Goal: Task Accomplishment & Management: Manage account settings

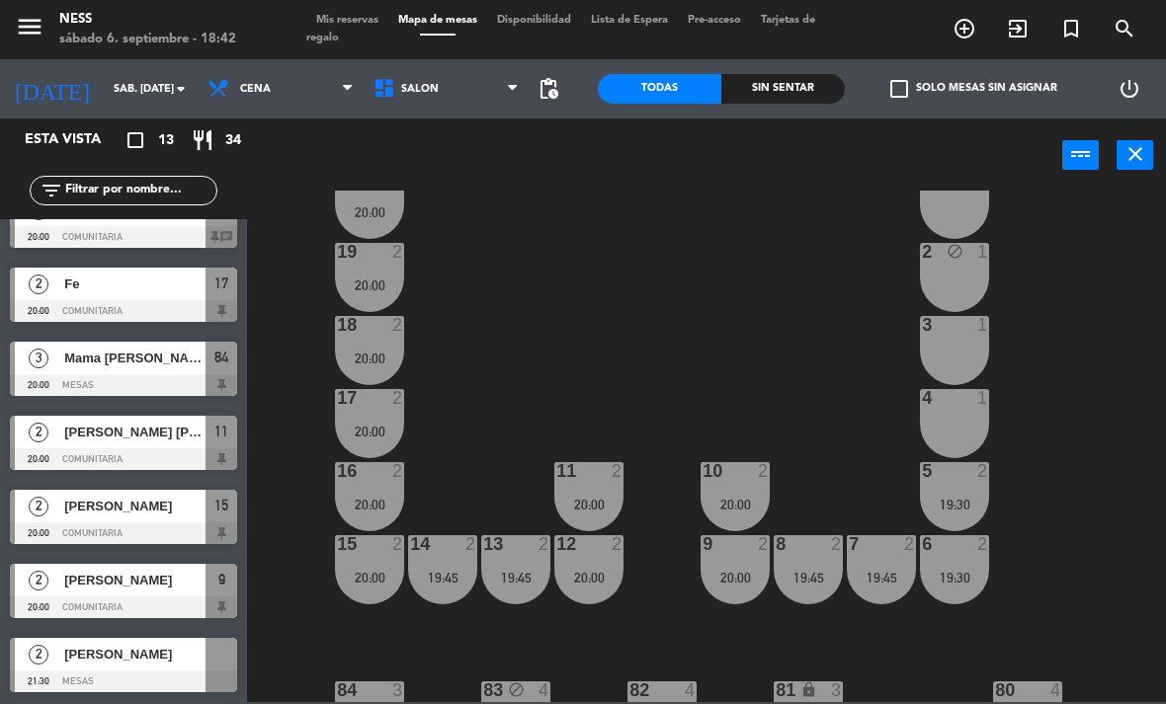
scroll to position [480, 0]
click at [173, 581] on span "[PERSON_NAME]" at bounding box center [134, 580] width 141 height 21
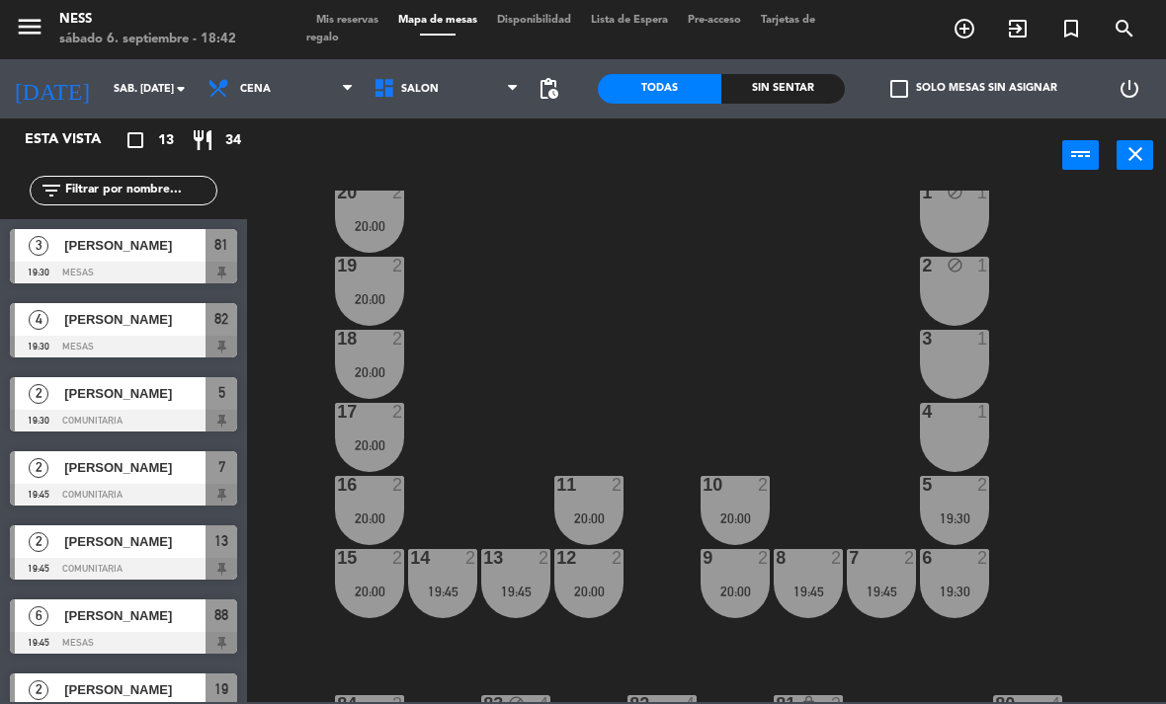
scroll to position [198, 0]
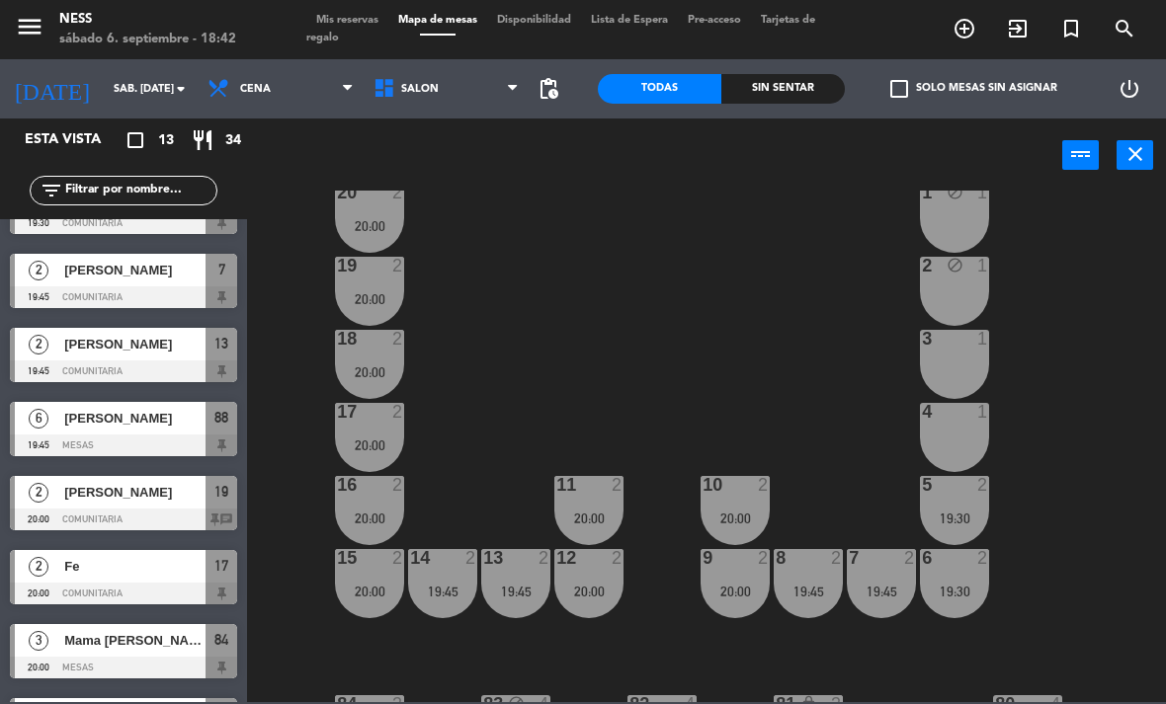
click at [192, 498] on span "[PERSON_NAME]" at bounding box center [134, 492] width 141 height 21
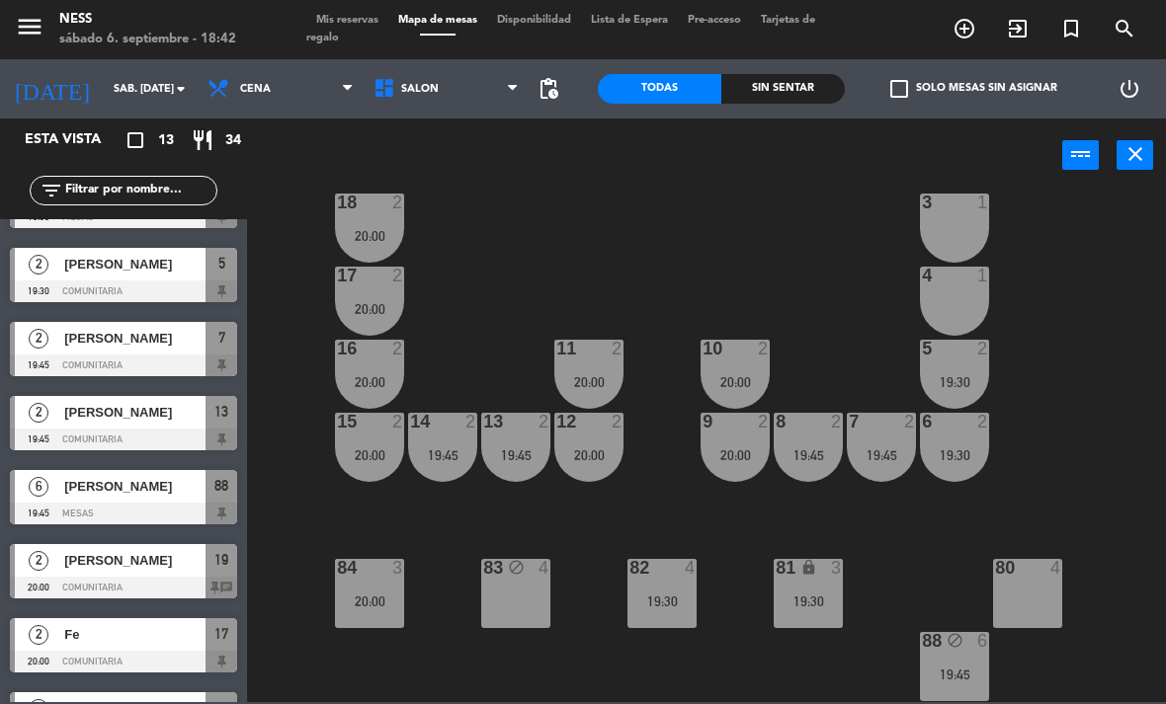
scroll to position [0, 0]
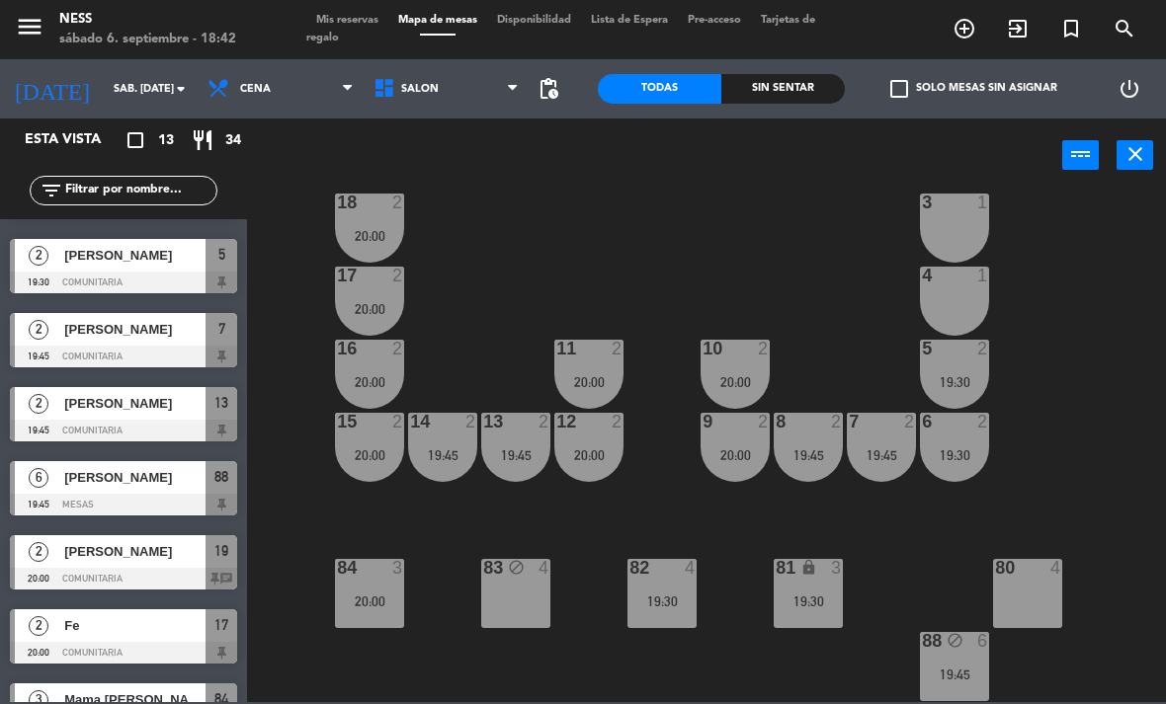
click at [974, 674] on div "19:45" at bounding box center [954, 675] width 69 height 14
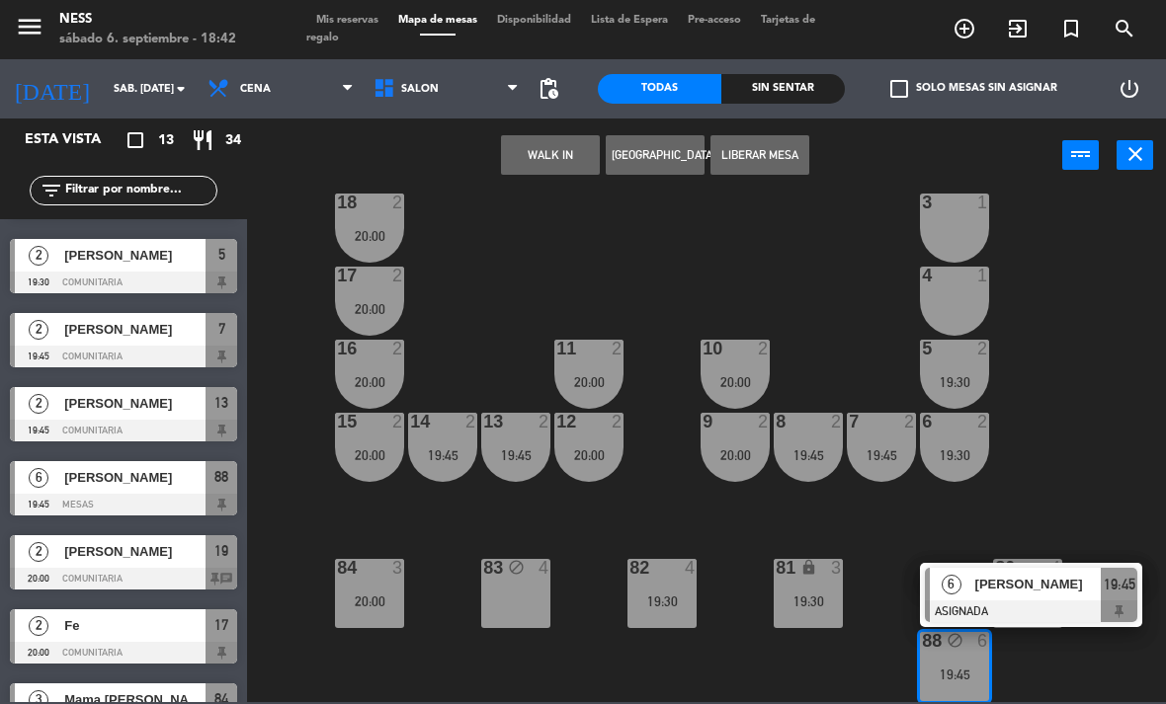
scroll to position [139, 0]
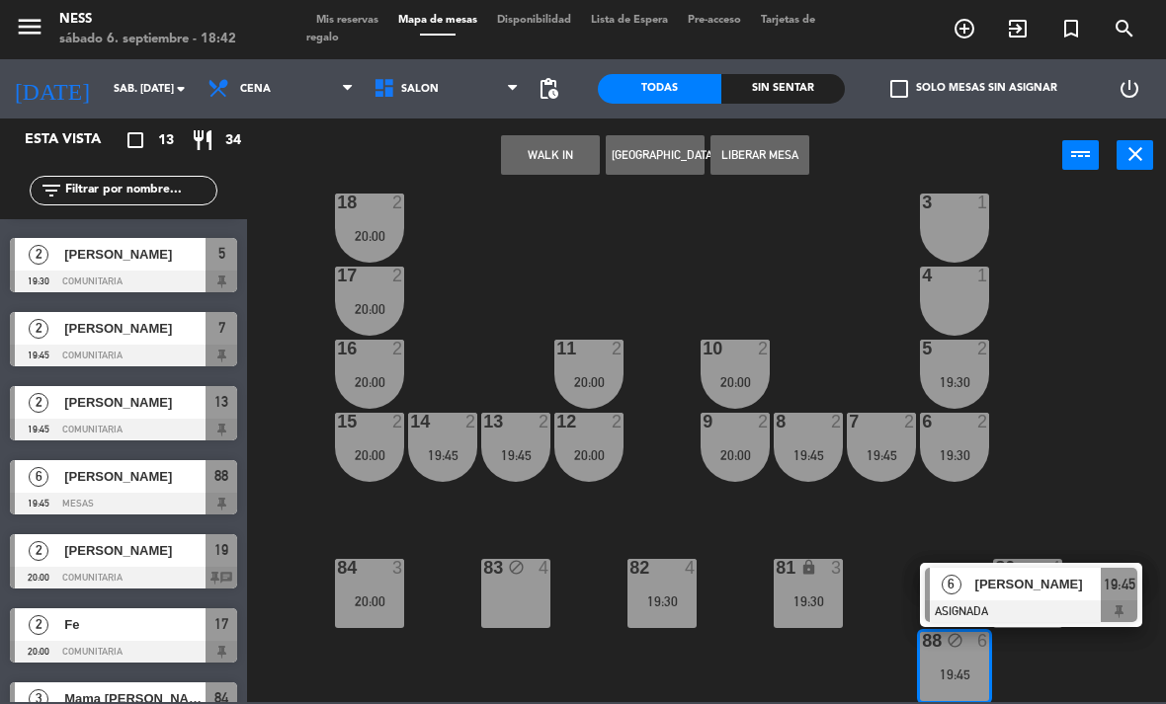
click at [1032, 582] on span "[PERSON_NAME]" at bounding box center [1038, 584] width 126 height 21
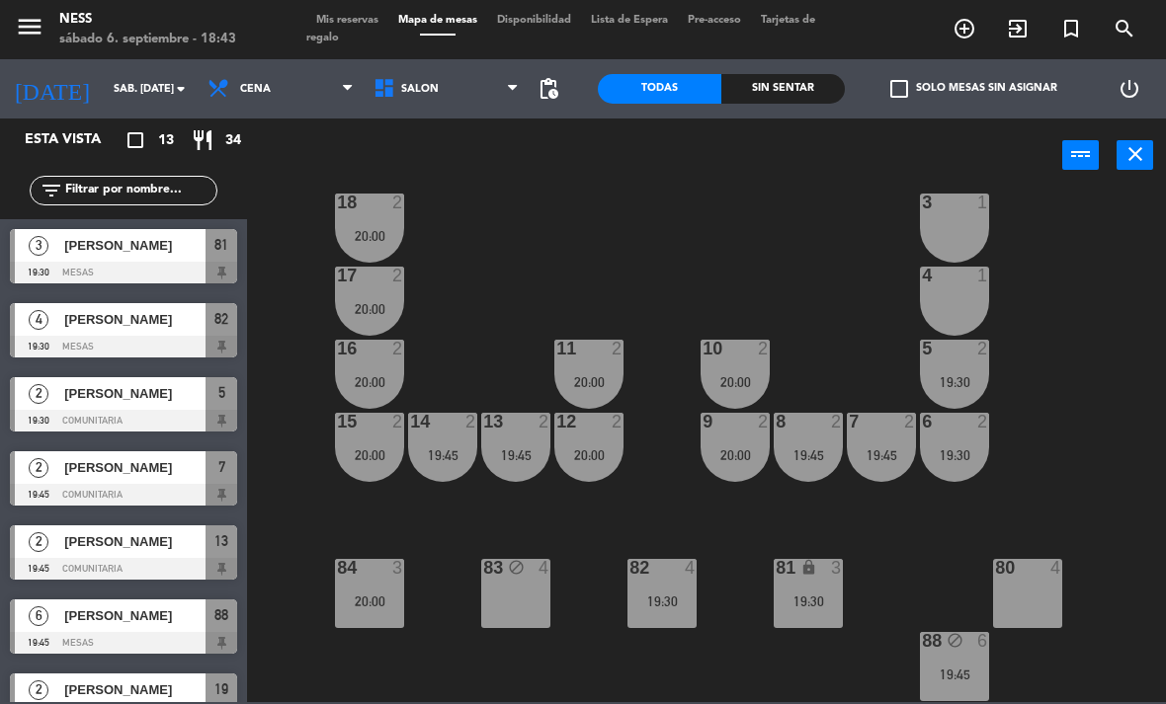
scroll to position [0, 0]
click at [1152, 470] on div "20 2 20:00 1 block 1 19 2 20:00 2 block 1 18 2 20:00 3 1 17 2 20:00 4 1 16 2 20…" at bounding box center [712, 447] width 907 height 512
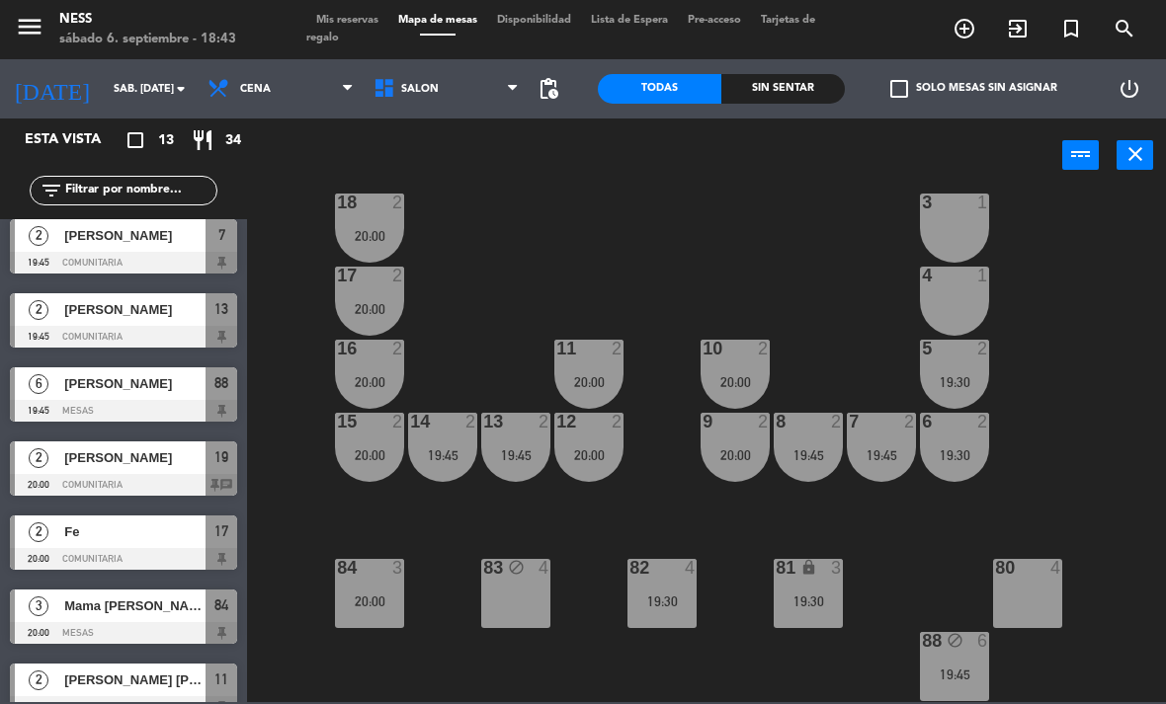
scroll to position [178, 0]
click at [358, 6] on div "menu Ness sábado 6. septiembre - 18:43 Mis reservas Mapa de mesas Disponibilida…" at bounding box center [583, 29] width 1166 height 59
click at [349, 20] on span "Mis reservas" at bounding box center [347, 20] width 82 height 11
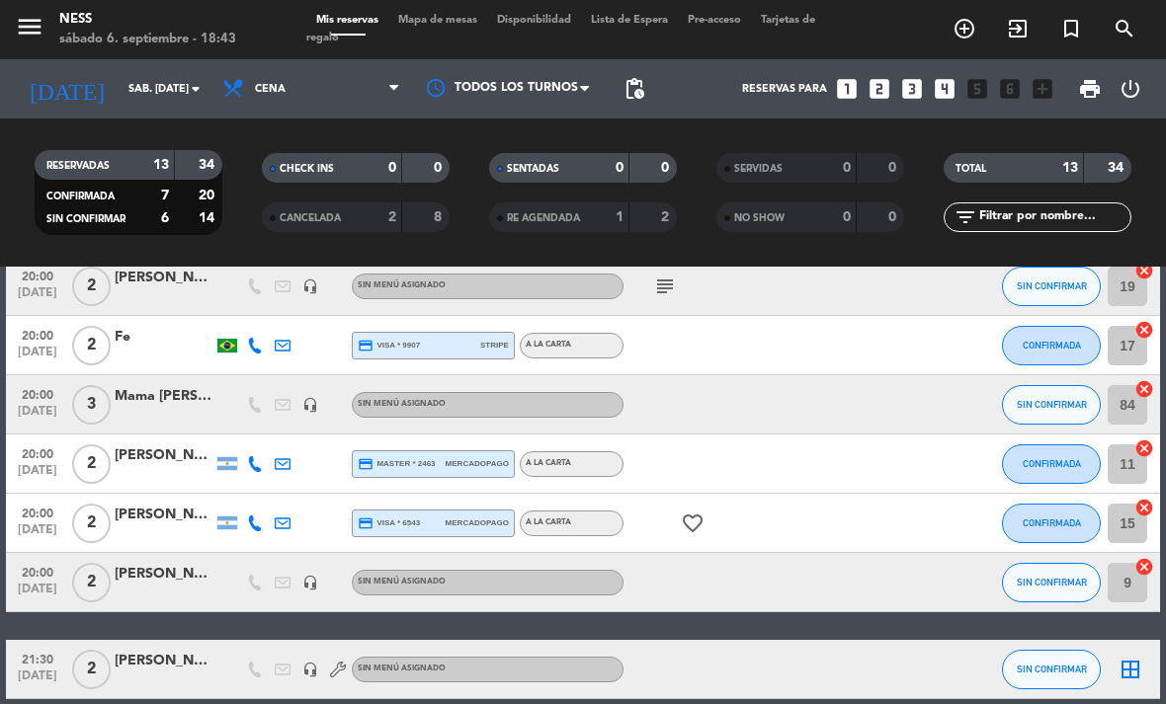
scroll to position [79, 0]
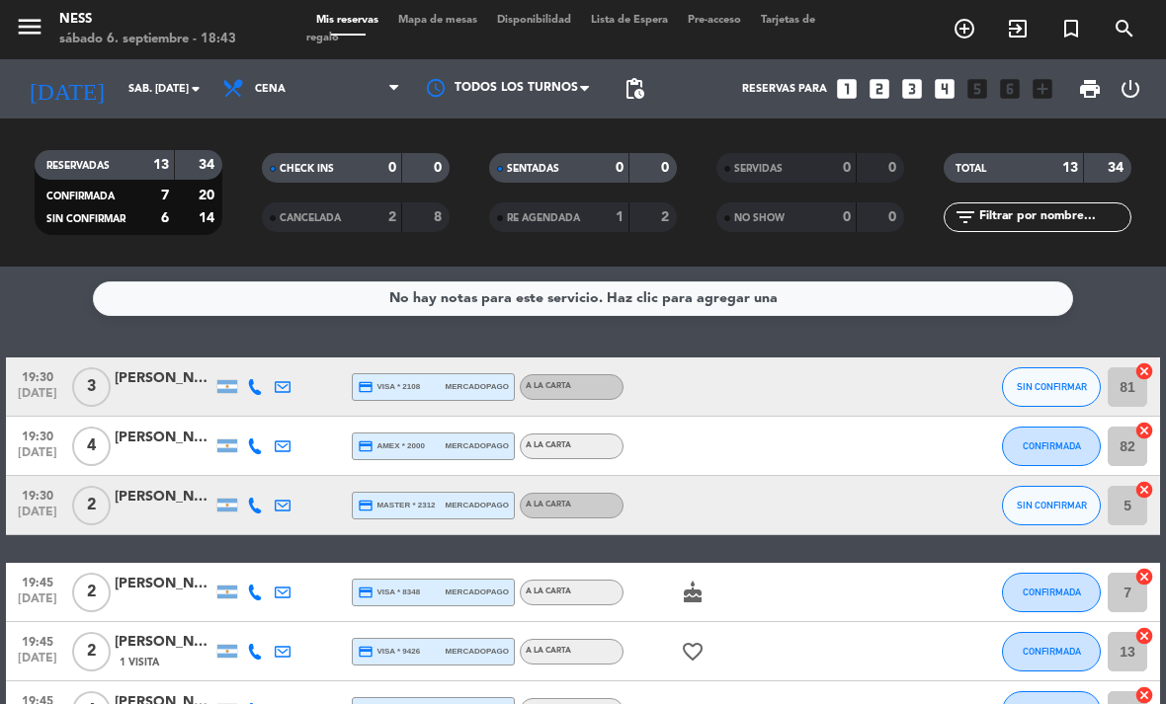
click at [435, 26] on span "Mapa de mesas" at bounding box center [437, 20] width 99 height 11
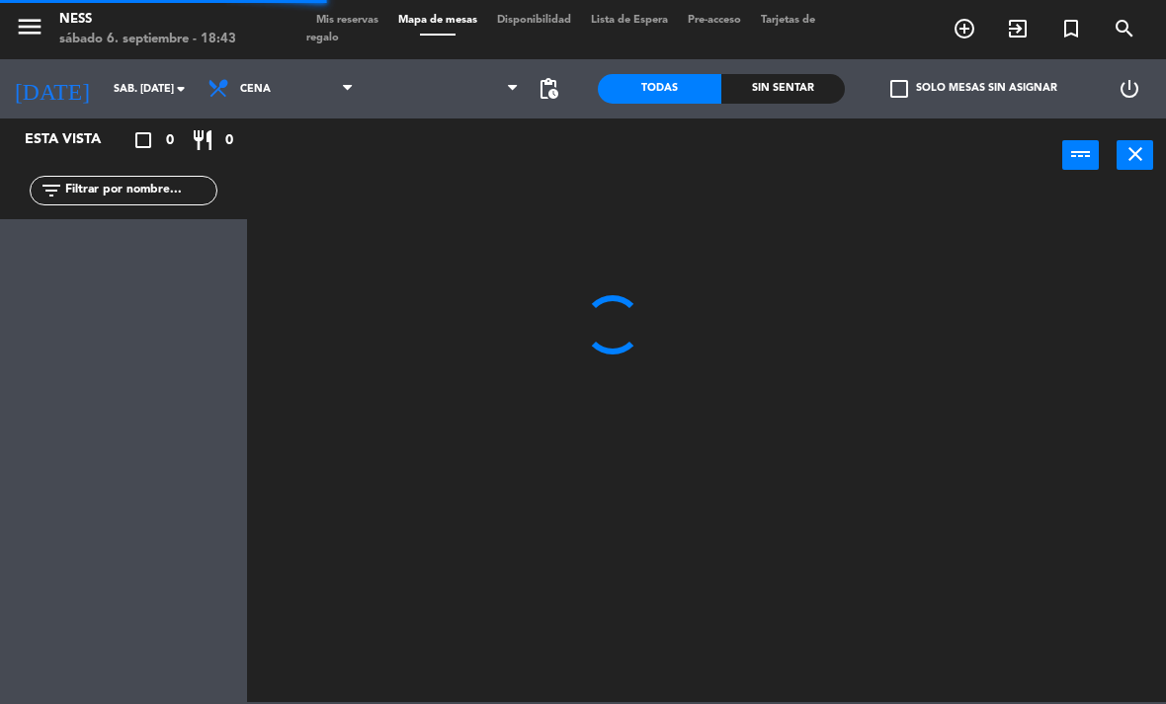
click at [445, 26] on span "Mapa de mesas" at bounding box center [437, 20] width 99 height 11
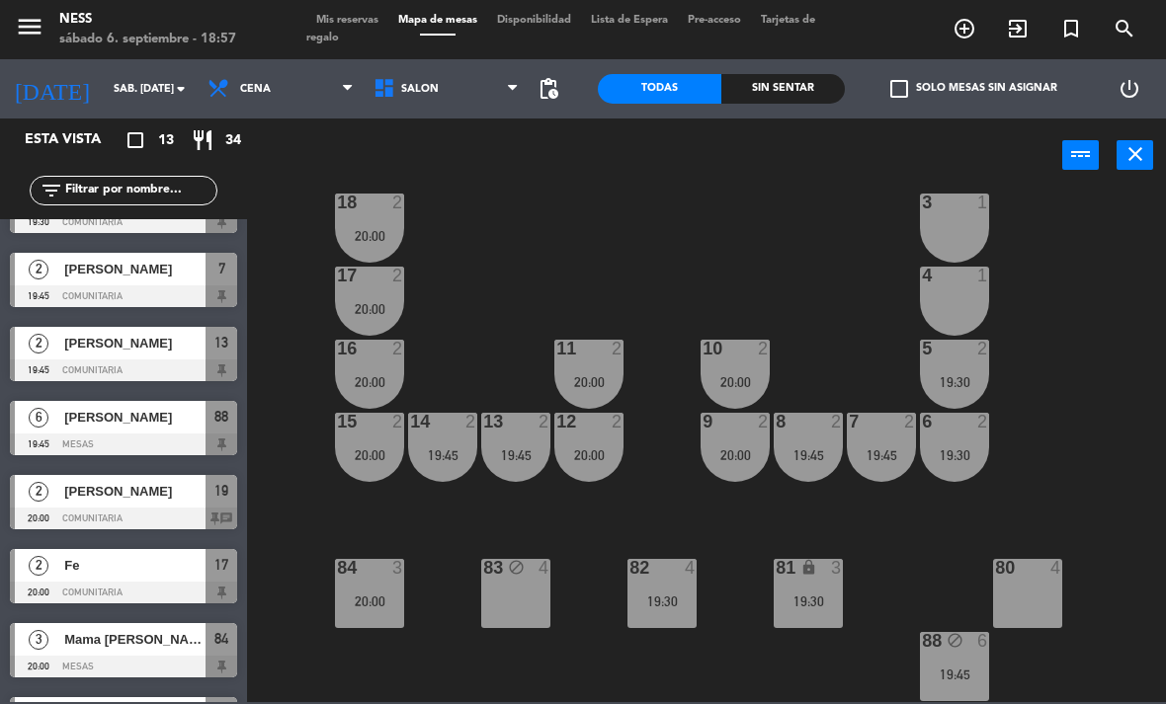
scroll to position [198, 0]
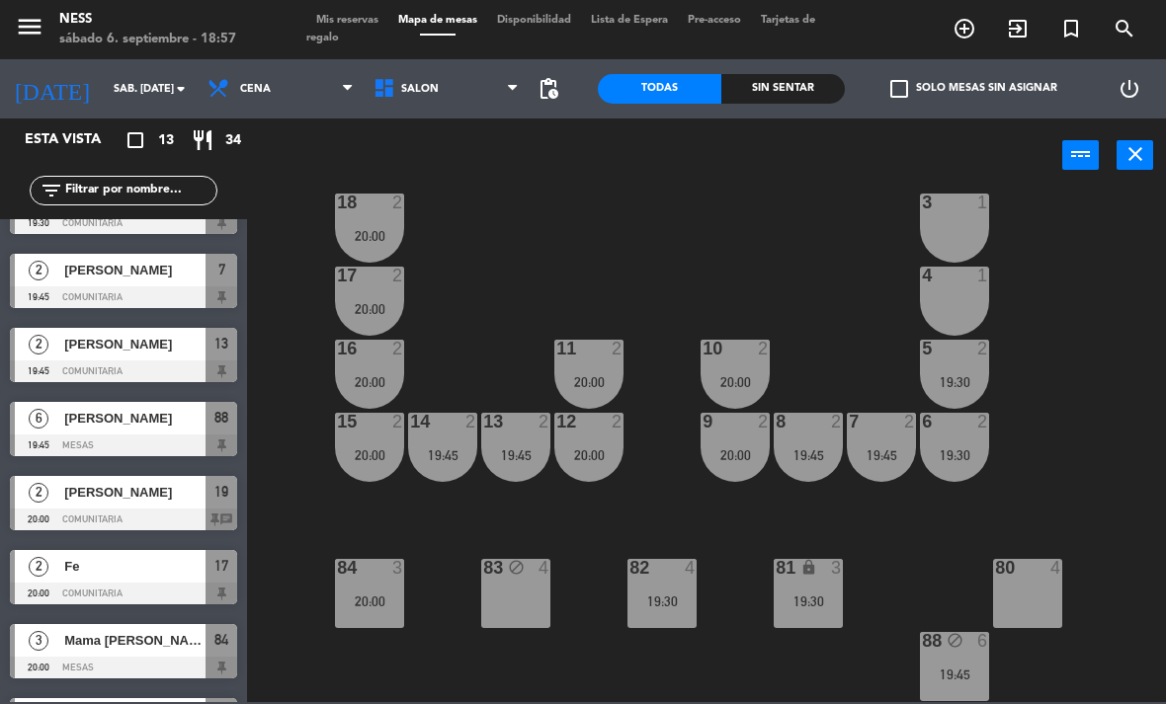
click at [179, 505] on div "[PERSON_NAME]" at bounding box center [133, 492] width 143 height 33
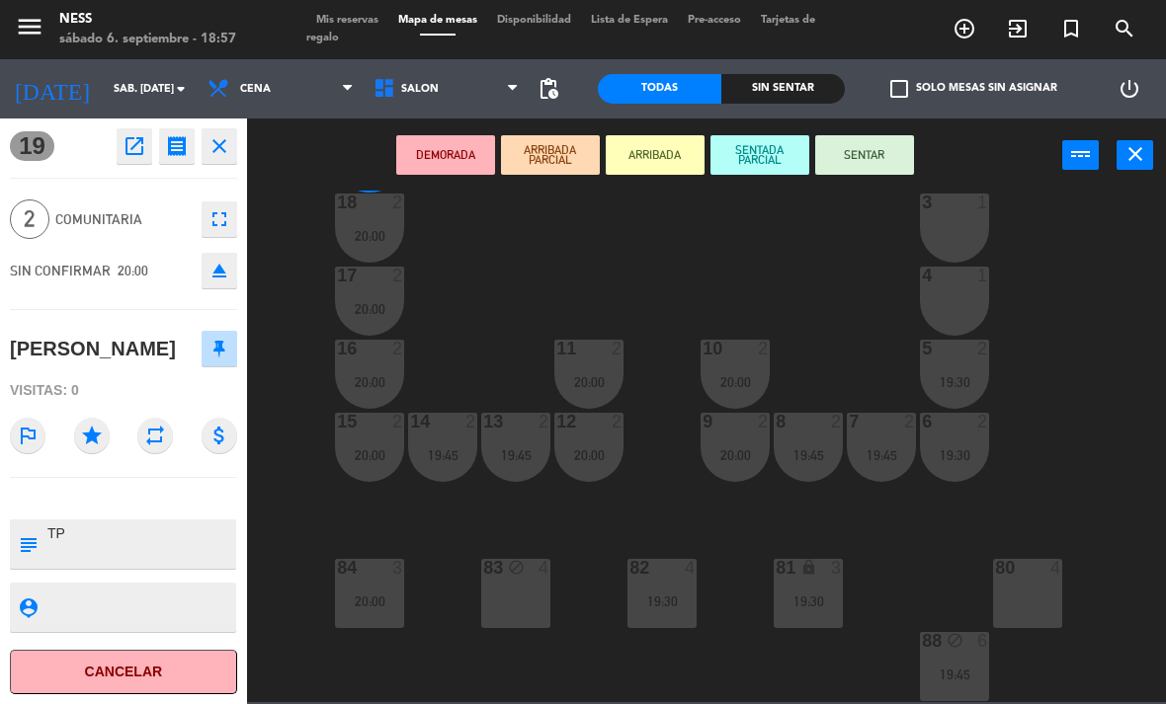
click at [227, 163] on button "close" at bounding box center [220, 146] width 36 height 36
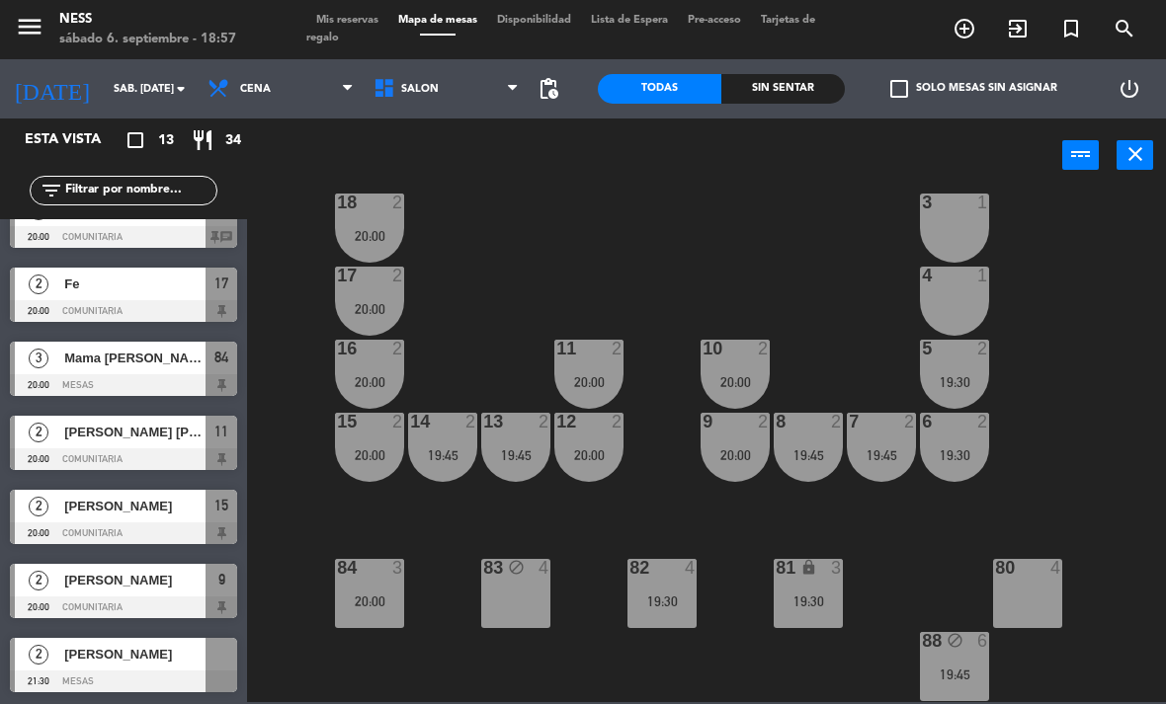
scroll to position [480, 0]
click at [174, 603] on div at bounding box center [123, 608] width 227 height 22
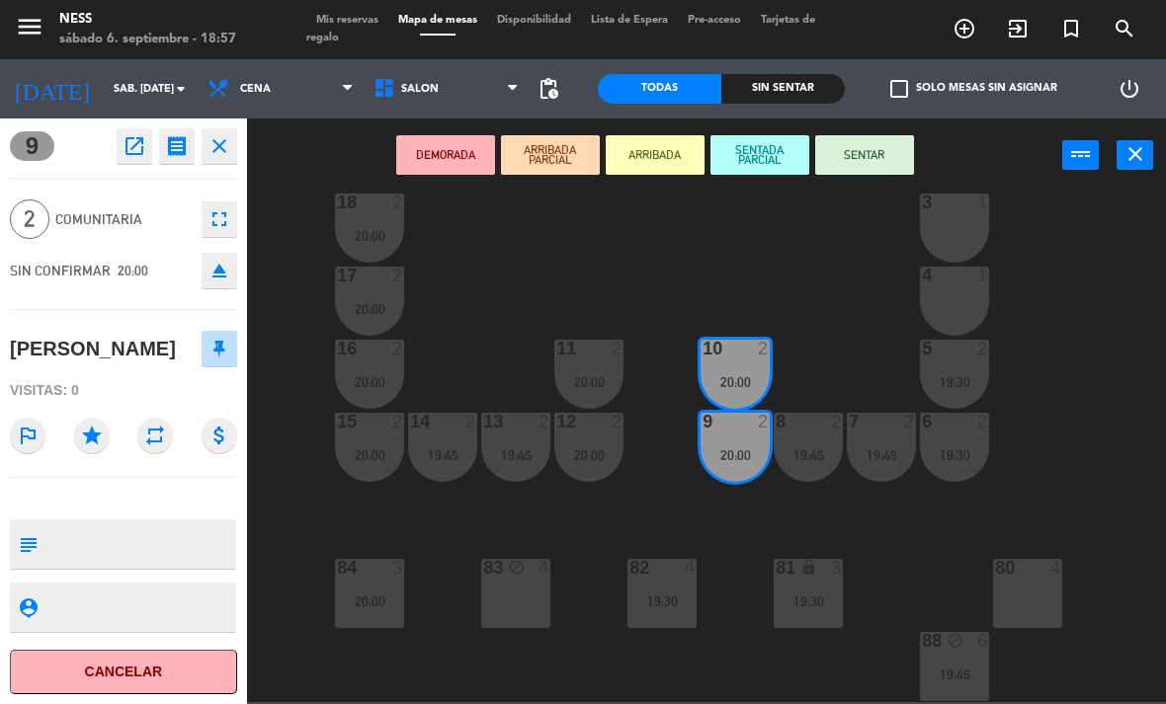
click at [229, 148] on icon "close" at bounding box center [219, 146] width 24 height 24
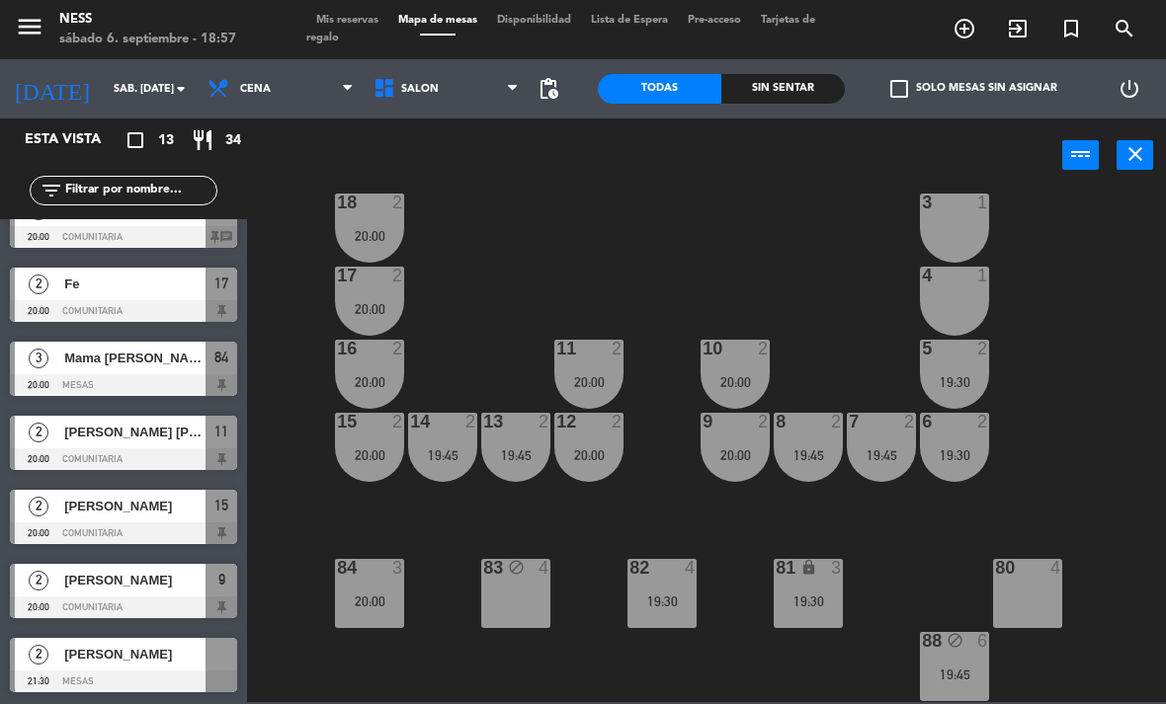
click at [115, 656] on span "[PERSON_NAME]" at bounding box center [134, 654] width 141 height 21
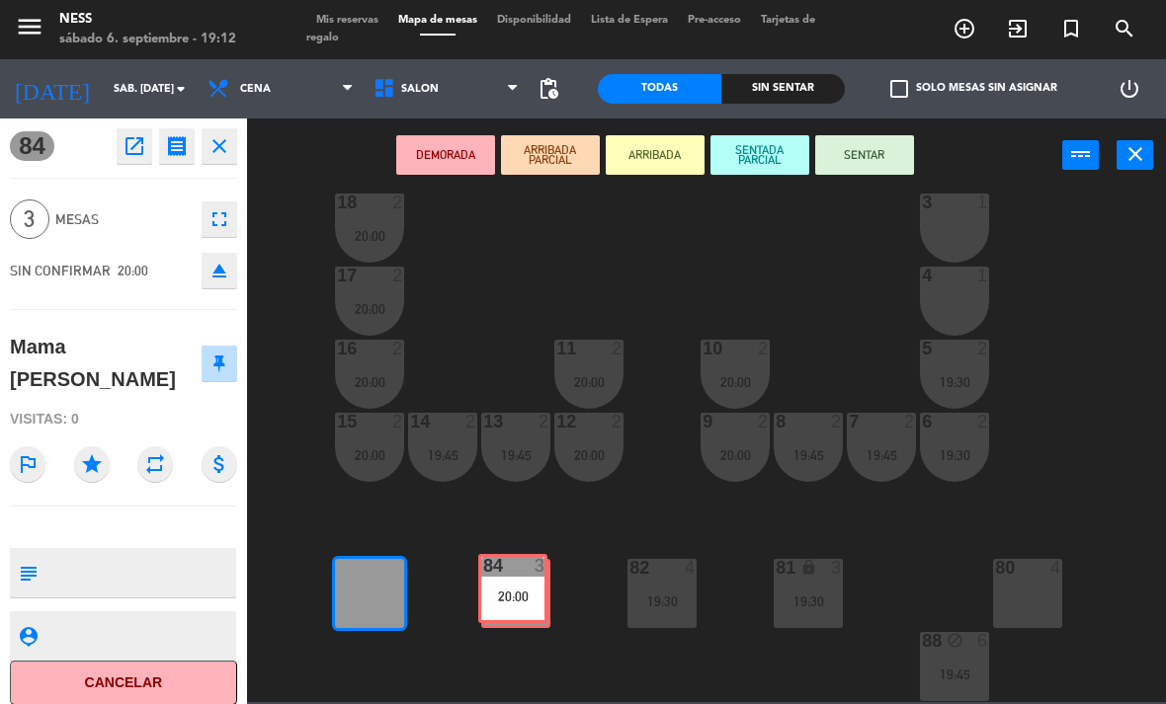
scroll to position [0, 0]
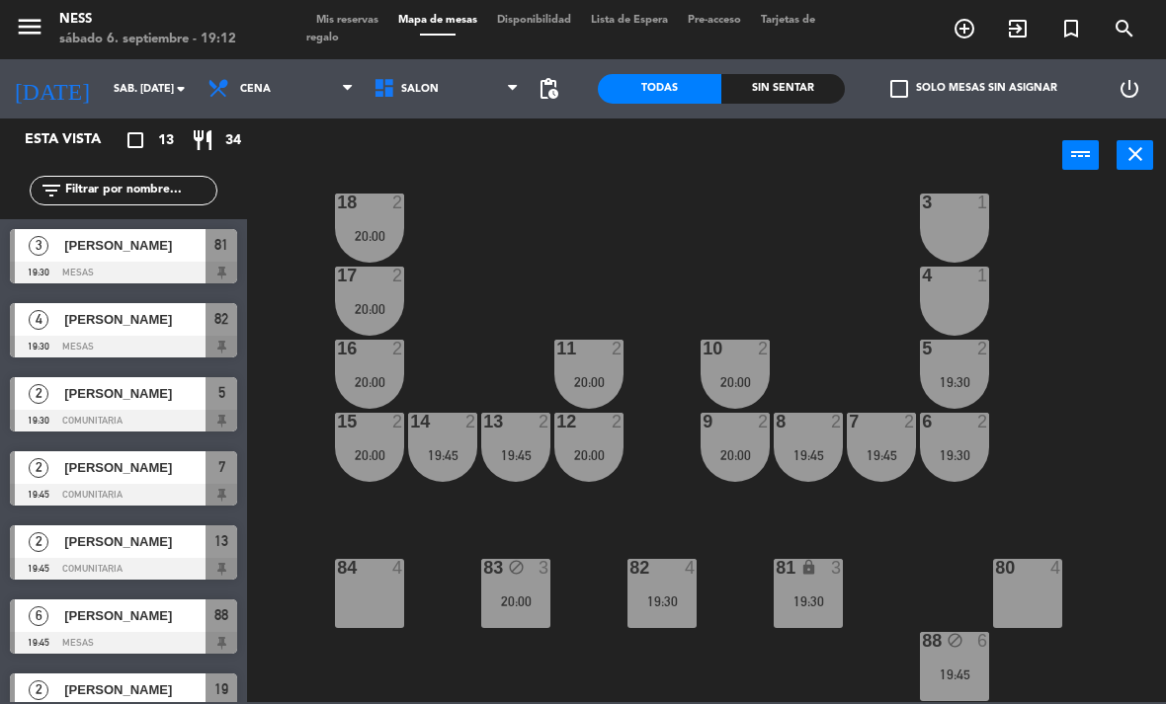
click at [397, 595] on div "84 4" at bounding box center [369, 593] width 69 height 69
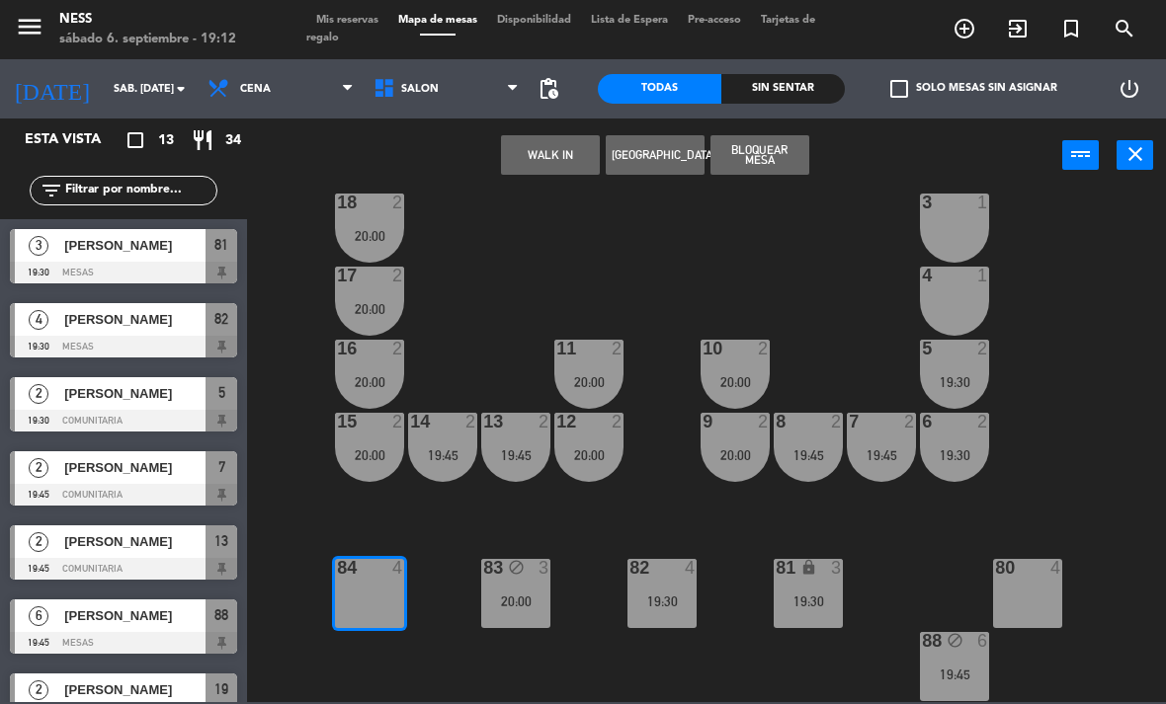
click at [780, 159] on button "Bloquear Mesa" at bounding box center [759, 155] width 99 height 40
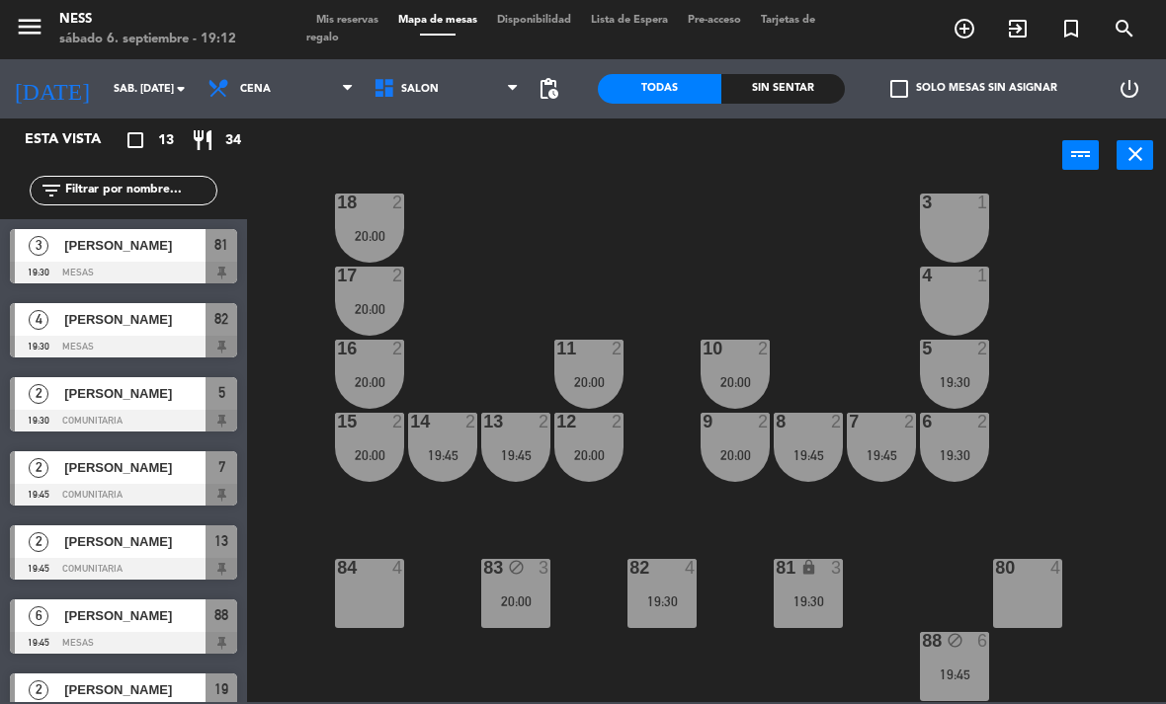
click at [375, 597] on div "84 4" at bounding box center [369, 593] width 69 height 69
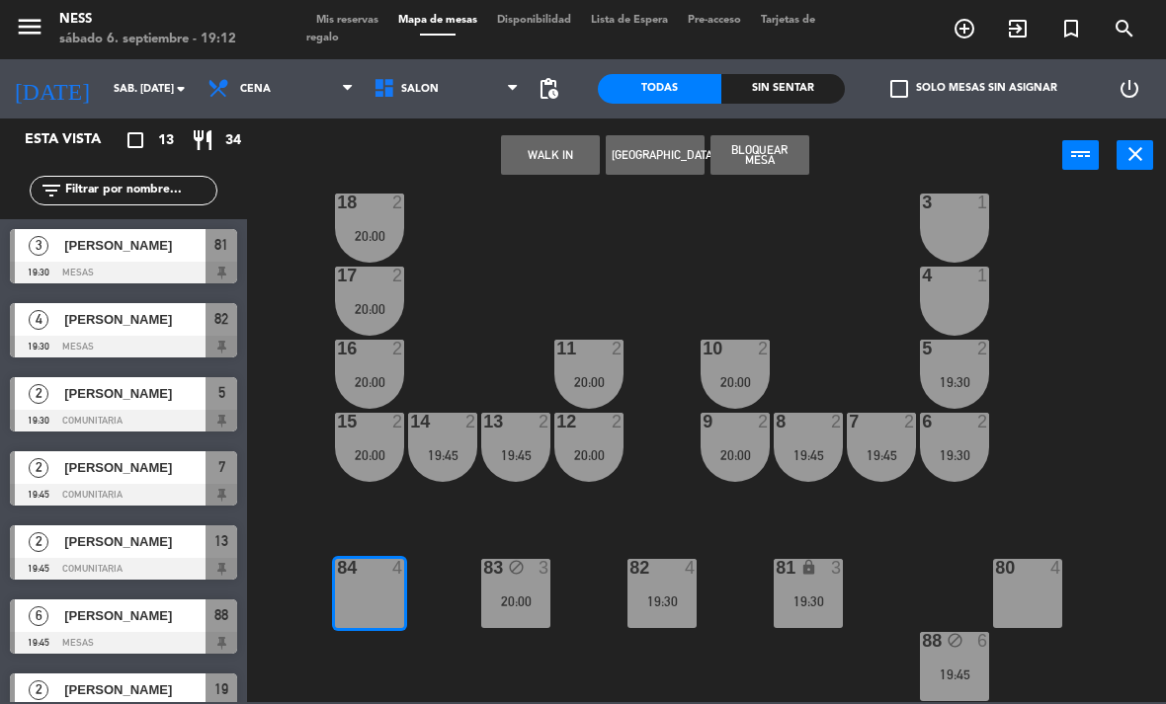
click at [799, 156] on button "Bloquear Mesa" at bounding box center [759, 155] width 99 height 40
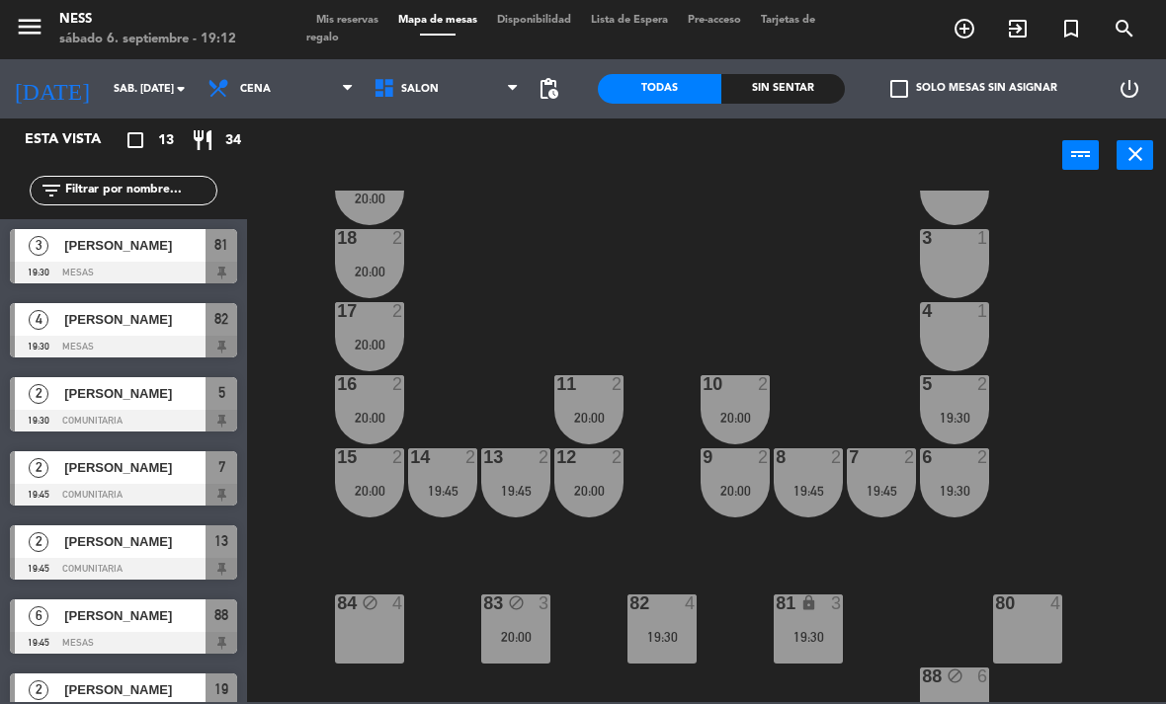
scroll to position [145, 0]
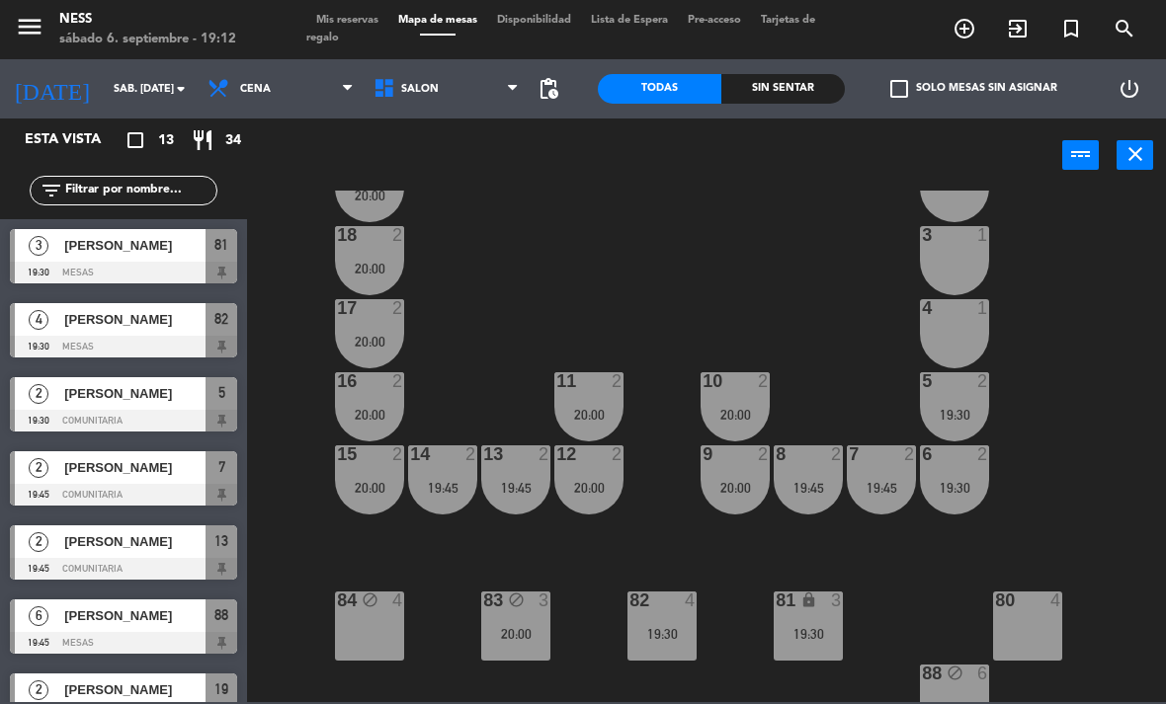
click at [499, 648] on div "83 block 3 20:00" at bounding box center [515, 626] width 69 height 69
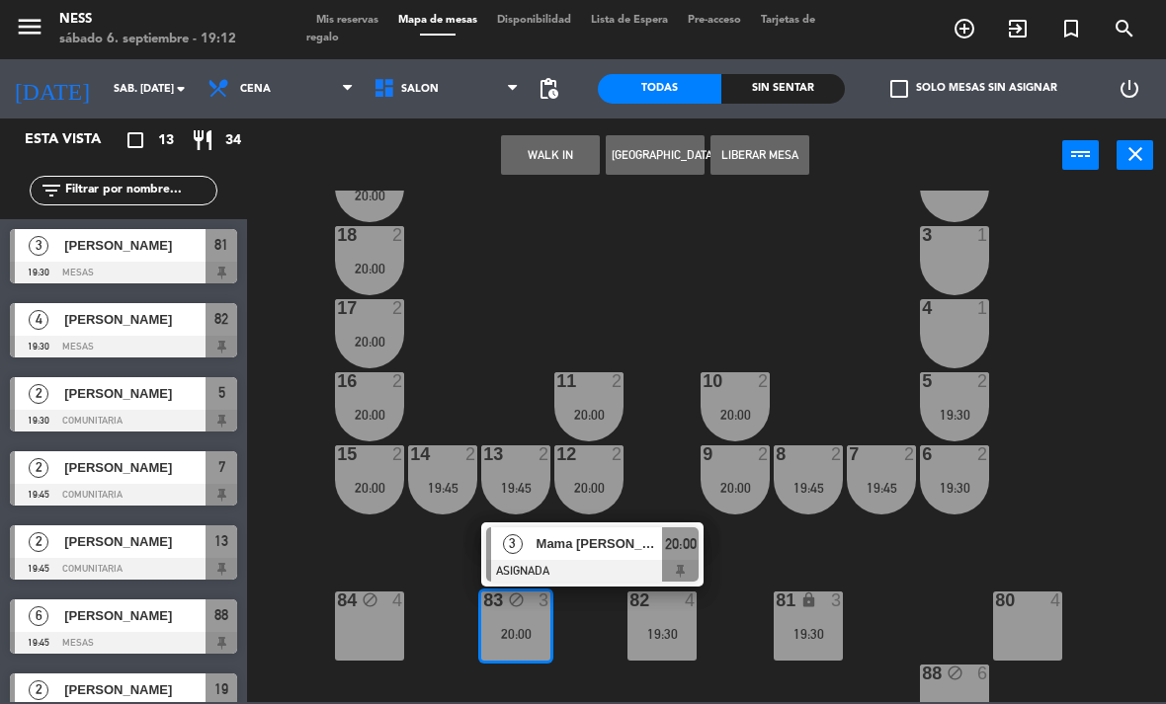
click at [796, 159] on button "Liberar Mesa" at bounding box center [759, 155] width 99 height 40
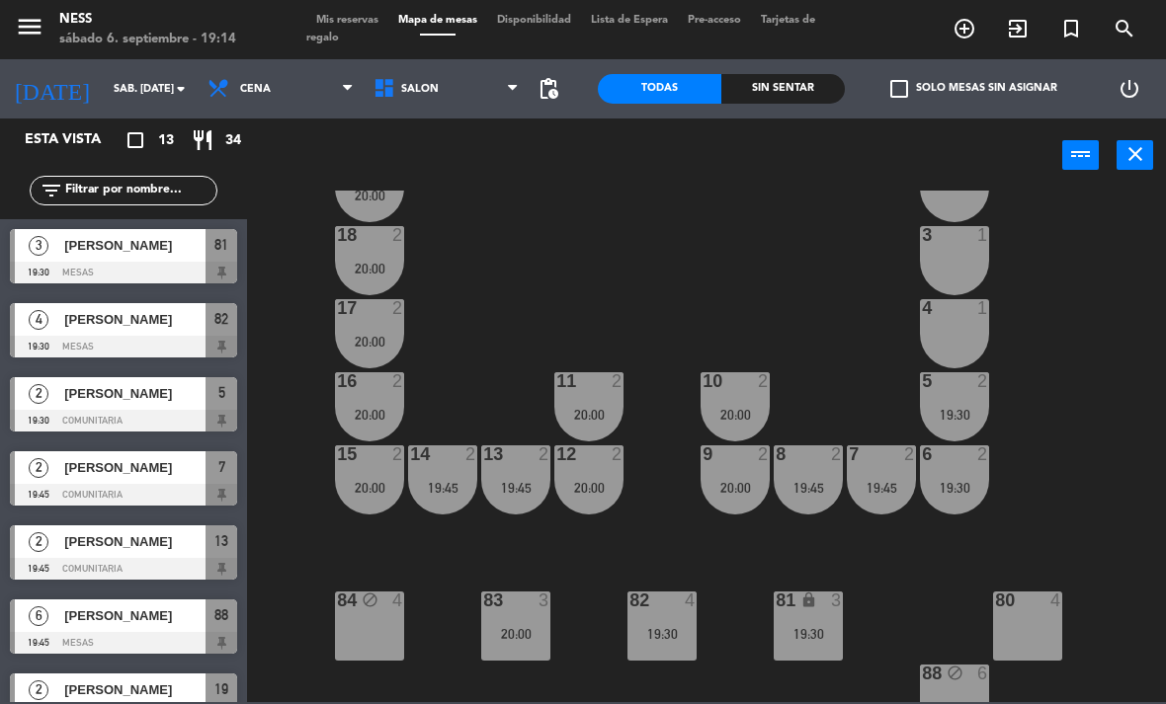
click at [979, 266] on div "3 1" at bounding box center [954, 260] width 69 height 69
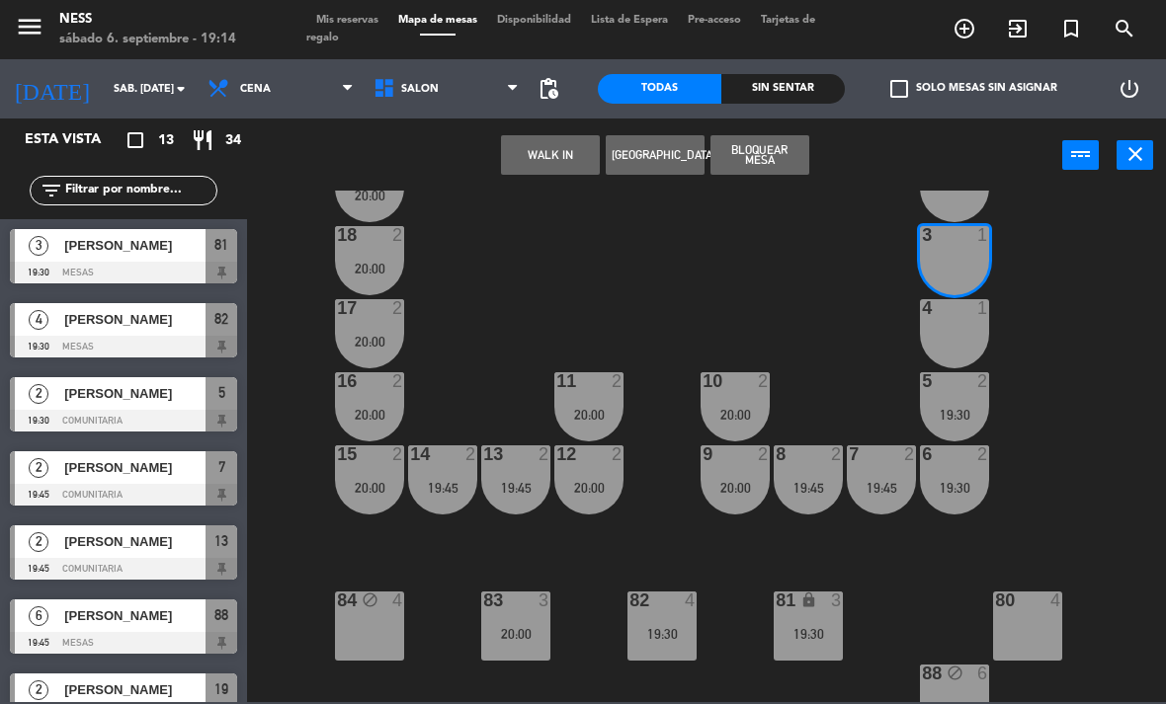
click at [576, 153] on button "WALK IN" at bounding box center [550, 155] width 99 height 40
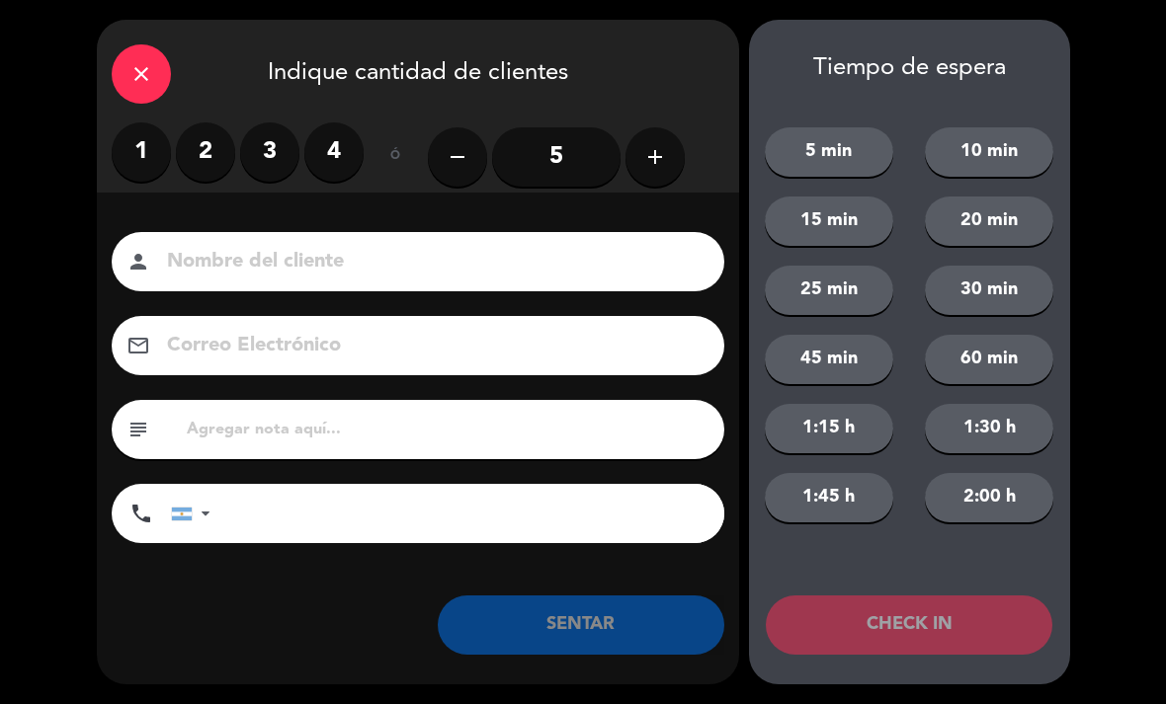
click at [142, 82] on icon "close" at bounding box center [141, 74] width 24 height 24
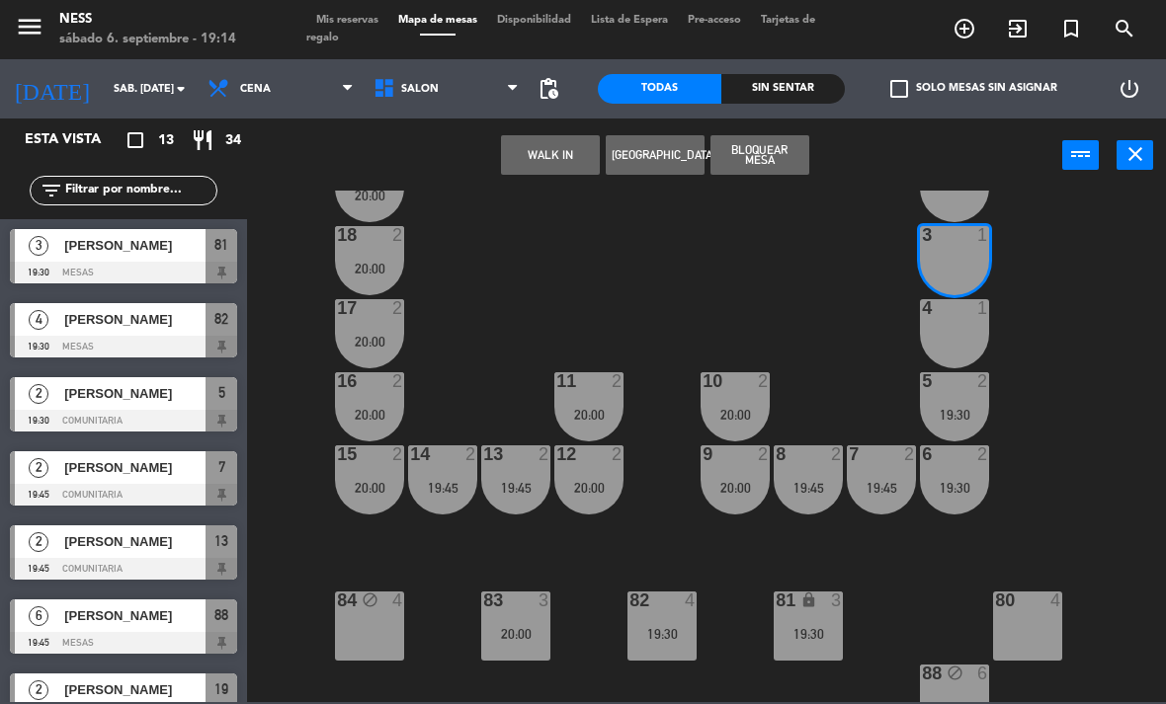
click at [980, 260] on div "3 1" at bounding box center [954, 260] width 69 height 69
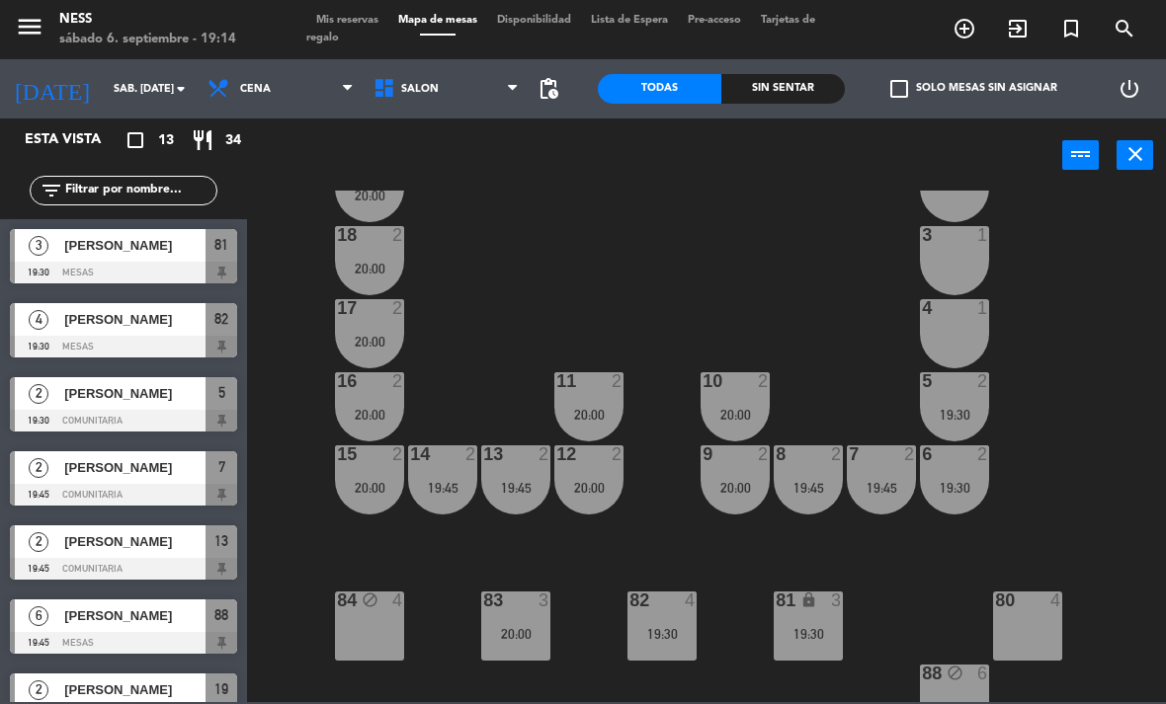
click at [958, 261] on div "3 1" at bounding box center [954, 260] width 69 height 69
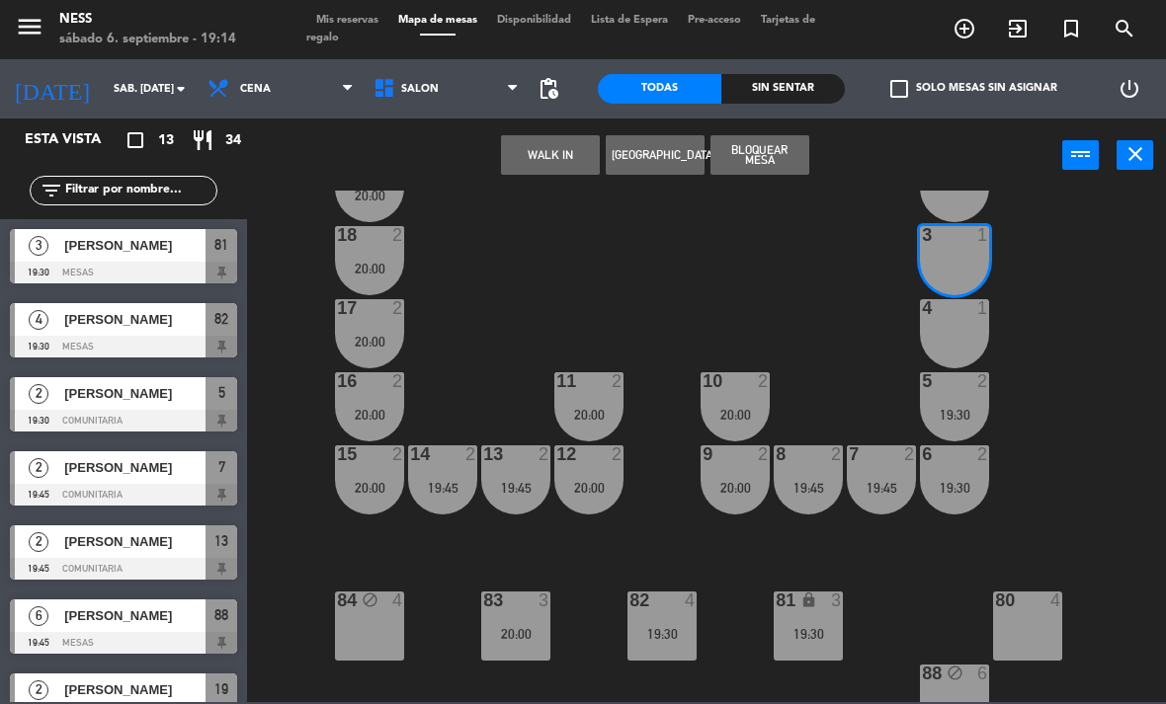
click at [661, 154] on button "[GEOGRAPHIC_DATA]" at bounding box center [655, 155] width 99 height 40
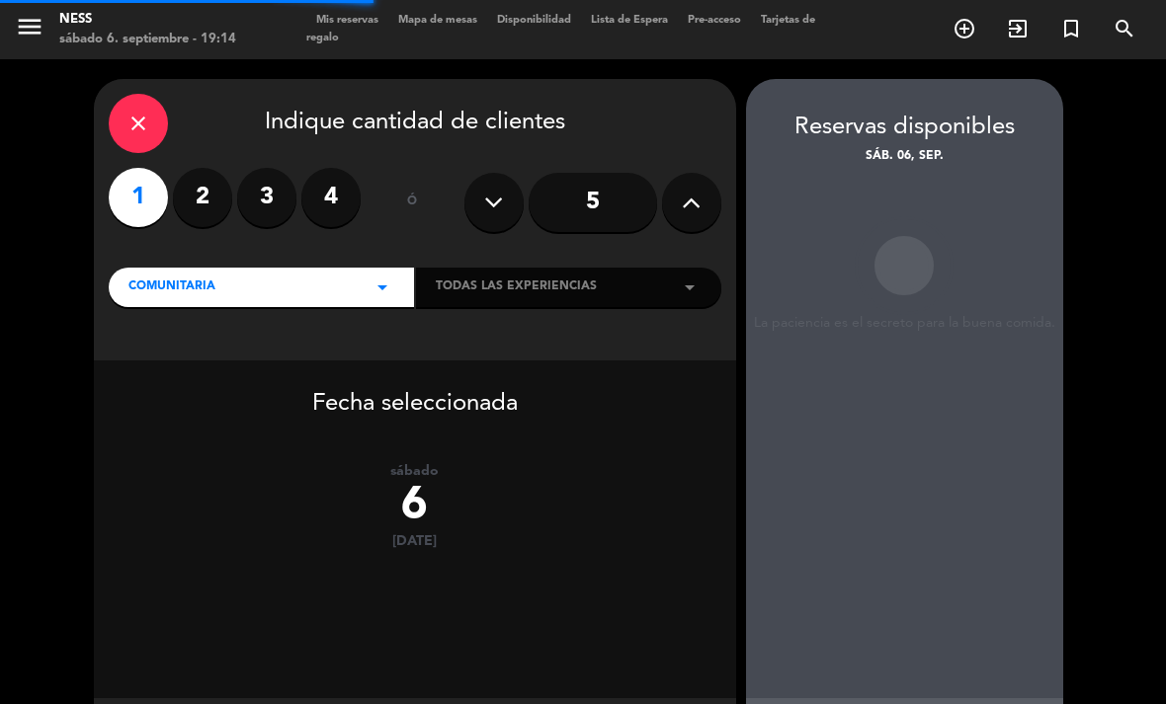
click at [206, 189] on label "2" at bounding box center [202, 197] width 59 height 59
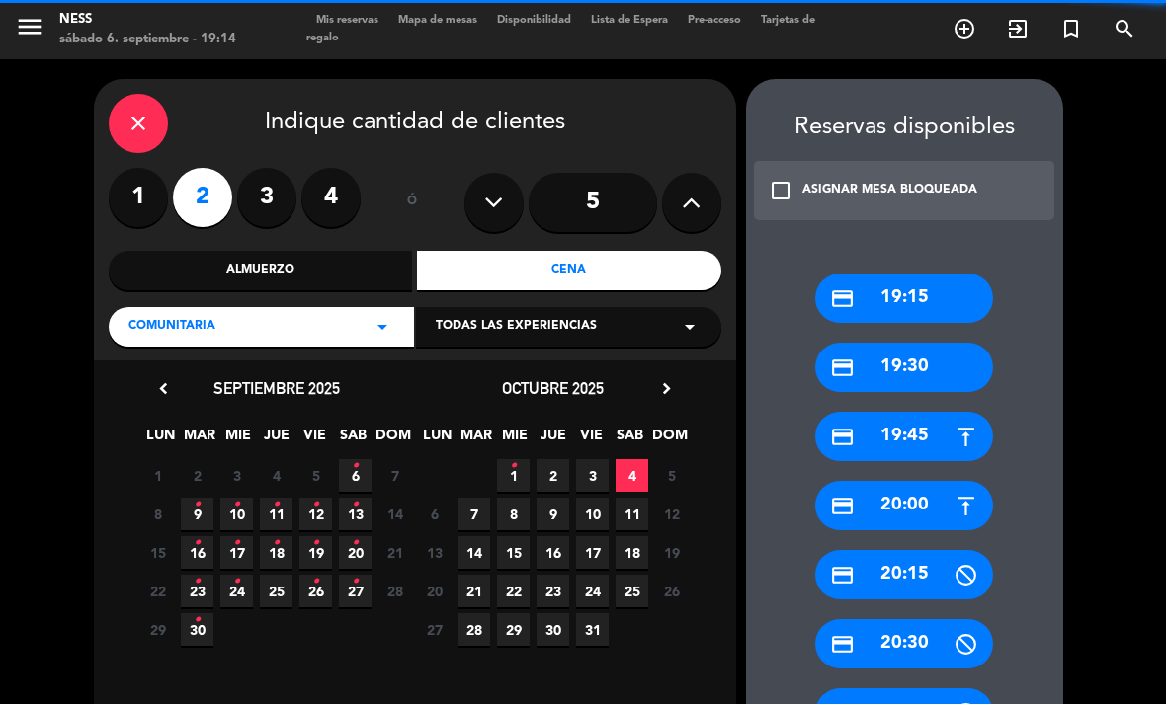
click at [585, 263] on div "Cena" at bounding box center [569, 271] width 304 height 40
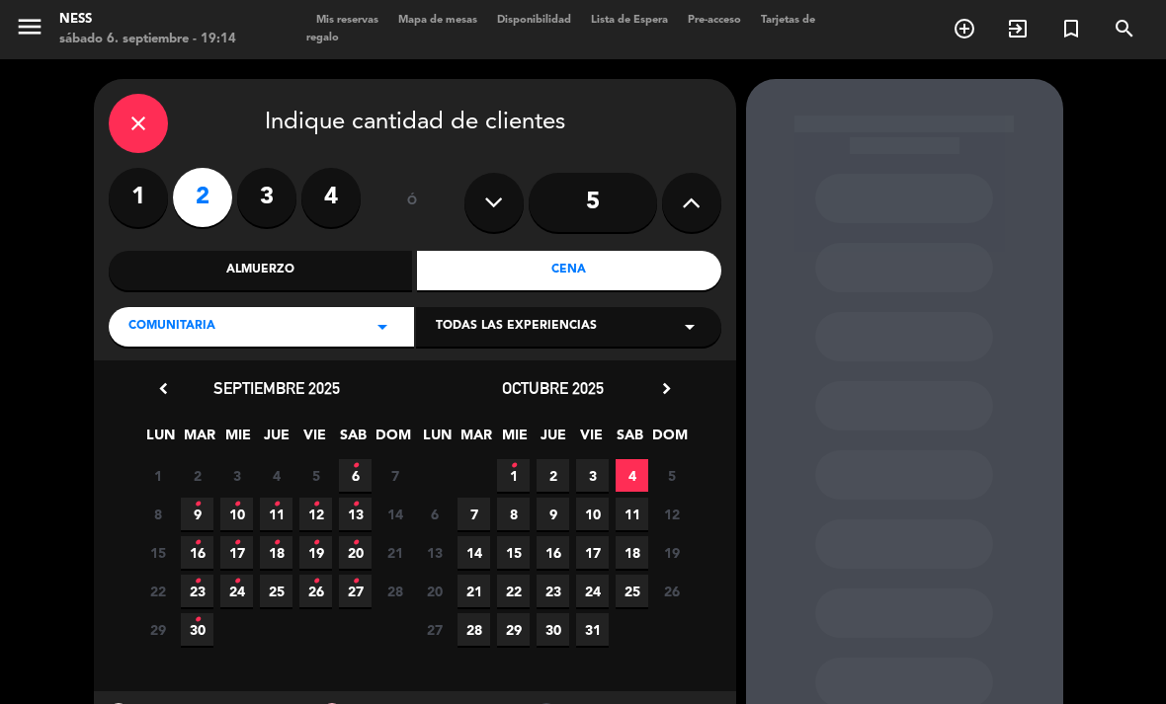
click at [357, 475] on icon "•" at bounding box center [355, 466] width 7 height 32
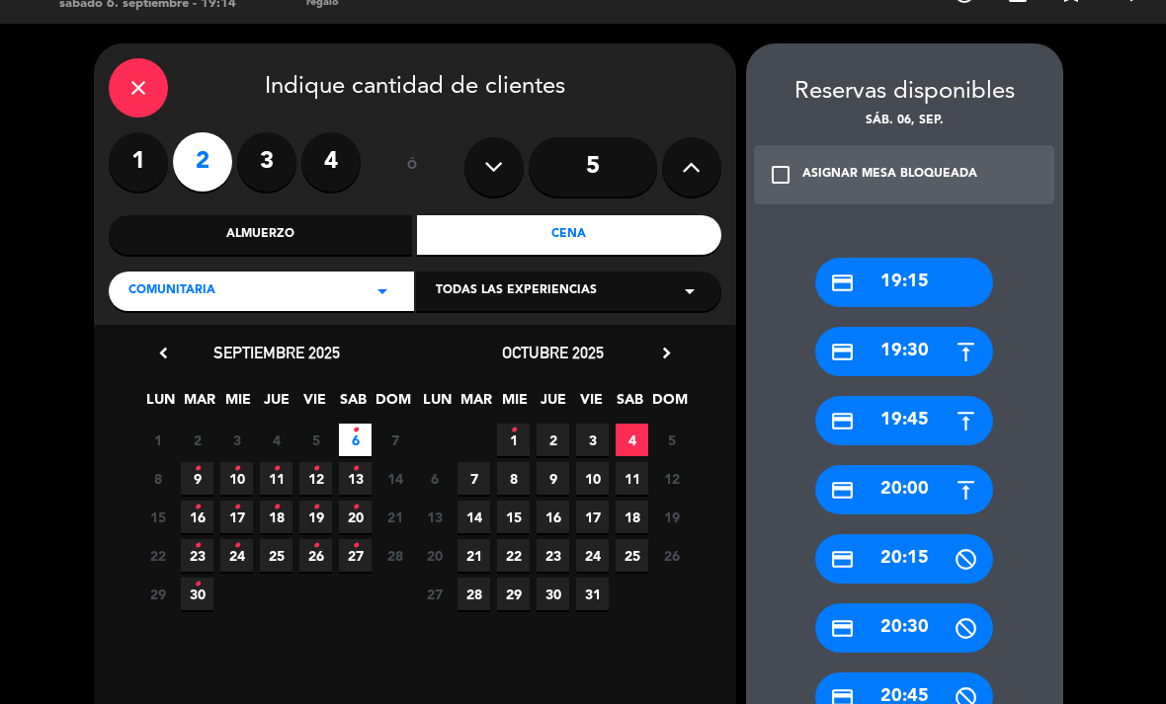
scroll to position [36, 0]
click at [946, 396] on div "credit_card 19:45" at bounding box center [904, 420] width 178 height 49
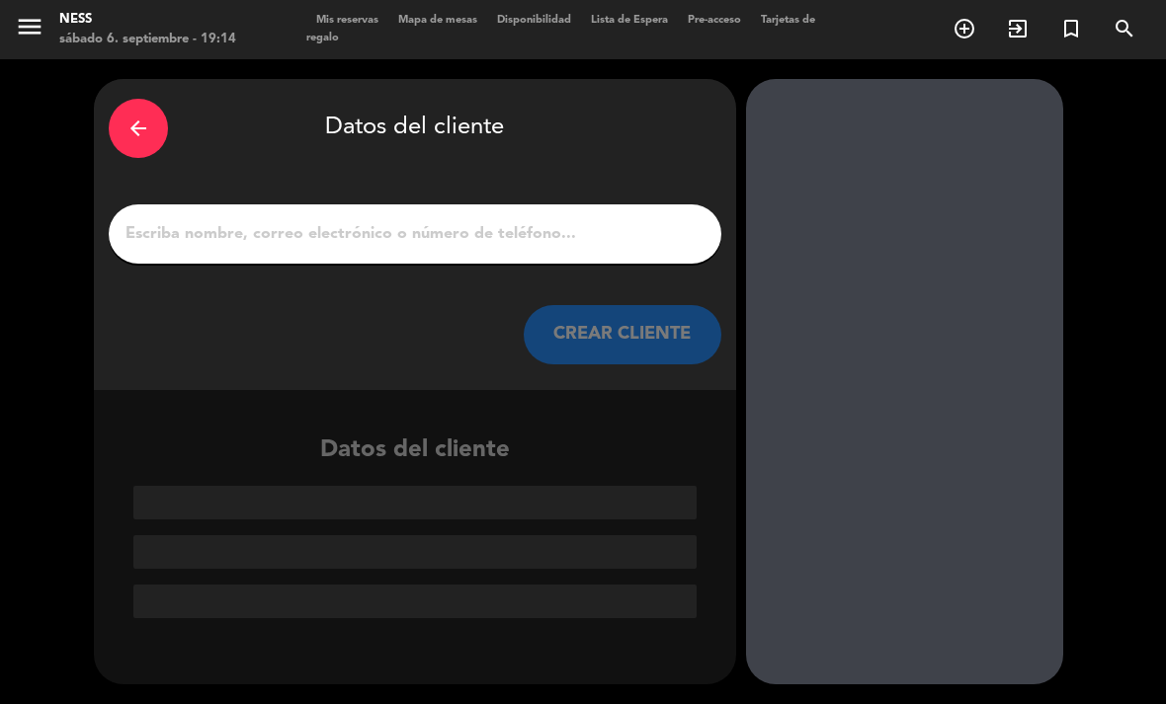
click at [496, 220] on input "1" at bounding box center [414, 234] width 583 height 28
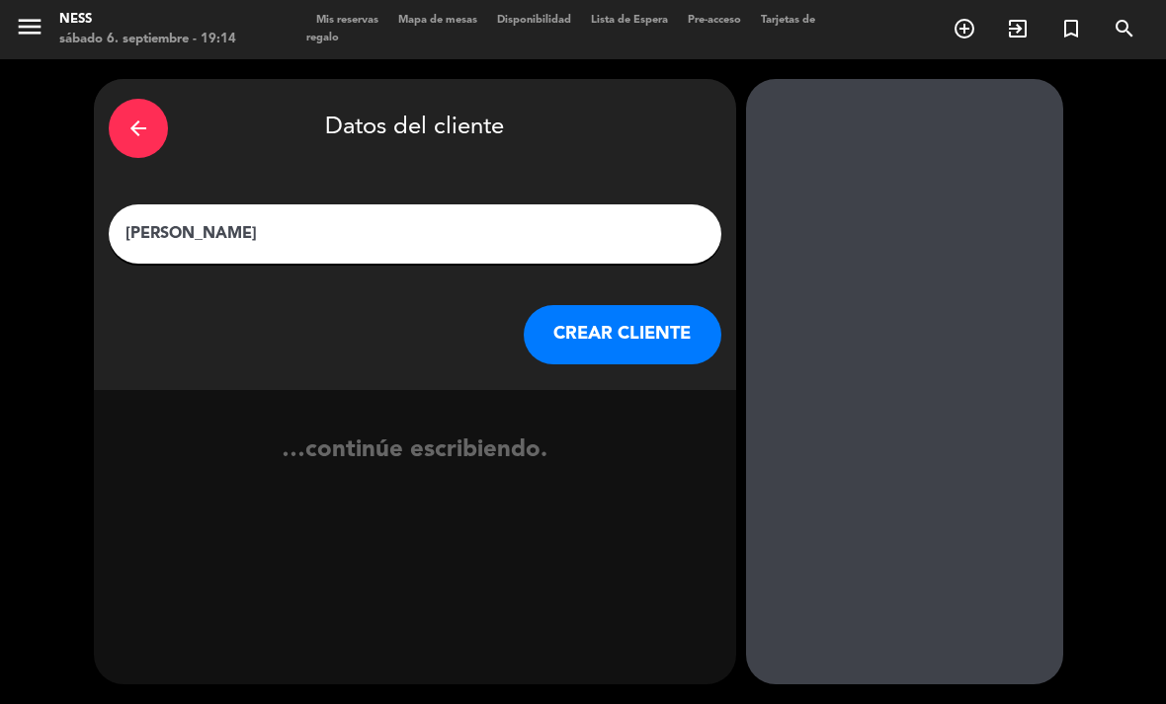
type input "[PERSON_NAME]"
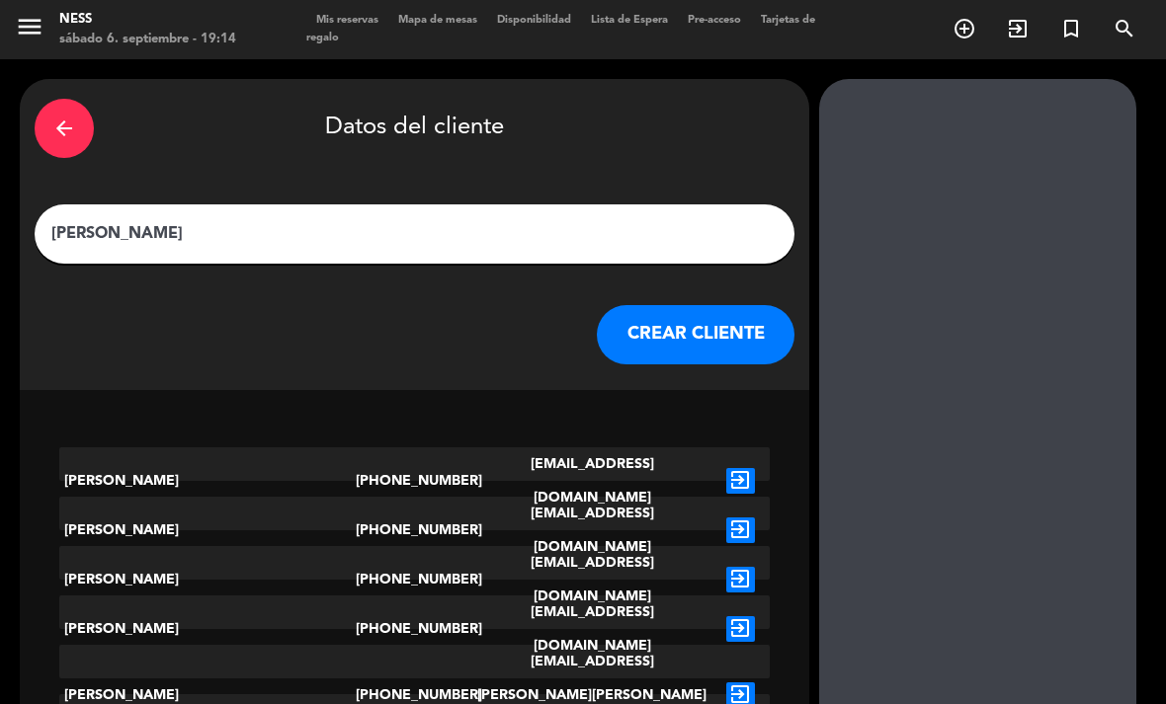
click at [622, 305] on button "CREAR CLIENTE" at bounding box center [696, 334] width 198 height 59
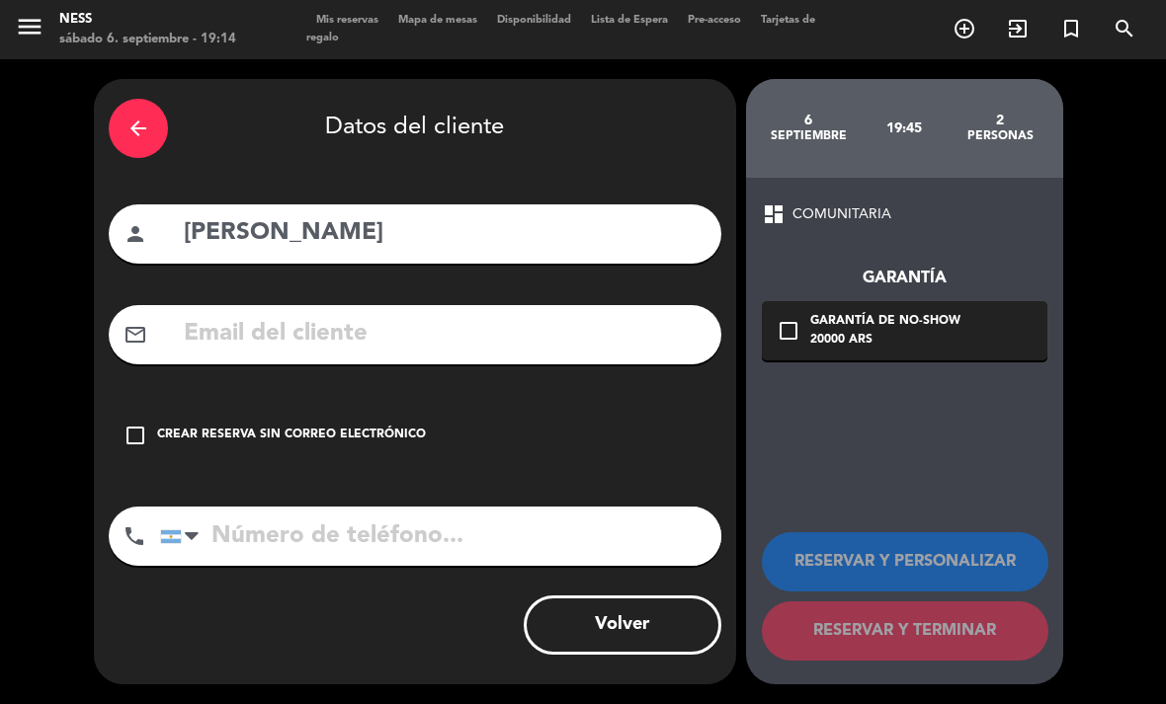
click at [204, 412] on div "check_box_outline_blank Crear reserva sin correo electrónico" at bounding box center [415, 435] width 612 height 59
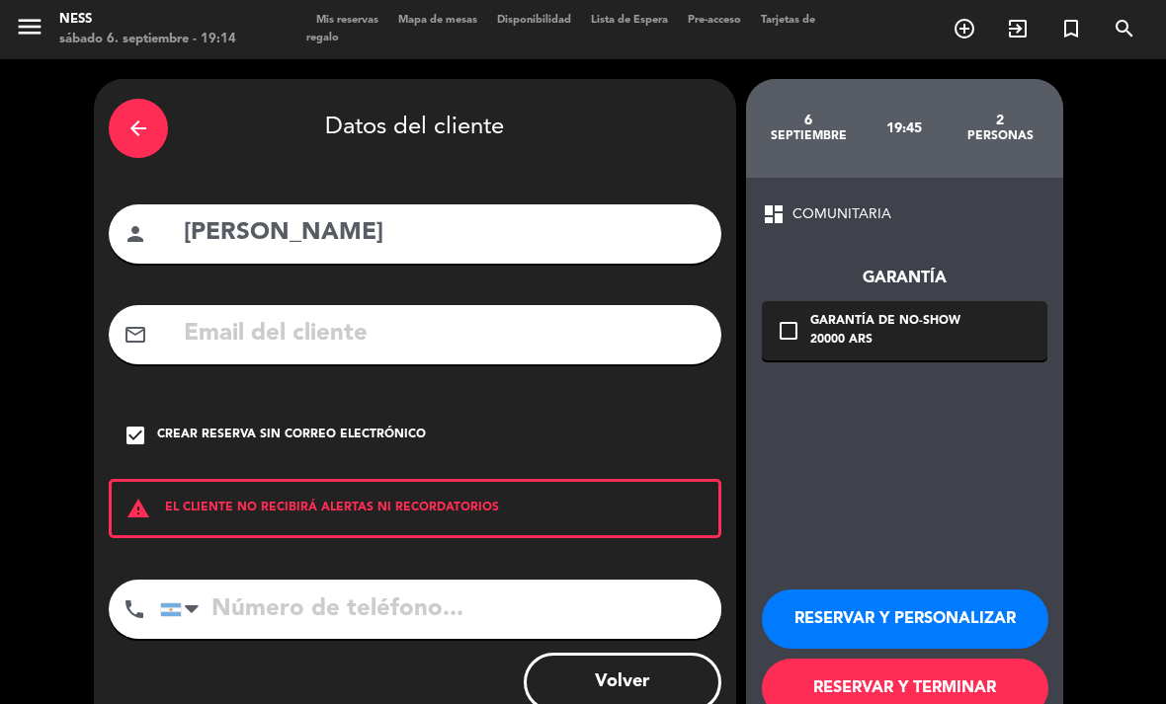
click at [991, 548] on div "RESERVAR Y PERSONALIZAR RESERVAR Y TERMINAR" at bounding box center [904, 645] width 285 height 194
click at [974, 590] on button "RESERVAR Y PERSONALIZAR" at bounding box center [905, 619] width 286 height 59
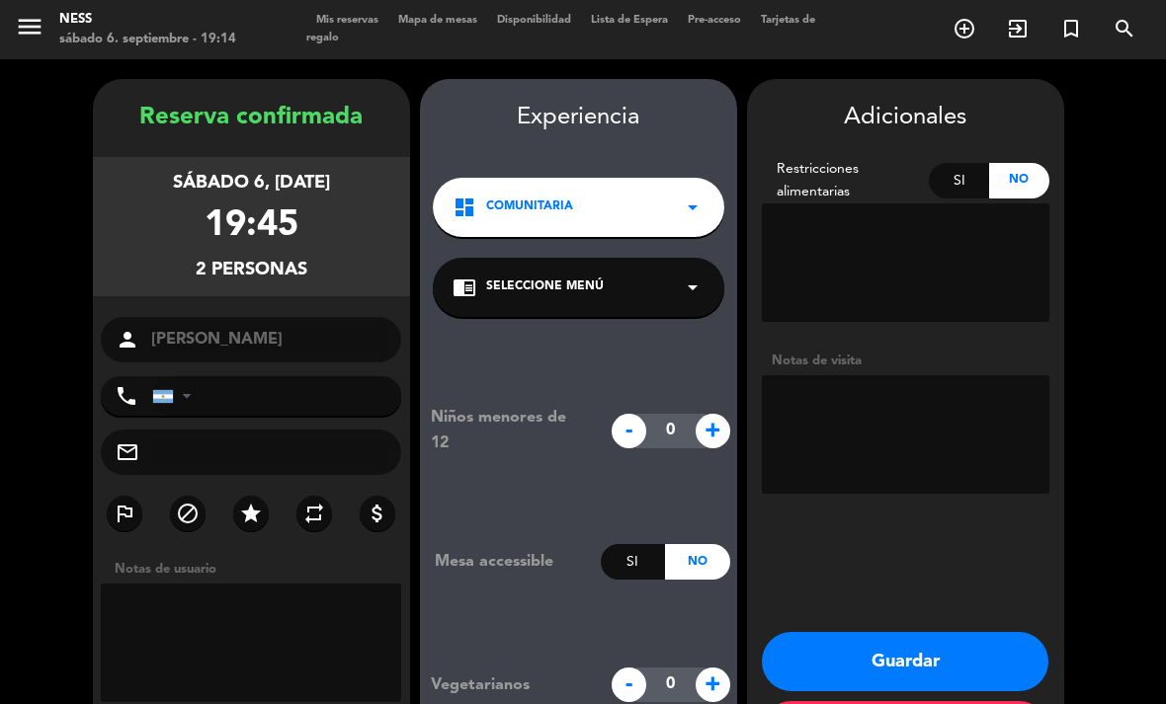
click at [922, 632] on button "Guardar" at bounding box center [905, 661] width 286 height 59
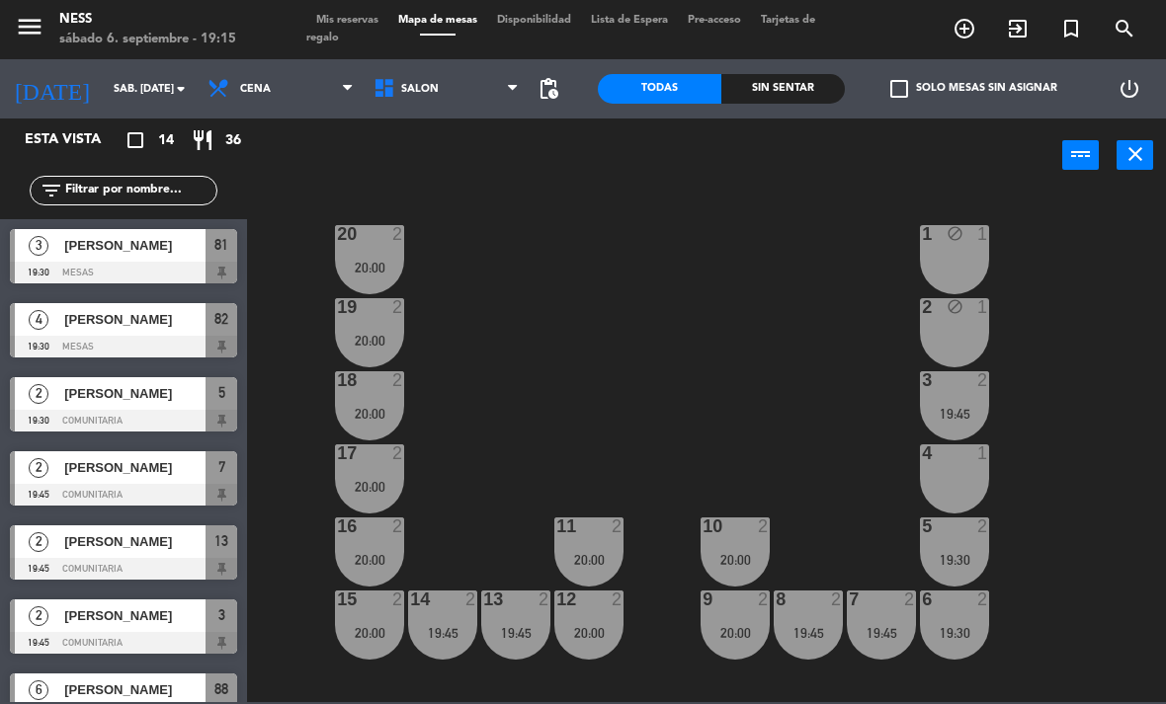
click at [1124, 326] on div "20 2 20:00 1 block 1 19 2 20:00 2 block 1 18 2 20:00 3 2 19:45 17 2 20:00 4 1 1…" at bounding box center [712, 447] width 907 height 512
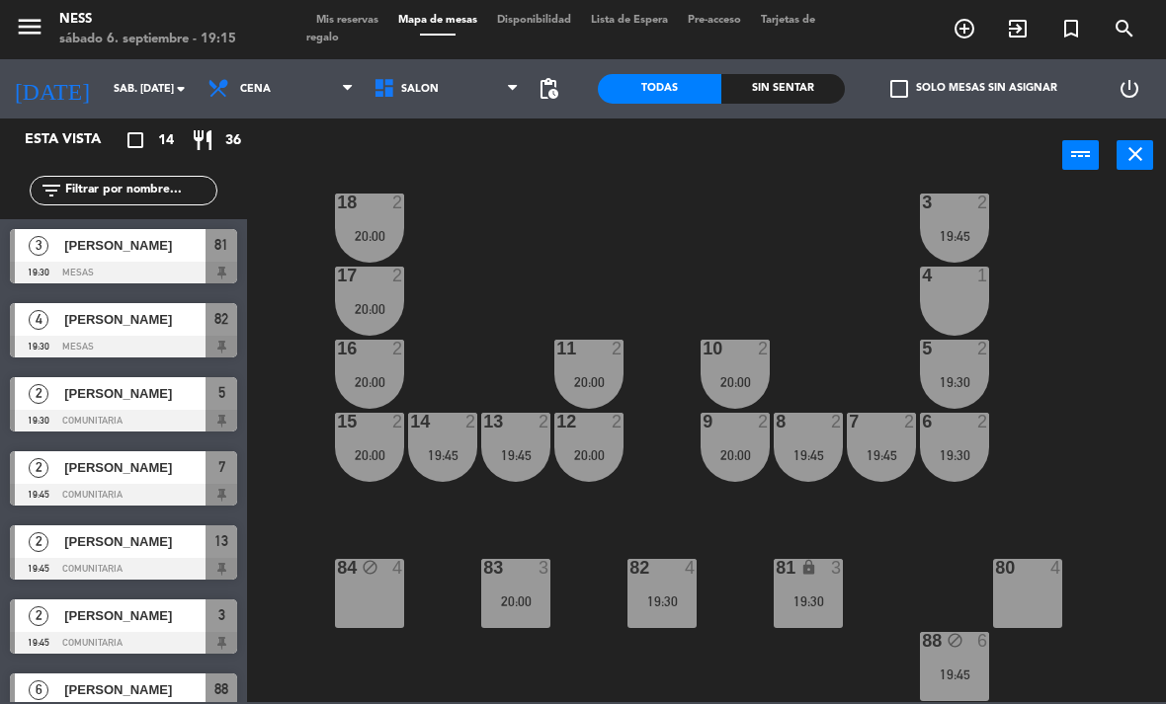
scroll to position [178, 0]
click at [837, 619] on div "81 lock 3 19:30" at bounding box center [807, 593] width 69 height 69
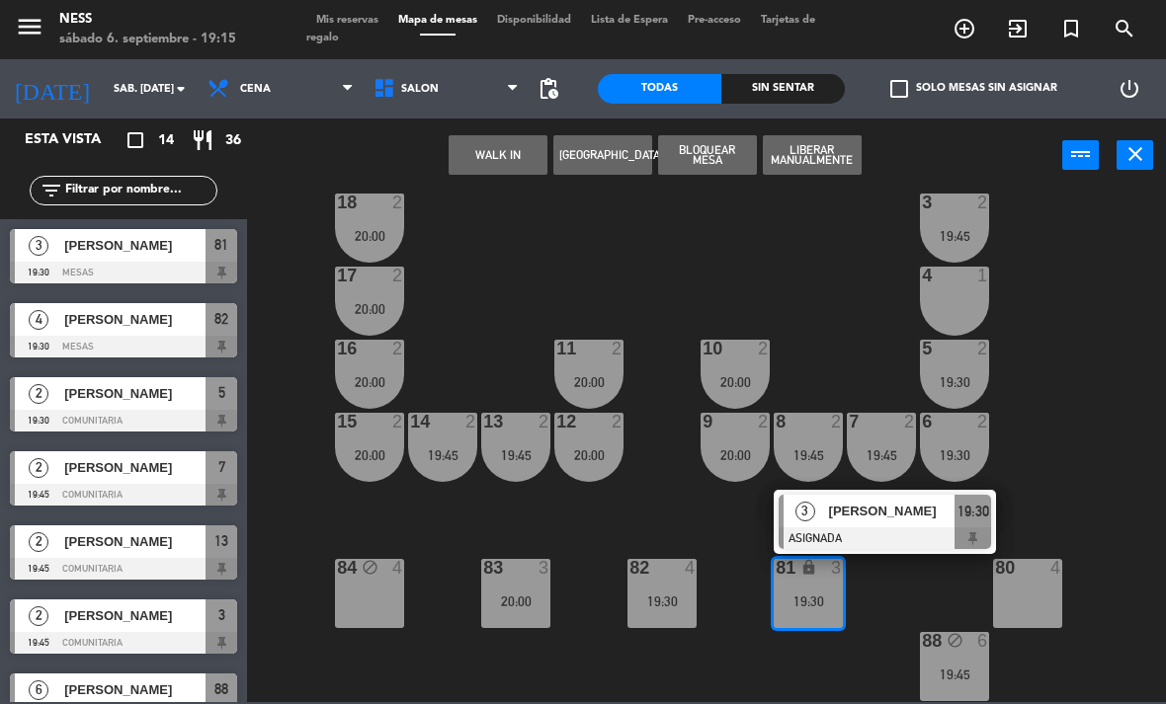
click at [880, 524] on div "[PERSON_NAME]" at bounding box center [891, 511] width 128 height 33
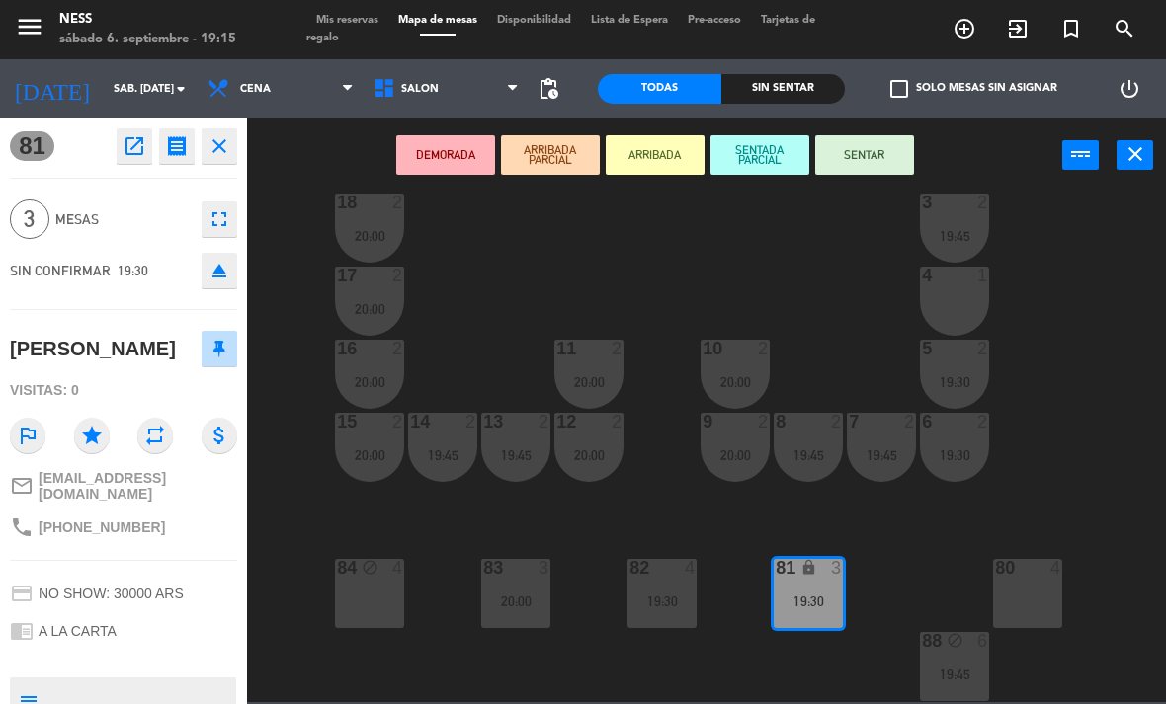
click at [137, 136] on icon "open_in_new" at bounding box center [134, 146] width 24 height 24
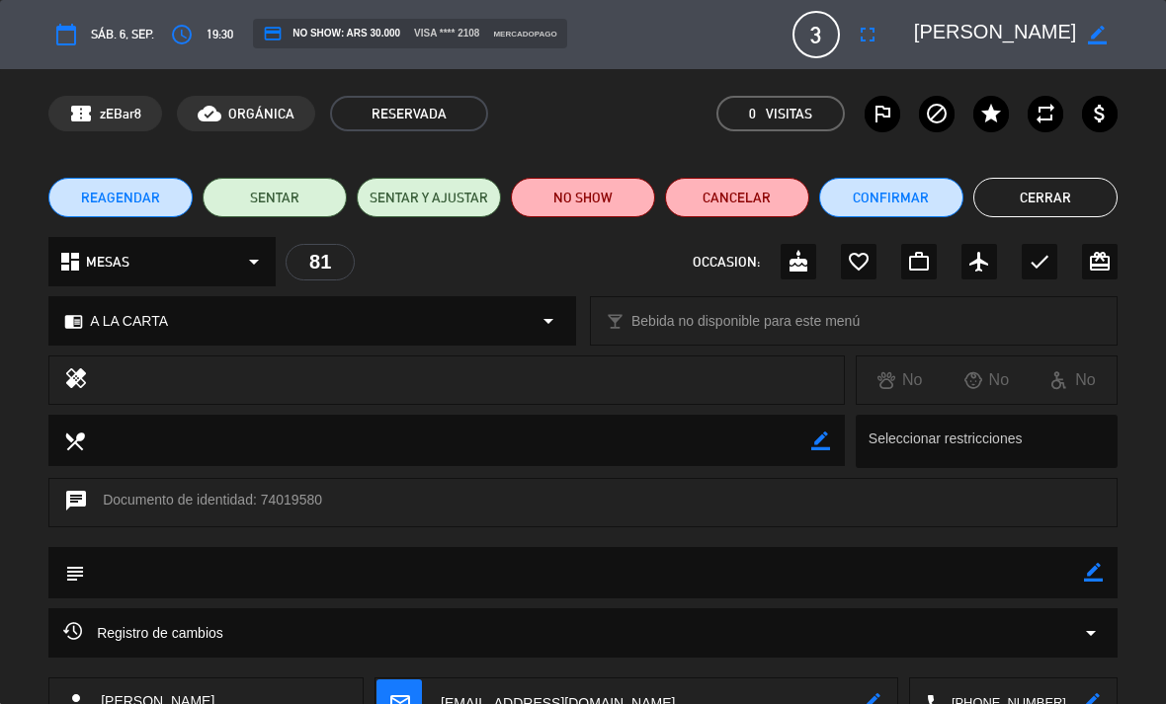
click at [866, 39] on icon "fullscreen" at bounding box center [867, 35] width 24 height 24
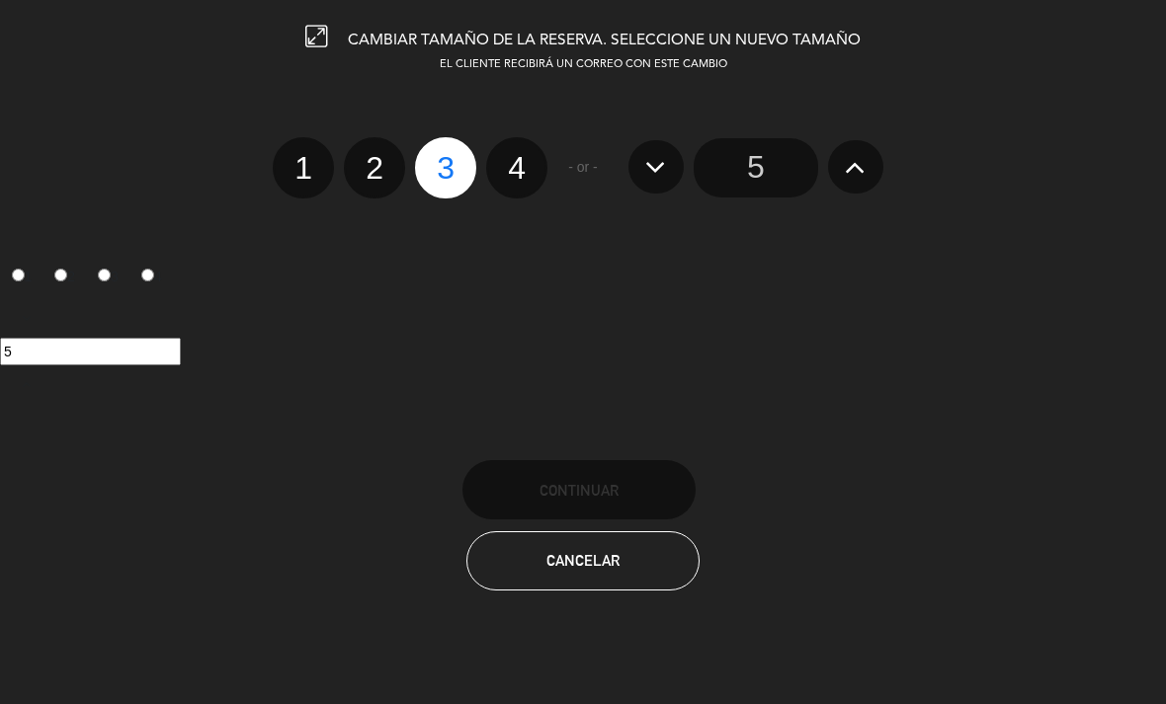
click at [364, 175] on label "2" at bounding box center [374, 167] width 61 height 61
click at [365, 157] on input "2" at bounding box center [371, 150] width 13 height 13
radio input "true"
radio input "false"
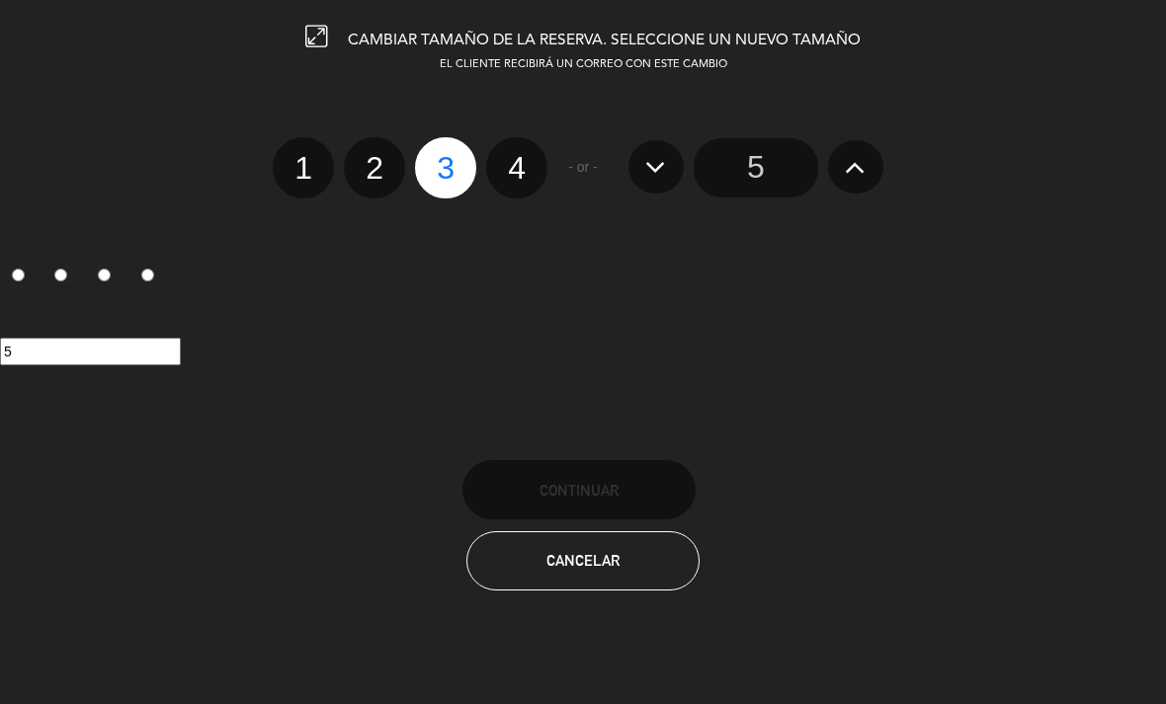
radio input "false"
radio input "true"
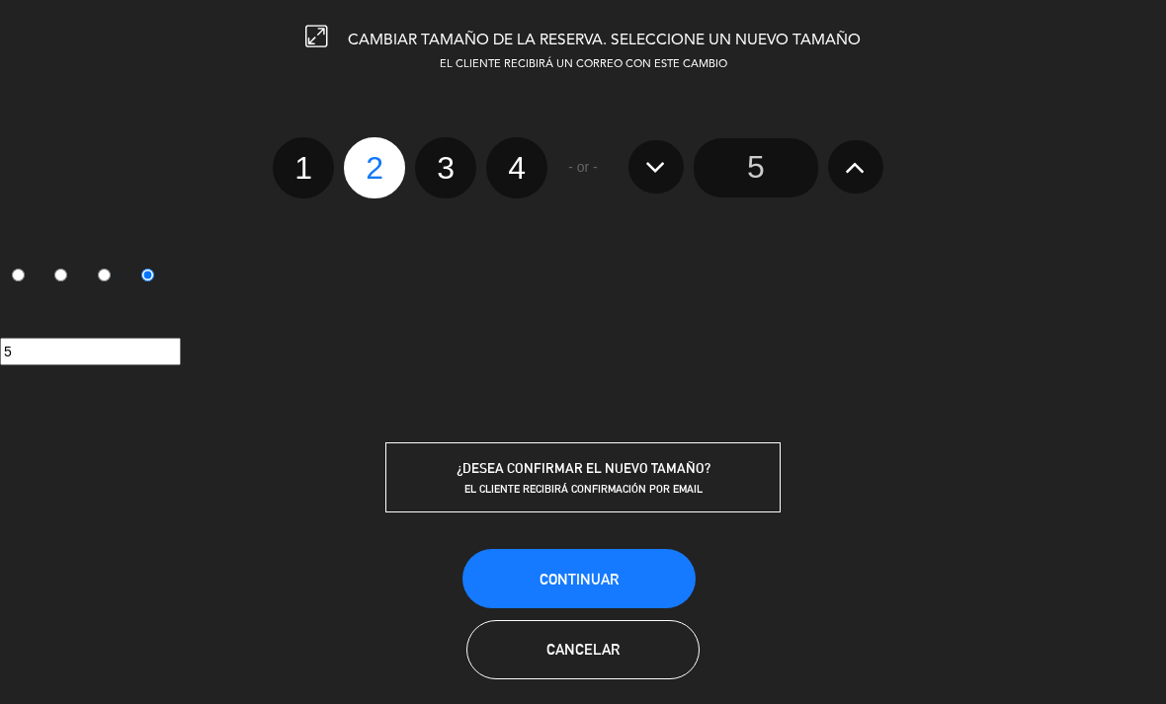
click at [617, 574] on span "Continuar" at bounding box center [578, 579] width 79 height 17
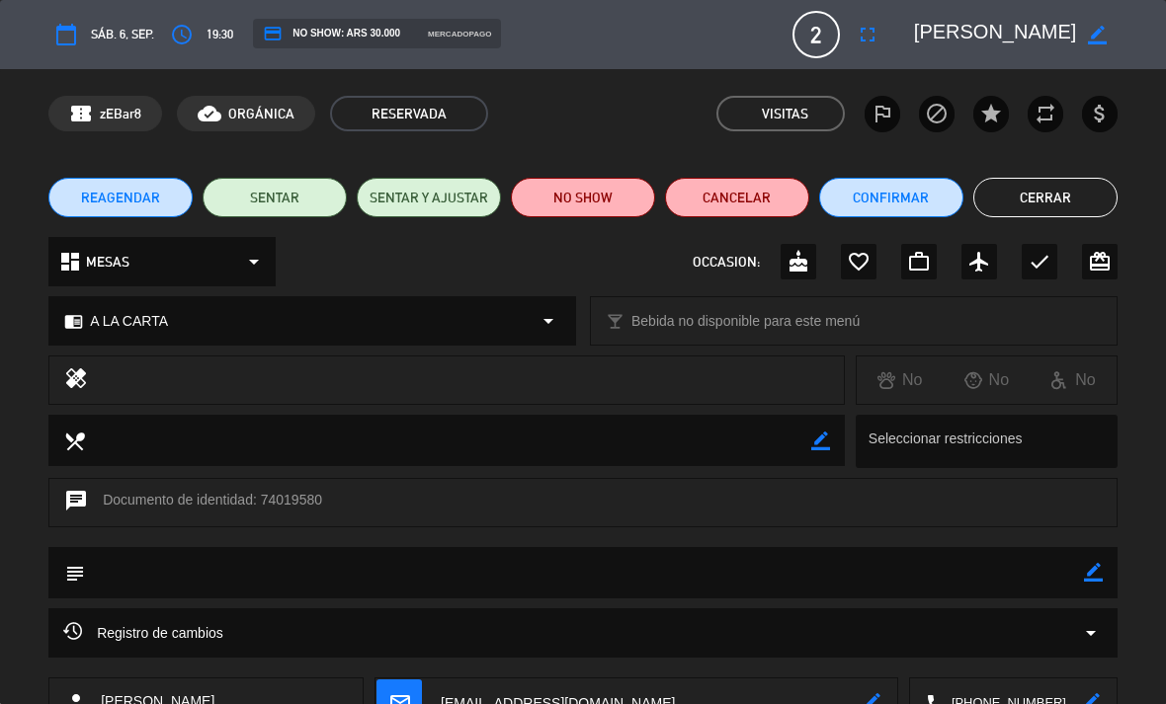
click at [1083, 192] on button "Cerrar" at bounding box center [1045, 198] width 144 height 40
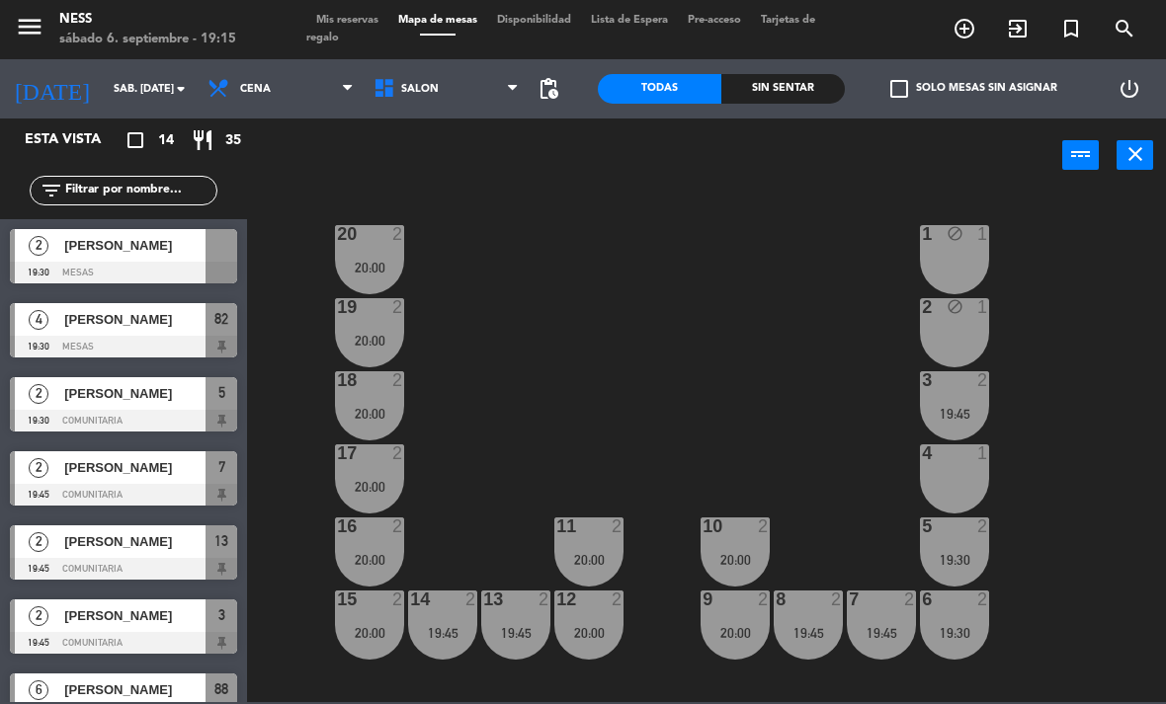
scroll to position [0, 0]
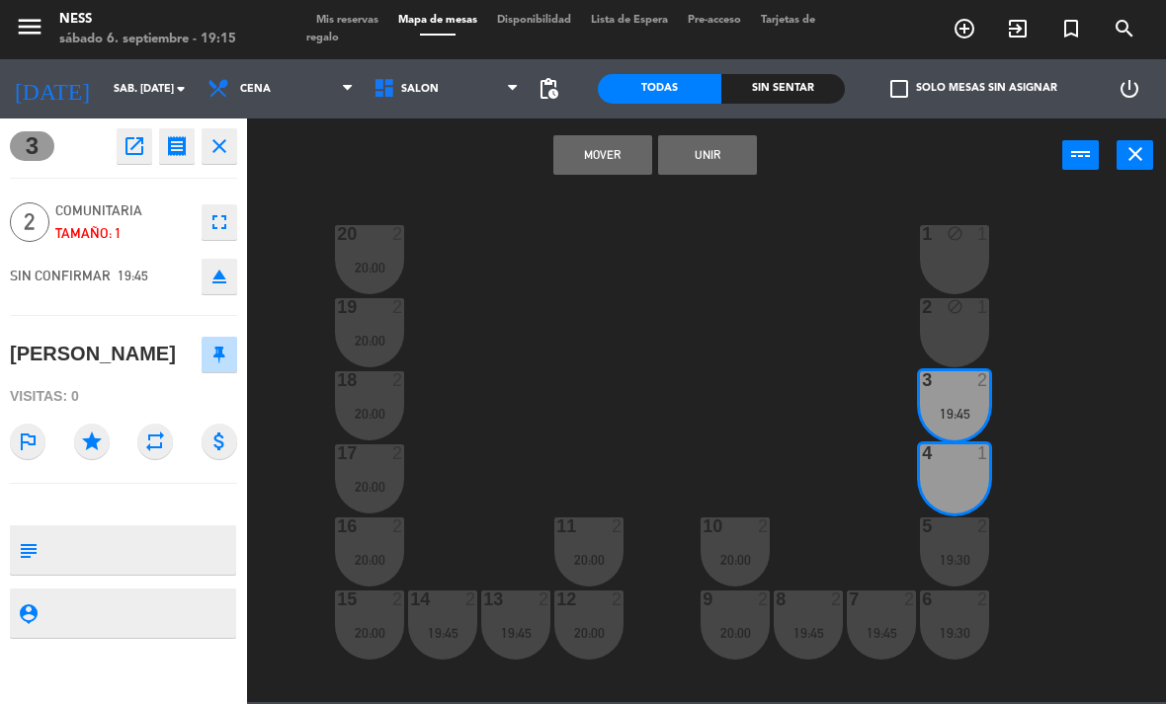
click at [720, 158] on button "Unir" at bounding box center [707, 155] width 99 height 40
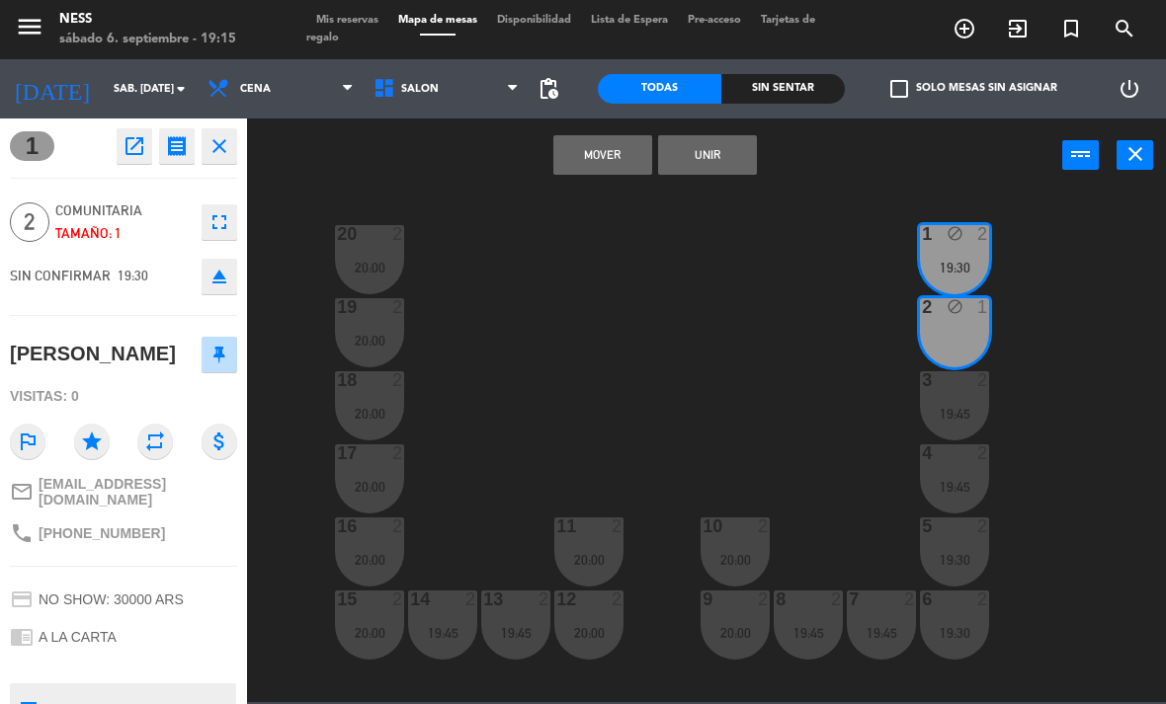
click at [702, 185] on div "Mover Unir power_input close" at bounding box center [654, 156] width 815 height 75
click at [743, 185] on div "Mover Unir power_input close" at bounding box center [654, 156] width 815 height 75
click at [716, 172] on button "Unir" at bounding box center [707, 155] width 99 height 40
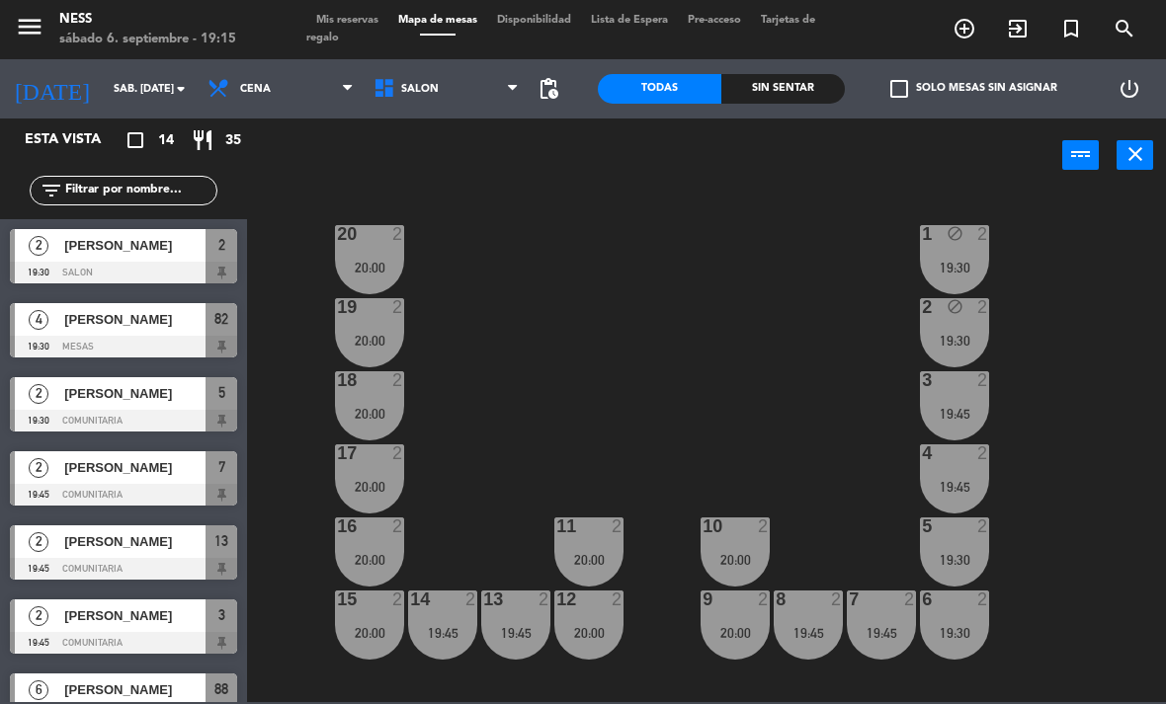
click at [1142, 316] on div "20 2 20:00 1 block 2 19:30 19 2 20:00 2 block 2 19:30 18 2 20:00 3 2 19:45 17 2…" at bounding box center [712, 447] width 907 height 512
click at [931, 287] on div "1 block 2 19:30" at bounding box center [954, 259] width 69 height 69
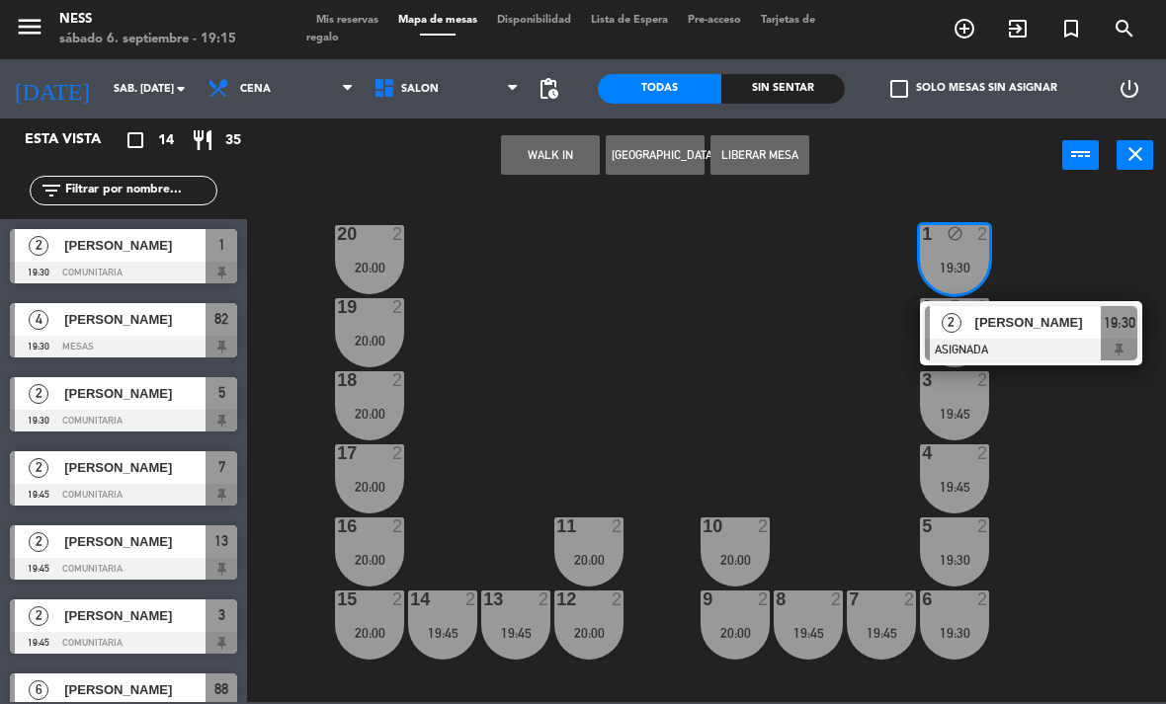
click at [771, 162] on button "Liberar Mesa" at bounding box center [759, 155] width 99 height 40
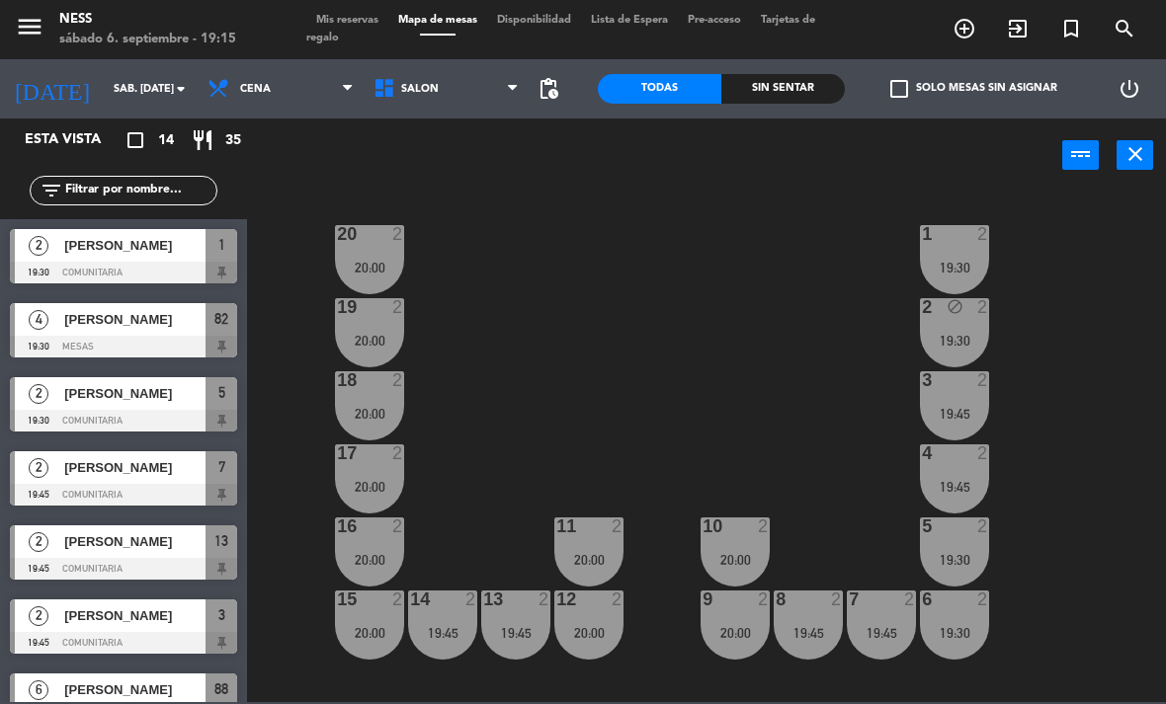
click at [945, 352] on div "2 block 2 19:30" at bounding box center [954, 332] width 69 height 69
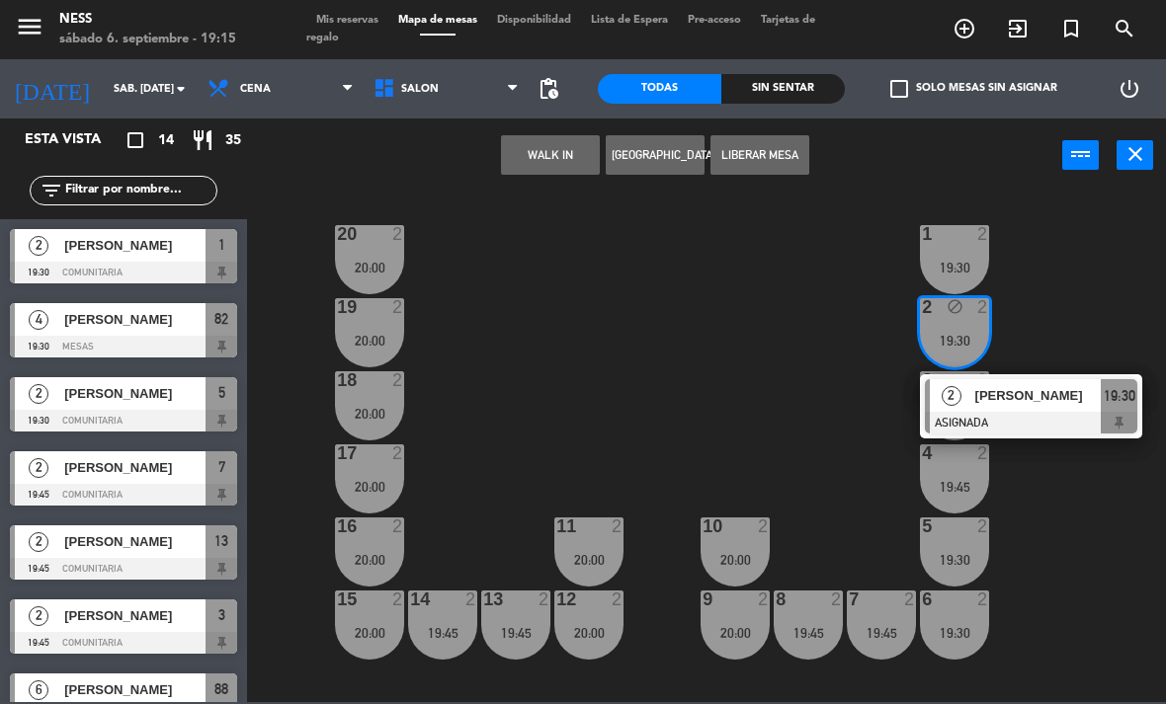
click at [794, 169] on button "Liberar Mesa" at bounding box center [759, 155] width 99 height 40
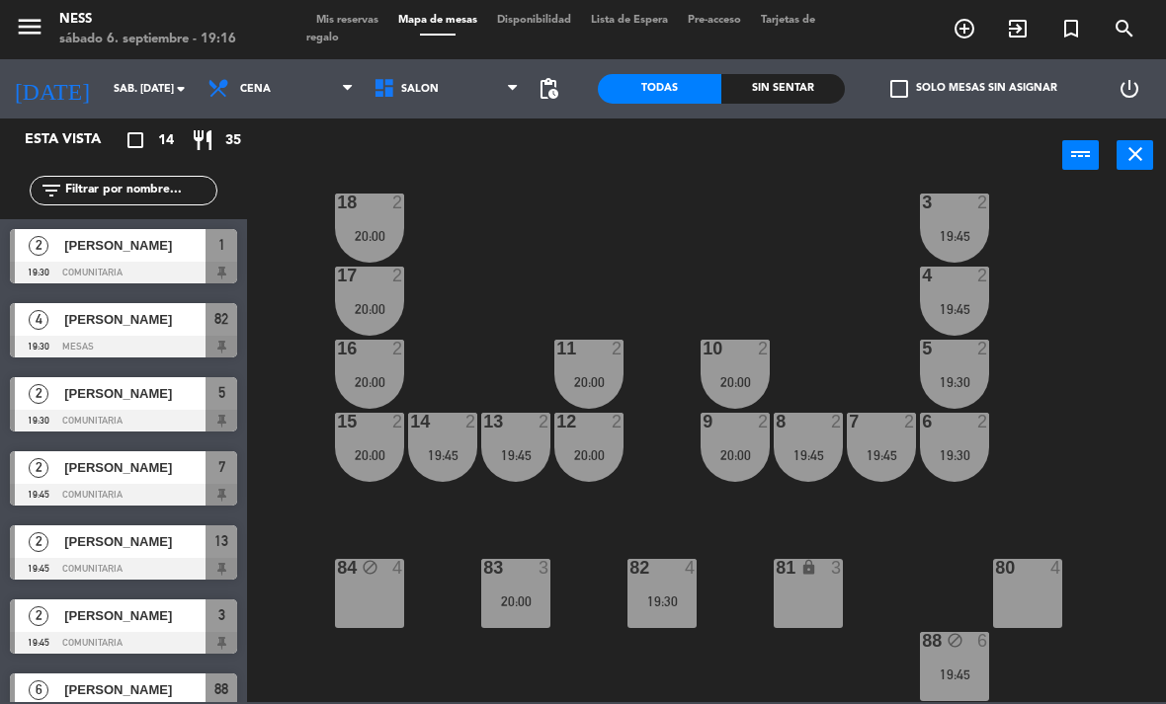
scroll to position [178, 0]
click at [959, 661] on div "88 block 6 19:45" at bounding box center [954, 666] width 69 height 69
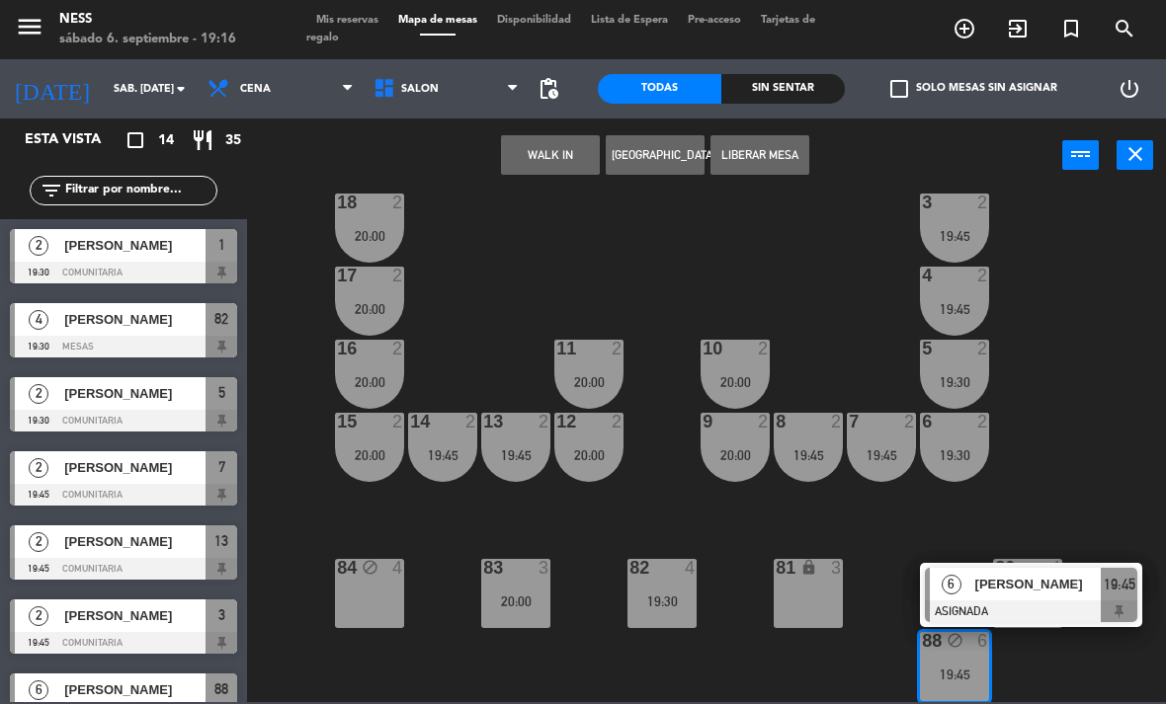
click at [791, 156] on button "Liberar Mesa" at bounding box center [759, 155] width 99 height 40
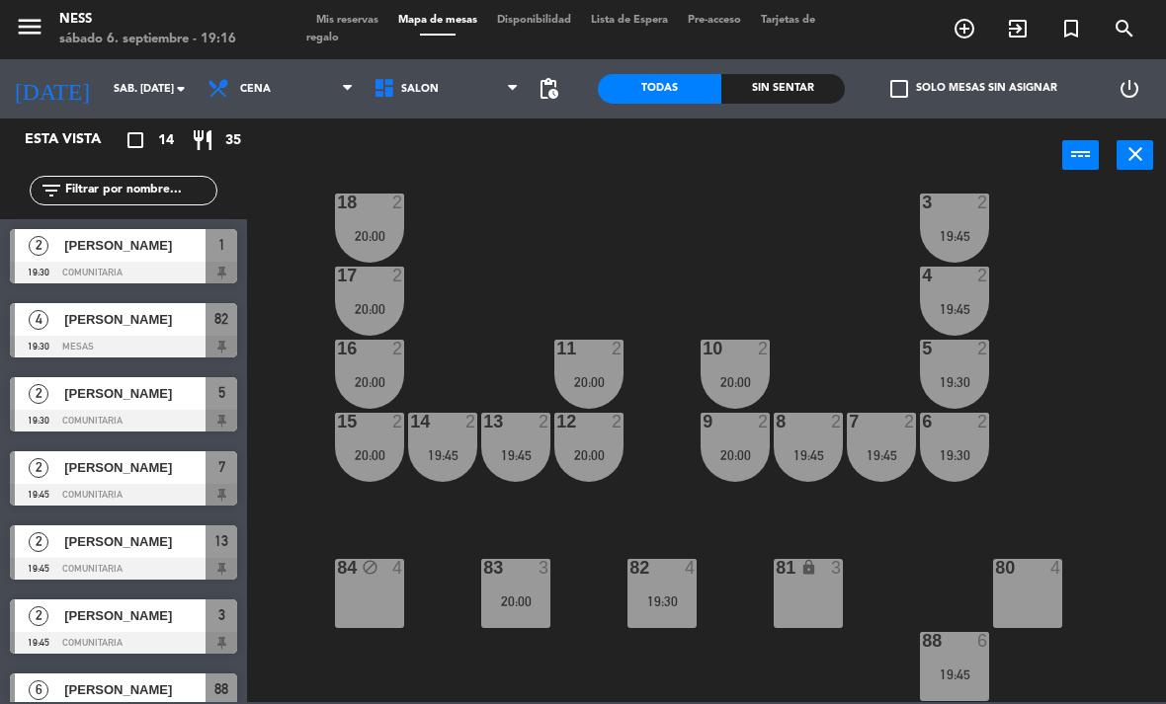
click at [1024, 585] on div "80 4" at bounding box center [1027, 593] width 69 height 69
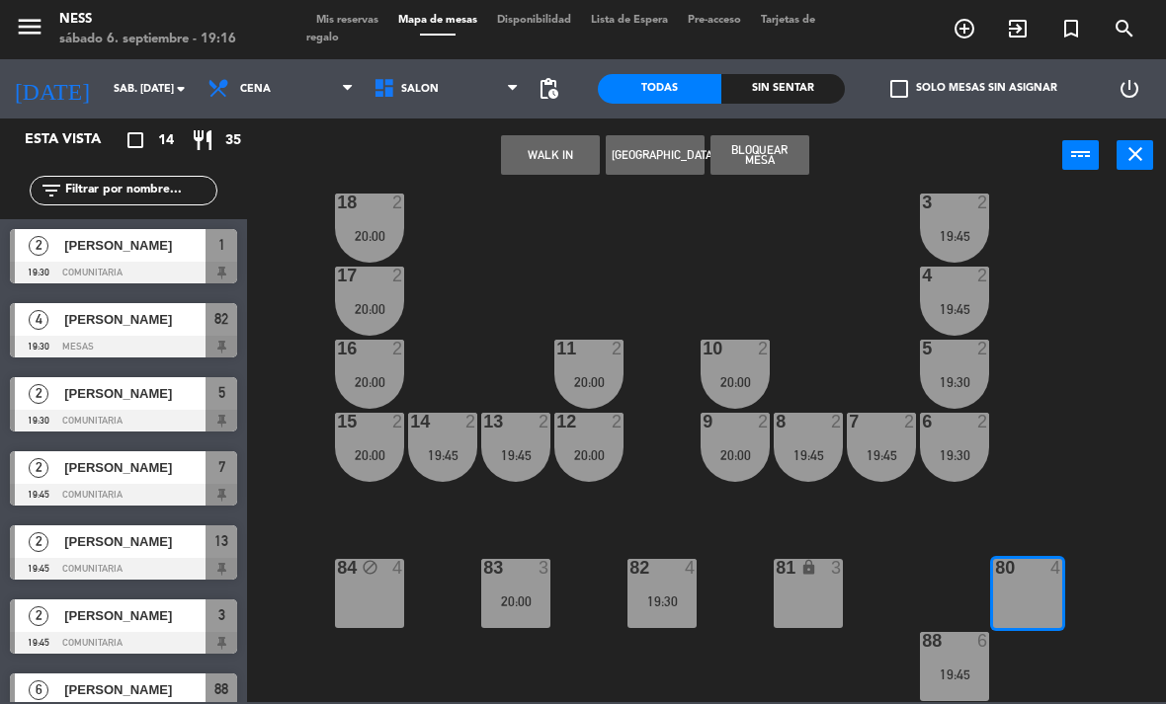
click at [551, 151] on button "WALK IN" at bounding box center [550, 155] width 99 height 40
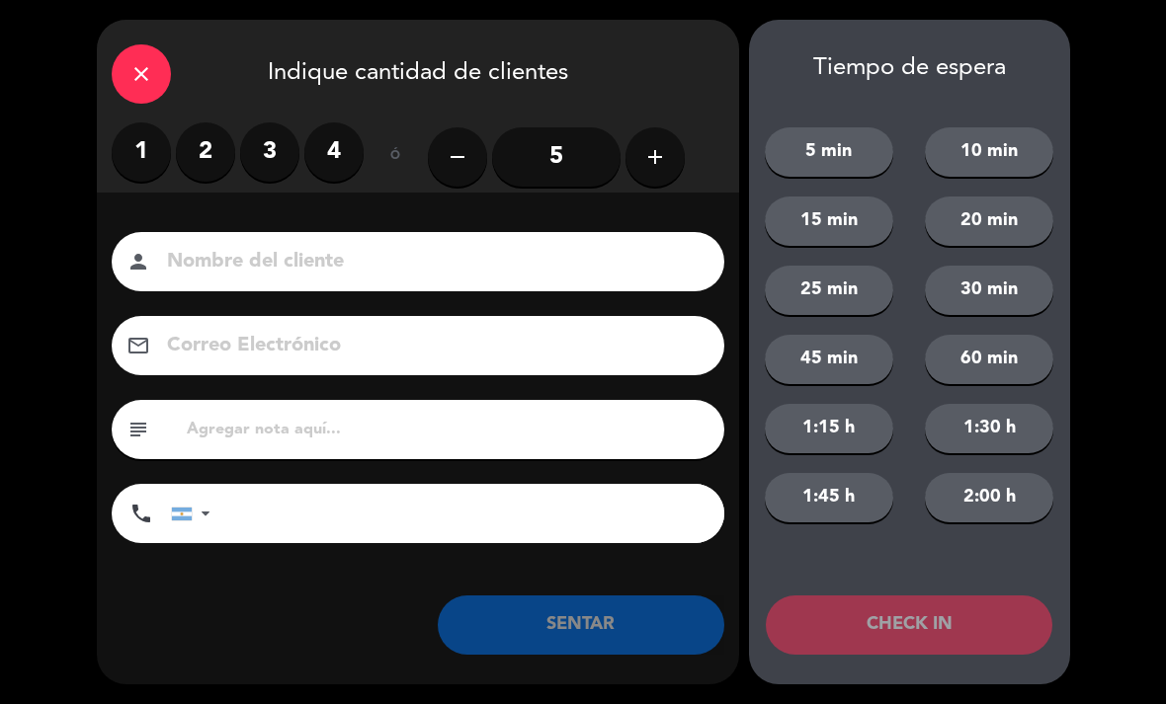
click at [569, 145] on input "5" at bounding box center [556, 156] width 128 height 59
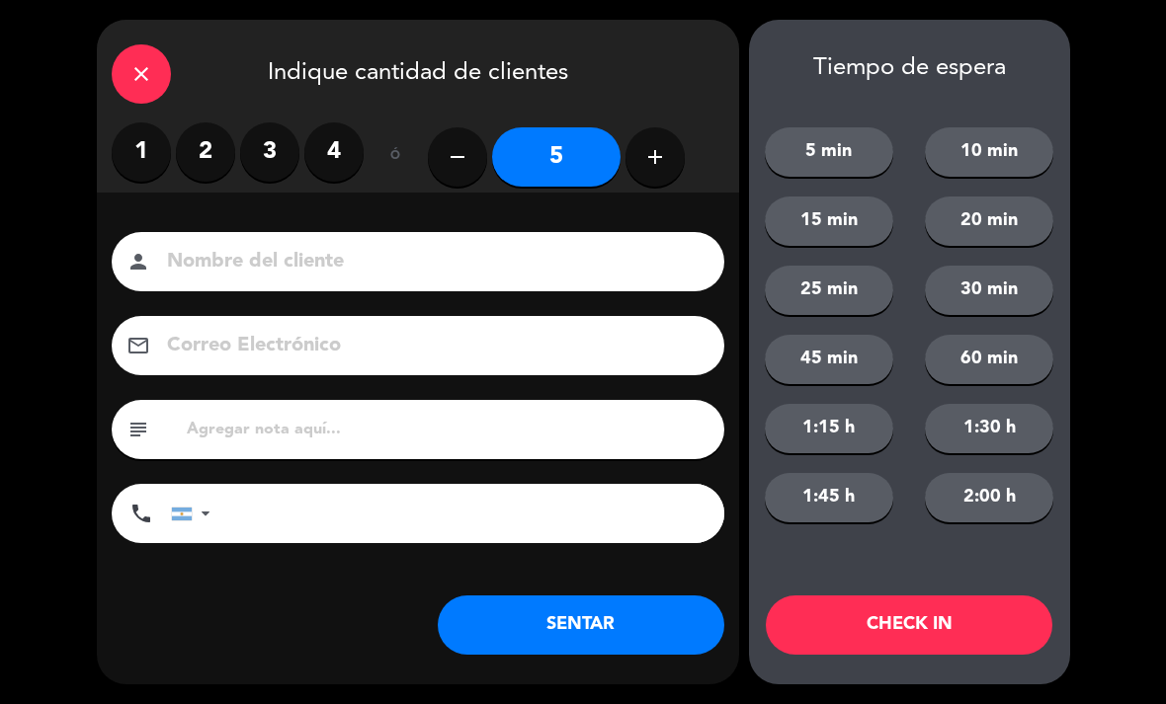
click at [609, 622] on button "SENTAR" at bounding box center [581, 625] width 286 height 59
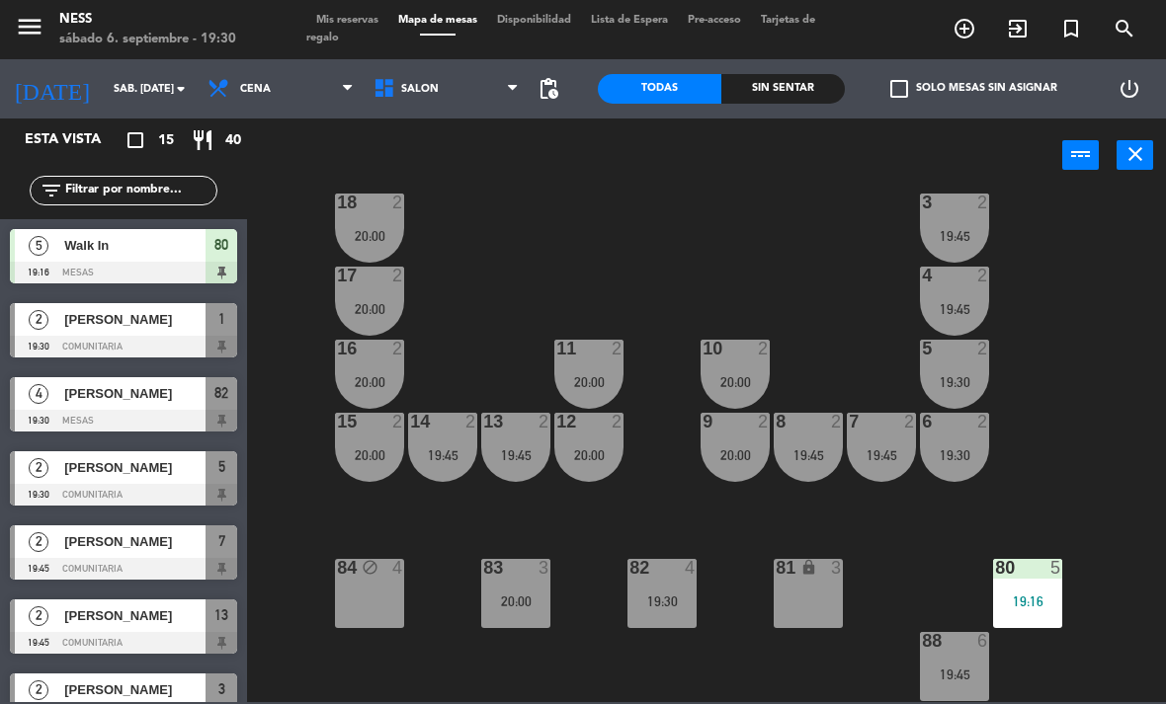
scroll to position [65, 0]
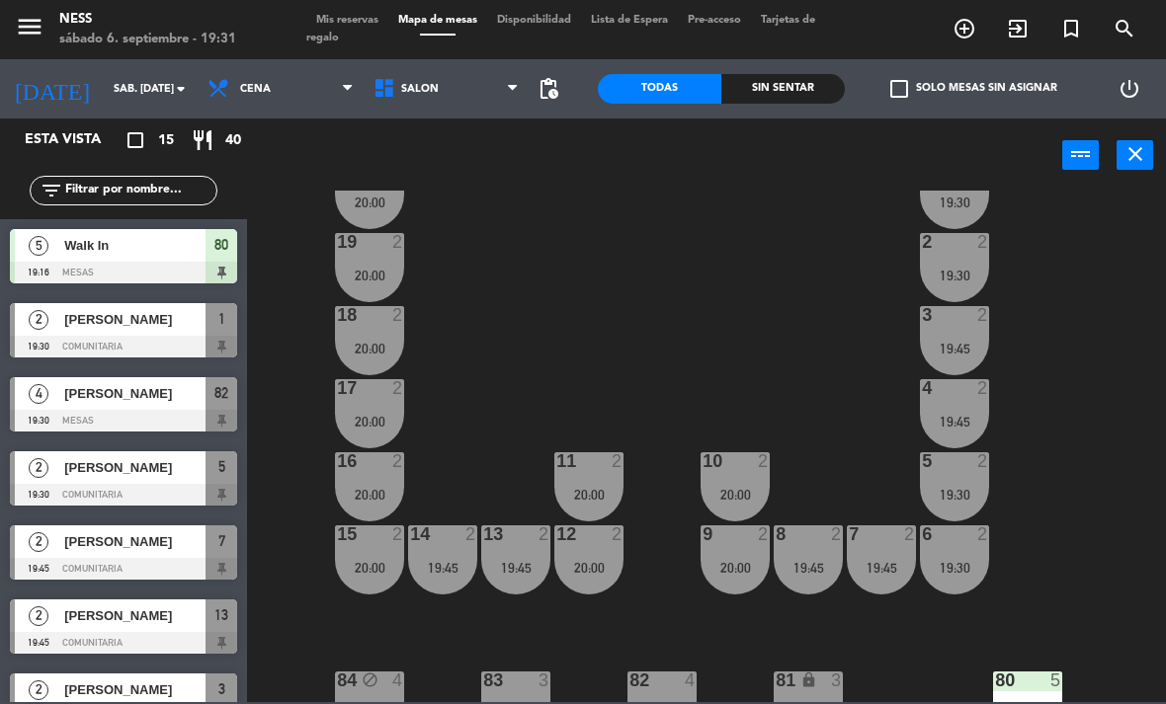
click at [214, 488] on div at bounding box center [123, 495] width 227 height 22
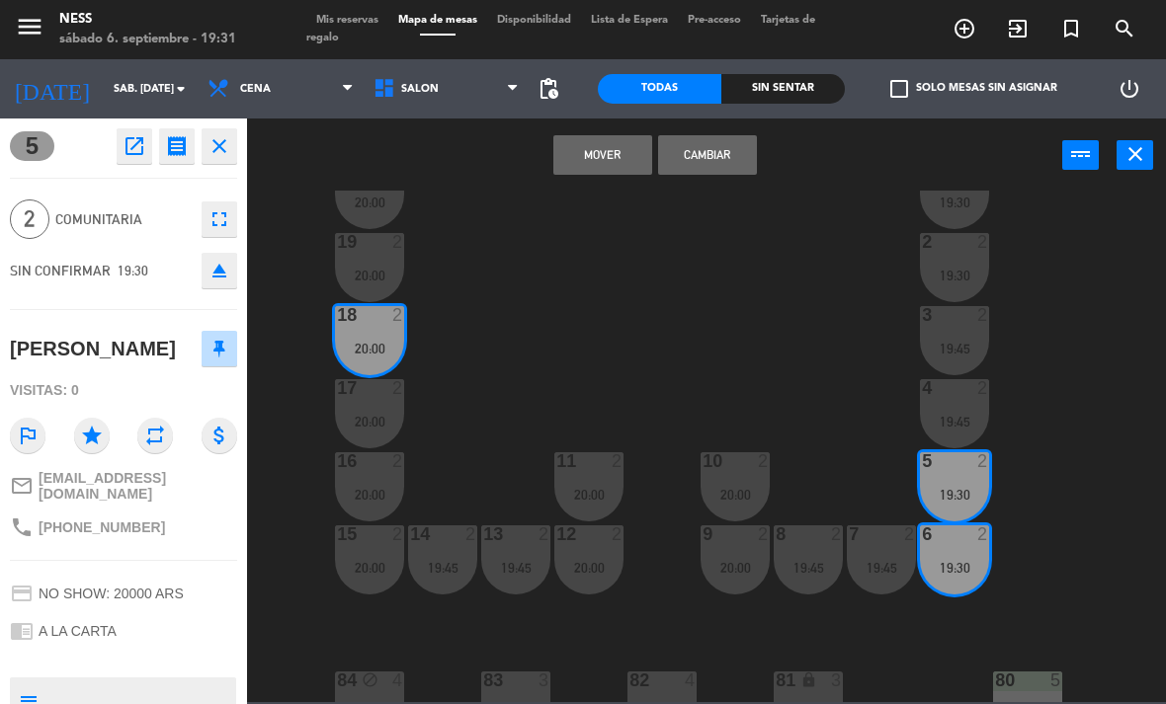
click at [735, 168] on button "Cambiar" at bounding box center [707, 155] width 99 height 40
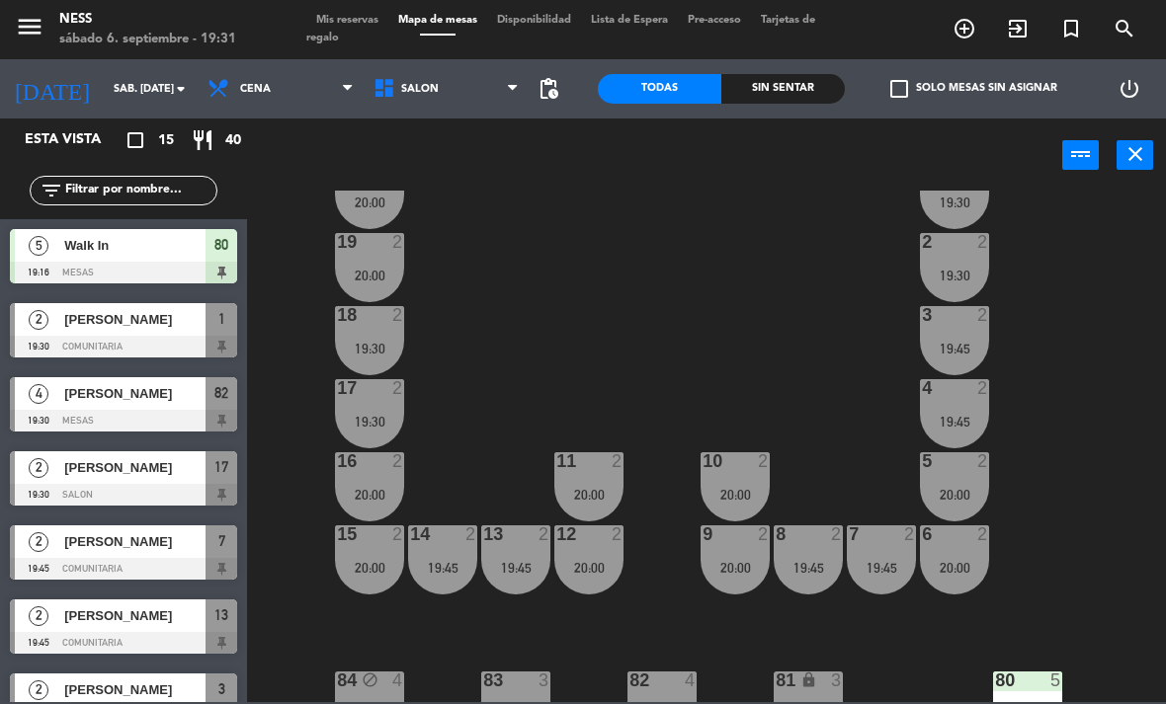
click at [367, 327] on div "18 2 19:30" at bounding box center [369, 340] width 69 height 69
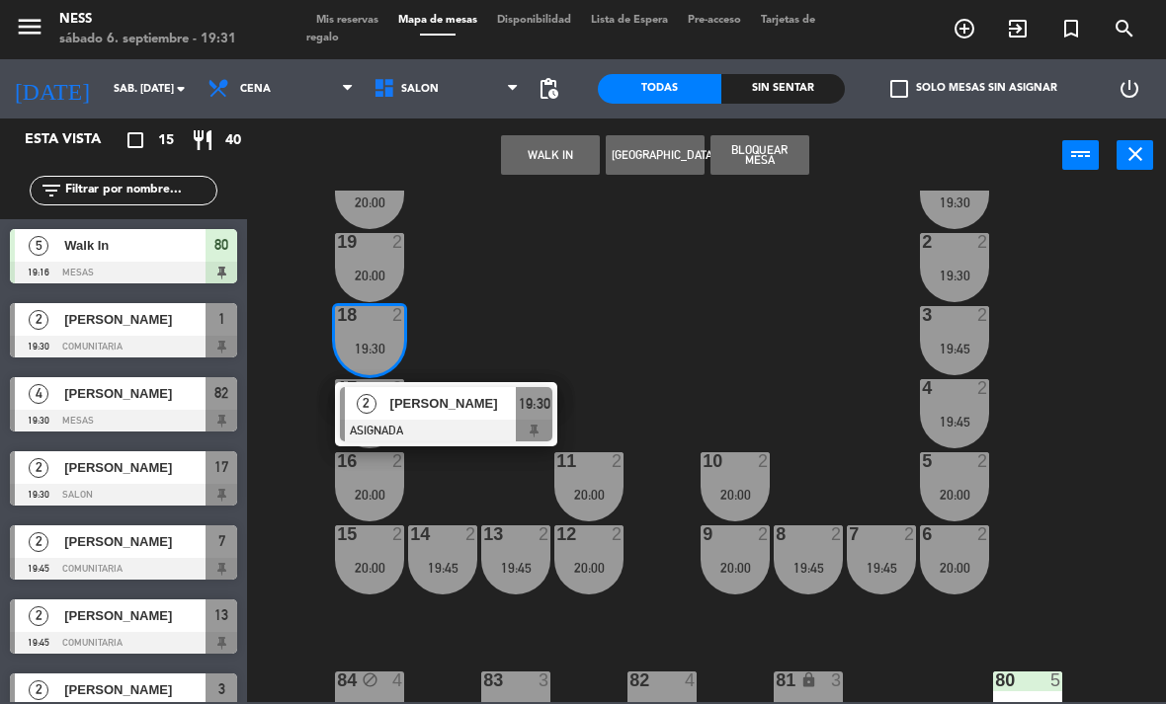
click at [428, 429] on div at bounding box center [446, 431] width 212 height 22
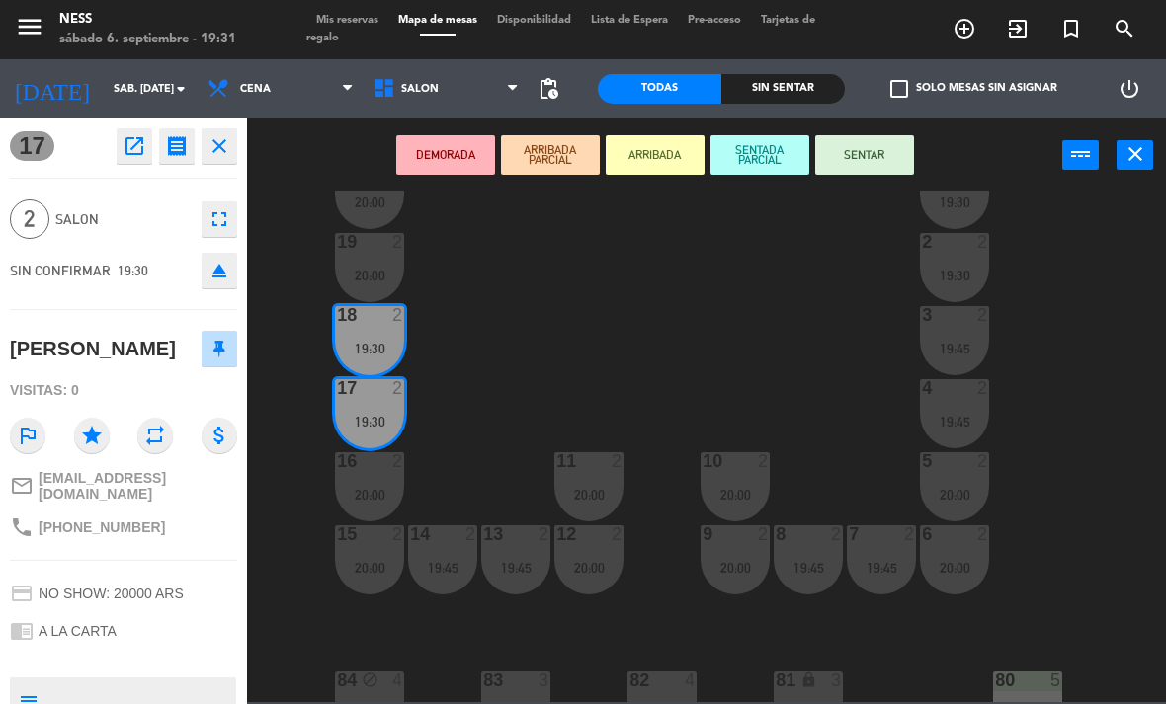
click at [888, 152] on button "SENTAR" at bounding box center [864, 155] width 99 height 40
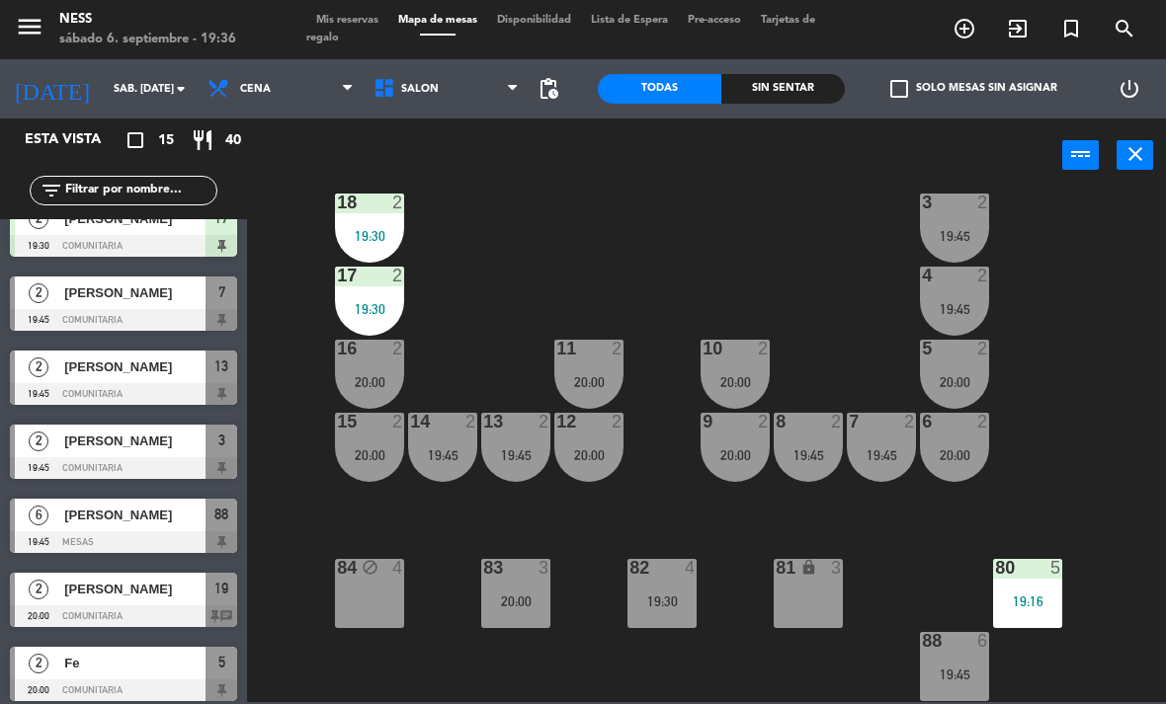
scroll to position [178, 0]
click at [977, 698] on div "88 6 19:45" at bounding box center [954, 666] width 69 height 69
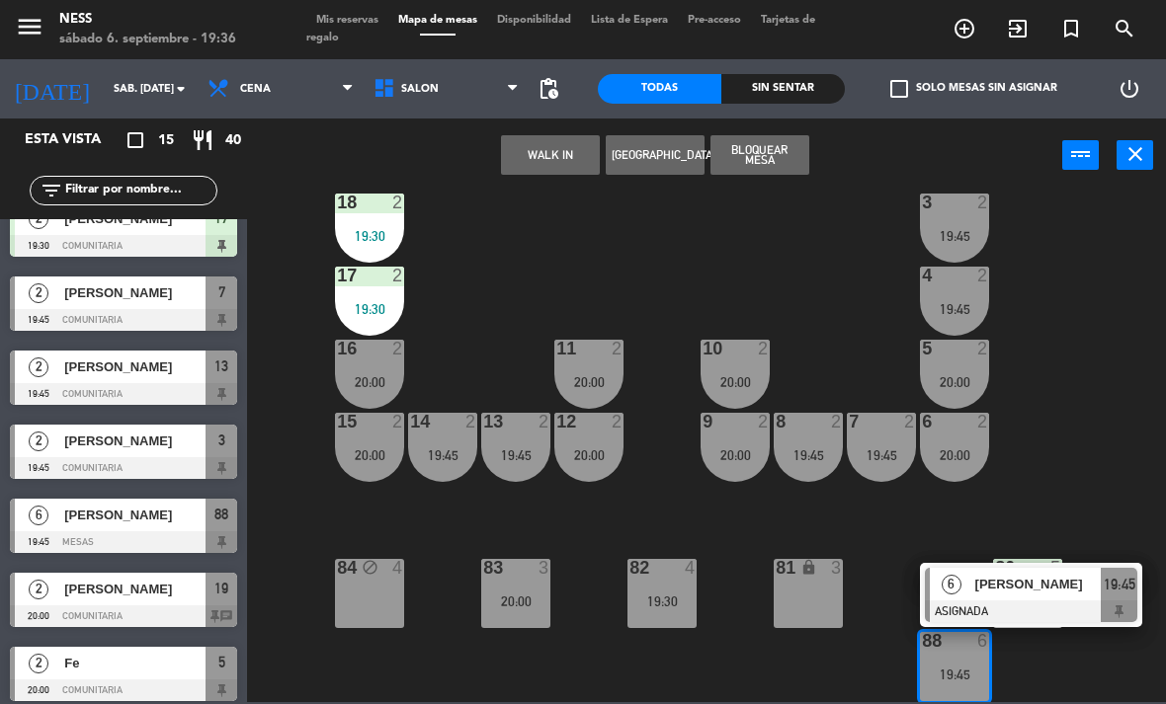
click at [999, 601] on div at bounding box center [1031, 612] width 212 height 22
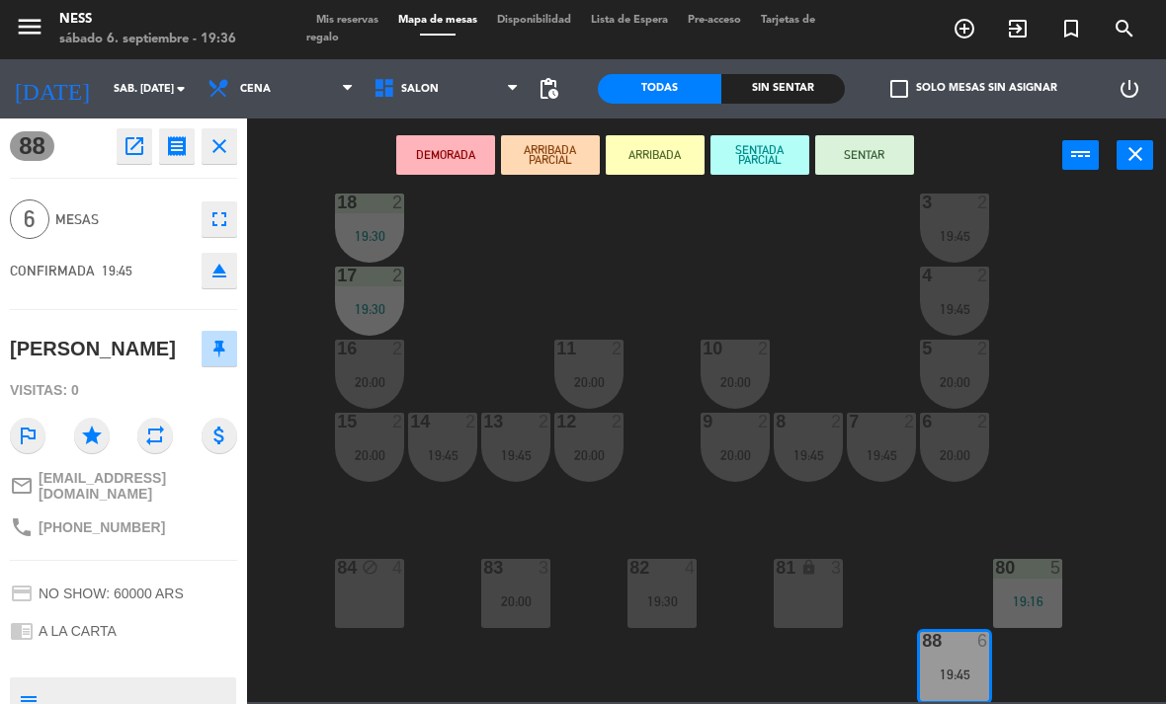
click at [585, 165] on button "ARRIBADA PARCIAL" at bounding box center [550, 155] width 99 height 40
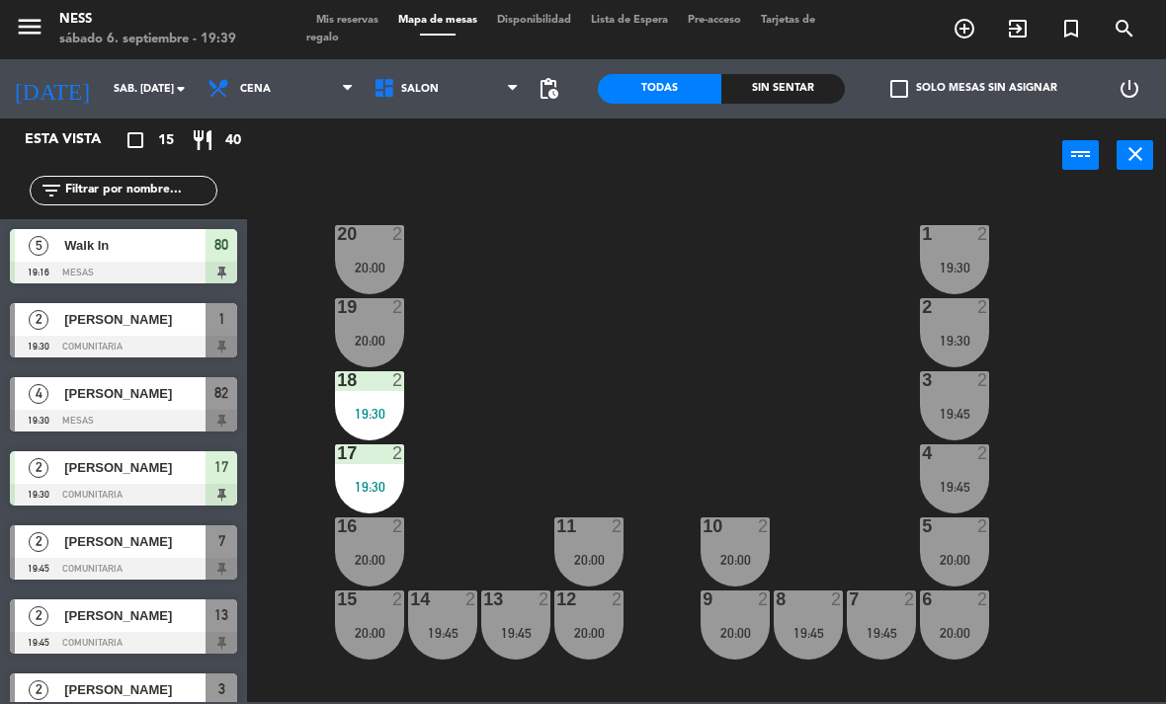
scroll to position [0, 0]
click at [163, 539] on span "[PERSON_NAME]" at bounding box center [134, 541] width 141 height 21
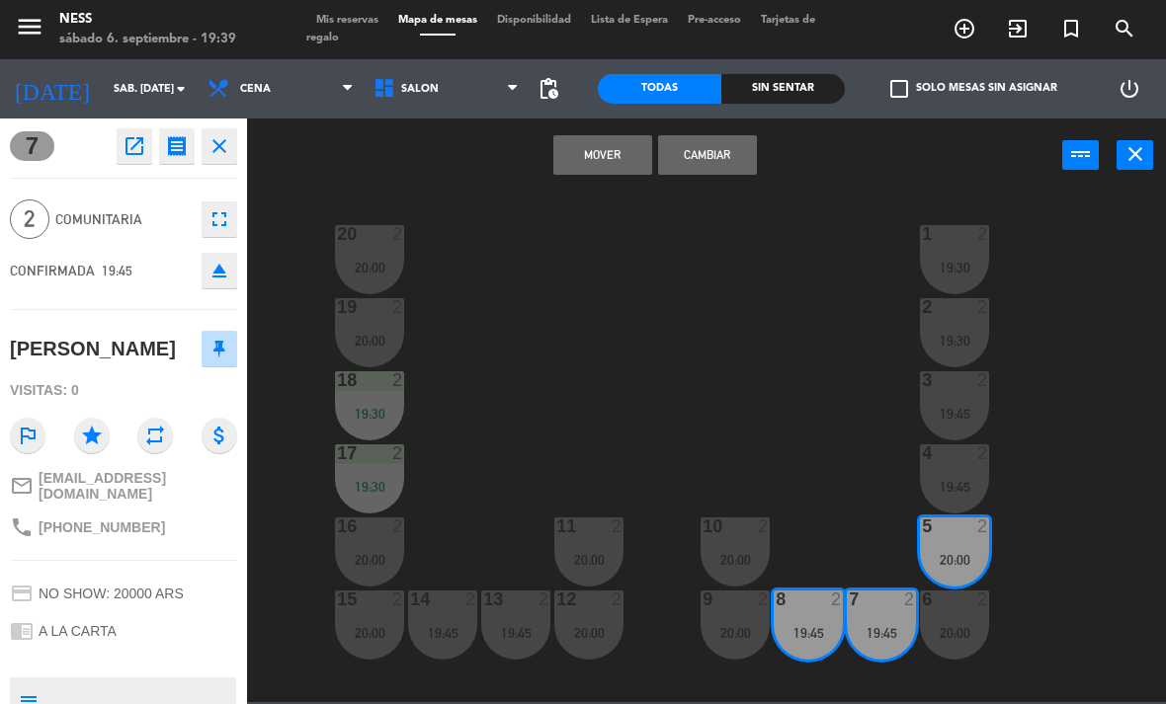
click at [747, 163] on button "Cambiar" at bounding box center [707, 155] width 99 height 40
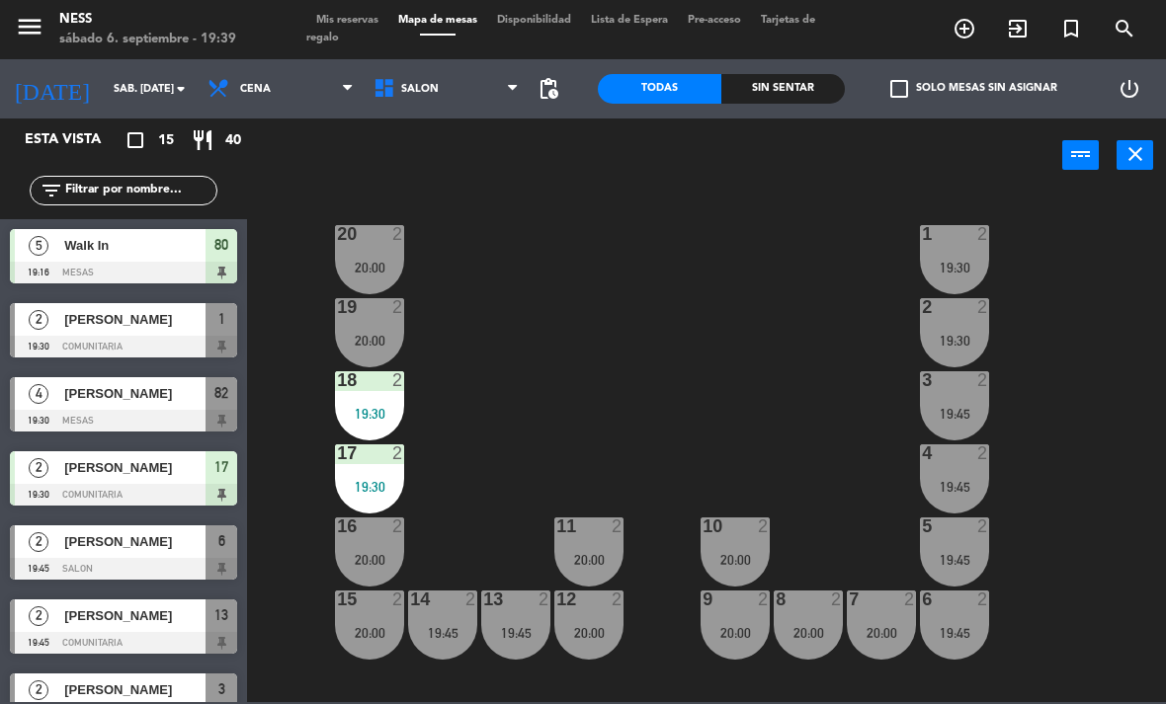
click at [966, 548] on div "5 2 19:45" at bounding box center [954, 552] width 69 height 69
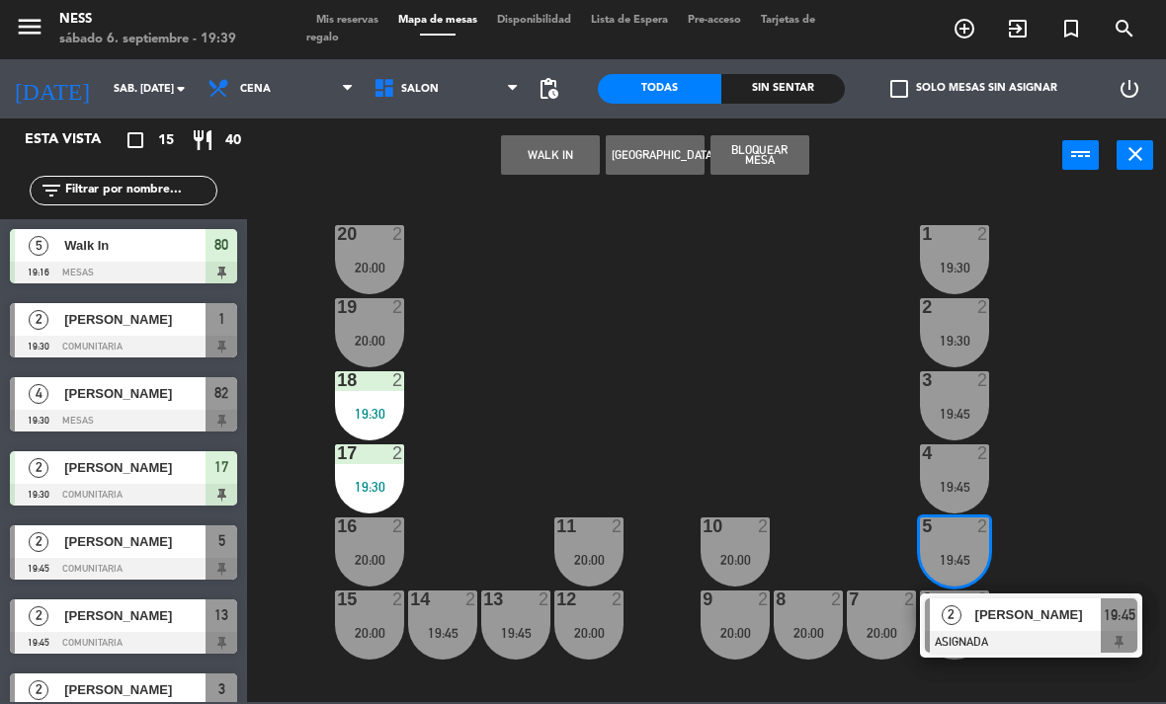
click at [1042, 637] on div at bounding box center [1031, 642] width 212 height 22
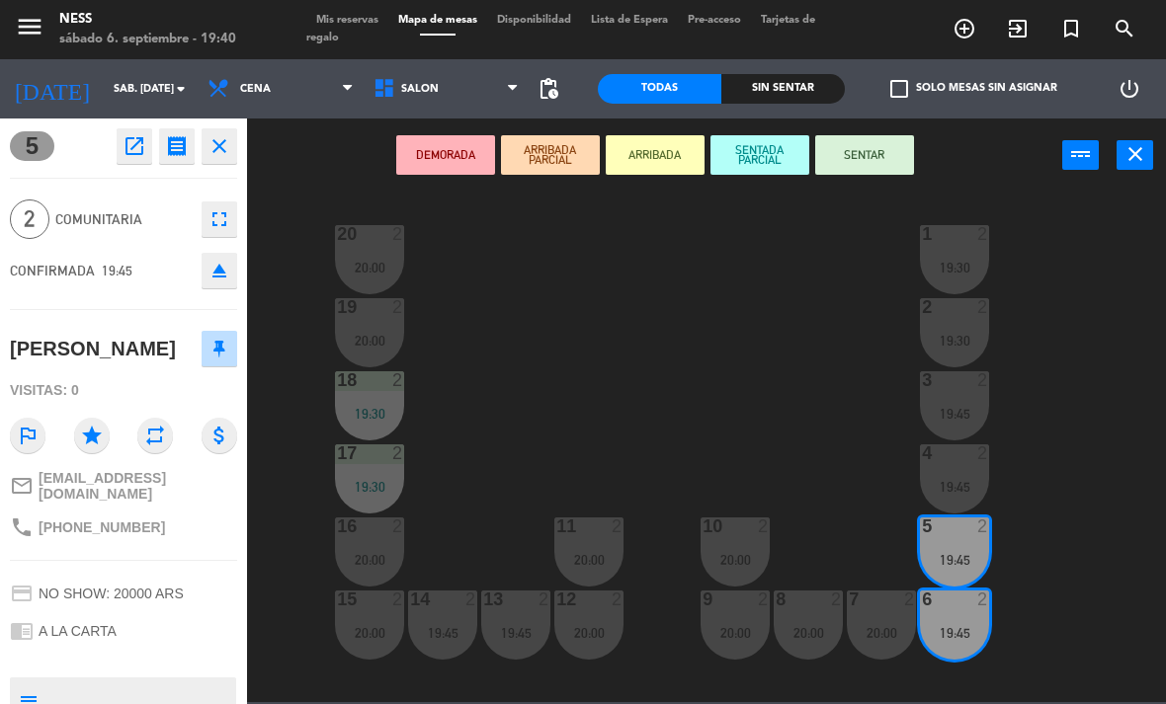
click at [891, 146] on button "SENTAR" at bounding box center [864, 155] width 99 height 40
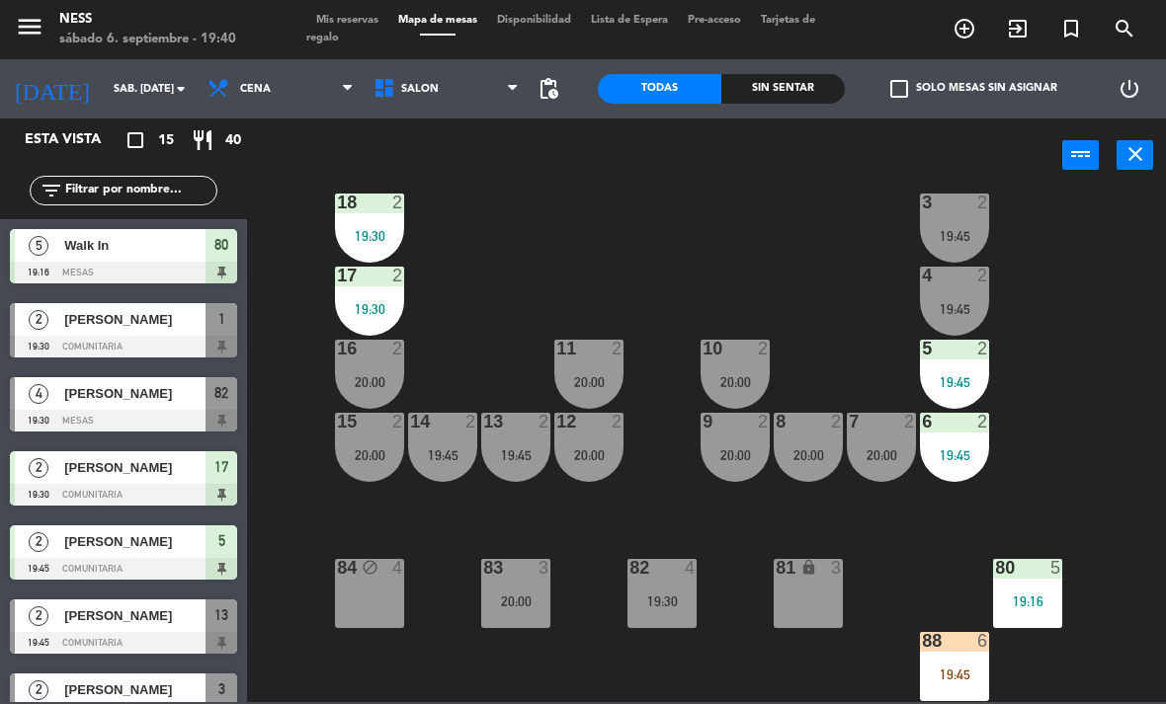
scroll to position [178, 0]
click at [168, 417] on div at bounding box center [123, 421] width 227 height 22
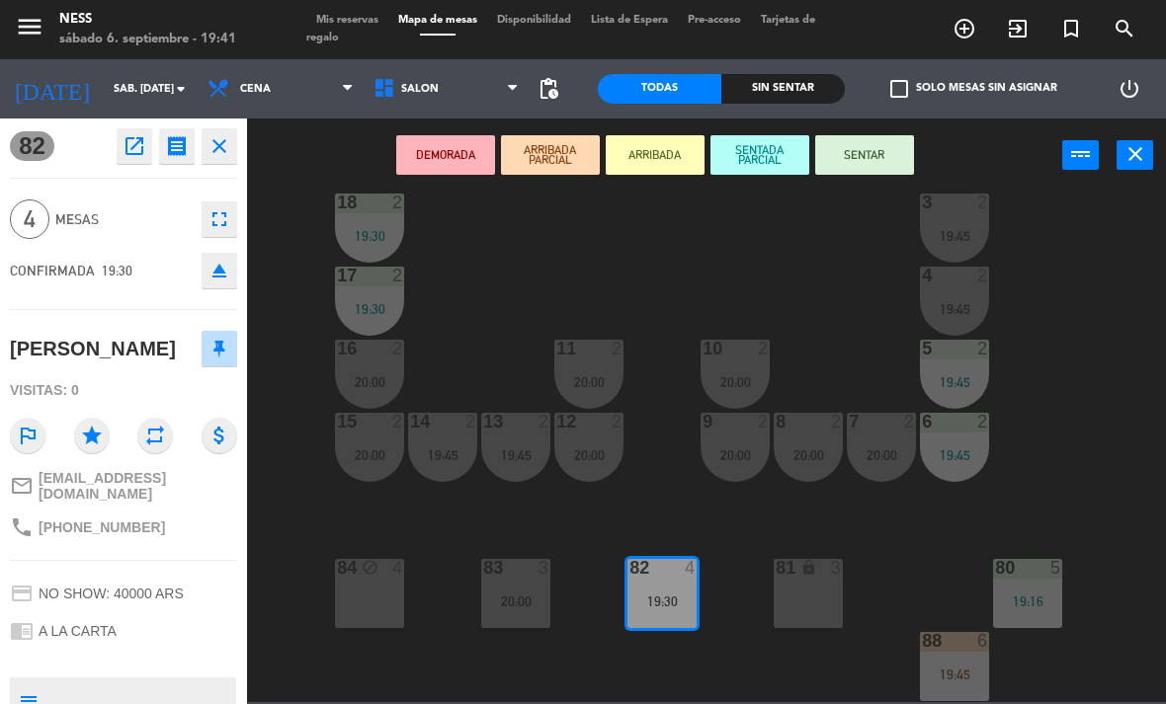
click at [888, 168] on button "SENTAR" at bounding box center [864, 155] width 99 height 40
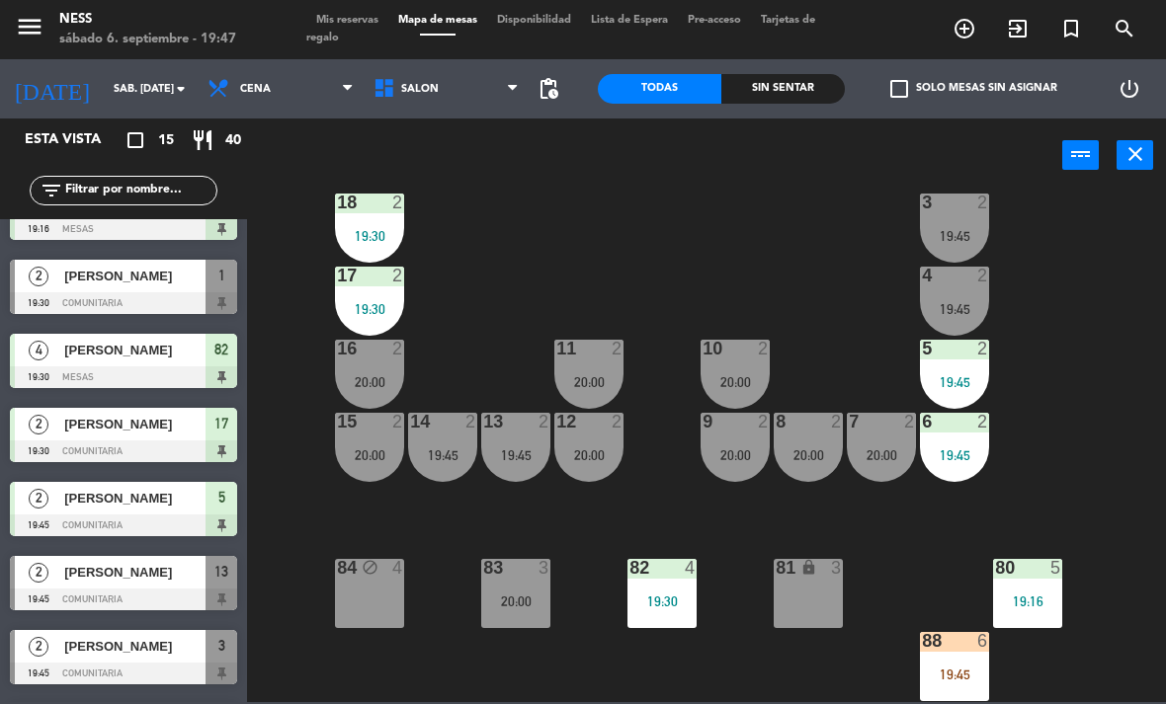
scroll to position [46, 0]
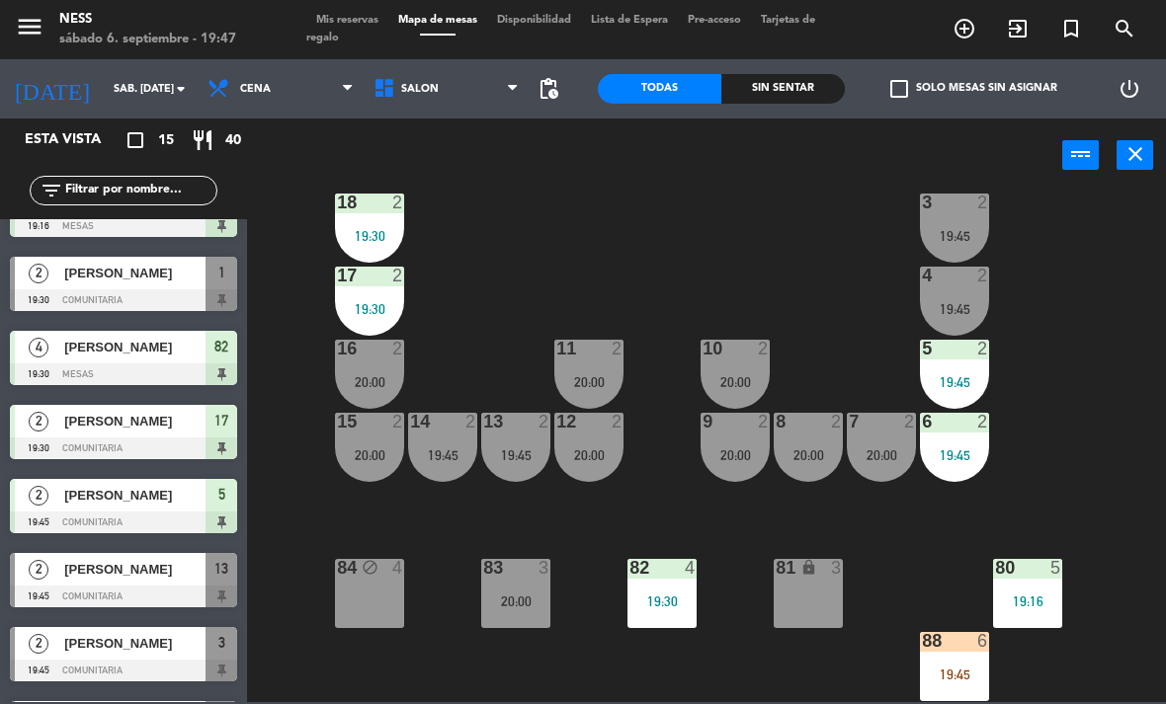
click at [119, 581] on div "[PERSON_NAME]" at bounding box center [133, 569] width 143 height 33
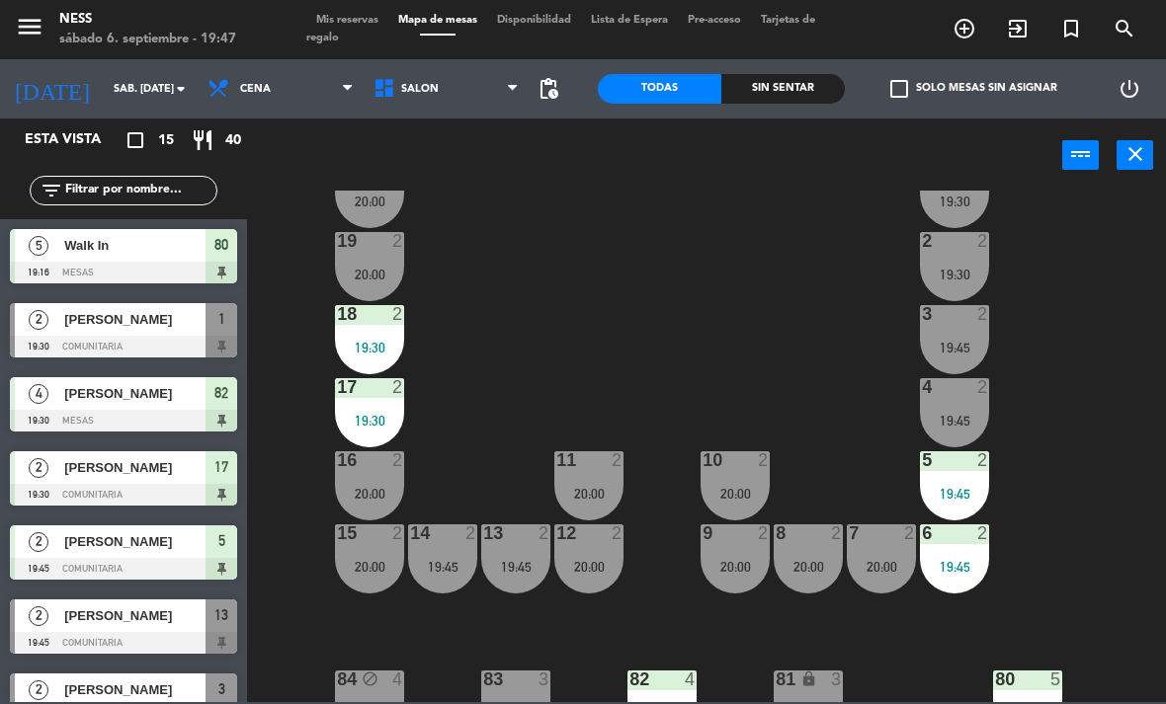
scroll to position [67, 0]
click at [425, 559] on div "19:45" at bounding box center [442, 566] width 69 height 14
click at [1144, 386] on div "20 2 20:00 1 2 19:30 19 2 20:00 2 2 19:30 18 2 19:30 3 2 19:45 17 2 19:30 4 2 1…" at bounding box center [712, 447] width 907 height 512
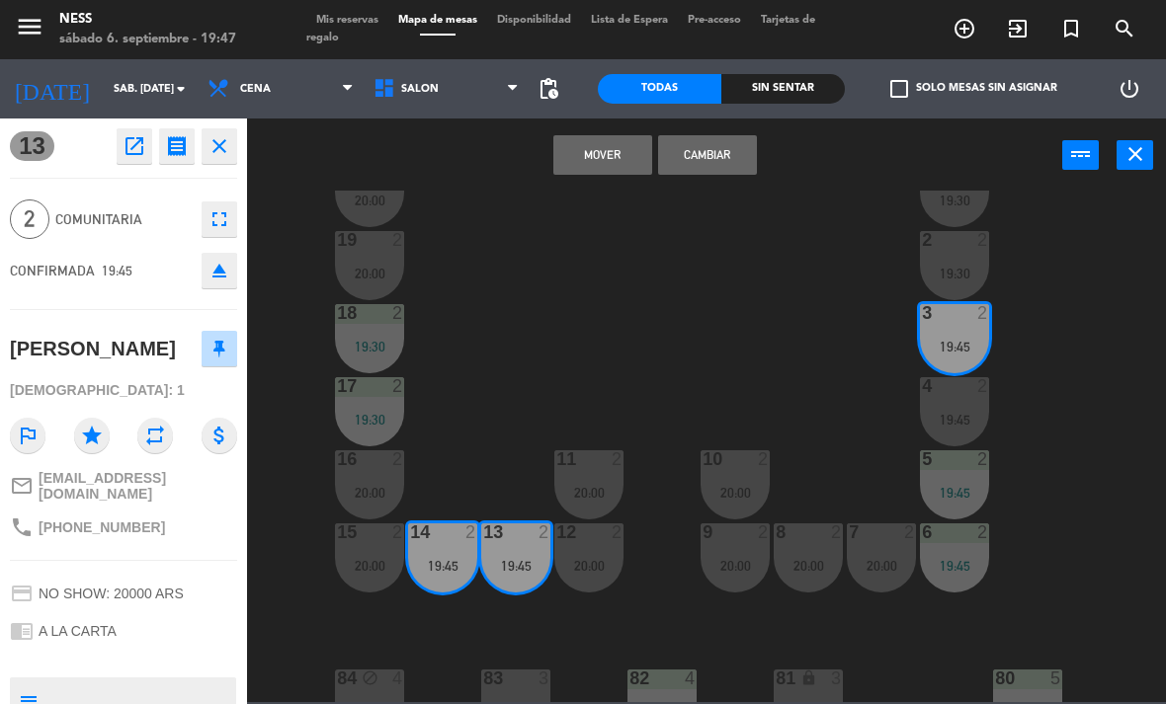
click at [721, 156] on button "Cambiar" at bounding box center [707, 155] width 99 height 40
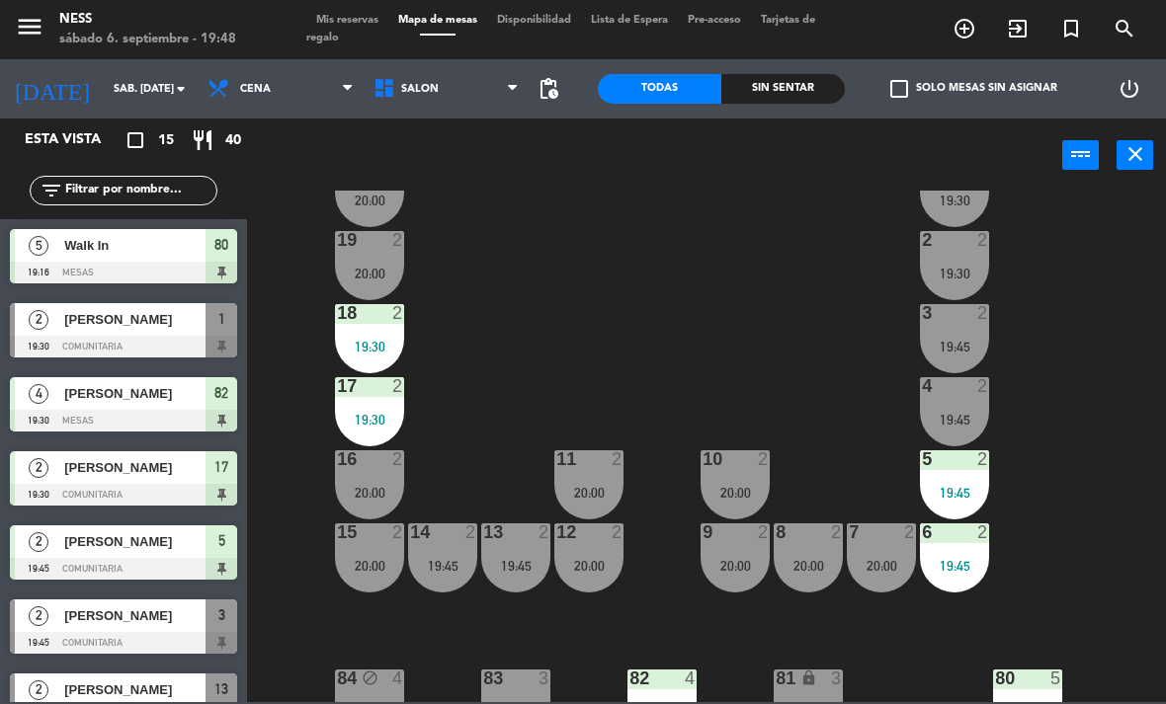
click at [980, 300] on div "2 2 19:30" at bounding box center [954, 265] width 69 height 69
click at [1128, 501] on div "20 2 20:00 1 2 19:30 19 2 20:00 2 2 19:30 18 2 19:30 3 2 19:45 17 2 19:30 4 2 1…" at bounding box center [712, 447] width 907 height 512
click at [960, 328] on div "3 2 19:45" at bounding box center [954, 338] width 69 height 69
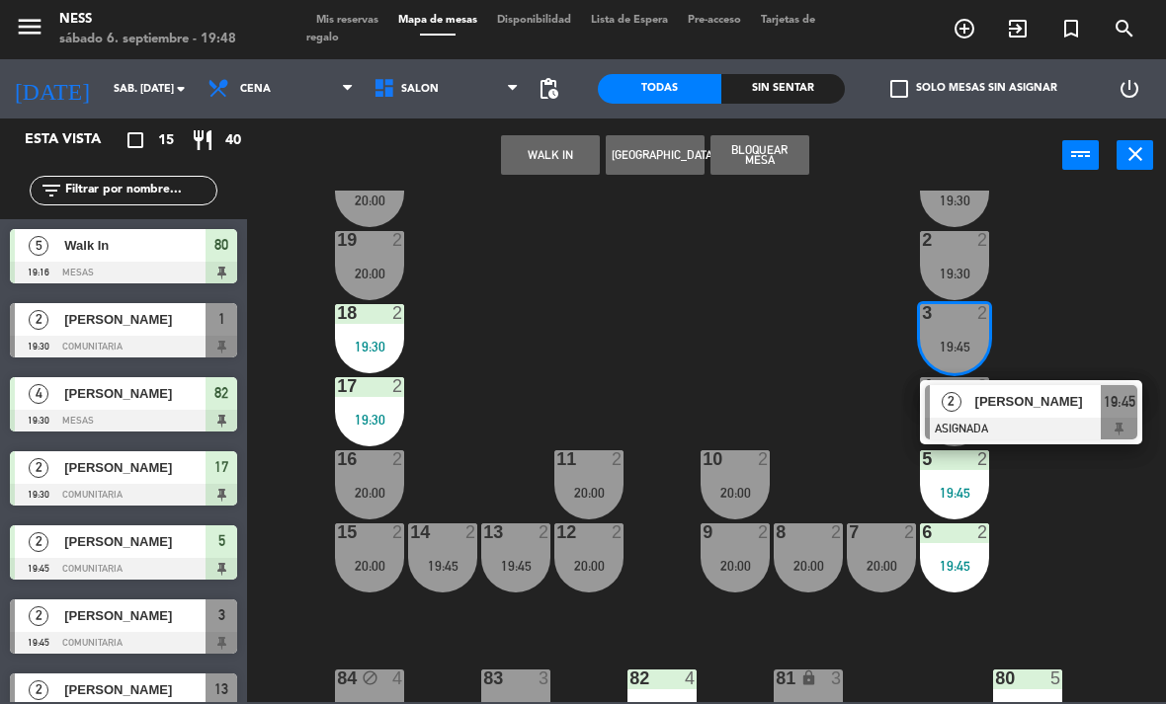
click at [1029, 425] on div at bounding box center [1031, 429] width 212 height 22
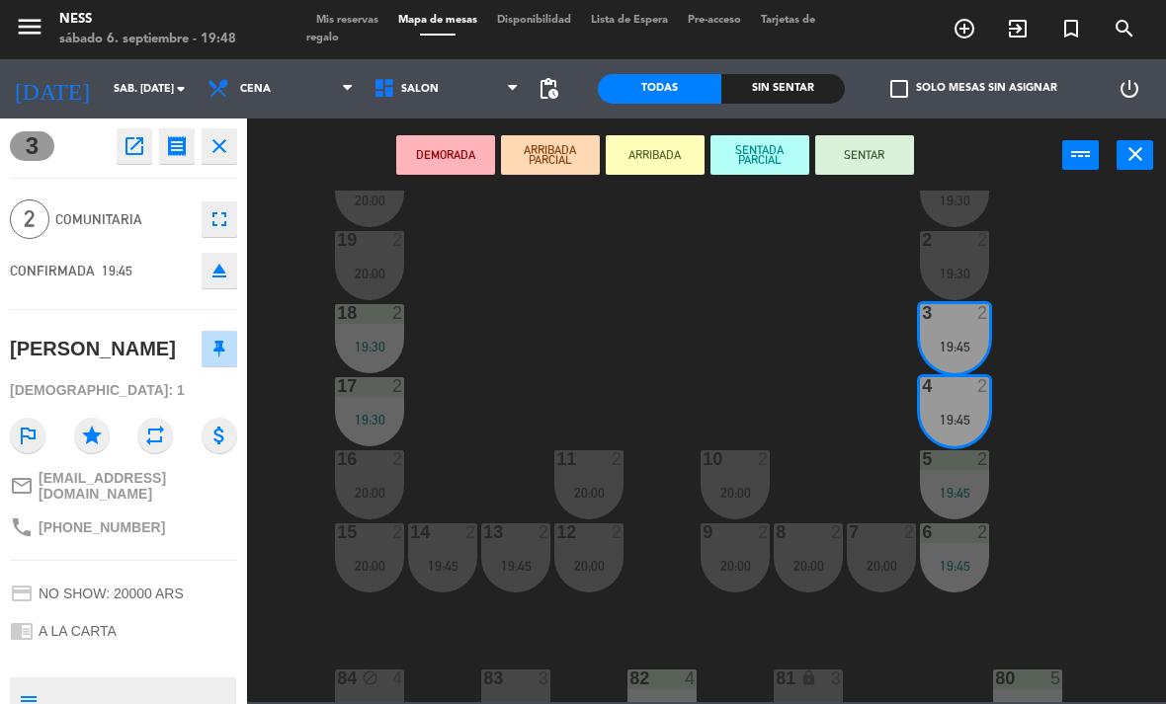
click at [898, 156] on button "SENTAR" at bounding box center [864, 155] width 99 height 40
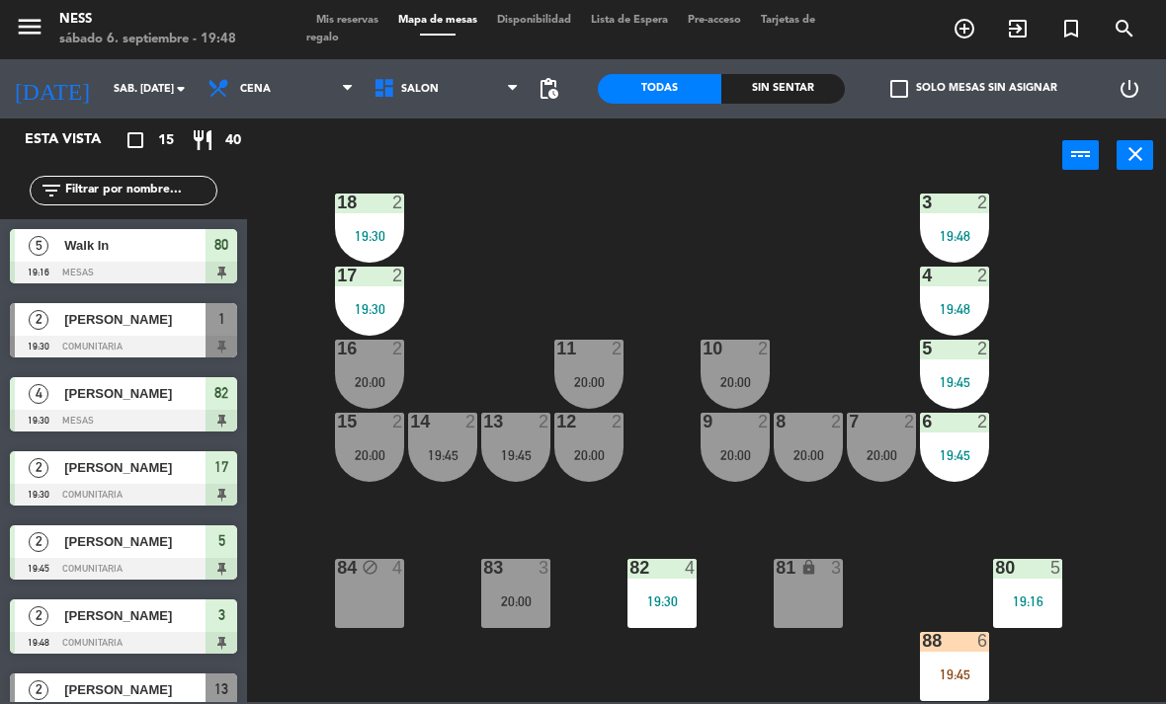
scroll to position [178, 0]
click at [969, 645] on div at bounding box center [954, 641] width 33 height 18
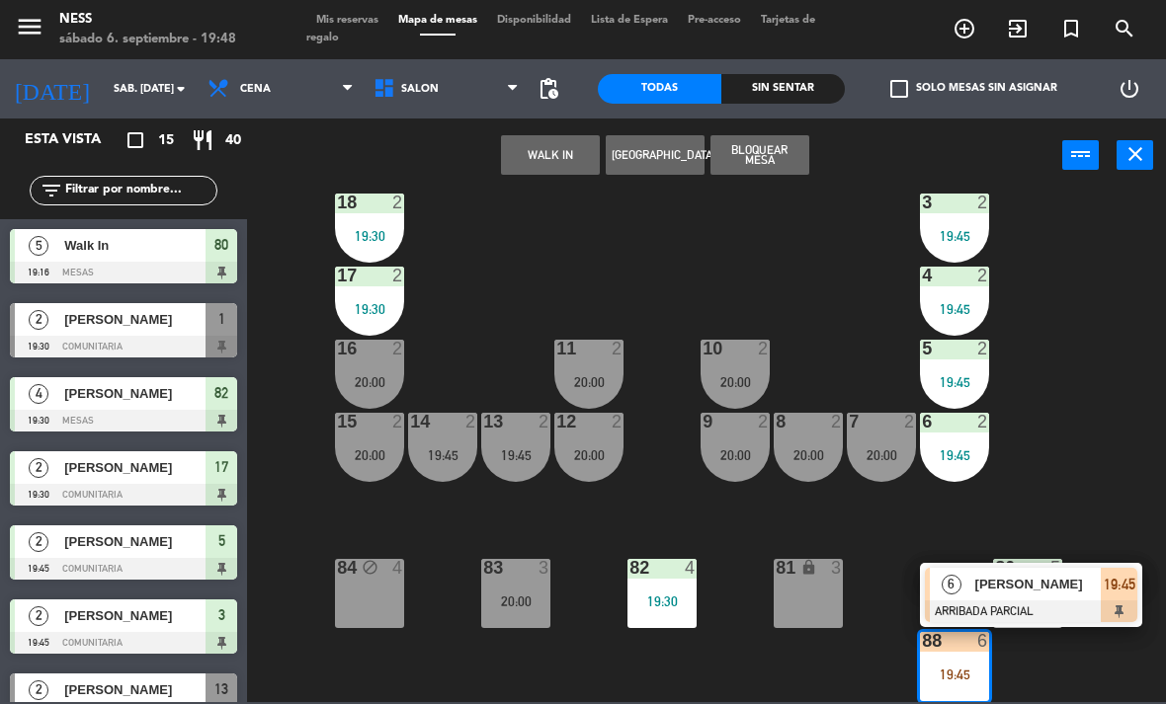
click at [1037, 593] on span "[PERSON_NAME]" at bounding box center [1038, 584] width 126 height 21
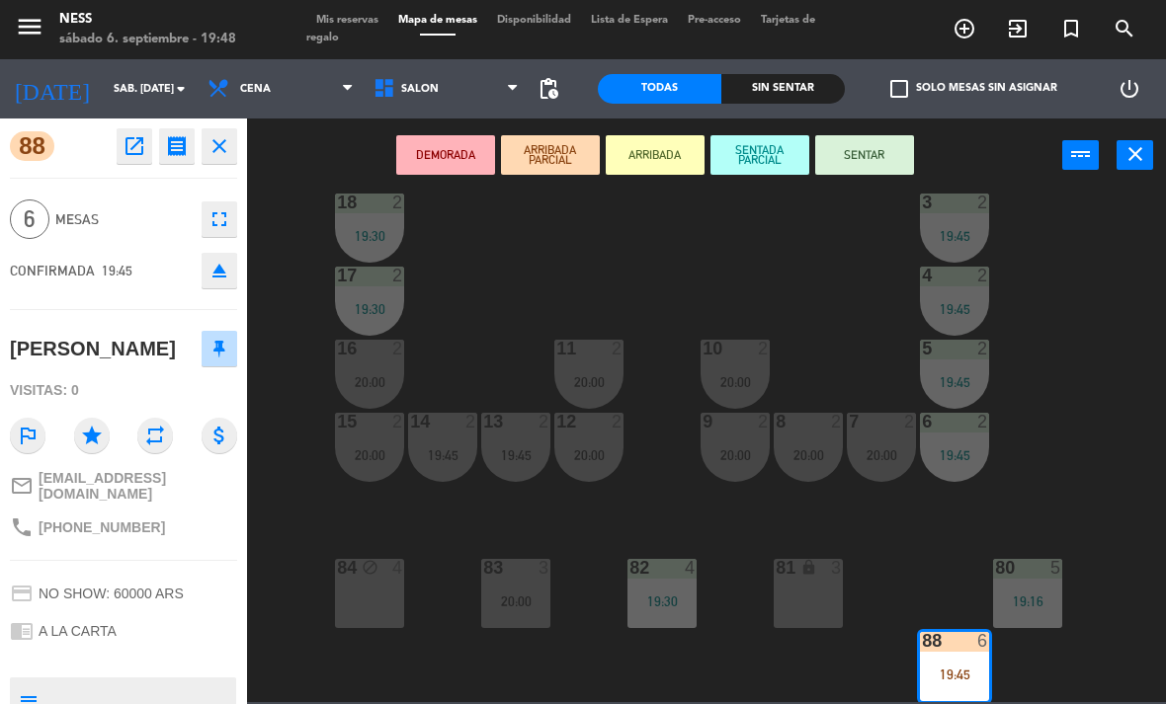
click at [911, 143] on button "SENTAR" at bounding box center [864, 155] width 99 height 40
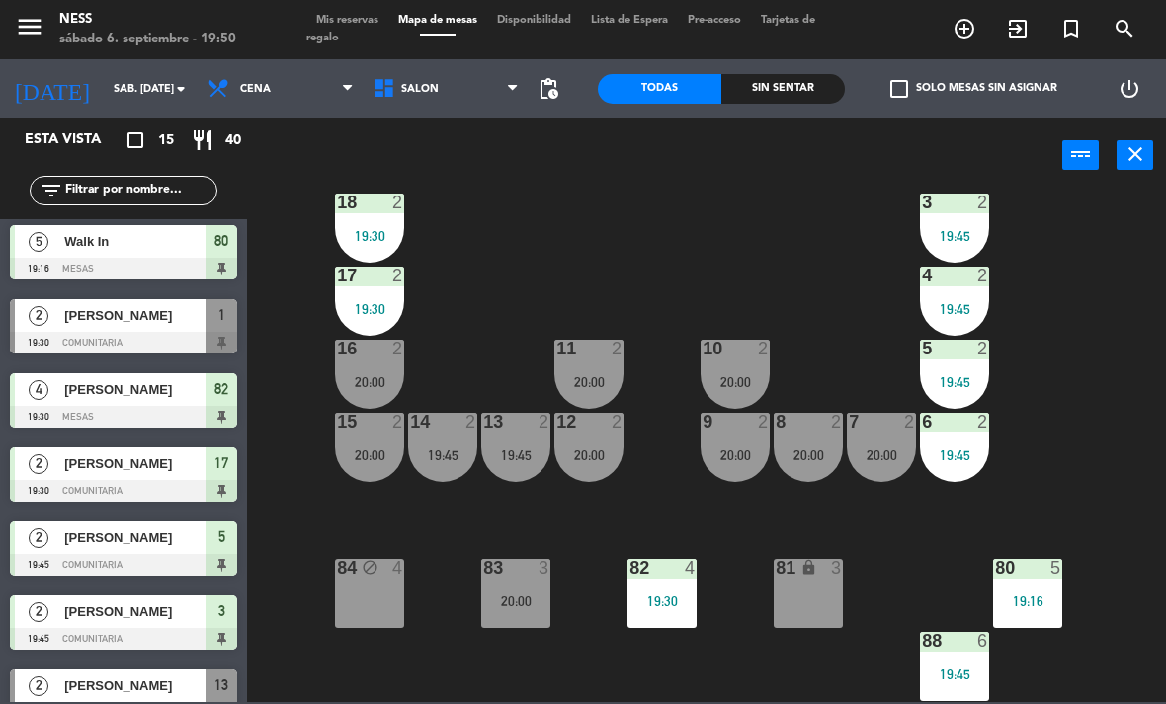
scroll to position [5, 0]
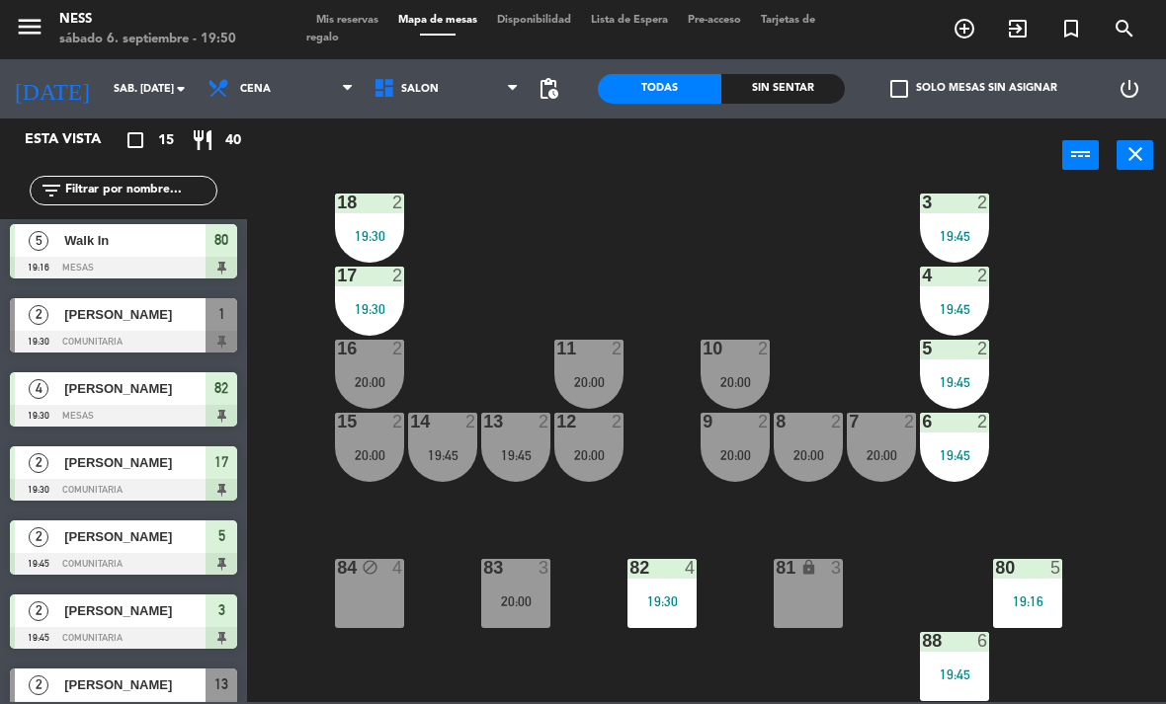
click at [147, 323] on span "[PERSON_NAME]" at bounding box center [134, 314] width 141 height 21
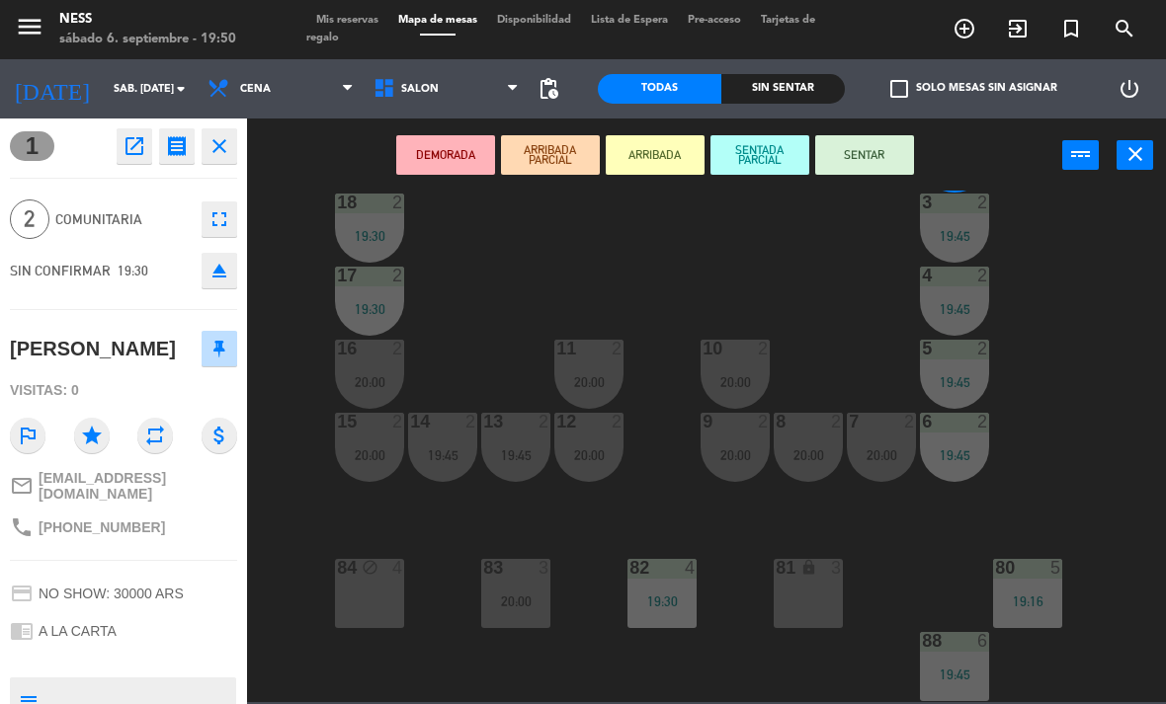
click at [574, 157] on button "ARRIBADA PARCIAL" at bounding box center [550, 155] width 99 height 40
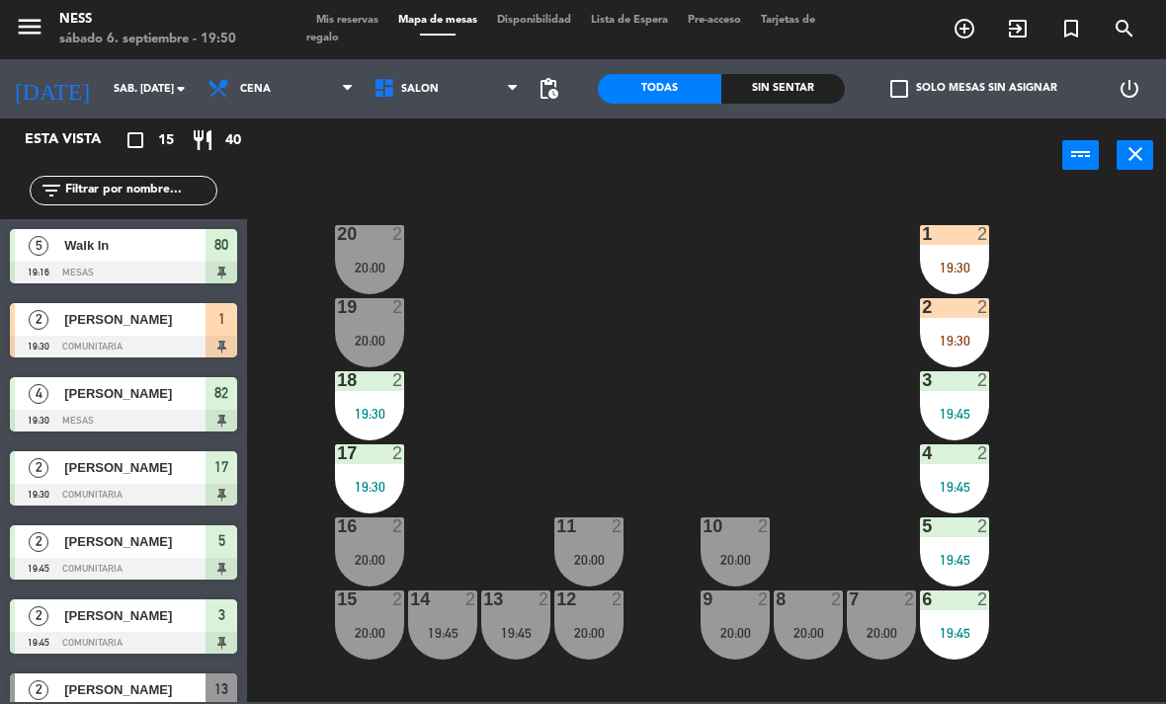
scroll to position [0, 0]
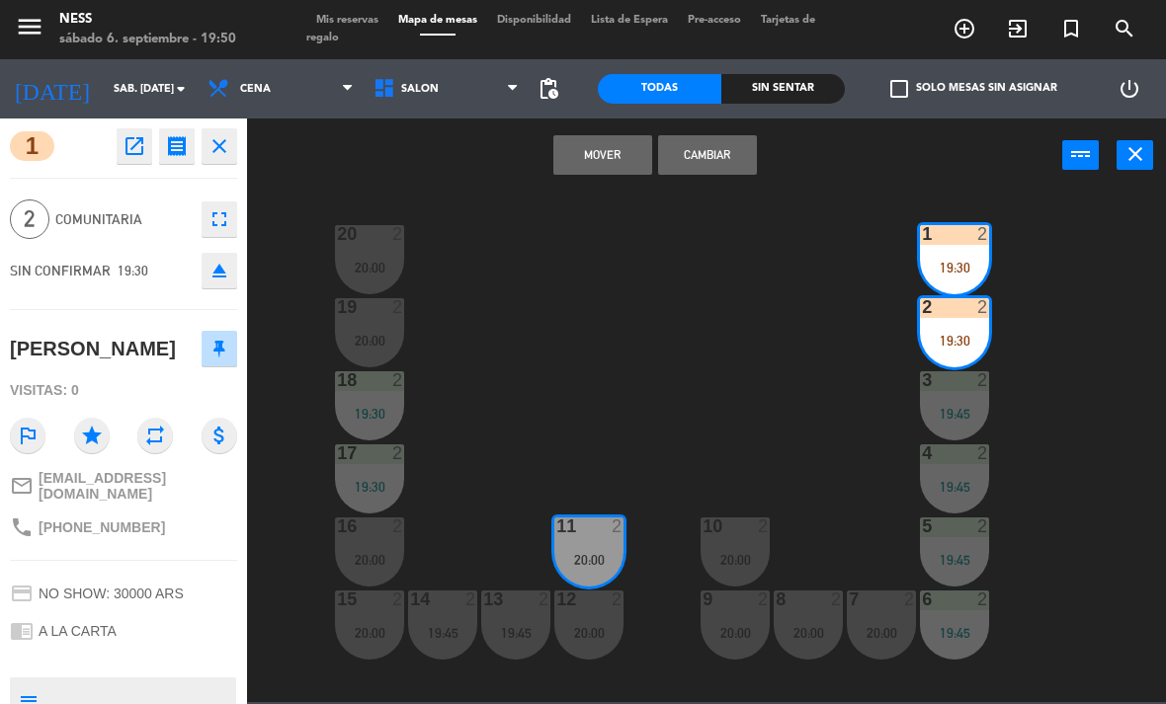
click at [740, 155] on button "Cambiar" at bounding box center [707, 155] width 99 height 40
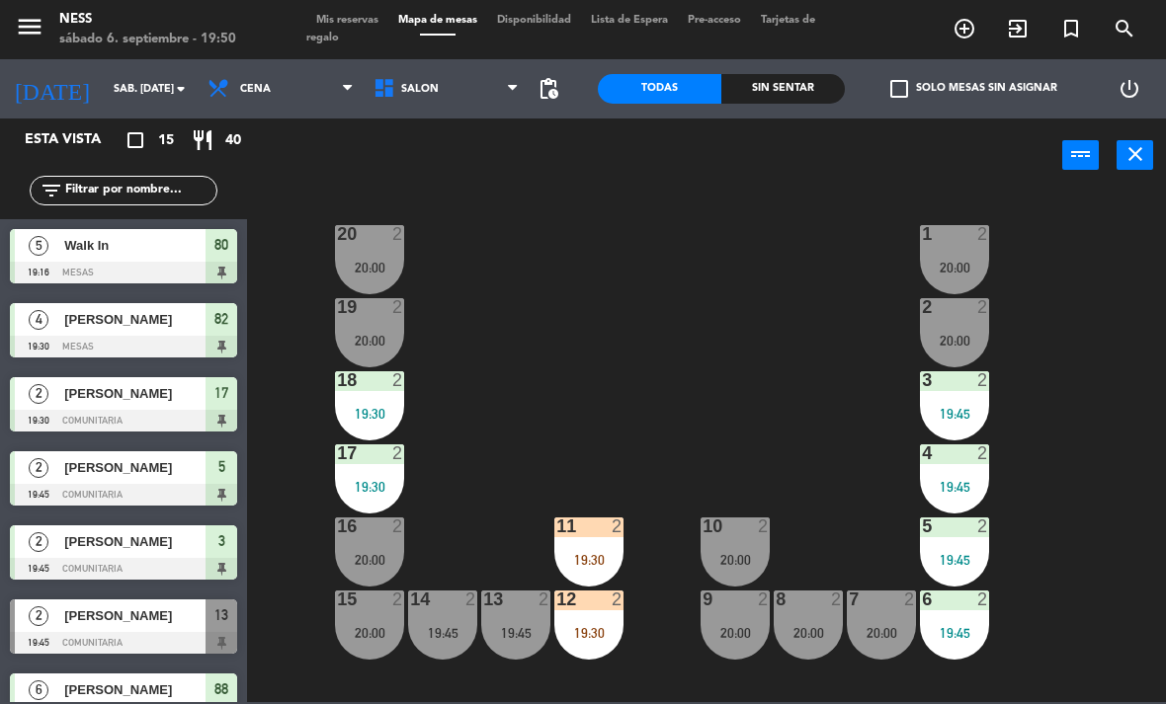
scroll to position [323, 0]
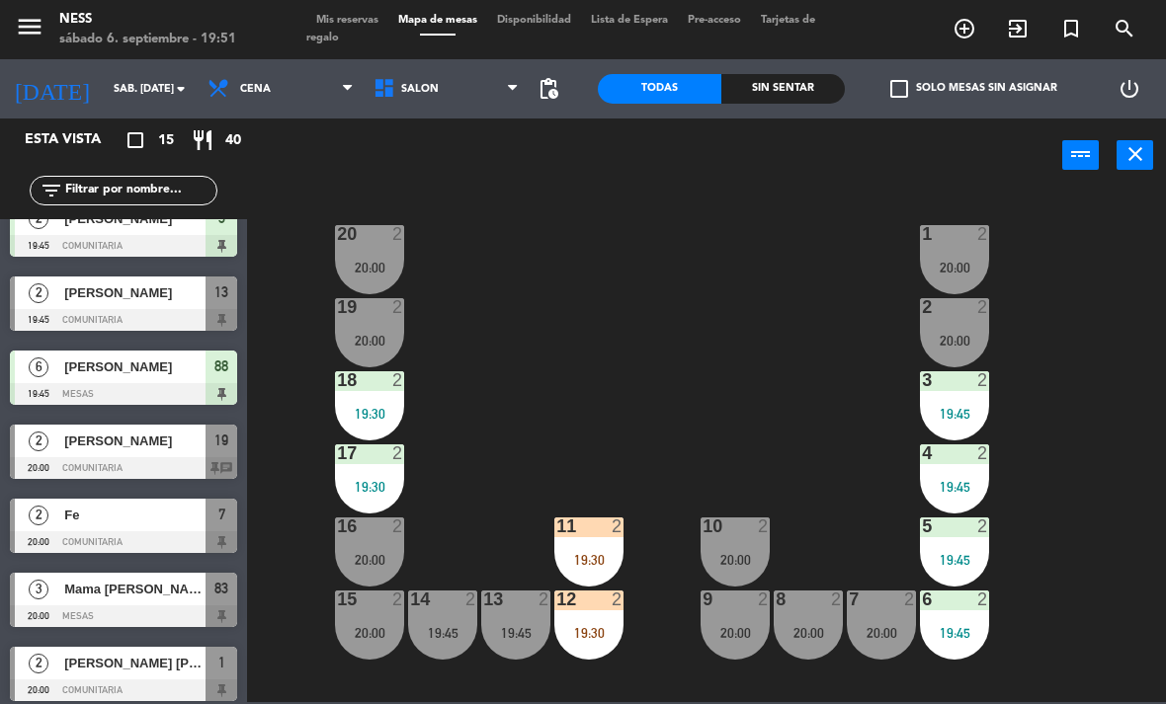
click at [589, 558] on div "19:30" at bounding box center [588, 560] width 69 height 14
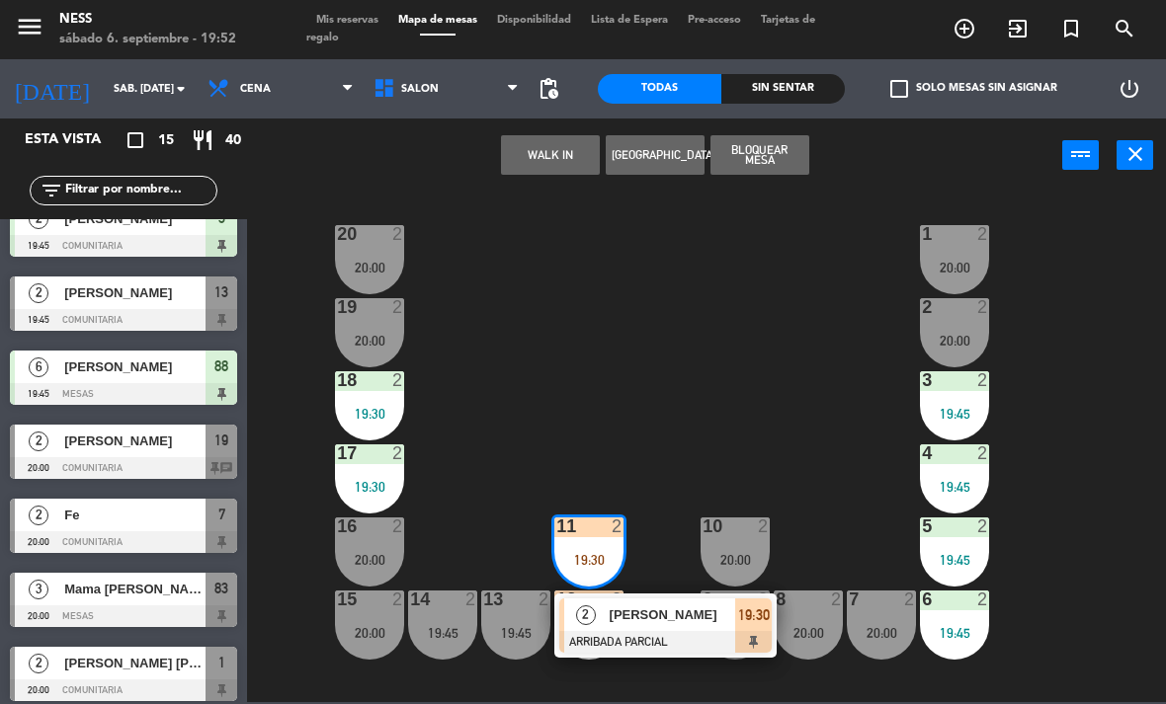
click at [702, 627] on div "[PERSON_NAME]" at bounding box center [672, 615] width 128 height 33
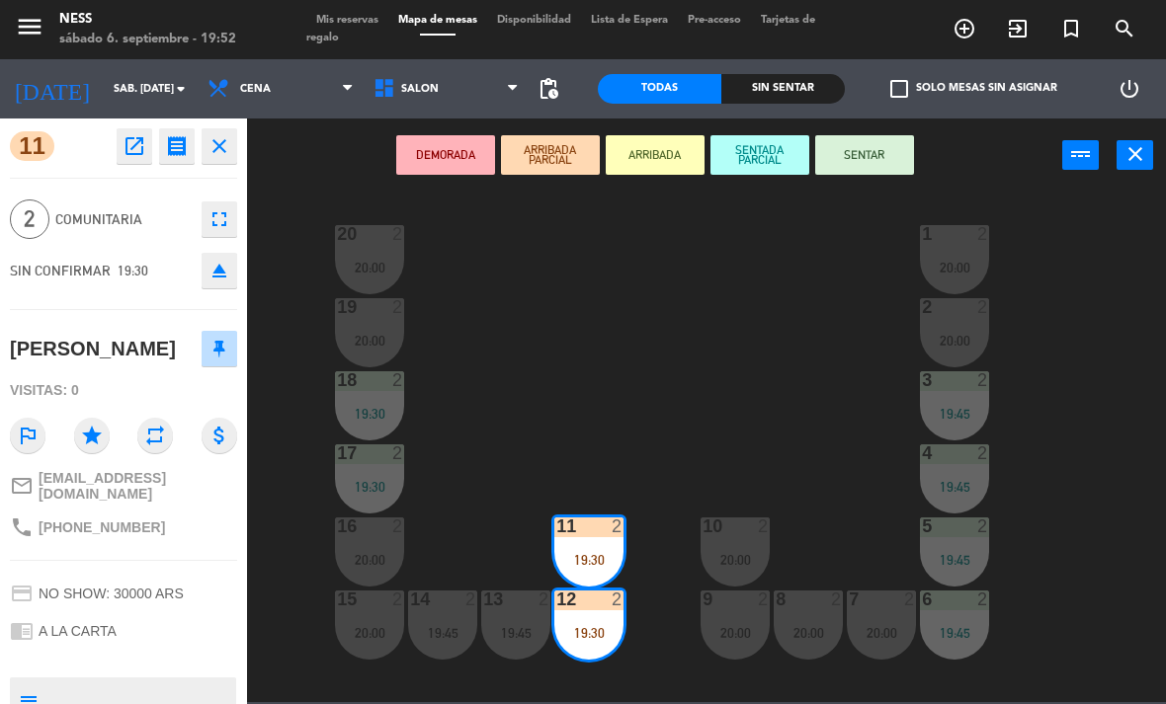
click at [872, 155] on button "SENTAR" at bounding box center [864, 155] width 99 height 40
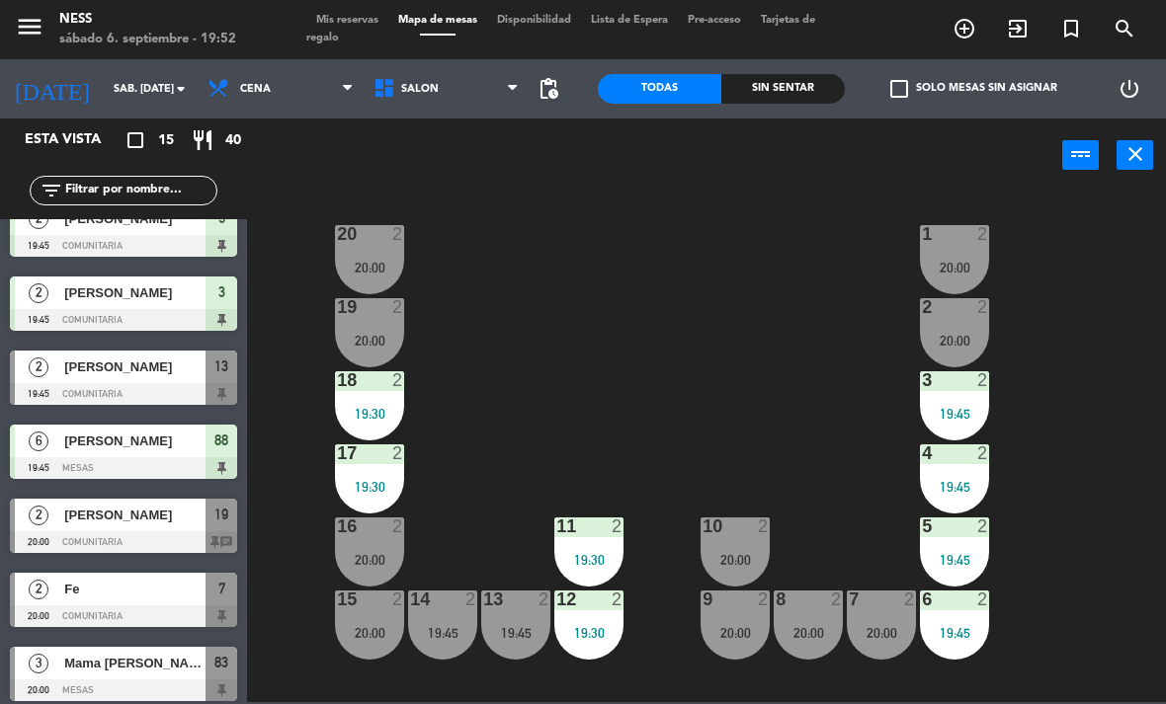
scroll to position [0, 0]
click at [962, 261] on div "20:00" at bounding box center [954, 268] width 69 height 14
click at [1126, 540] on div "20 2 20:00 1 2 20:00 19 2 20:00 2 2 20:00 18 2 19:30 3 2 19:45 17 2 19:30 4 2 1…" at bounding box center [712, 447] width 907 height 512
click at [148, 398] on div at bounding box center [123, 394] width 227 height 22
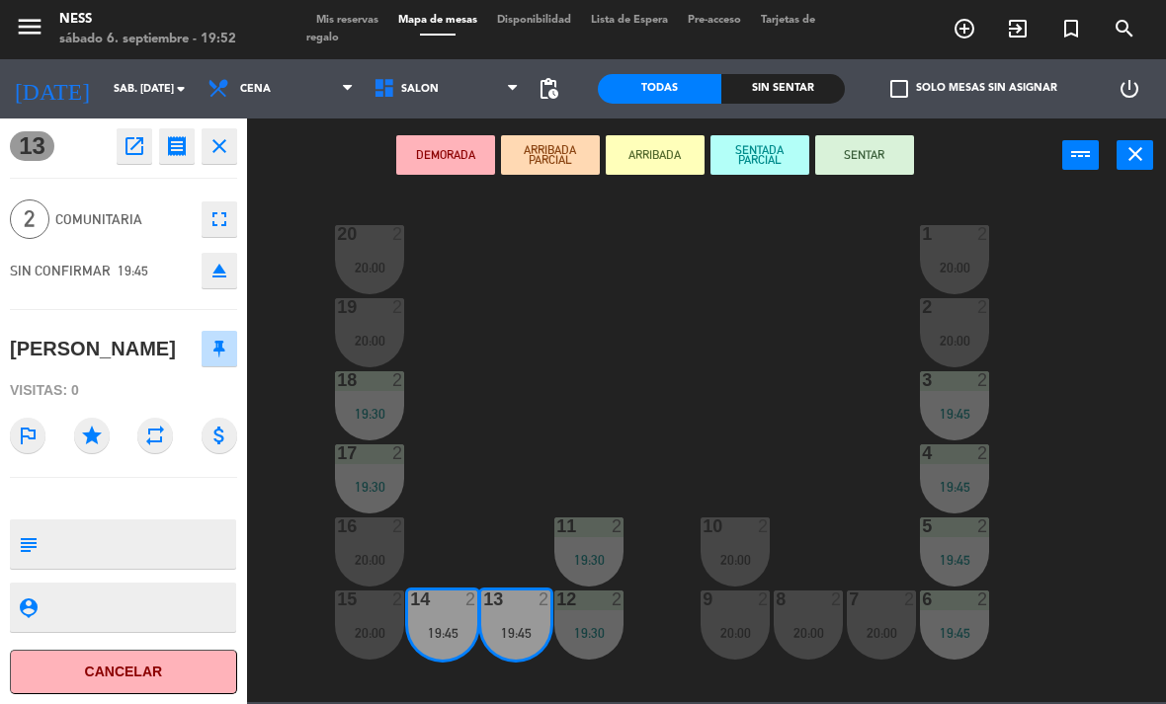
click at [183, 690] on button "Cancelar" at bounding box center [123, 672] width 227 height 44
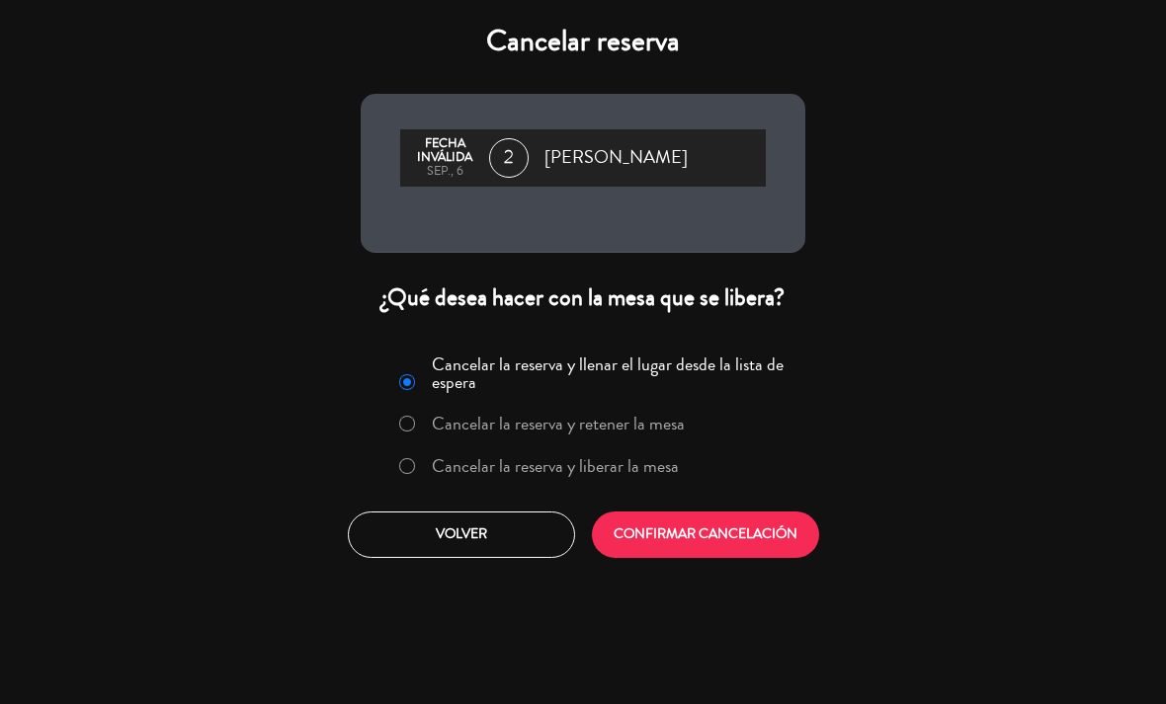
click at [737, 545] on button "CONFIRMAR CANCELACIÓN" at bounding box center [705, 535] width 227 height 46
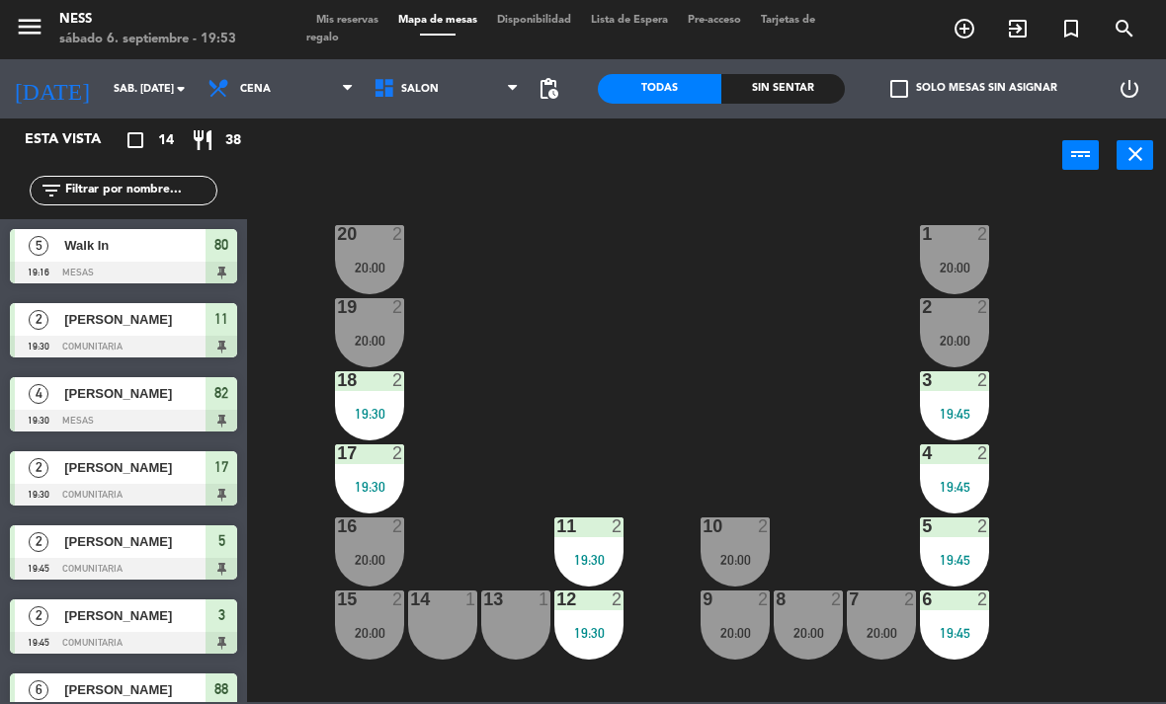
click at [752, 327] on div "20 2 20:00 1 2 20:00 19 2 20:00 2 2 20:00 18 2 19:30 3 2 19:45 17 2 19:30 4 2 1…" at bounding box center [712, 447] width 907 height 512
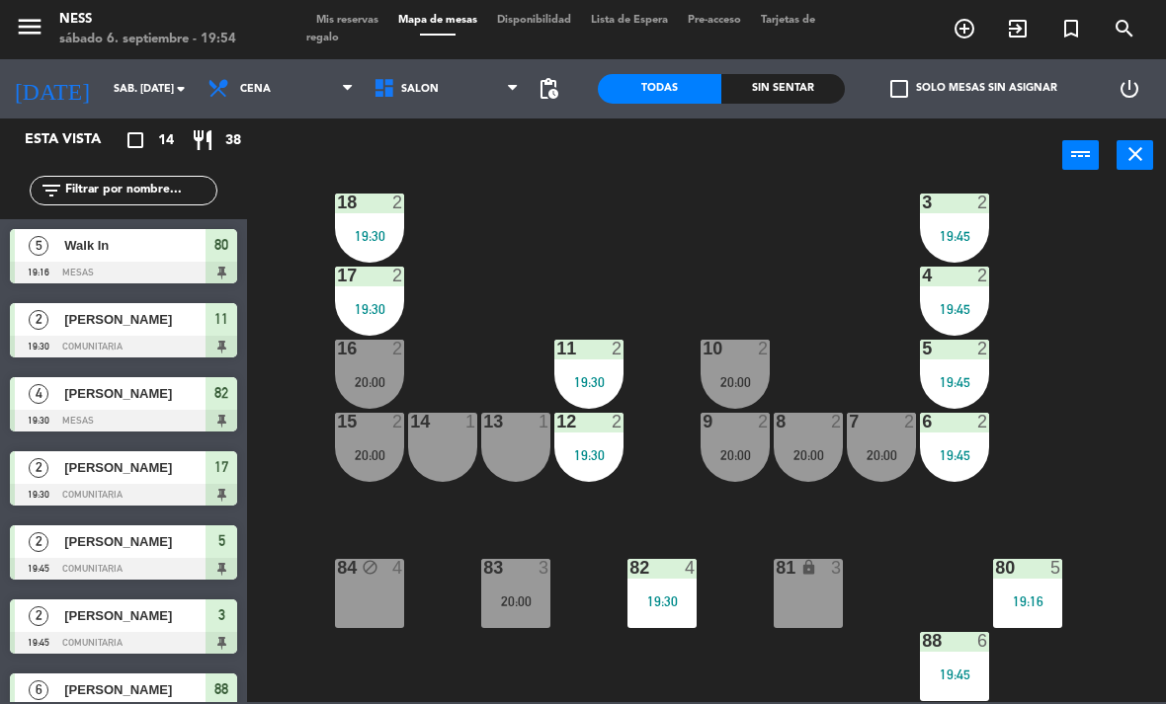
scroll to position [178, 0]
click at [537, 660] on div "20 2 20:00 1 2 20:00 19 2 20:00 2 2 20:00 18 2 19:30 3 2 19:45 17 2 19:30 4 2 1…" at bounding box center [712, 447] width 907 height 512
click at [872, 601] on div "20 2 20:00 1 2 20:00 19 2 20:00 2 2 20:00 18 2 19:30 3 2 19:45 17 2 19:30 4 2 1…" at bounding box center [712, 447] width 907 height 512
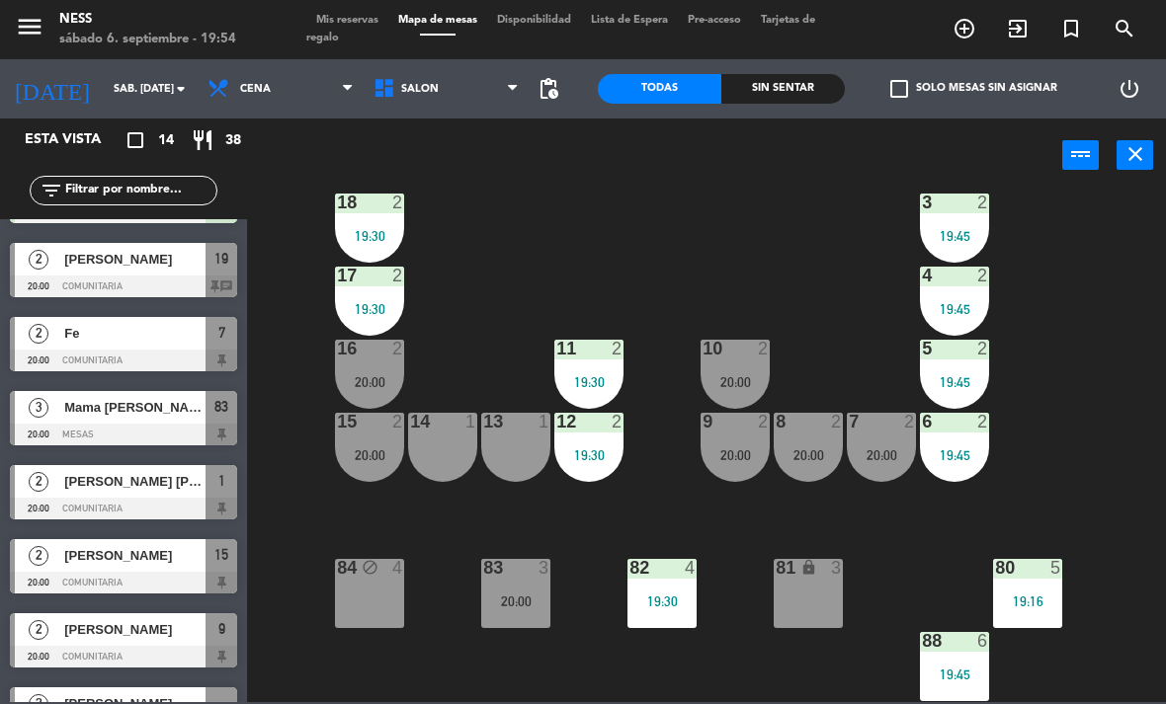
scroll to position [518, 0]
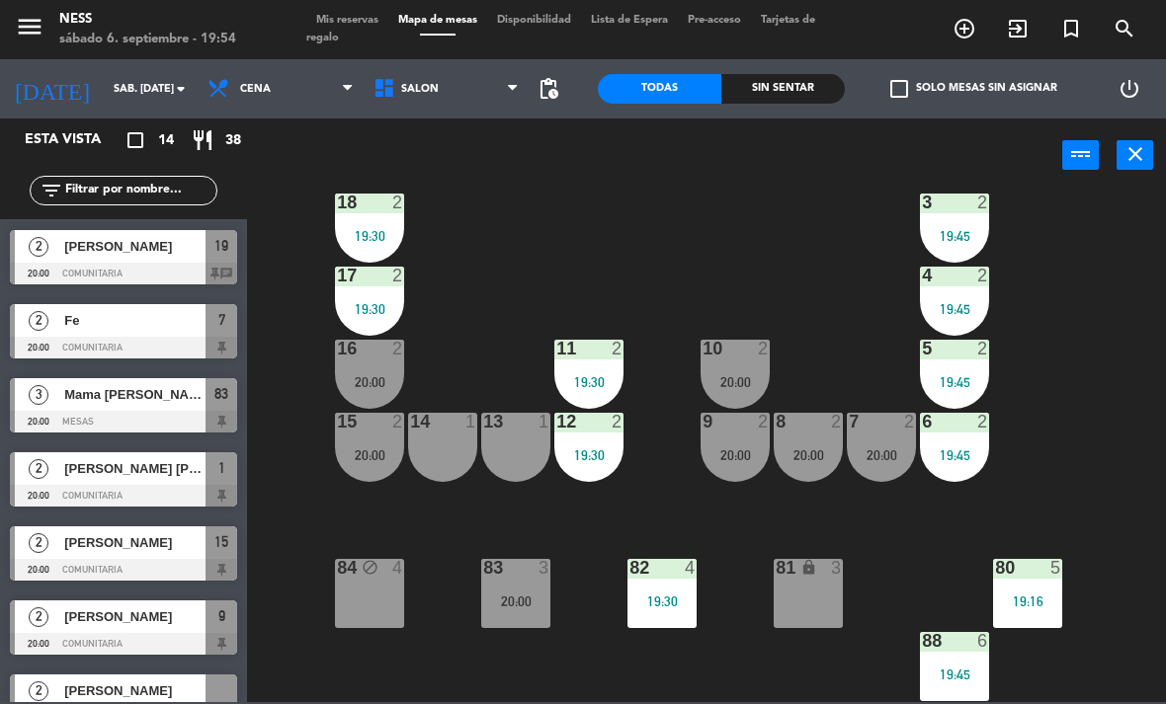
click at [137, 561] on div at bounding box center [123, 570] width 227 height 22
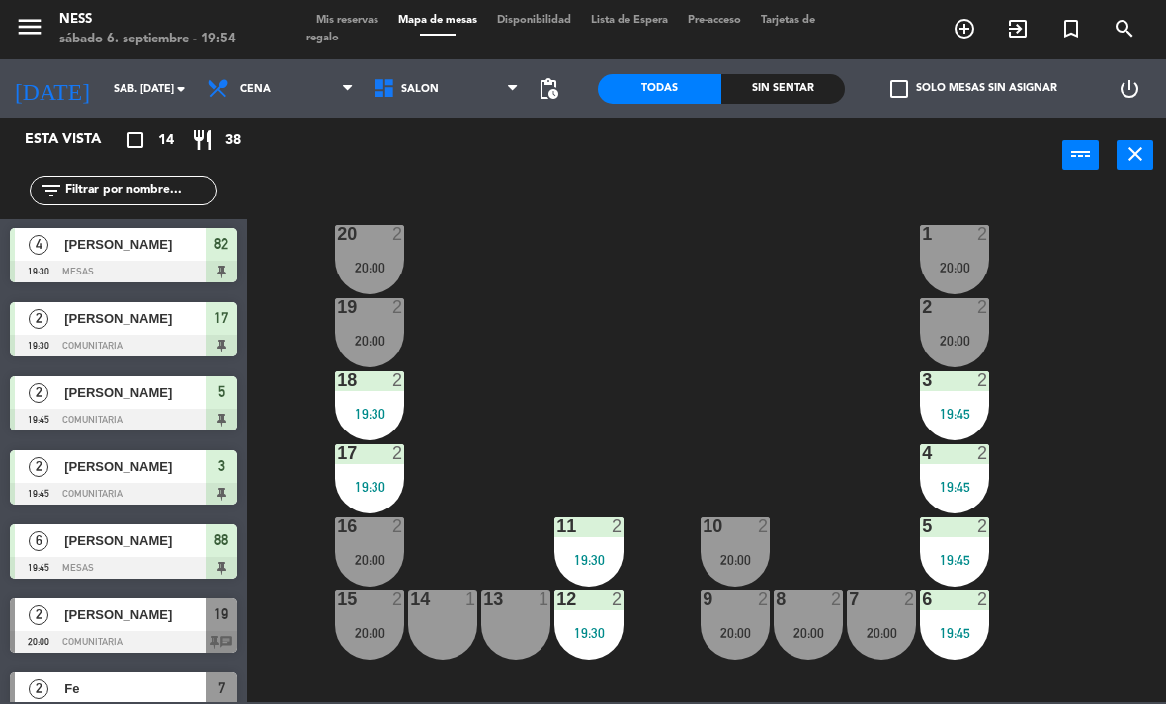
scroll to position [4, 0]
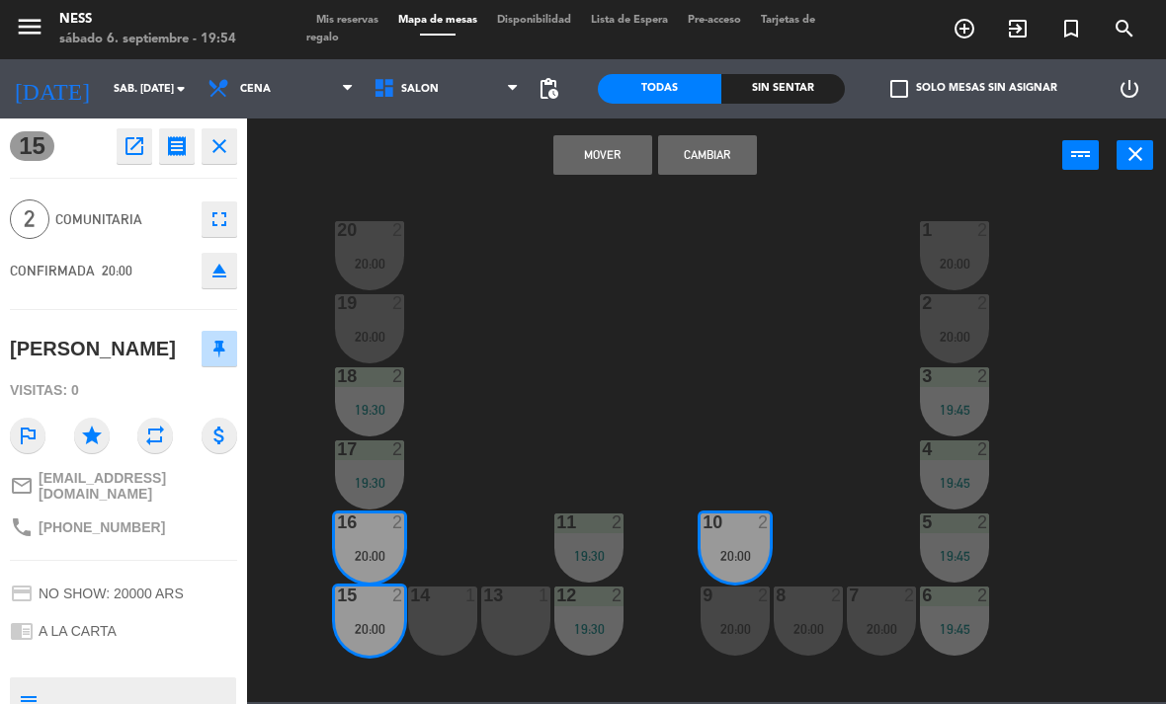
click at [734, 173] on button "Cambiar" at bounding box center [707, 155] width 99 height 40
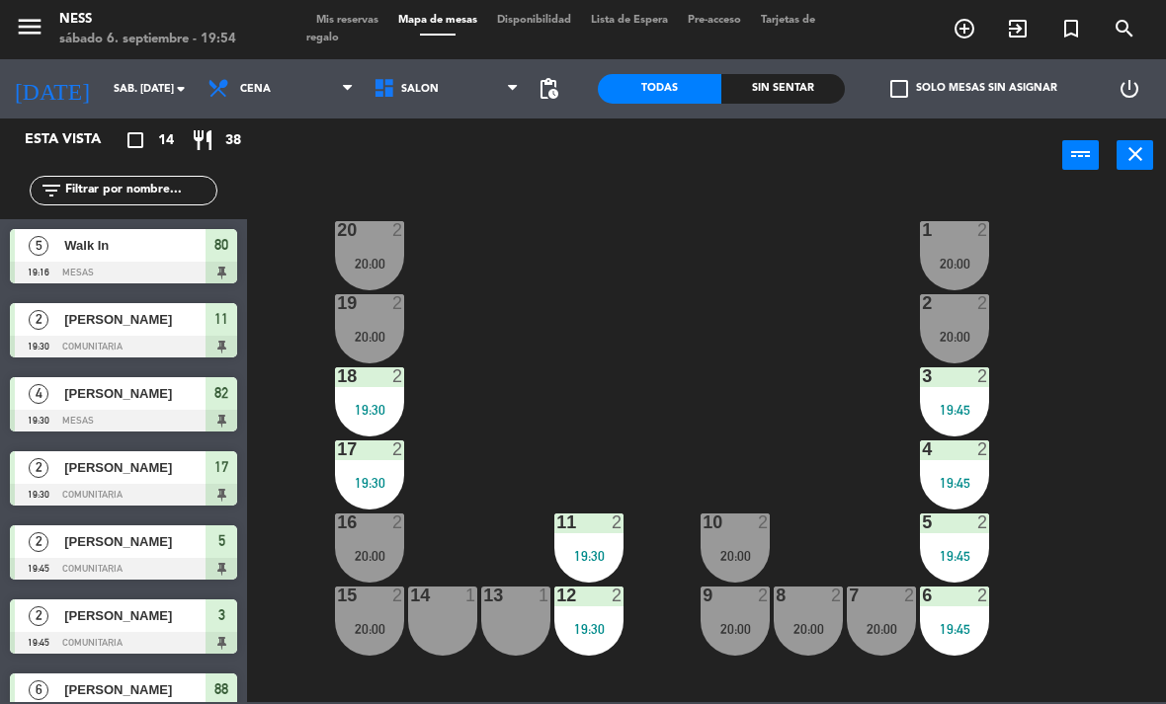
scroll to position [149, 0]
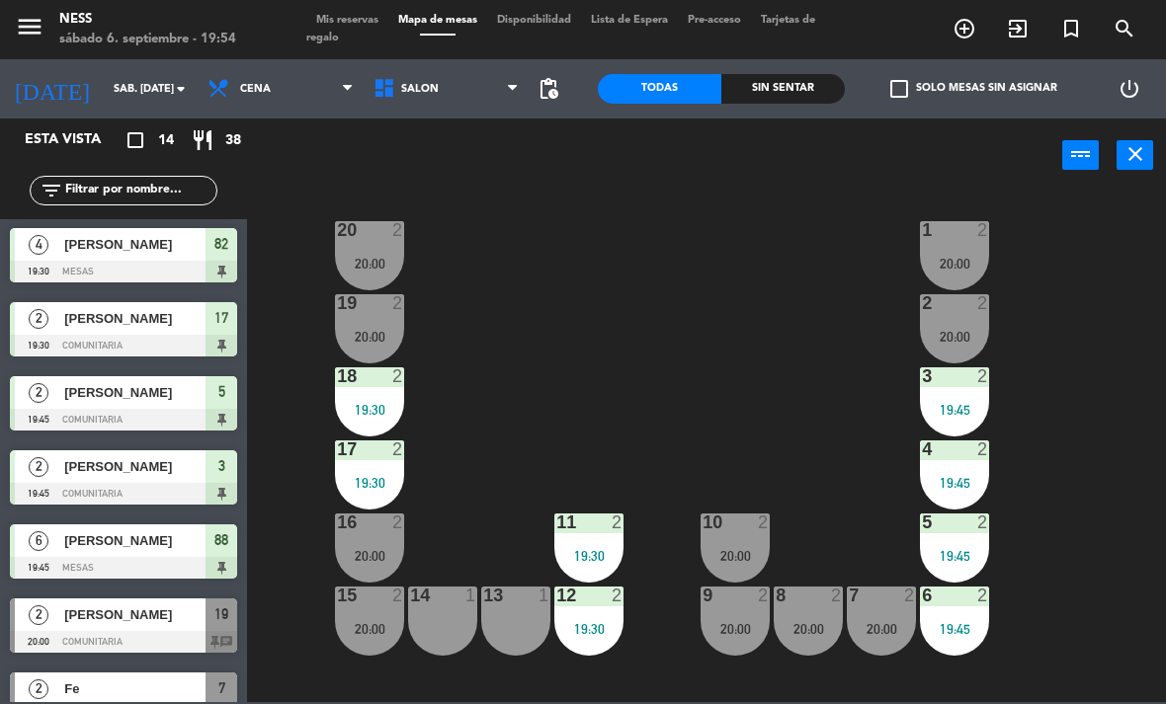
click at [753, 636] on div "9 2 20:00" at bounding box center [734, 621] width 69 height 69
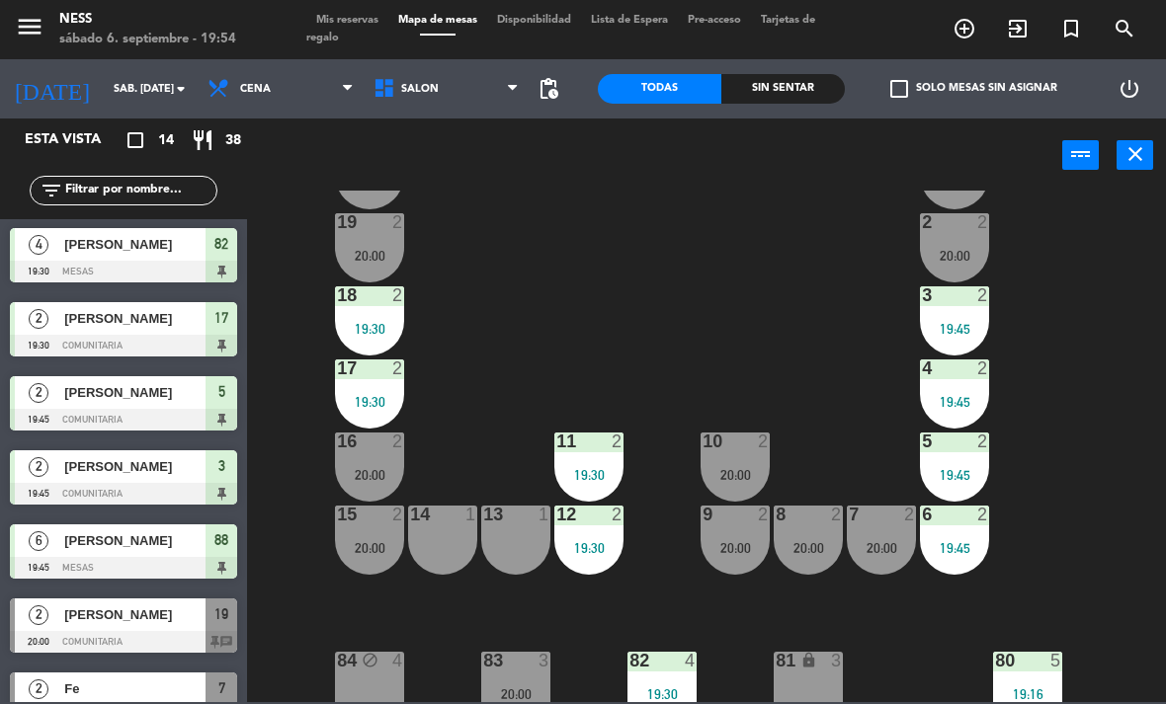
scroll to position [86, 0]
click at [741, 540] on div "20:00" at bounding box center [734, 547] width 69 height 14
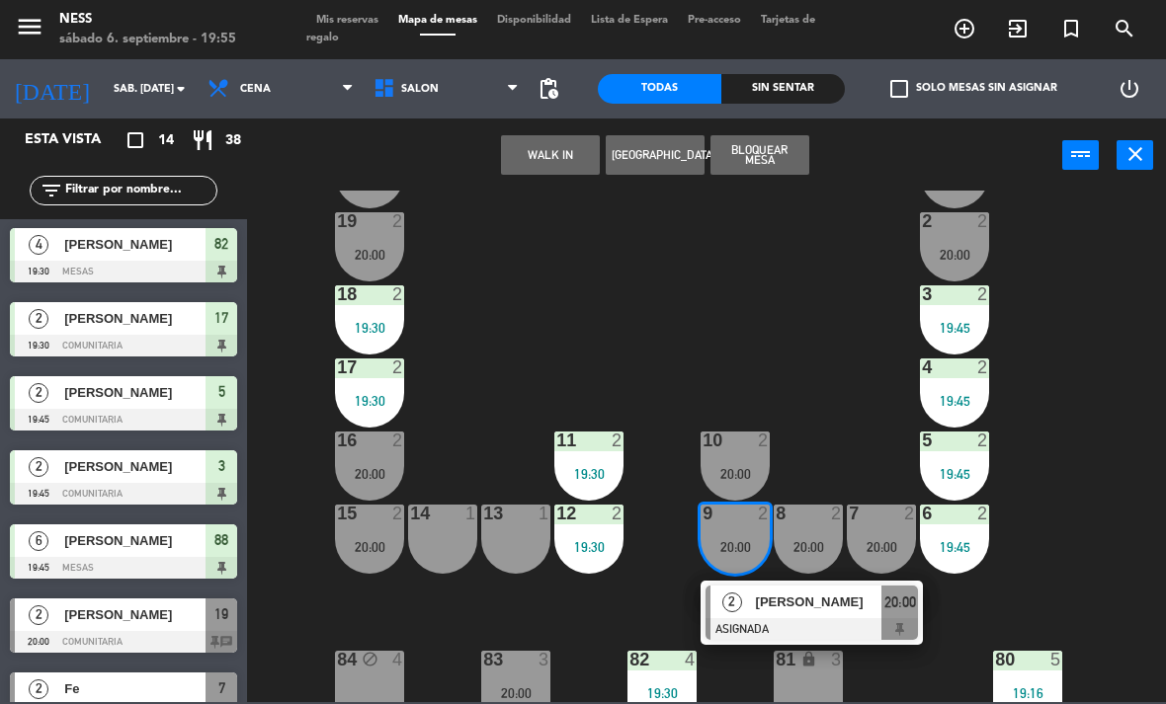
click at [803, 615] on div "[PERSON_NAME]" at bounding box center [818, 602] width 128 height 33
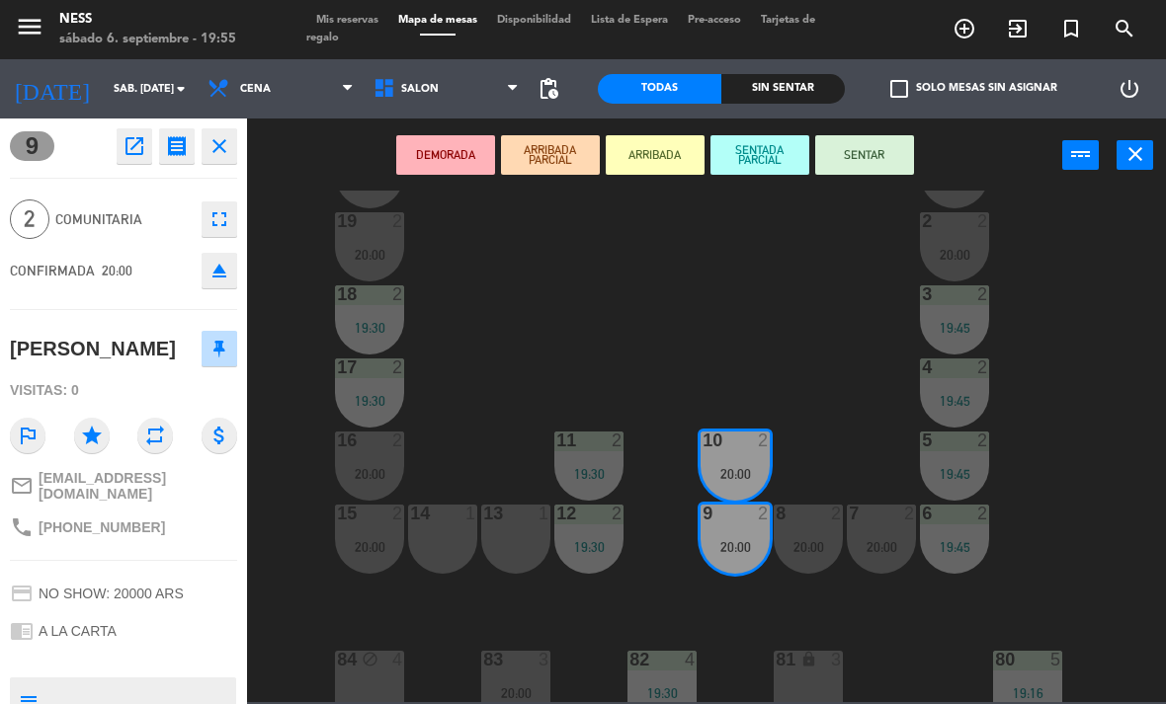
click at [885, 160] on button "SENTAR" at bounding box center [864, 155] width 99 height 40
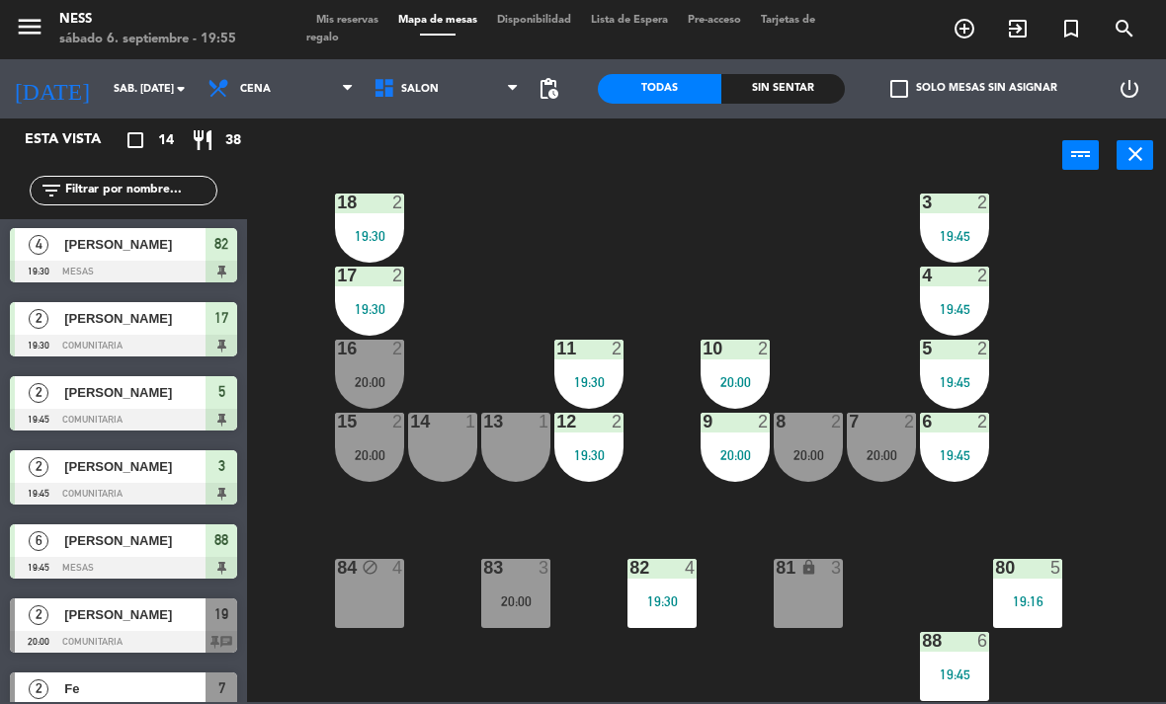
scroll to position [178, 0]
click at [791, 676] on div "20 2 20:00 1 2 20:00 19 2 20:00 2 2 20:00 18 2 19:30 3 2 19:45 17 2 19:30 4 2 1…" at bounding box center [712, 447] width 907 height 512
click at [524, 620] on div "83 3 20:00" at bounding box center [515, 593] width 69 height 69
click at [437, 671] on div "20 2 20:00 1 2 20:00 19 2 20:00 2 2 20:00 18 2 19:30 3 2 19:45 17 2 19:30 4 2 1…" at bounding box center [712, 447] width 907 height 512
click at [640, 253] on div "20 2 20:00 1 2 20:00 19 2 20:00 2 2 20:00 18 2 19:30 3 2 19:45 17 2 19:30 4 2 1…" at bounding box center [712, 447] width 907 height 512
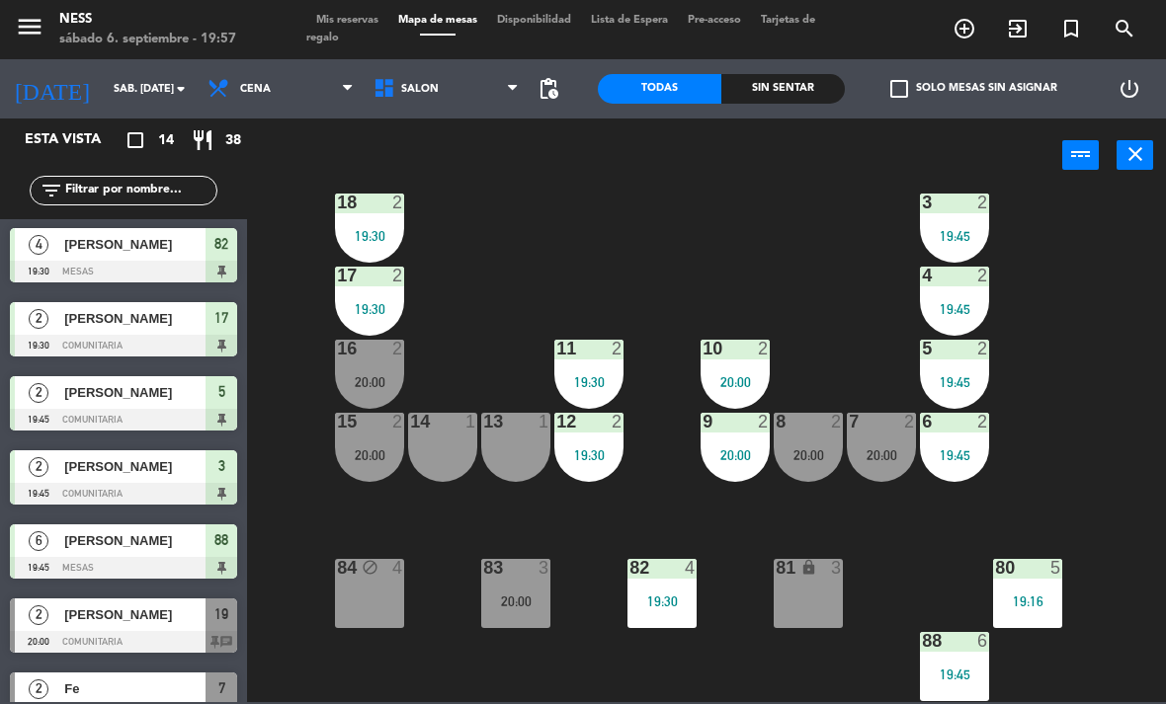
click at [416, 653] on div "20 2 20:00 1 2 20:00 19 2 20:00 2 2 20:00 18 2 19:30 3 2 19:45 17 2 19:30 4 2 1…" at bounding box center [712, 447] width 907 height 512
click at [481, 679] on div "20 2 20:00 1 2 20:00 19 2 20:00 2 2 20:00 18 2 19:30 3 2 19:45 17 2 19:30 4 2 1…" at bounding box center [712, 447] width 907 height 512
click at [394, 640] on div "20 2 20:00 1 2 20:00 19 2 20:00 2 2 20:00 18 2 19:30 3 2 19:45 17 2 19:30 4 2 1…" at bounding box center [712, 447] width 907 height 512
click at [562, 273] on div "20 2 20:00 1 2 20:00 19 2 20:00 2 2 20:00 18 2 19:30 3 2 19:45 17 2 19:30 4 2 1…" at bounding box center [712, 447] width 907 height 512
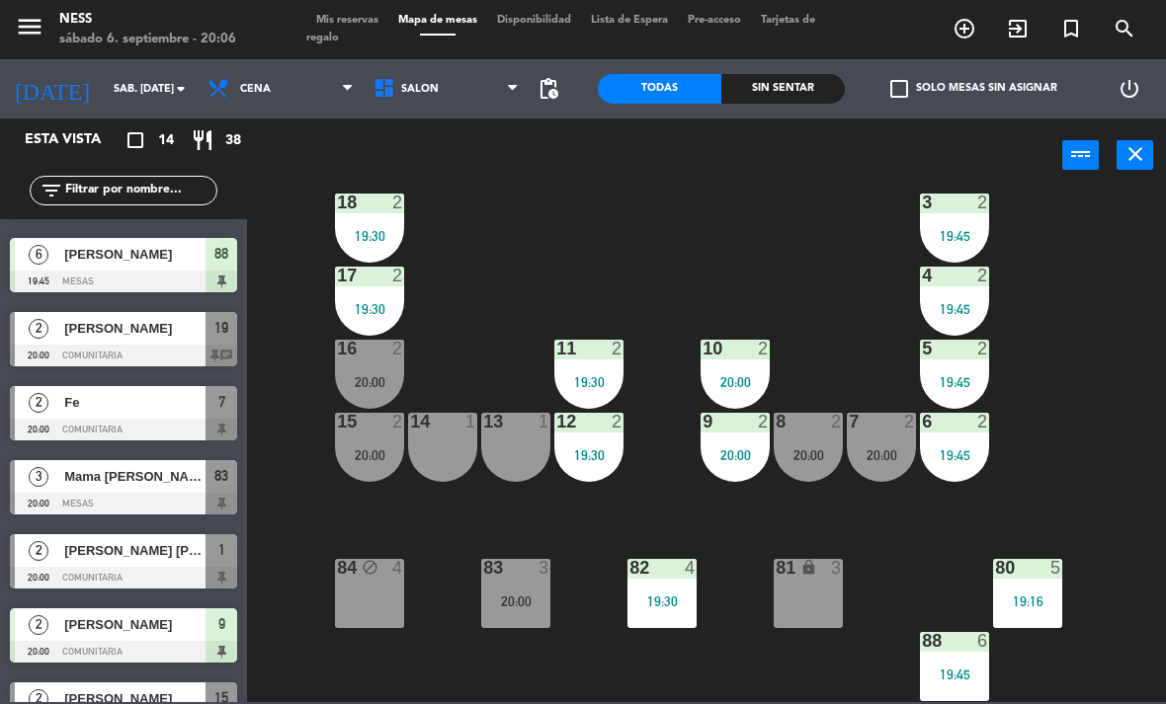
scroll to position [435, 0]
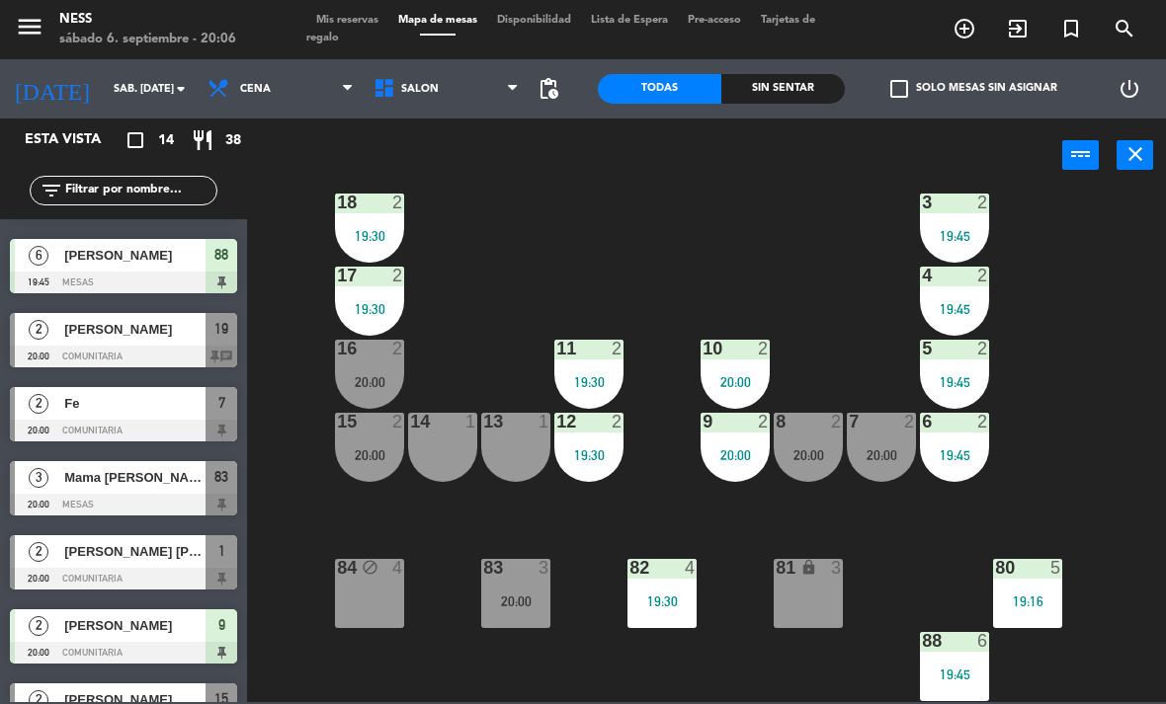
click at [147, 563] on div "[PERSON_NAME] [PERSON_NAME]" at bounding box center [133, 551] width 143 height 33
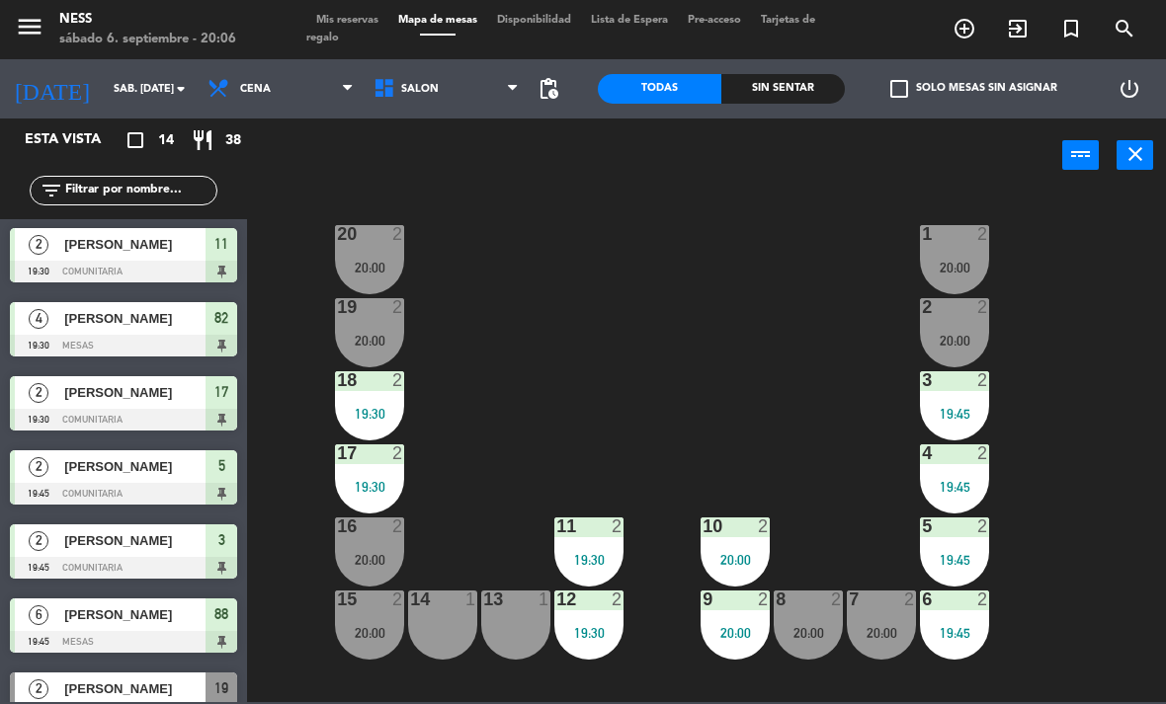
scroll to position [0, 0]
click at [376, 273] on div "20:00" at bounding box center [369, 268] width 69 height 14
click at [1098, 401] on div "20 2 20:00 1 2 20:00 19 2 20:00 2 2 20:00 18 2 19:30 3 2 19:45 17 2 19:30 4 2 1…" at bounding box center [712, 447] width 907 height 512
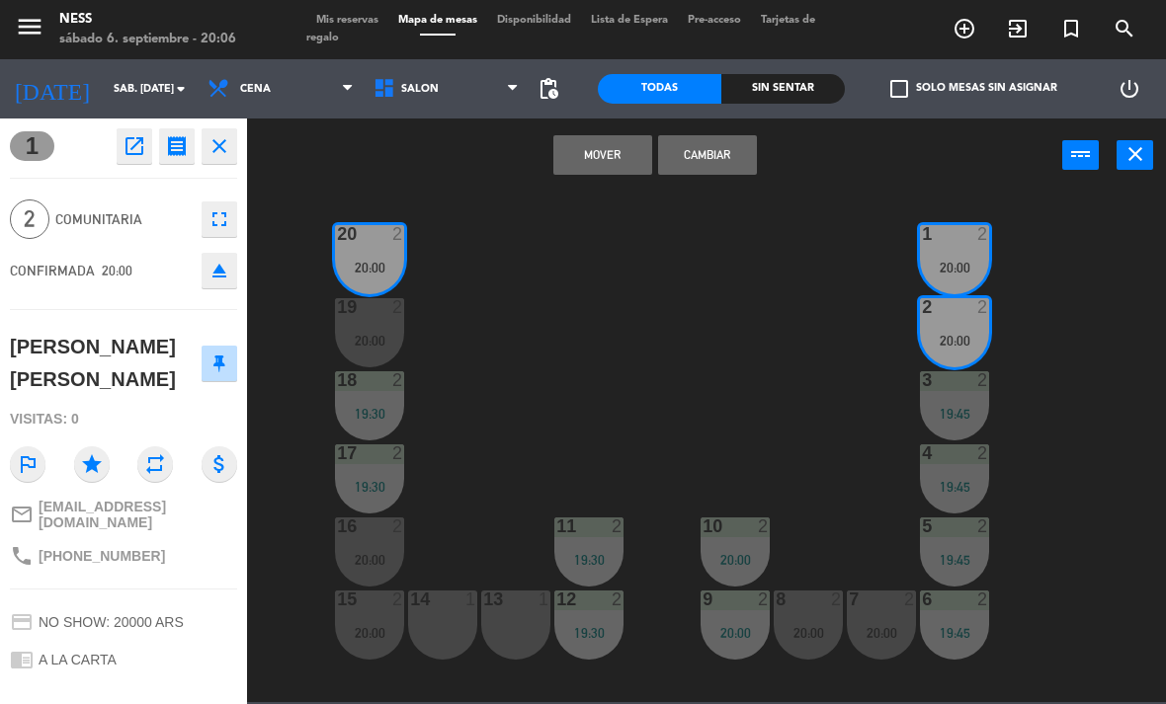
click at [717, 169] on button "Cambiar" at bounding box center [707, 155] width 99 height 40
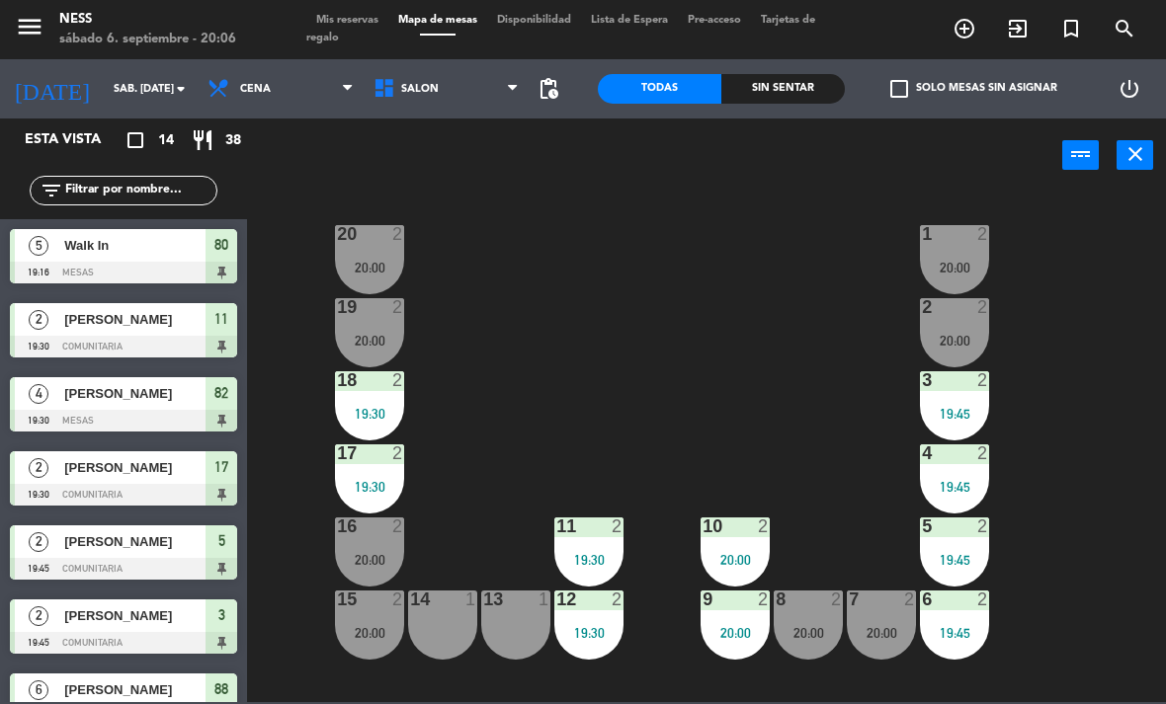
scroll to position [75, 0]
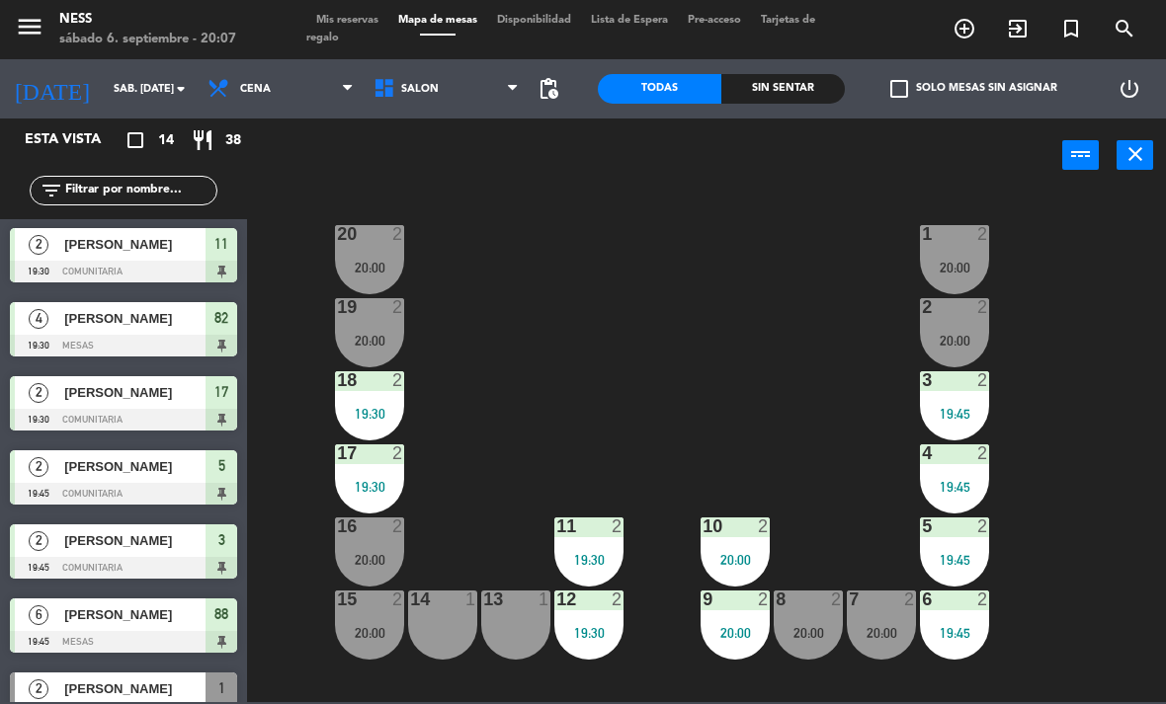
click at [406, 235] on div "2" at bounding box center [402, 234] width 33 height 18
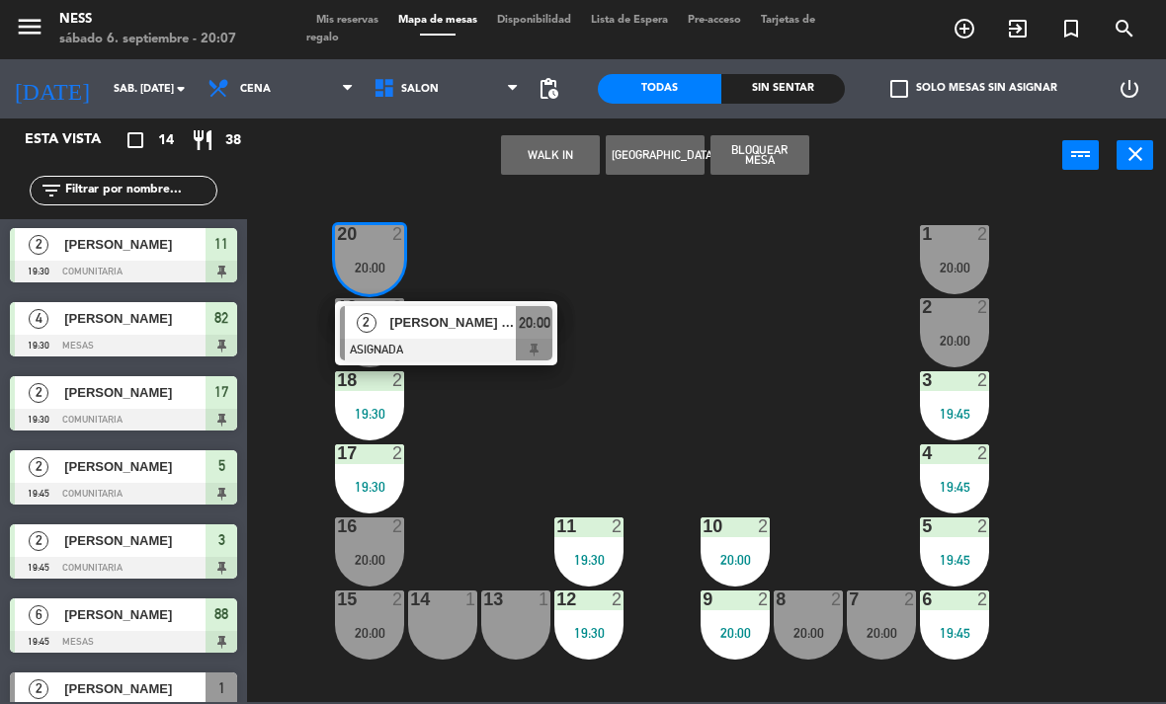
click at [418, 353] on div at bounding box center [446, 350] width 212 height 22
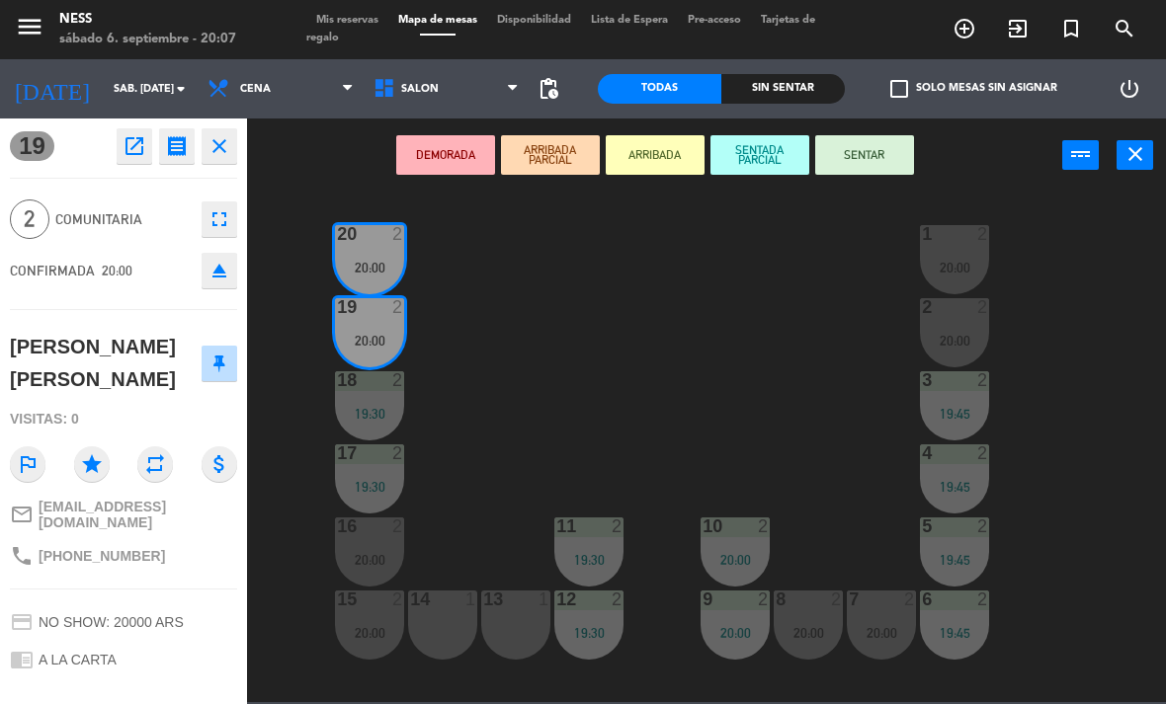
click at [869, 152] on button "SENTAR" at bounding box center [864, 155] width 99 height 40
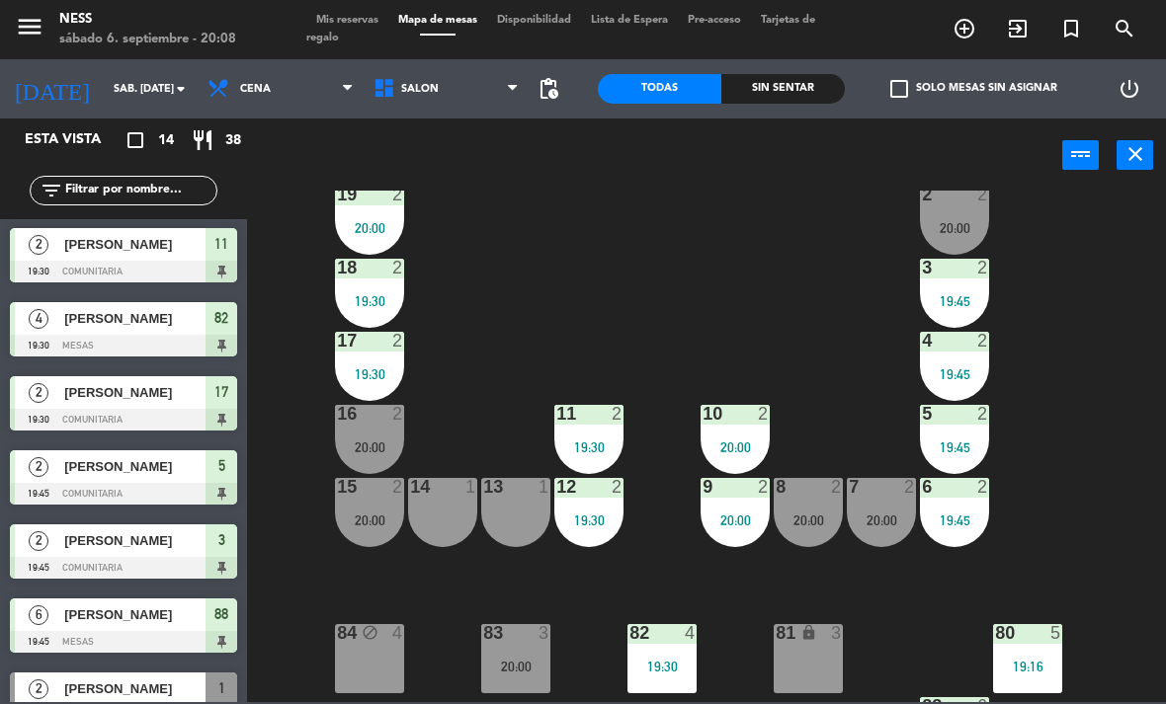
scroll to position [109, 0]
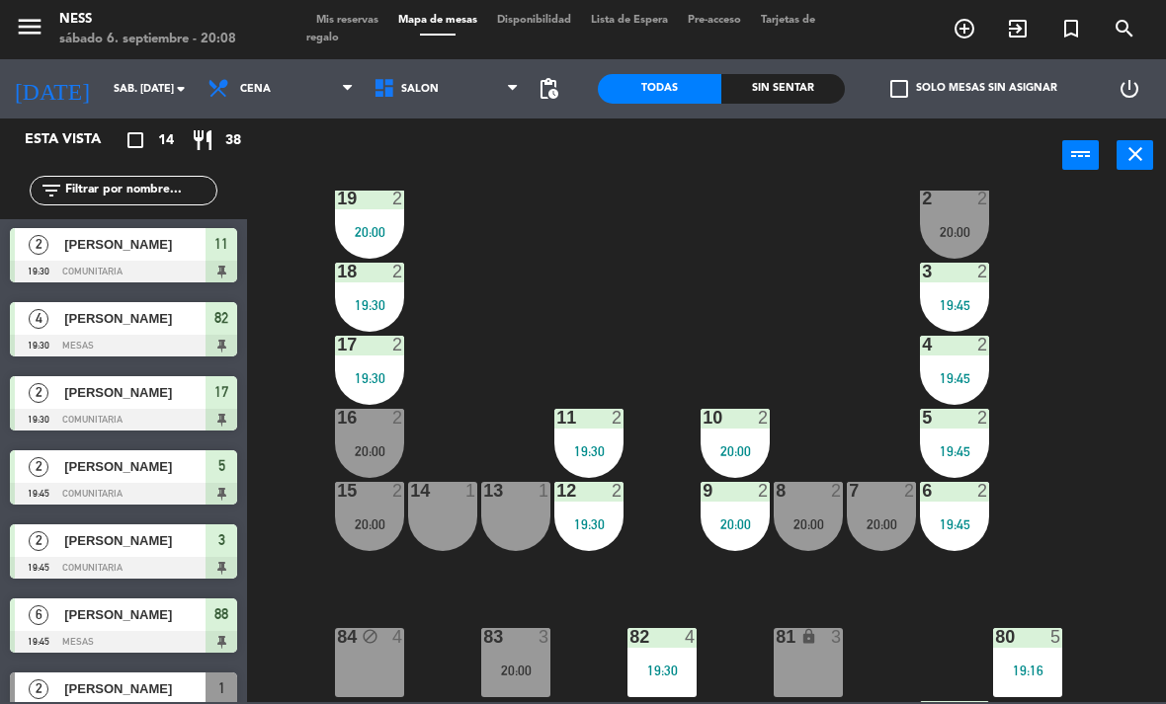
click at [516, 664] on div "20:00" at bounding box center [515, 671] width 69 height 14
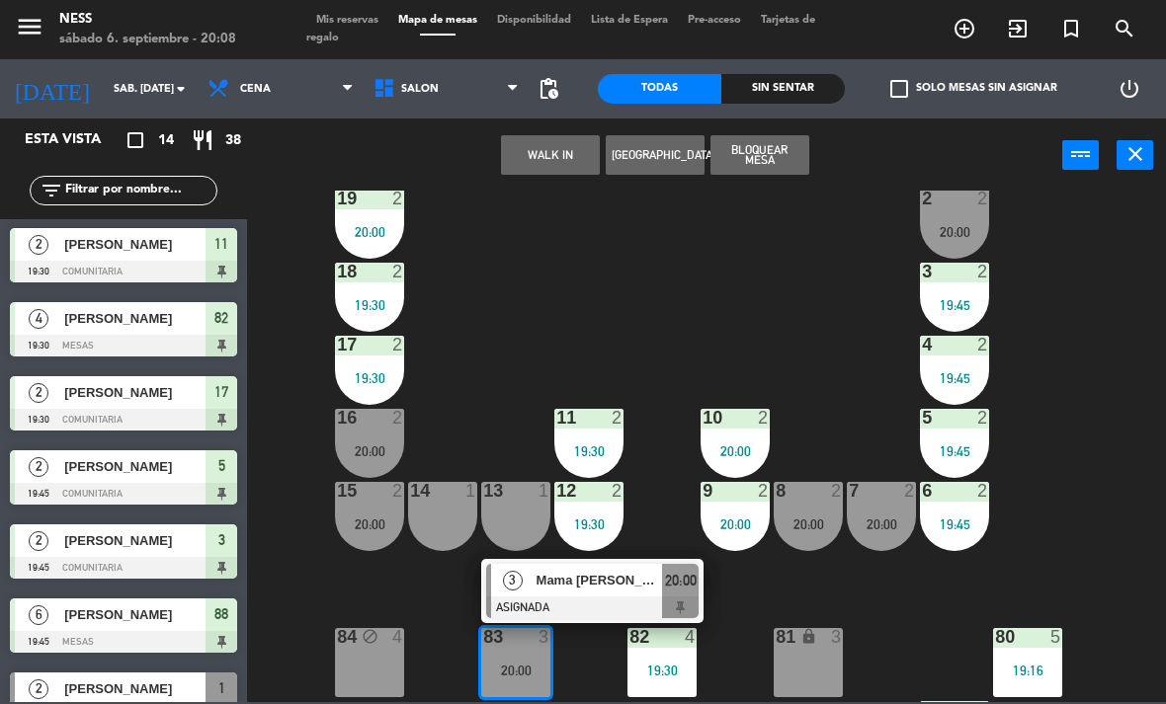
click at [609, 585] on span "Mama [PERSON_NAME]" at bounding box center [599, 580] width 126 height 21
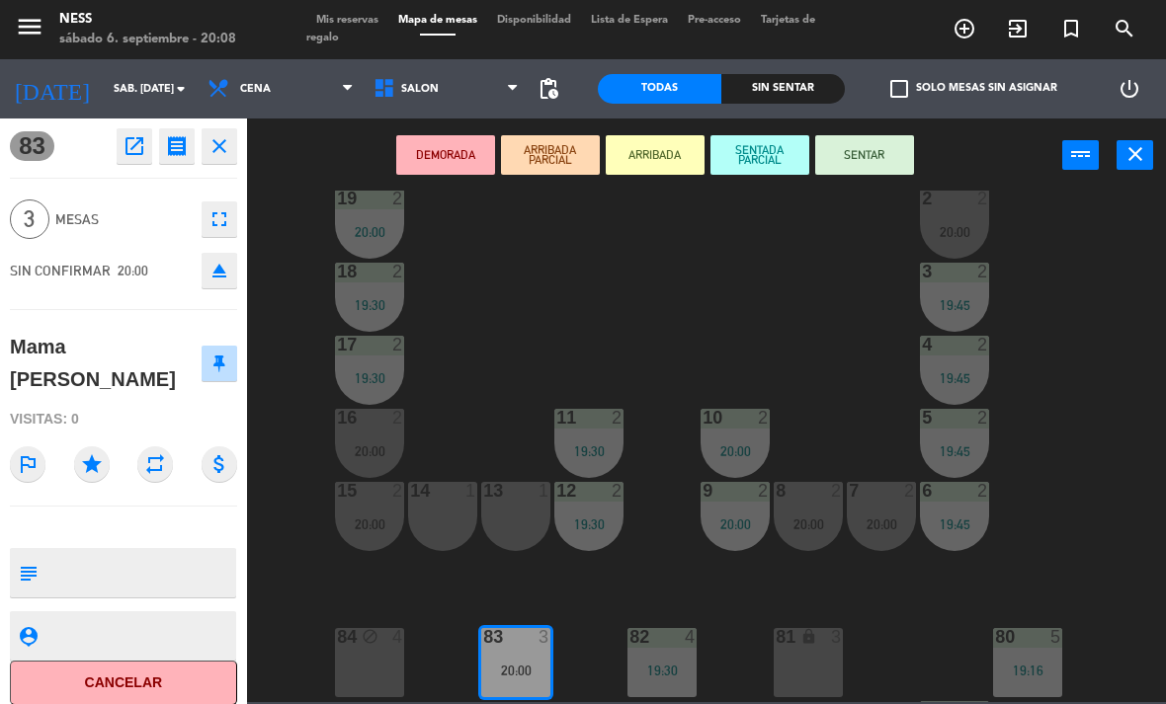
click at [870, 150] on button "SENTAR" at bounding box center [864, 155] width 99 height 40
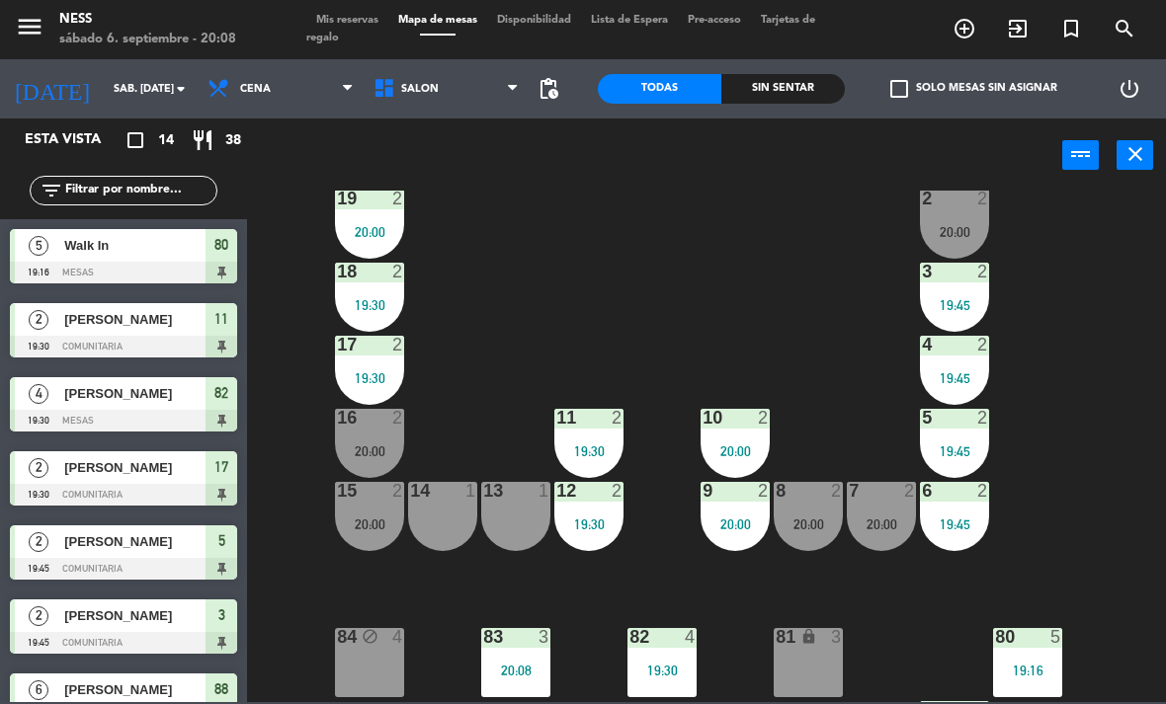
scroll to position [1, 0]
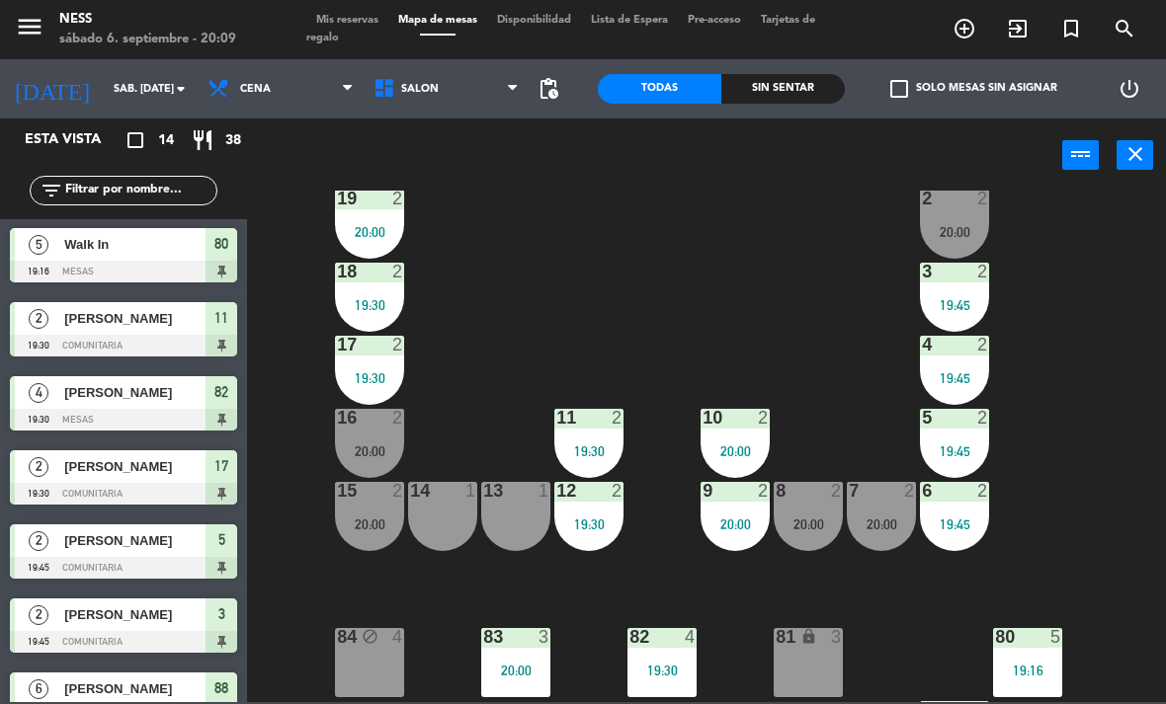
click at [403, 690] on div "84 block 4" at bounding box center [369, 662] width 69 height 69
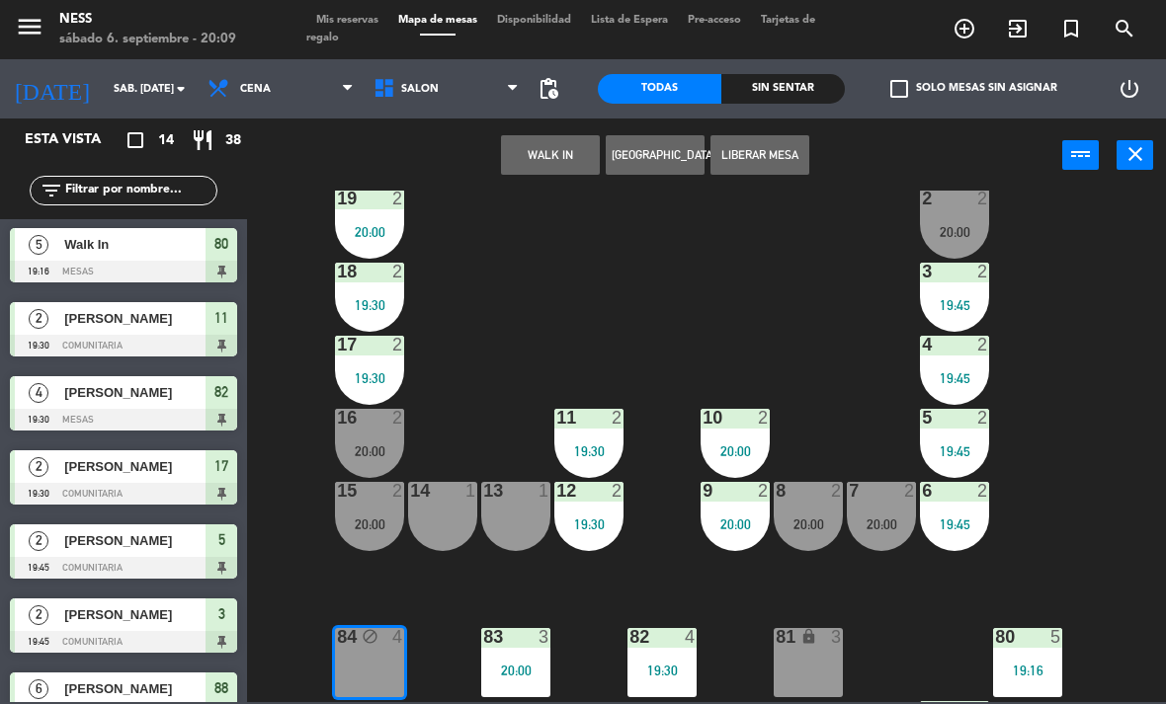
click at [572, 156] on button "WALK IN" at bounding box center [550, 155] width 99 height 40
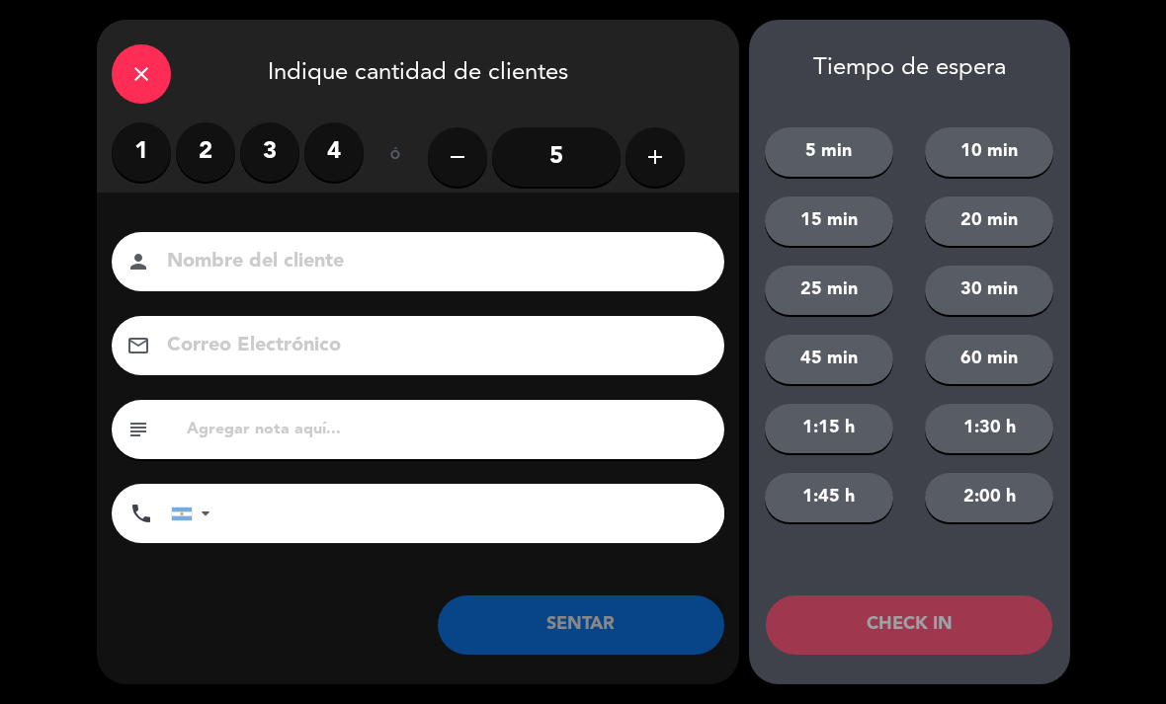
click at [272, 157] on label "3" at bounding box center [269, 151] width 59 height 59
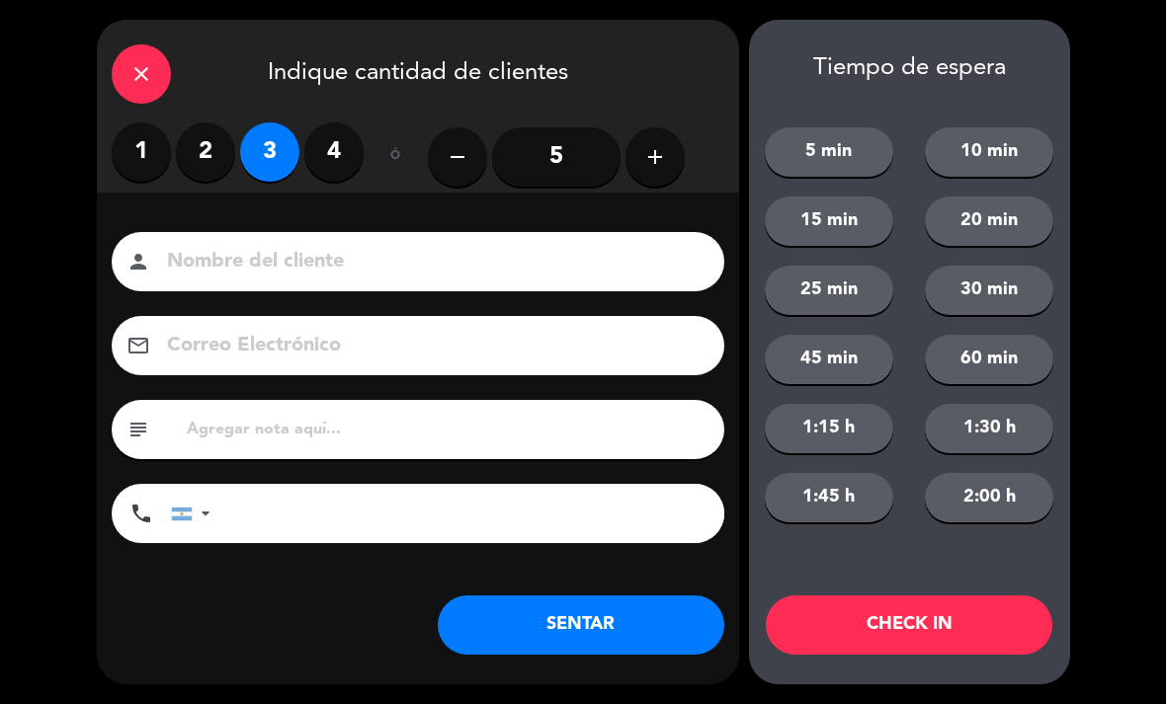
click at [602, 623] on button "SENTAR" at bounding box center [581, 625] width 286 height 59
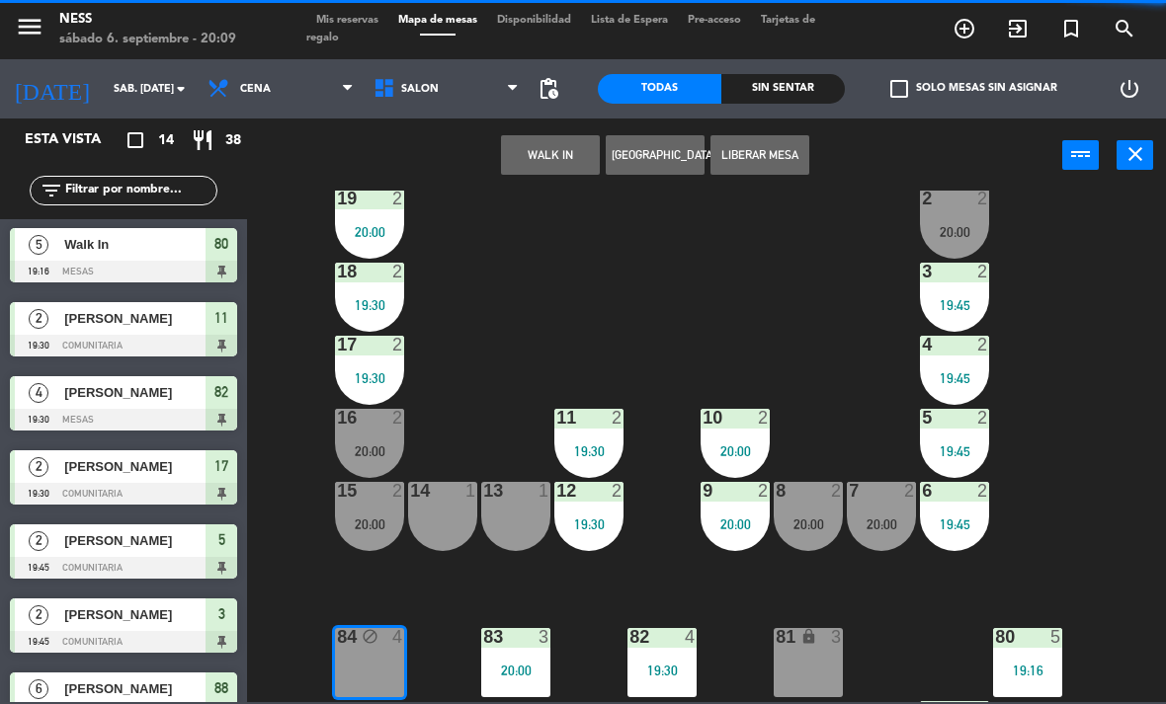
scroll to position [0, 0]
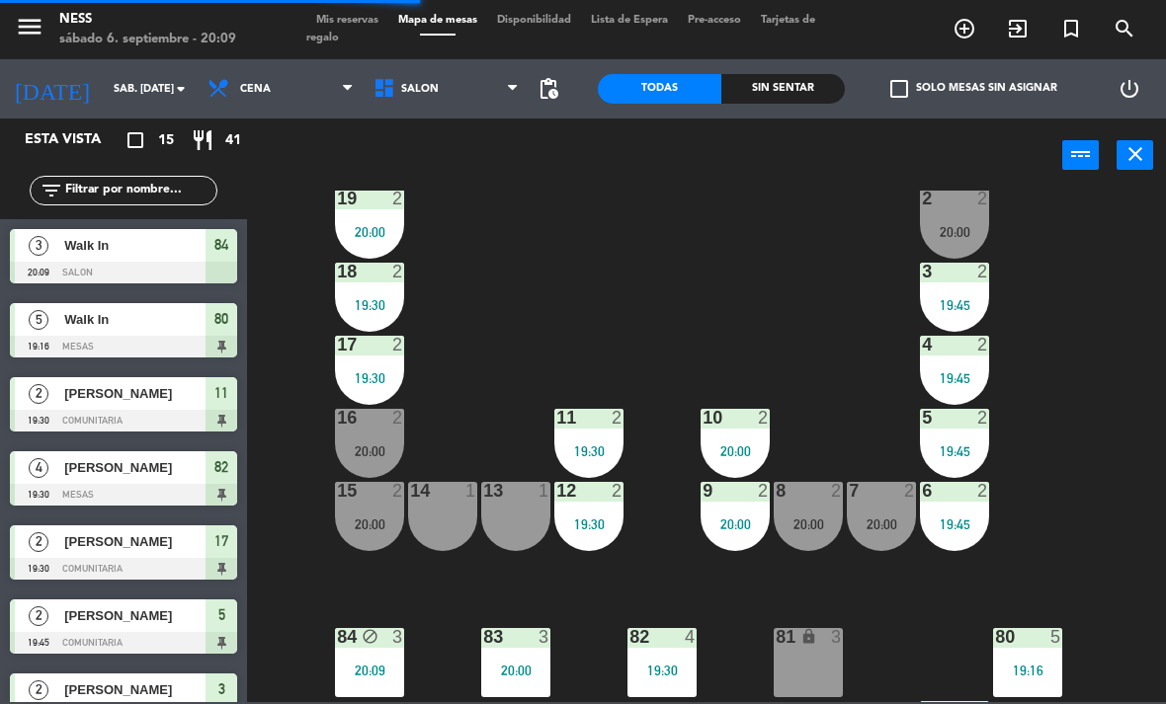
click at [379, 657] on div "84 block 3 20:09" at bounding box center [369, 662] width 69 height 69
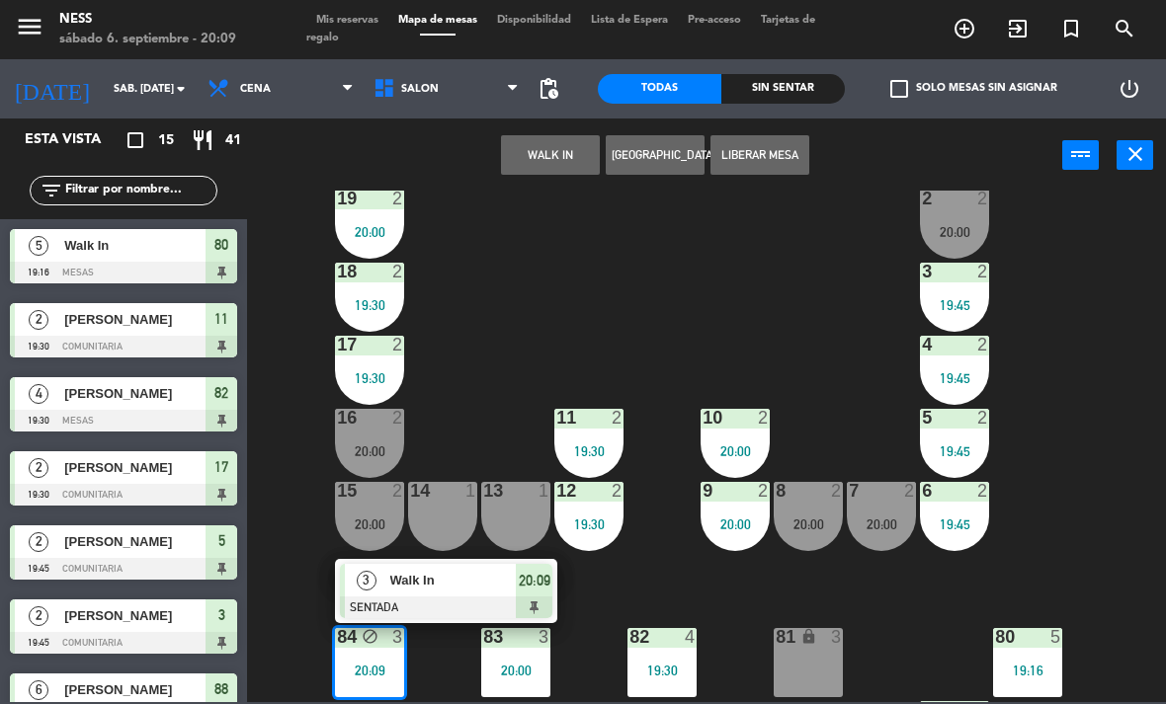
click at [787, 151] on button "Liberar Mesa" at bounding box center [759, 155] width 99 height 40
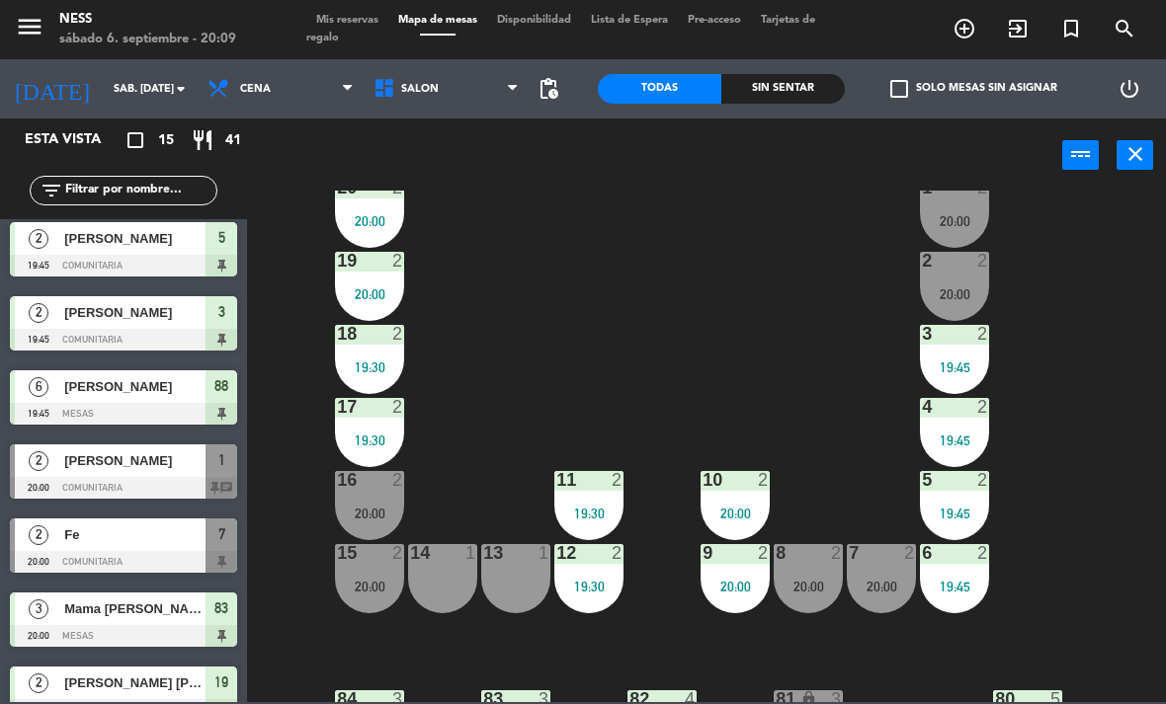
scroll to position [323, 0]
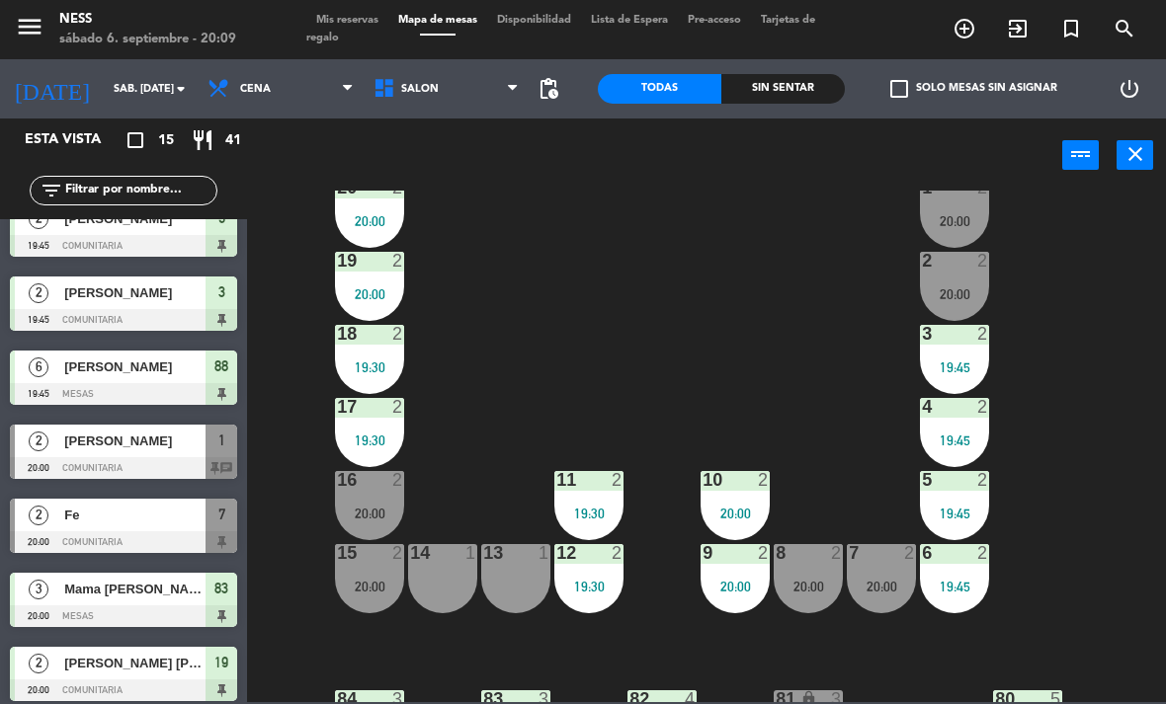
click at [132, 527] on div "Fe" at bounding box center [133, 515] width 143 height 33
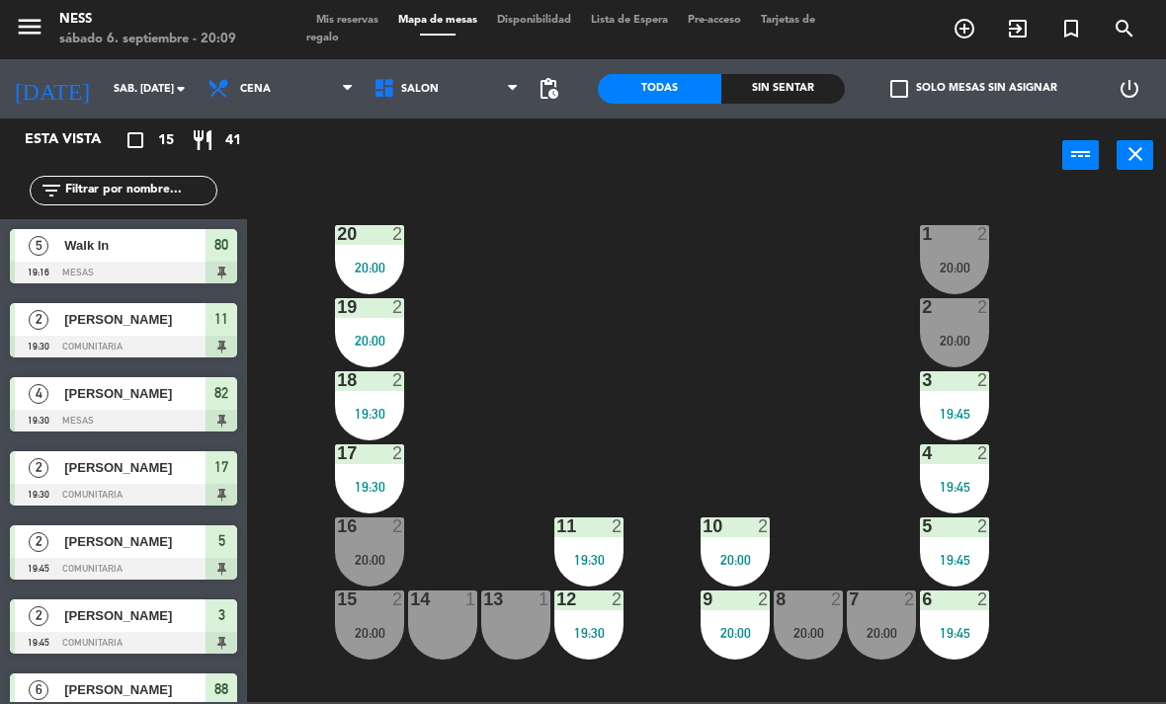
scroll to position [0, 0]
click at [800, 647] on div "8 2 20:00" at bounding box center [807, 625] width 69 height 69
click at [1142, 541] on div "20 2 20:00 1 2 20:00 19 2 20:00 2 2 20:00 18 2 19:30 3 2 19:45 17 2 19:30 4 2 1…" at bounding box center [712, 447] width 907 height 512
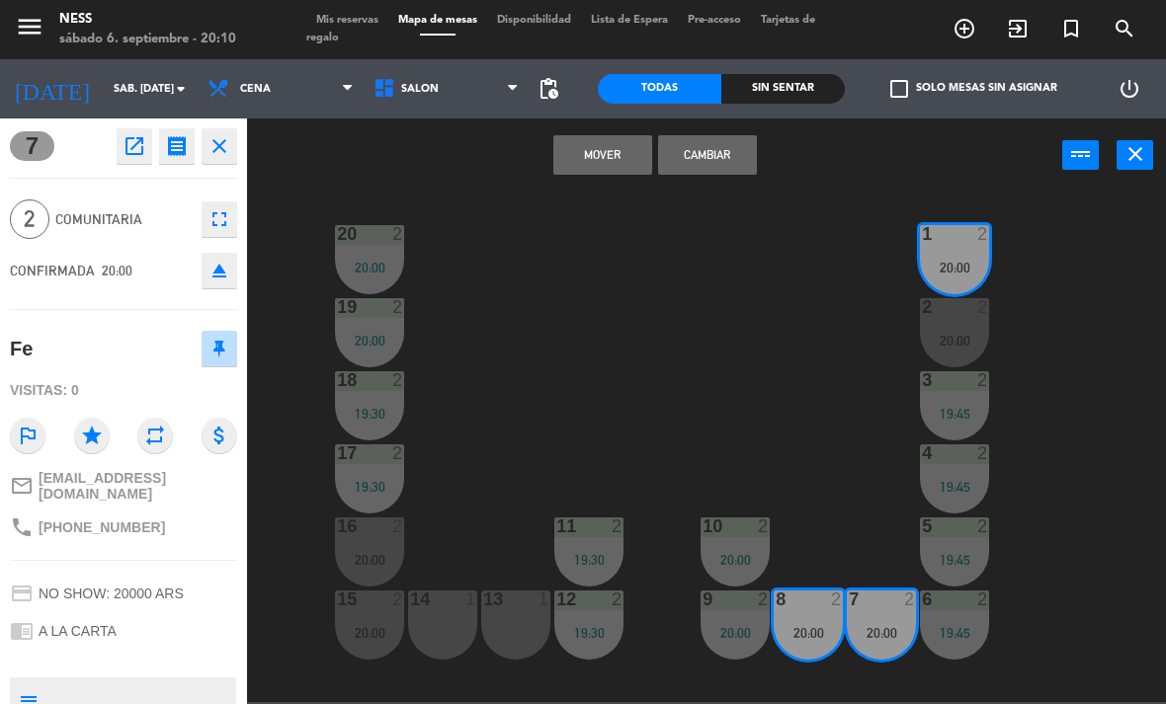
click at [756, 159] on button "Cambiar" at bounding box center [707, 155] width 99 height 40
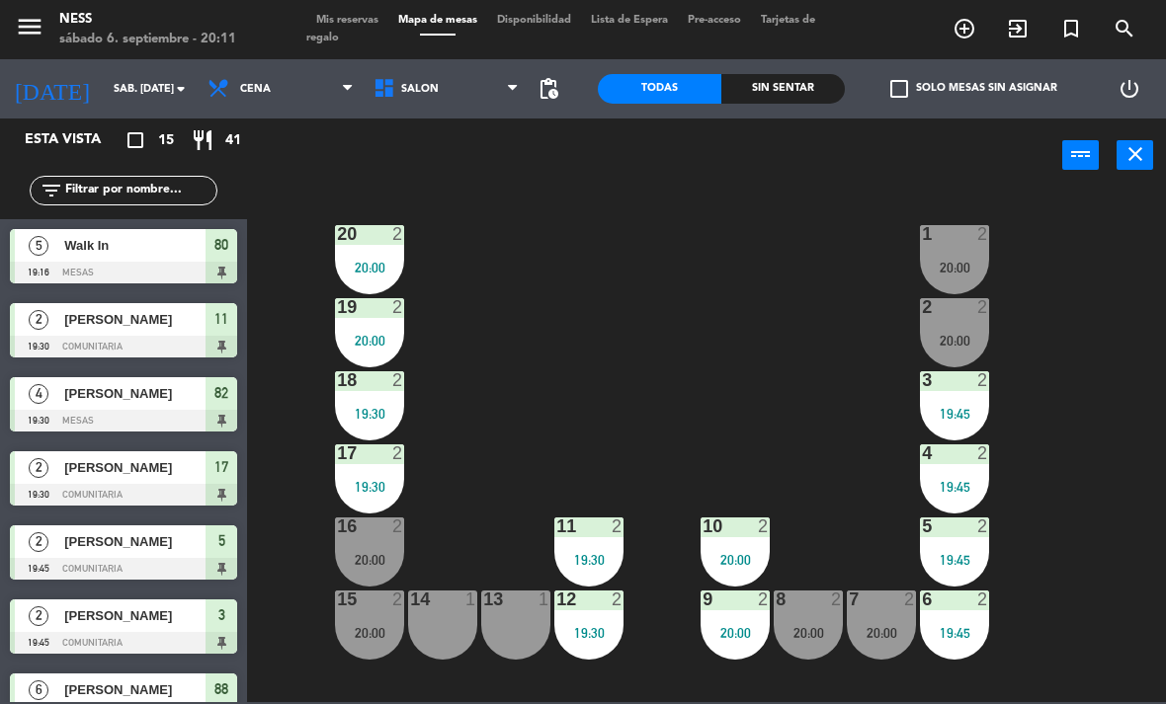
click at [963, 265] on div "20:00" at bounding box center [954, 268] width 69 height 14
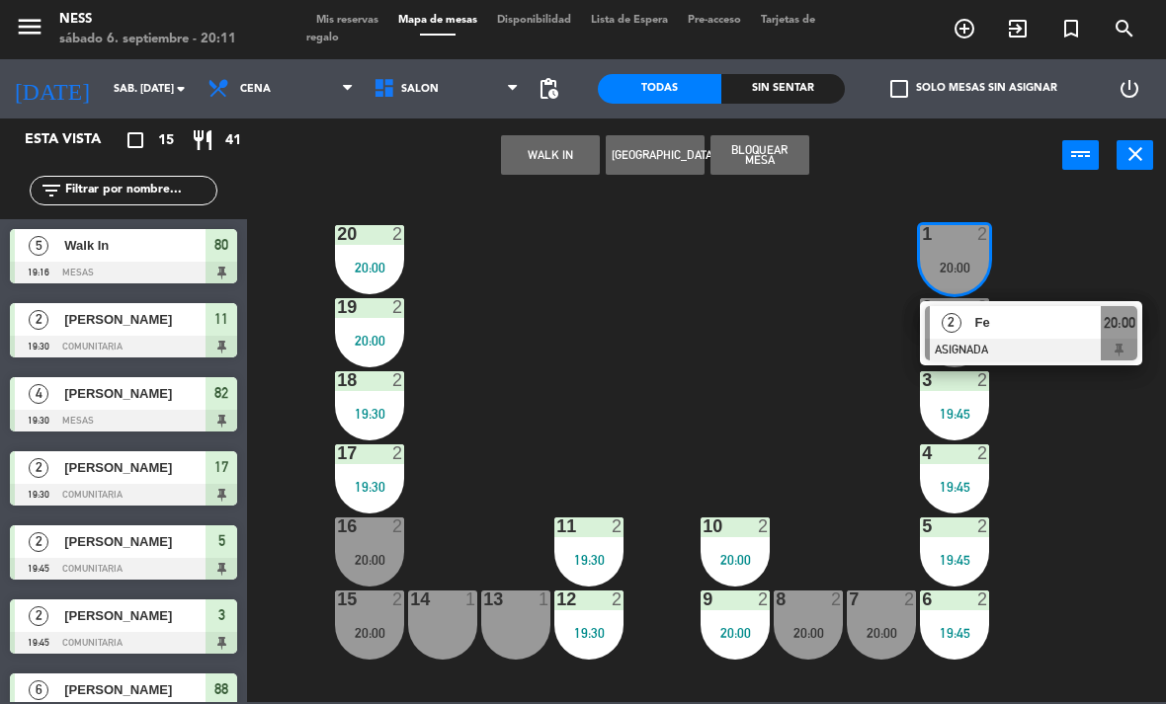
click at [1025, 348] on div at bounding box center [1031, 350] width 212 height 22
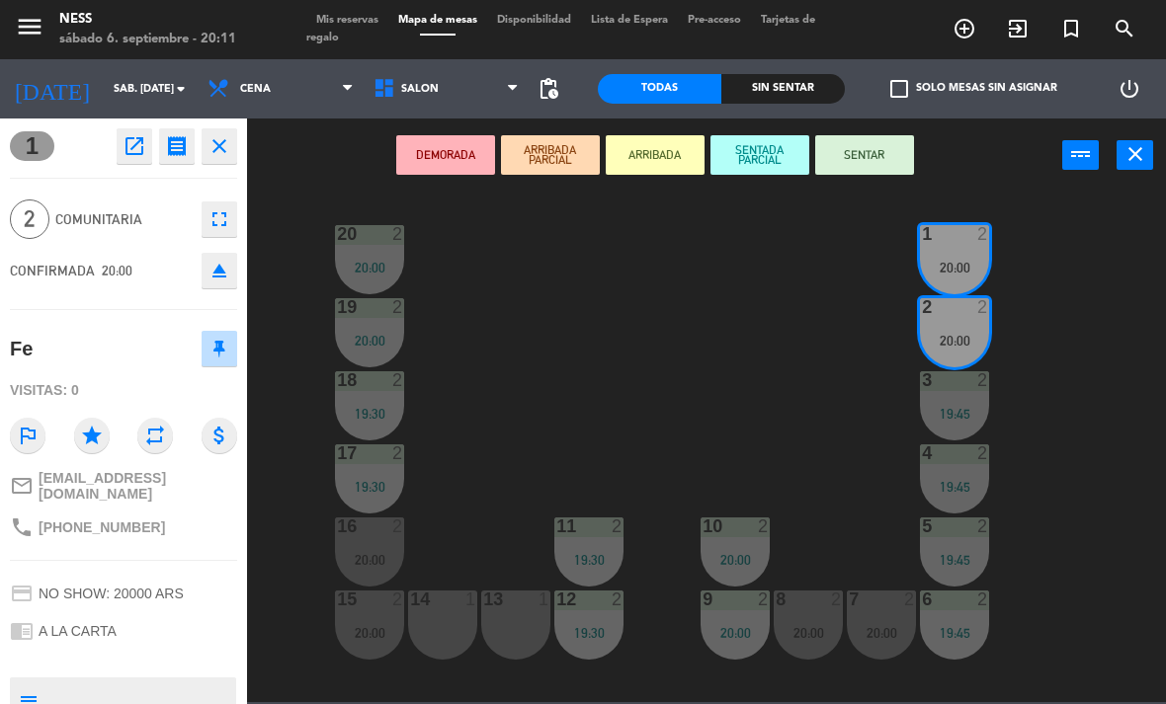
click at [901, 162] on button "SENTAR" at bounding box center [864, 155] width 99 height 40
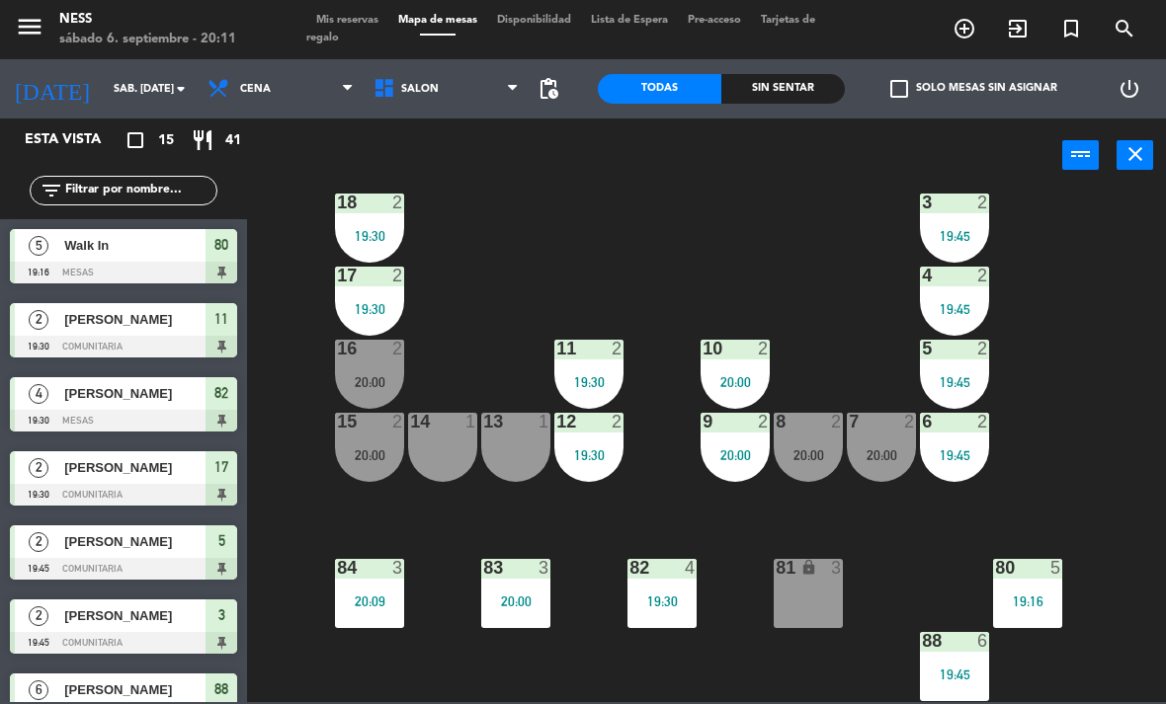
scroll to position [178, 0]
click at [1062, 619] on div "80 5 19:16" at bounding box center [1027, 593] width 69 height 69
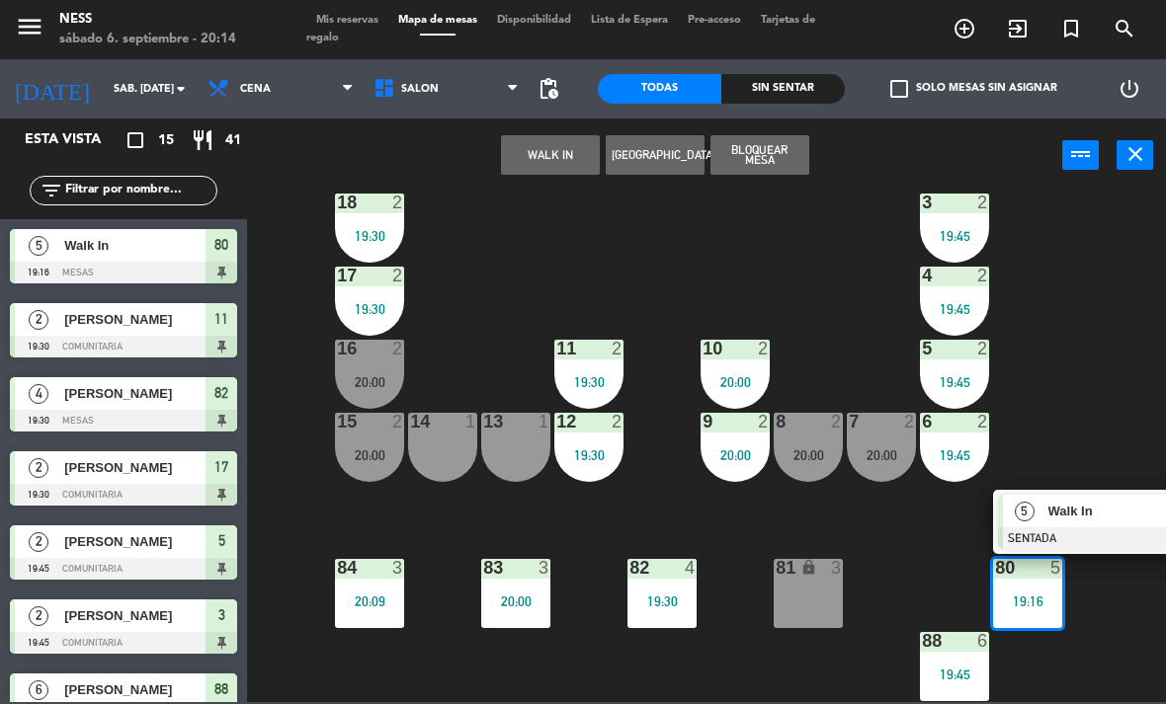
click at [1081, 518] on span "Walk In" at bounding box center [1111, 511] width 126 height 21
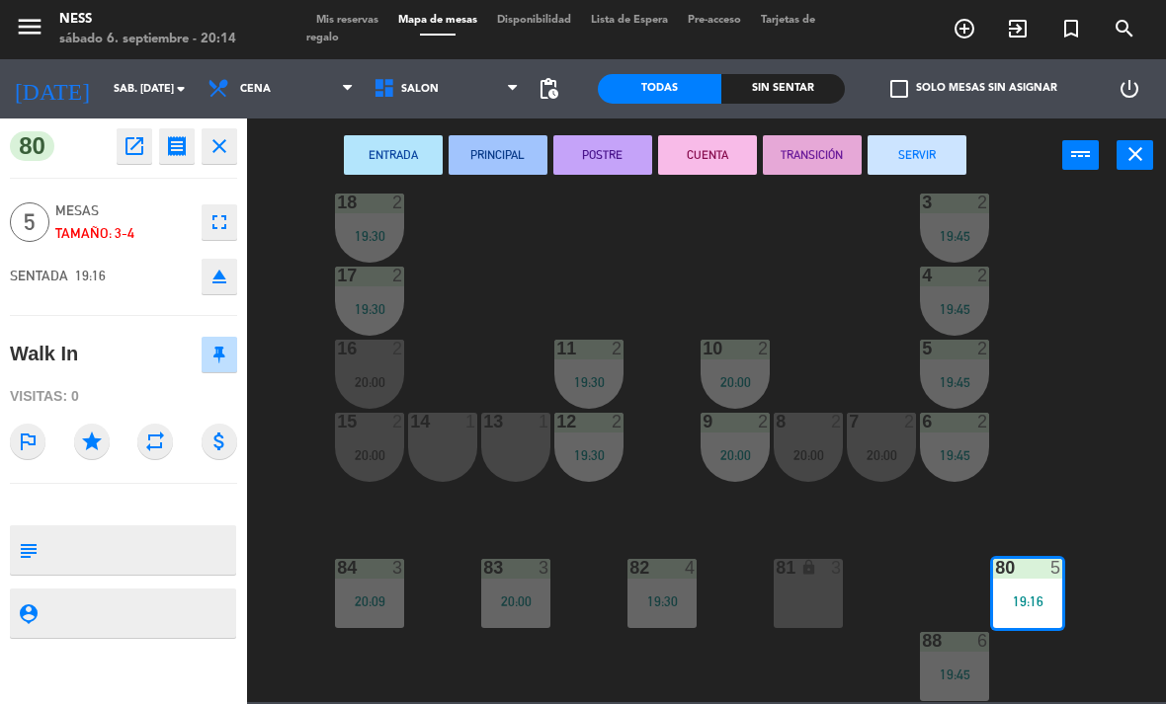
click at [608, 173] on button "POSTRE" at bounding box center [602, 155] width 99 height 40
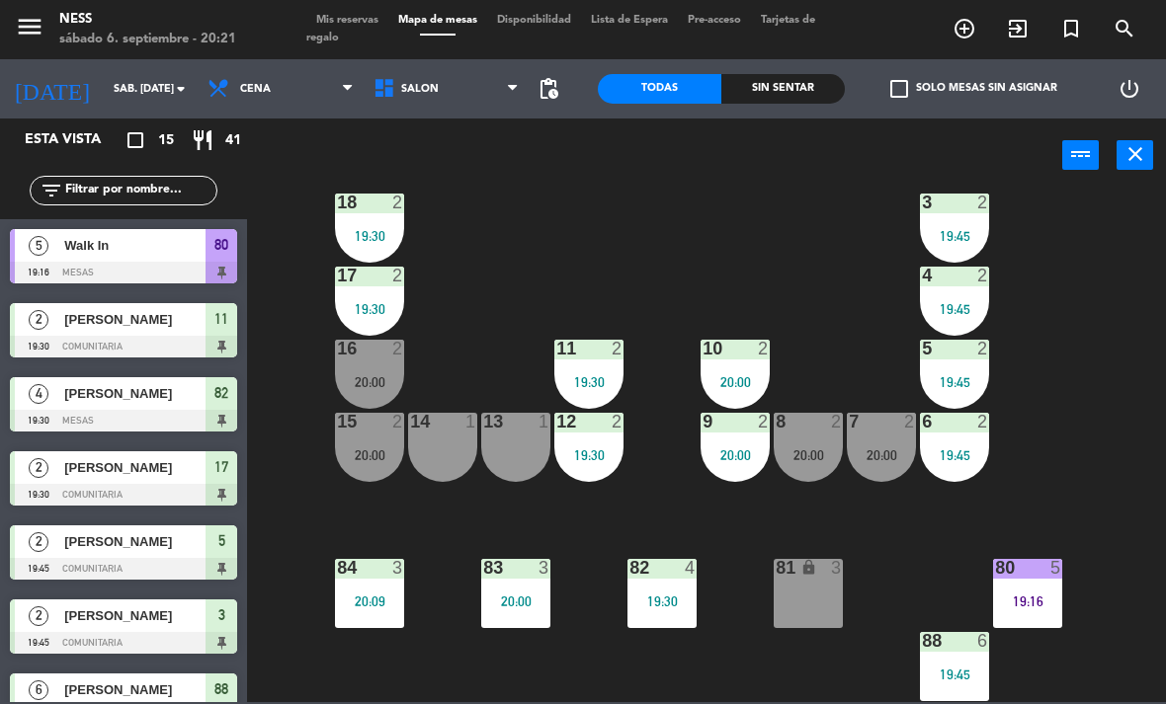
click at [810, 475] on div "8 2 20:00" at bounding box center [807, 447] width 69 height 69
click at [911, 608] on div "20 2 20:00 1 2 20:00 19 2 20:00 2 2 20:00 18 2 19:30 3 2 19:45 17 2 19:30 4 2 1…" at bounding box center [712, 447] width 907 height 512
click at [373, 464] on div "15 2 20:00" at bounding box center [369, 447] width 69 height 69
click at [389, 469] on div "15 2 20:00" at bounding box center [369, 447] width 69 height 69
click at [773, 524] on div "20 2 20:00 1 2 20:00 19 2 20:00 2 2 20:00 18 2 19:30 3 2 19:45 17 2 19:30 4 2 1…" at bounding box center [712, 447] width 907 height 512
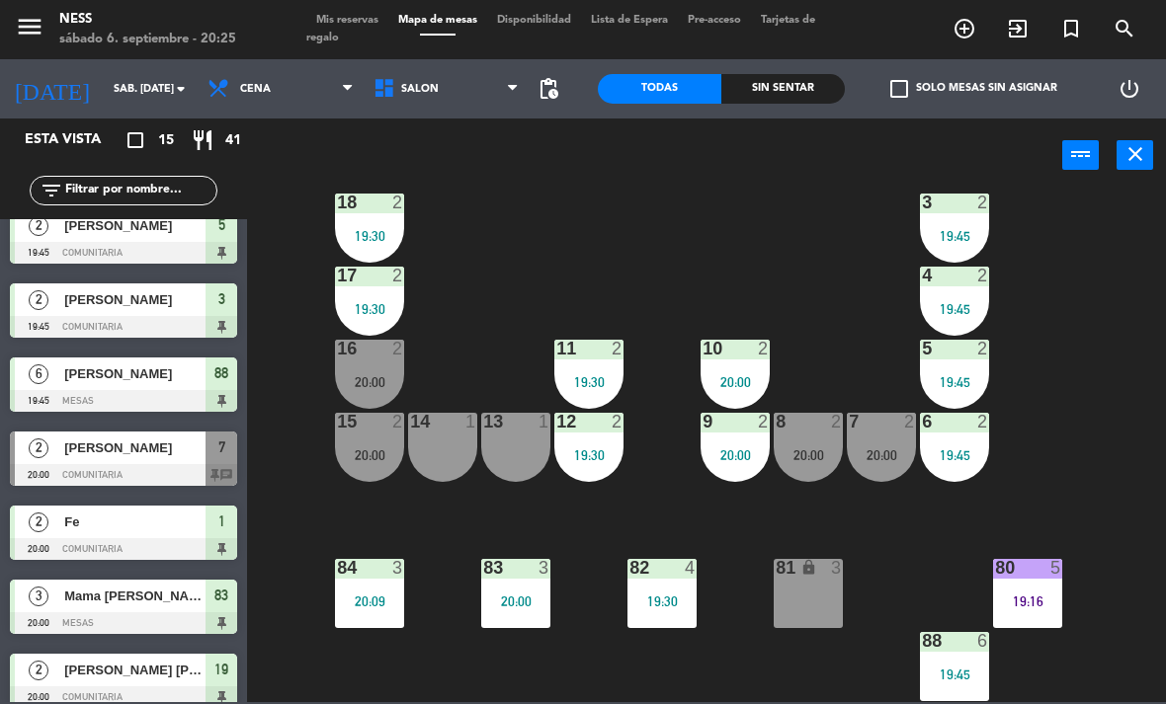
scroll to position [372, 0]
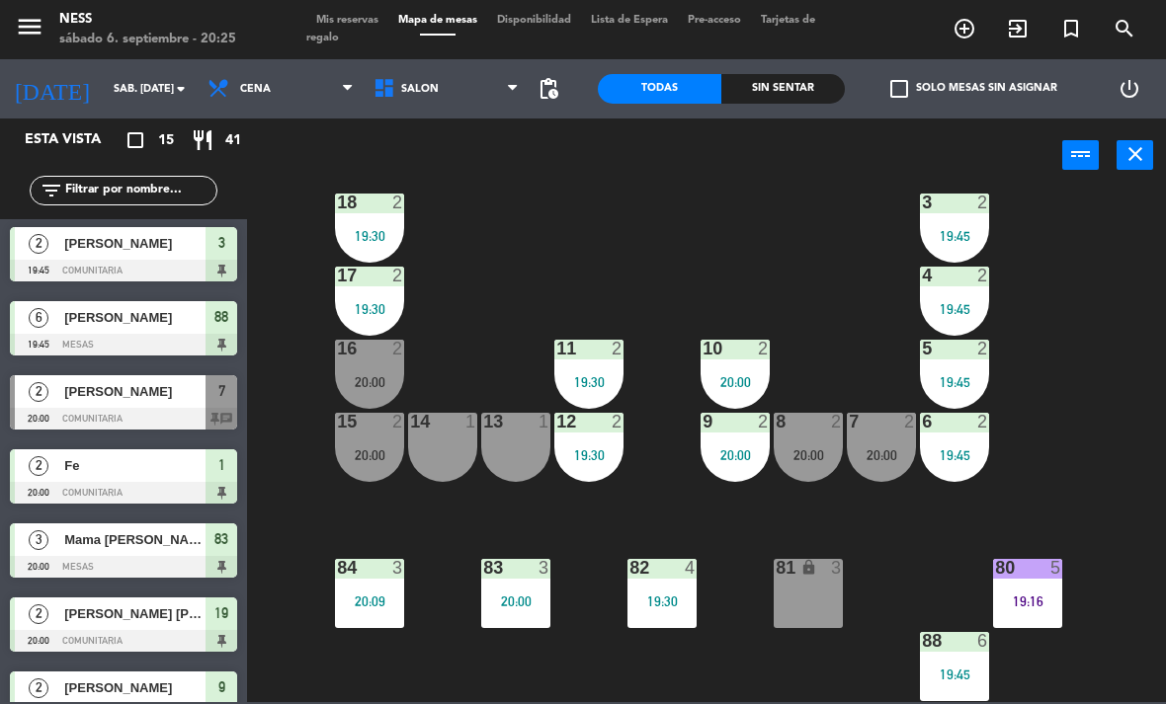
click at [147, 407] on div "[PERSON_NAME]" at bounding box center [133, 391] width 143 height 33
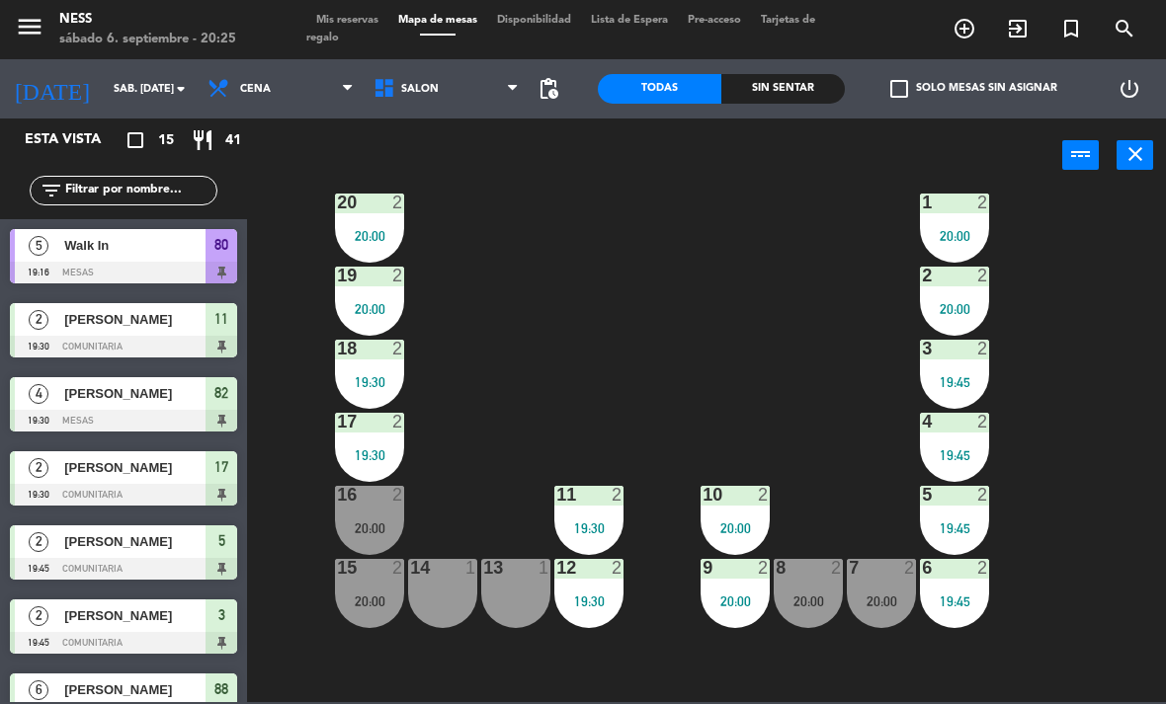
scroll to position [69, 0]
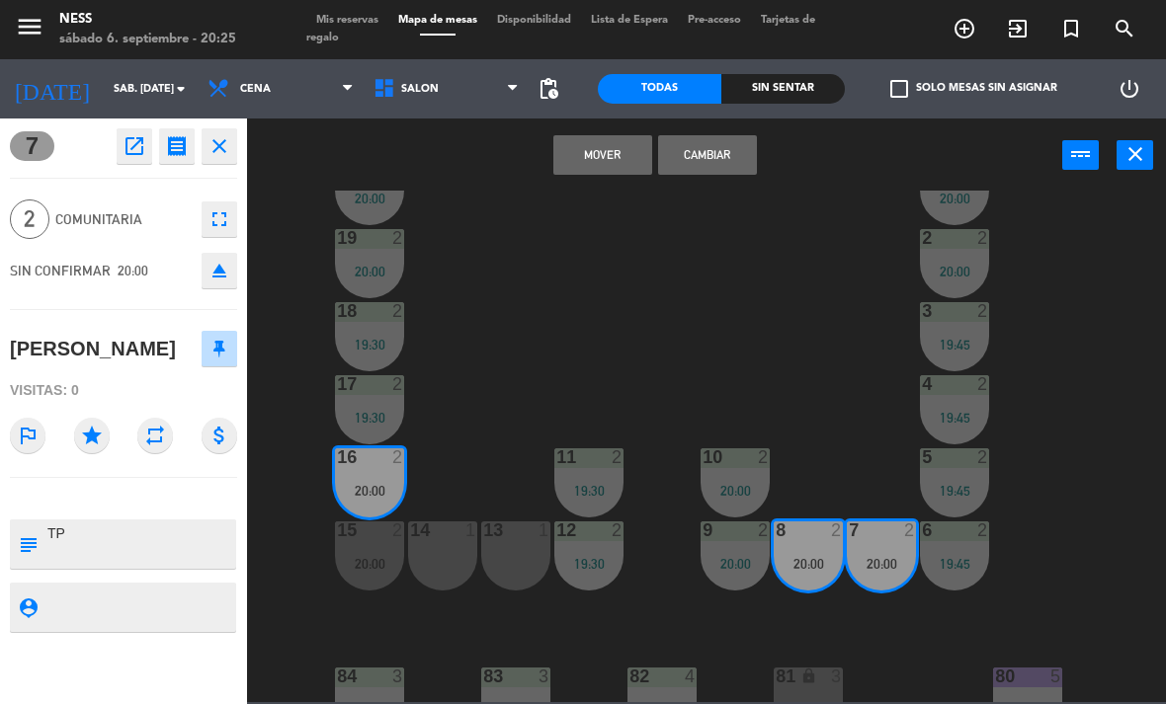
click at [722, 164] on button "Cambiar" at bounding box center [707, 155] width 99 height 40
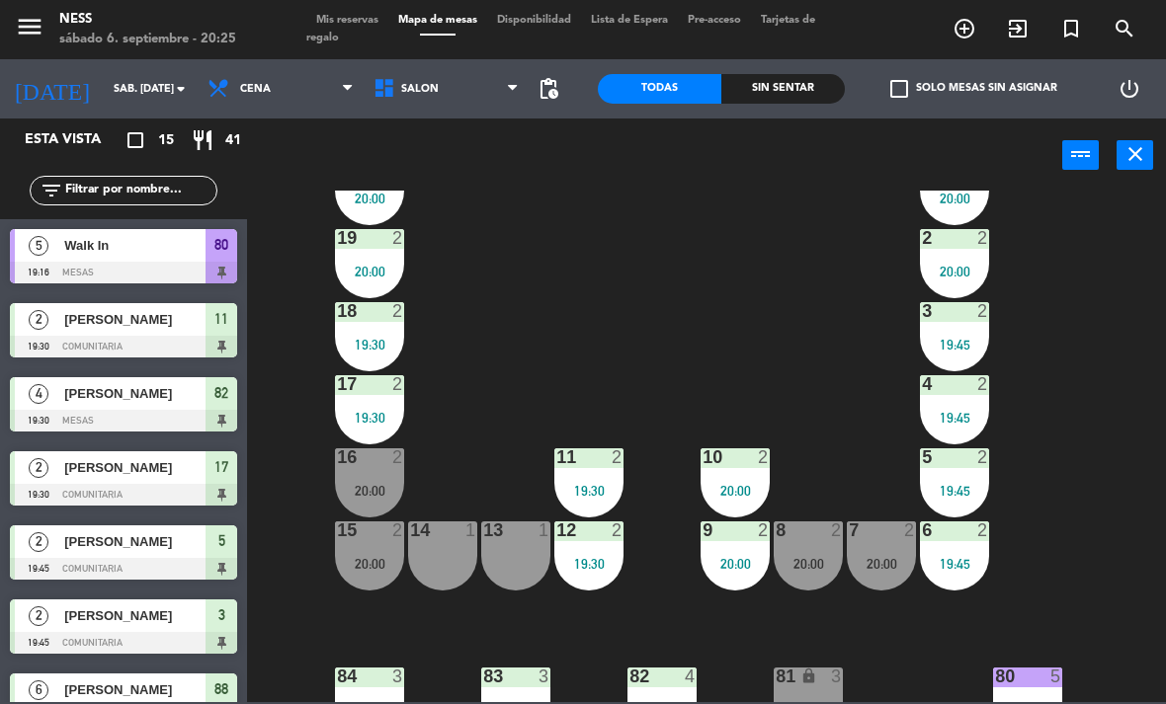
scroll to position [0, 0]
click at [371, 571] on div "20:00" at bounding box center [369, 564] width 69 height 14
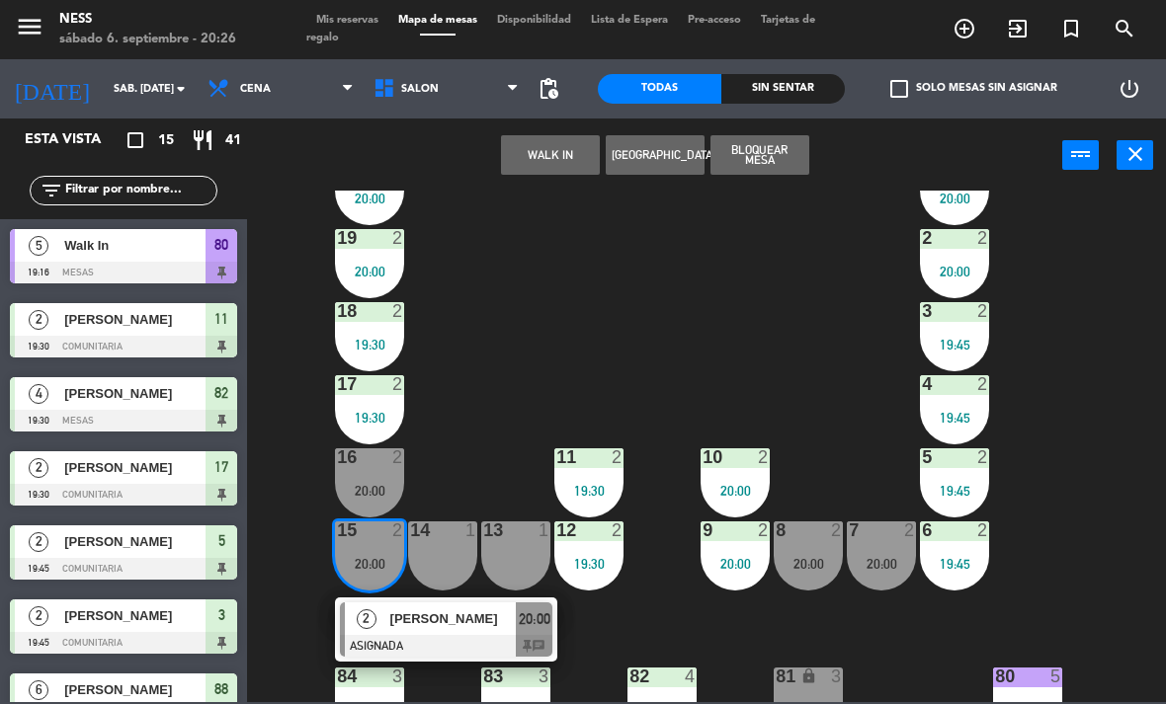
click at [451, 640] on div at bounding box center [446, 646] width 212 height 22
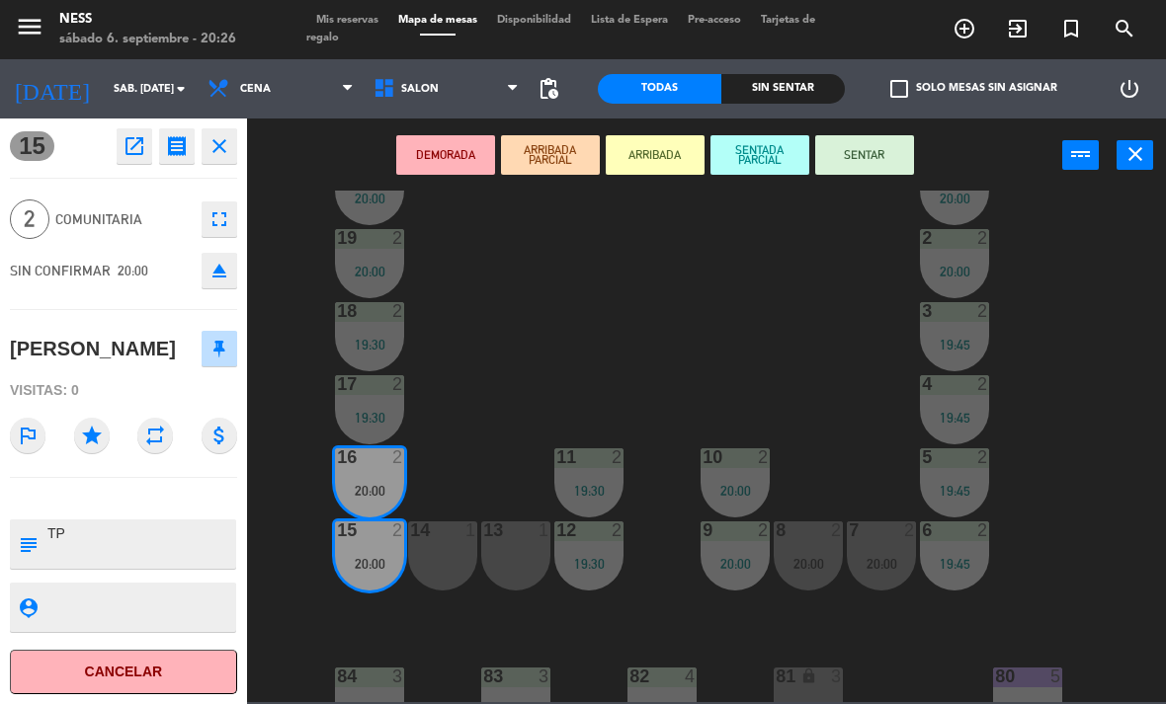
click at [893, 171] on button "SENTAR" at bounding box center [864, 155] width 99 height 40
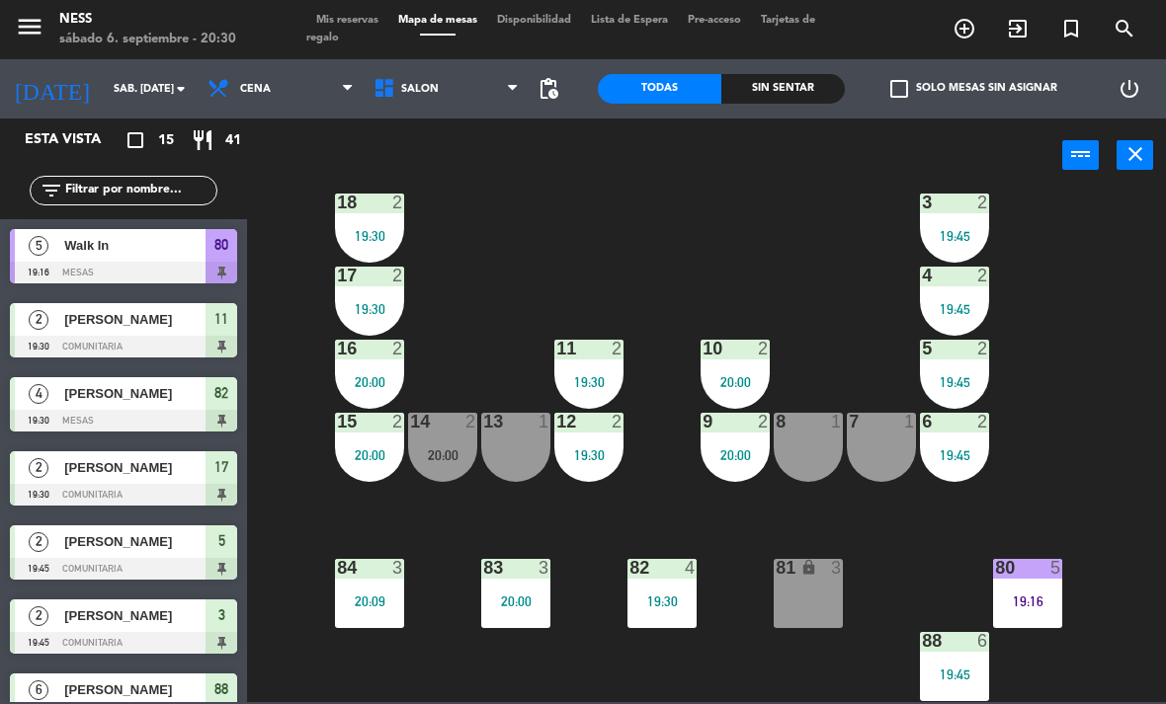
scroll to position [175, 0]
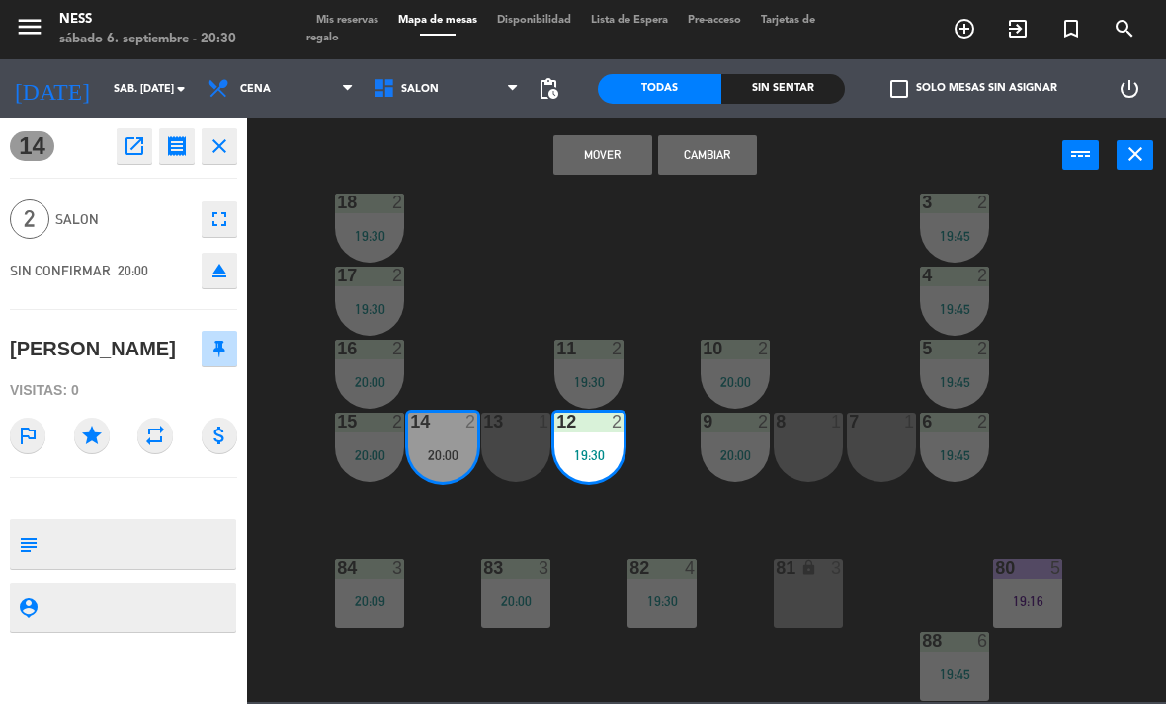
click at [731, 153] on button "Cambiar" at bounding box center [707, 155] width 99 height 40
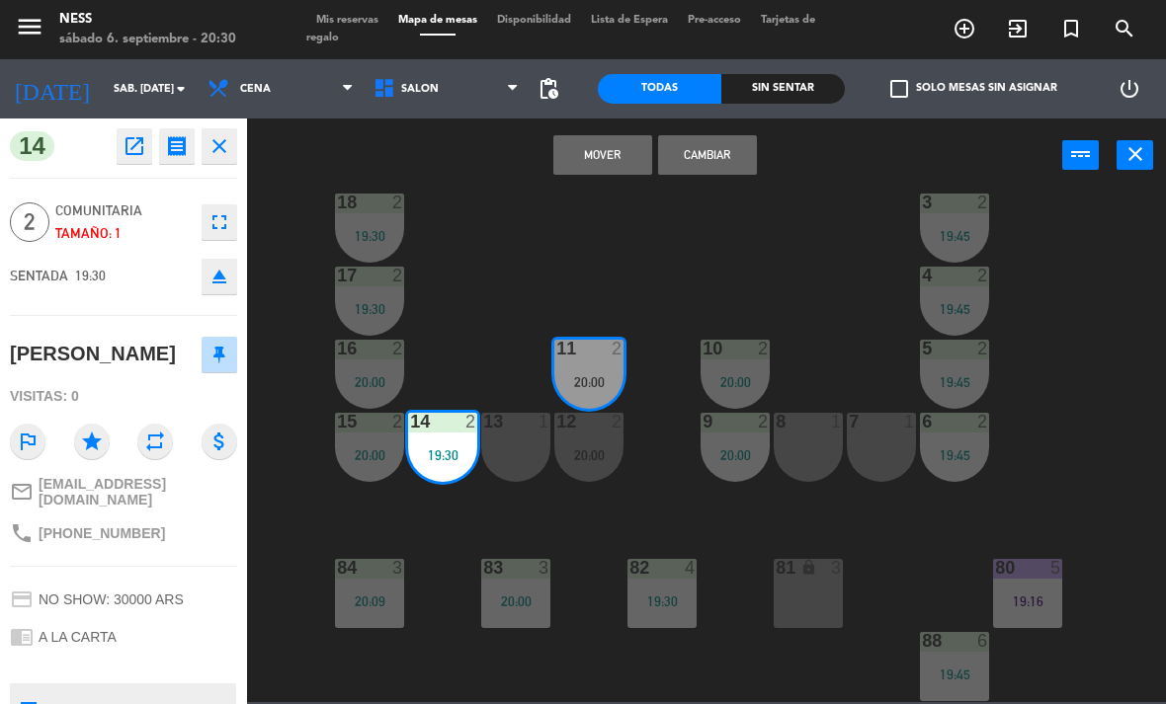
click at [722, 150] on button "Cambiar" at bounding box center [707, 155] width 99 height 40
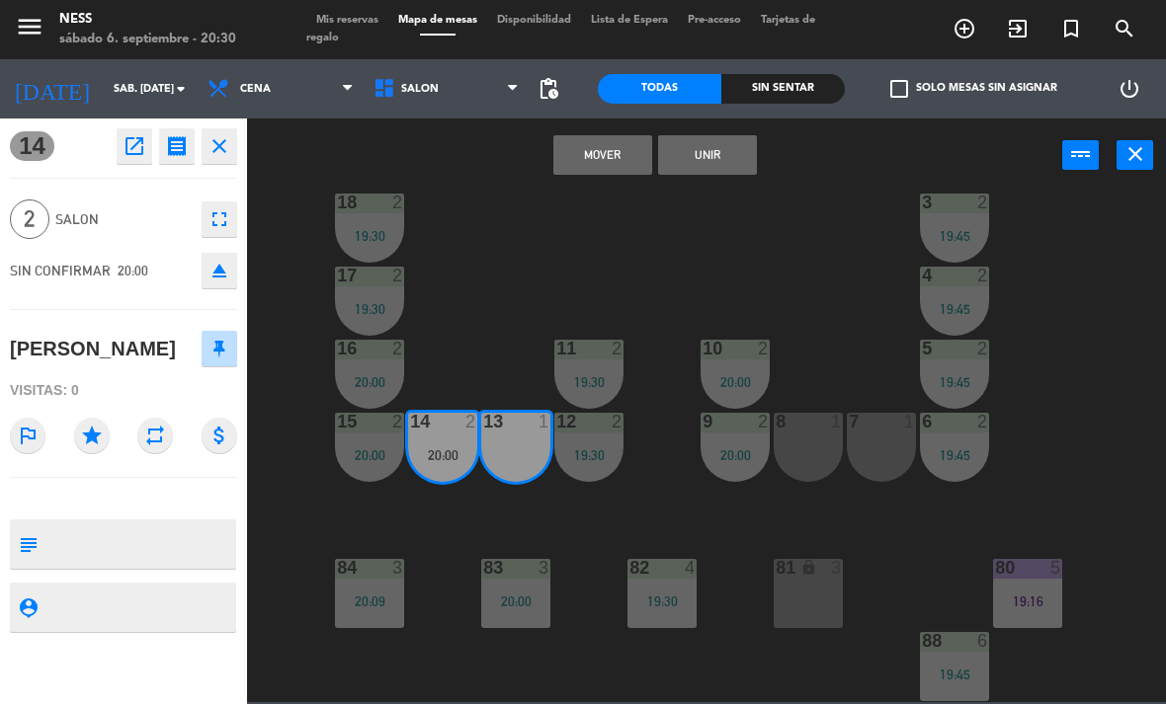
click at [754, 162] on button "Unir" at bounding box center [707, 155] width 99 height 40
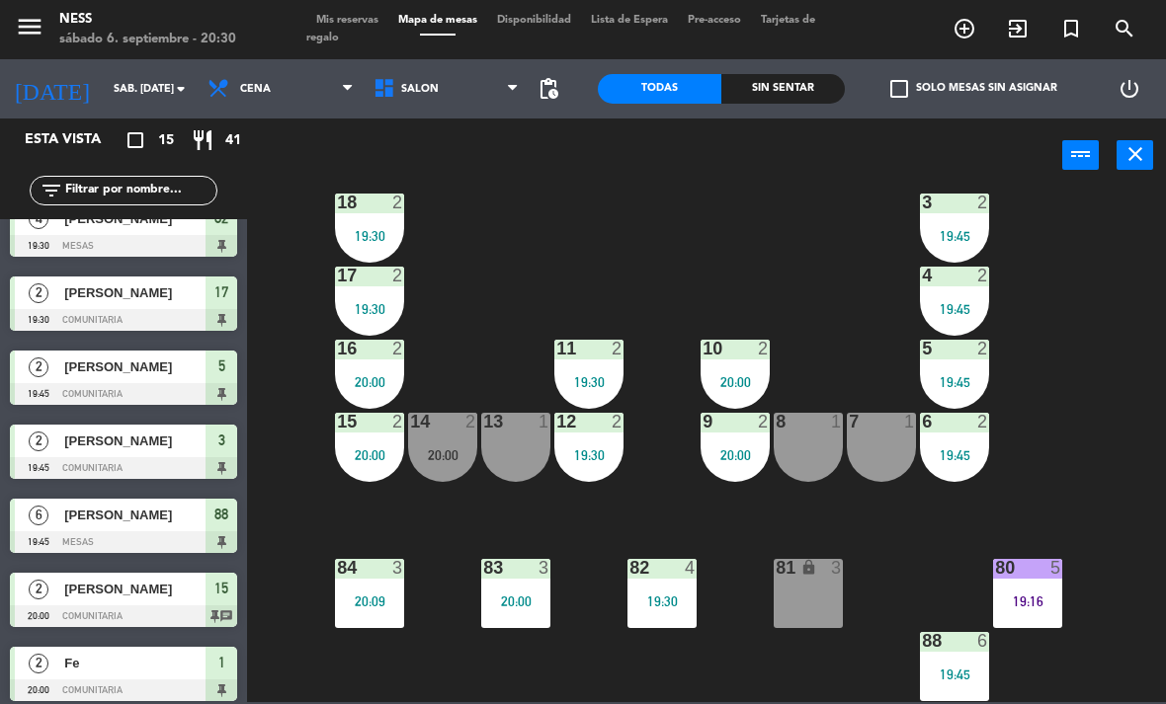
click at [849, 341] on div "20 2 20:00 1 2 20:00 19 2 20:00 2 2 20:00 18 2 19:30 3 2 19:45 17 2 19:30 4 2 1…" at bounding box center [712, 447] width 907 height 512
click at [1058, 587] on div "80 5 19:16" at bounding box center [1027, 593] width 69 height 69
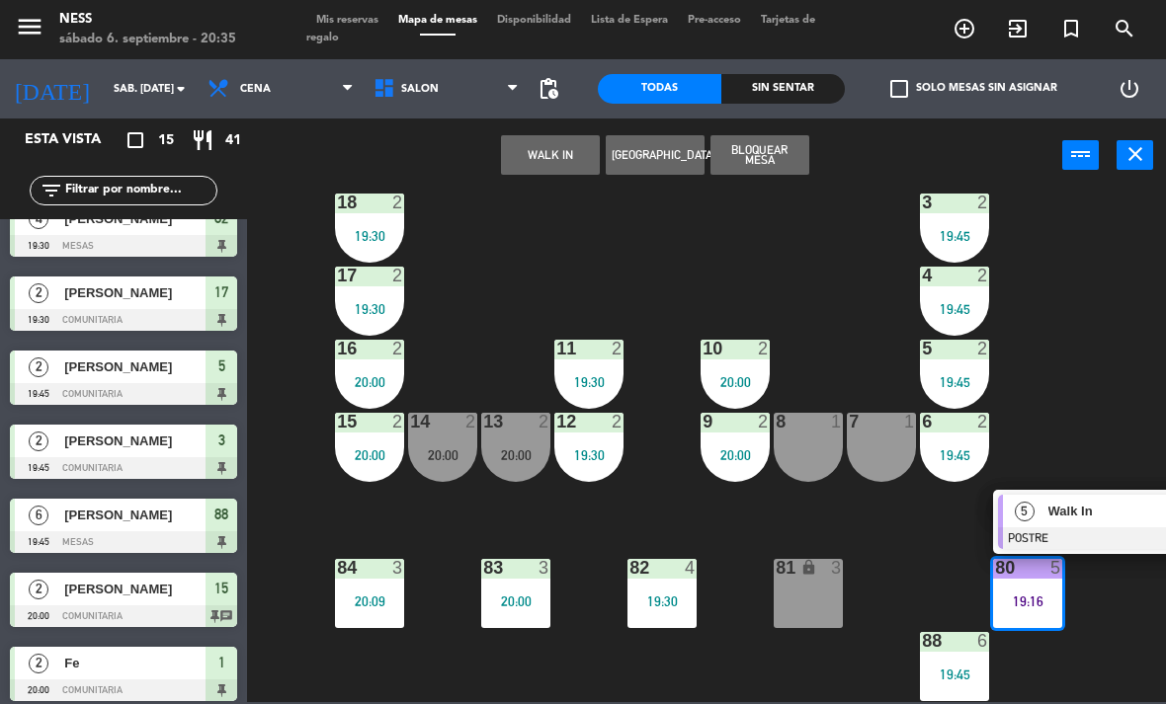
click at [1076, 522] on span "Walk In" at bounding box center [1111, 511] width 126 height 21
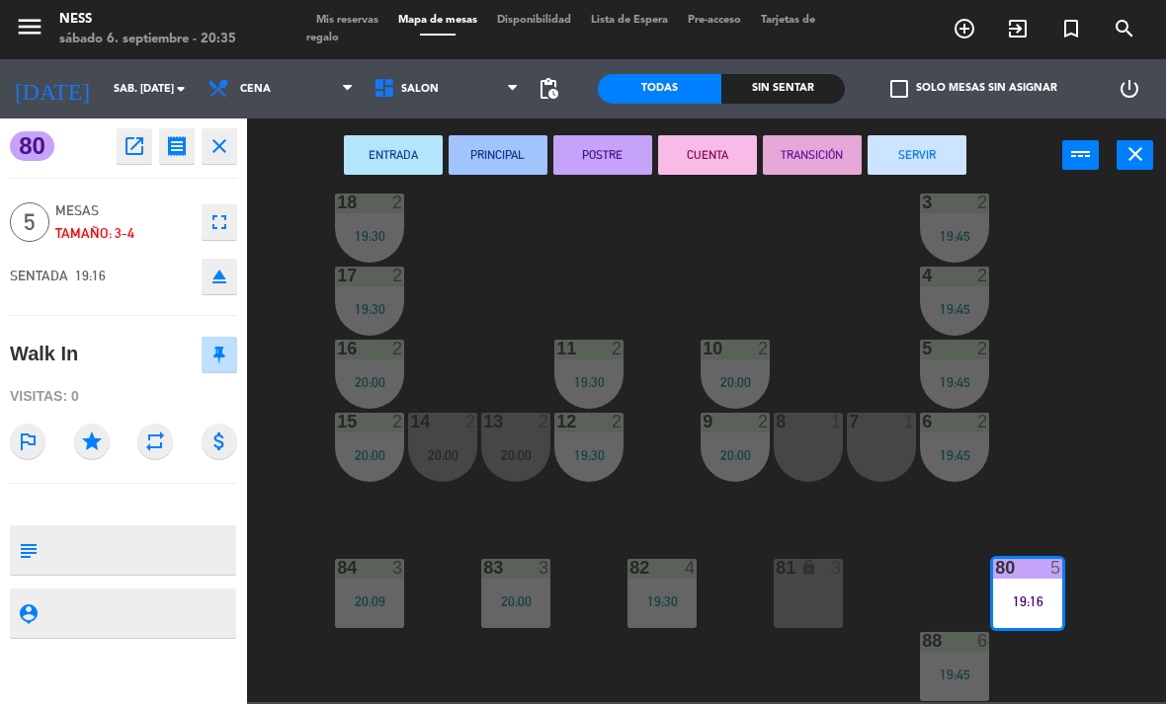
click at [702, 172] on button "CUENTA" at bounding box center [707, 155] width 99 height 40
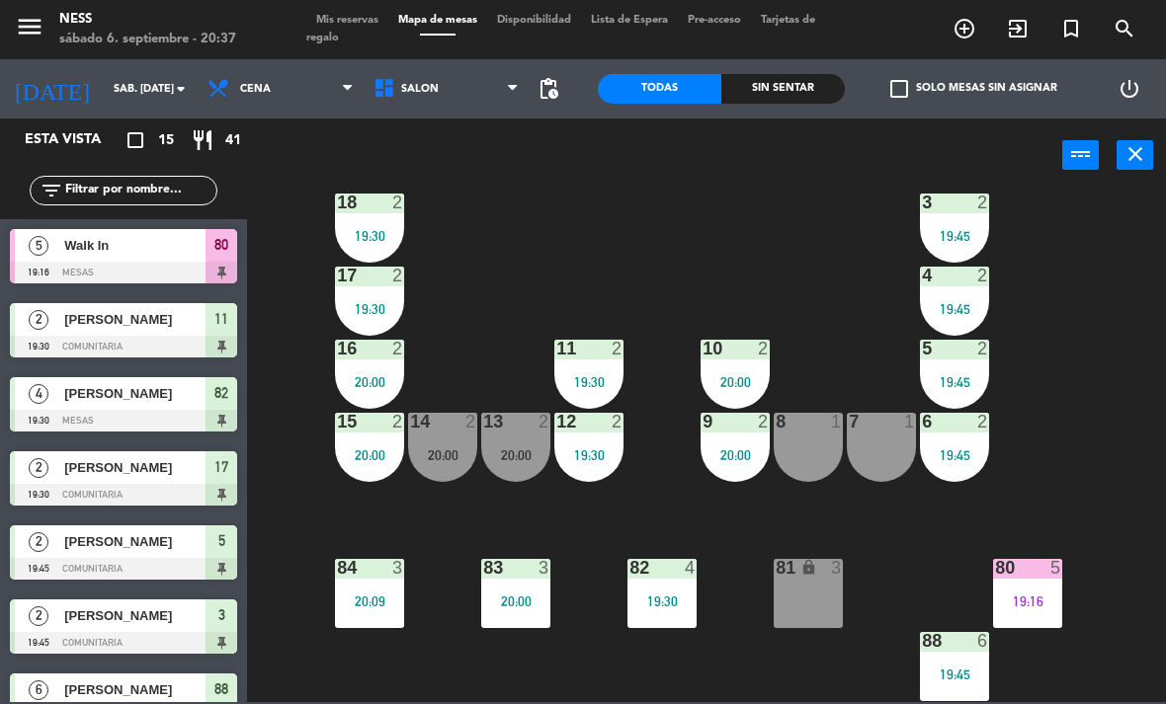
click at [1031, 595] on div "19:16" at bounding box center [1027, 602] width 69 height 14
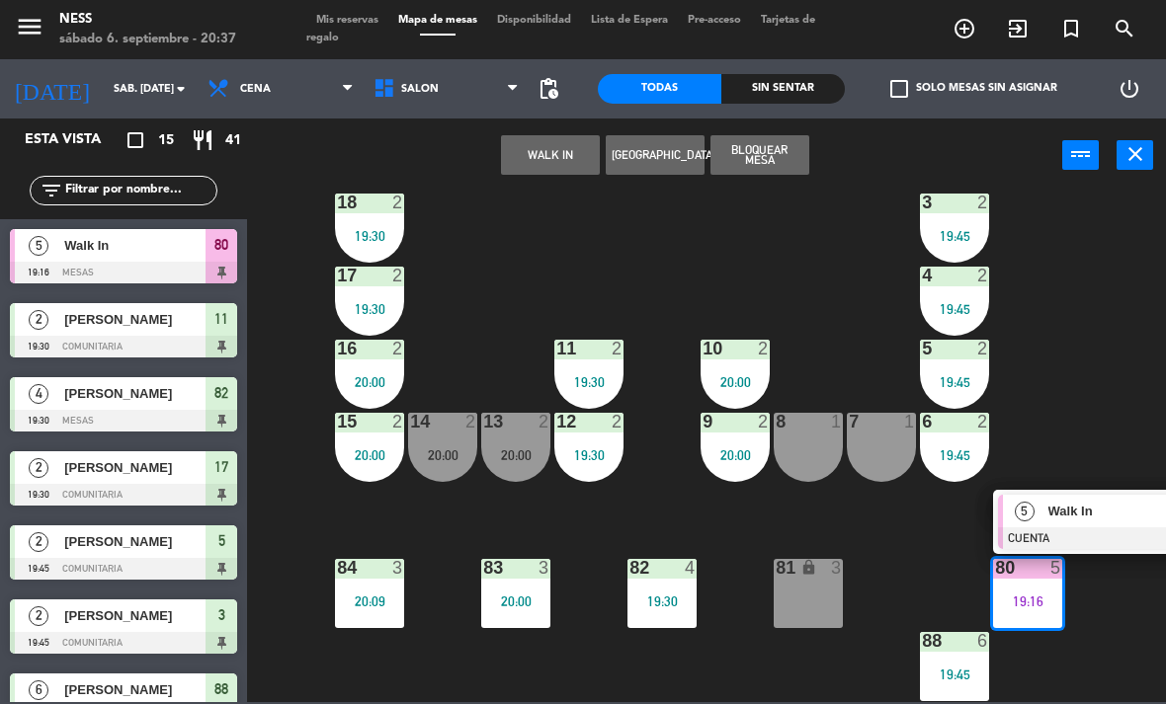
click at [1119, 527] on div "Walk In" at bounding box center [1110, 511] width 128 height 33
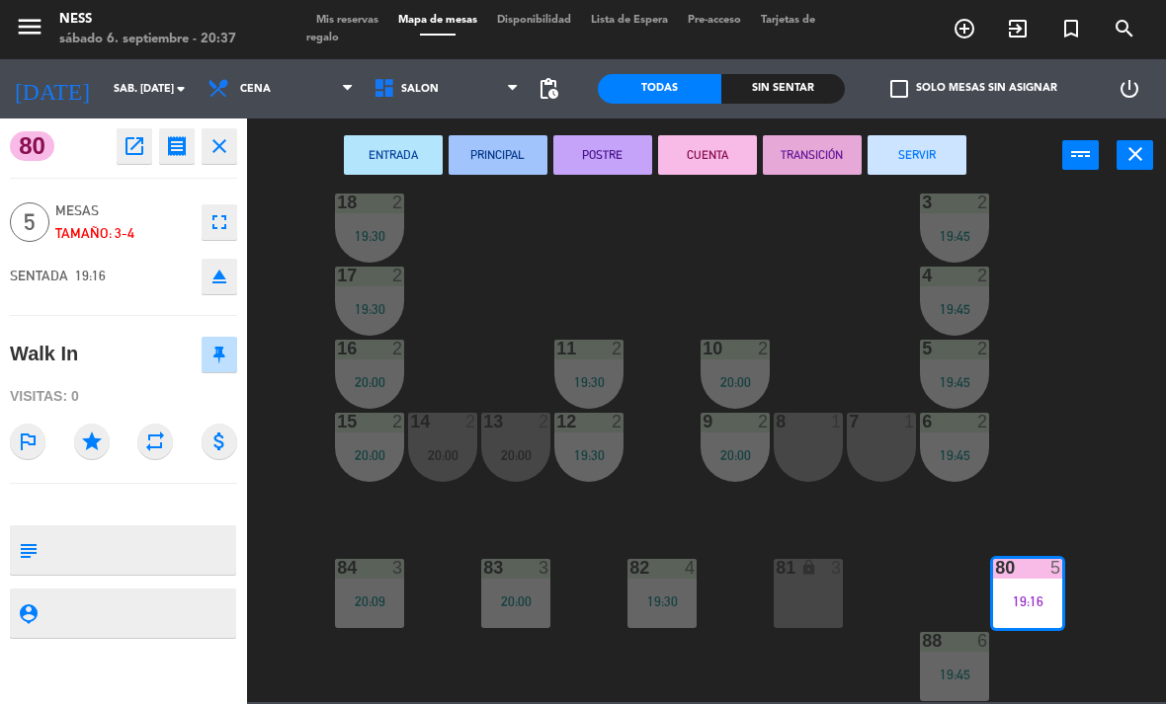
click at [945, 135] on button "SERVIR" at bounding box center [916, 155] width 99 height 40
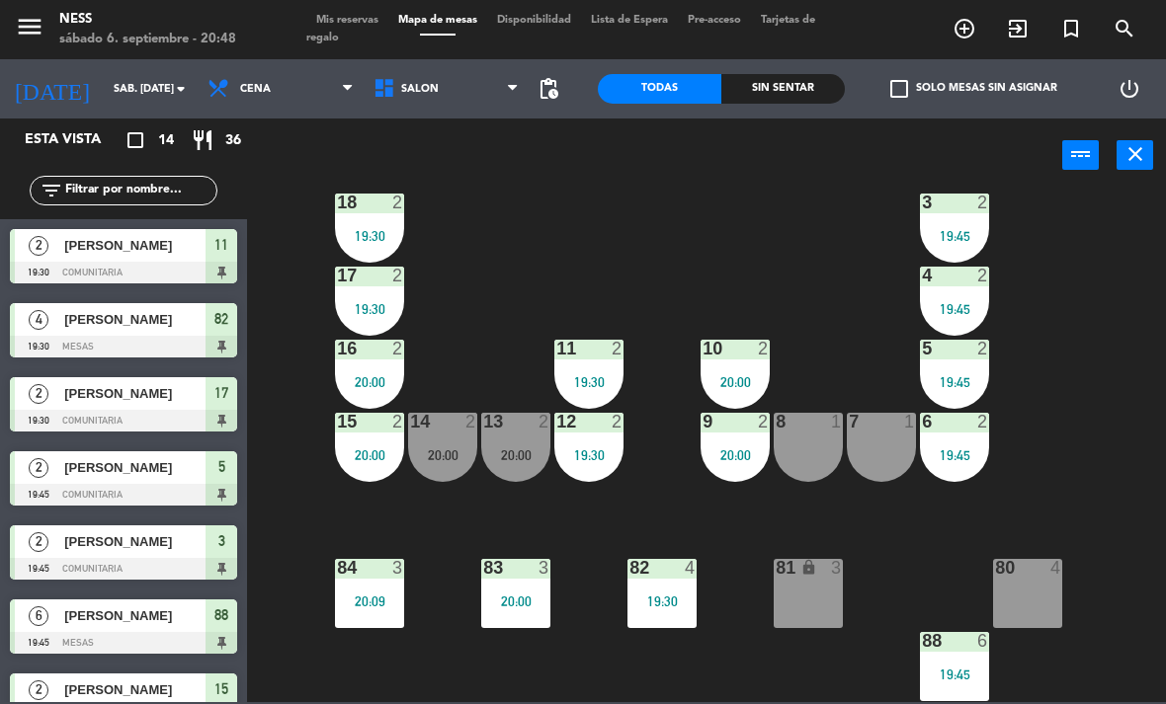
click at [950, 238] on div "19:45" at bounding box center [954, 236] width 69 height 14
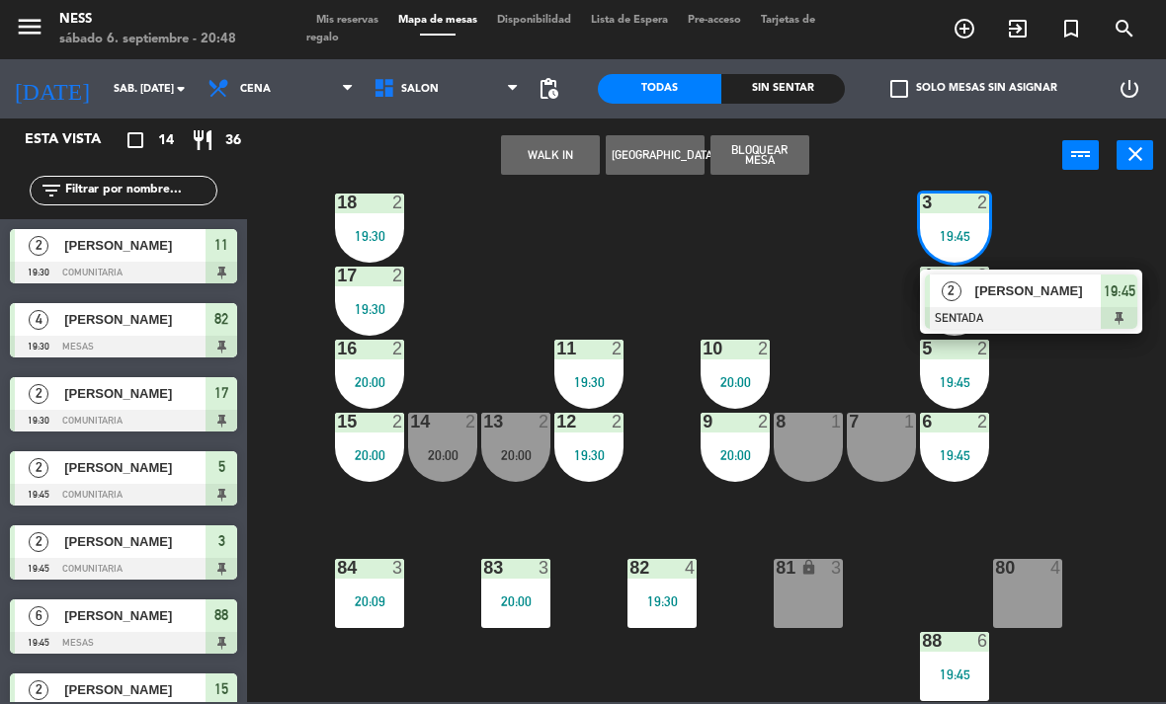
click at [1002, 314] on div at bounding box center [1031, 318] width 212 height 22
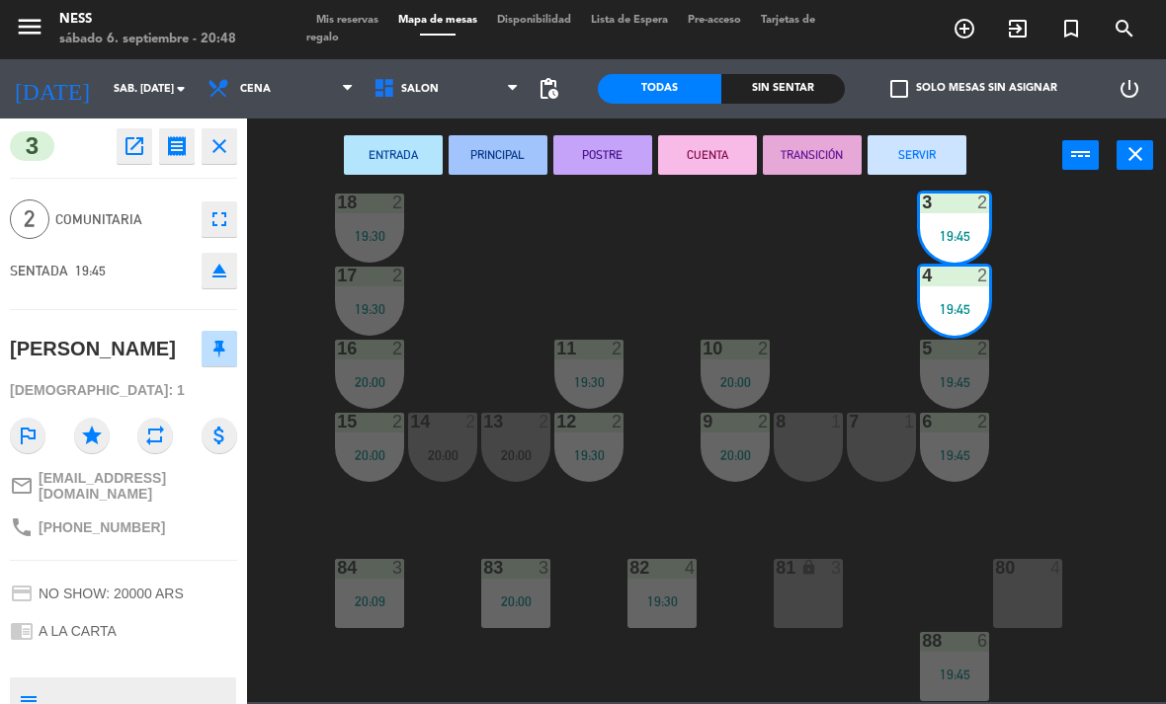
click at [935, 158] on button "SERVIR" at bounding box center [916, 155] width 99 height 40
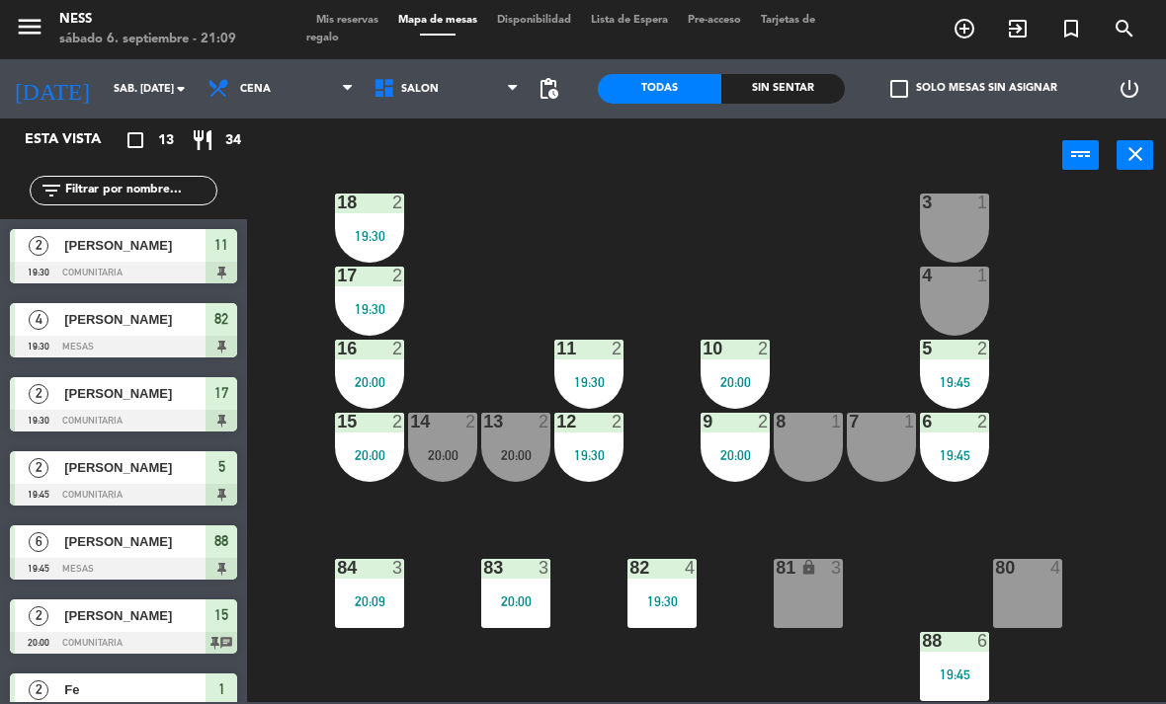
click at [963, 259] on div "3 1" at bounding box center [954, 228] width 69 height 69
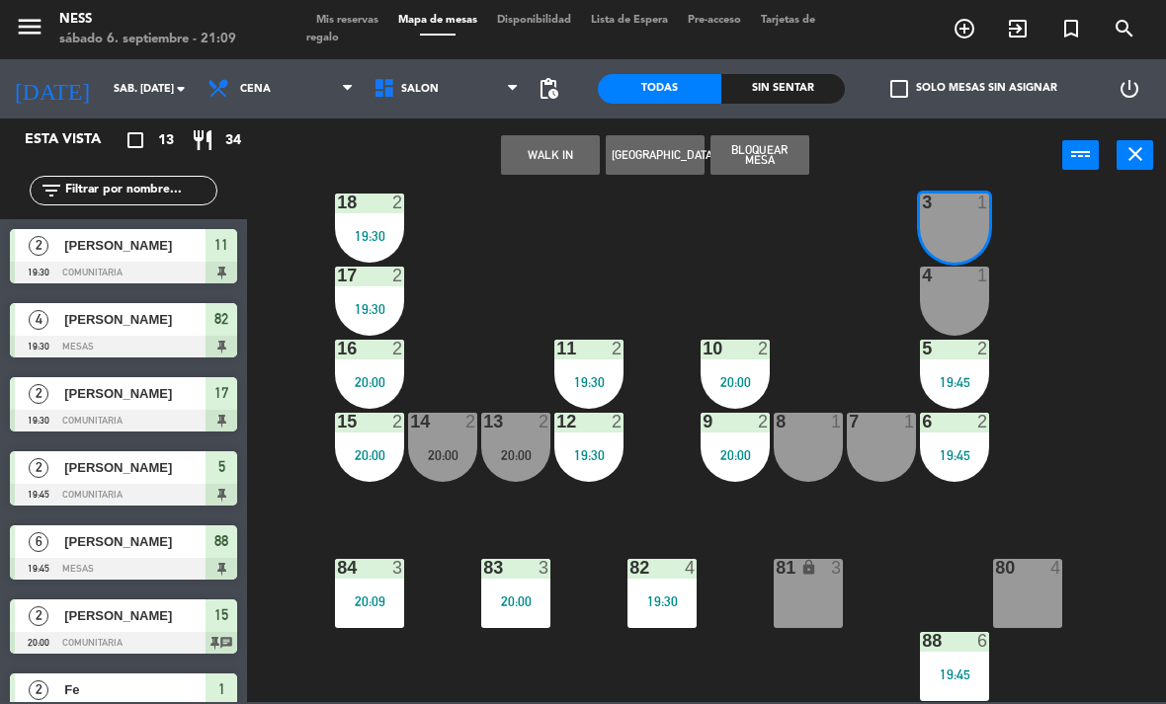
click at [572, 151] on button "WALK IN" at bounding box center [550, 155] width 99 height 40
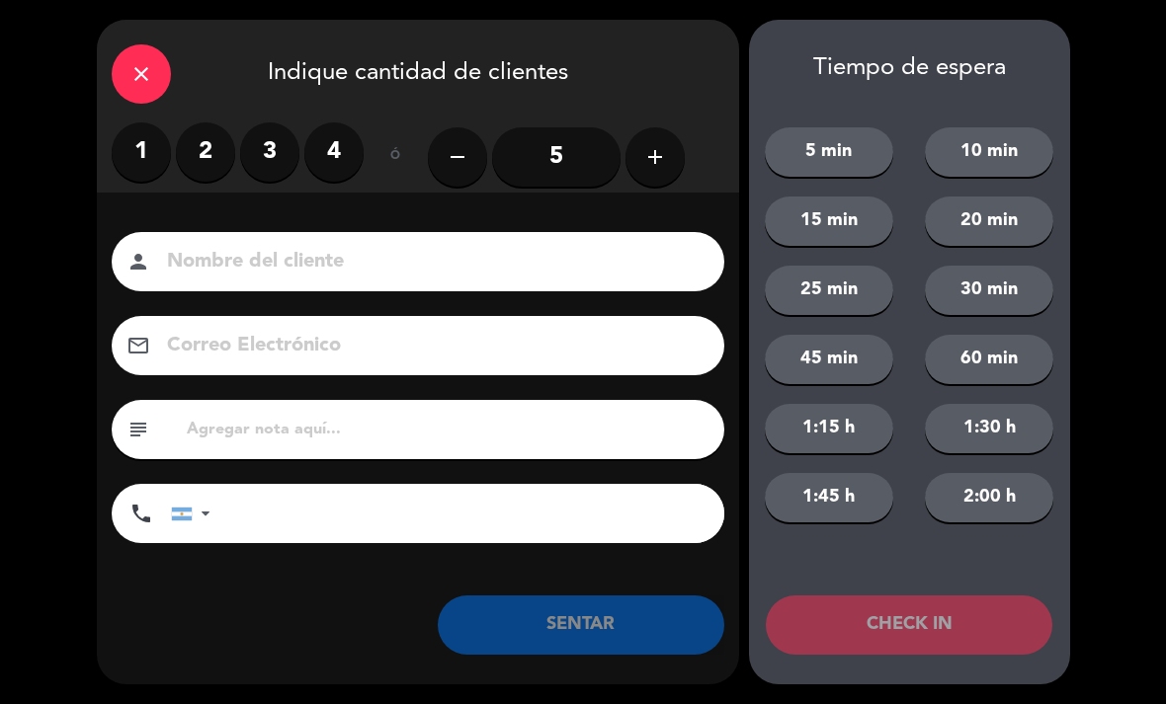
click at [207, 163] on label "2" at bounding box center [205, 151] width 59 height 59
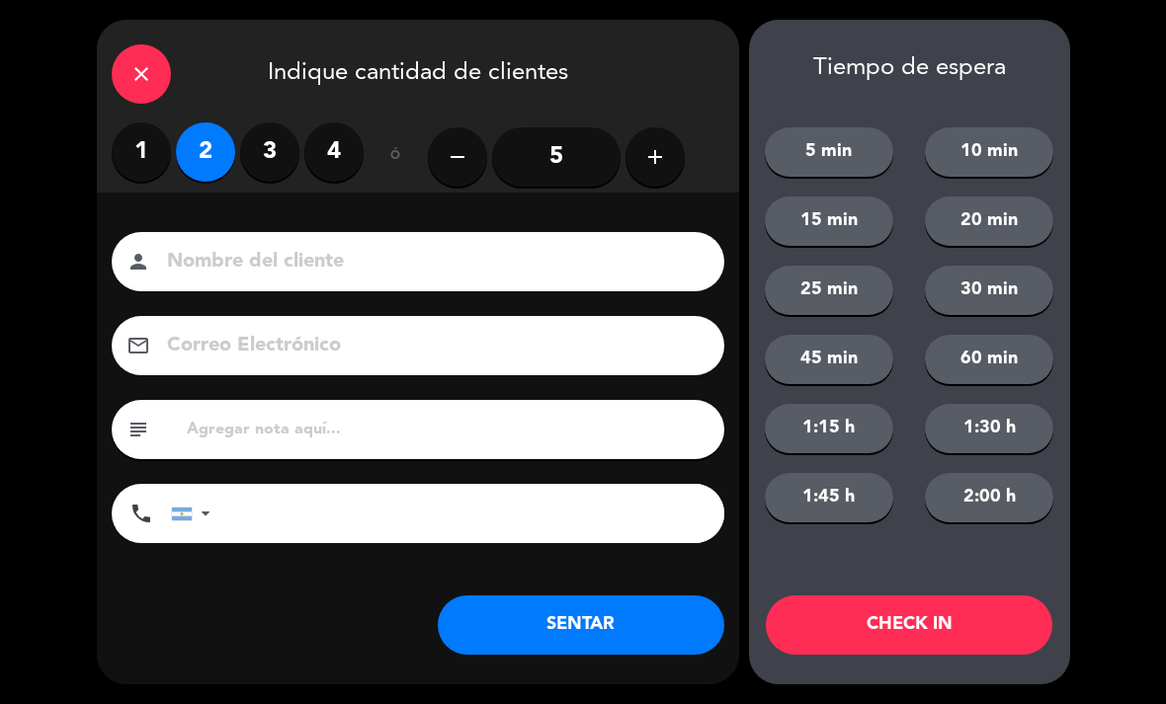
click at [634, 645] on button "SENTAR" at bounding box center [581, 625] width 286 height 59
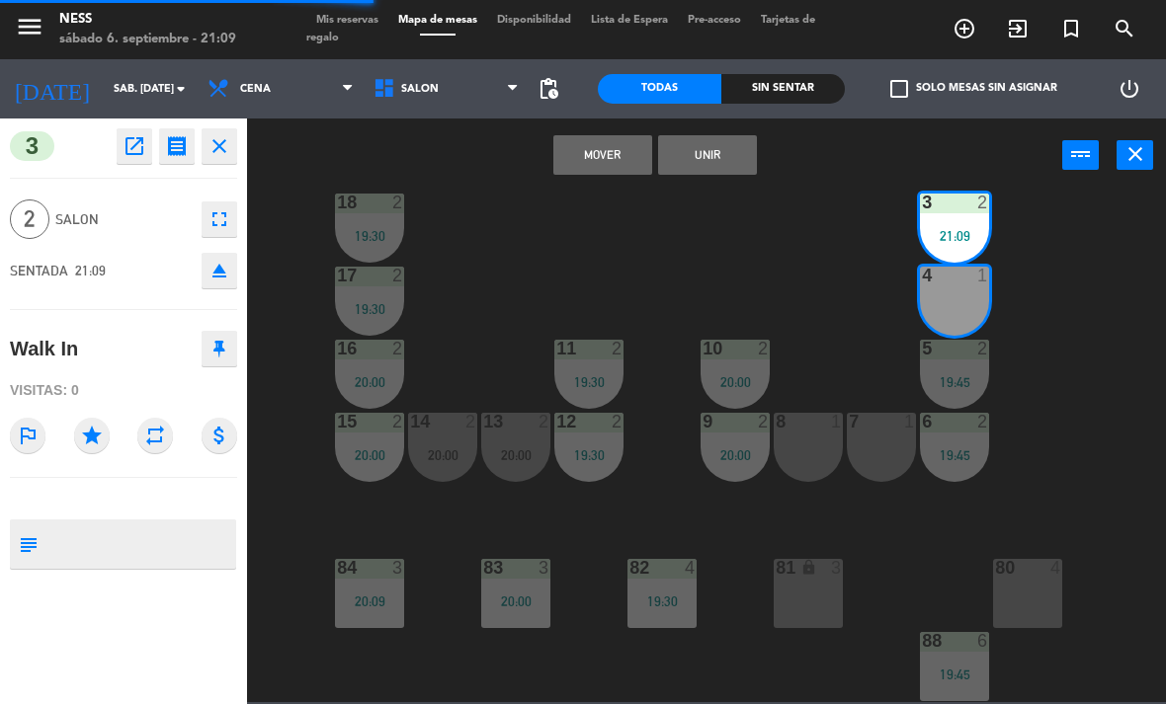
click at [726, 160] on button "Unir" at bounding box center [707, 155] width 99 height 40
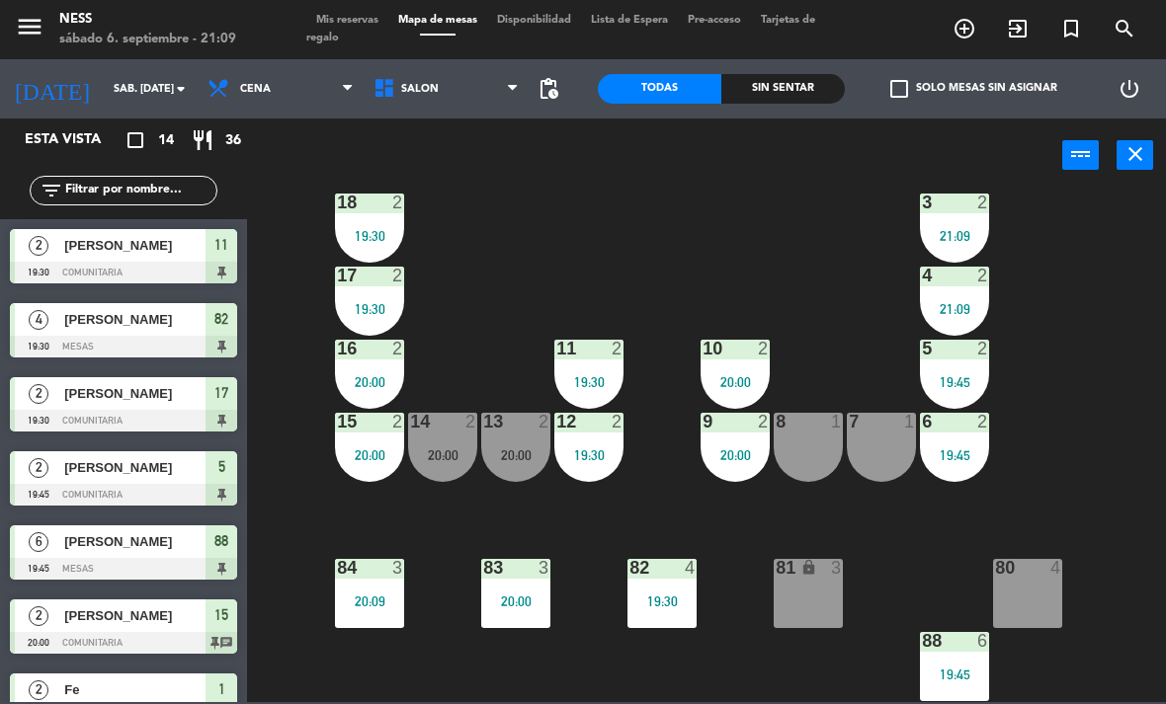
click at [943, 366] on div "5 2 19:45" at bounding box center [954, 374] width 69 height 69
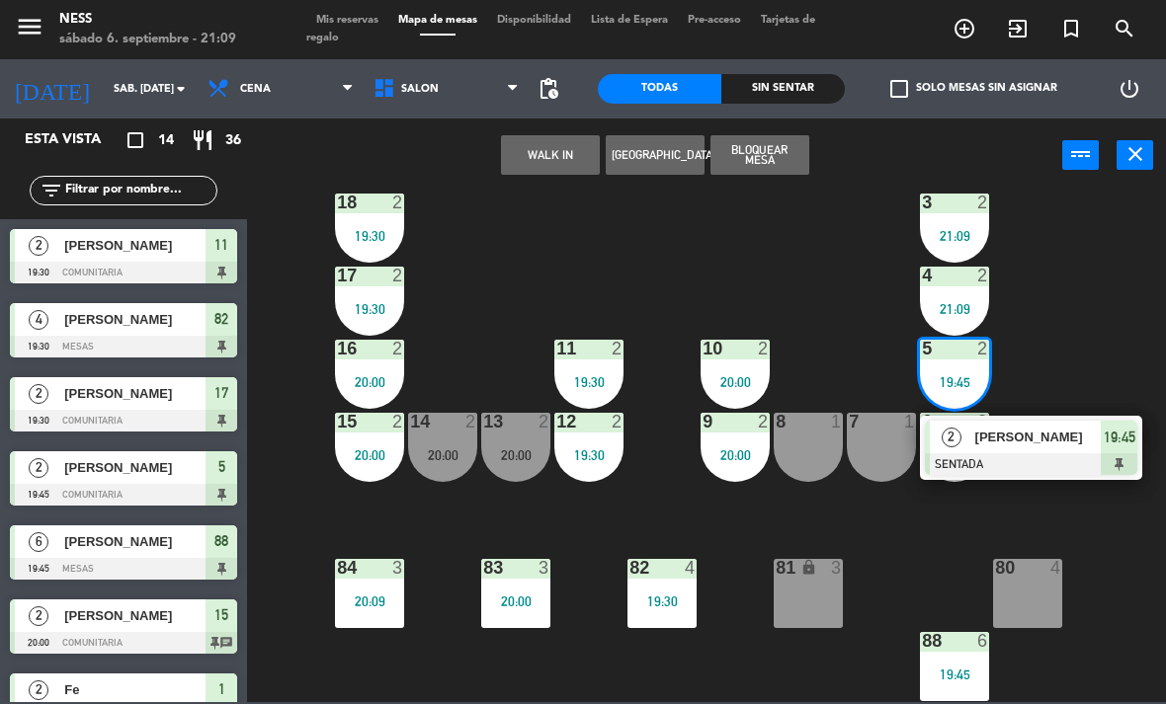
click at [1042, 464] on div at bounding box center [1031, 464] width 212 height 22
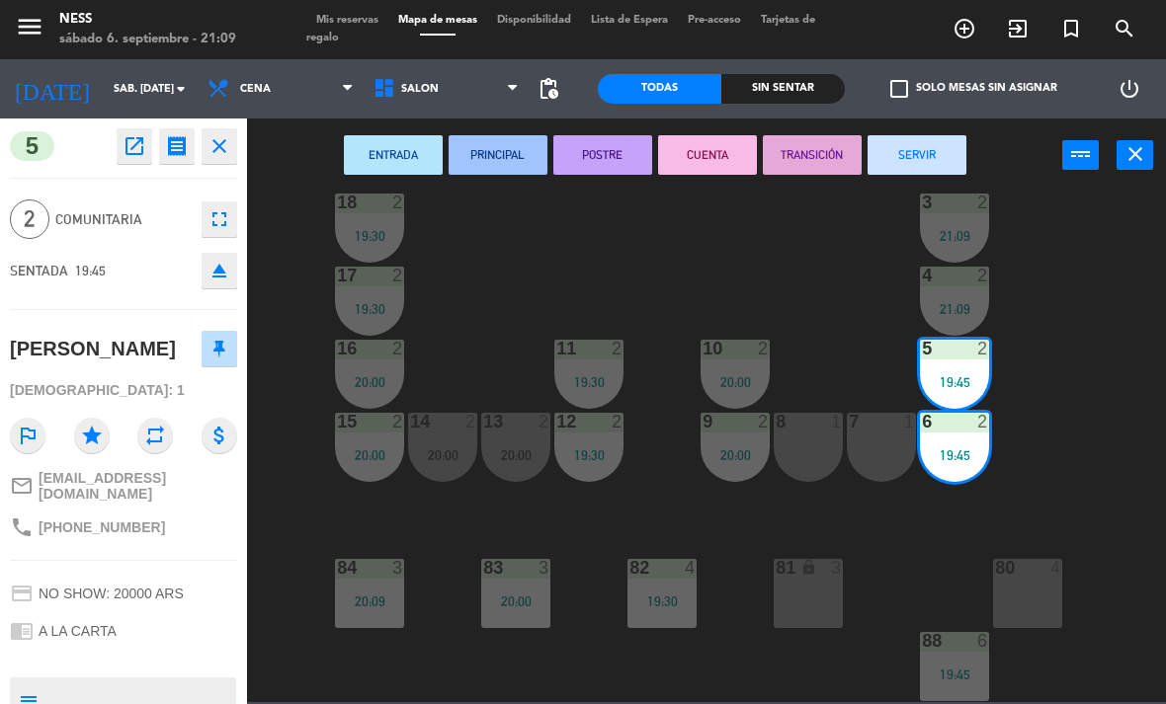
click at [731, 167] on button "CUENTA" at bounding box center [707, 155] width 99 height 40
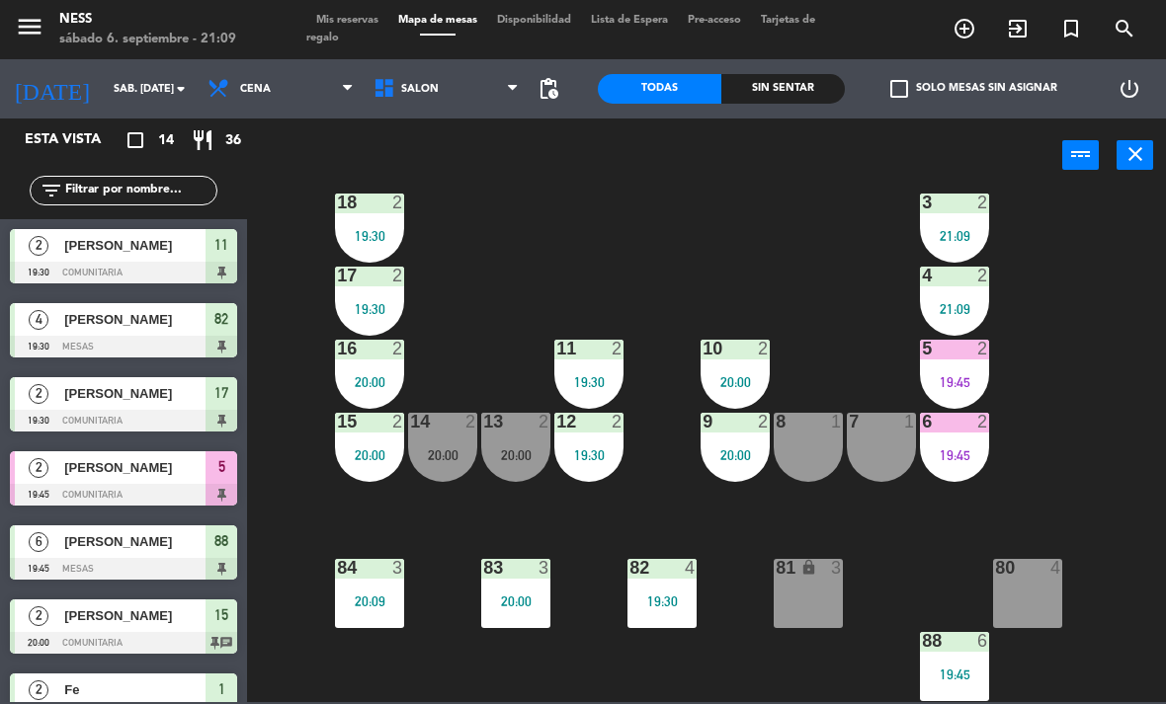
click at [695, 615] on div "82 4 19:30" at bounding box center [661, 593] width 69 height 69
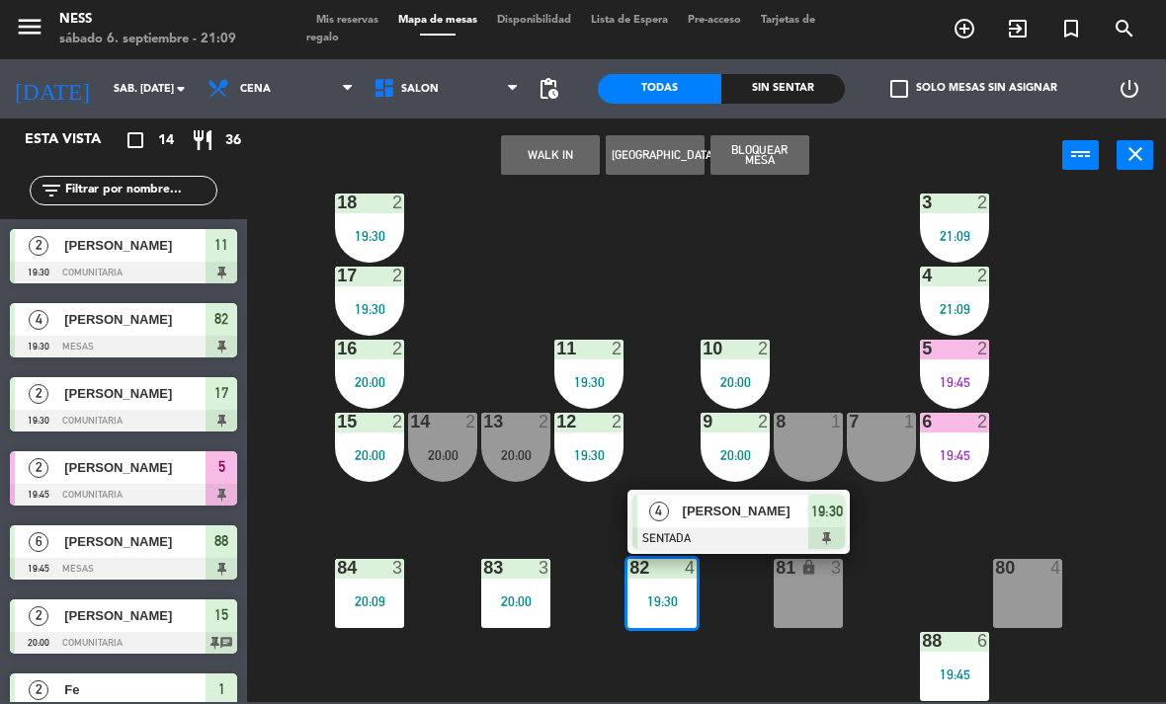
click at [732, 536] on div at bounding box center [738, 538] width 212 height 22
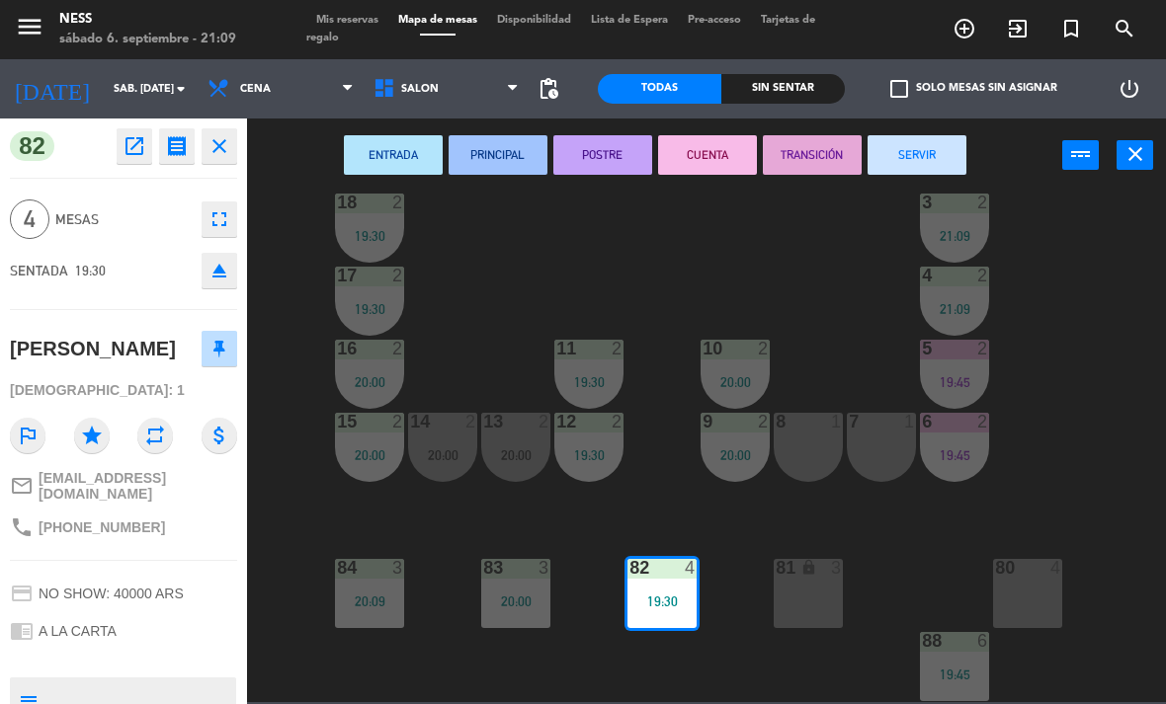
click at [723, 157] on button "CUENTA" at bounding box center [707, 155] width 99 height 40
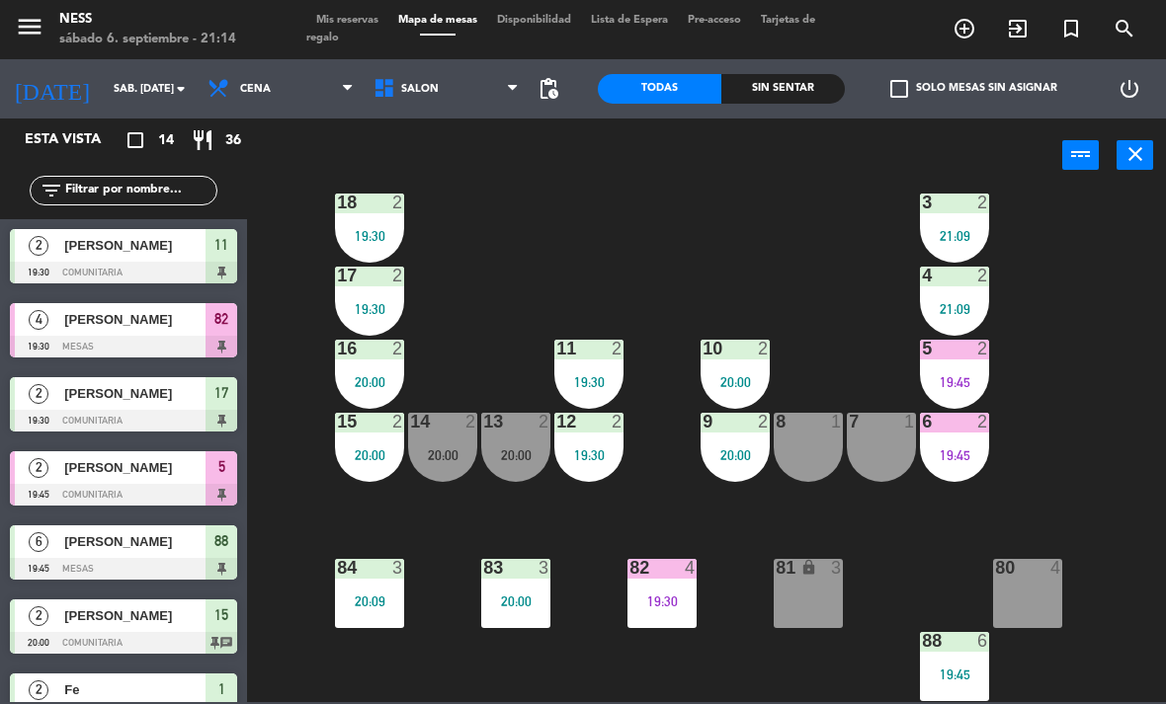
click at [693, 620] on div "82 4 19:30" at bounding box center [661, 593] width 69 height 69
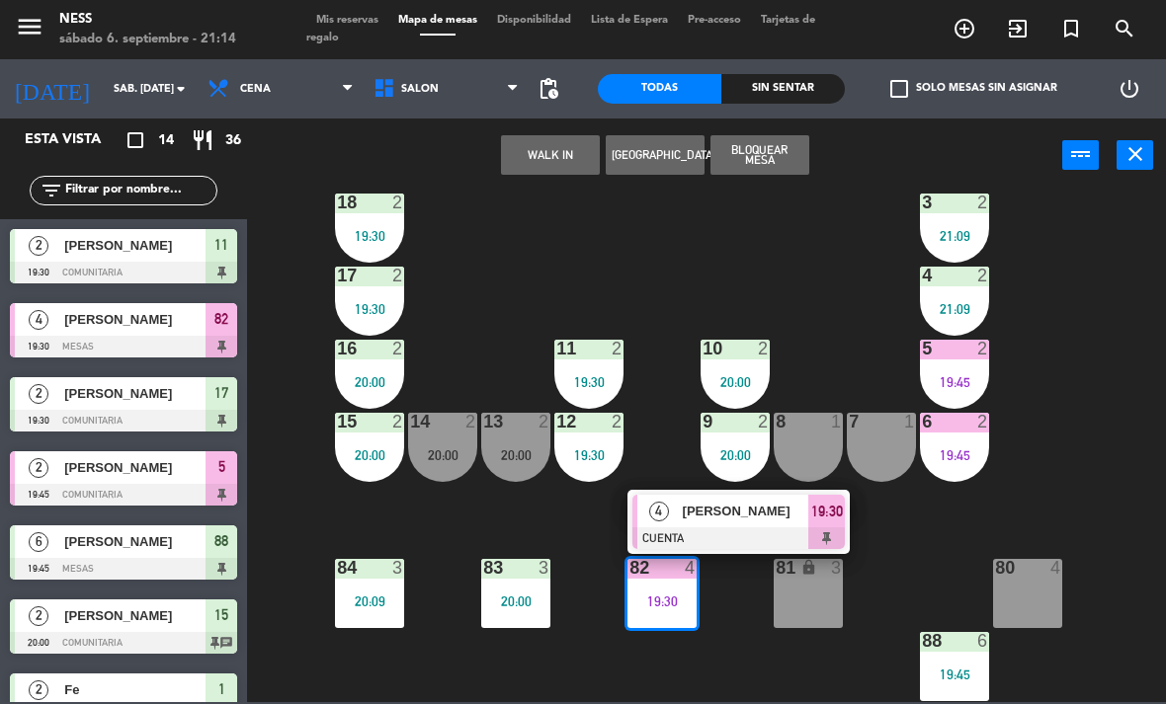
click at [734, 529] on div at bounding box center [738, 538] width 212 height 22
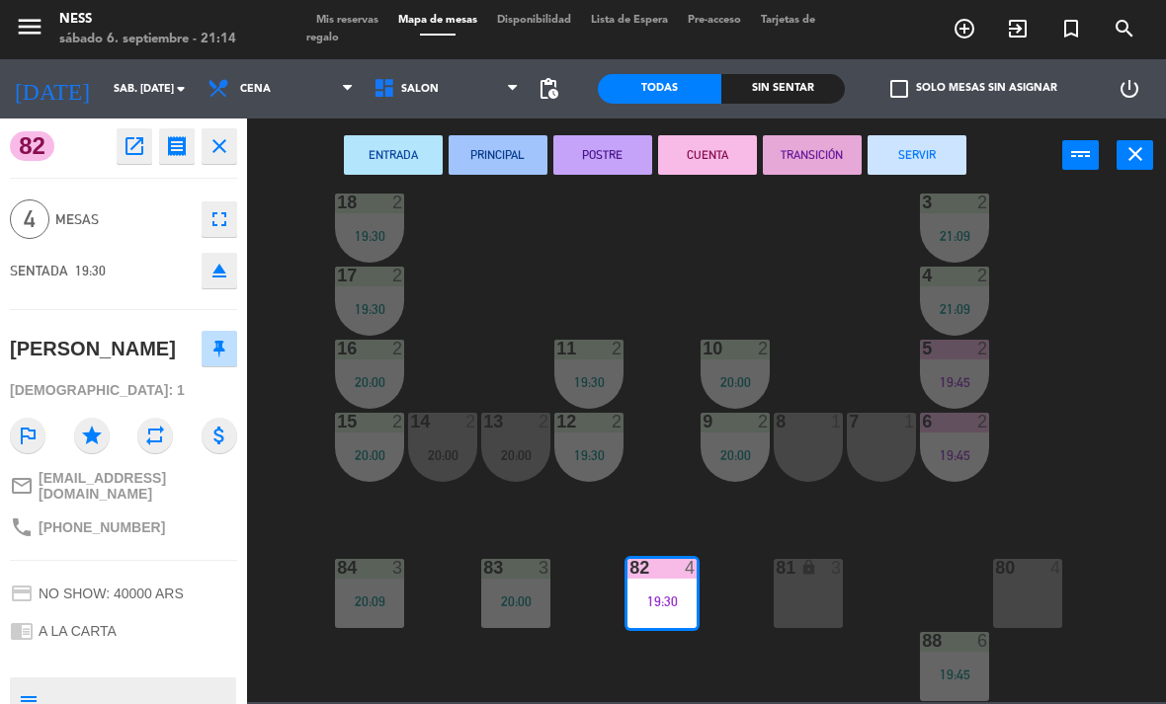
click at [881, 161] on button "SERVIR" at bounding box center [916, 155] width 99 height 40
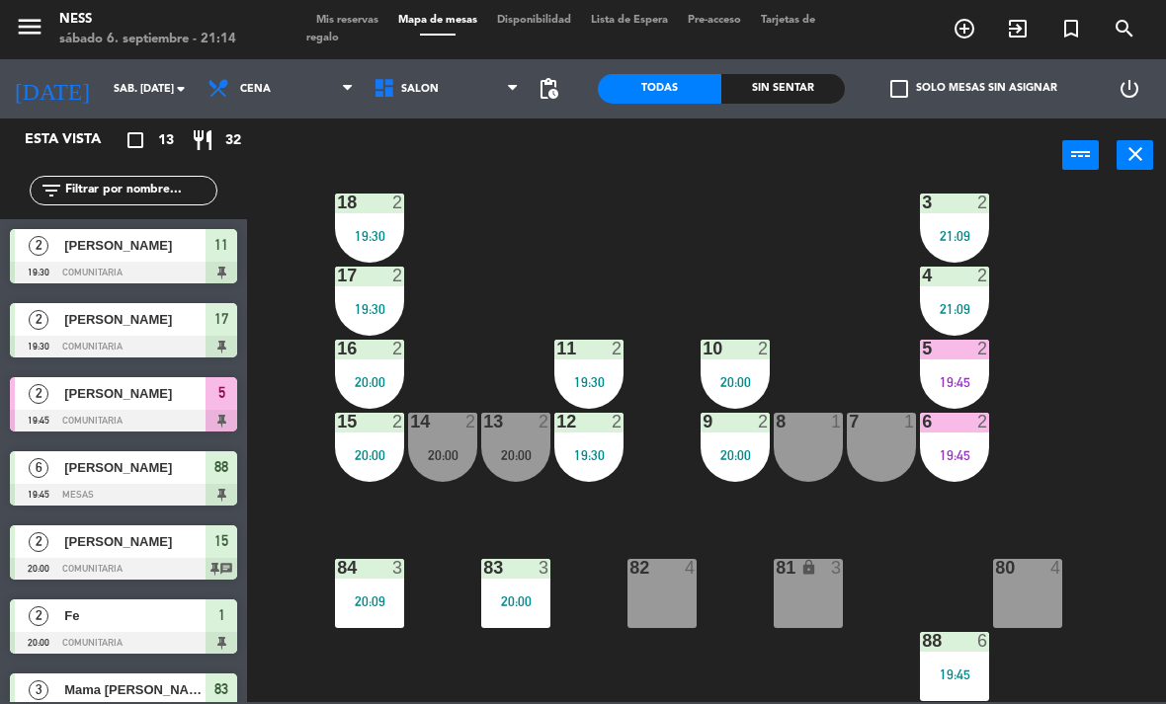
click at [977, 395] on div "5 2 19:45" at bounding box center [954, 374] width 69 height 69
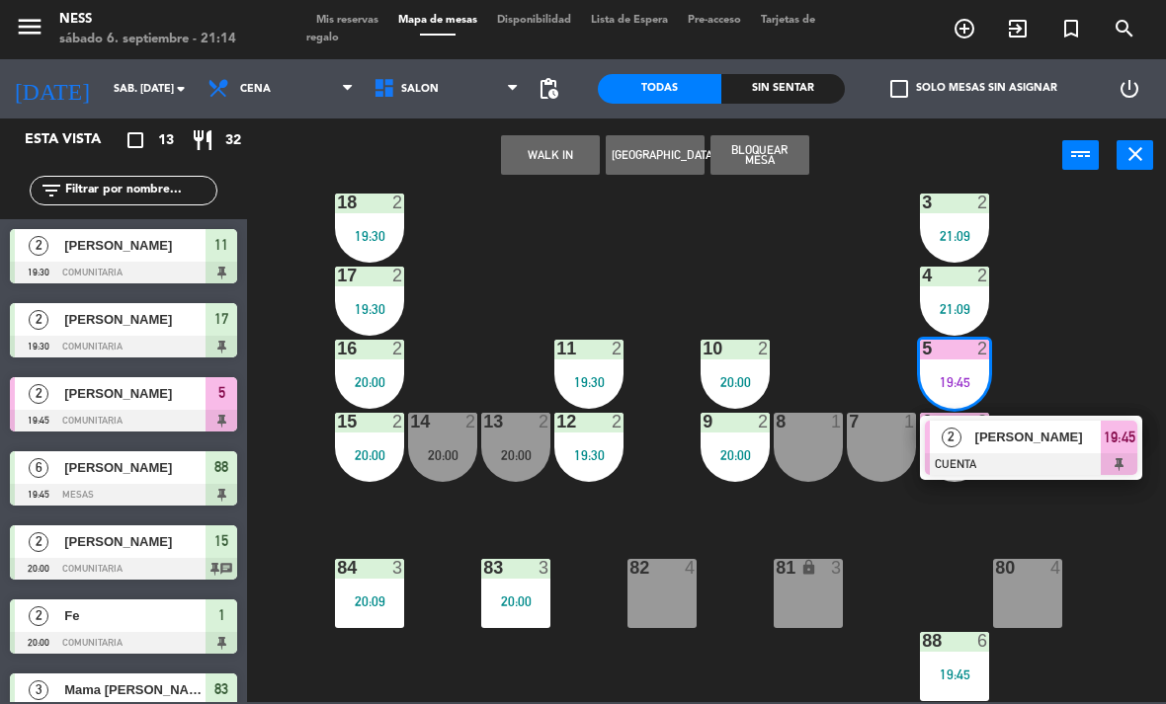
click at [1058, 456] on div at bounding box center [1031, 464] width 212 height 22
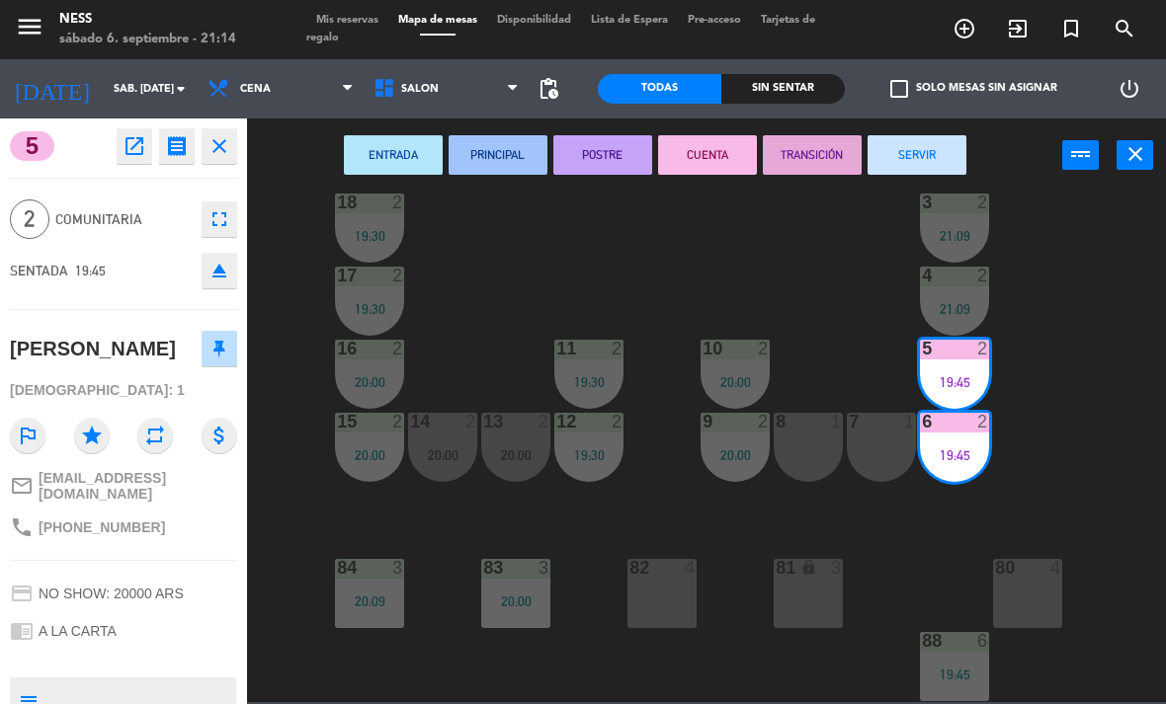
click at [944, 153] on button "SERVIR" at bounding box center [916, 155] width 99 height 40
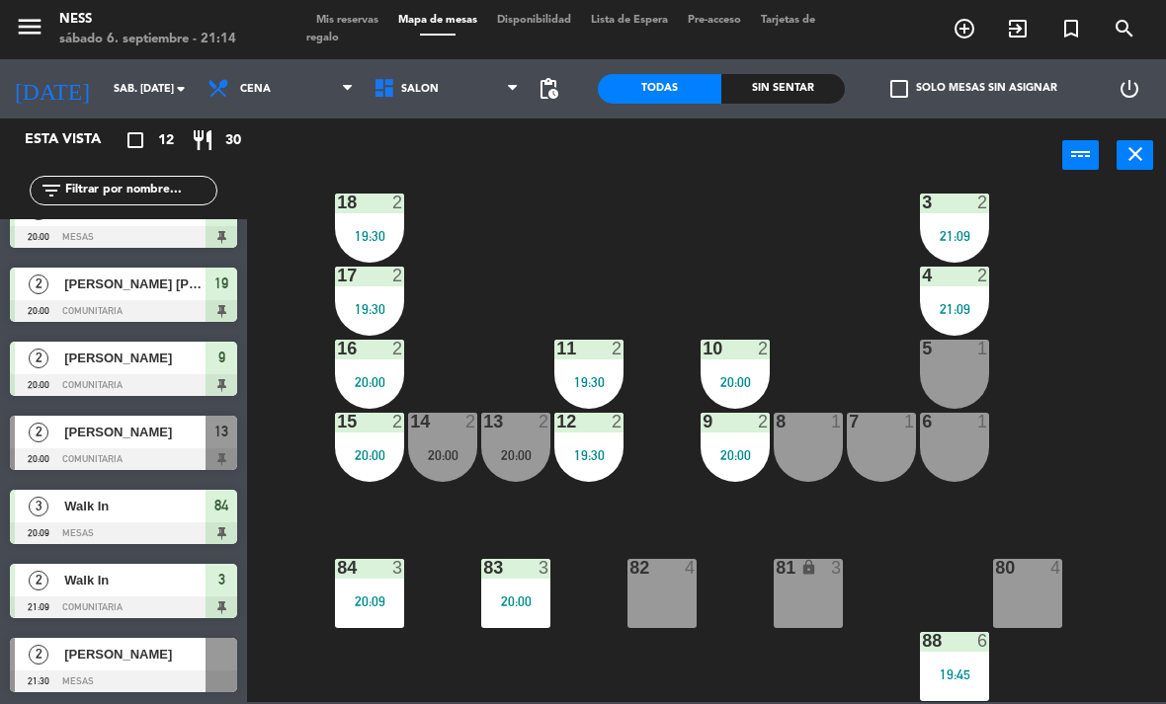
scroll to position [406, 0]
click at [448, 416] on div at bounding box center [443, 422] width 33 height 18
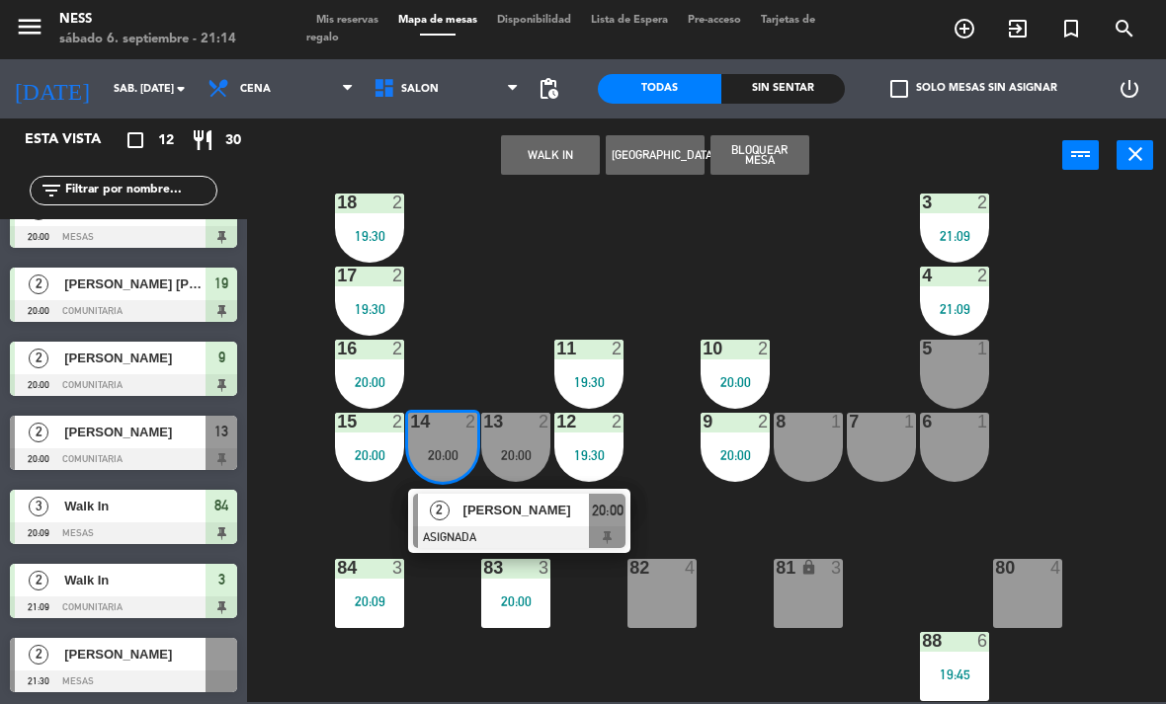
click at [551, 524] on div "[PERSON_NAME]" at bounding box center [525, 510] width 128 height 33
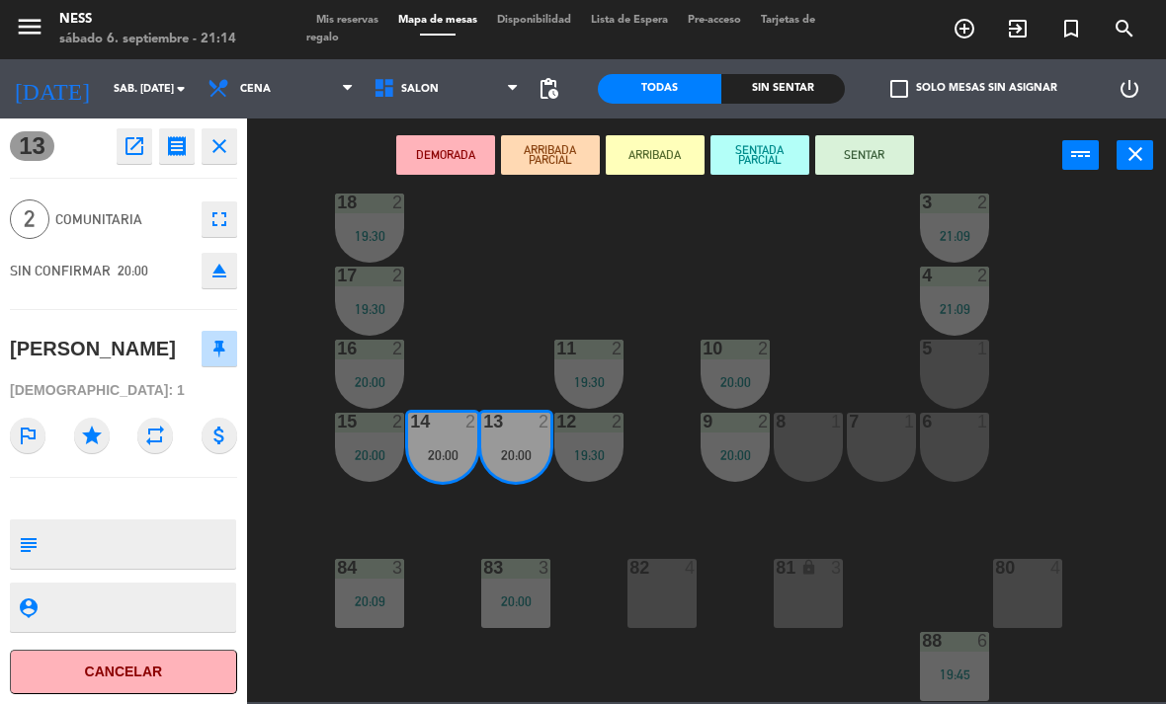
click at [189, 688] on button "Cancelar" at bounding box center [123, 672] width 227 height 44
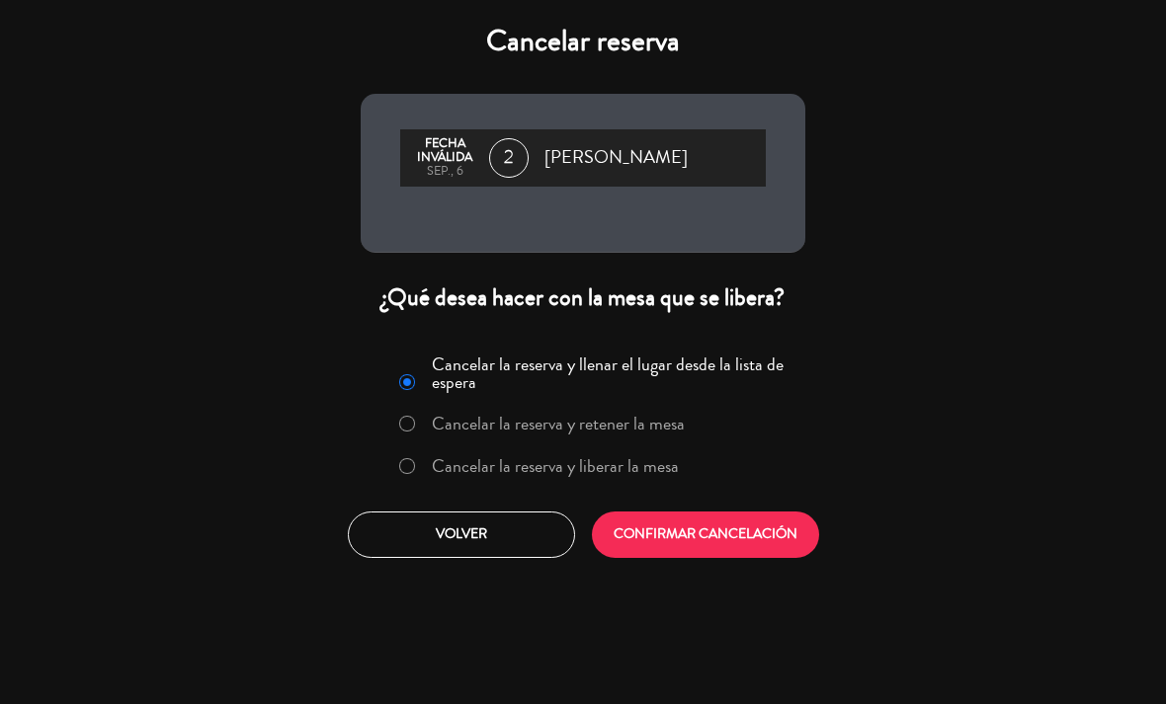
click at [712, 552] on button "CONFIRMAR CANCELACIÓN" at bounding box center [705, 535] width 227 height 46
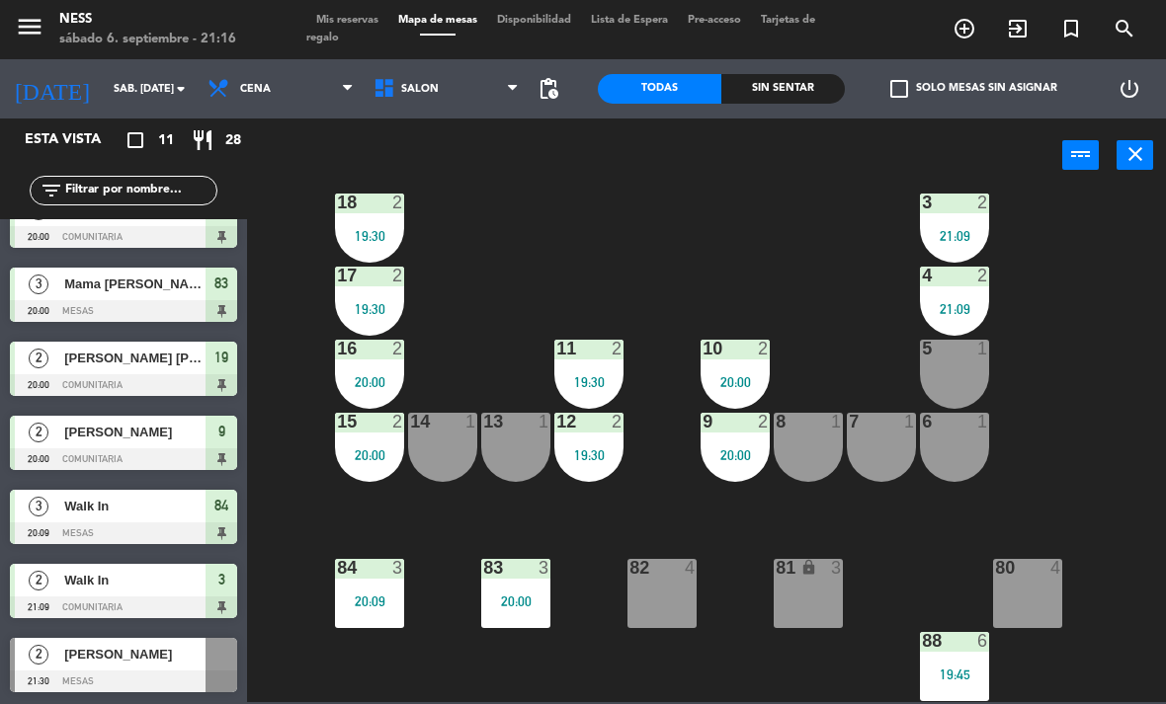
scroll to position [332, 0]
click at [122, 662] on span "[PERSON_NAME]" at bounding box center [134, 654] width 141 height 21
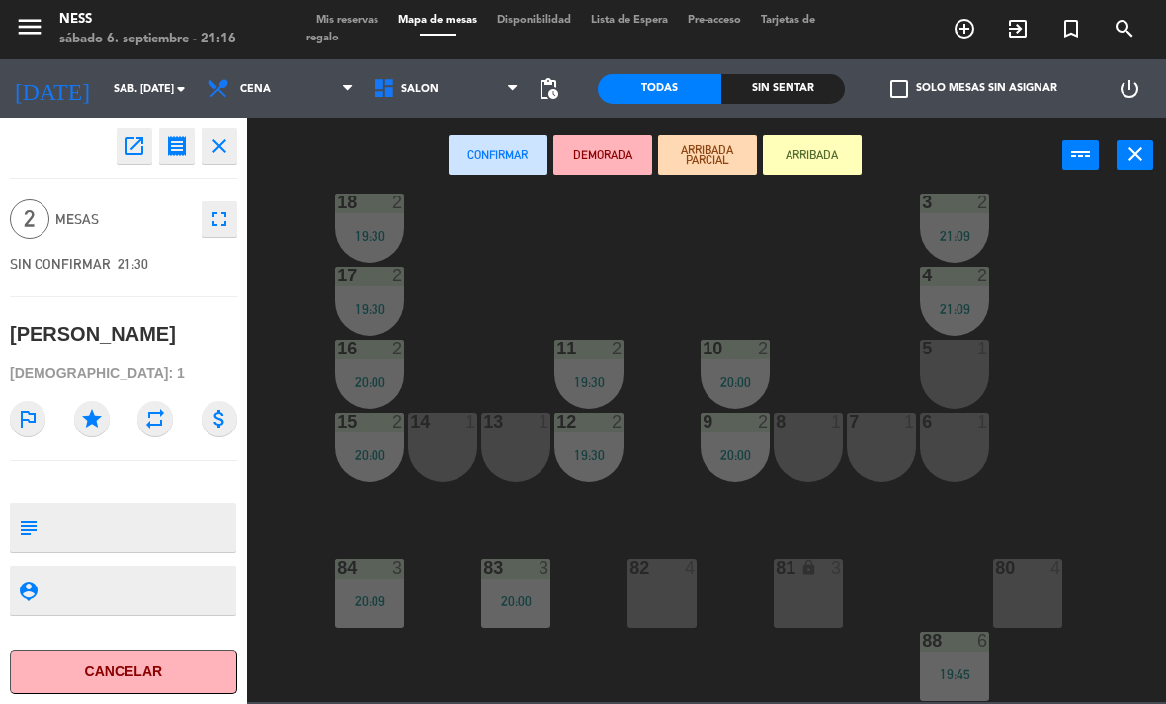
click at [193, 663] on button "Cancelar" at bounding box center [123, 672] width 227 height 44
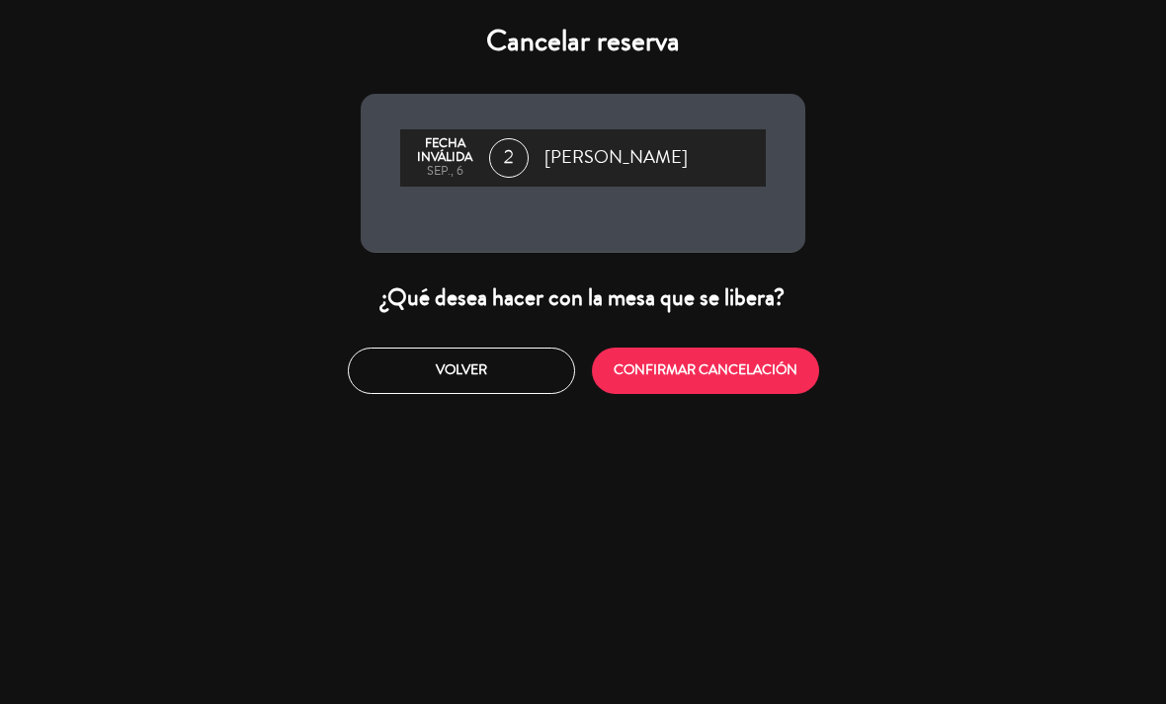
click at [742, 354] on button "CONFIRMAR CANCELACIÓN" at bounding box center [705, 371] width 227 height 46
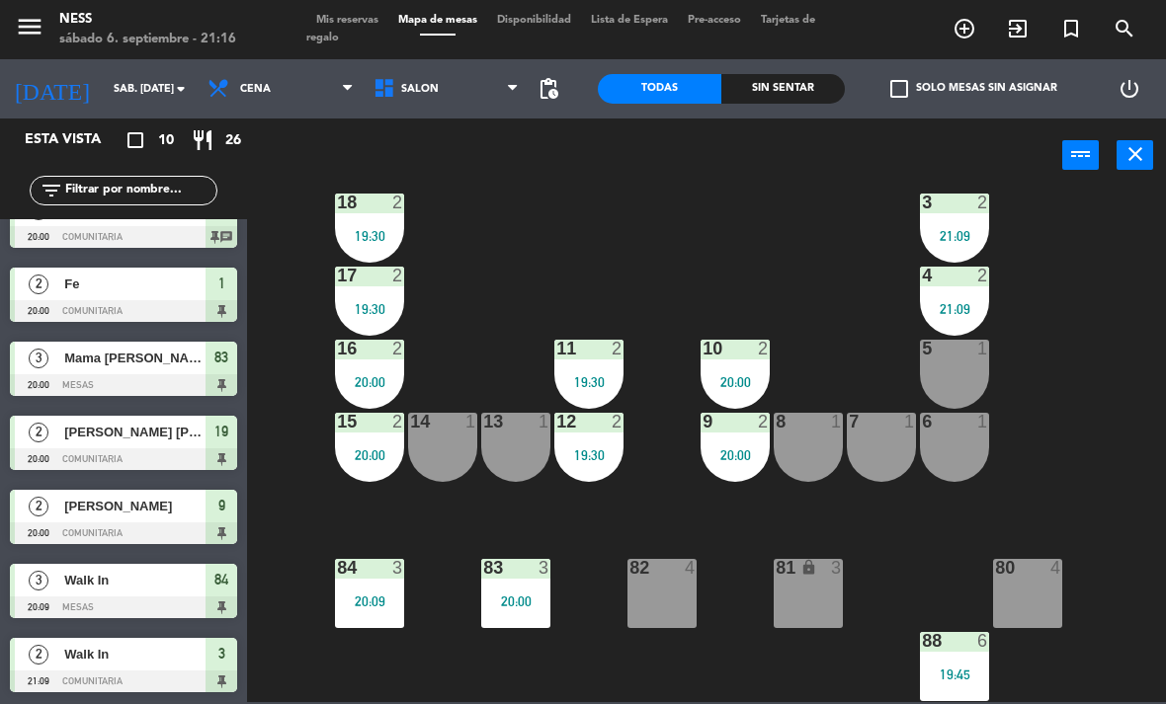
scroll to position [258, 0]
click at [361, 26] on span "Mis reservas" at bounding box center [347, 20] width 82 height 11
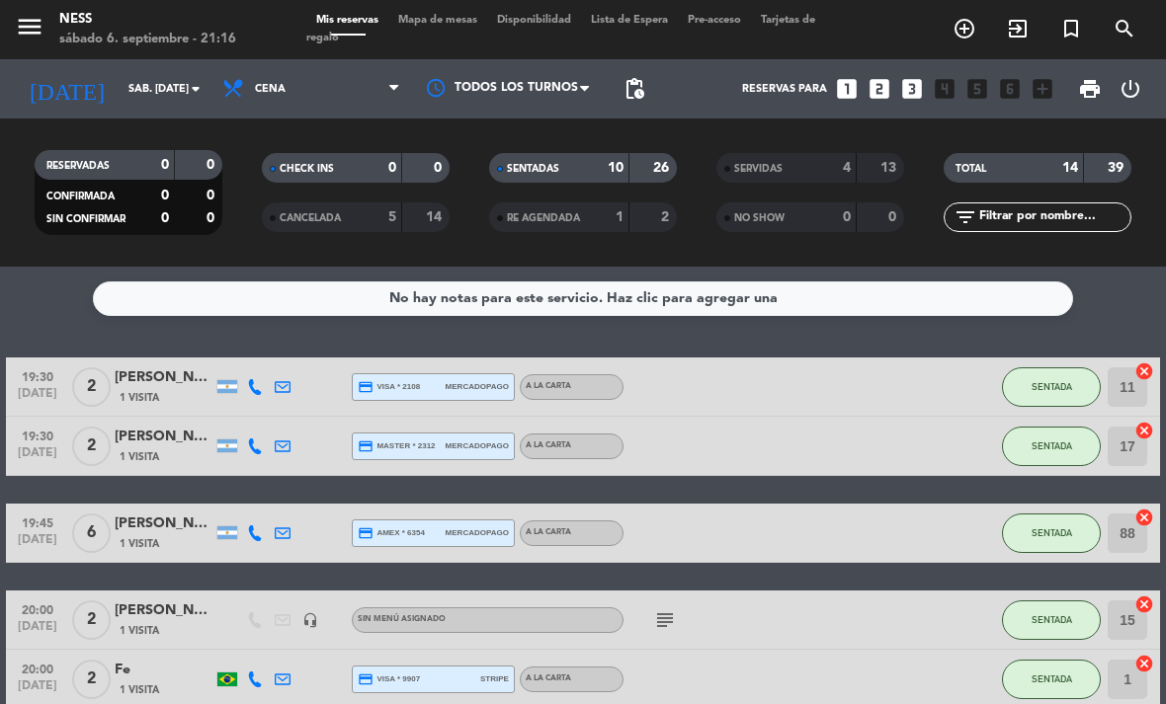
click at [480, 15] on span "Mapa de mesas" at bounding box center [437, 20] width 99 height 11
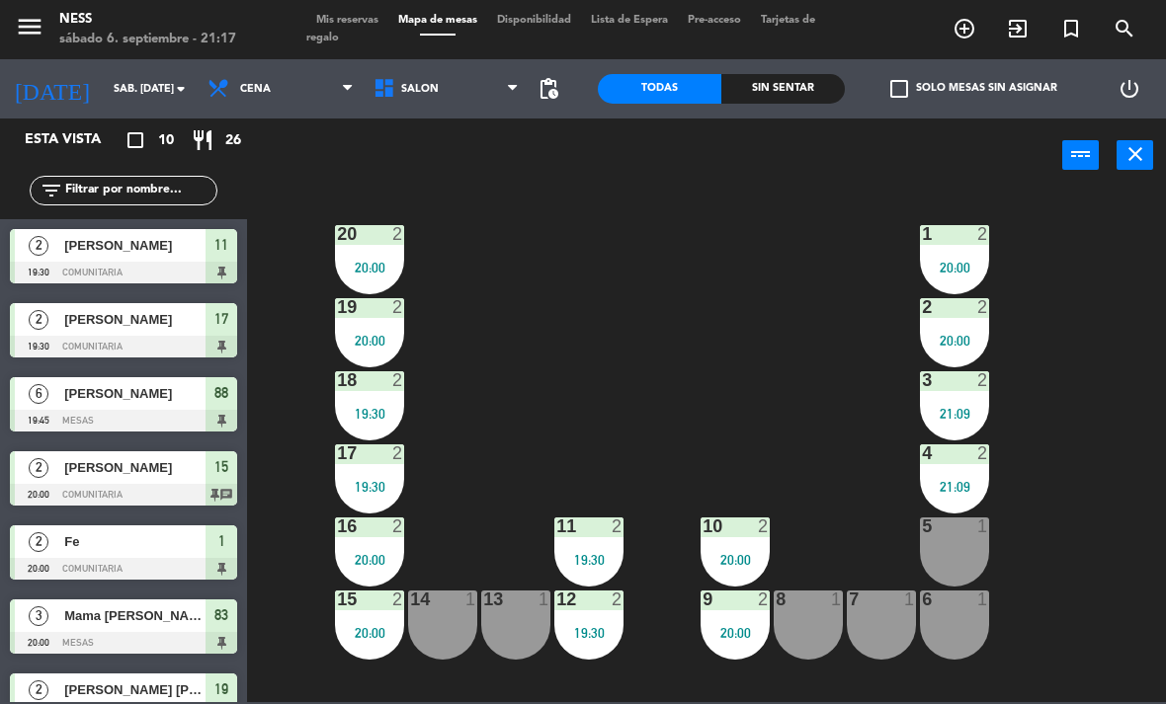
click at [374, 26] on span "Mis reservas" at bounding box center [347, 20] width 82 height 11
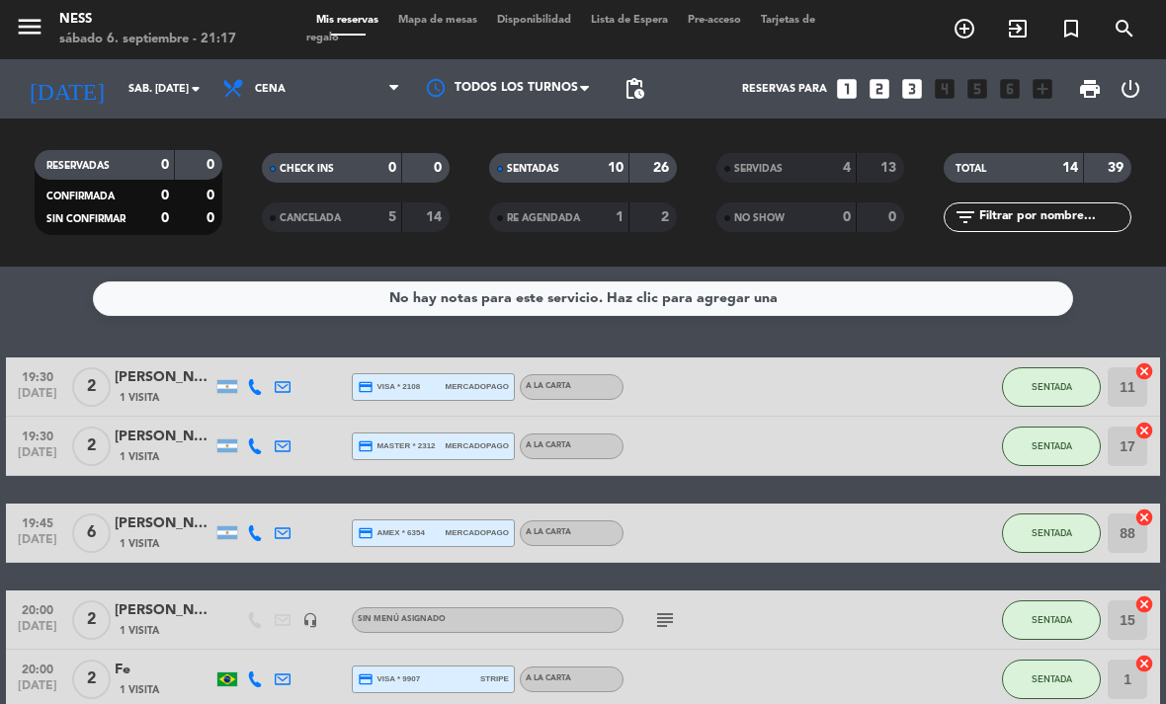
click at [472, 25] on span "Mapa de mesas" at bounding box center [437, 20] width 99 height 11
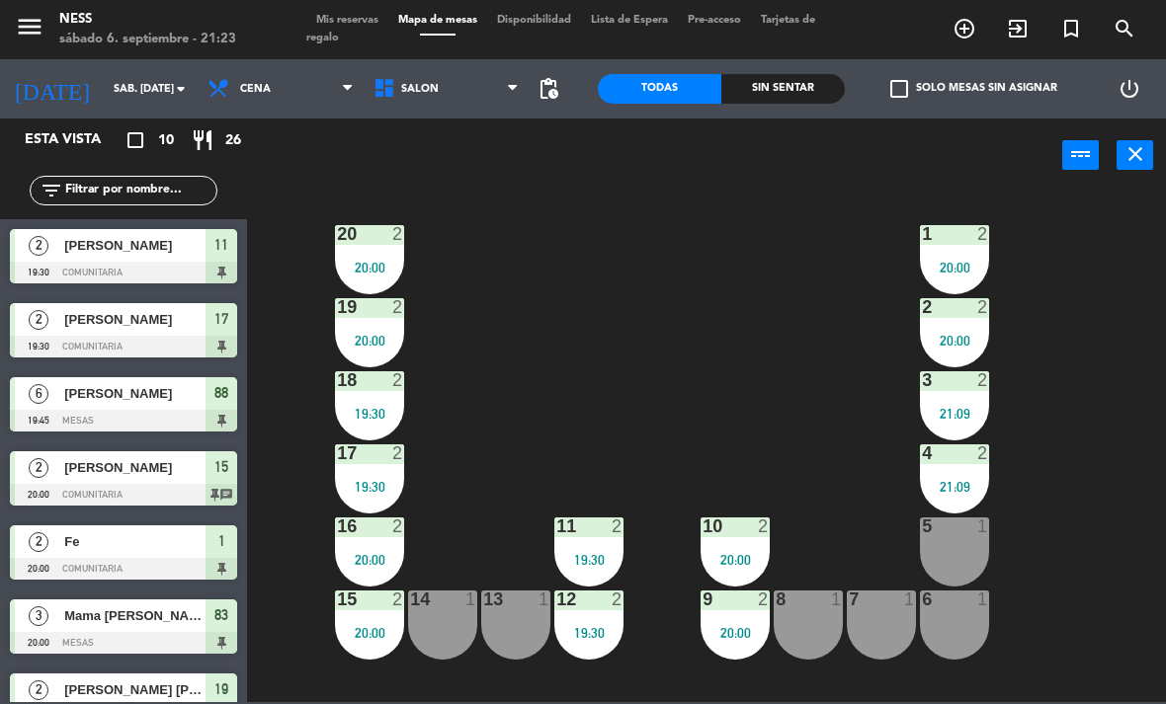
click at [734, 638] on div "20:00" at bounding box center [734, 633] width 69 height 14
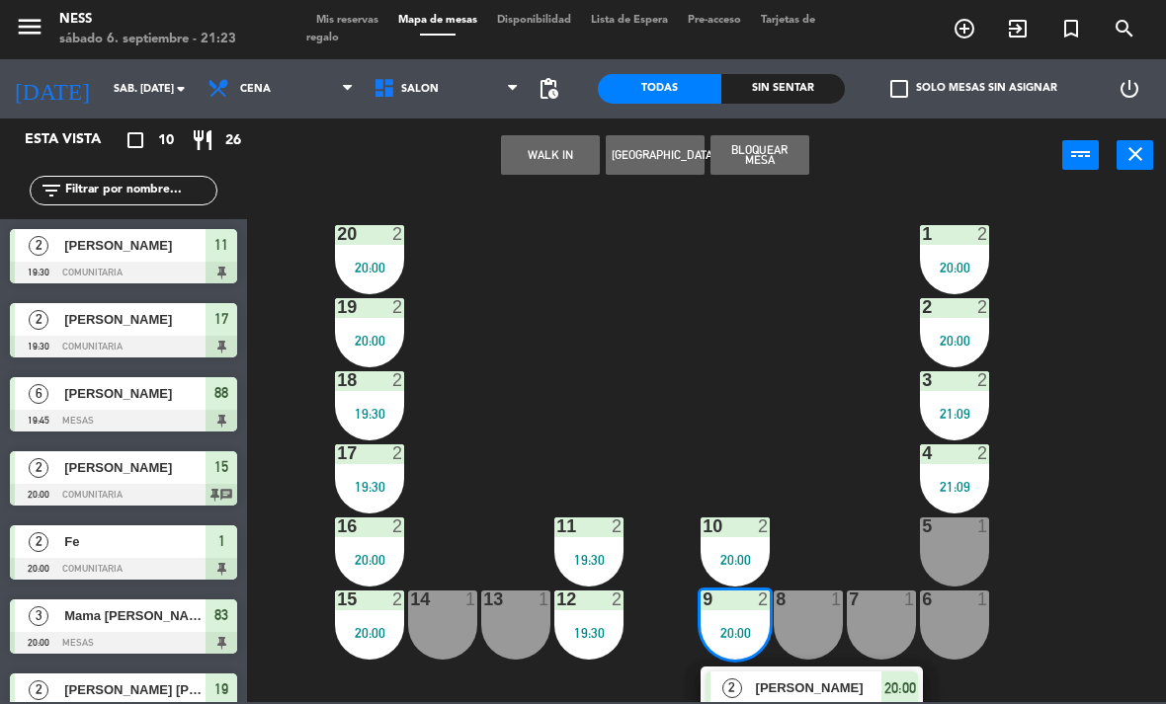
click at [834, 694] on span "[PERSON_NAME]" at bounding box center [819, 688] width 126 height 21
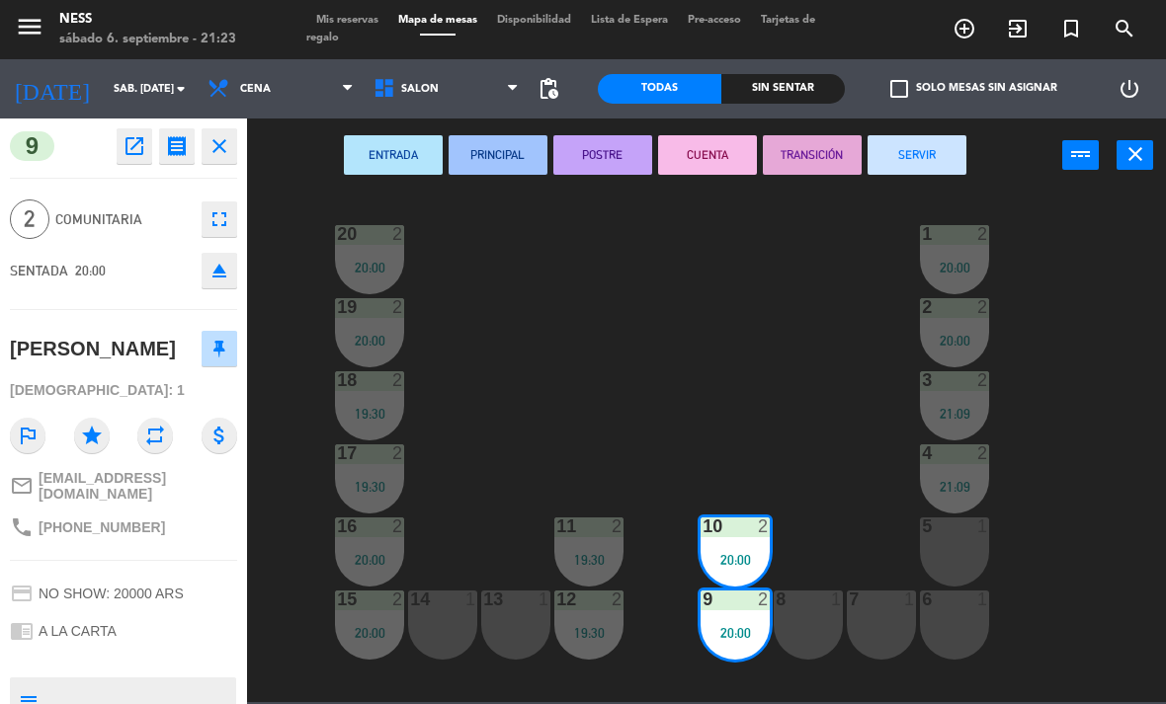
click at [948, 164] on button "SERVIR" at bounding box center [916, 155] width 99 height 40
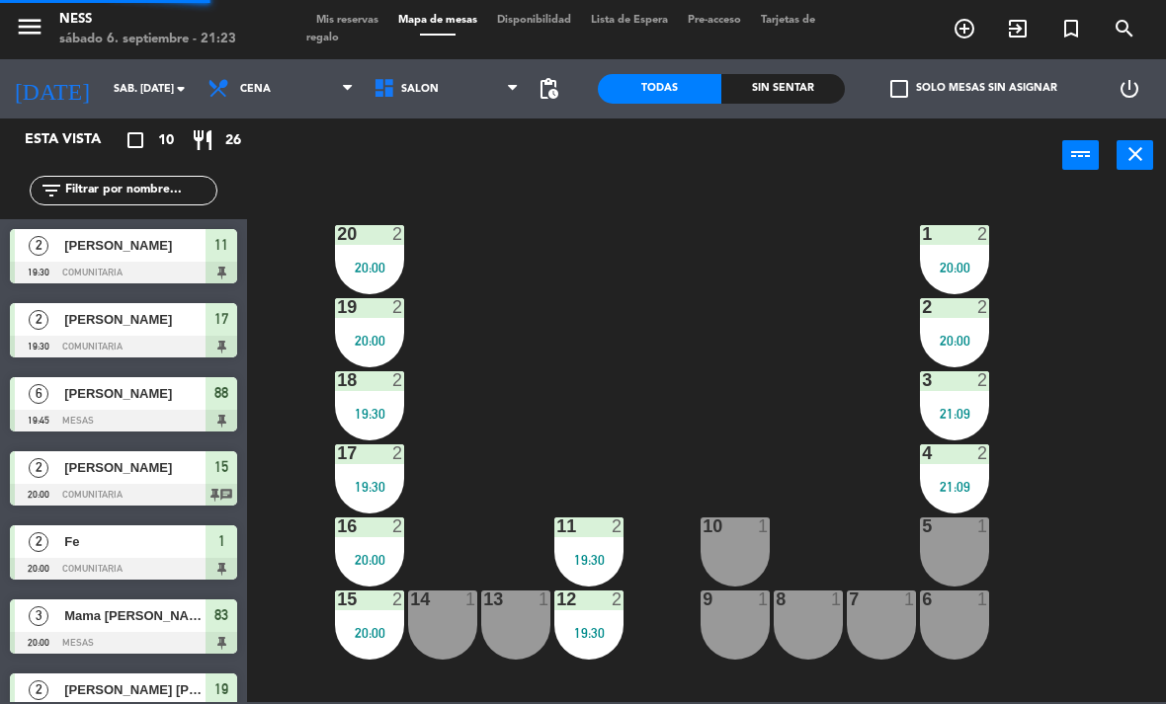
scroll to position [45, 0]
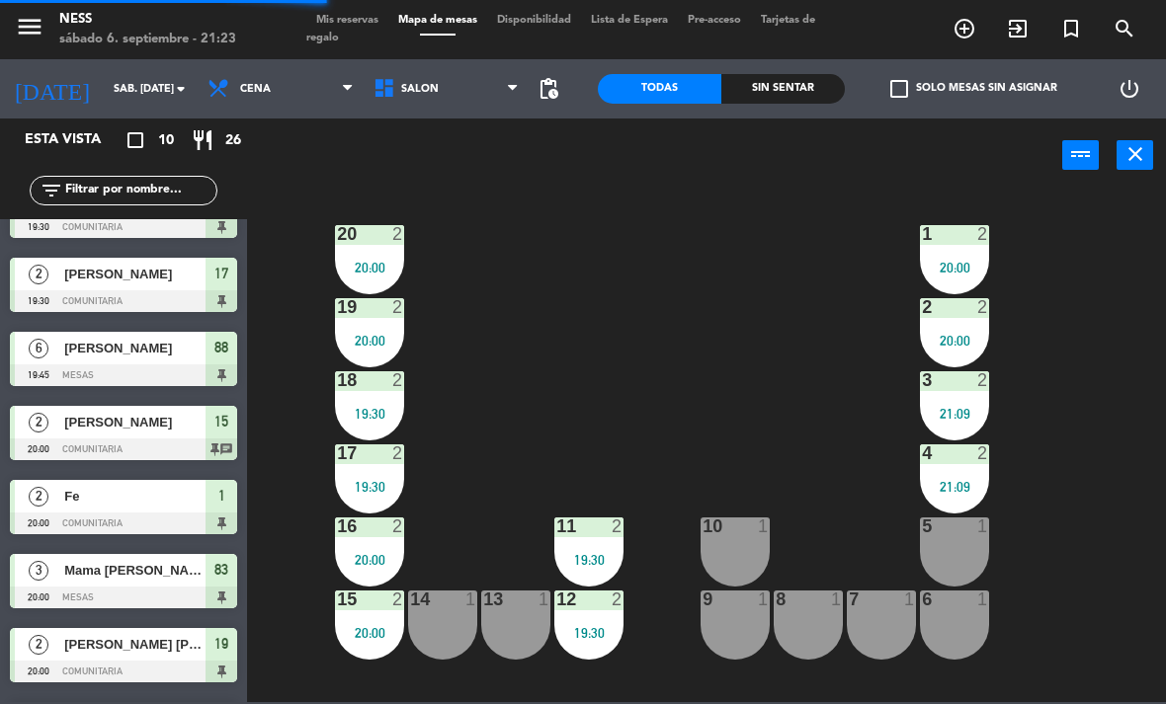
click at [734, 649] on div "9 1" at bounding box center [734, 625] width 69 height 69
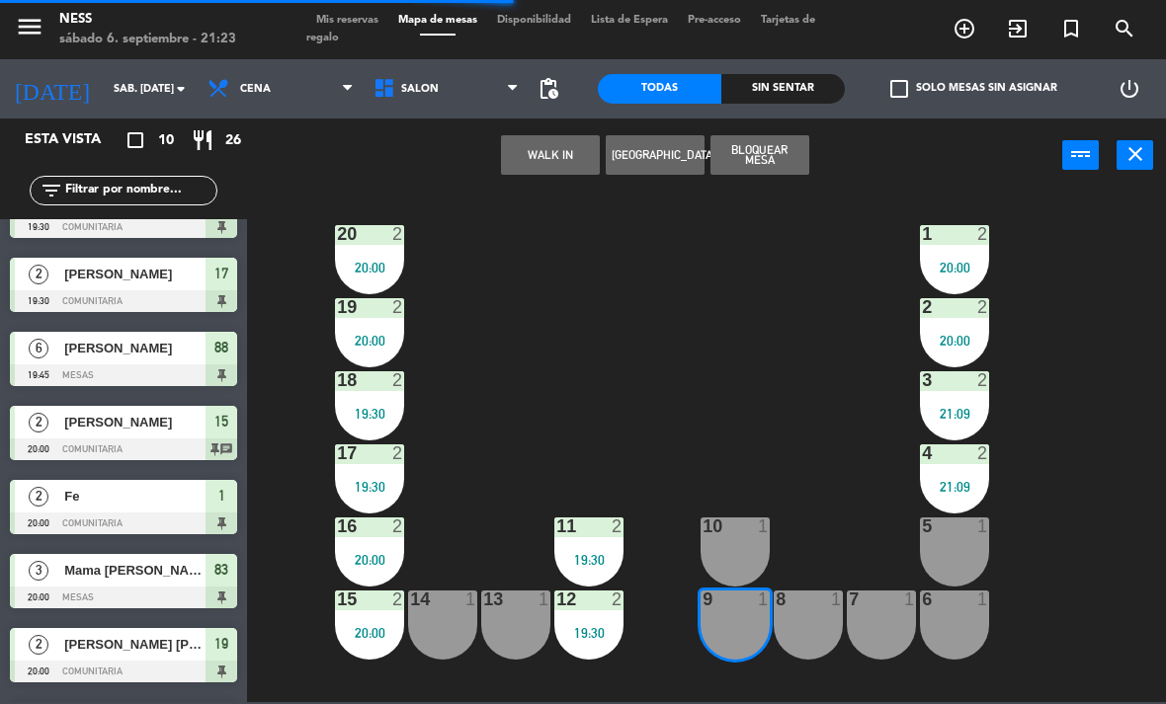
click at [576, 164] on button "WALK IN" at bounding box center [550, 155] width 99 height 40
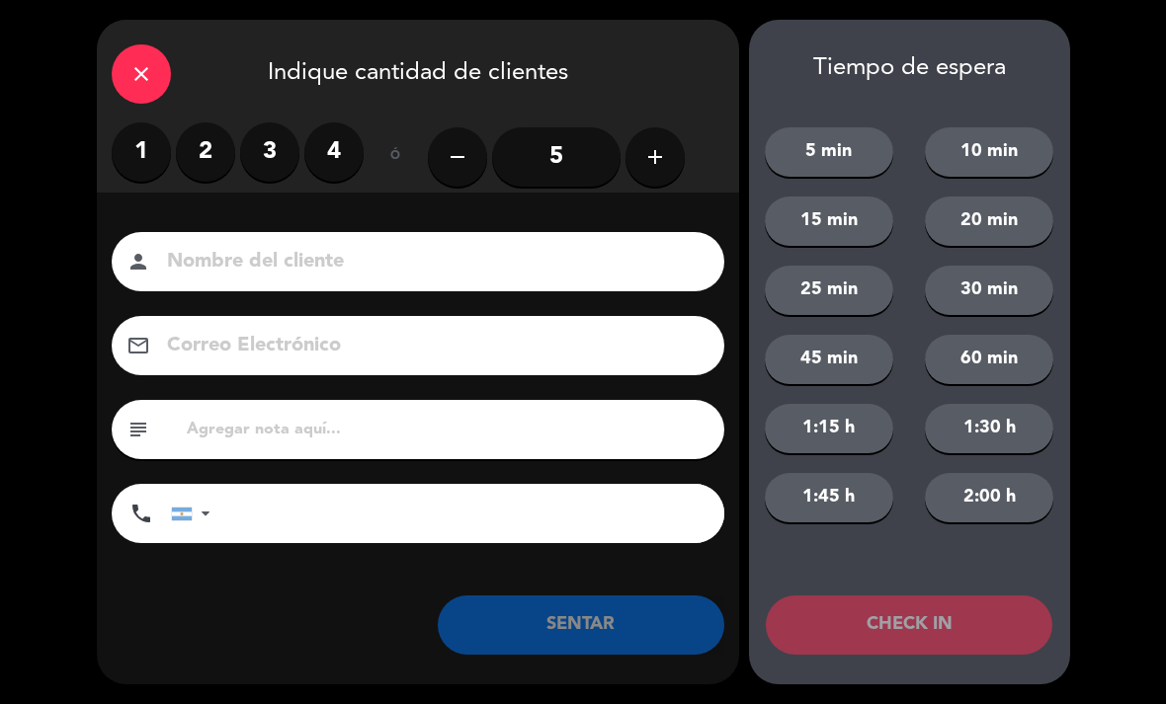
click at [212, 165] on label "2" at bounding box center [205, 151] width 59 height 59
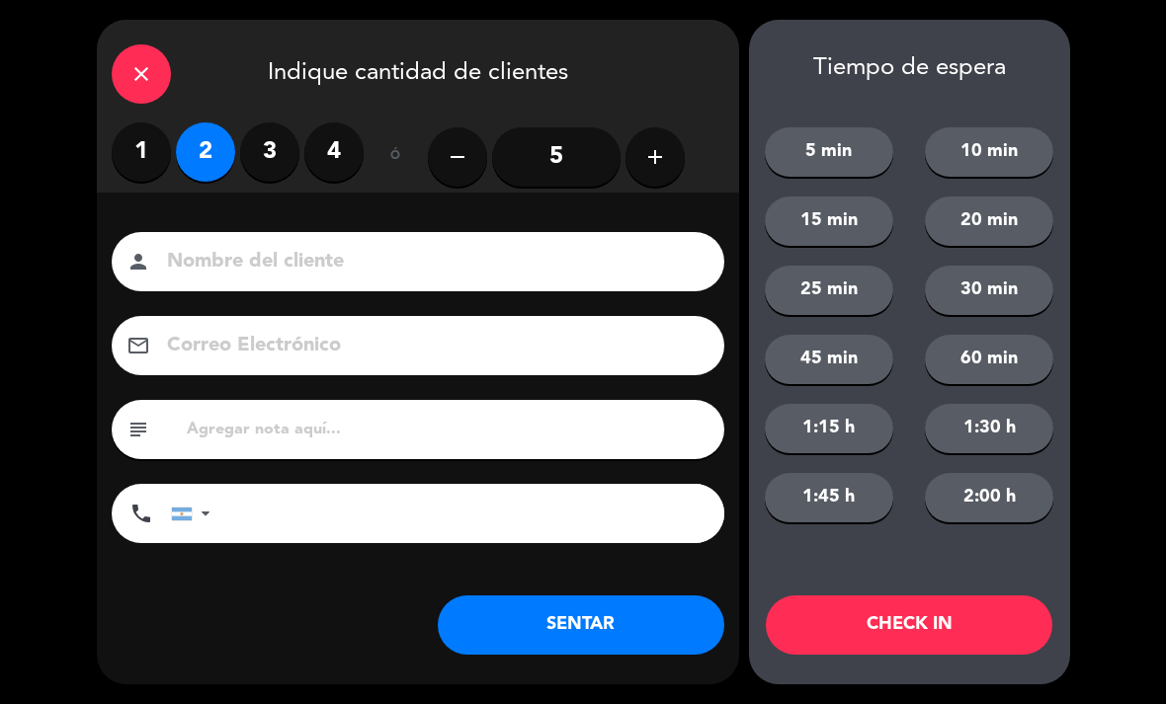
click at [662, 616] on button "SENTAR" at bounding box center [581, 625] width 286 height 59
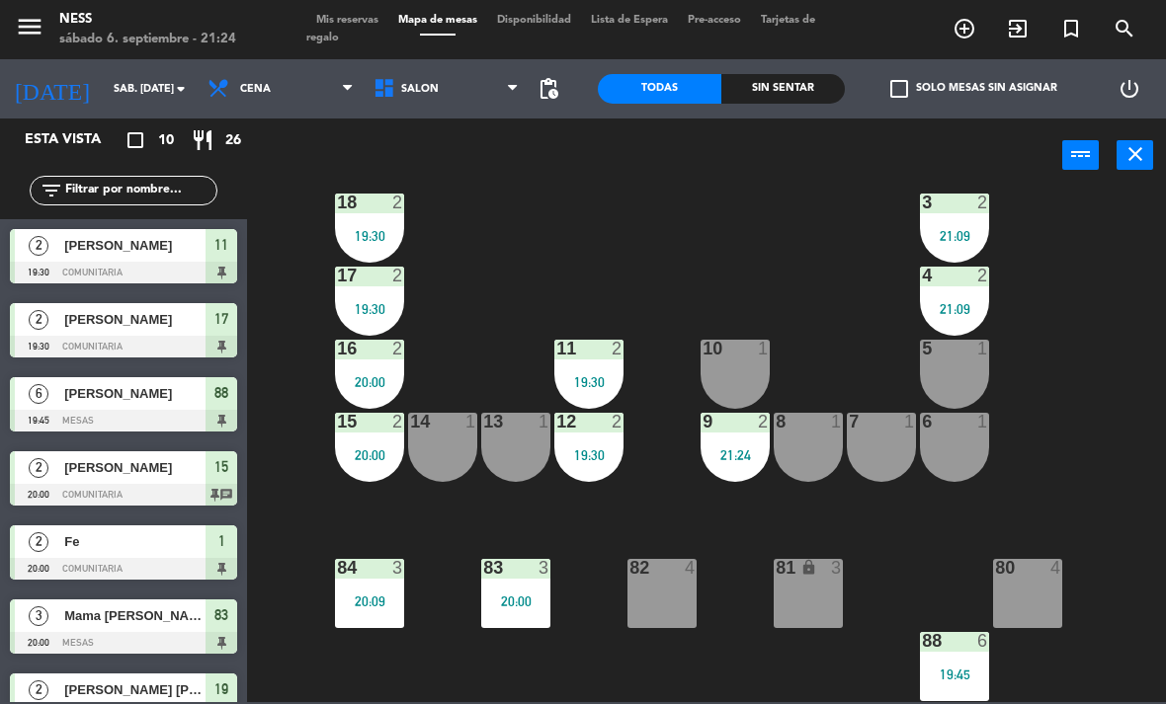
scroll to position [178, 0]
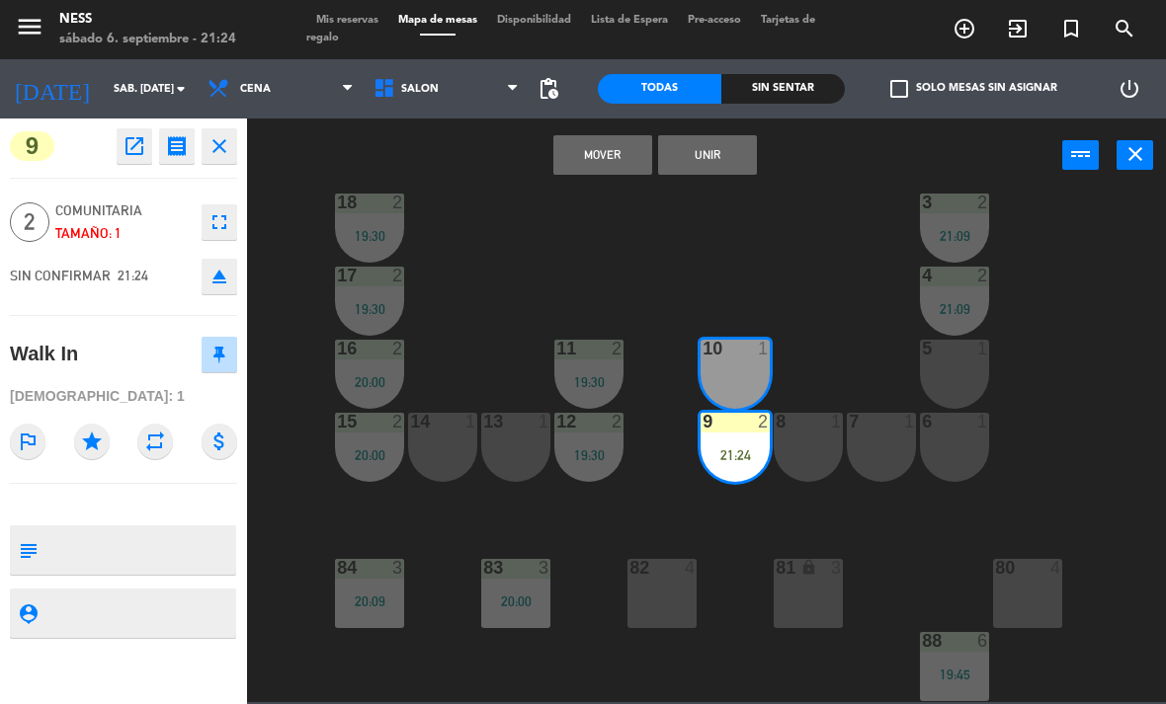
click at [737, 163] on button "Unir" at bounding box center [707, 155] width 99 height 40
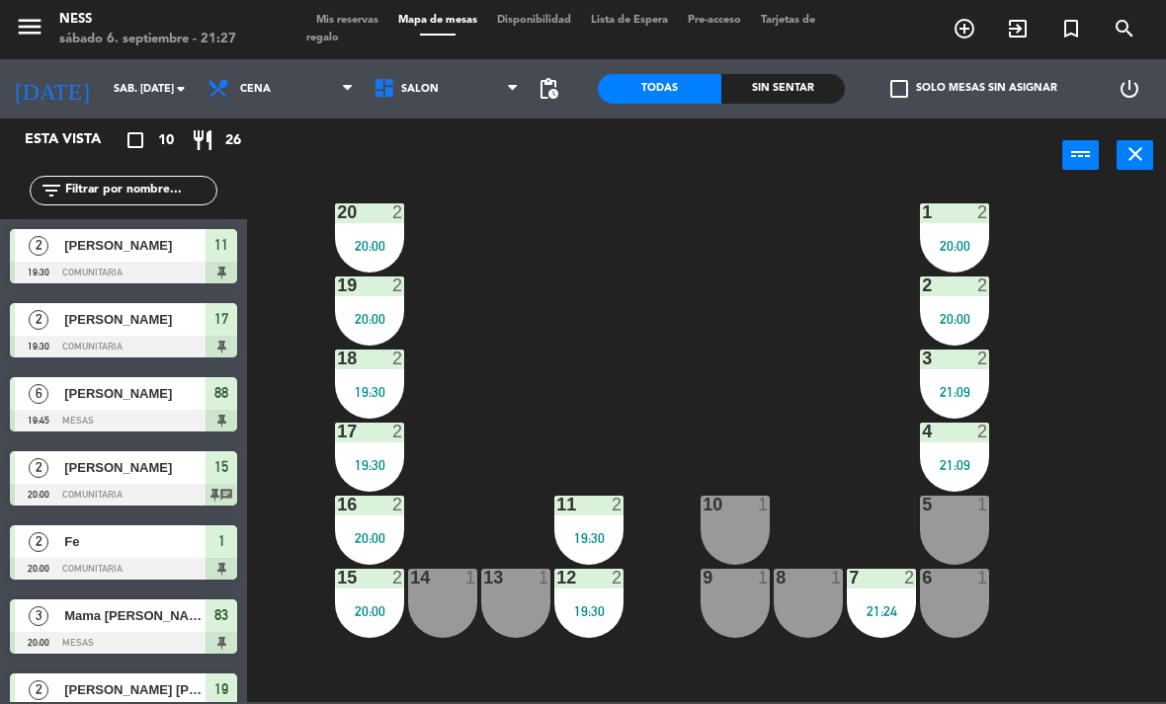
scroll to position [194, 0]
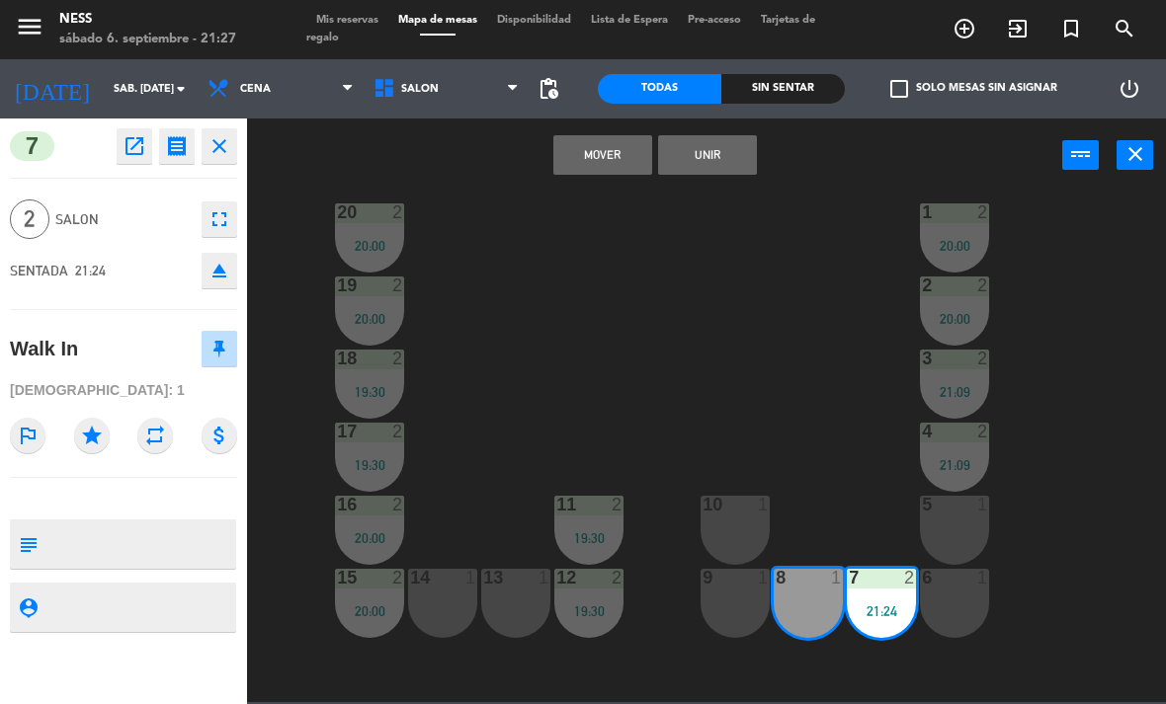
click at [727, 147] on button "Unir" at bounding box center [707, 155] width 99 height 40
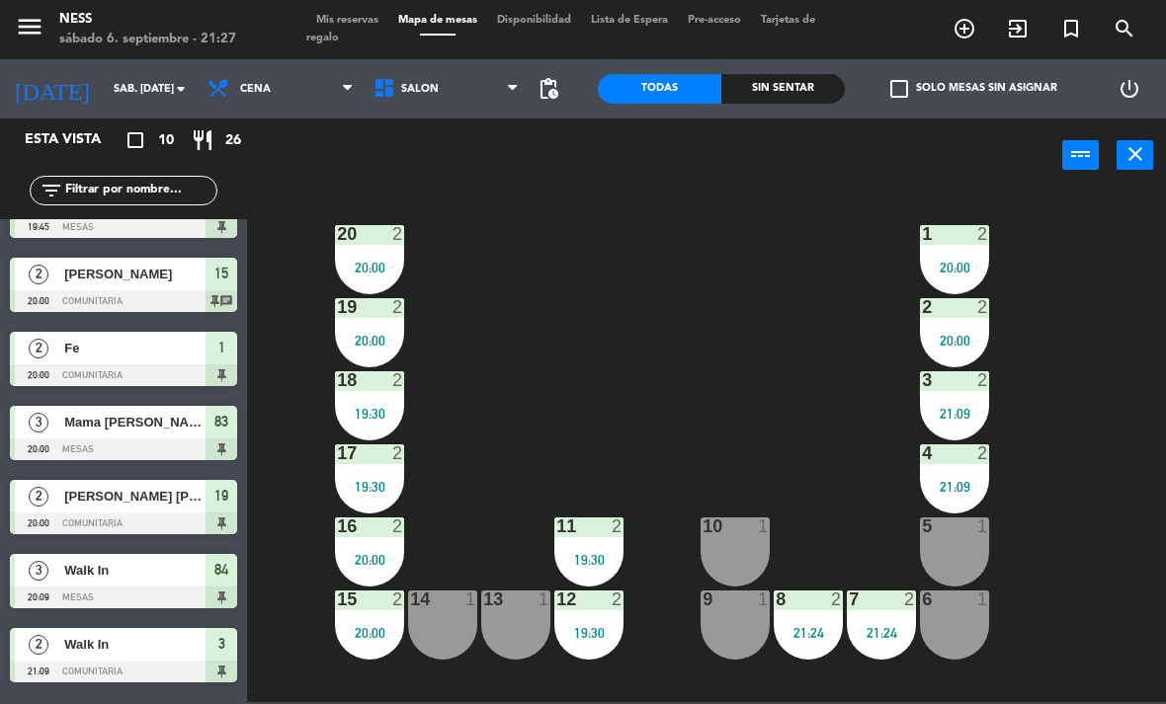
scroll to position [0, 0]
click at [733, 604] on div at bounding box center [735, 600] width 33 height 18
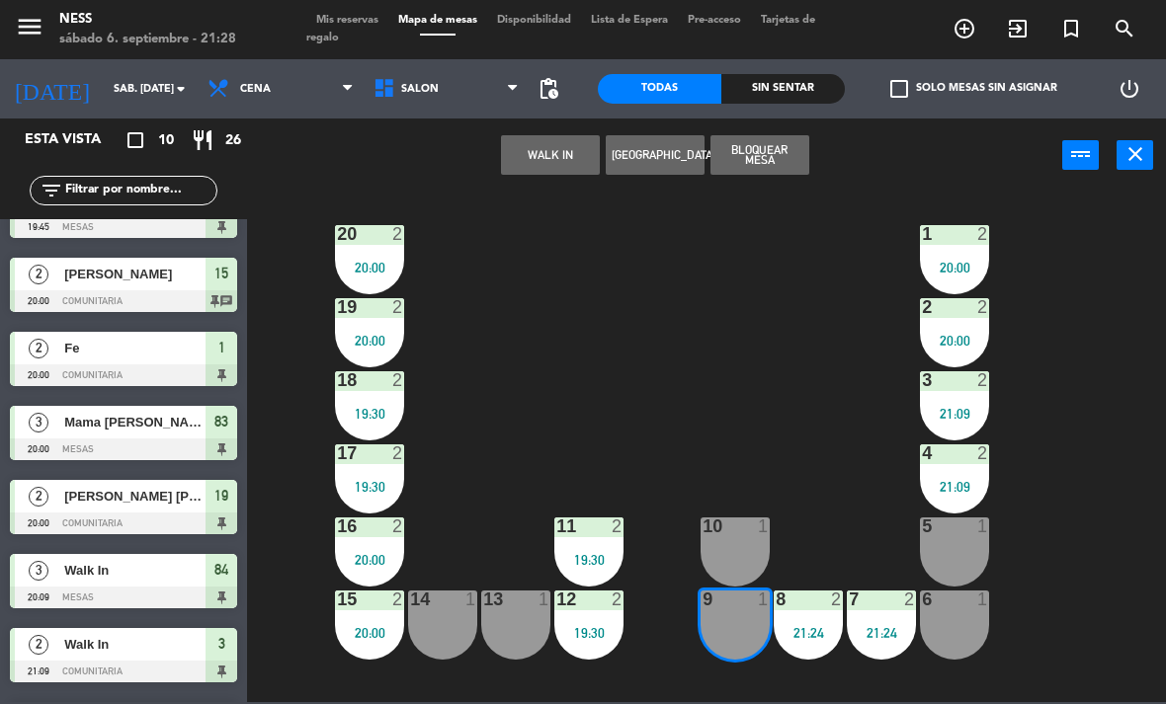
click at [577, 153] on button "WALK IN" at bounding box center [550, 155] width 99 height 40
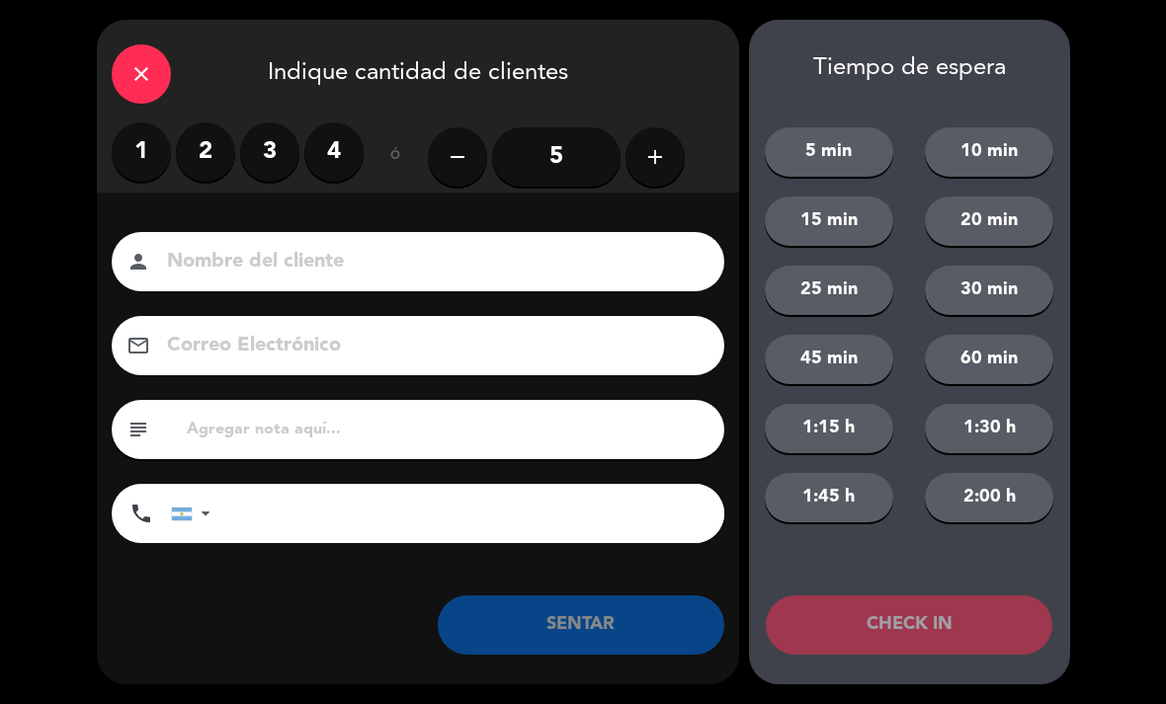
click at [220, 155] on label "2" at bounding box center [205, 151] width 59 height 59
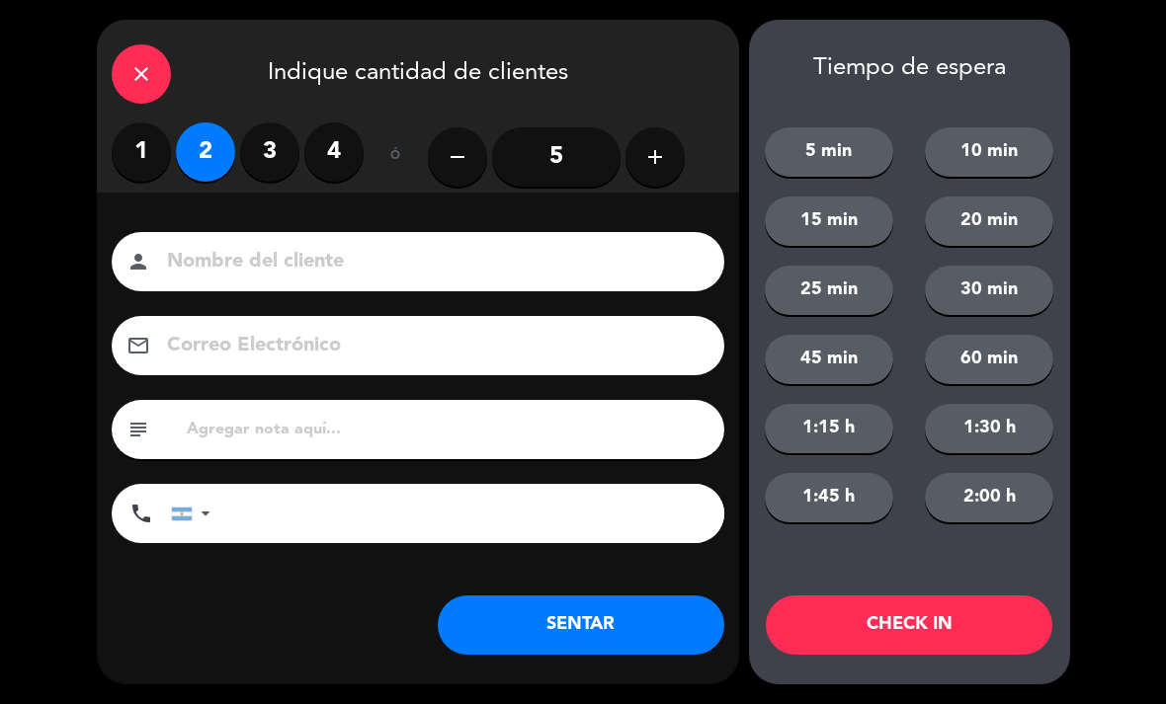
click at [657, 615] on button "SENTAR" at bounding box center [581, 625] width 286 height 59
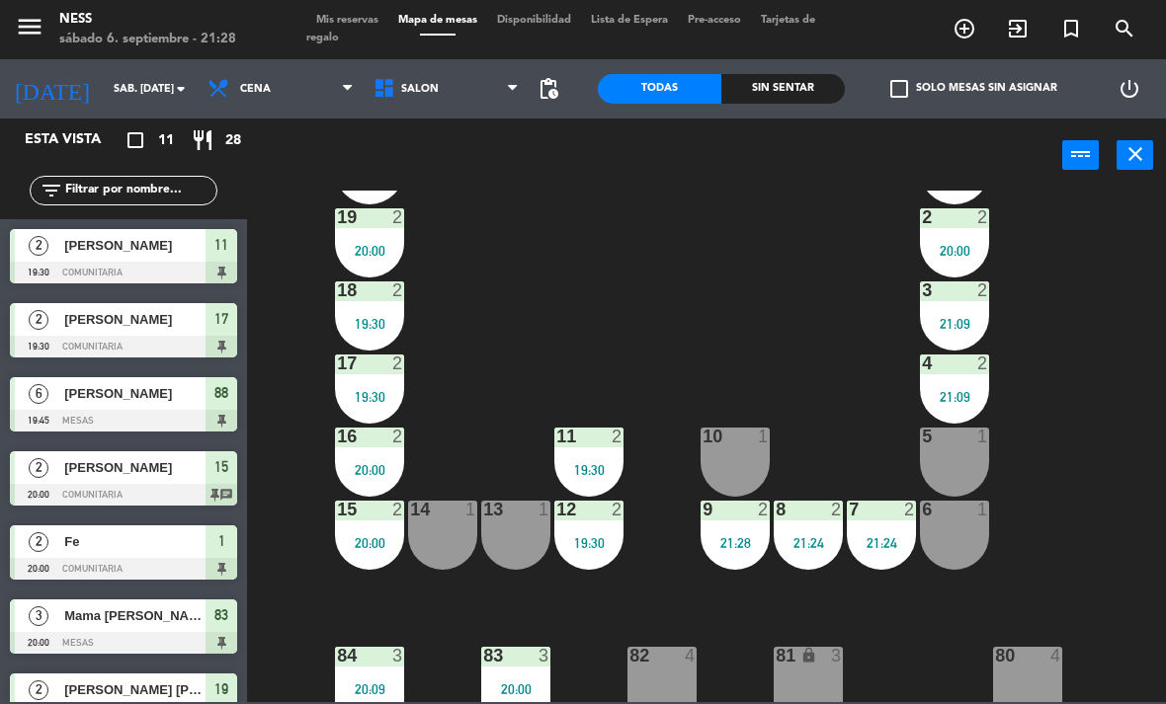
scroll to position [76, 0]
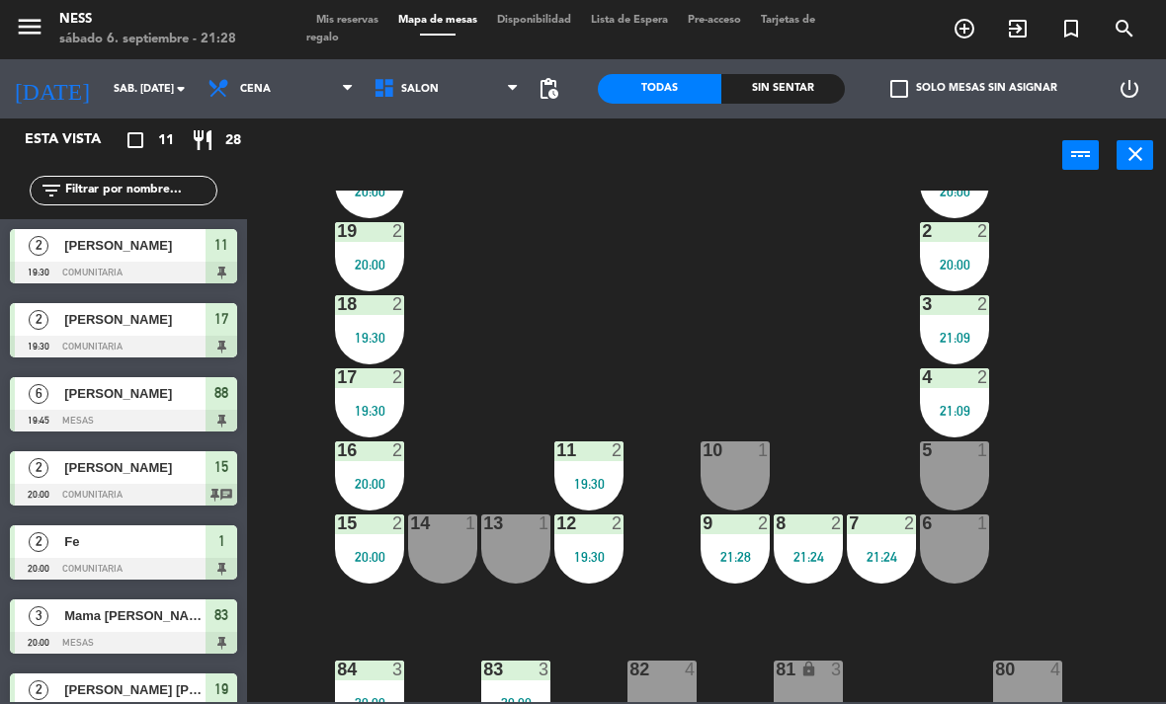
click at [365, 384] on div at bounding box center [370, 377] width 33 height 18
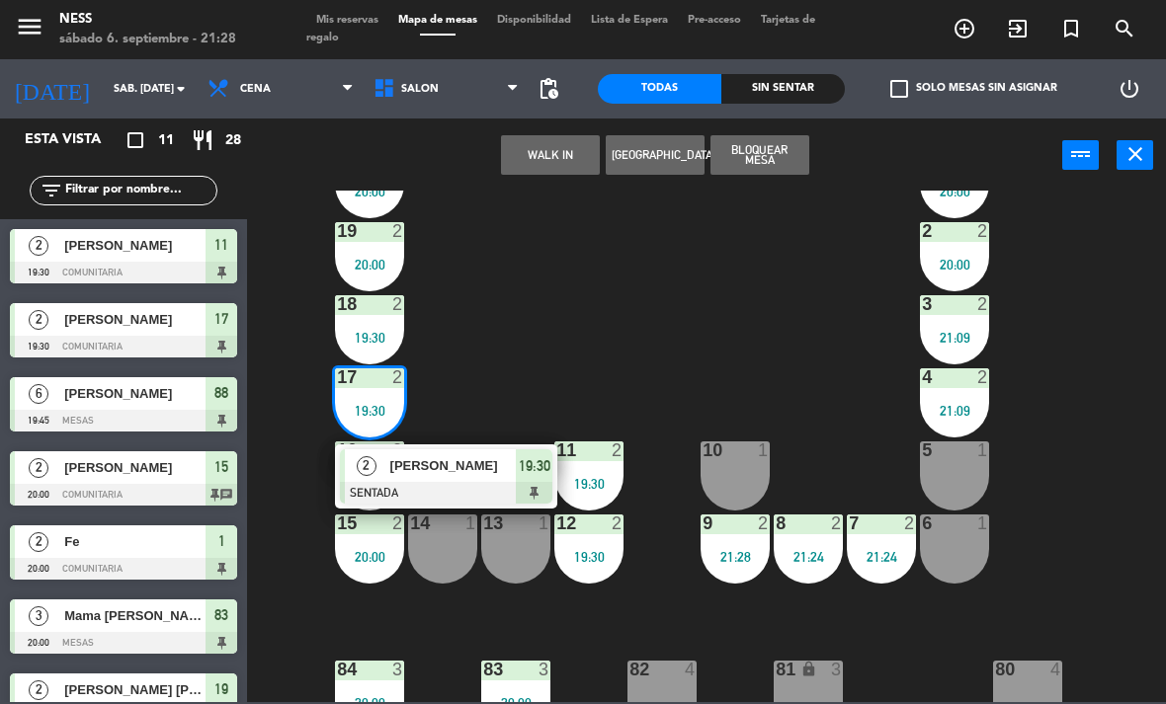
click at [475, 486] on div at bounding box center [446, 493] width 212 height 22
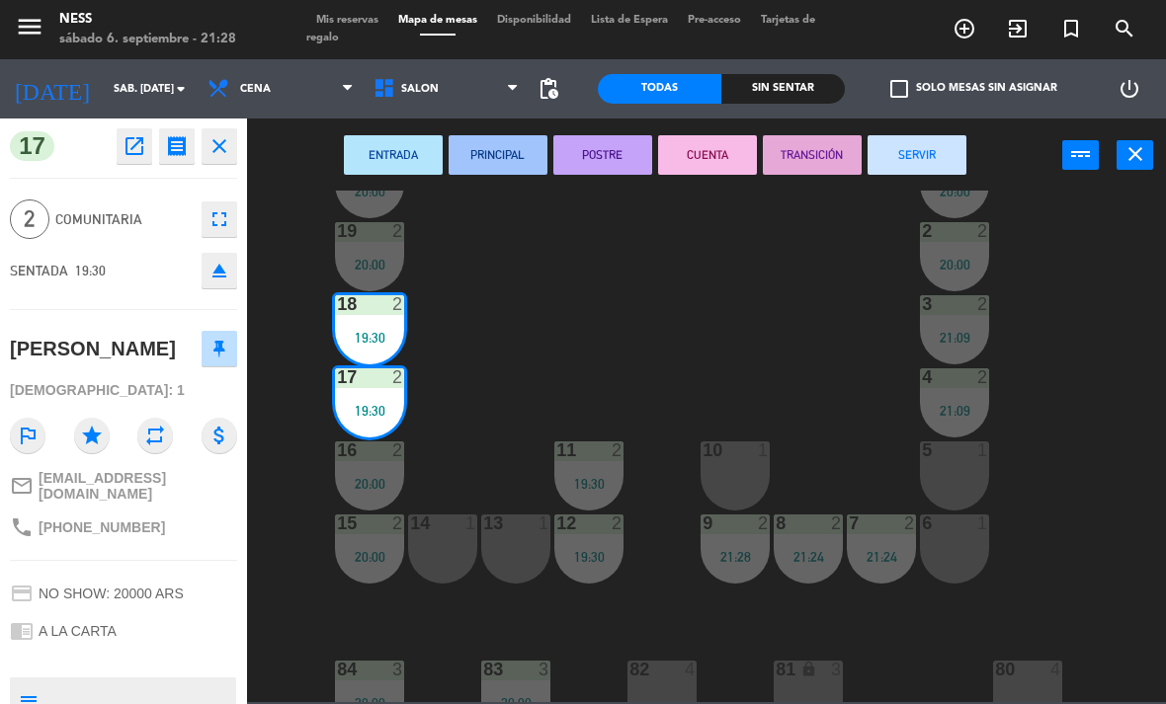
click at [889, 150] on button "SERVIR" at bounding box center [916, 155] width 99 height 40
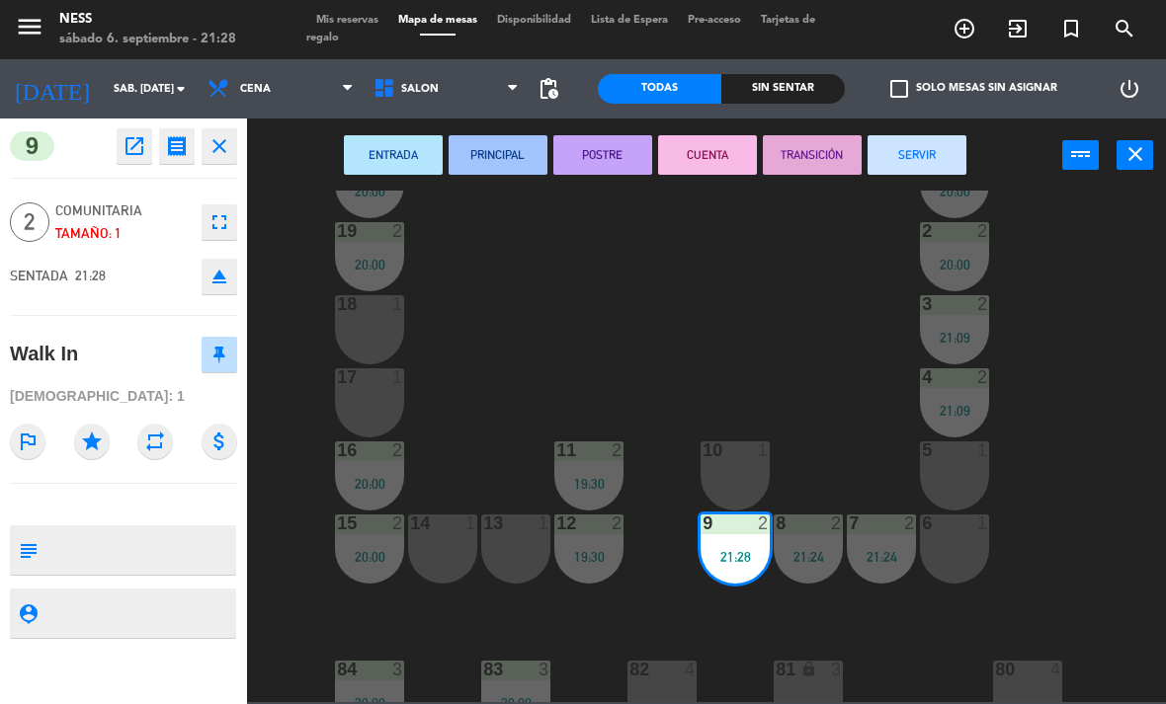
click at [751, 462] on div "10 1" at bounding box center [734, 476] width 69 height 69
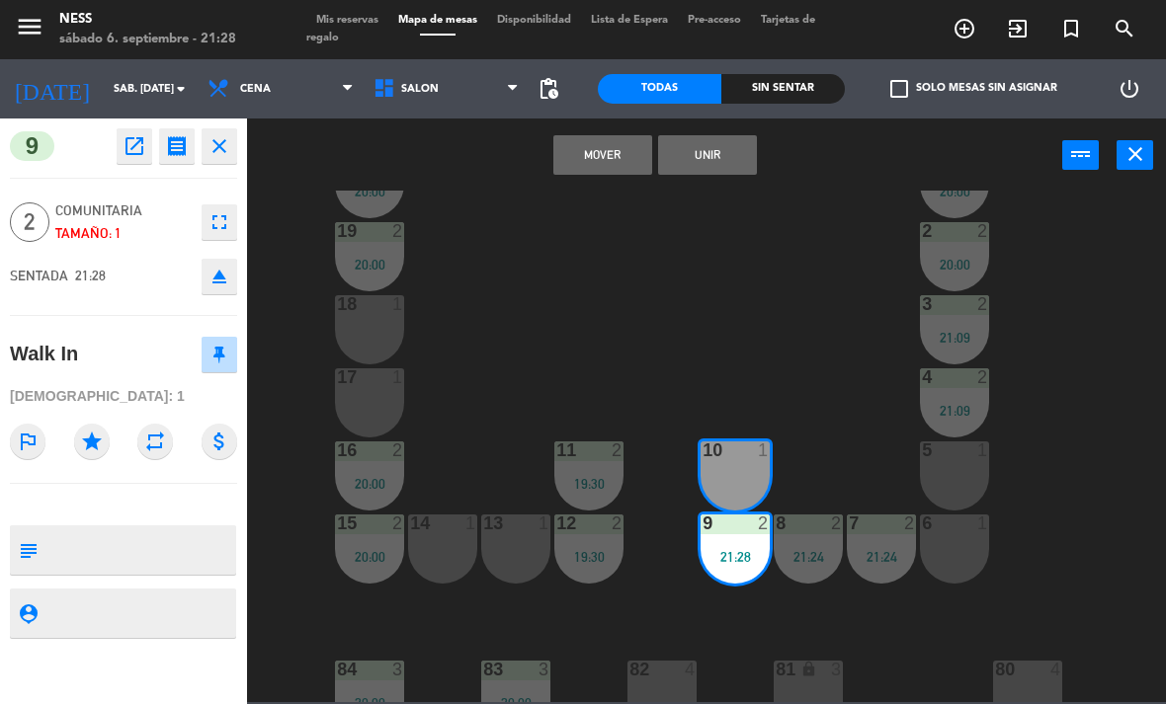
click at [723, 150] on button "Unir" at bounding box center [707, 155] width 99 height 40
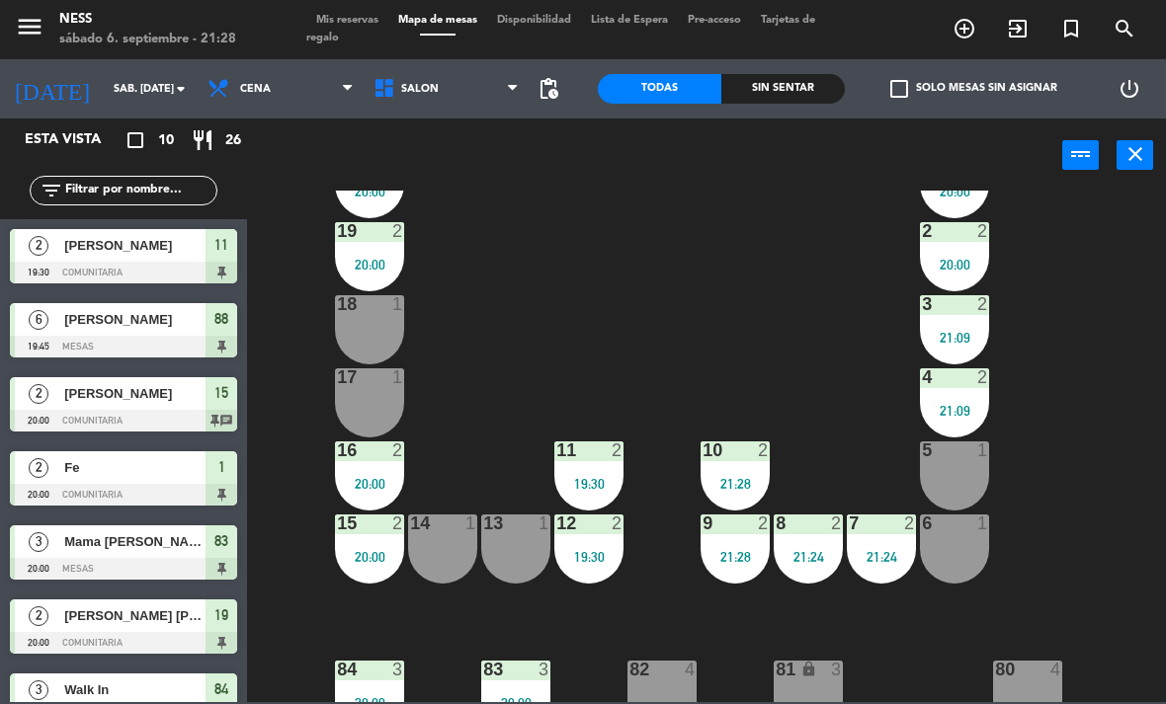
scroll to position [194, 0]
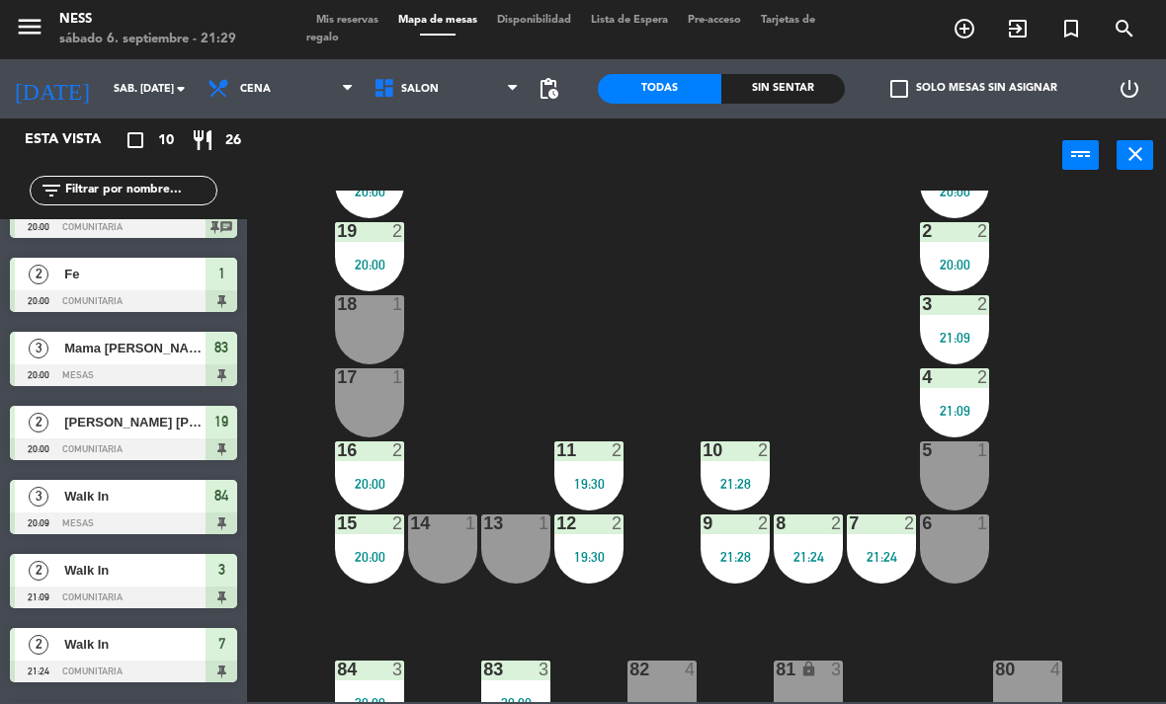
click at [372, 403] on div "17 1" at bounding box center [369, 402] width 69 height 69
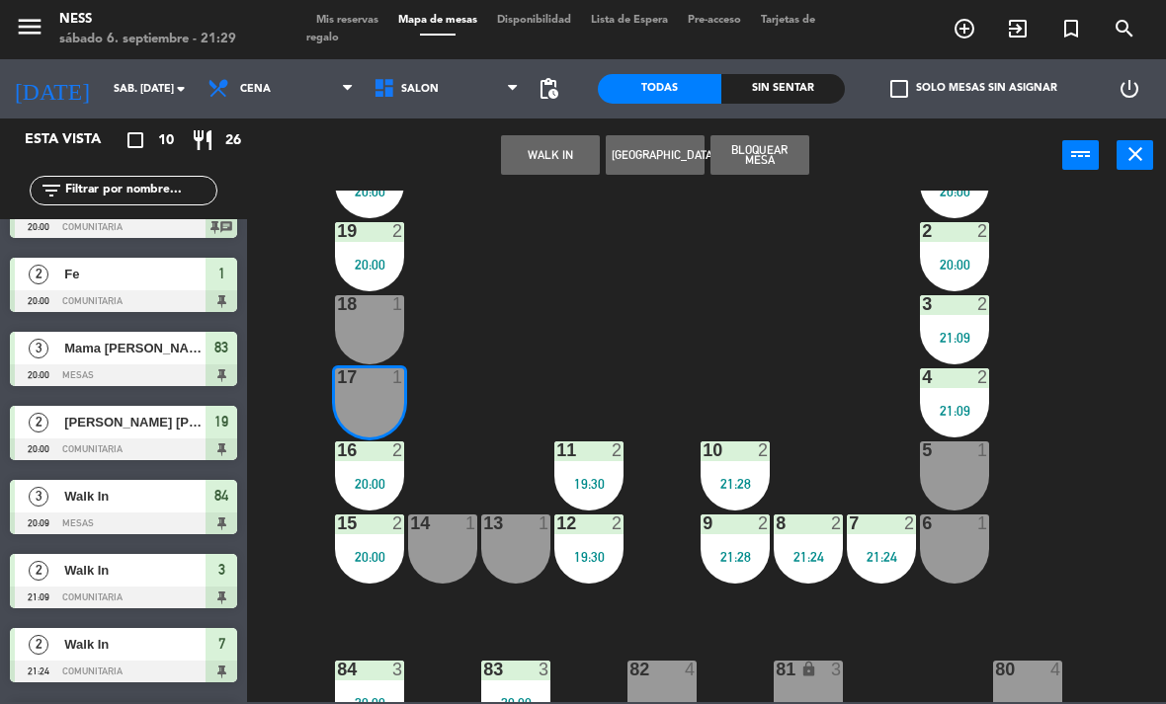
click at [578, 169] on button "WALK IN" at bounding box center [550, 155] width 99 height 40
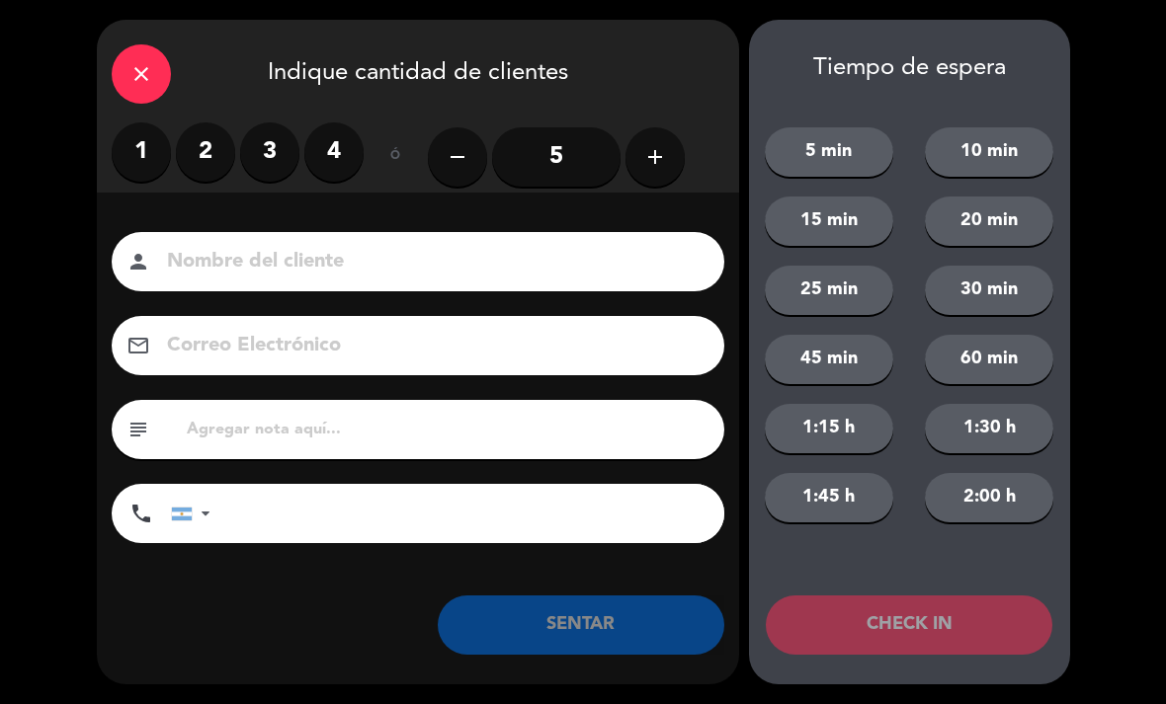
click at [208, 156] on label "2" at bounding box center [205, 151] width 59 height 59
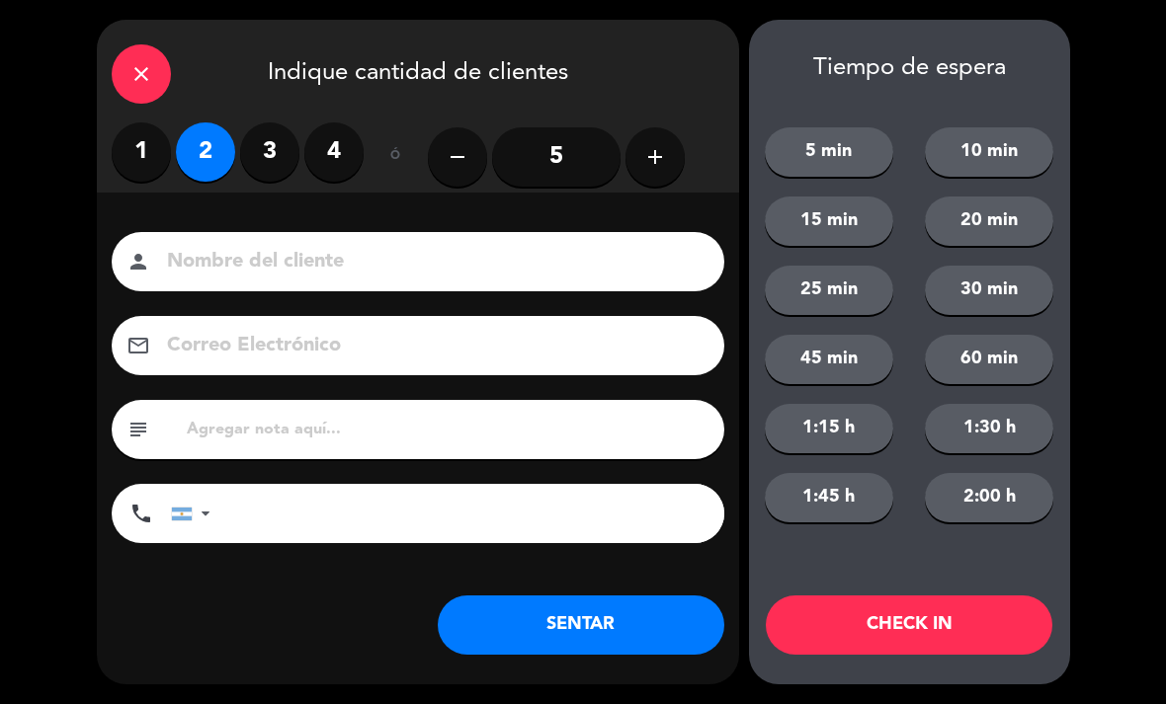
click at [638, 627] on button "SENTAR" at bounding box center [581, 625] width 286 height 59
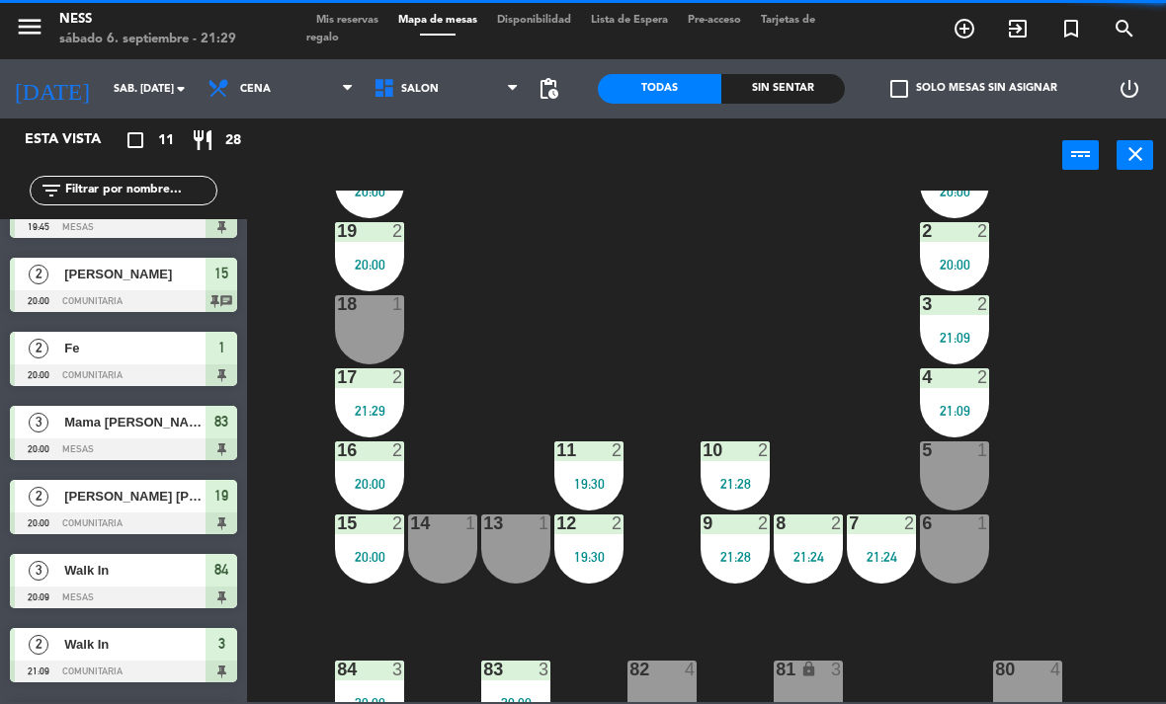
scroll to position [0, 0]
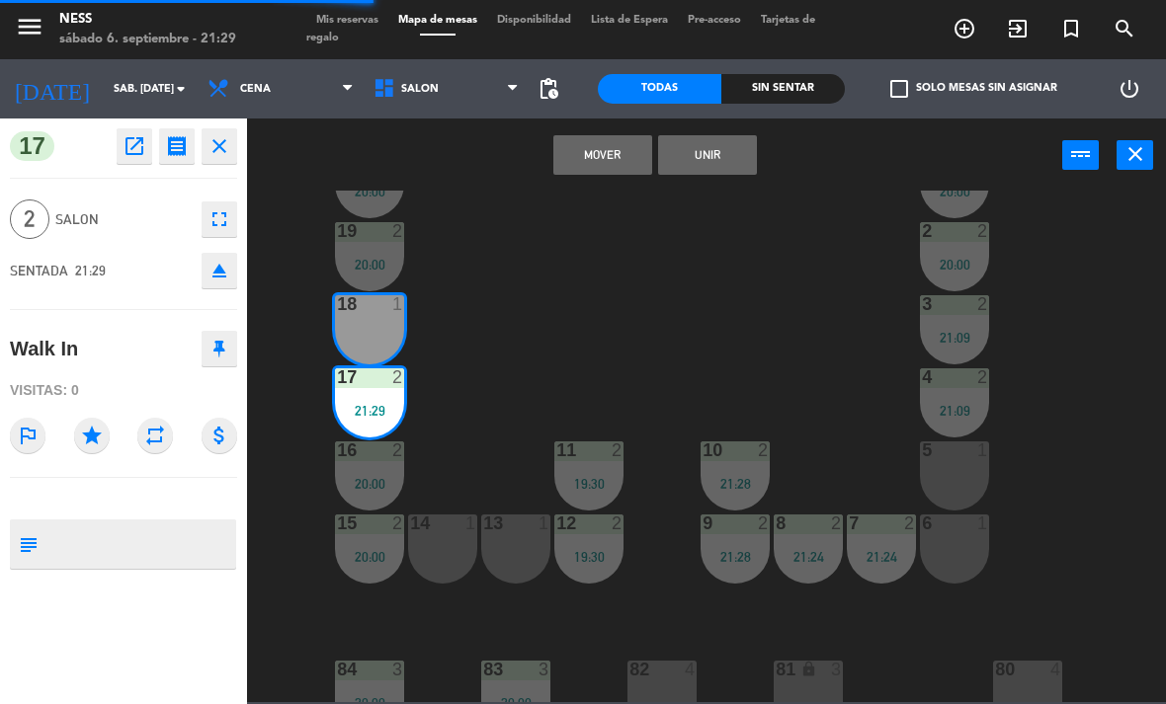
click at [731, 173] on button "Unir" at bounding box center [707, 155] width 99 height 40
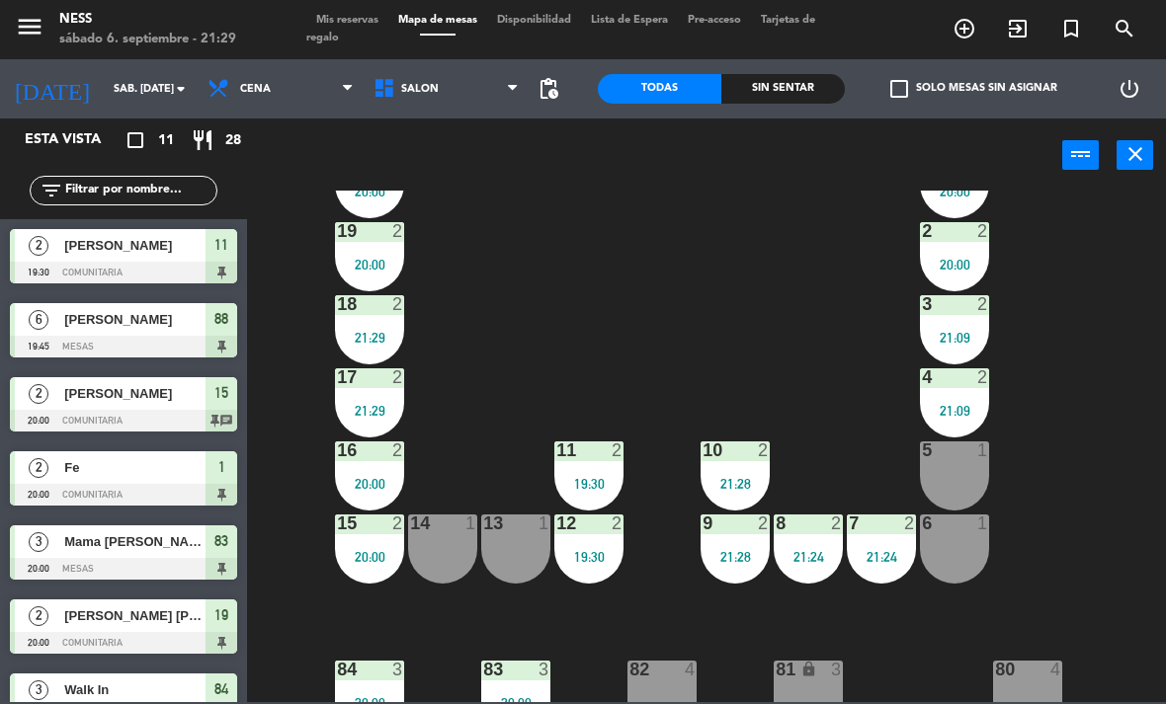
click at [357, 19] on span "Mis reservas" at bounding box center [347, 20] width 82 height 11
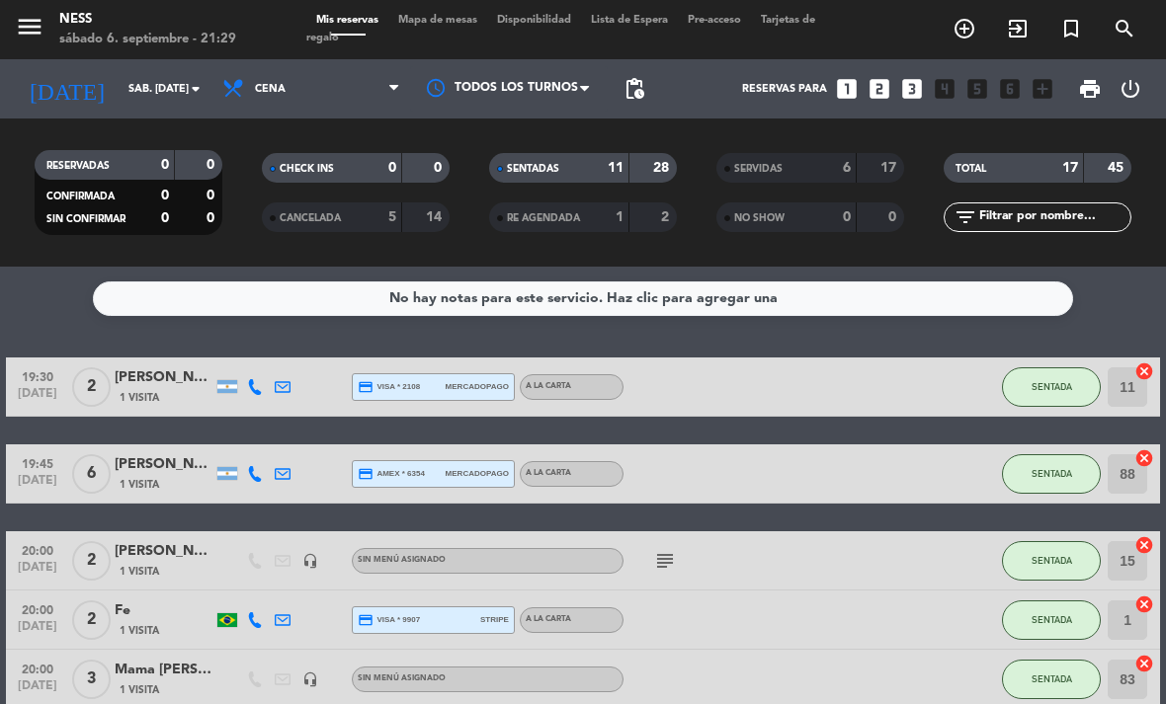
click at [1165, 189] on html "close × Ness × chrome_reader_mode Listado de Reservas account_box Clientes acco…" at bounding box center [583, 352] width 1166 height 704
click at [1164, 181] on div "RESERVADAS 0 0 CONFIRMADA 0 0 SIN CONFIRMAR 0 0 CHECK INS 0 0 CANCELADA 5 14 SE…" at bounding box center [583, 192] width 1166 height 109
click at [442, 15] on span "Mapa de mesas" at bounding box center [437, 20] width 99 height 11
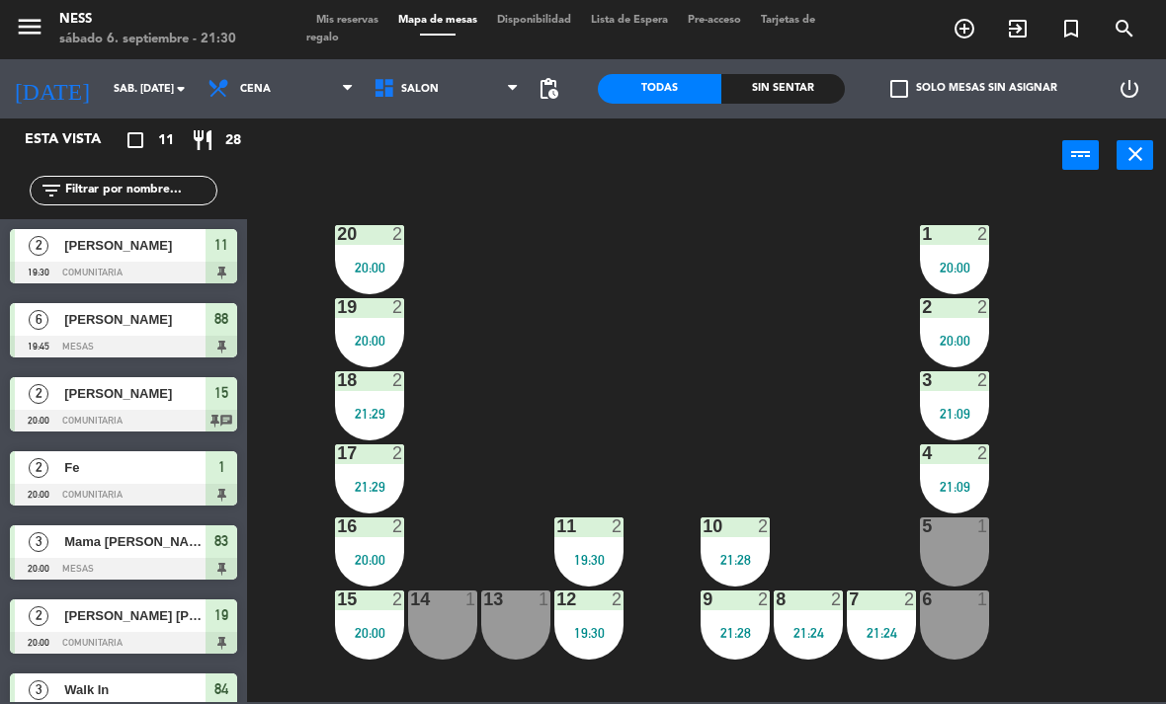
click at [616, 502] on div "20 2 20:00 1 2 20:00 19 2 20:00 2 2 20:00 18 2 21:29 3 2 21:09 17 2 21:29 4 2 2…" at bounding box center [712, 447] width 907 height 512
click at [611, 535] on div "2" at bounding box center [617, 527] width 12 height 18
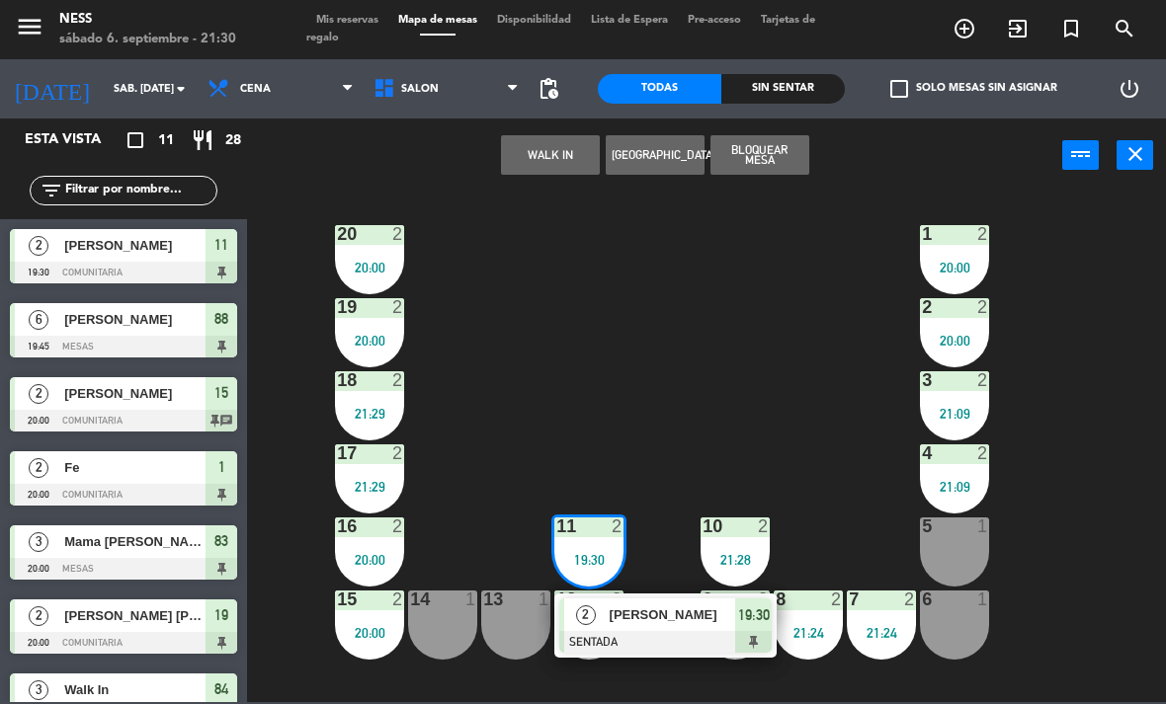
click at [669, 630] on div "[PERSON_NAME]" at bounding box center [672, 615] width 128 height 33
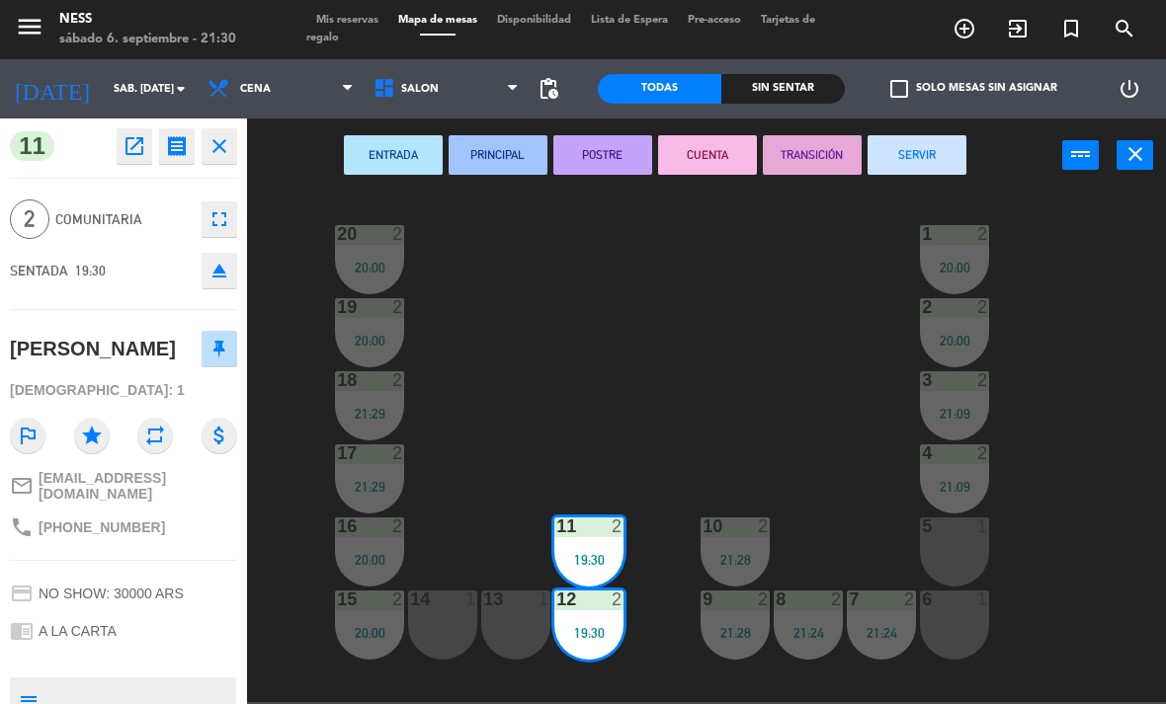
click at [721, 161] on button "CUENTA" at bounding box center [707, 155] width 99 height 40
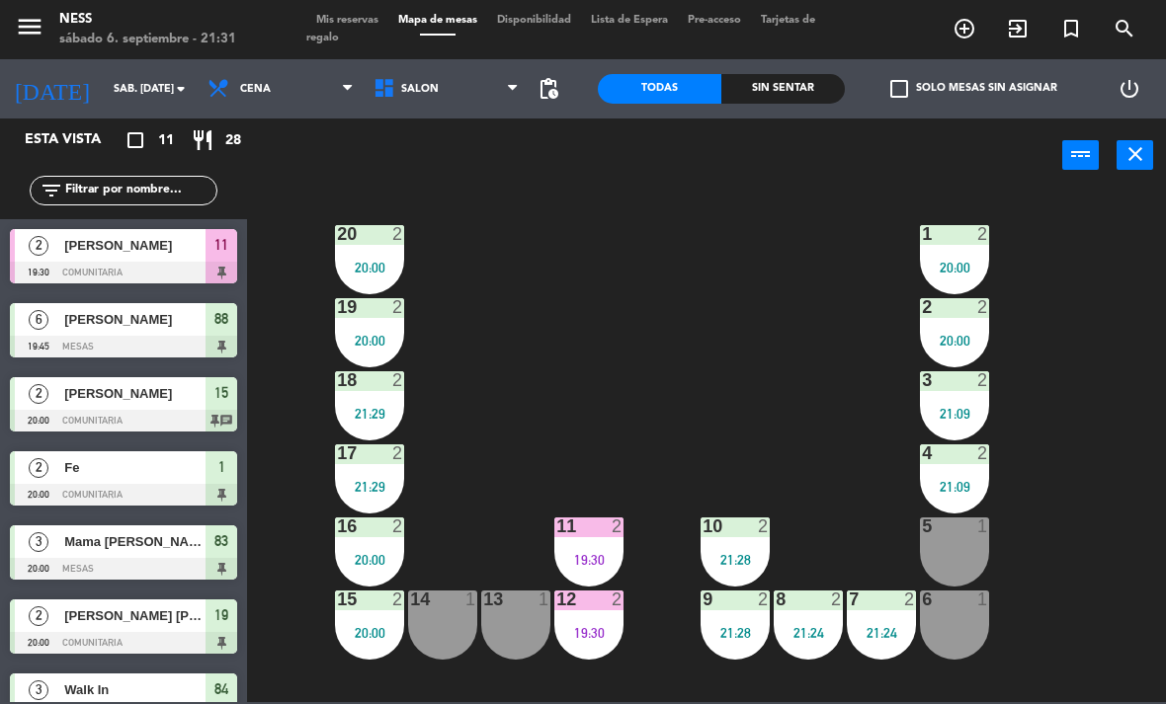
click at [373, 621] on div "15 2 20:00" at bounding box center [369, 625] width 69 height 69
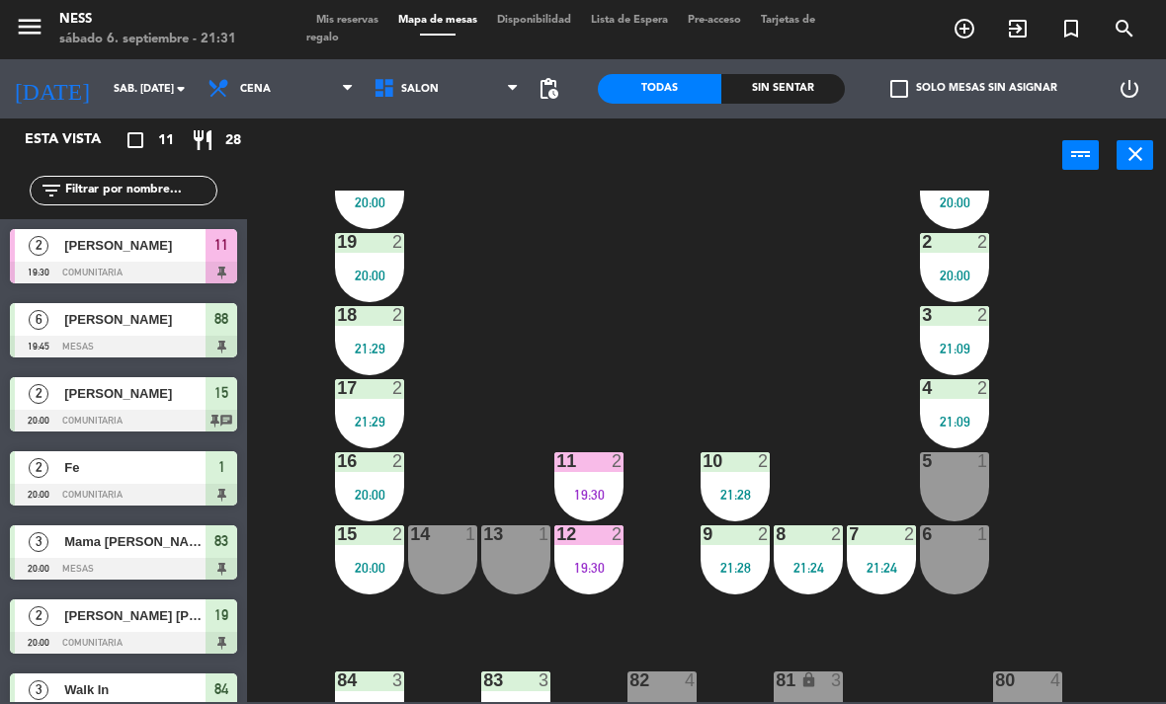
scroll to position [63, 0]
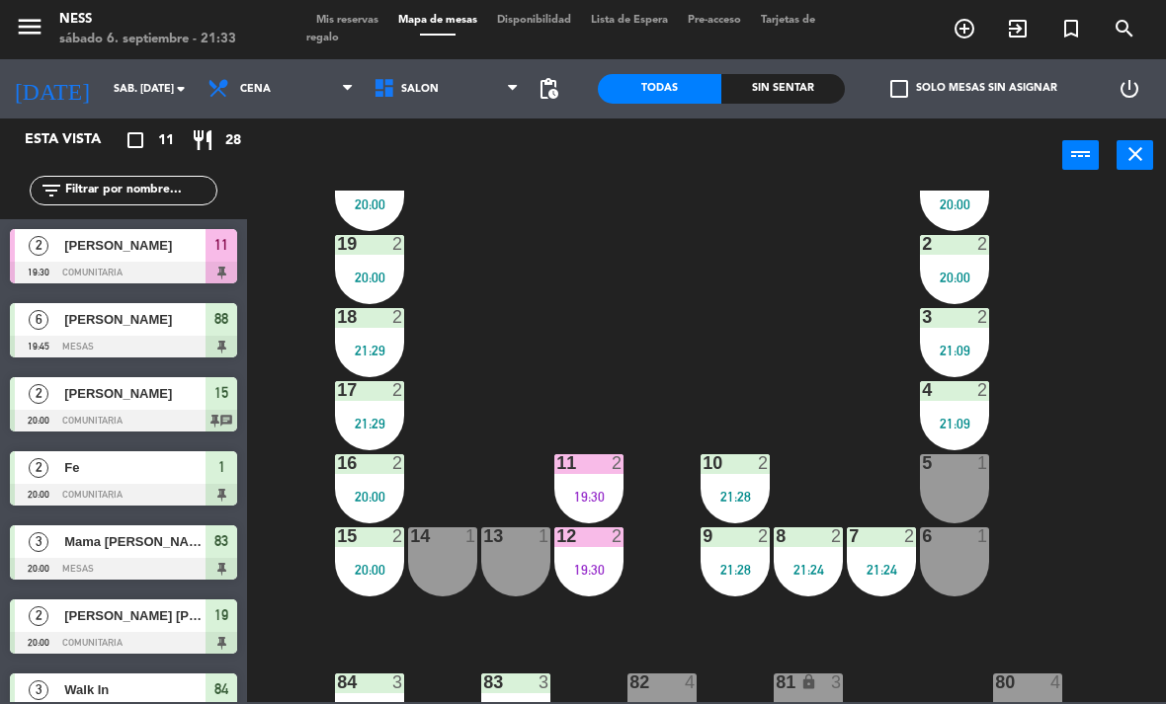
click at [393, 694] on div "84 3 20:09" at bounding box center [369, 708] width 69 height 69
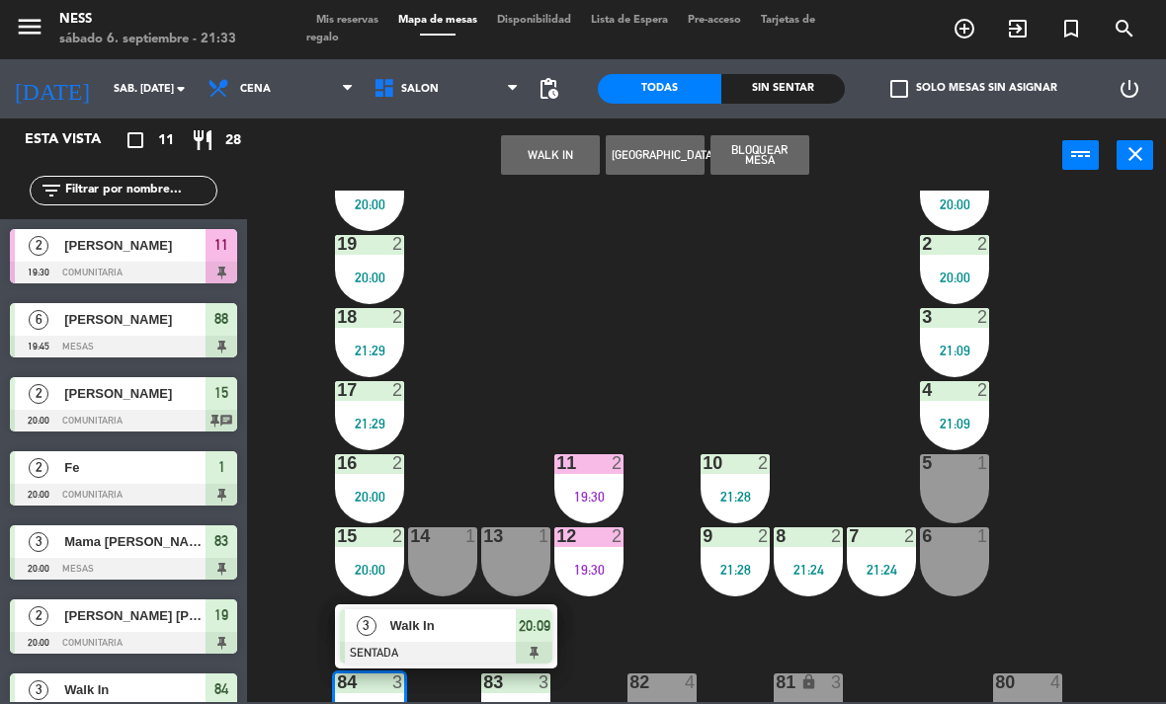
click at [470, 629] on span "Walk In" at bounding box center [453, 625] width 126 height 21
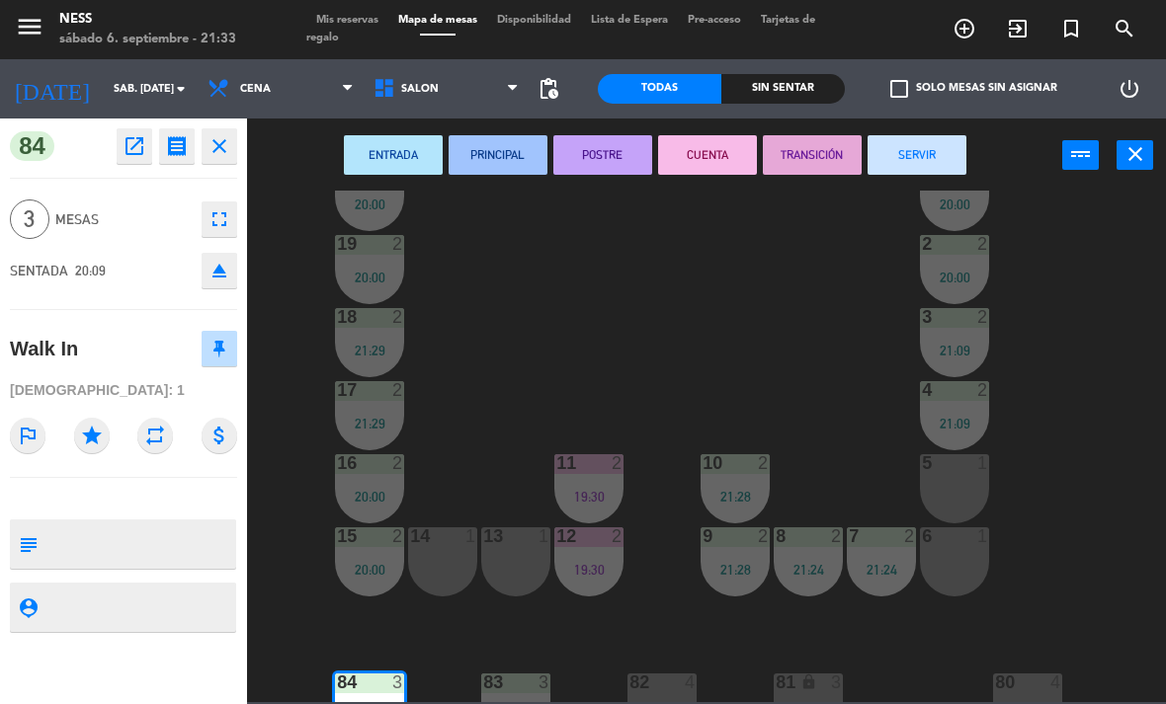
click at [921, 143] on button "SERVIR" at bounding box center [916, 155] width 99 height 40
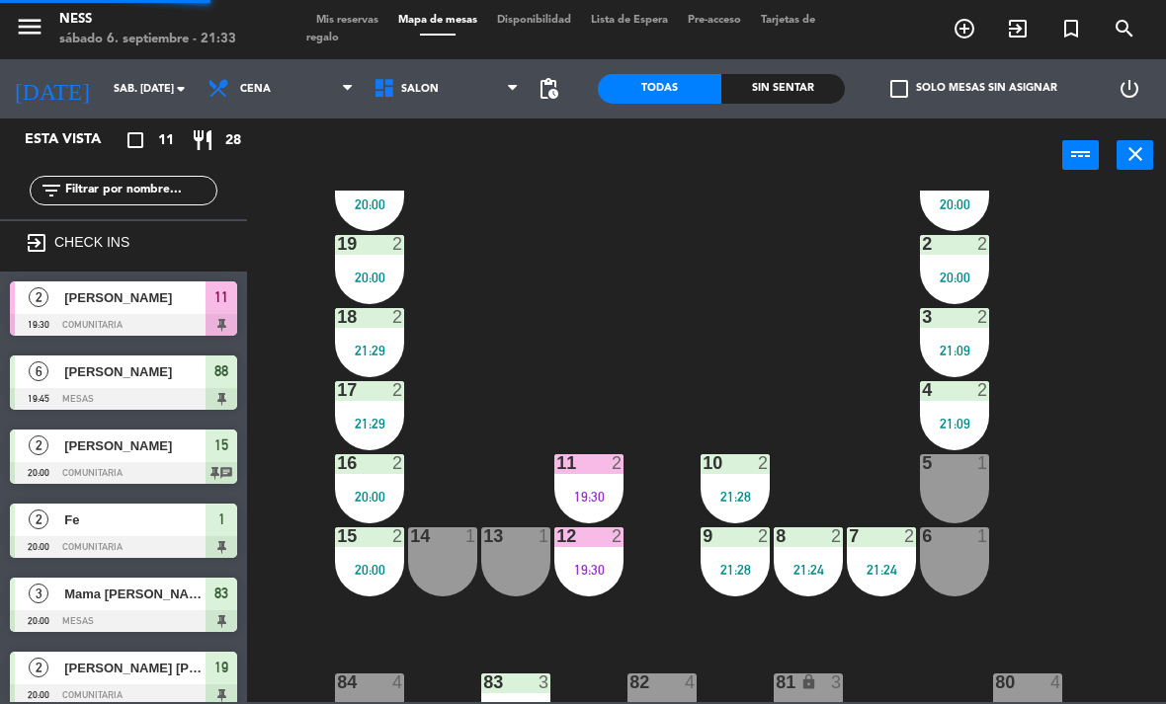
scroll to position [0, 0]
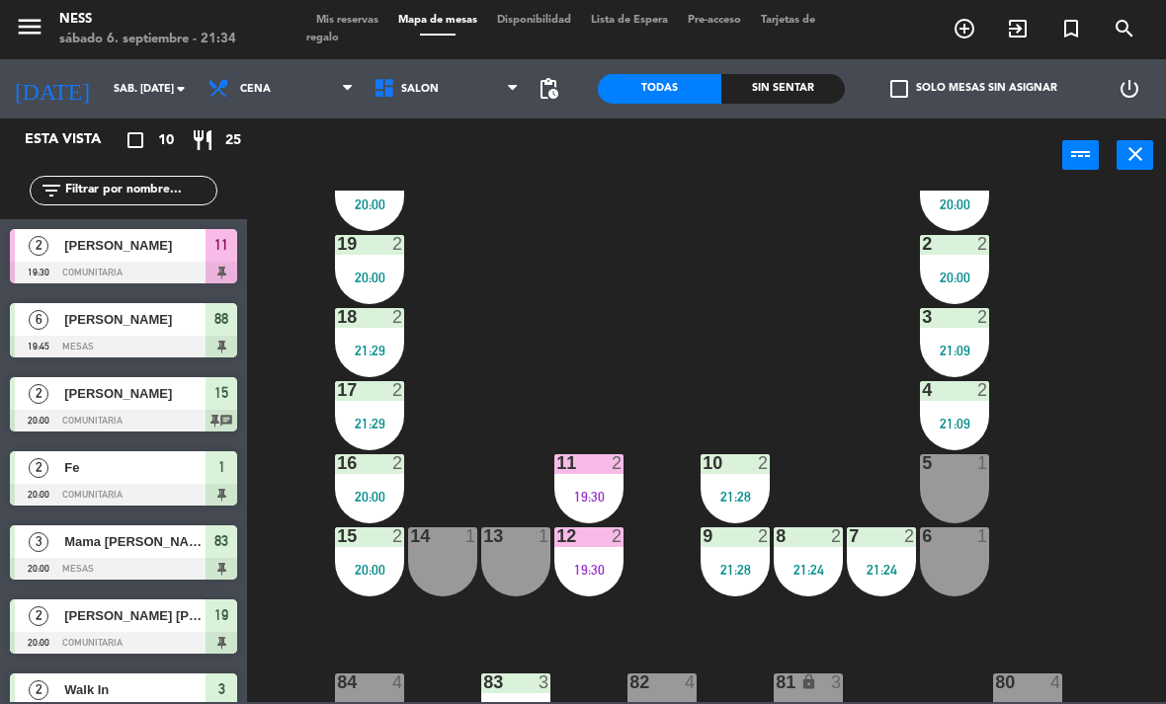
click at [623, 590] on div "12 2 19:30" at bounding box center [588, 561] width 69 height 69
click at [775, 305] on div "20 2 20:00 1 2 20:00 19 2 20:00 2 2 20:00 18 2 21:29 3 2 21:09 17 2 21:29 4 2 2…" at bounding box center [712, 447] width 907 height 512
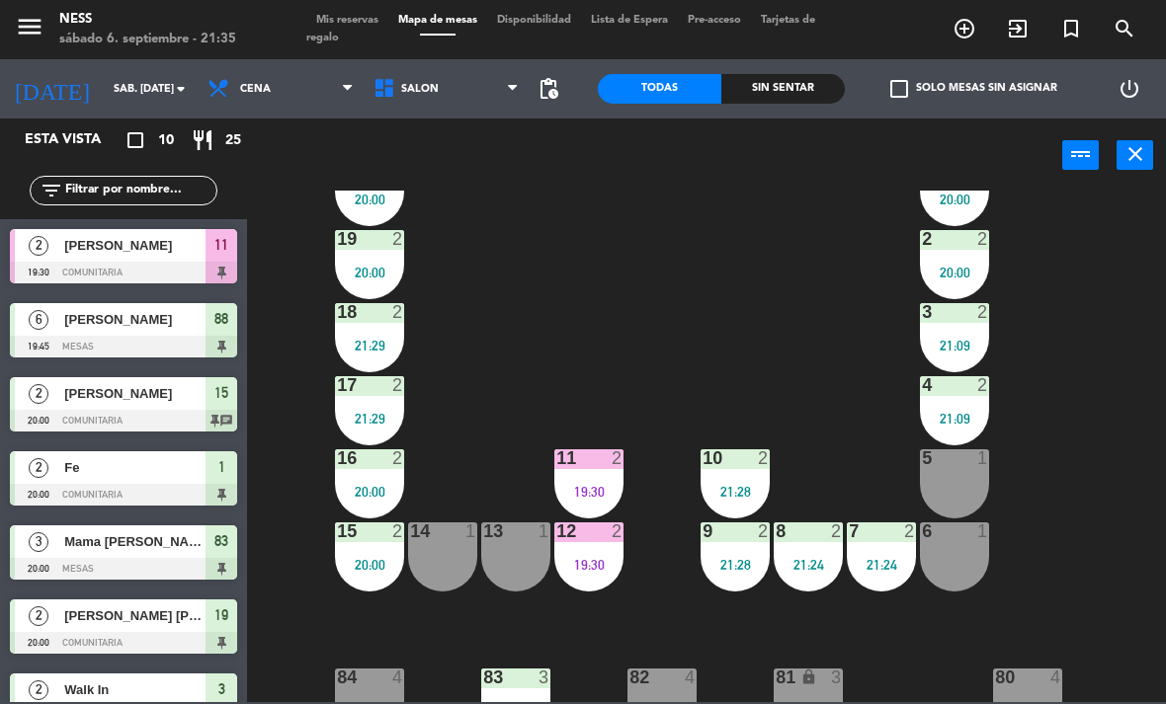
scroll to position [65, 0]
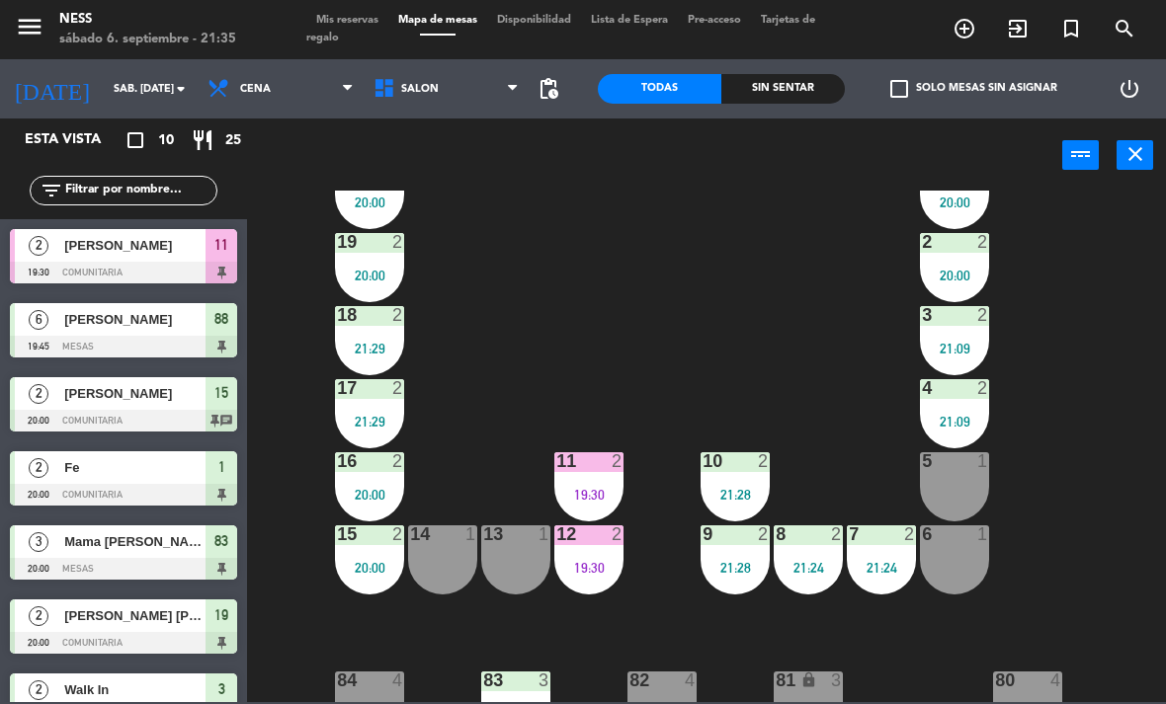
click at [1098, 465] on div "20 2 20:00 1 2 20:00 19 2 20:00 2 2 20:00 18 2 21:29 3 2 21:09 17 2 21:29 4 2 2…" at bounding box center [712, 447] width 907 height 512
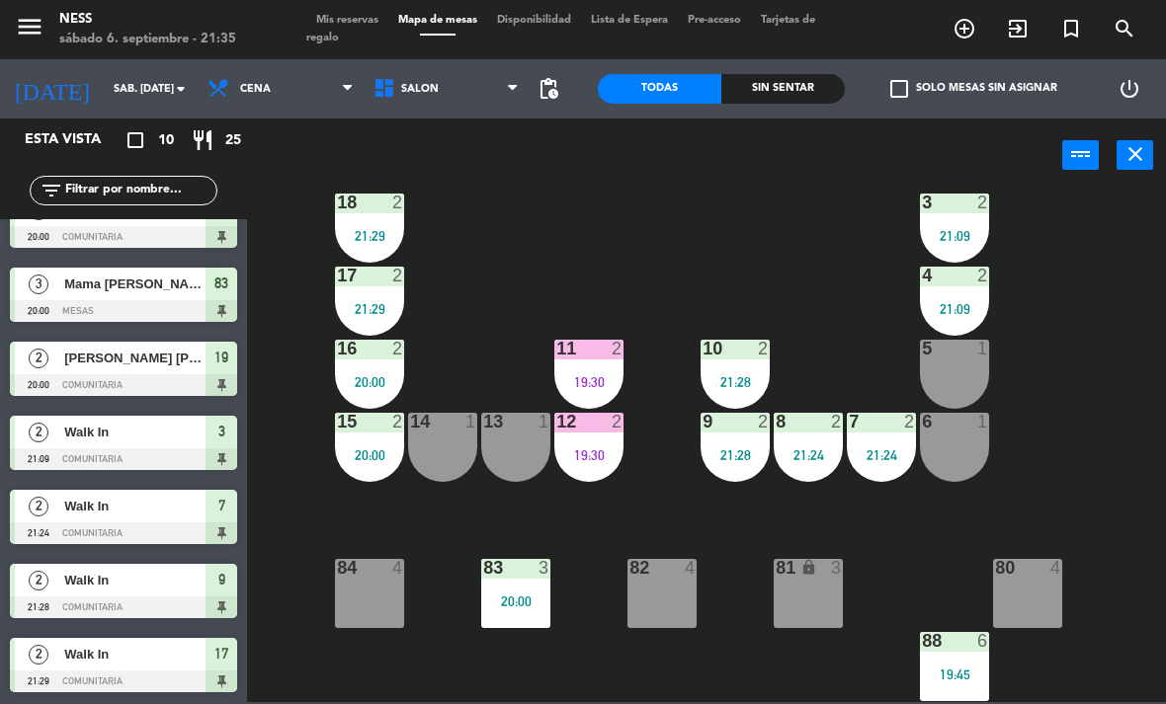
scroll to position [258, 0]
click at [588, 367] on div "11 2 19:30" at bounding box center [588, 374] width 69 height 69
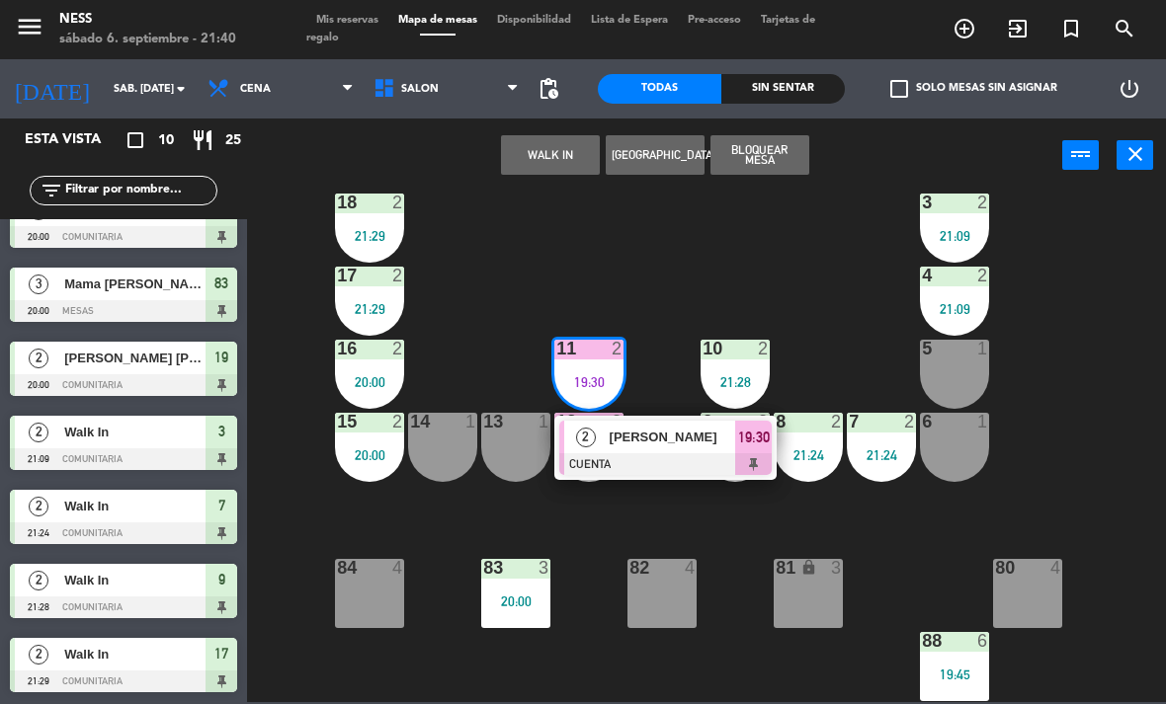
click at [626, 460] on div at bounding box center [665, 464] width 212 height 22
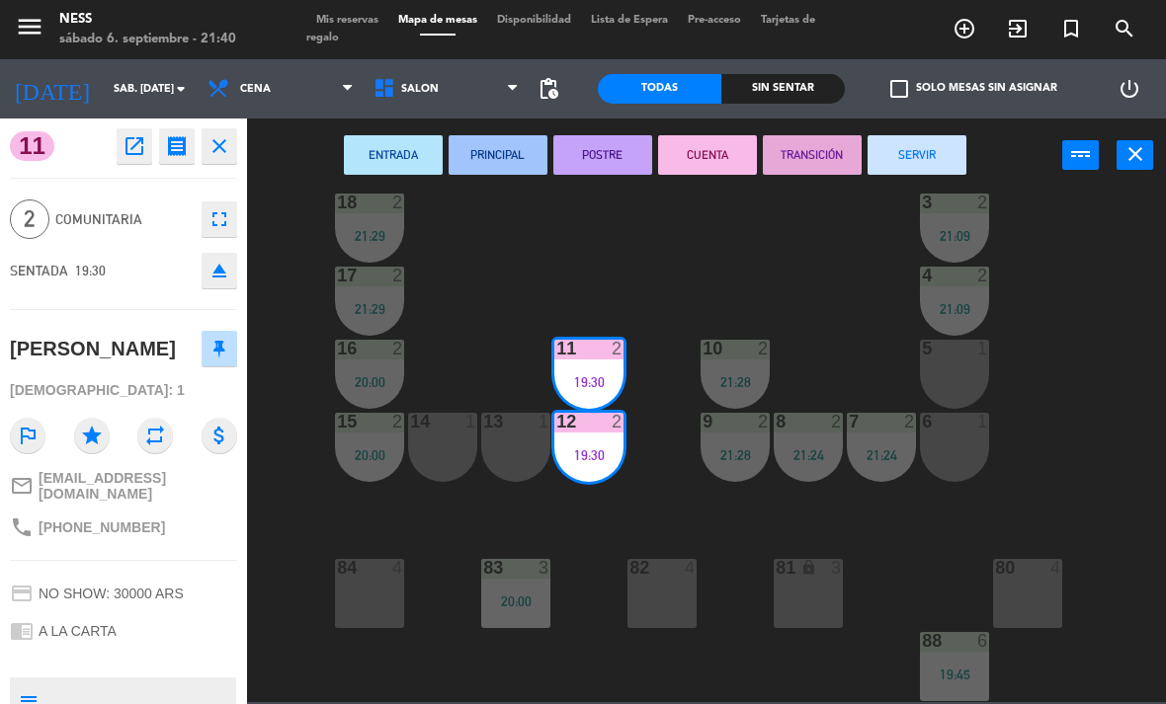
click at [963, 147] on button "SERVIR" at bounding box center [916, 155] width 99 height 40
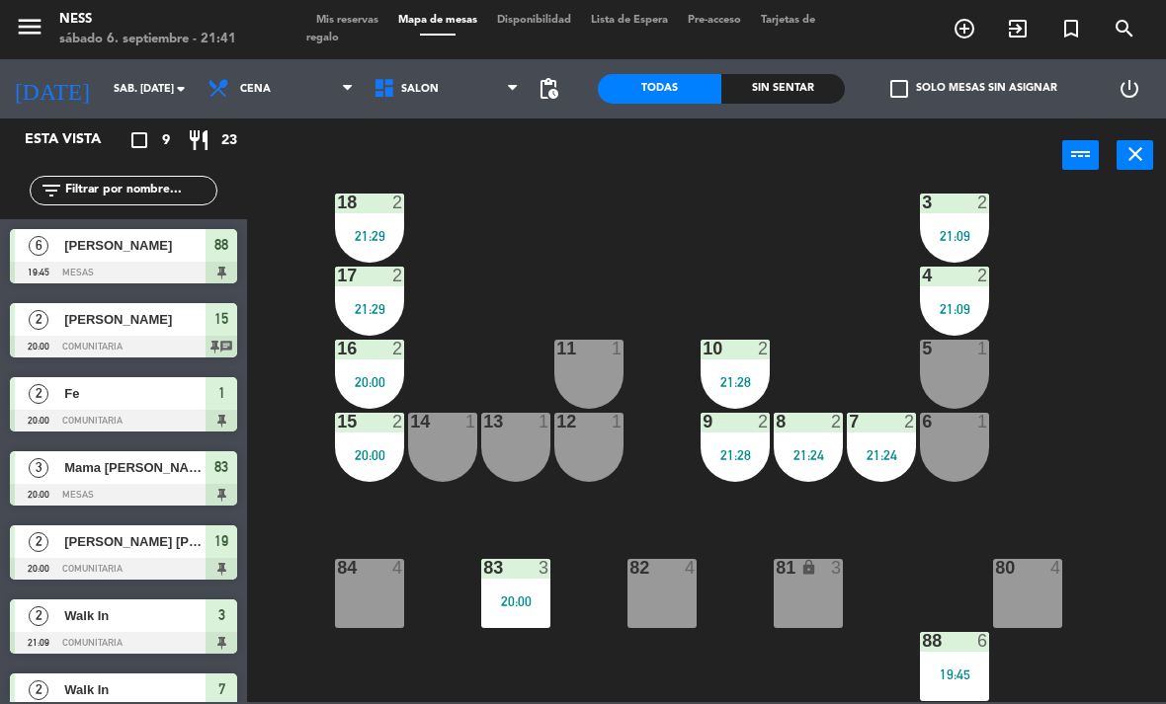
click at [370, 379] on div "20:00" at bounding box center [369, 382] width 69 height 14
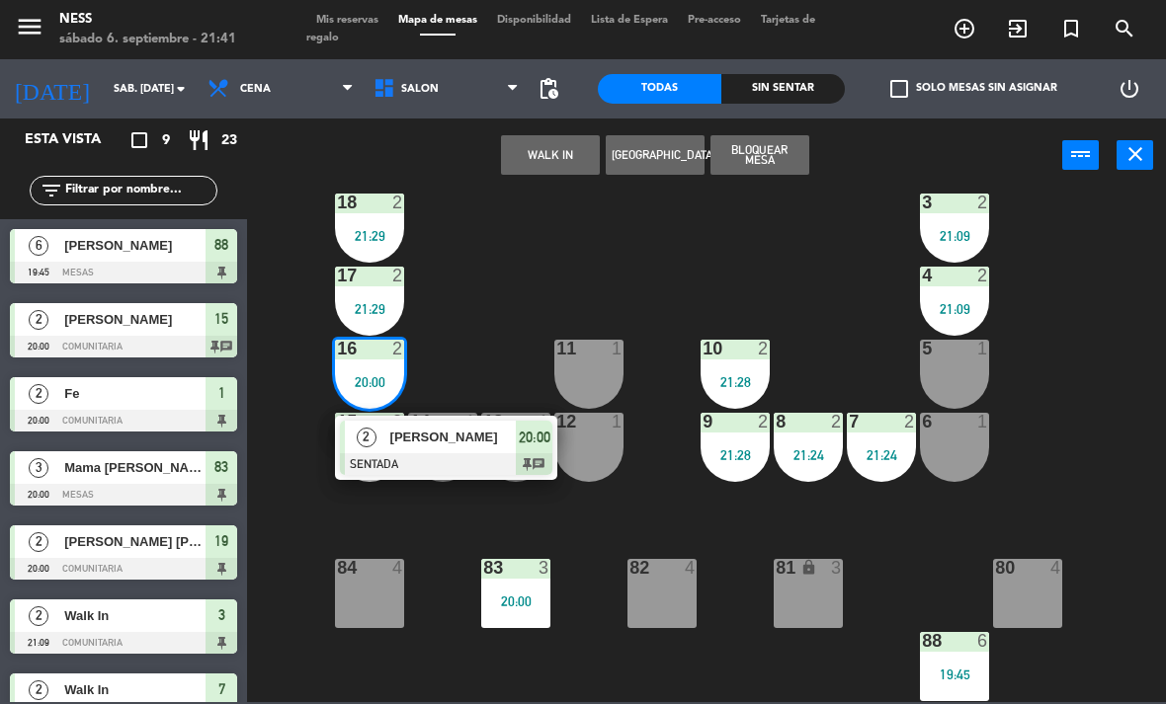
click at [418, 479] on div "14 1" at bounding box center [442, 447] width 69 height 69
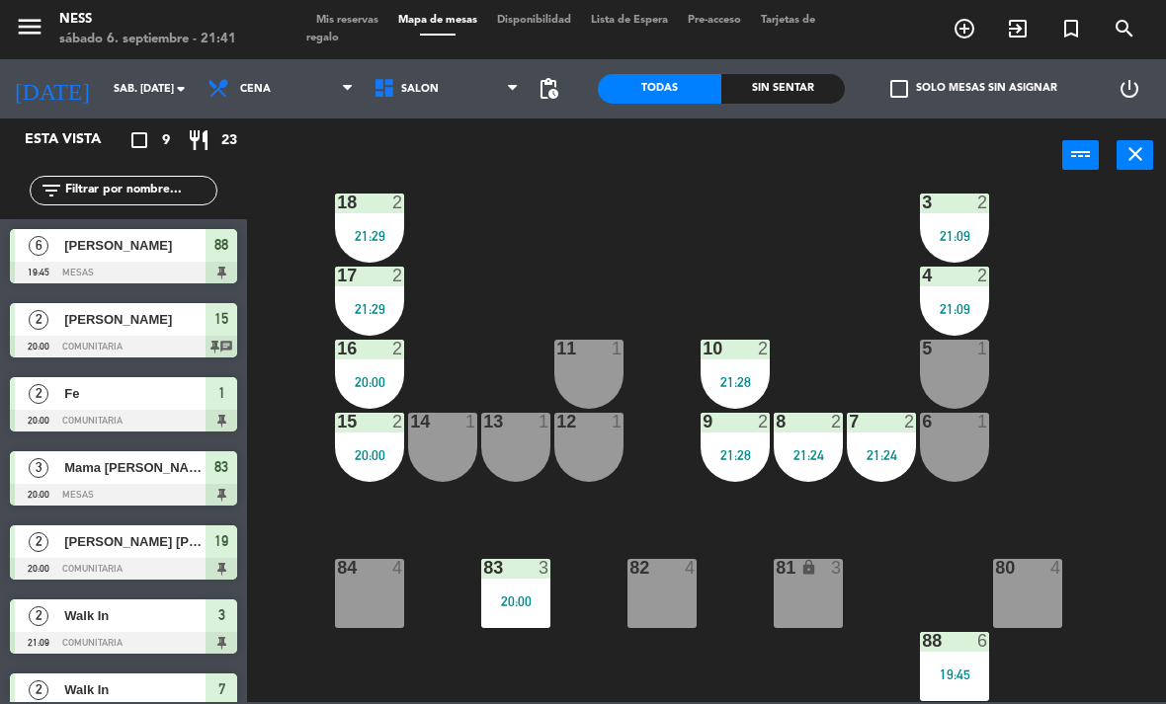
click at [545, 255] on div "20 2 20:00 1 2 20:00 19 2 20:00 2 2 20:00 18 2 21:29 3 2 21:09 17 2 21:29 4 2 2…" at bounding box center [712, 447] width 907 height 512
click at [382, 375] on div "20:00" at bounding box center [369, 382] width 69 height 14
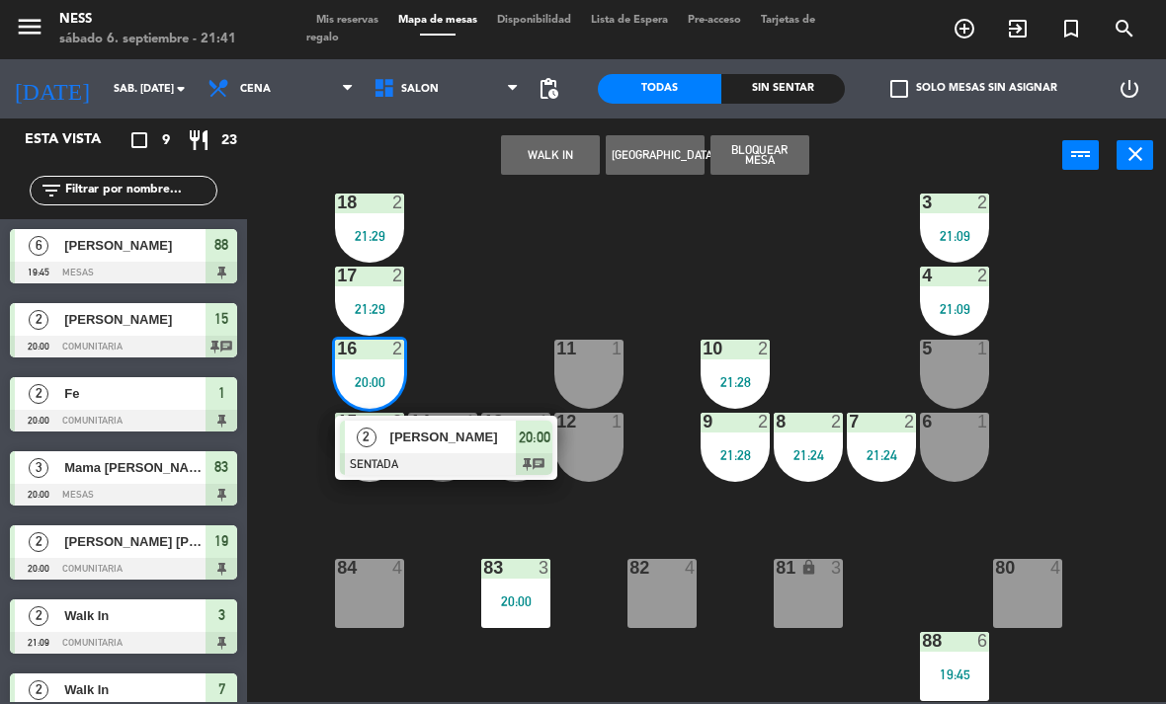
click at [399, 466] on div at bounding box center [446, 464] width 212 height 22
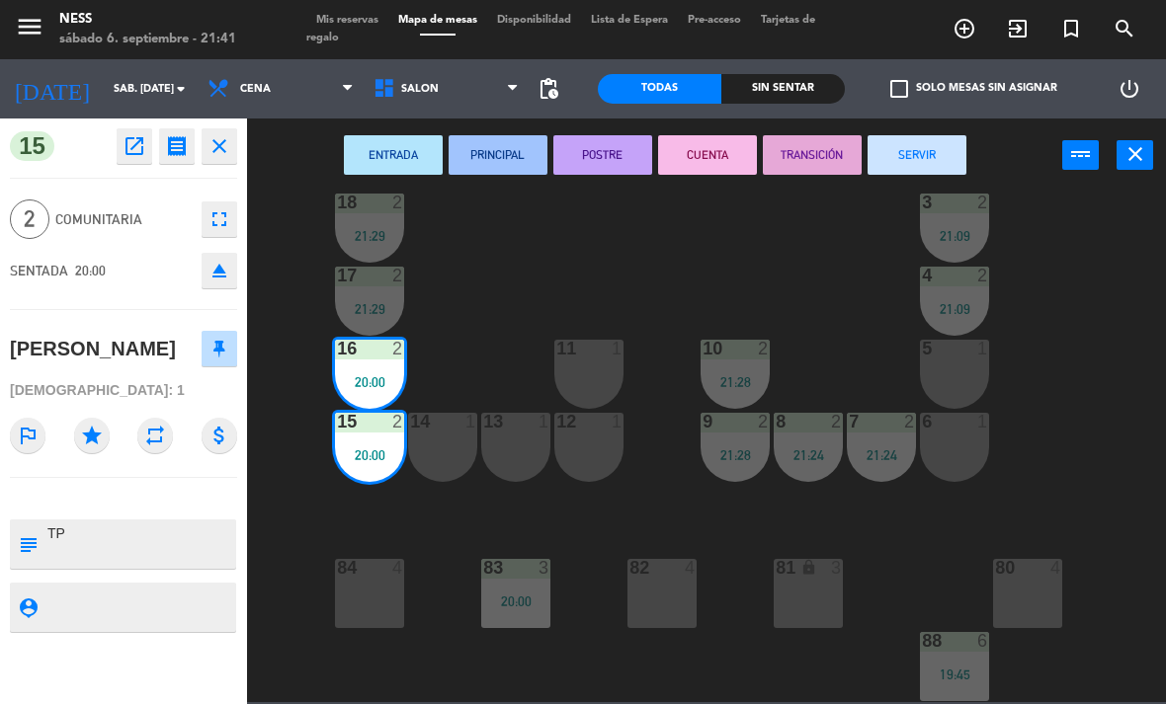
click at [613, 170] on button "POSTRE" at bounding box center [602, 155] width 99 height 40
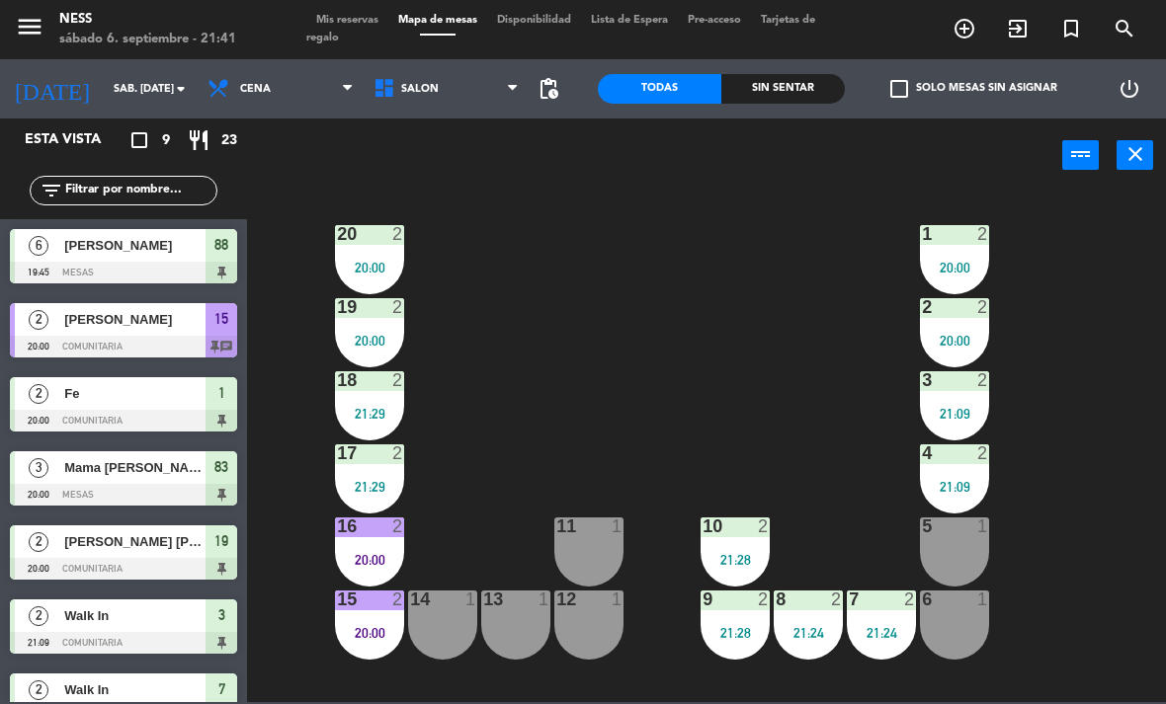
scroll to position [2, 0]
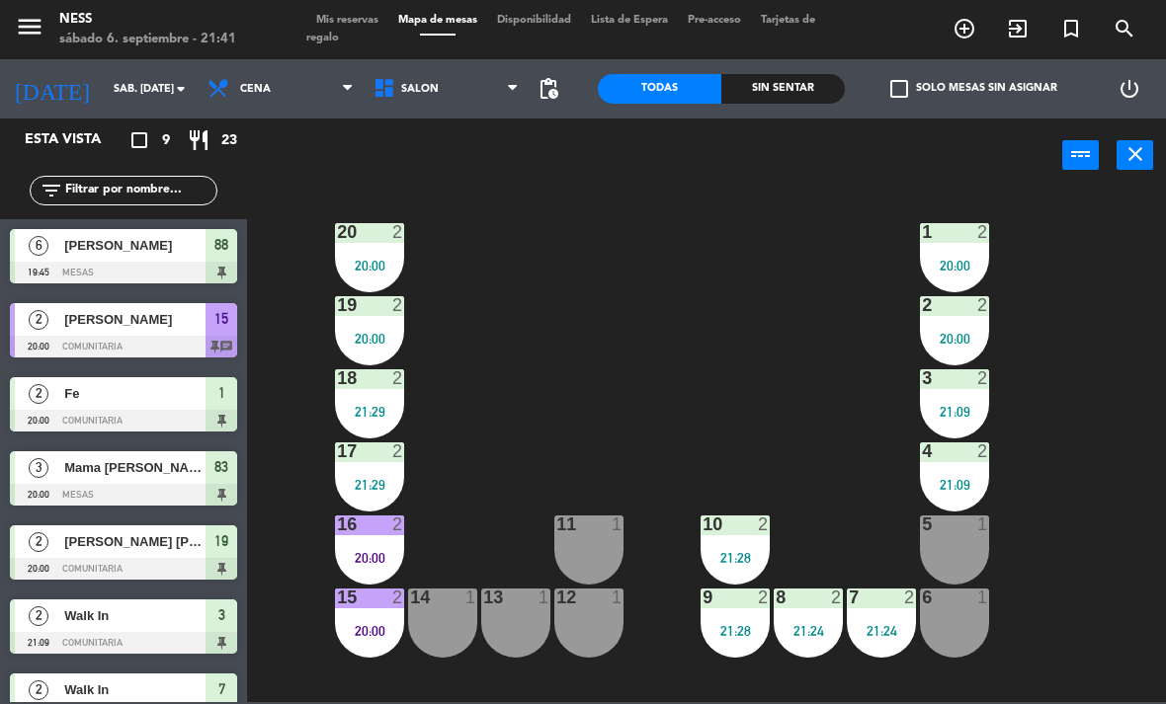
click at [373, 488] on div "21:29" at bounding box center [369, 485] width 69 height 14
click at [600, 365] on div "20 2 20:00 1 2 20:00 19 2 20:00 2 2 20:00 18 2 21:29 3 2 21:09 17 2 21:29 4 2 2…" at bounding box center [712, 447] width 907 height 512
click at [370, 321] on div "19 2 20:00" at bounding box center [369, 330] width 69 height 69
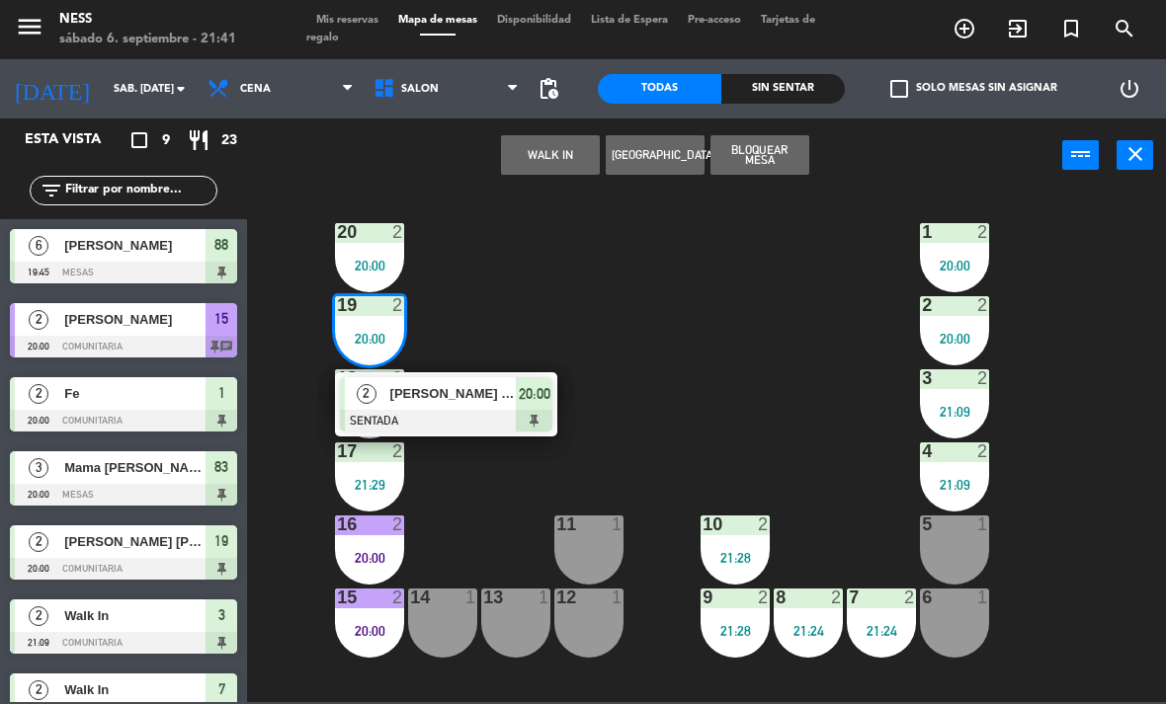
click at [476, 407] on div "[PERSON_NAME] [PERSON_NAME]" at bounding box center [452, 393] width 128 height 33
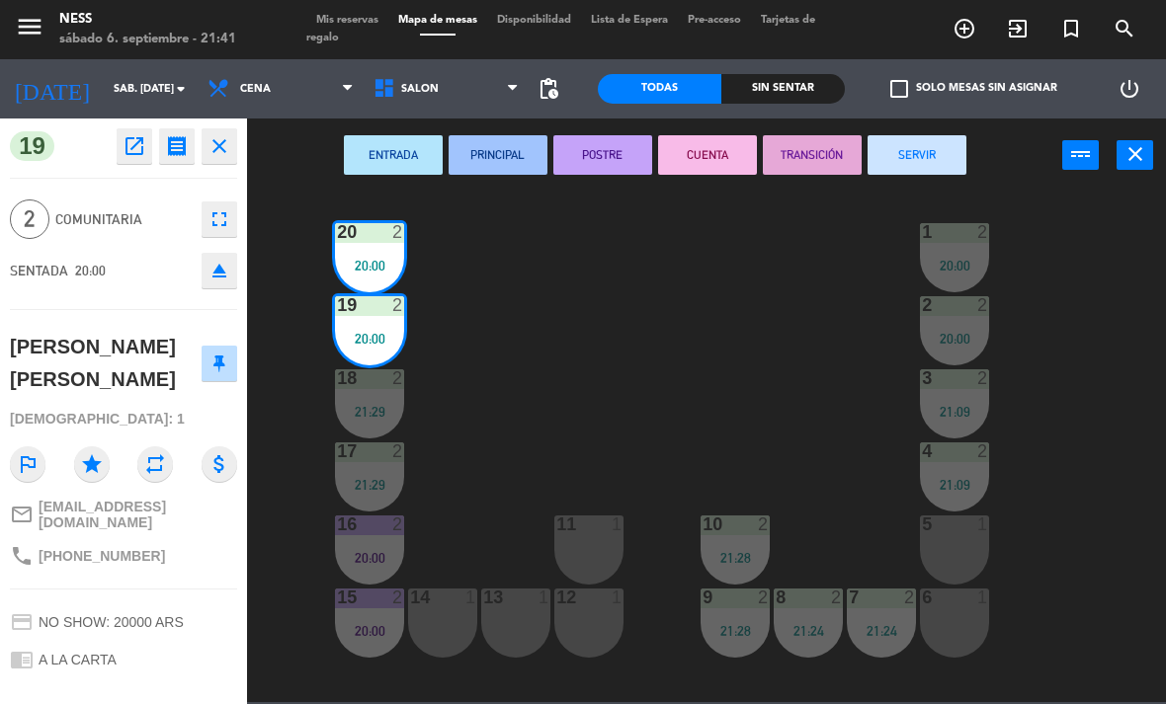
click at [612, 146] on button "POSTRE" at bounding box center [602, 155] width 99 height 40
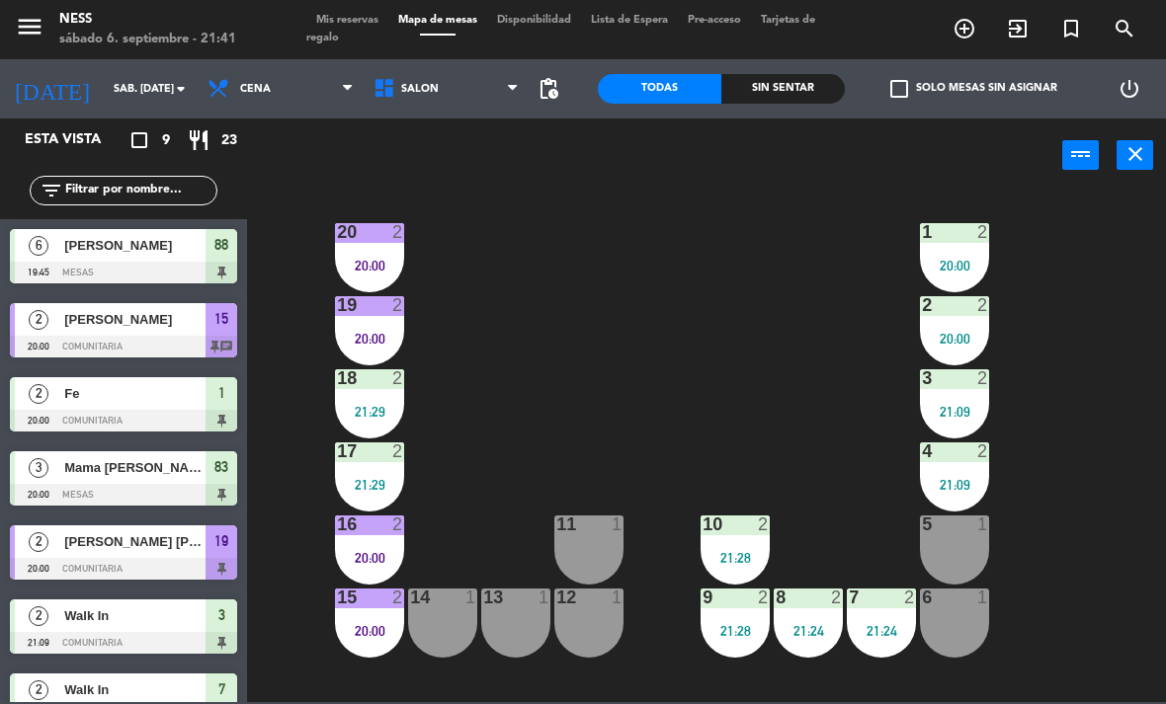
click at [956, 255] on div "1 2 20:00" at bounding box center [954, 257] width 69 height 69
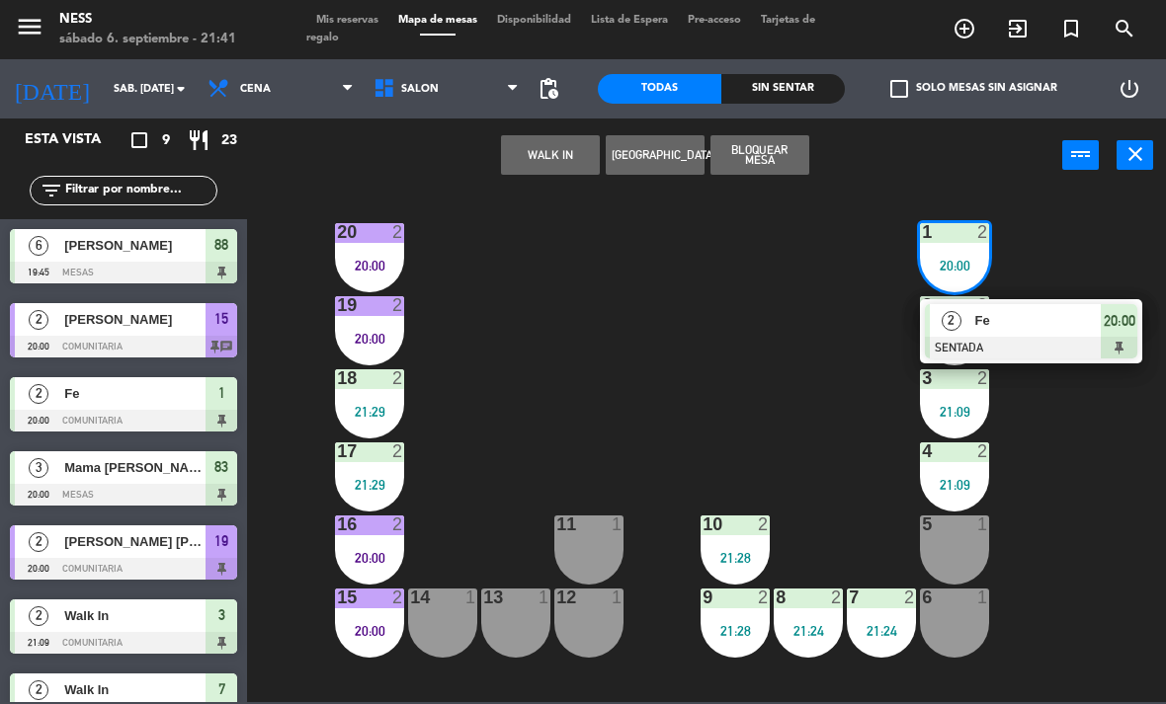
click at [1024, 338] on div at bounding box center [1031, 348] width 212 height 22
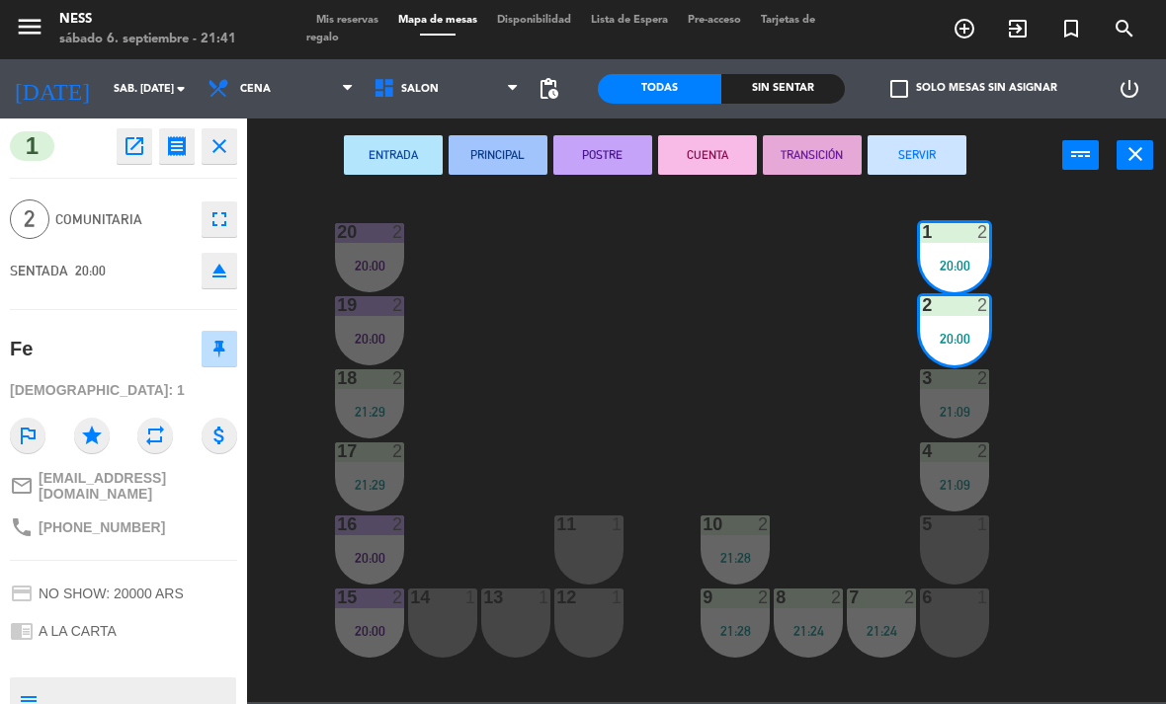
click at [624, 166] on button "POSTRE" at bounding box center [602, 155] width 99 height 40
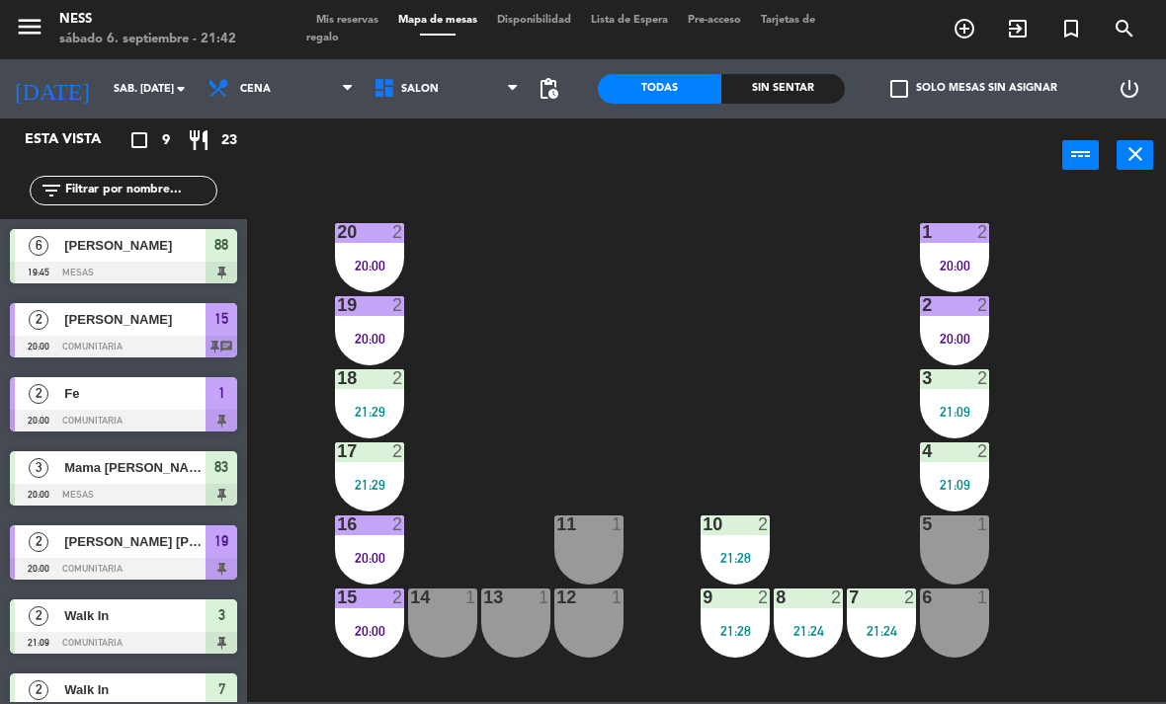
click at [1090, 492] on div "20 2 20:00 1 2 20:00 19 2 20:00 2 2 20:00 18 2 21:29 3 2 21:09 17 2 21:29 4 2 2…" at bounding box center [712, 447] width 907 height 512
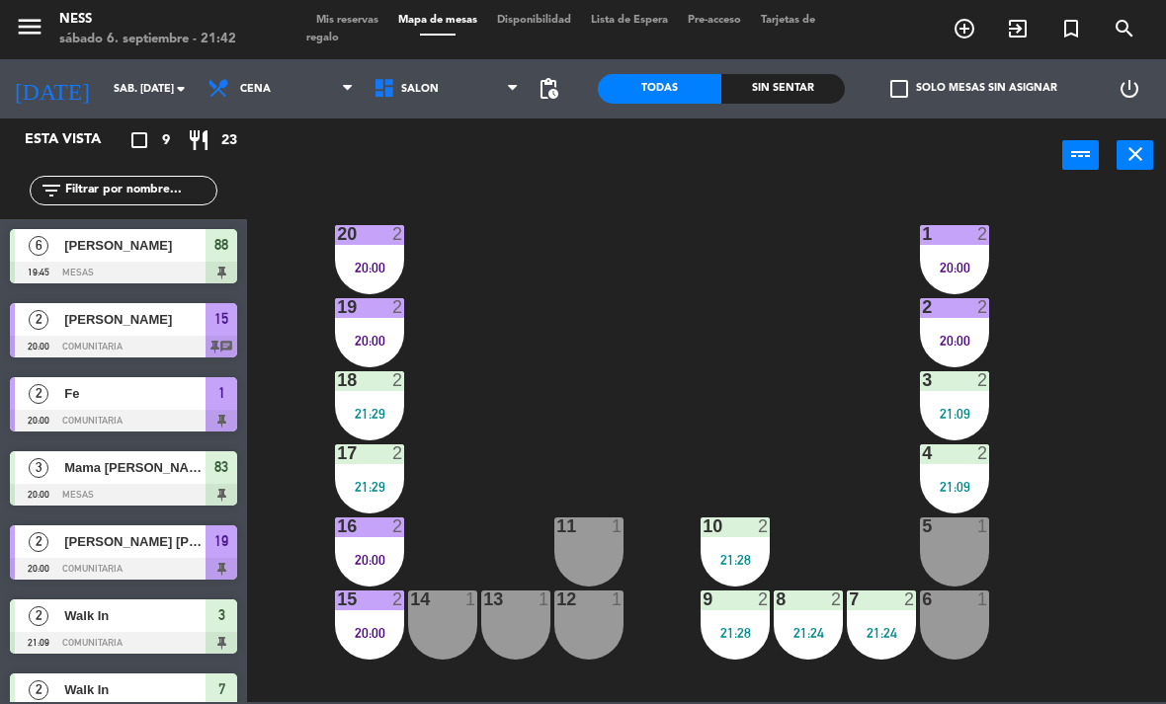
scroll to position [0, 0]
click at [602, 529] on div at bounding box center [589, 527] width 33 height 18
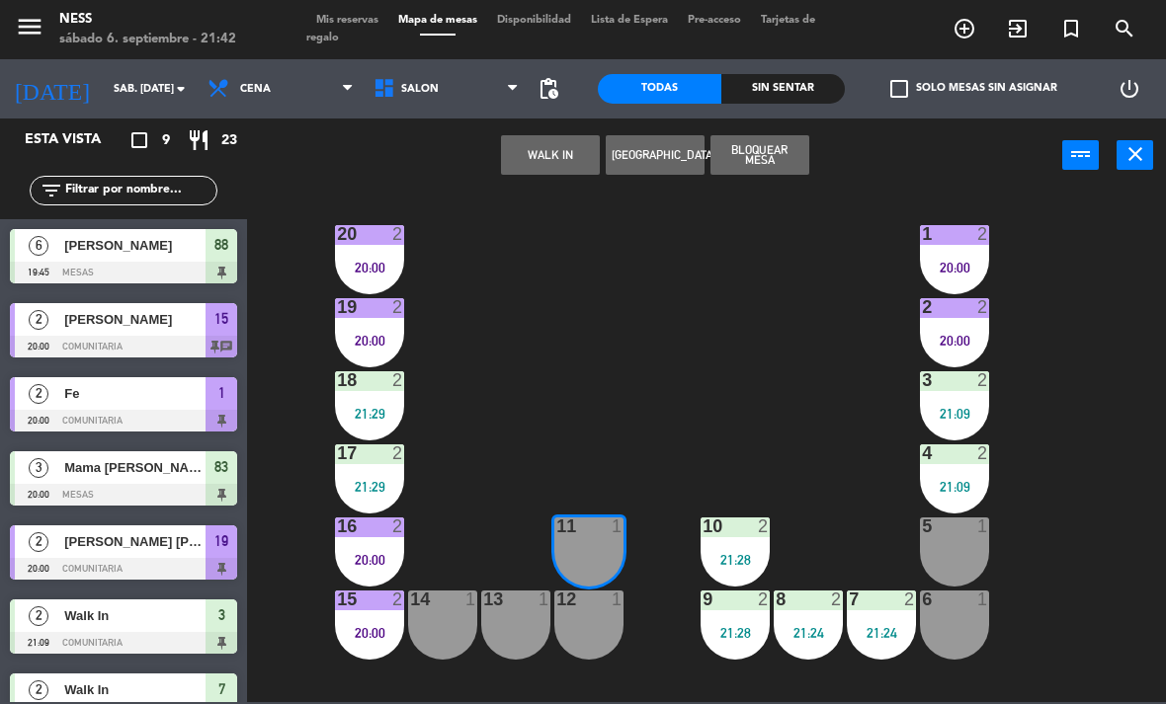
click at [579, 152] on button "WALK IN" at bounding box center [550, 155] width 99 height 40
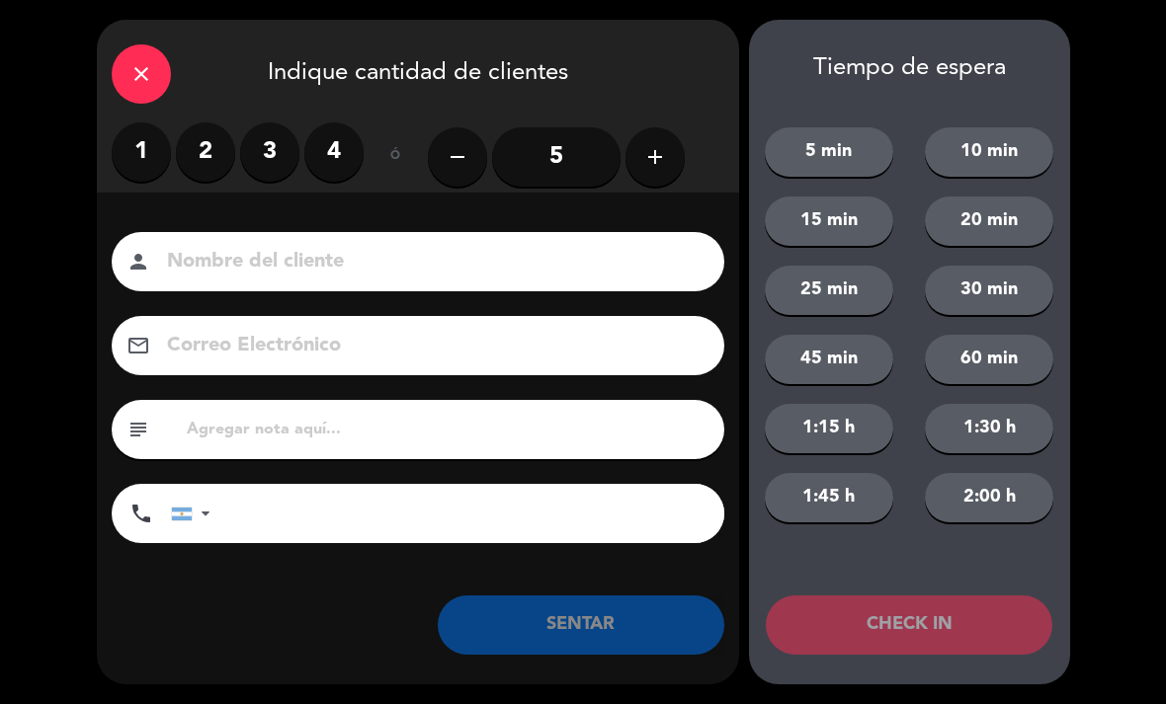
click at [206, 176] on label "2" at bounding box center [205, 151] width 59 height 59
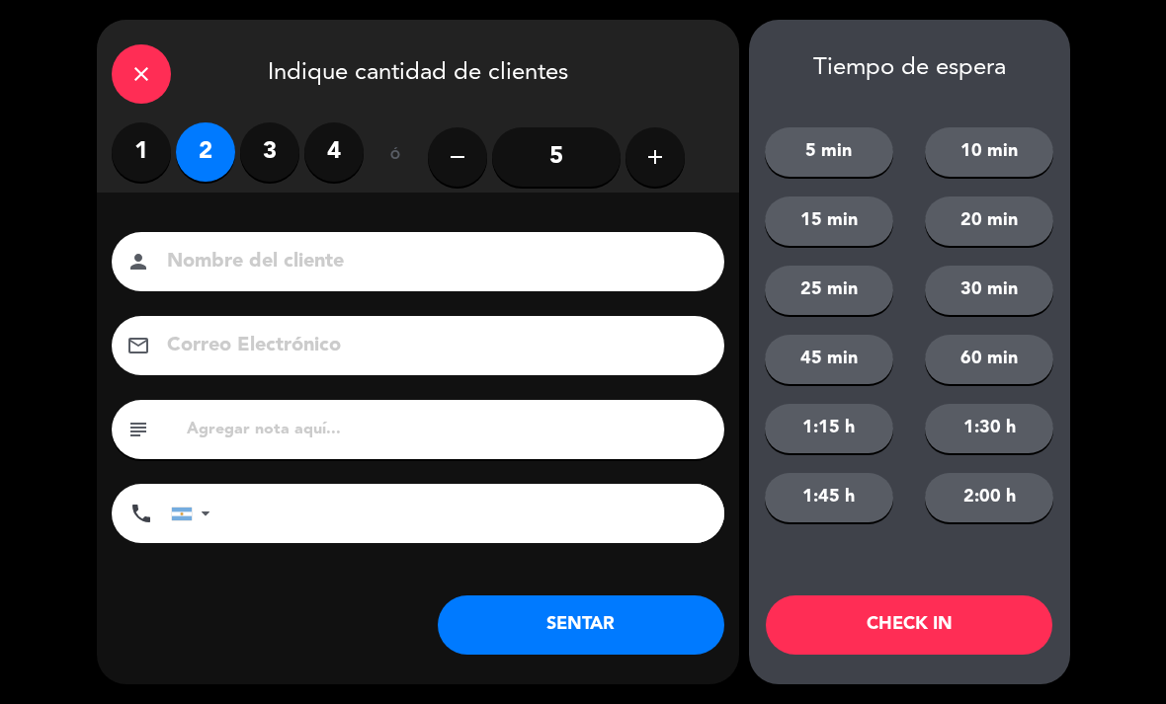
click at [590, 608] on button "SENTAR" at bounding box center [581, 625] width 286 height 59
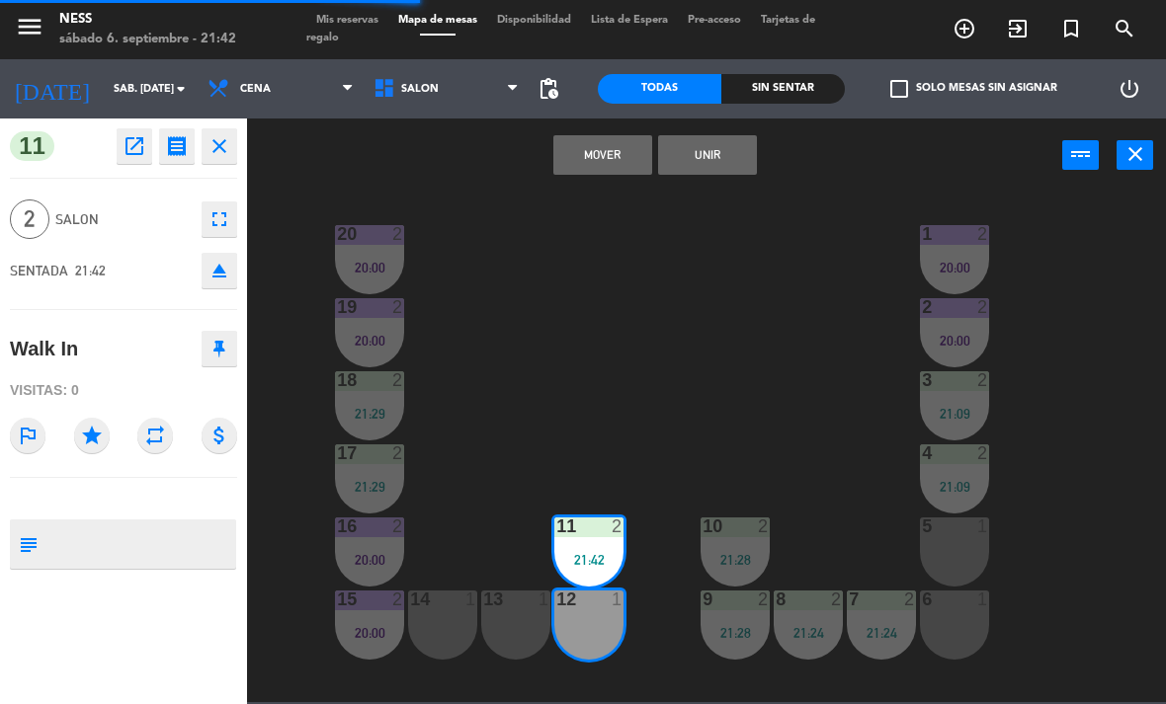
click at [735, 173] on button "Unir" at bounding box center [707, 155] width 99 height 40
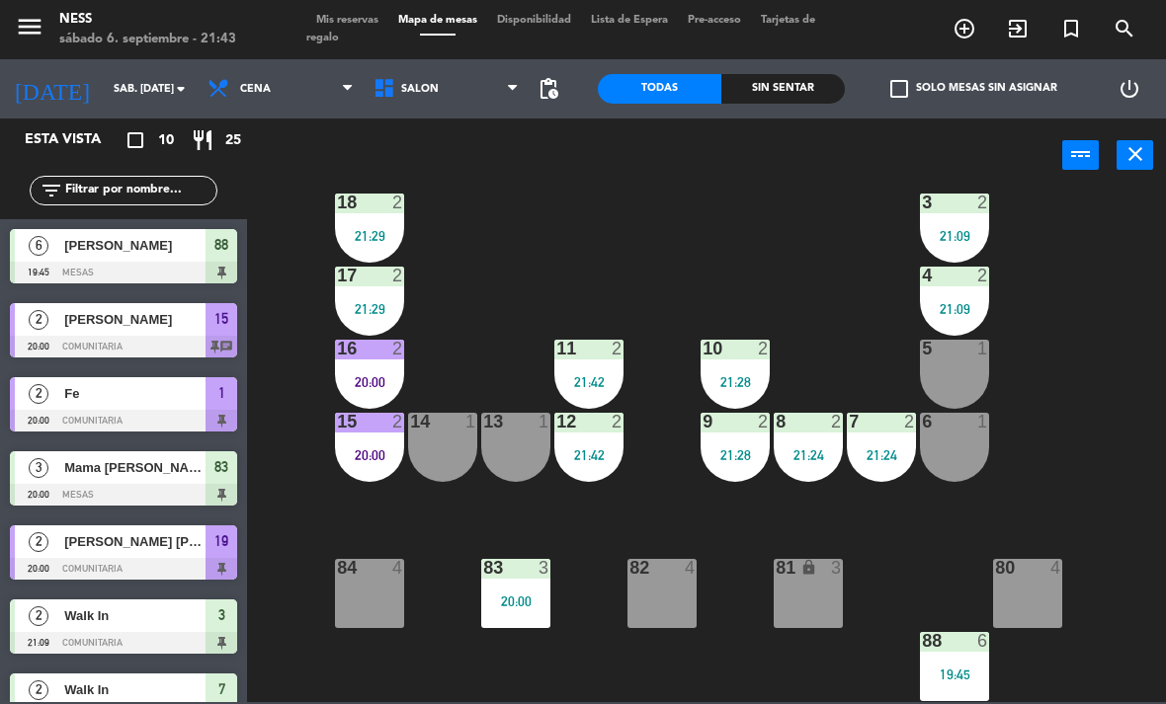
scroll to position [178, 0]
click at [969, 371] on div "5 1" at bounding box center [954, 374] width 69 height 69
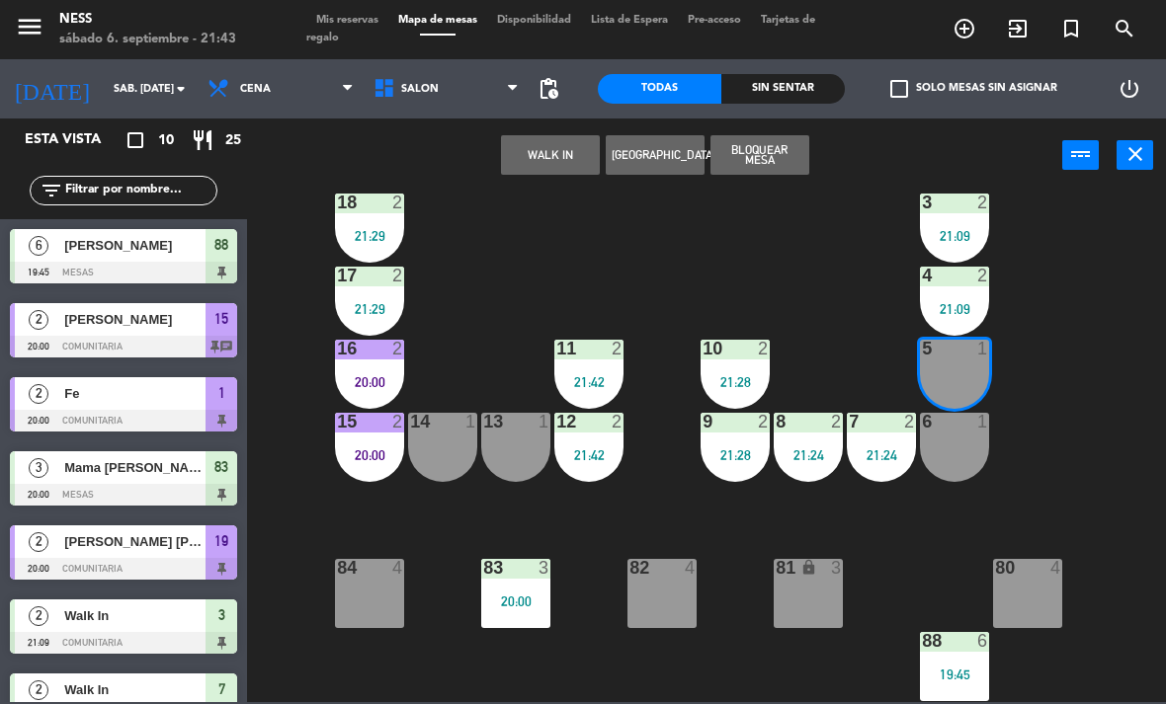
click at [562, 163] on button "WALK IN" at bounding box center [550, 155] width 99 height 40
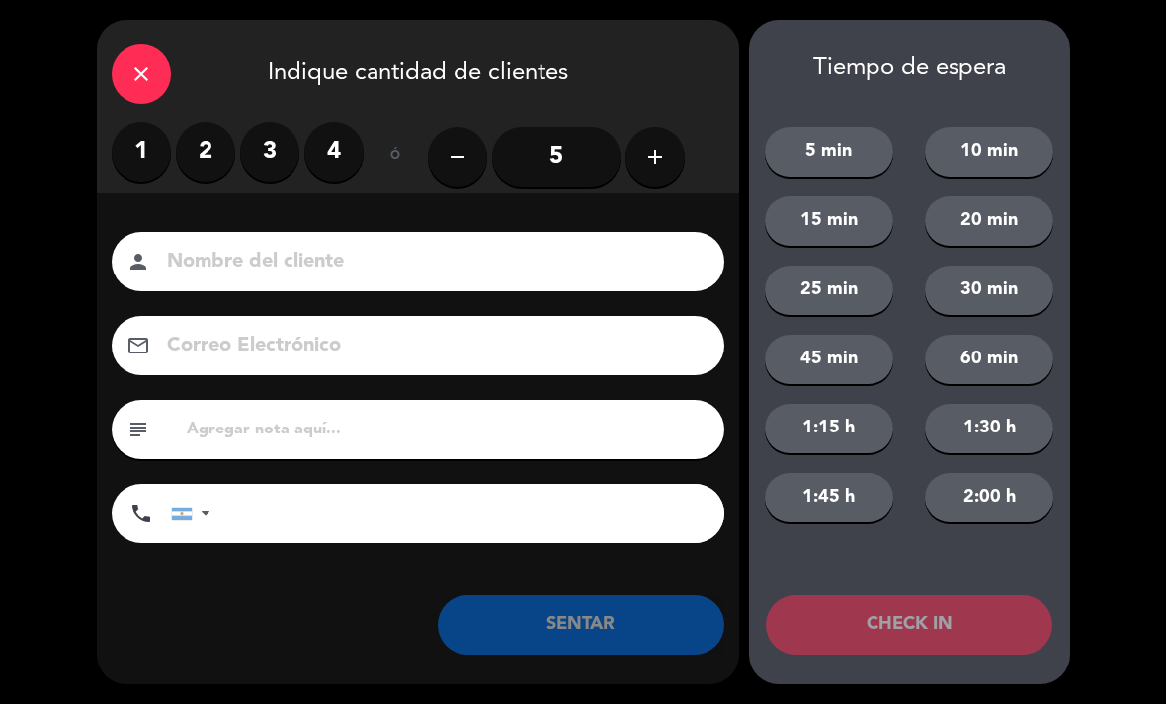
click at [226, 145] on label "2" at bounding box center [205, 151] width 59 height 59
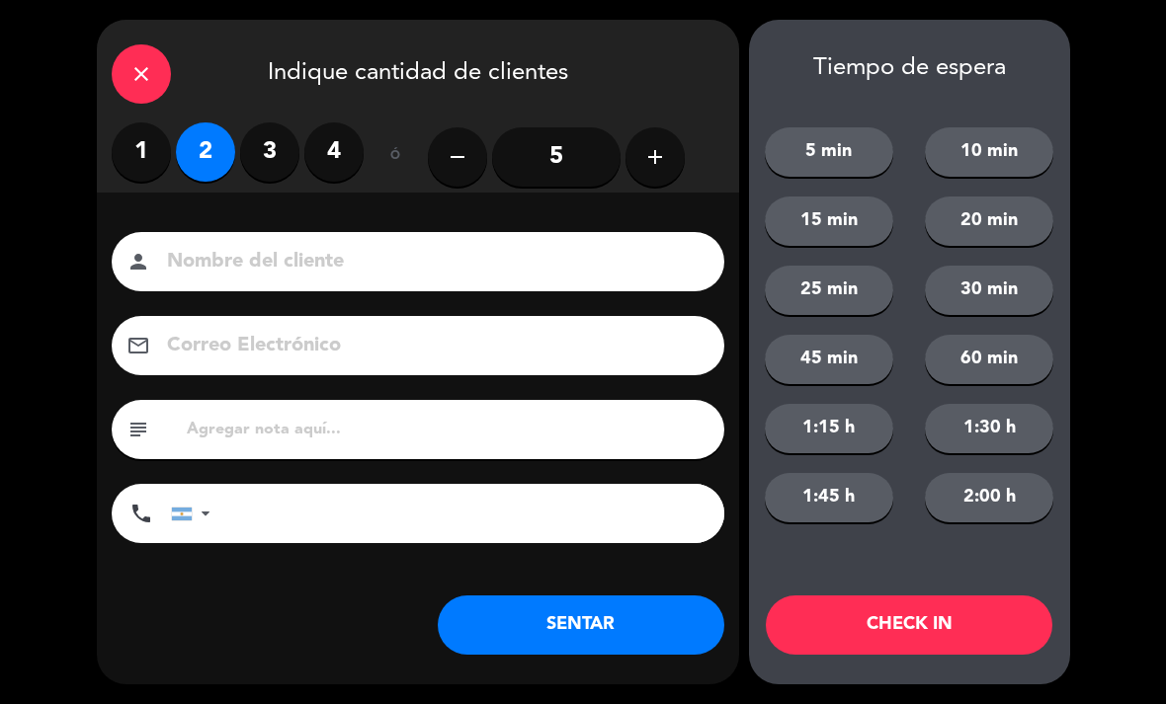
click at [603, 628] on button "SENTAR" at bounding box center [581, 625] width 286 height 59
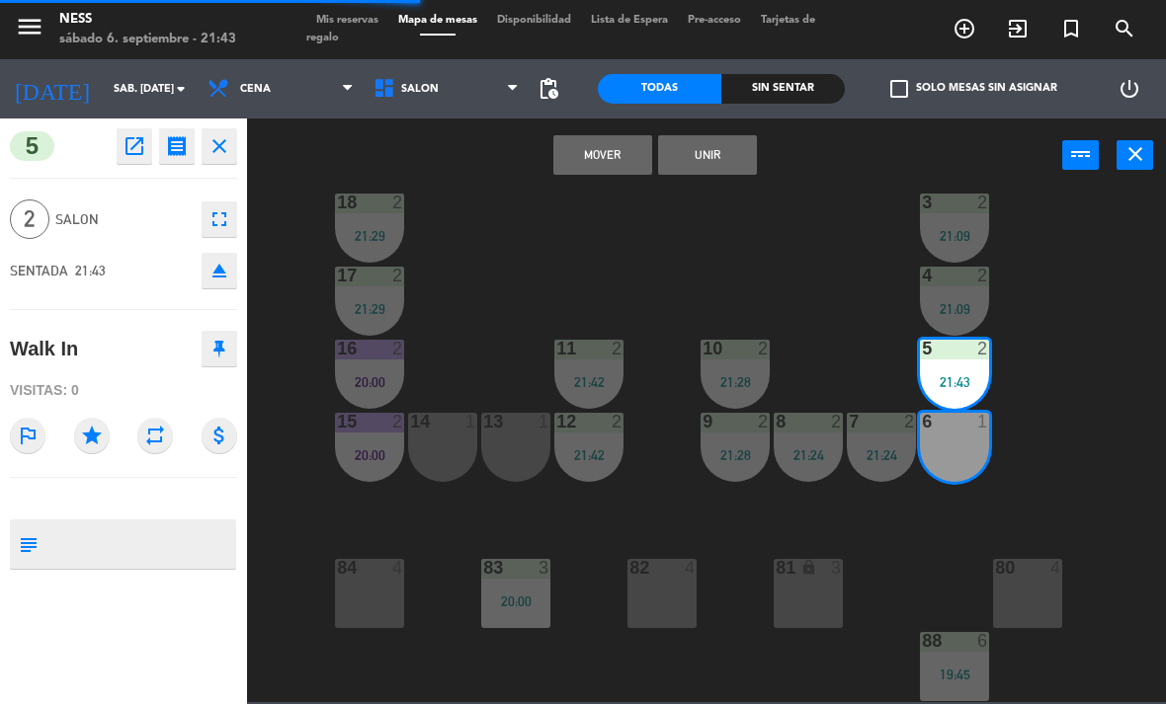
click at [746, 166] on button "Unir" at bounding box center [707, 155] width 99 height 40
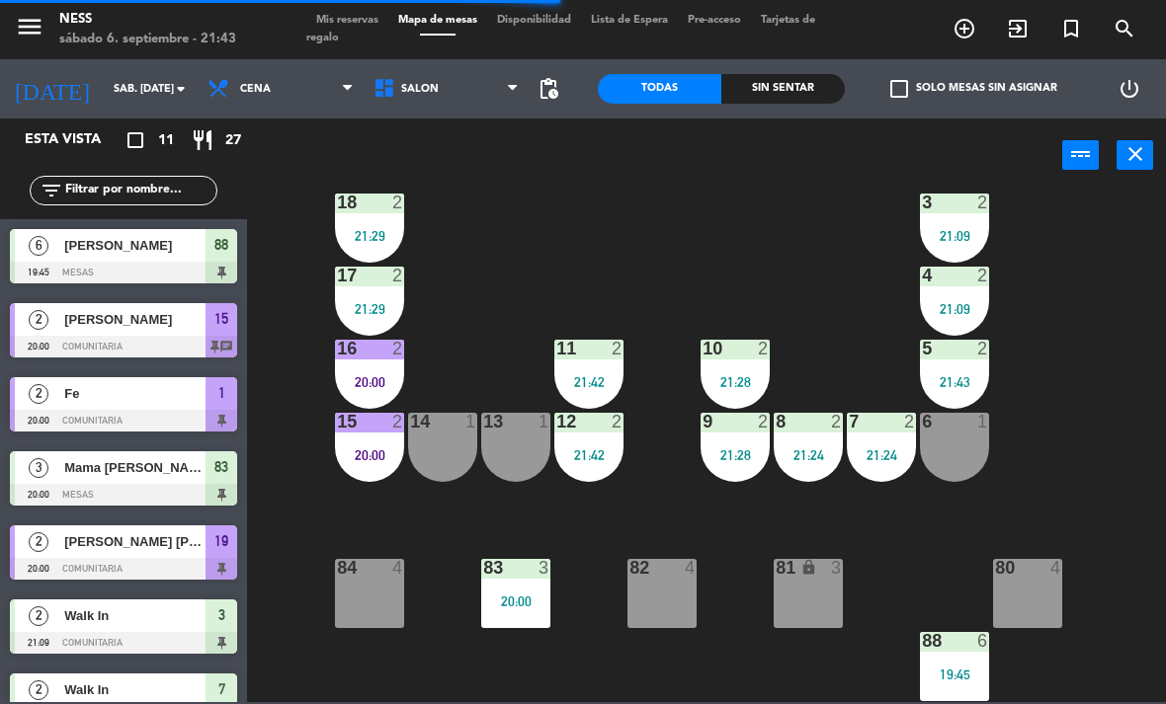
click at [841, 584] on div "81 lock 3" at bounding box center [807, 593] width 69 height 69
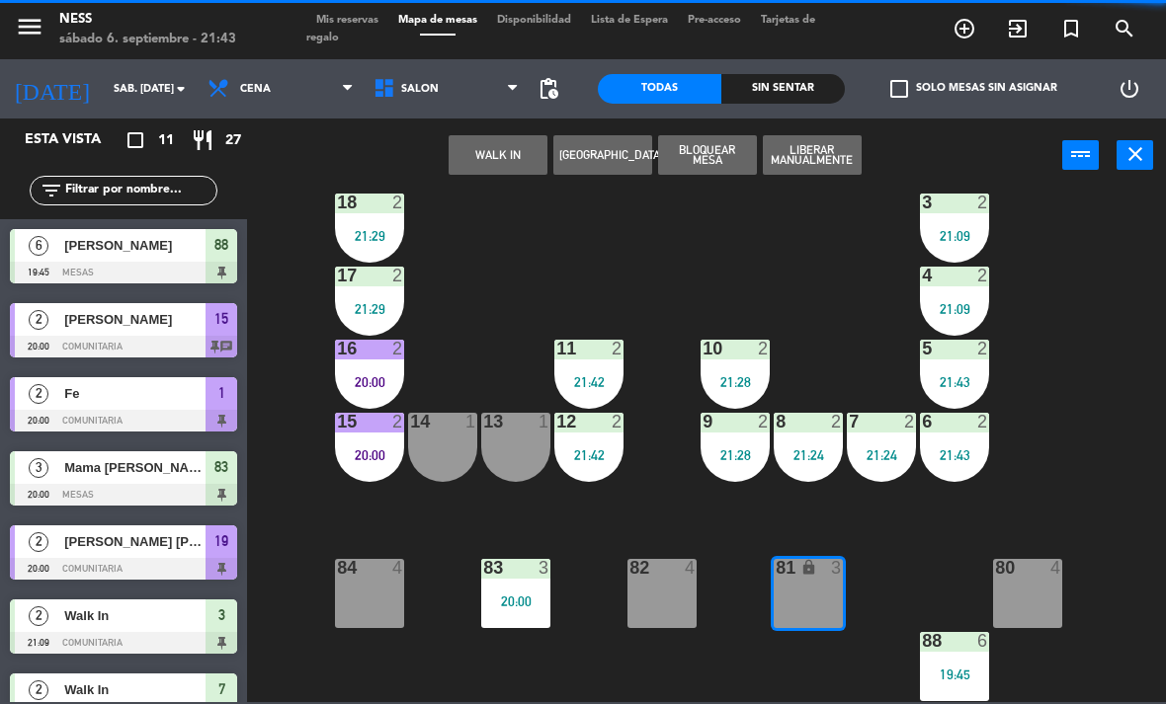
click at [541, 154] on button "WALK IN" at bounding box center [497, 155] width 99 height 40
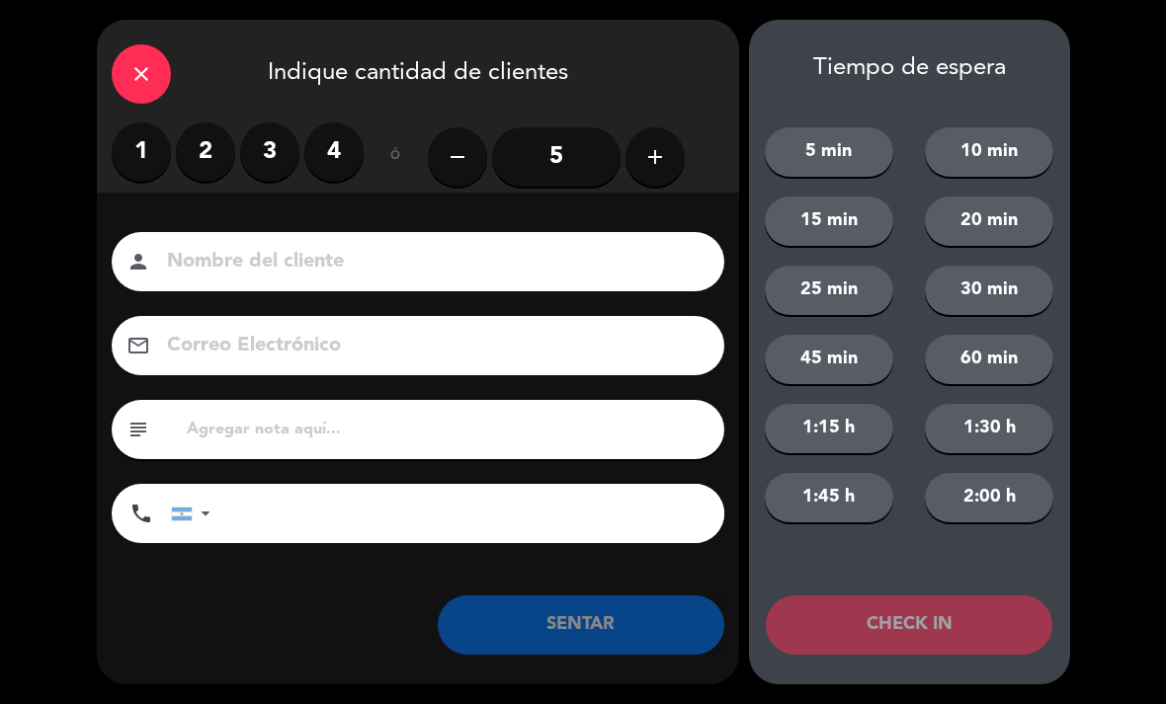
click at [268, 156] on label "3" at bounding box center [269, 151] width 59 height 59
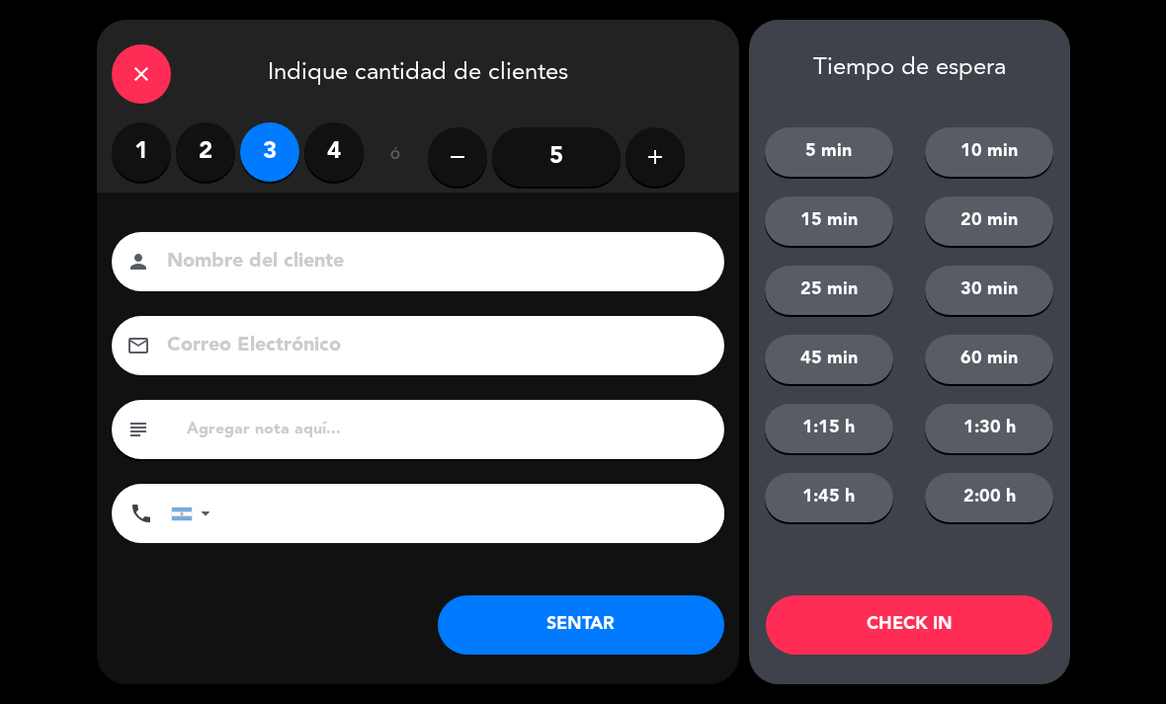
click at [662, 642] on button "SENTAR" at bounding box center [581, 625] width 286 height 59
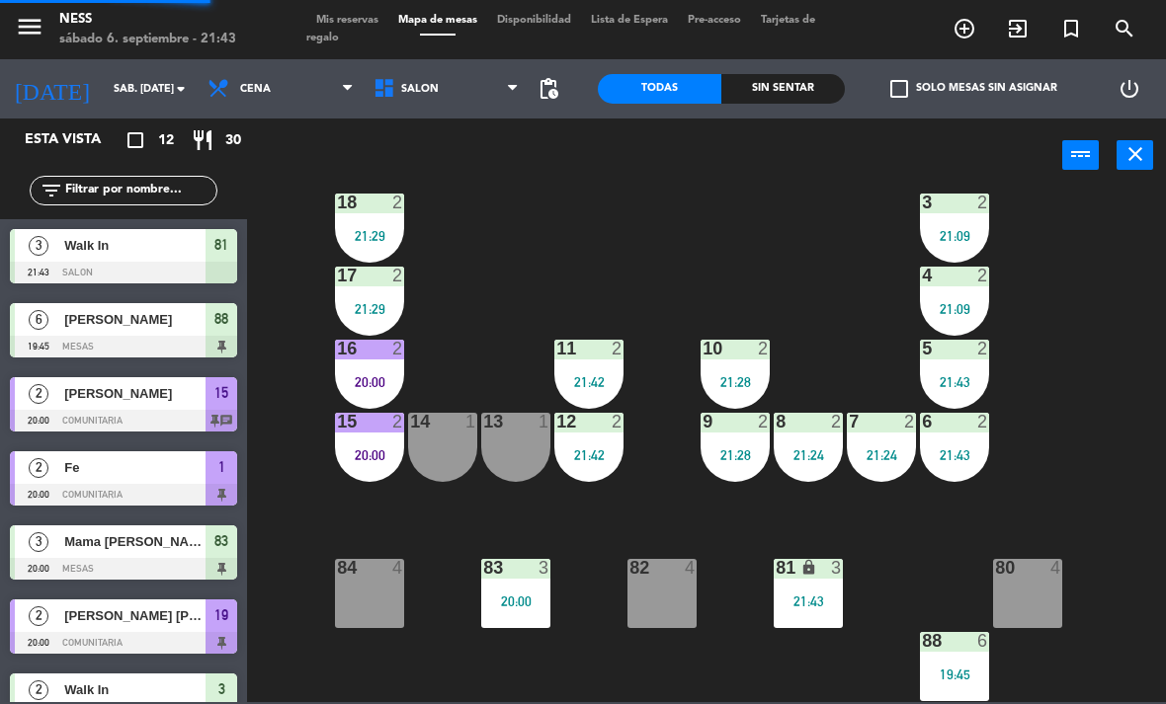
click at [669, 596] on div "82 4" at bounding box center [661, 593] width 69 height 69
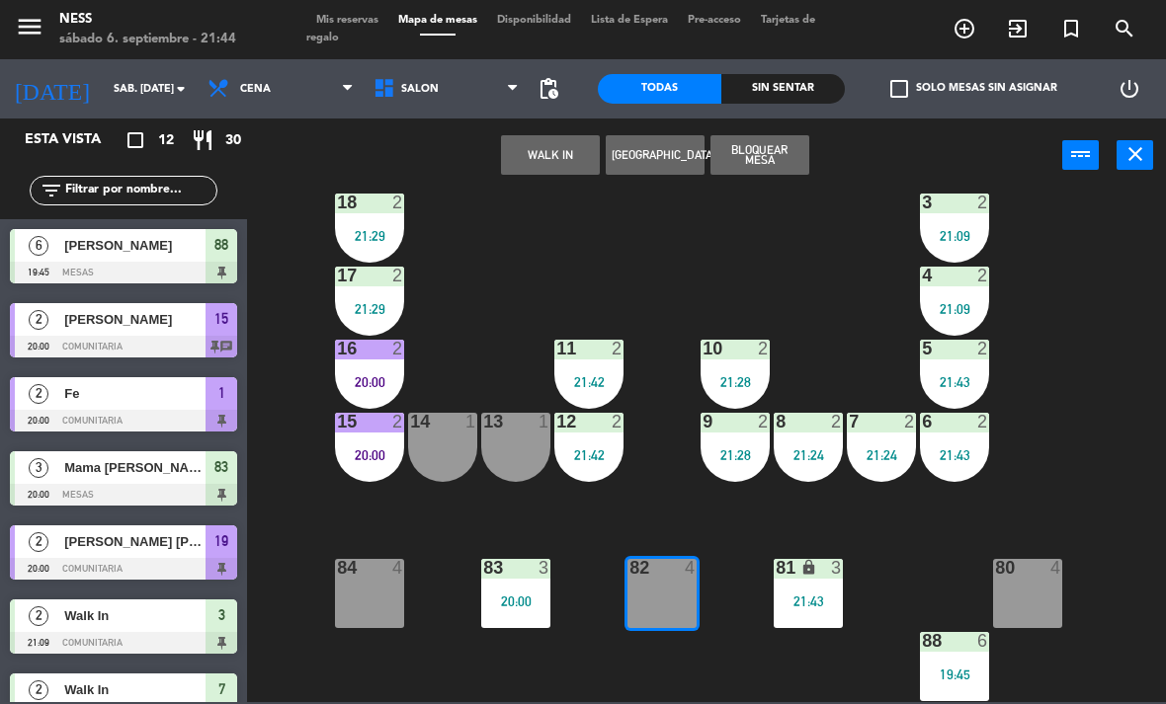
click at [573, 163] on button "WALK IN" at bounding box center [550, 155] width 99 height 40
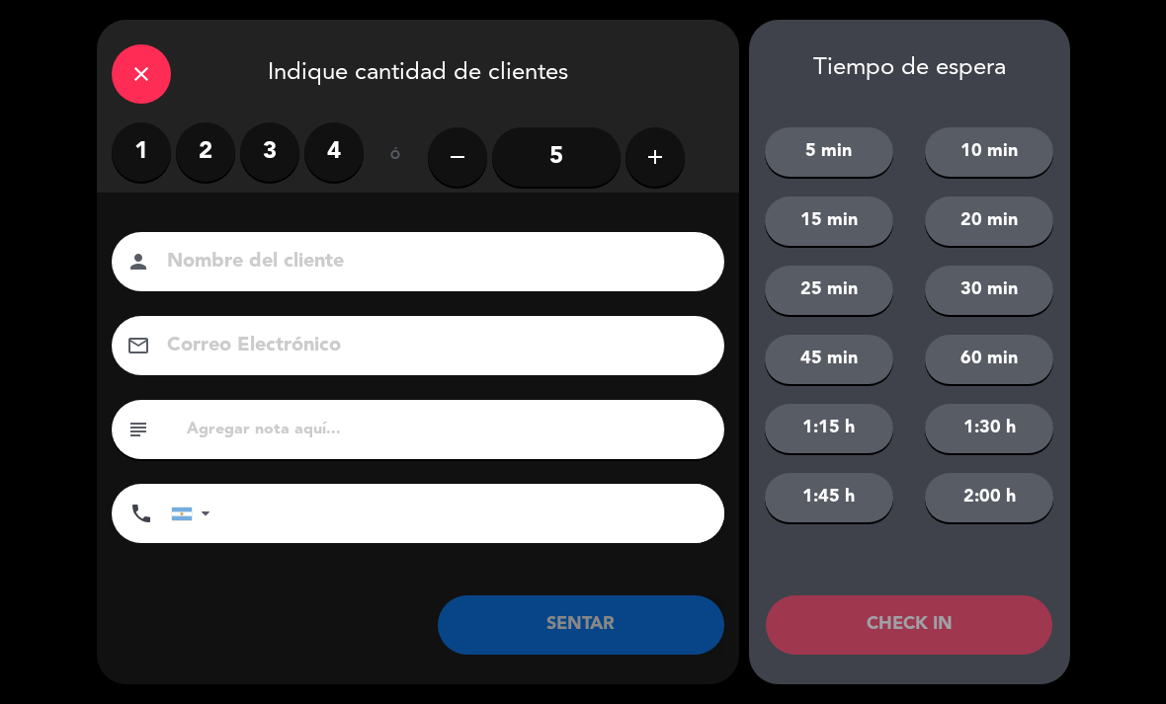
click at [328, 148] on label "4" at bounding box center [333, 151] width 59 height 59
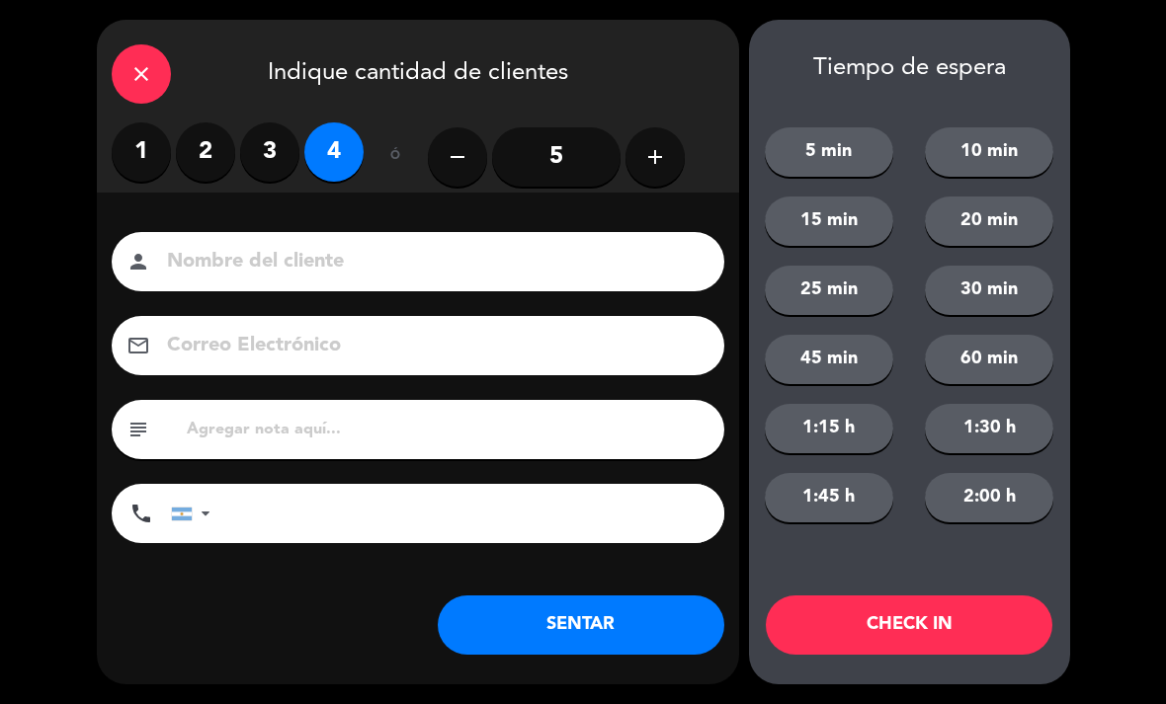
click at [570, 637] on button "SENTAR" at bounding box center [581, 625] width 286 height 59
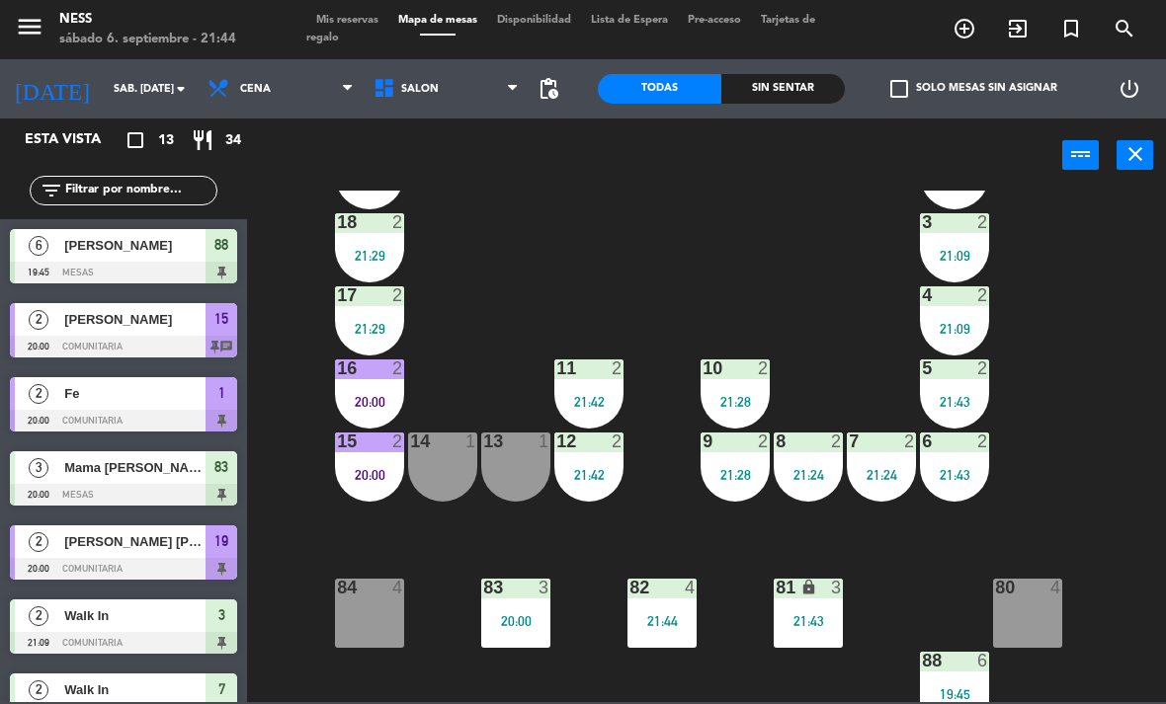
scroll to position [159, 0]
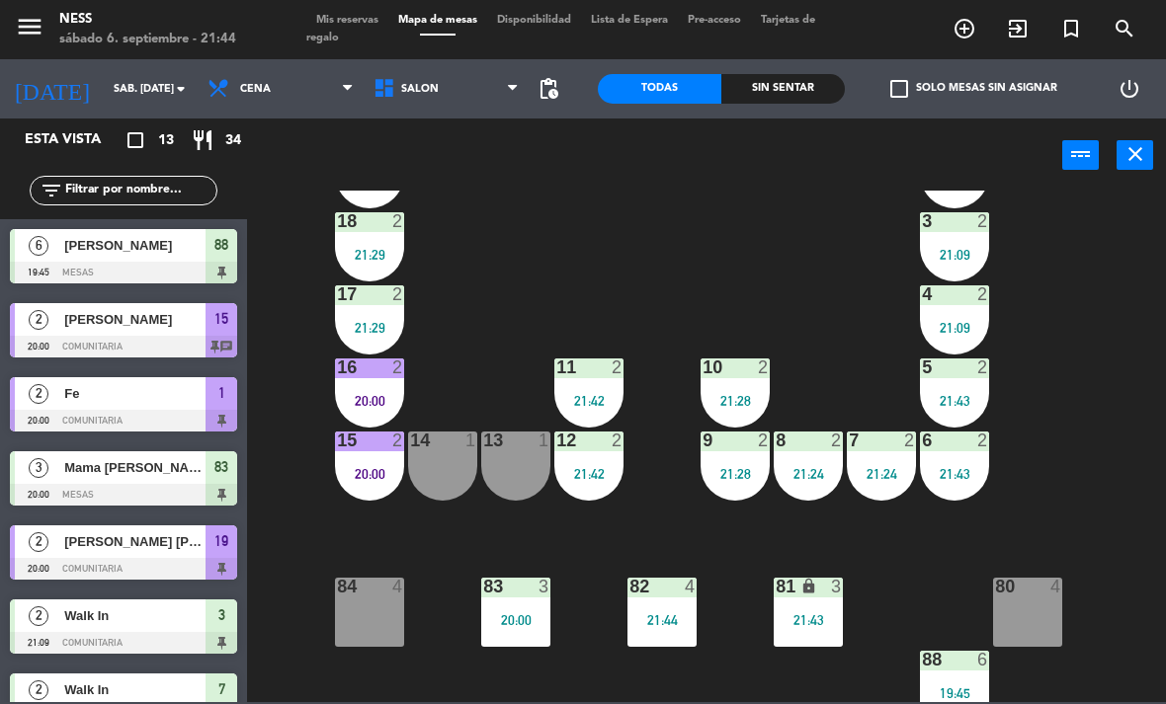
click at [458, 527] on div "20 2 20:00 1 2 20:00 19 2 20:00 2 2 20:00 18 2 21:29 3 2 21:09 17 2 21:29 4 2 2…" at bounding box center [712, 447] width 907 height 512
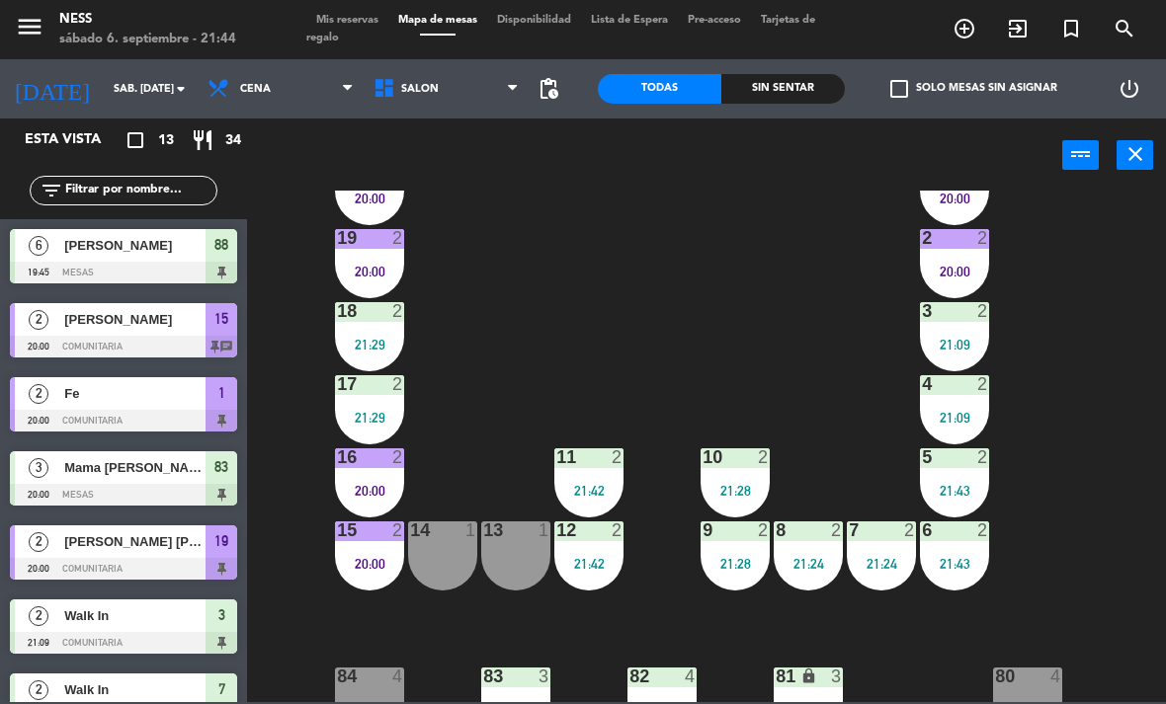
scroll to position [67, 0]
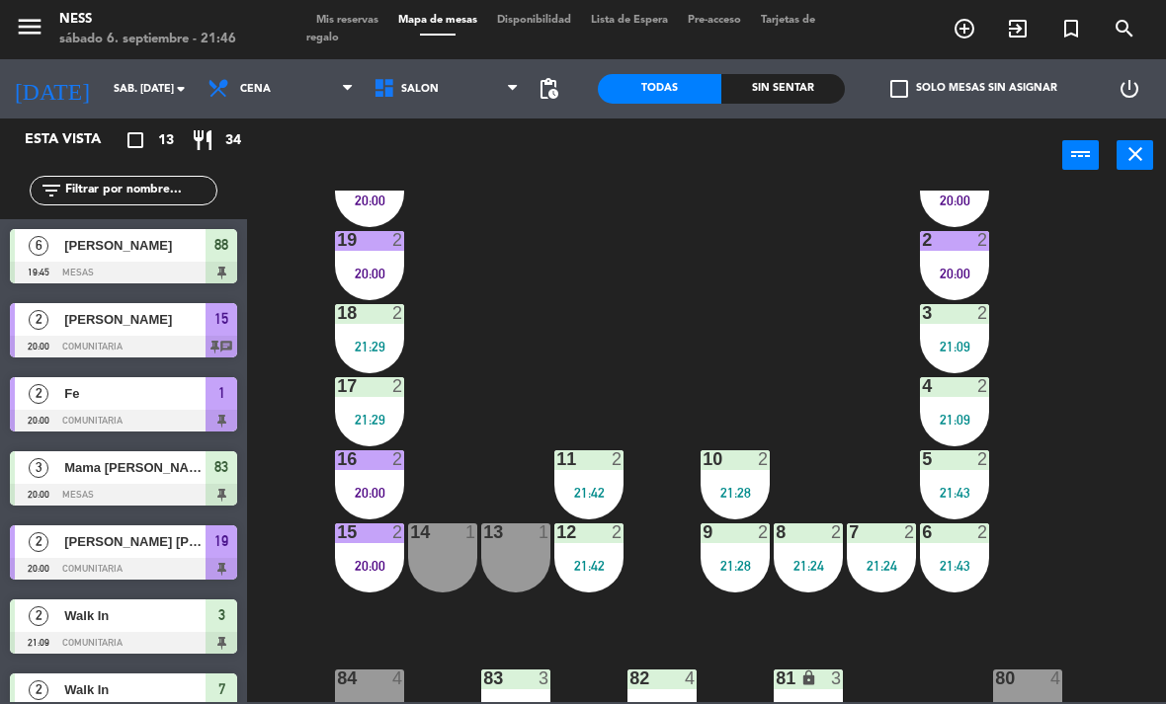
click at [440, 556] on div "14 1" at bounding box center [442, 558] width 69 height 69
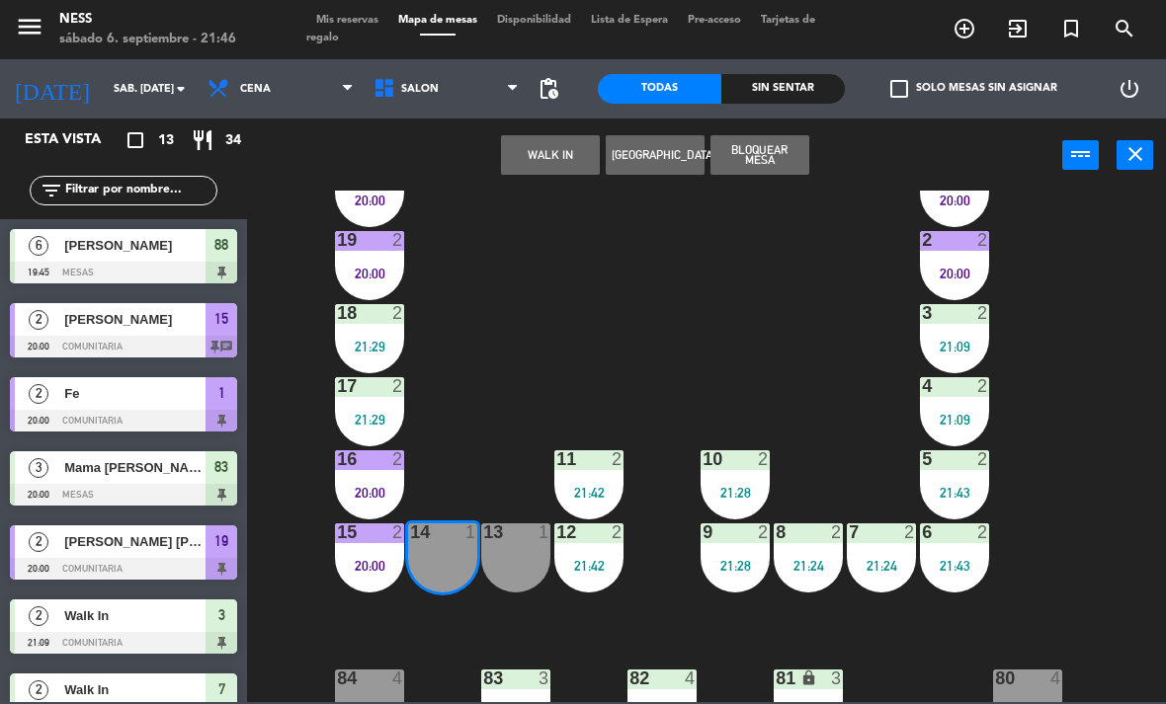
click at [562, 153] on button "WALK IN" at bounding box center [550, 155] width 99 height 40
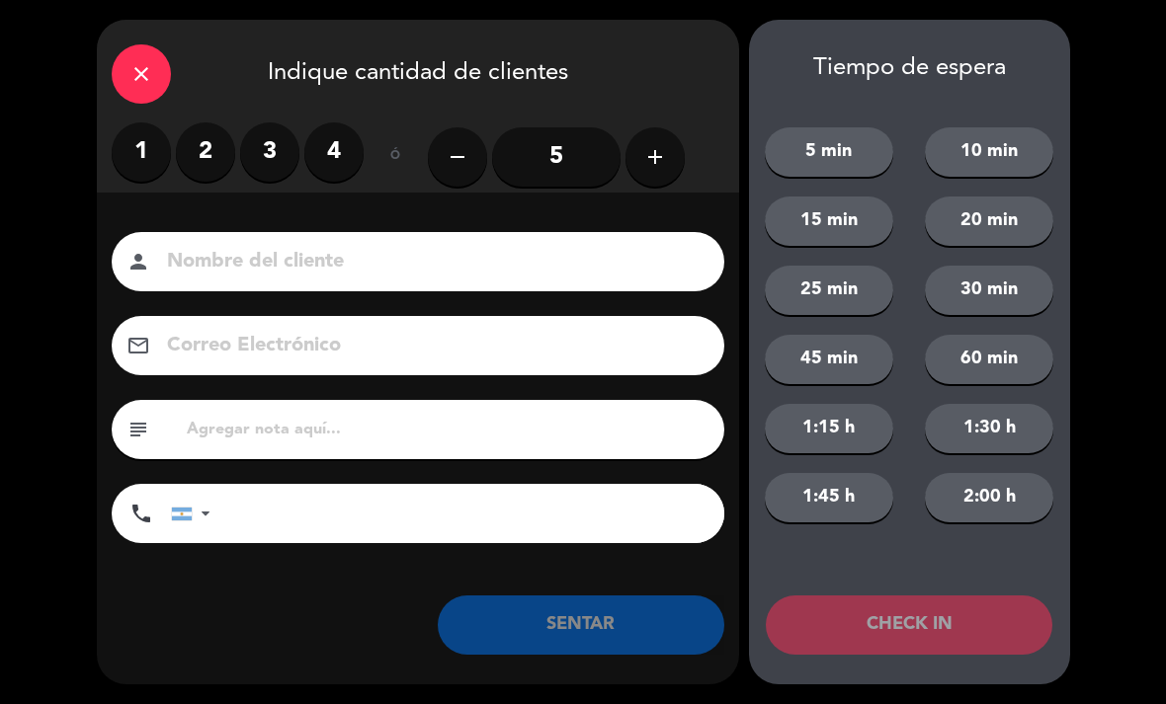
click at [209, 138] on label "2" at bounding box center [205, 151] width 59 height 59
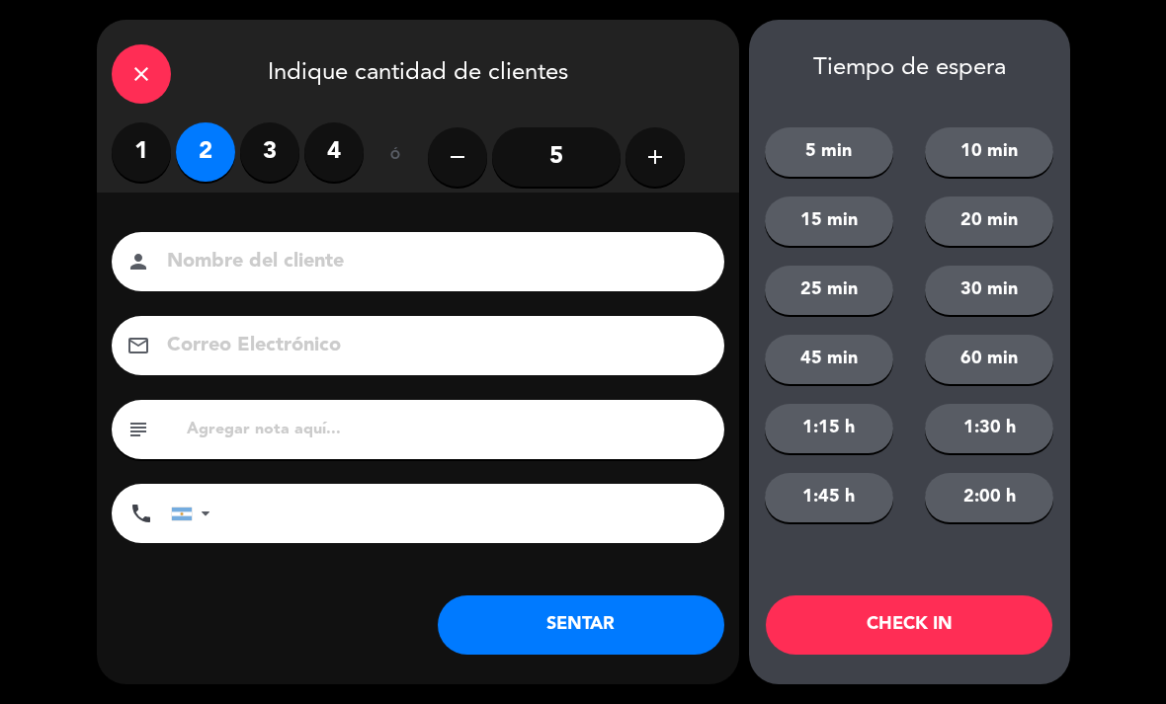
click at [622, 639] on button "SENTAR" at bounding box center [581, 625] width 286 height 59
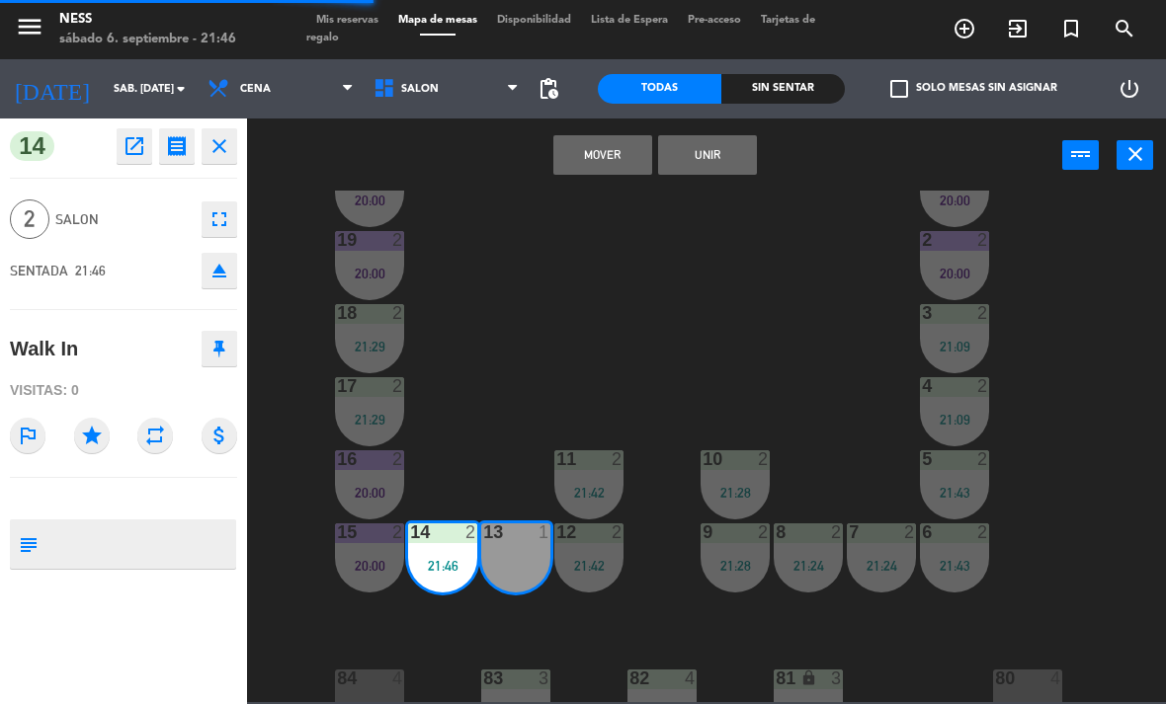
click at [709, 146] on button "Unir" at bounding box center [707, 155] width 99 height 40
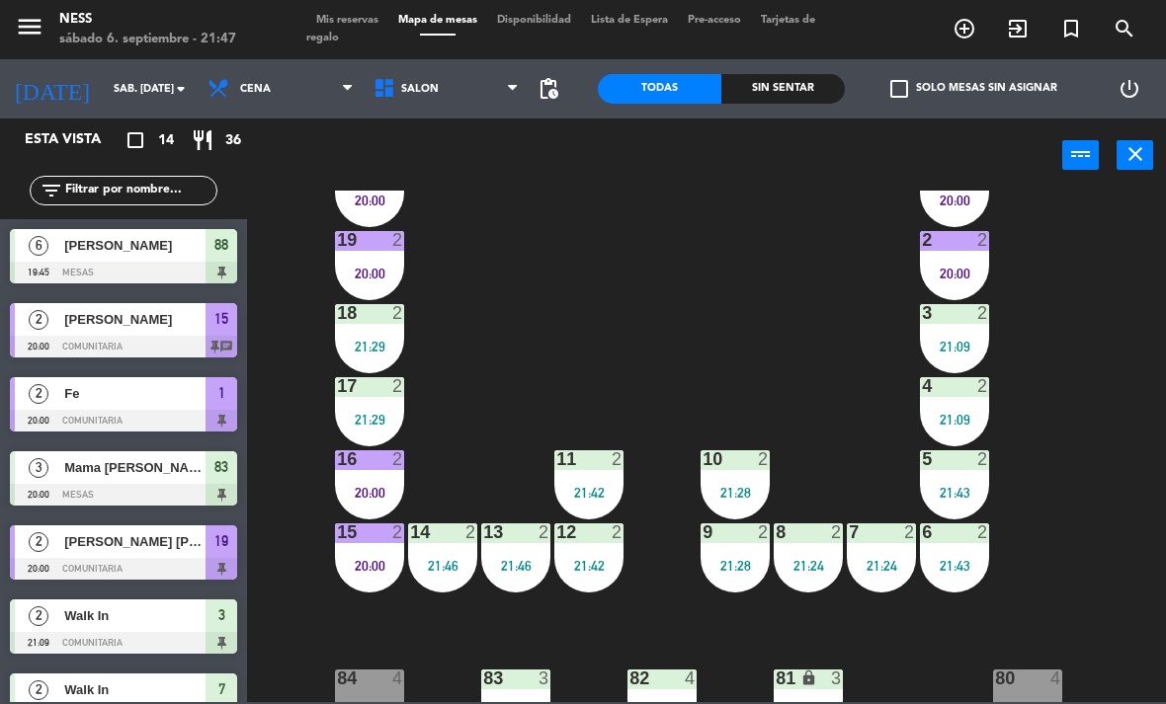
click at [942, 280] on div "20:00" at bounding box center [954, 274] width 69 height 14
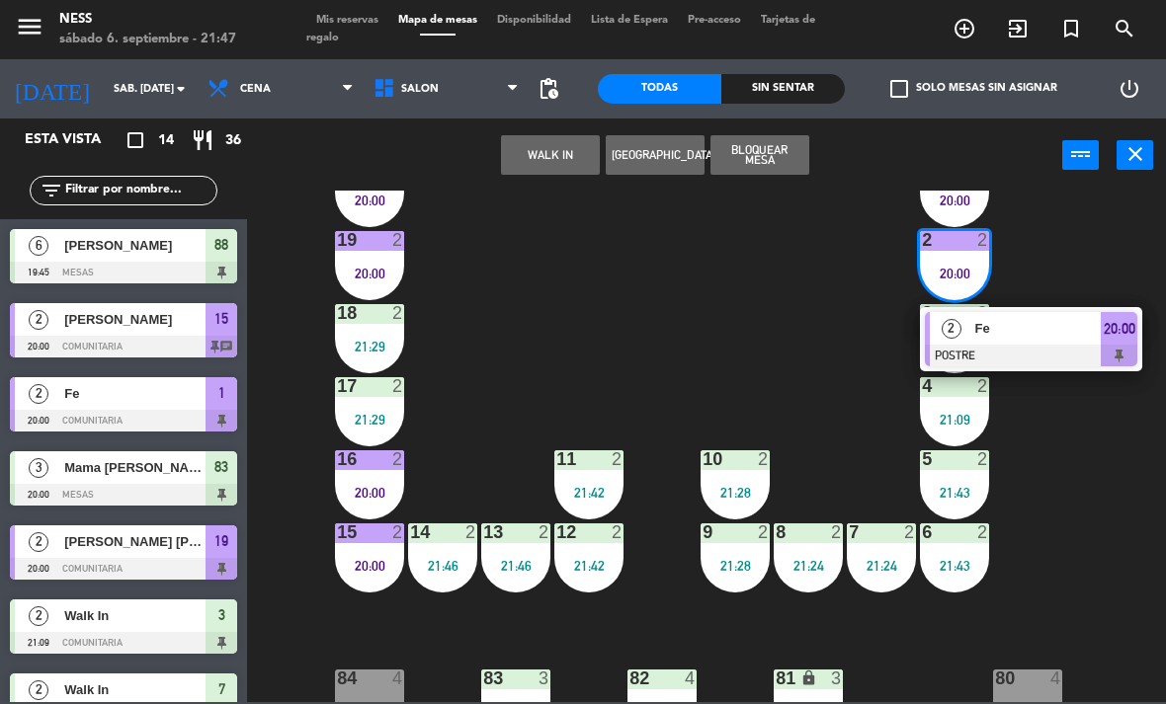
click at [1048, 340] on div "Fe" at bounding box center [1037, 328] width 128 height 33
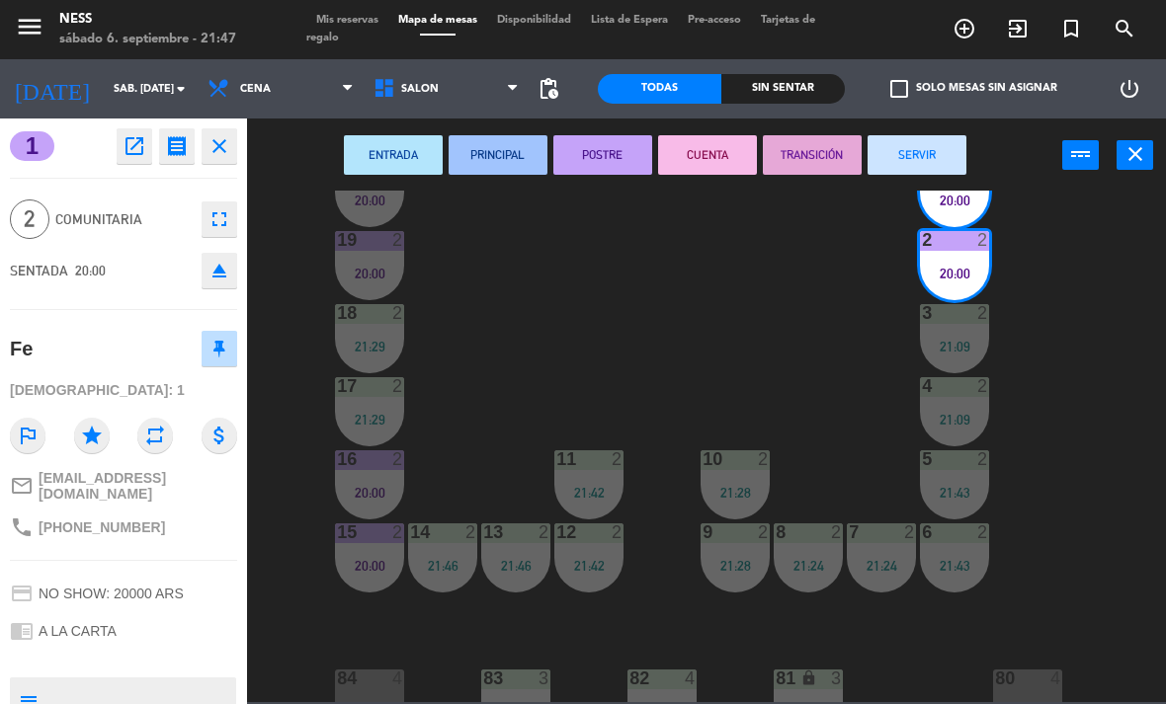
click at [719, 166] on button "CUENTA" at bounding box center [707, 155] width 99 height 40
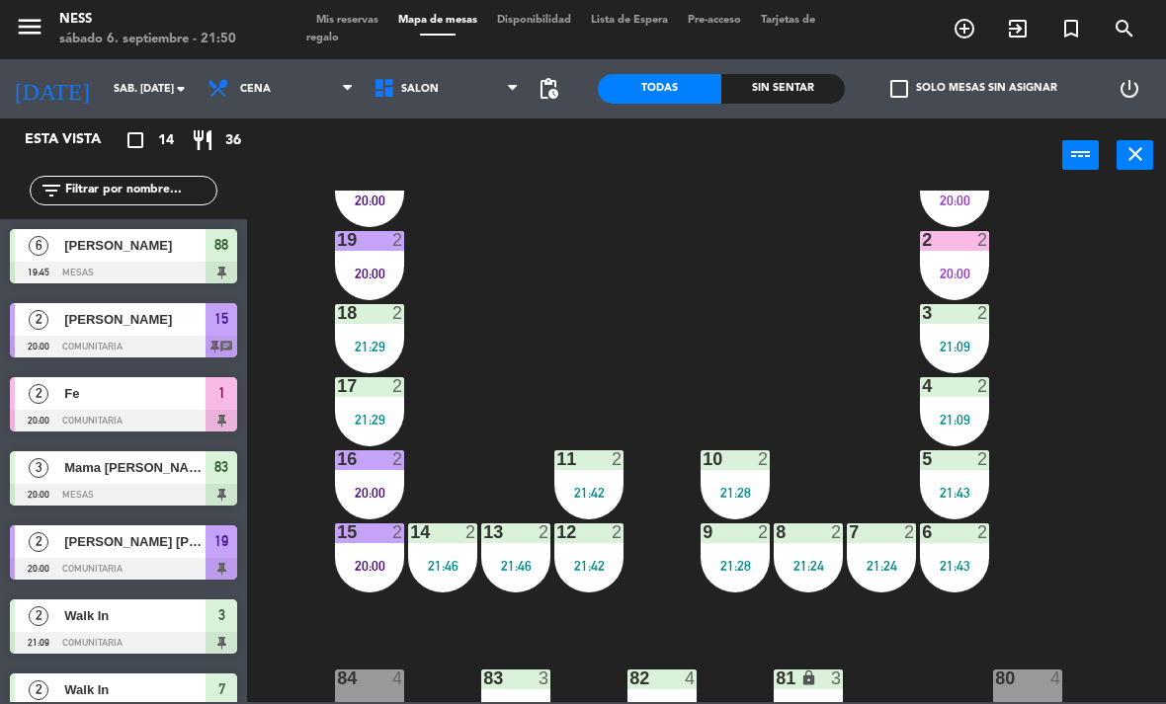
click at [978, 253] on div "2 2 20:00" at bounding box center [954, 265] width 69 height 69
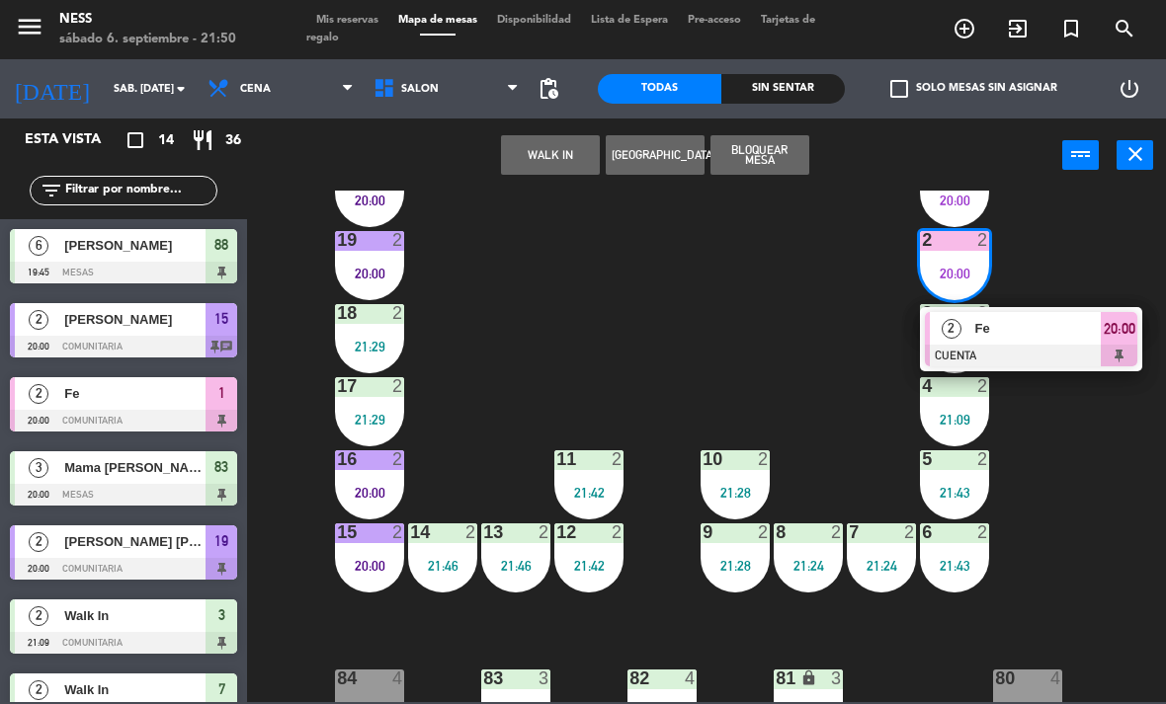
click at [1063, 346] on div at bounding box center [1031, 356] width 212 height 22
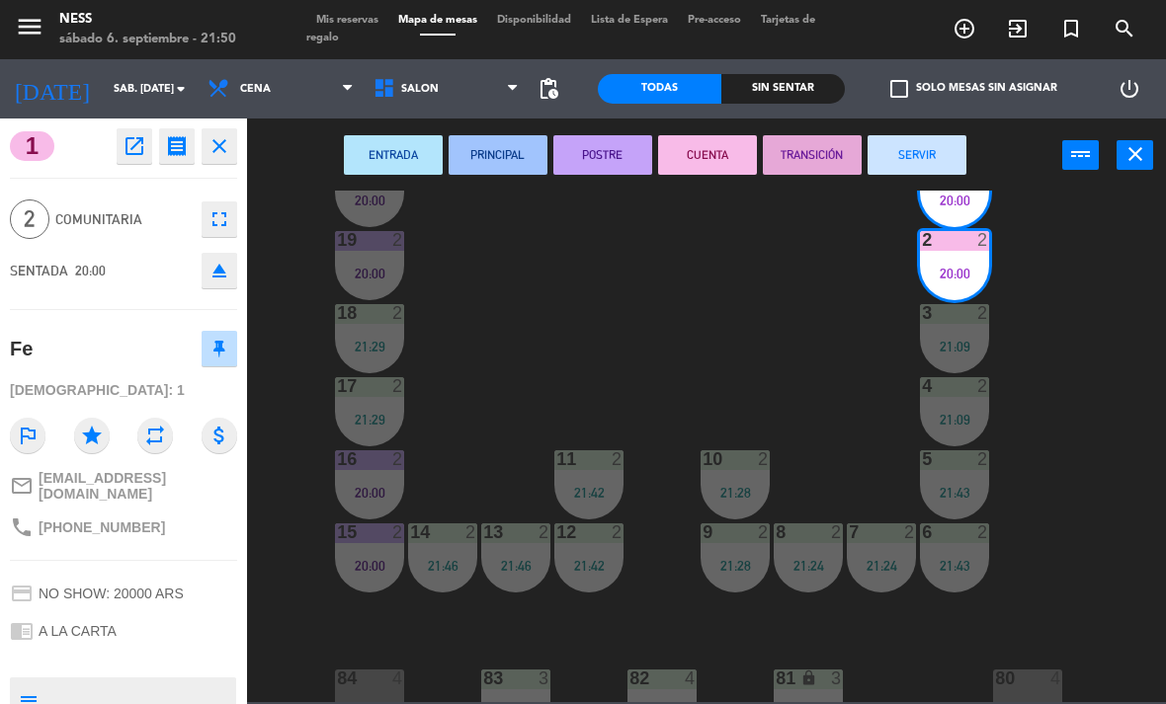
click at [922, 160] on button "SERVIR" at bounding box center [916, 155] width 99 height 40
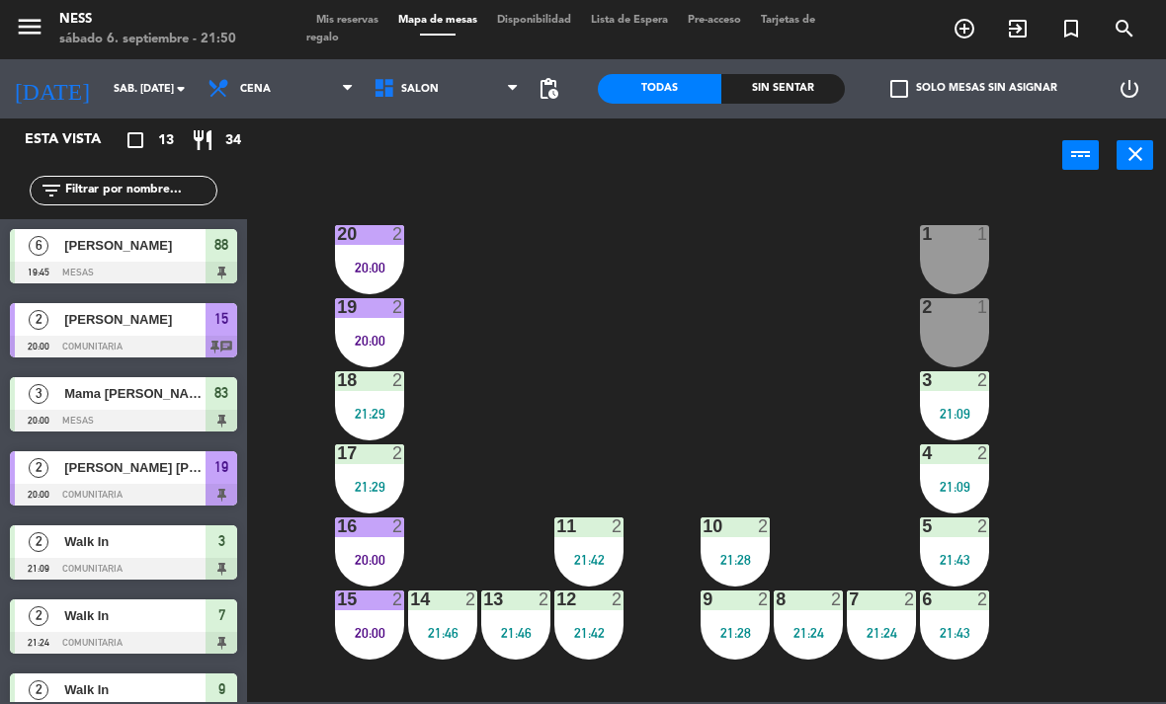
scroll to position [0, 0]
click at [378, 655] on div "15 2 20:00" at bounding box center [369, 625] width 69 height 69
click at [602, 429] on div "20 2 20:00 1 1 19 2 20:00 2 1 18 2 21:29 3 2 21:09 17 2 21:29 4 2 21:09 16 2 20…" at bounding box center [712, 447] width 907 height 512
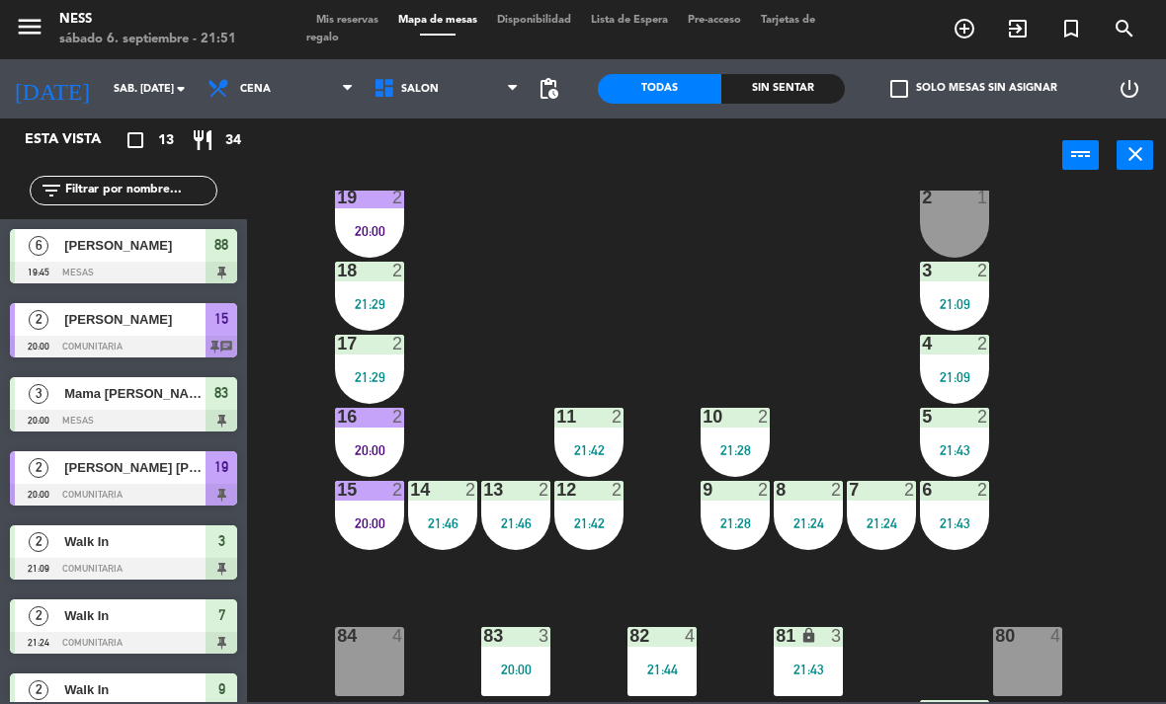
scroll to position [108, 0]
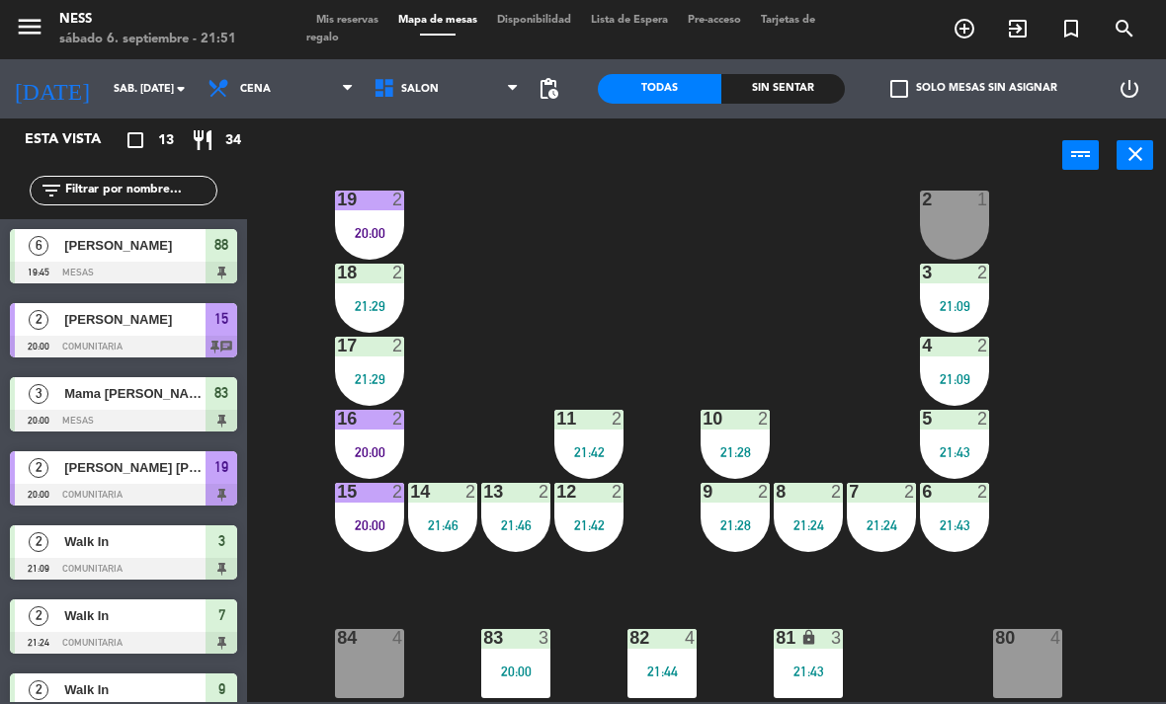
click at [375, 523] on div "20:00" at bounding box center [369, 526] width 69 height 14
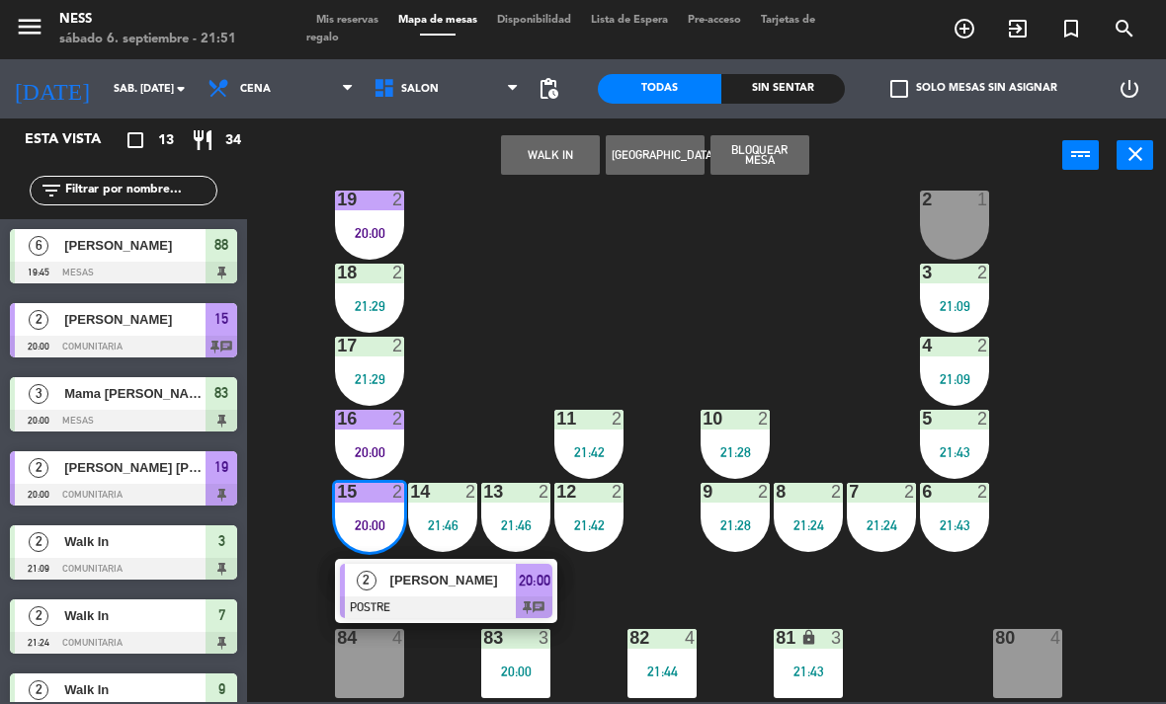
click at [416, 599] on div at bounding box center [446, 608] width 212 height 22
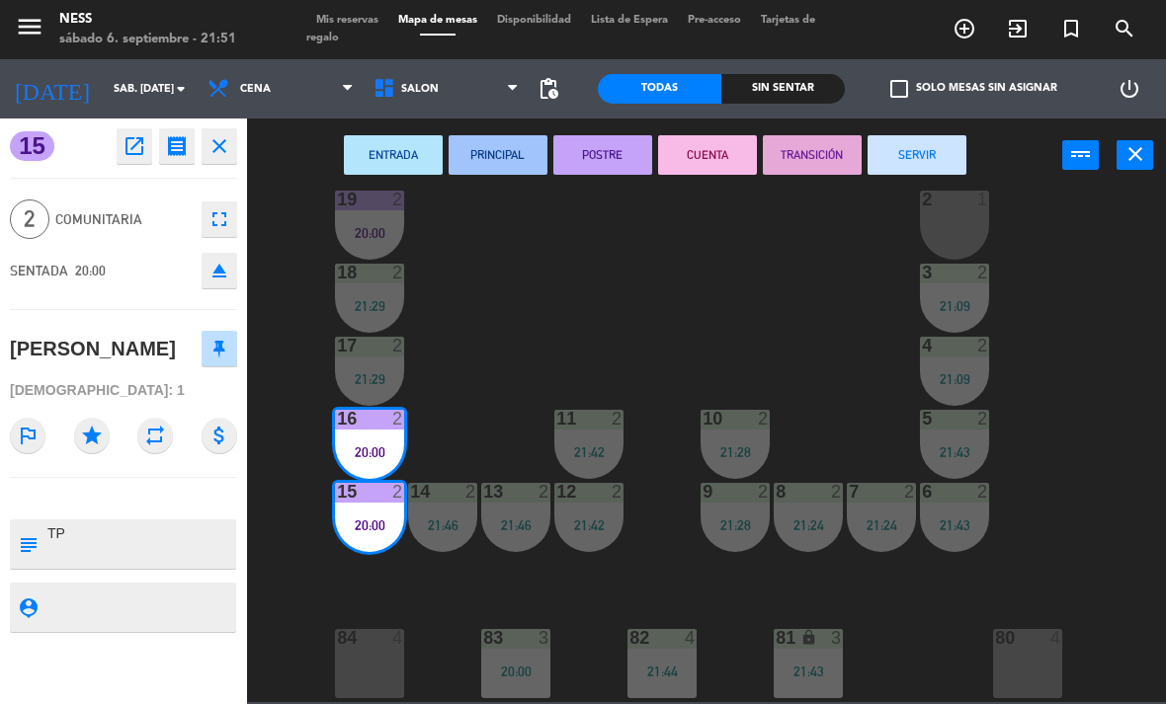
click at [730, 158] on button "CUENTA" at bounding box center [707, 155] width 99 height 40
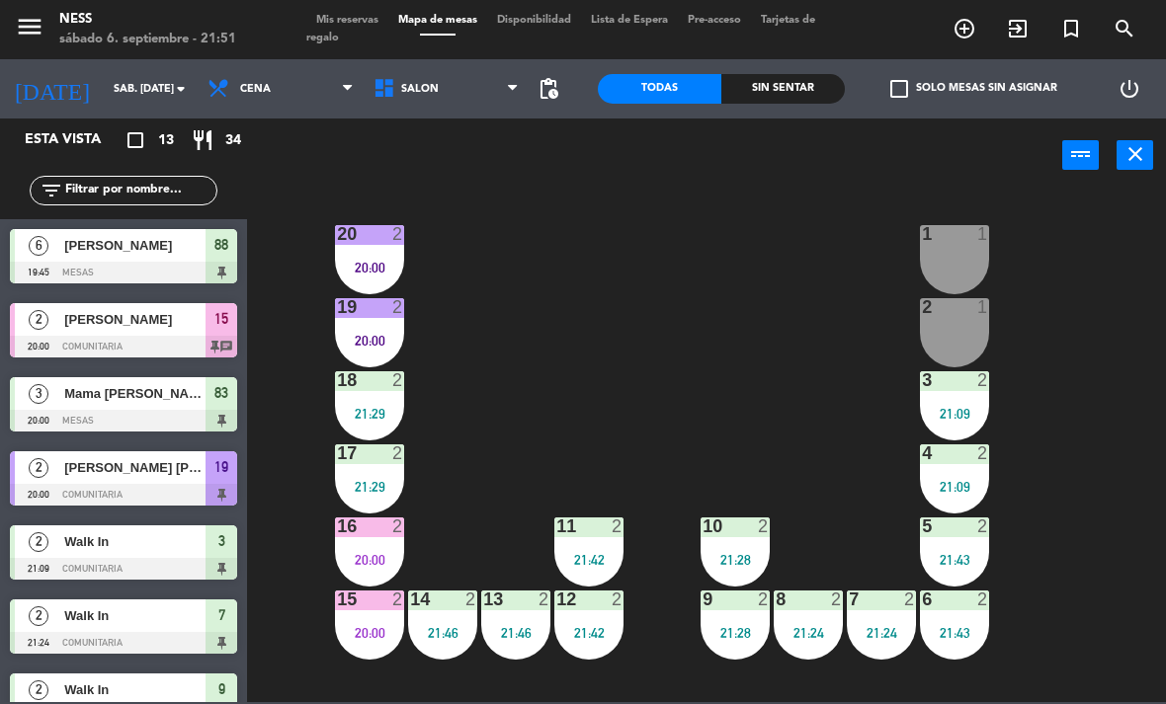
scroll to position [0, 0]
click at [965, 263] on div "1 1" at bounding box center [954, 259] width 69 height 69
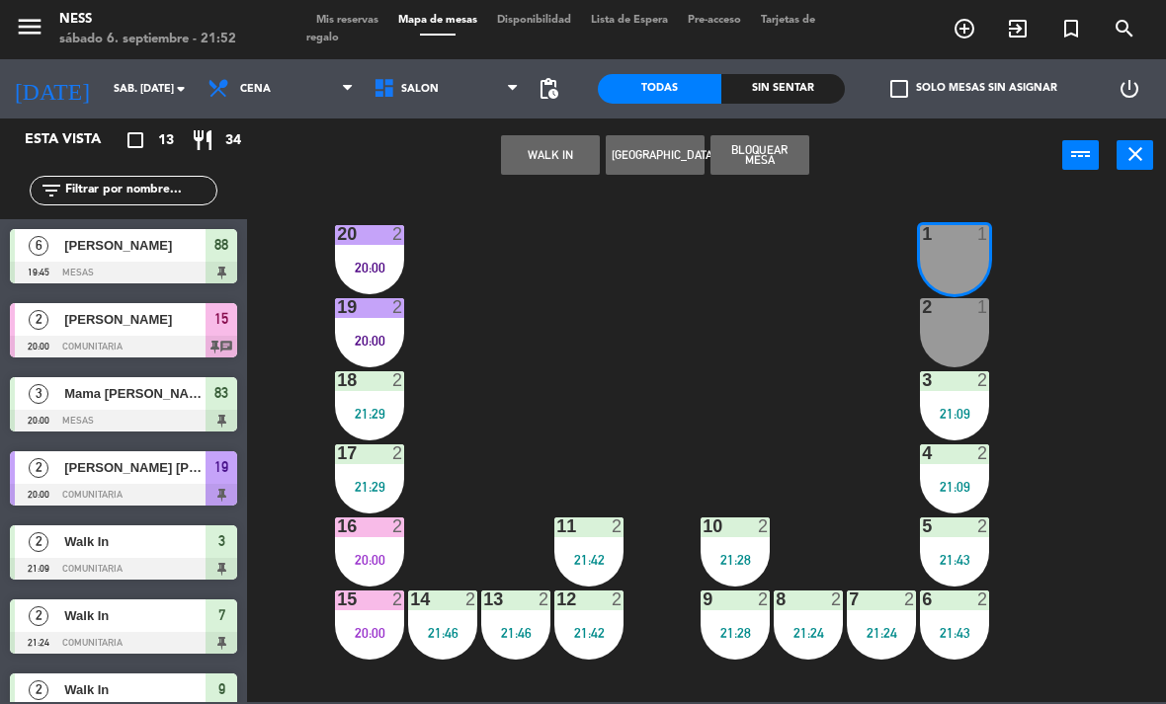
click at [576, 140] on button "WALK IN" at bounding box center [550, 155] width 99 height 40
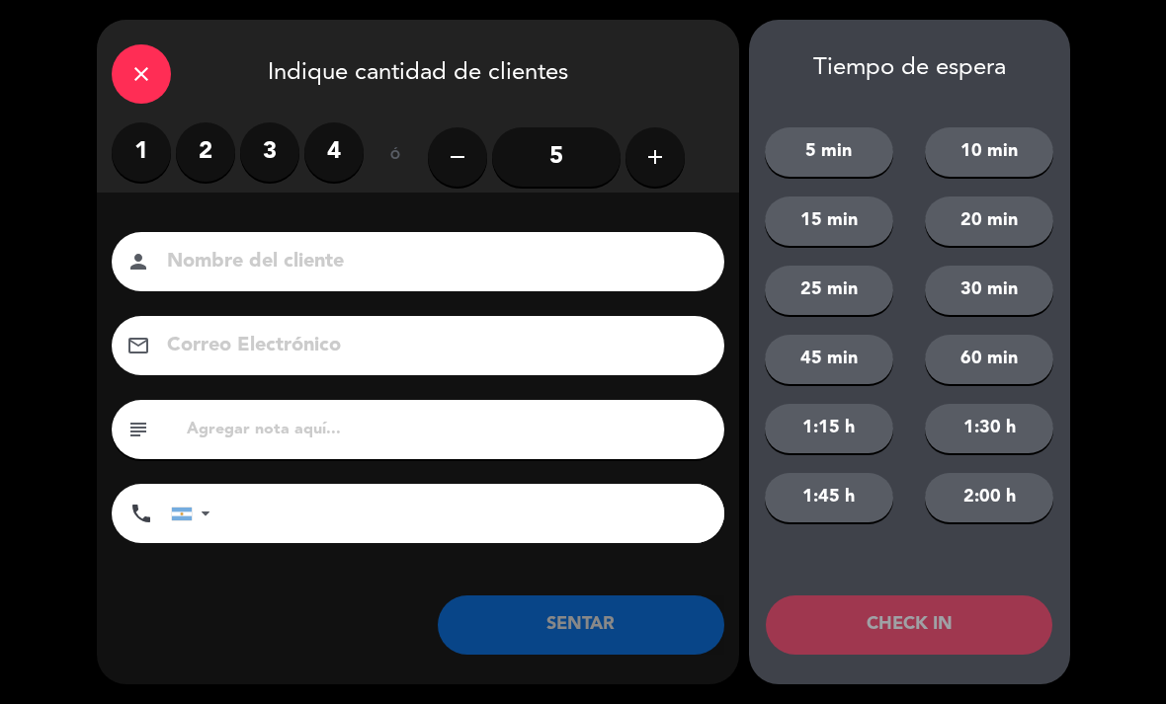
click at [207, 145] on label "2" at bounding box center [205, 151] width 59 height 59
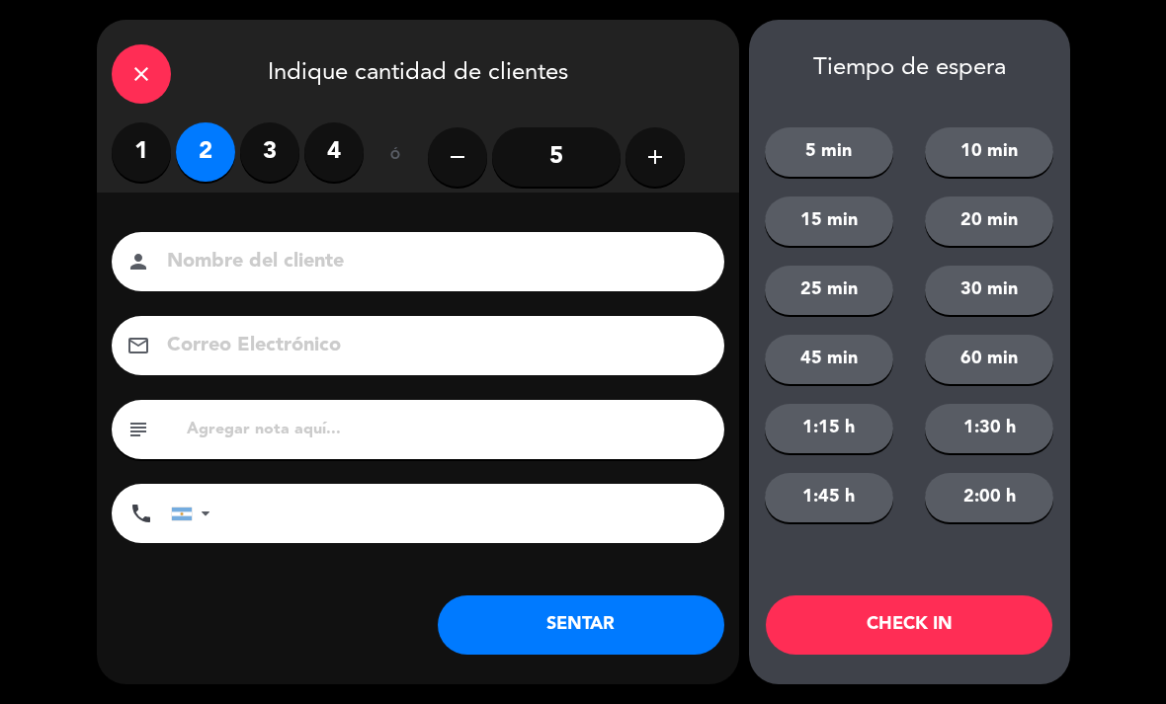
click at [370, 263] on input at bounding box center [431, 262] width 533 height 35
type input "53"
click at [947, 617] on button "CHECK IN" at bounding box center [909, 625] width 286 height 59
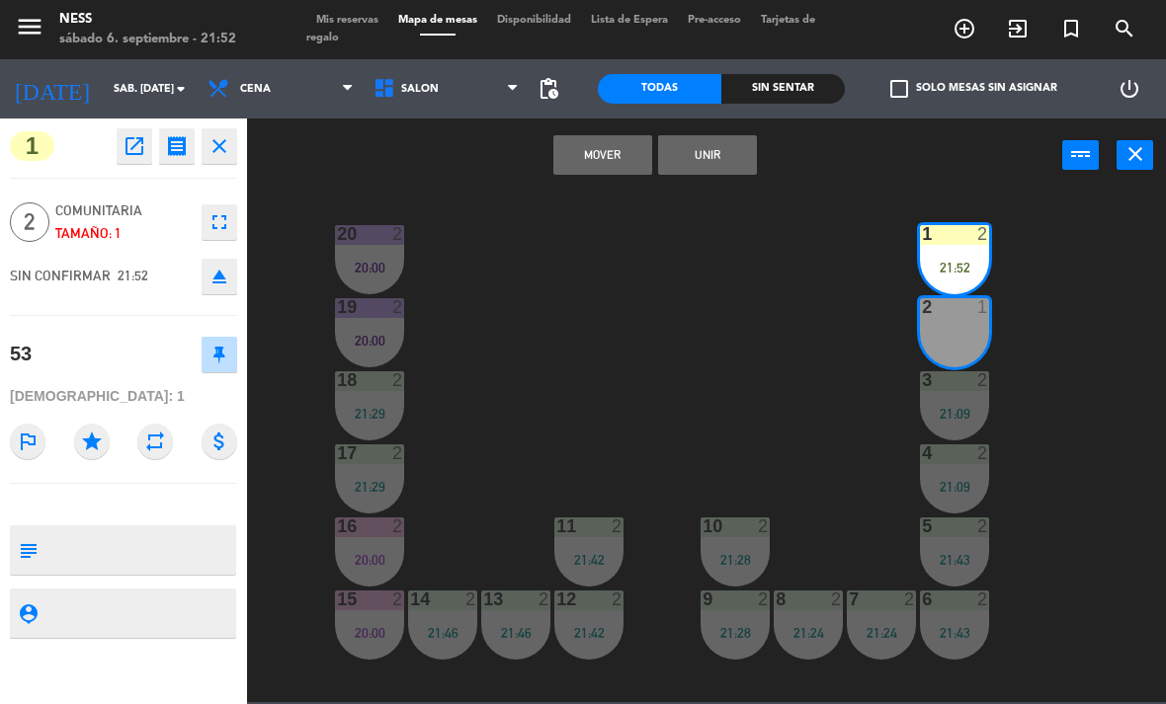
click at [729, 156] on button "Unir" at bounding box center [707, 155] width 99 height 40
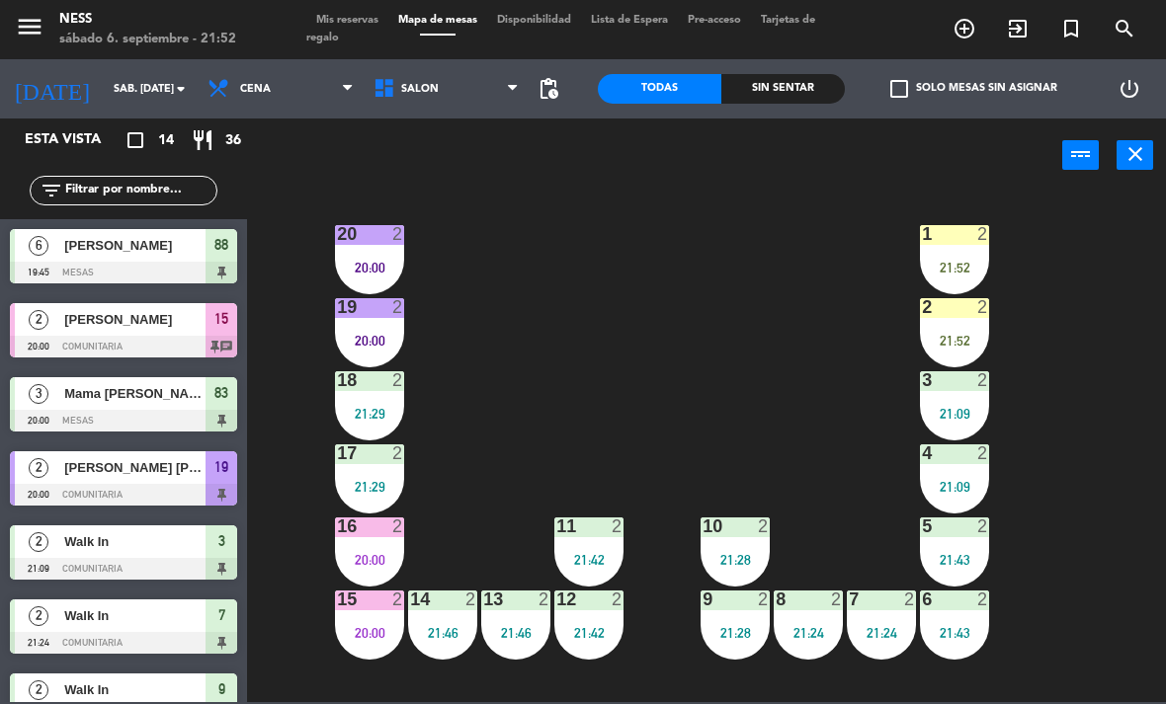
scroll to position [297, 0]
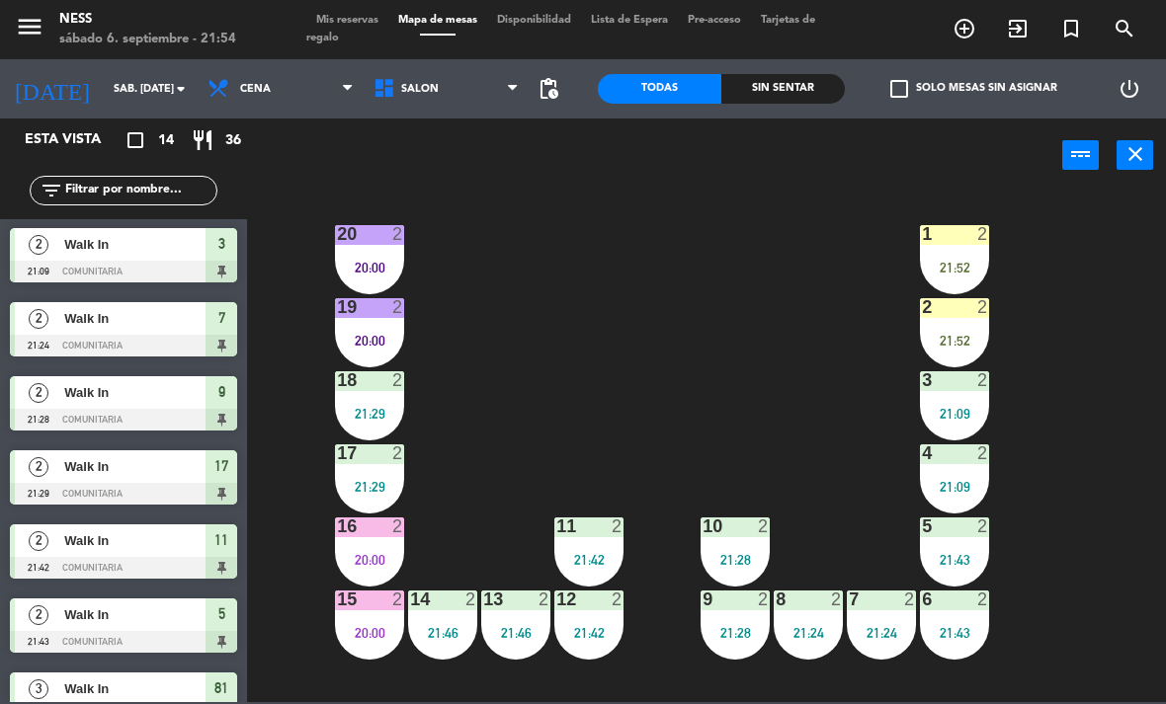
click at [965, 239] on div at bounding box center [954, 234] width 33 height 18
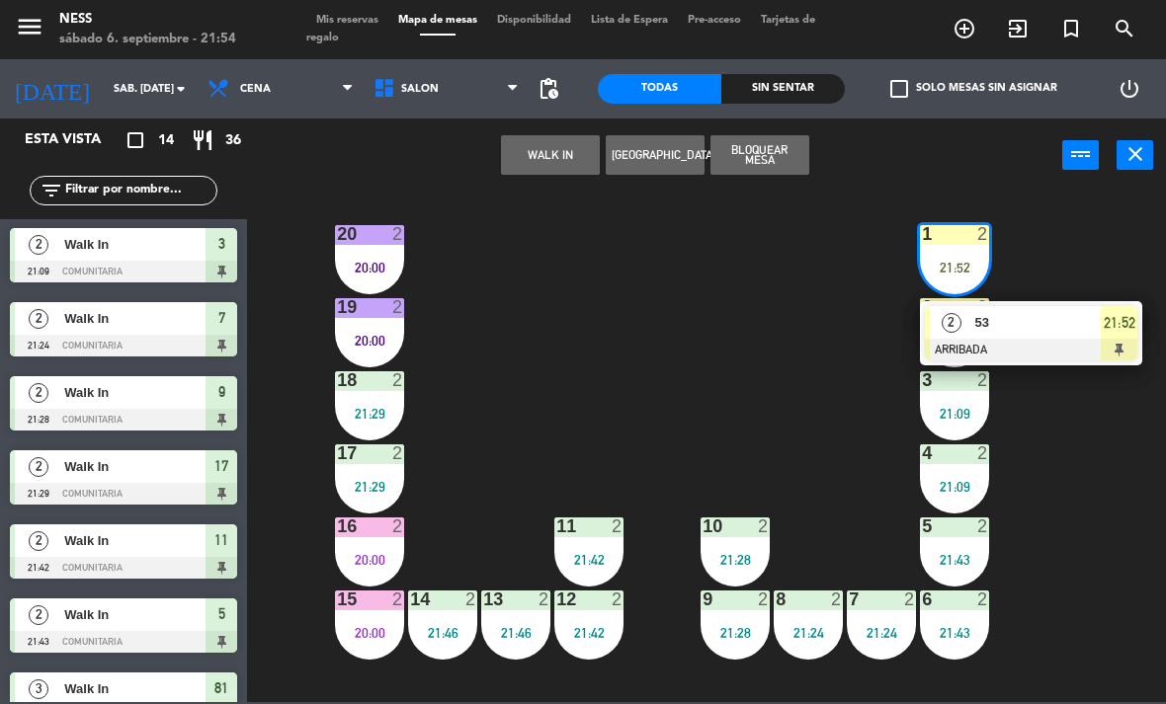
click at [1013, 324] on span "53" at bounding box center [1038, 322] width 126 height 21
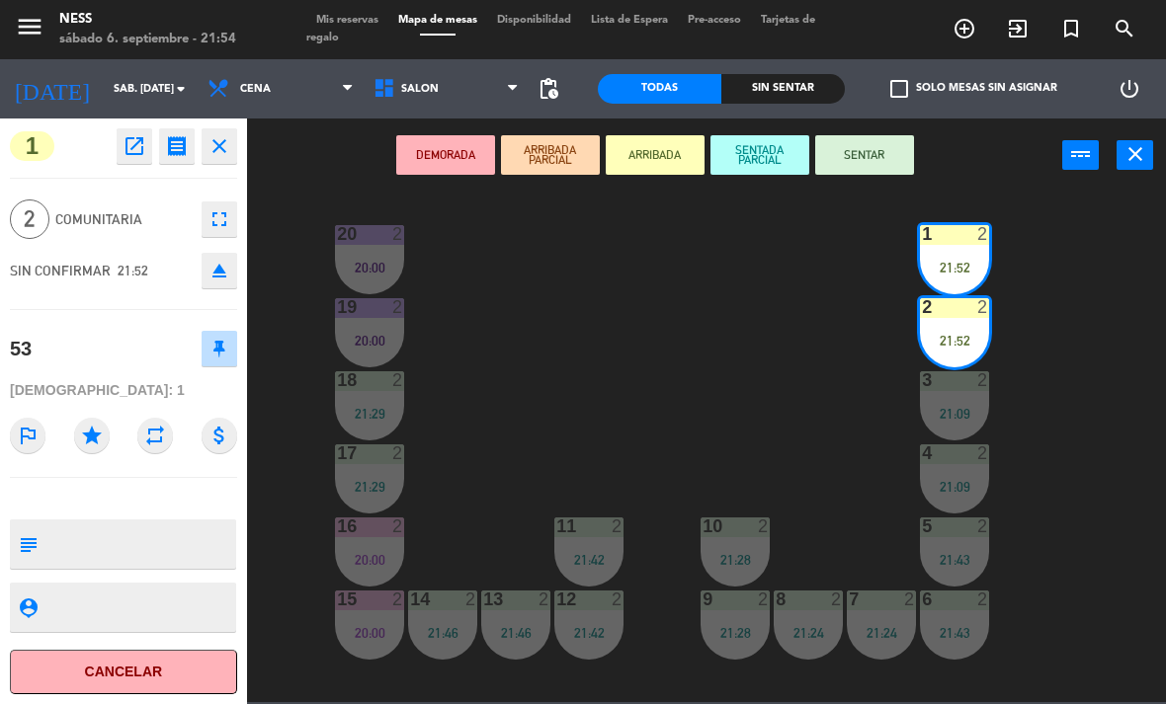
click at [894, 158] on button "SENTAR" at bounding box center [864, 155] width 99 height 40
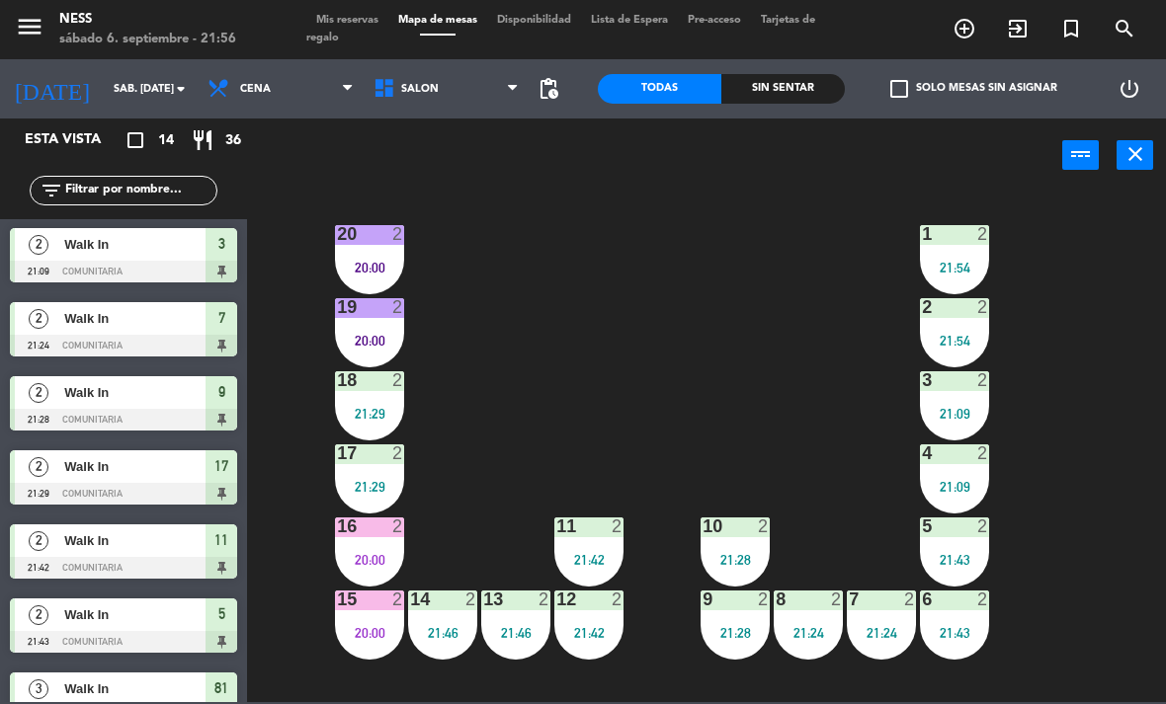
click at [351, 648] on div "15 2 20:00" at bounding box center [369, 625] width 69 height 69
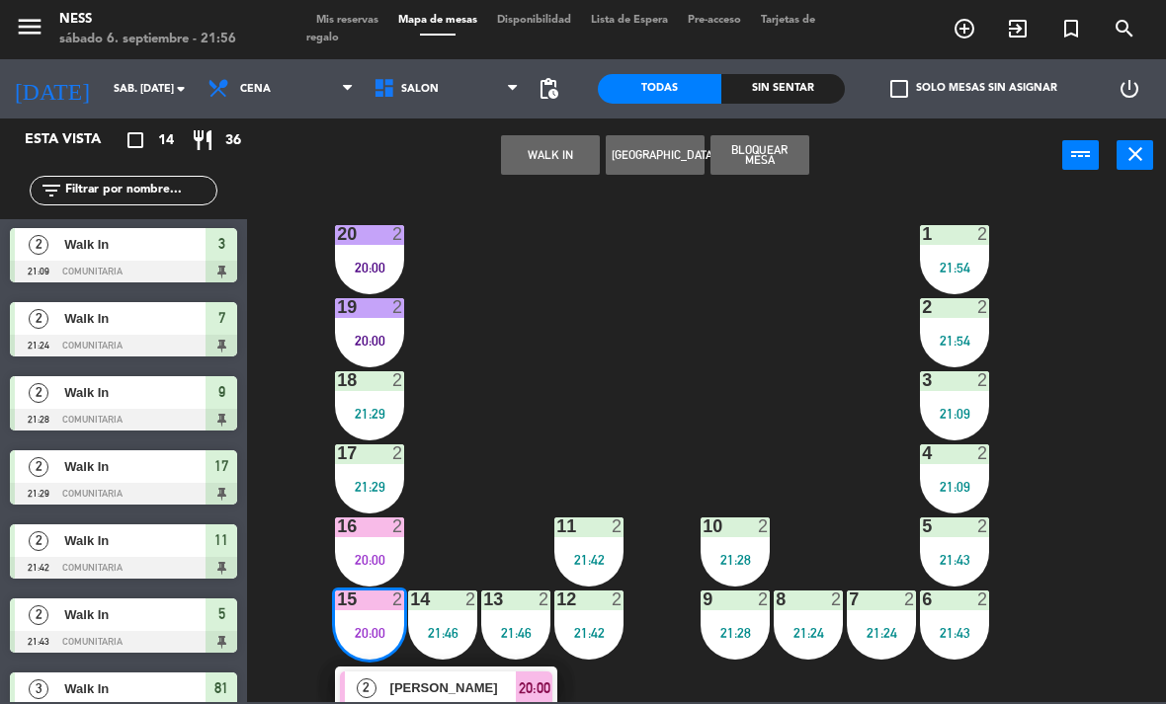
click at [395, 694] on span "[PERSON_NAME]" at bounding box center [453, 688] width 126 height 21
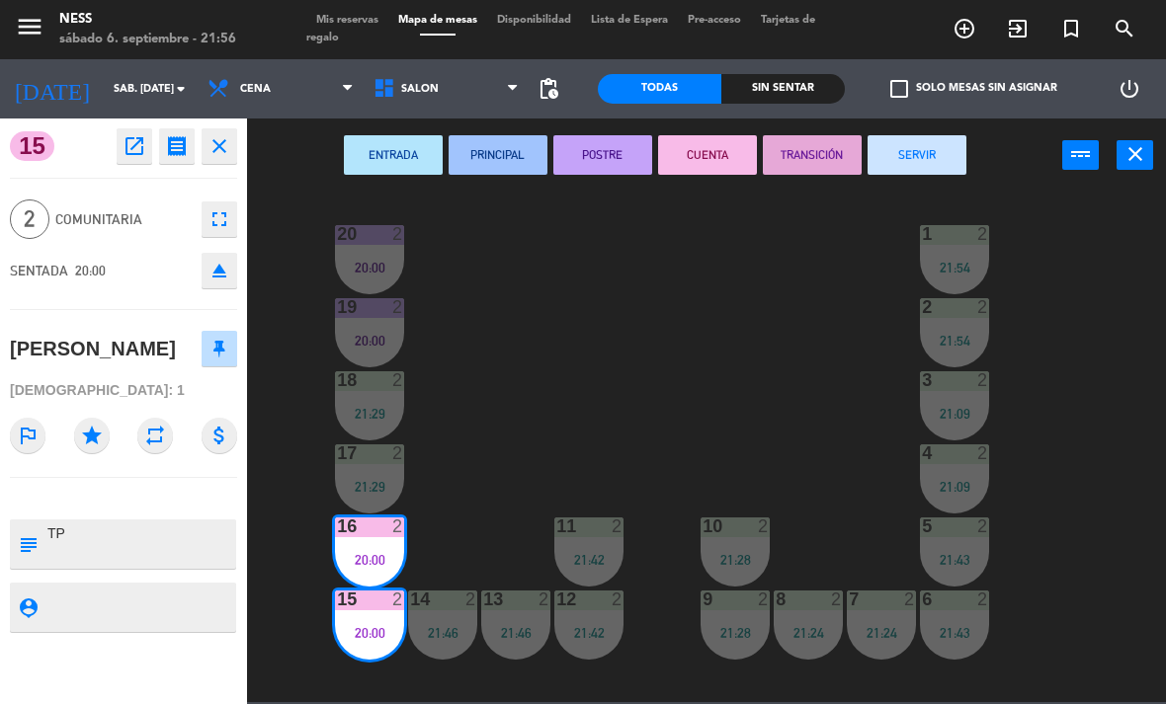
click at [935, 148] on button "SERVIR" at bounding box center [916, 155] width 99 height 40
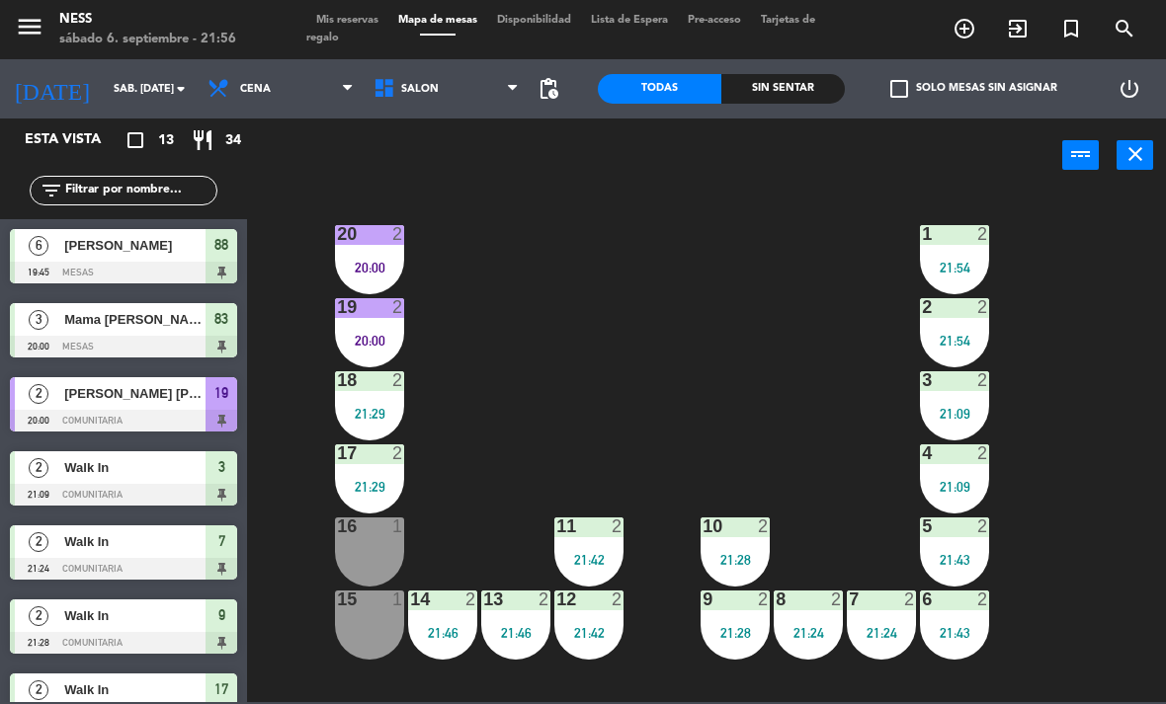
click at [367, 641] on div "15 1" at bounding box center [369, 625] width 69 height 69
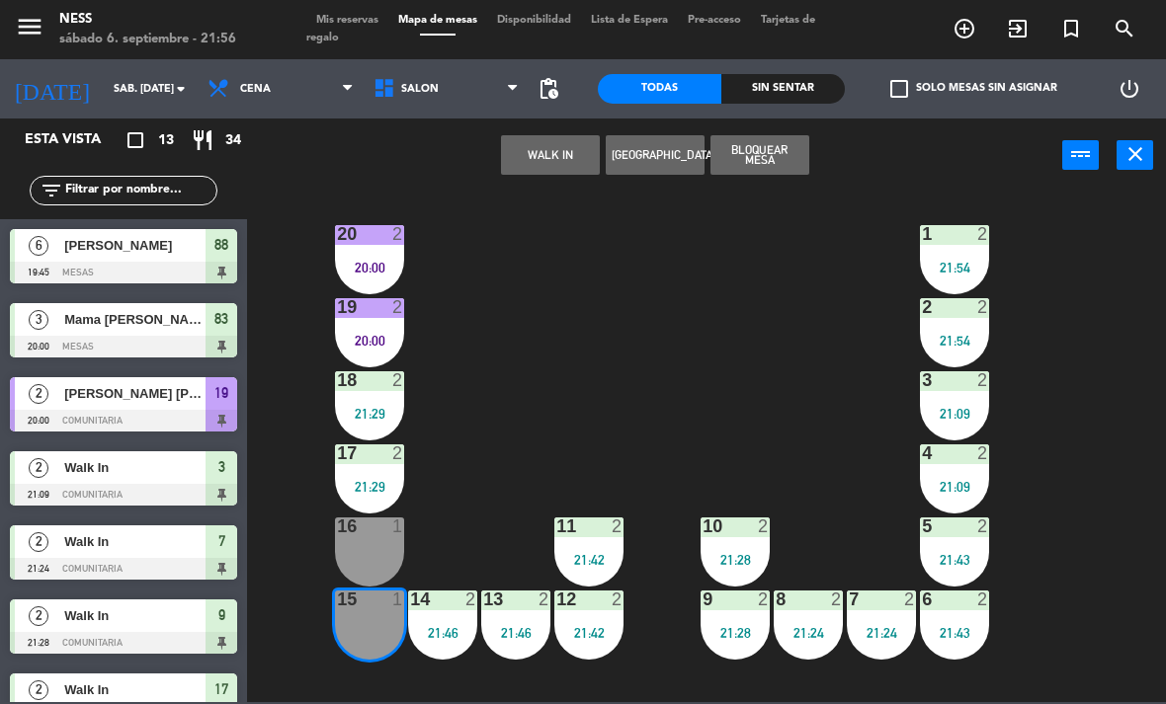
click at [561, 158] on button "WALK IN" at bounding box center [550, 155] width 99 height 40
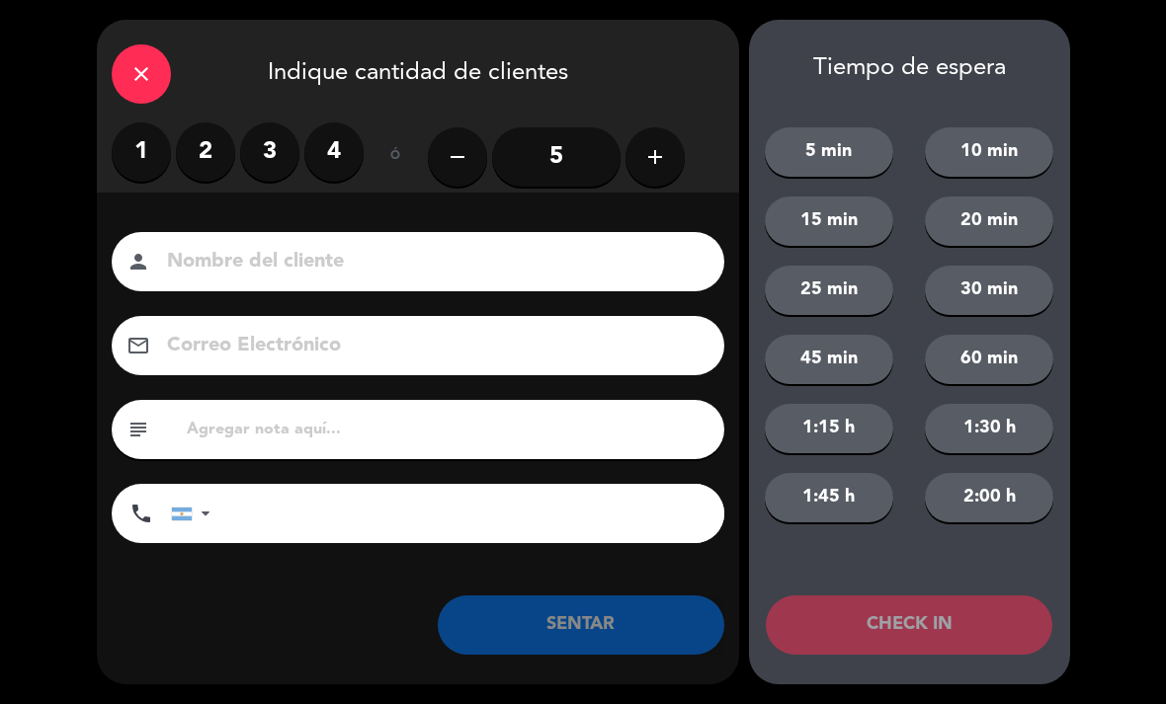
click at [208, 140] on label "2" at bounding box center [205, 151] width 59 height 59
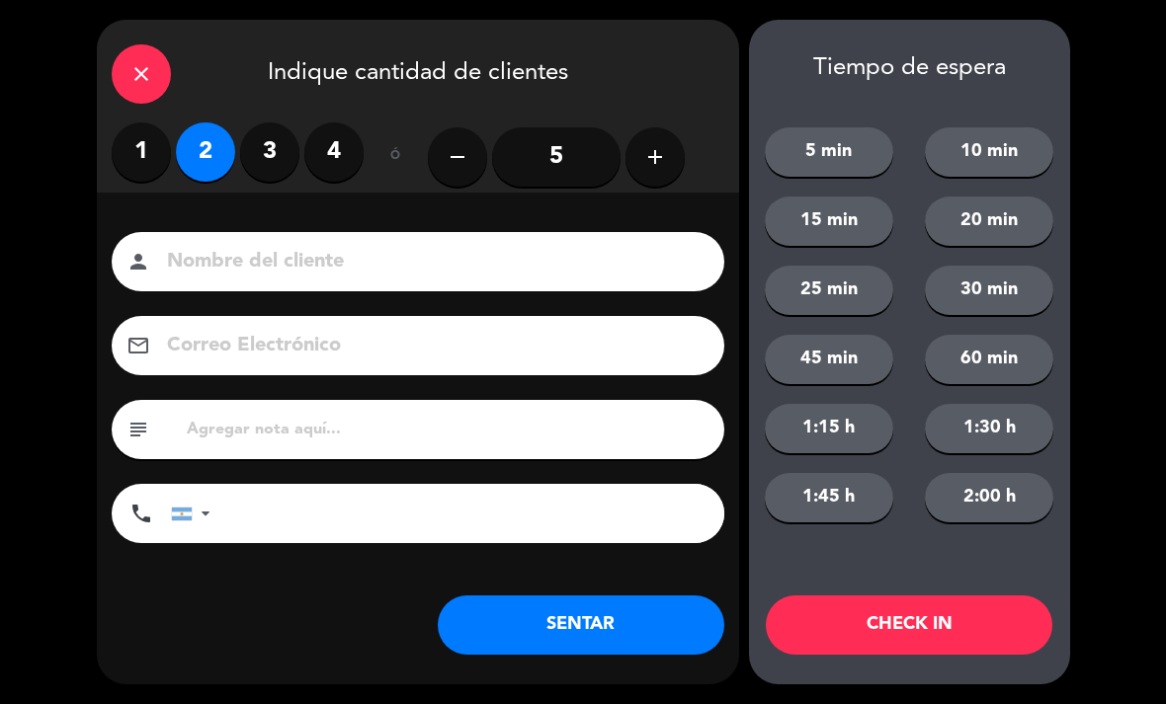
click at [613, 627] on button "SENTAR" at bounding box center [581, 625] width 286 height 59
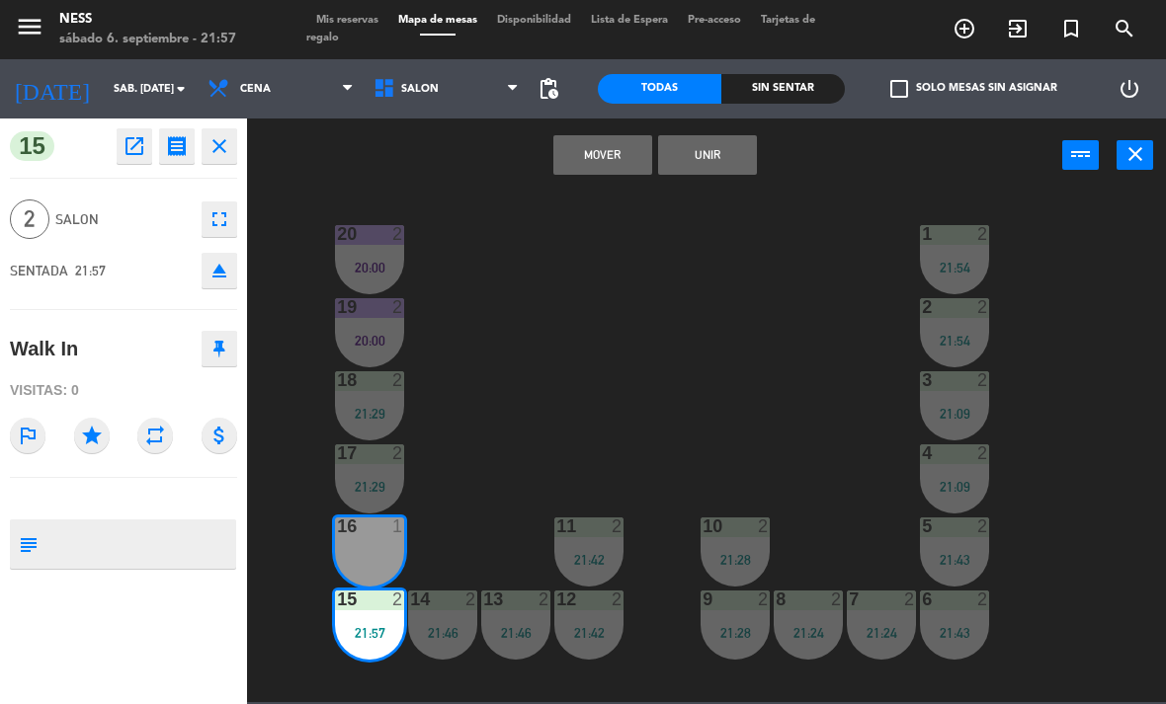
click at [732, 135] on button "Unir" at bounding box center [707, 155] width 99 height 40
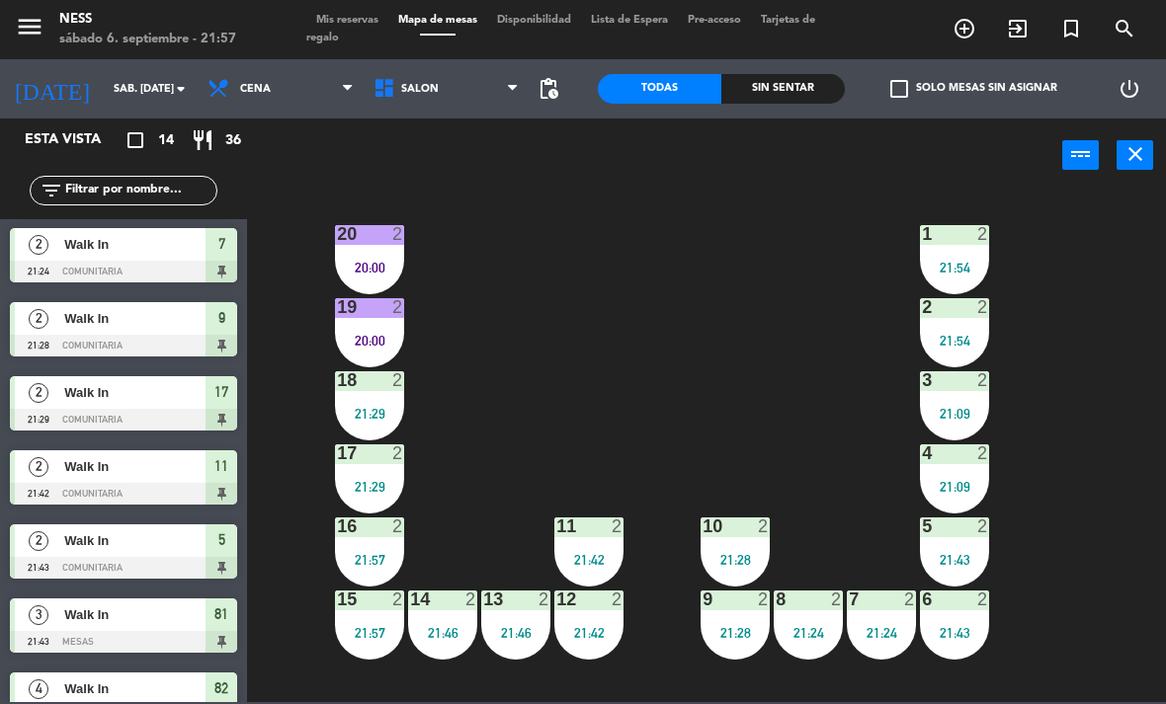
click at [971, 408] on div "21:09" at bounding box center [954, 414] width 69 height 14
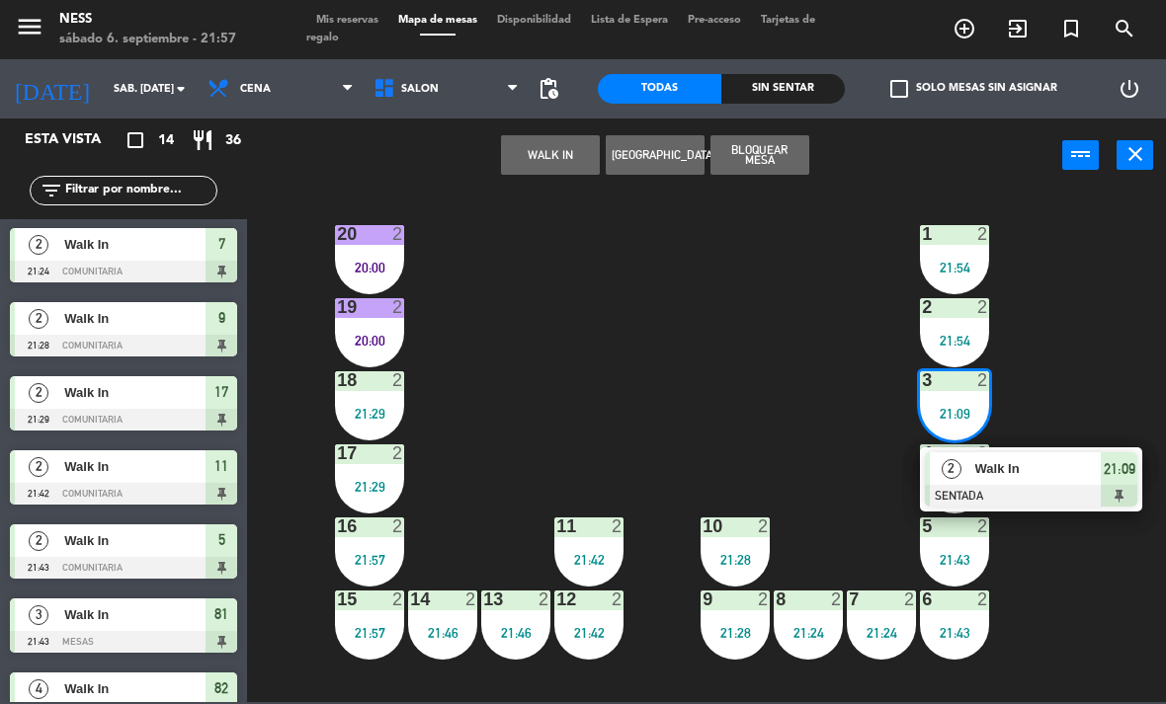
click at [1035, 485] on div at bounding box center [1031, 496] width 212 height 22
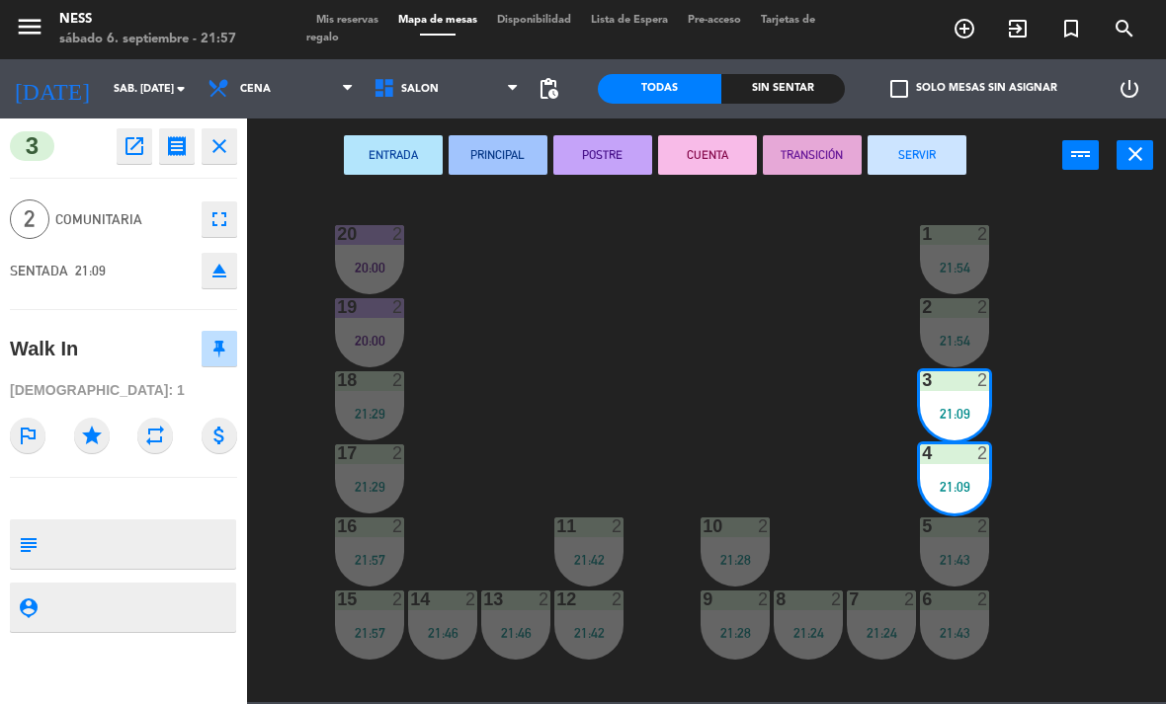
click at [725, 158] on button "CUENTA" at bounding box center [707, 155] width 99 height 40
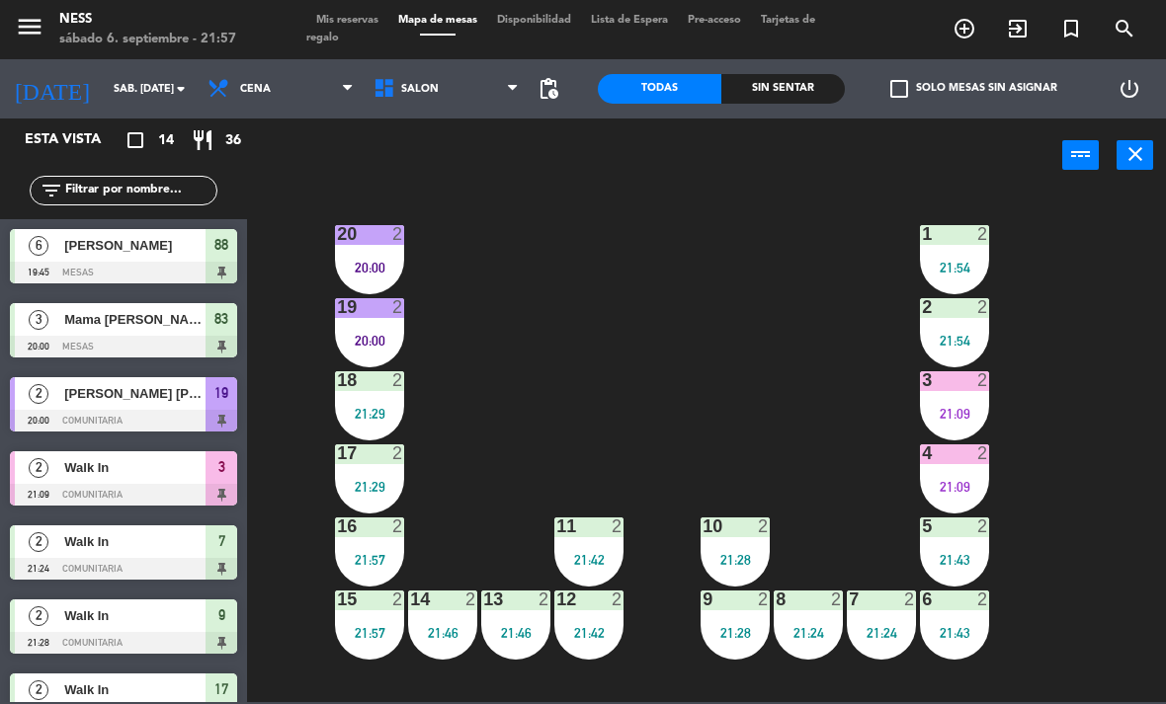
click at [370, 23] on span "Mis reservas" at bounding box center [347, 20] width 82 height 11
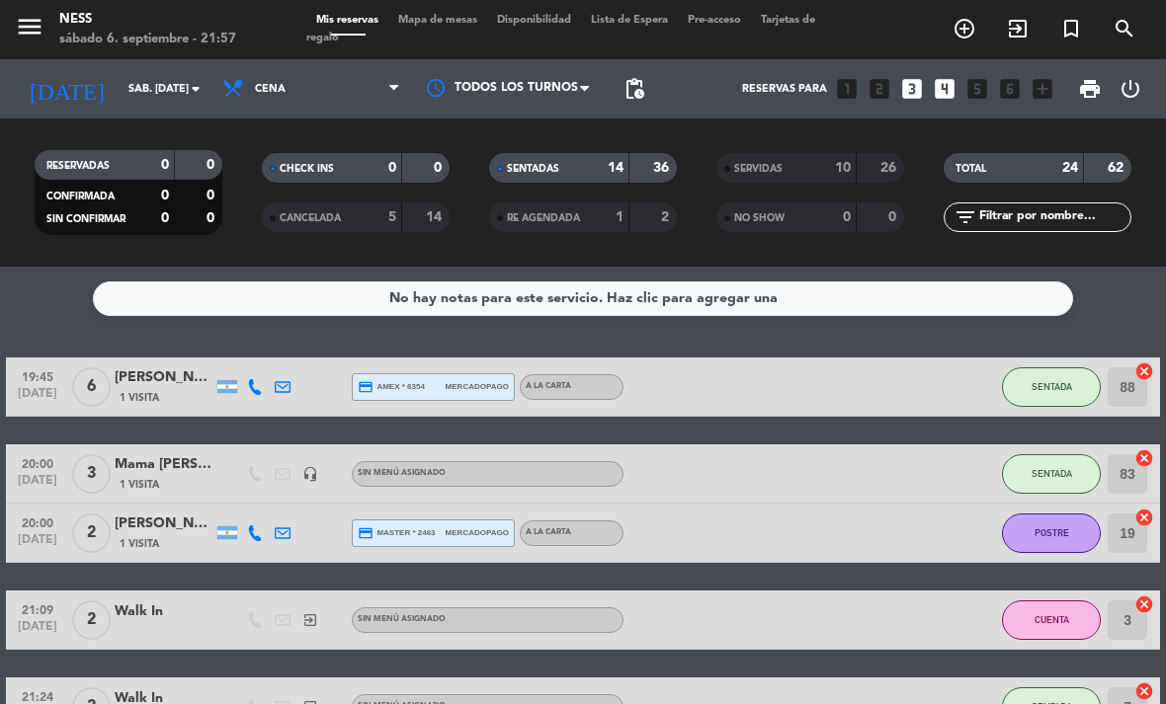
click at [470, 15] on span "Mapa de mesas" at bounding box center [437, 20] width 99 height 11
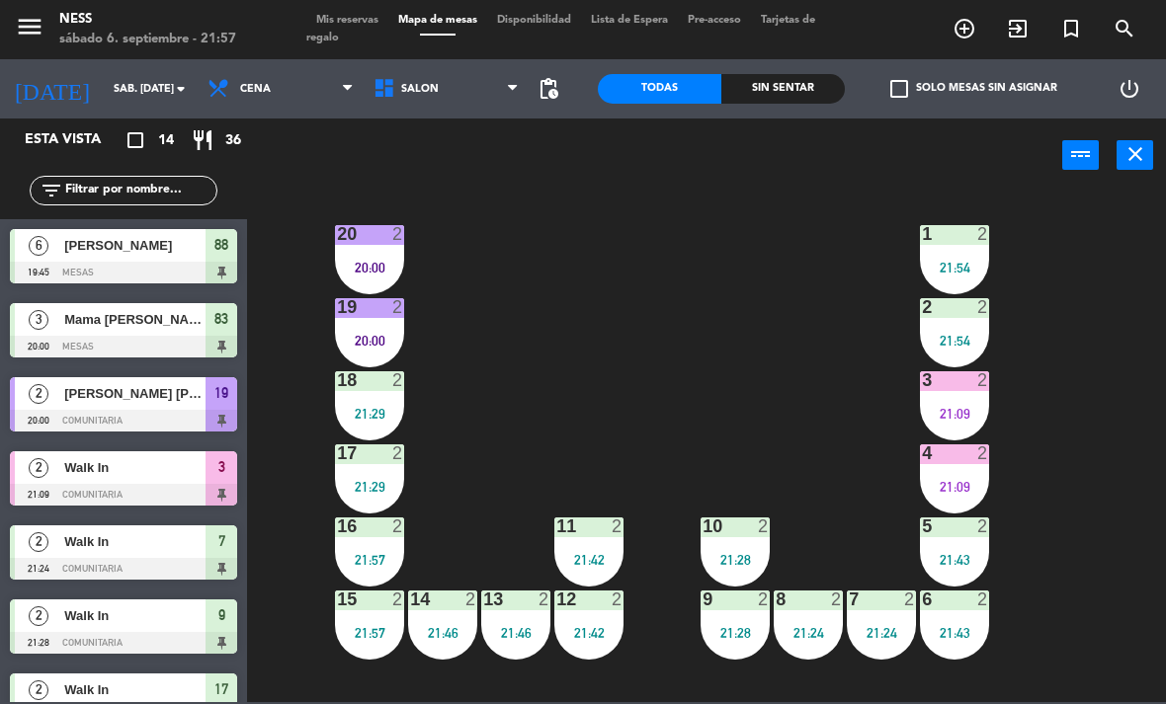
click at [373, 25] on span "Mis reservas" at bounding box center [347, 20] width 82 height 11
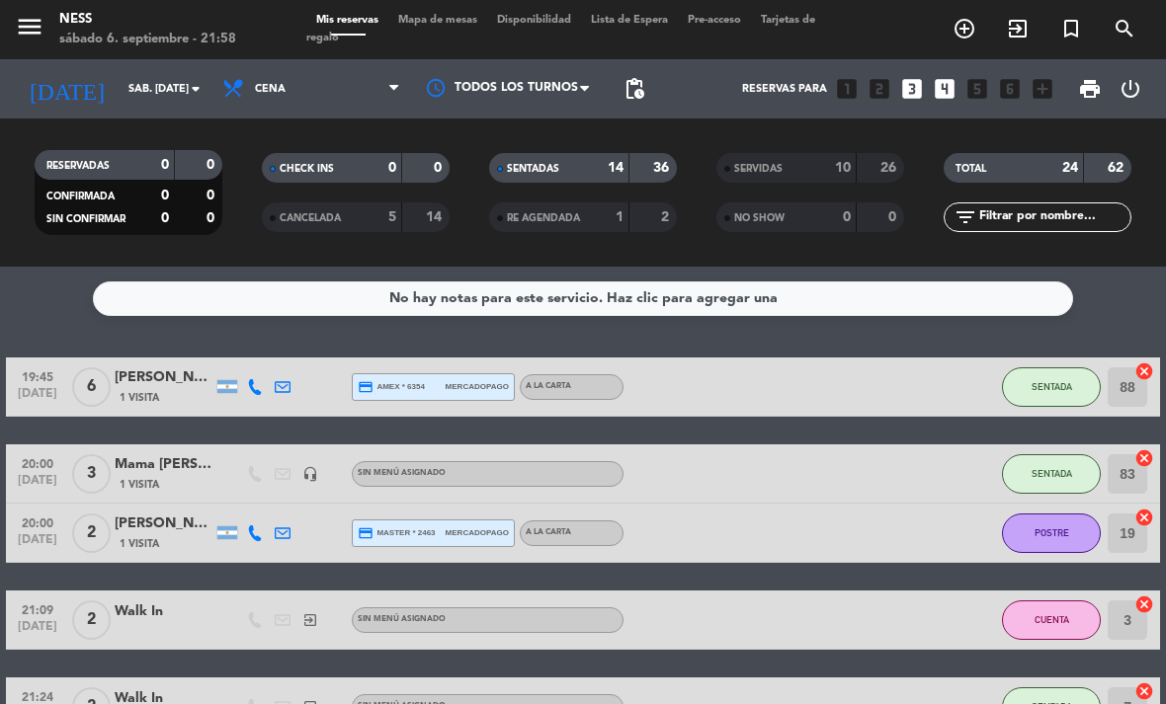
click at [473, 24] on span "Mapa de mesas" at bounding box center [437, 20] width 99 height 11
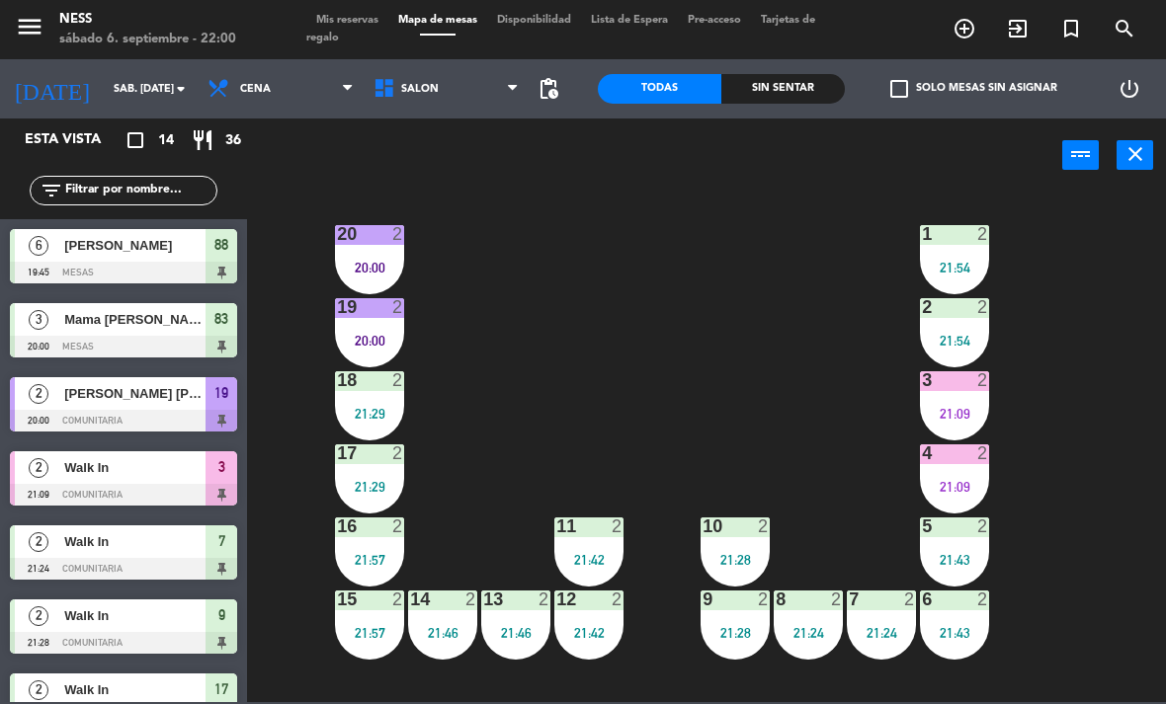
click at [387, 362] on div "19 2 20:00" at bounding box center [369, 332] width 69 height 69
click at [738, 362] on div "20 2 20:00 1 2 21:54 19 2 20:00 2 2 21:54 18 2 21:29 3 2 21:09 17 2 21:29 4 2 2…" at bounding box center [712, 447] width 907 height 512
click at [376, 315] on div at bounding box center [370, 307] width 33 height 18
click at [734, 402] on div "20 2 20:00 1 2 21:54 19 2 20:00 2 2 21:54 18 2 21:29 3 2 21:09 17 2 21:29 4 2 2…" at bounding box center [712, 447] width 907 height 512
click at [969, 416] on div "21:09" at bounding box center [954, 414] width 69 height 14
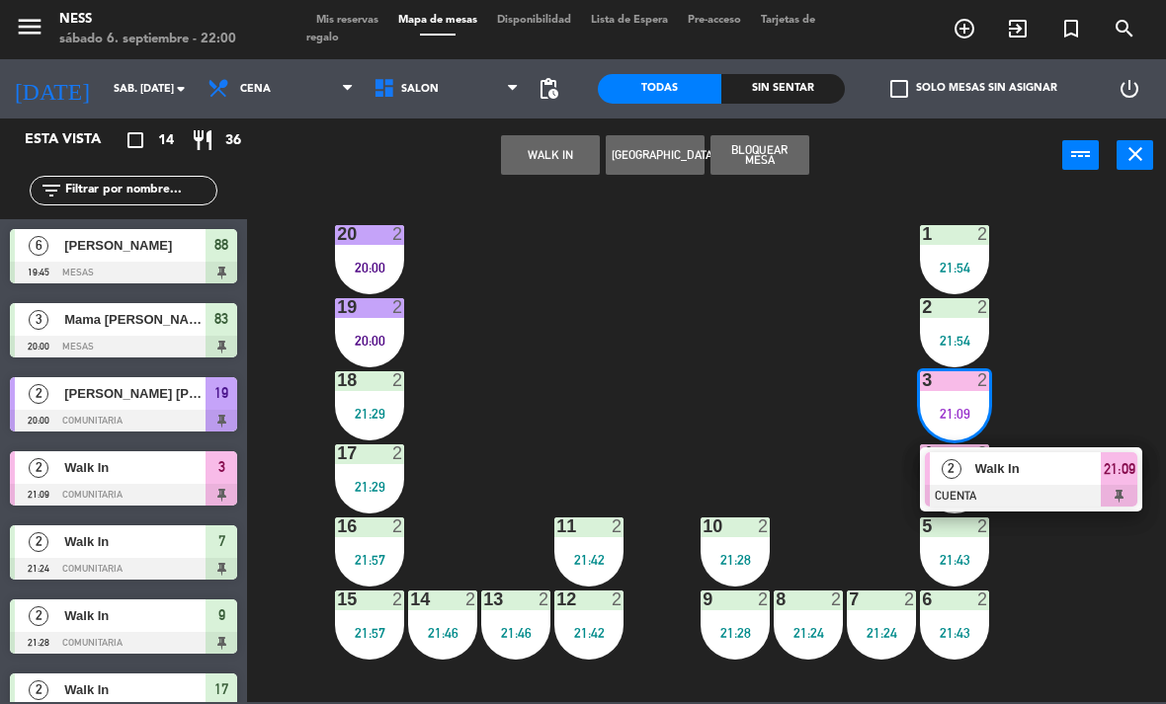
click at [1059, 476] on span "Walk In" at bounding box center [1038, 468] width 126 height 21
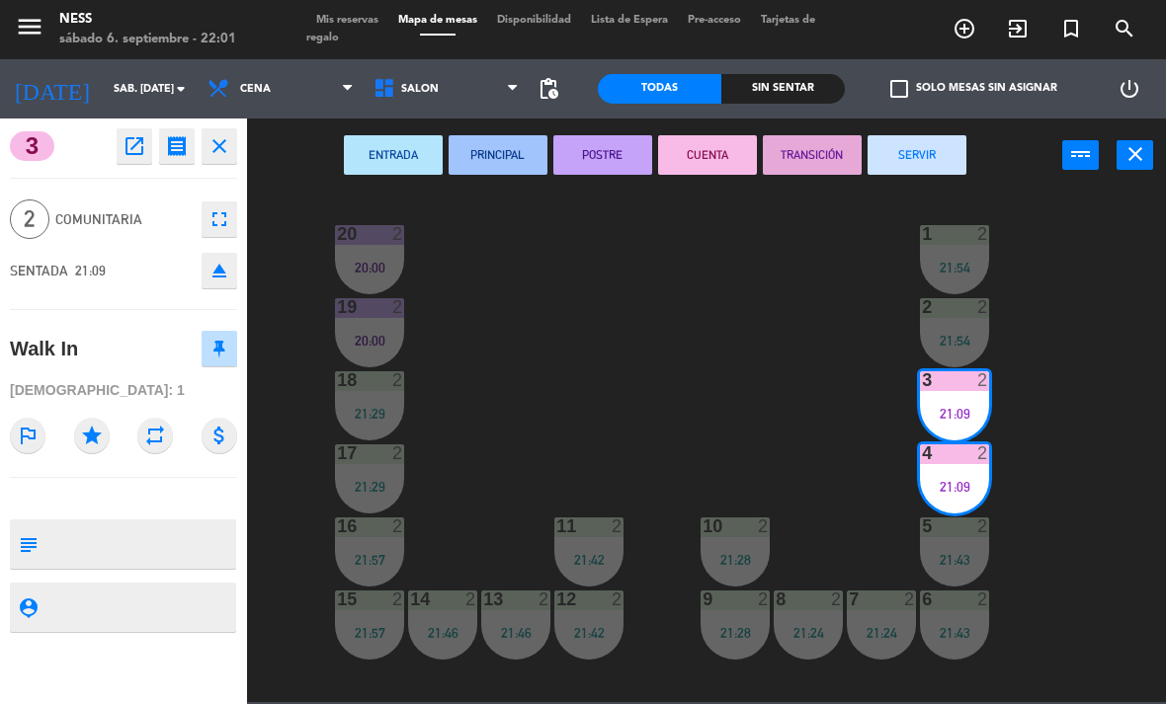
click at [954, 162] on button "SERVIR" at bounding box center [916, 155] width 99 height 40
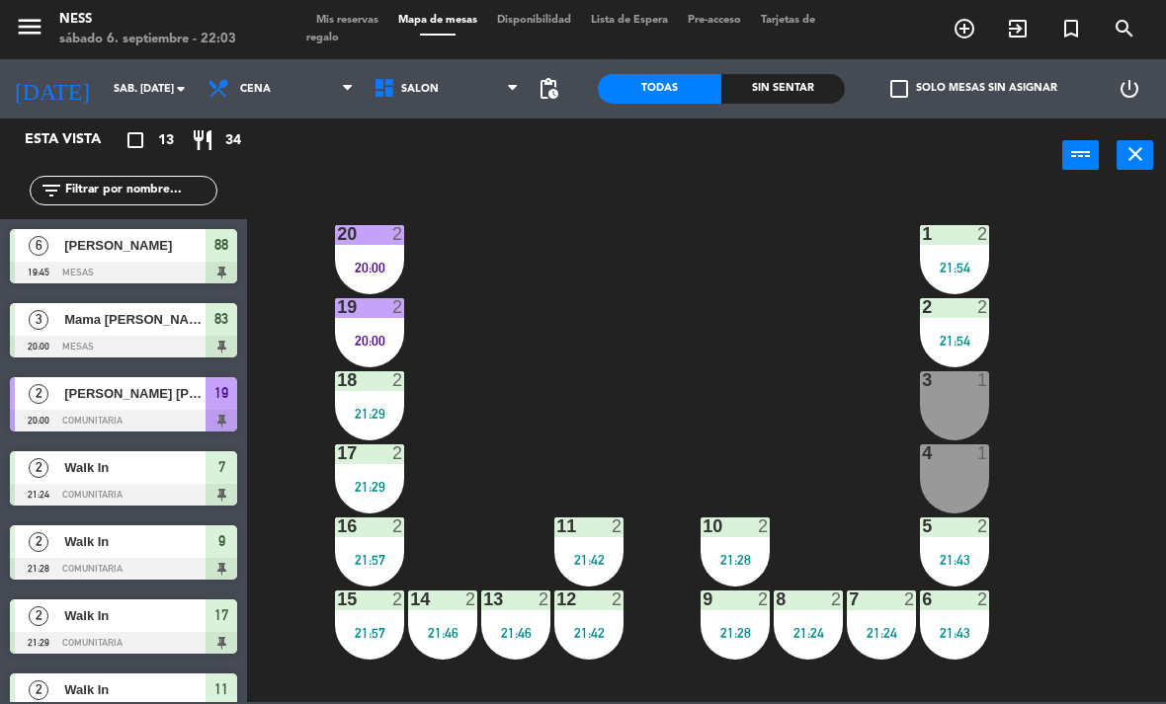
click at [964, 405] on div "3 1" at bounding box center [954, 405] width 69 height 69
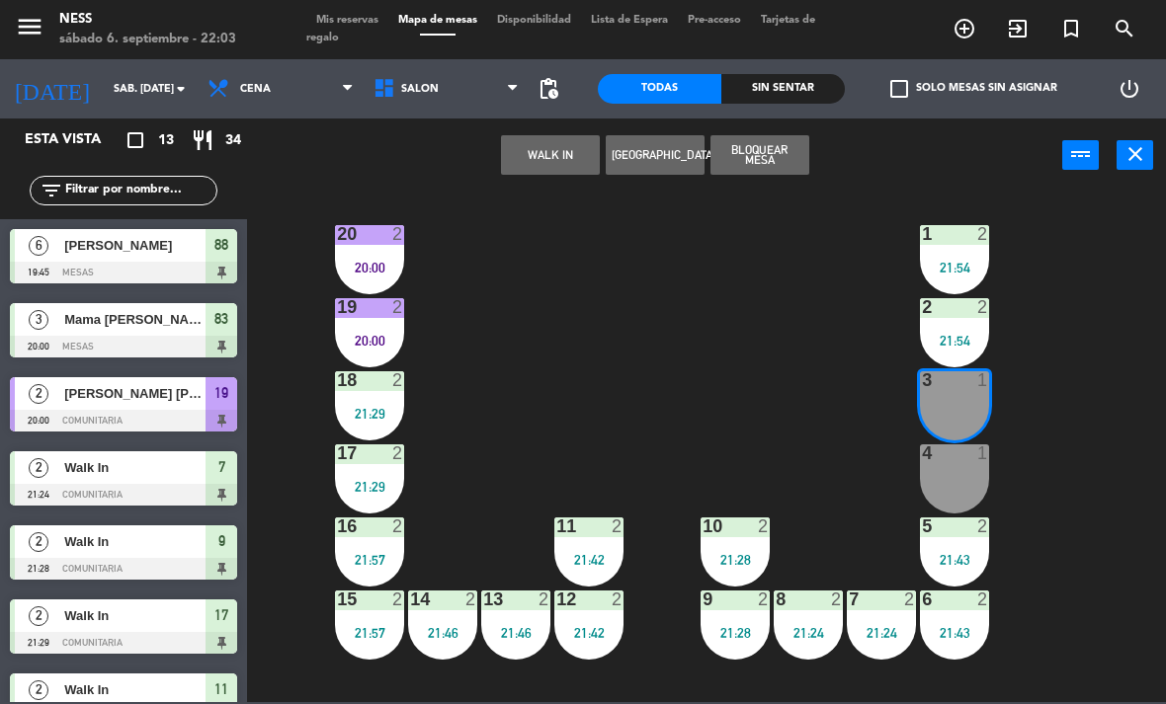
click at [570, 151] on button "WALK IN" at bounding box center [550, 155] width 99 height 40
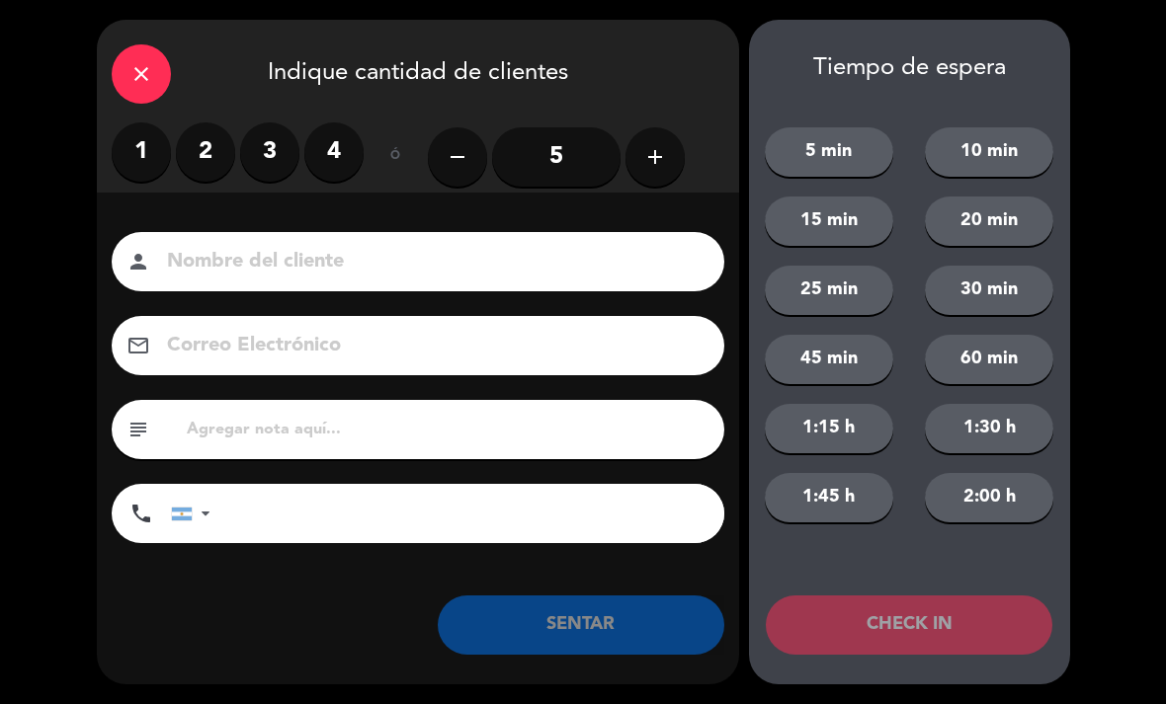
click at [205, 159] on label "2" at bounding box center [205, 151] width 59 height 59
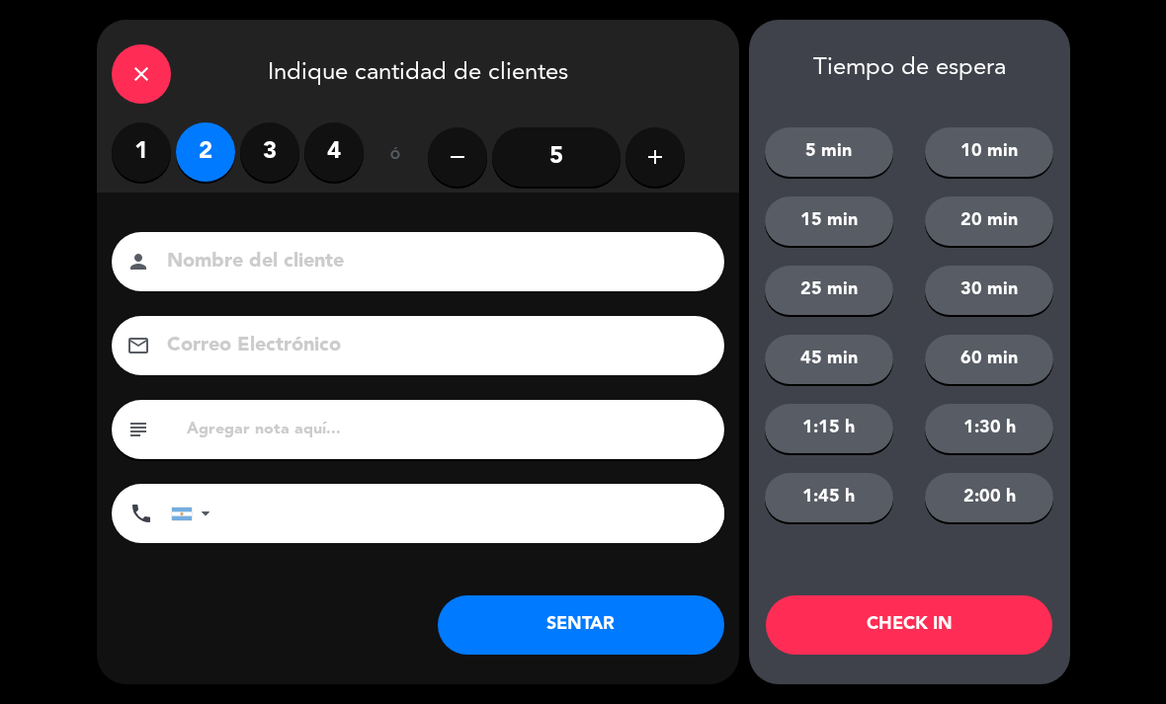
click at [641, 620] on button "SENTAR" at bounding box center [581, 625] width 286 height 59
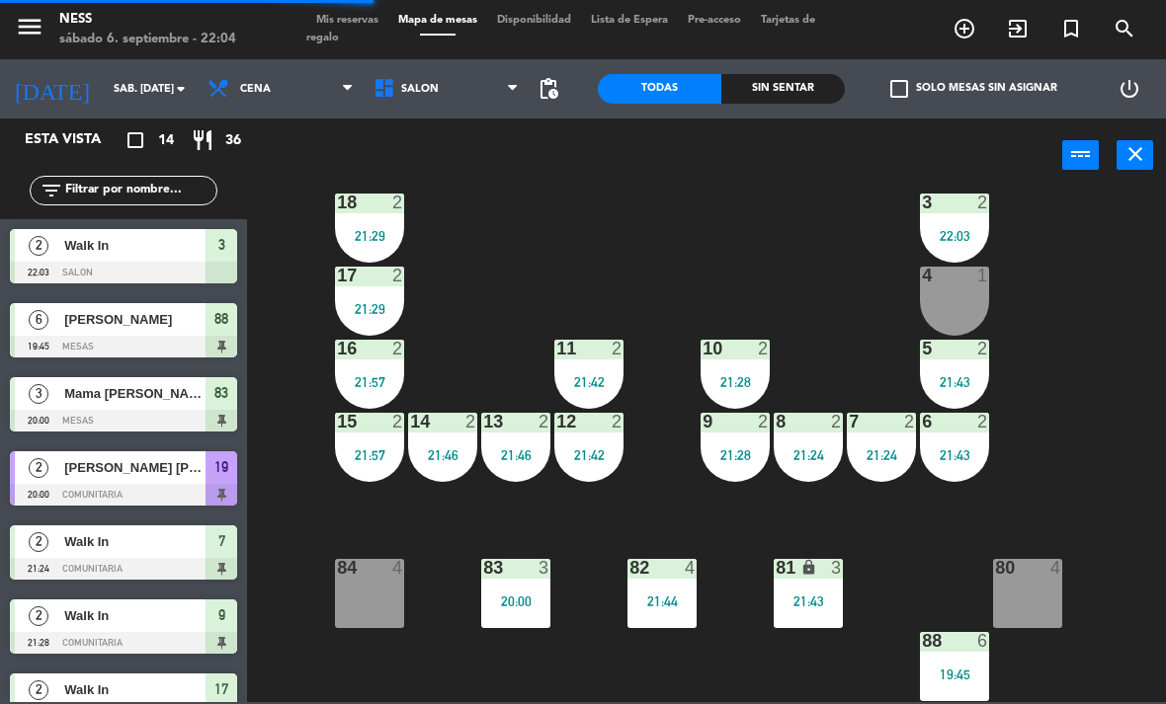
scroll to position [178, 0]
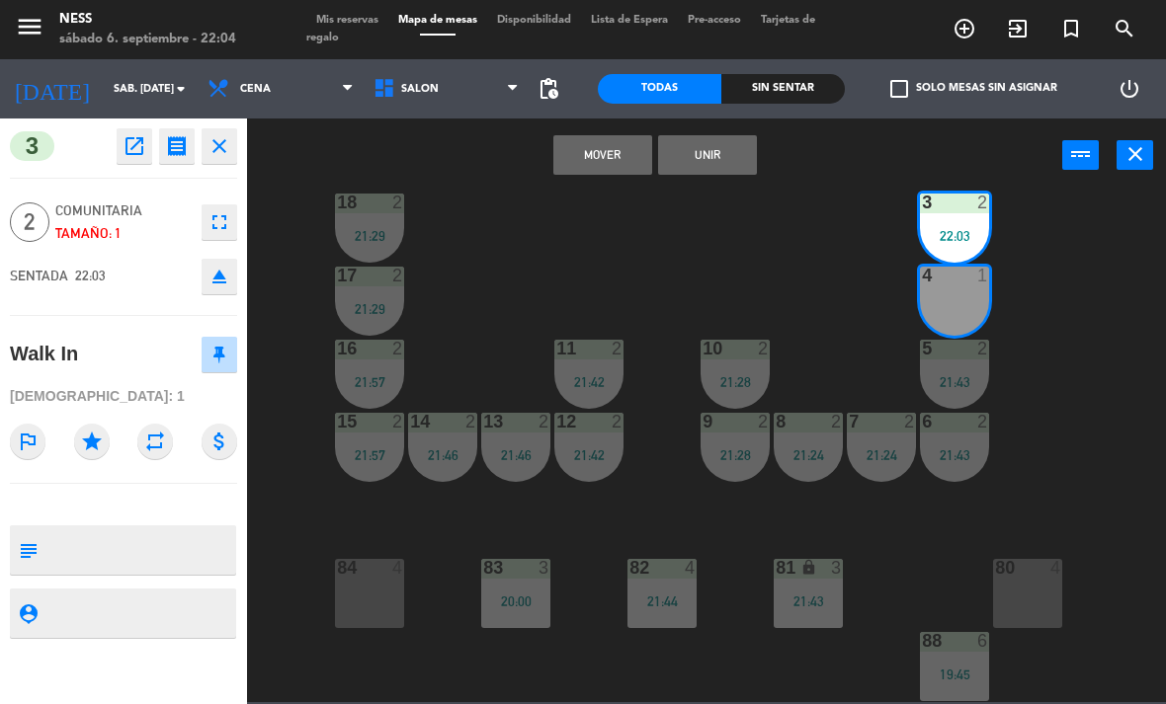
click at [741, 172] on button "Unir" at bounding box center [707, 155] width 99 height 40
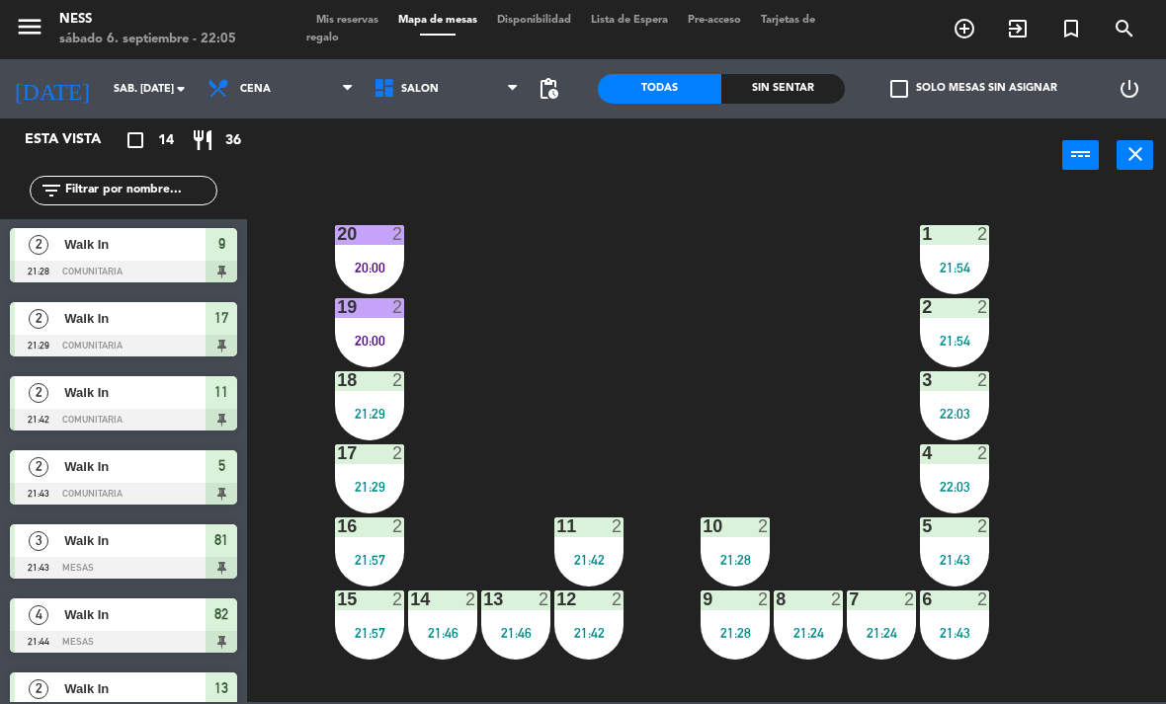
scroll to position [0, 0]
click at [1111, 441] on div "20 2 20:00 1 2 21:54 19 2 20:00 2 2 21:54 18 2 21:29 3 2 22:03 17 2 21:29 4 2 2…" at bounding box center [712, 447] width 907 height 512
click at [384, 344] on div "20:00" at bounding box center [369, 341] width 69 height 14
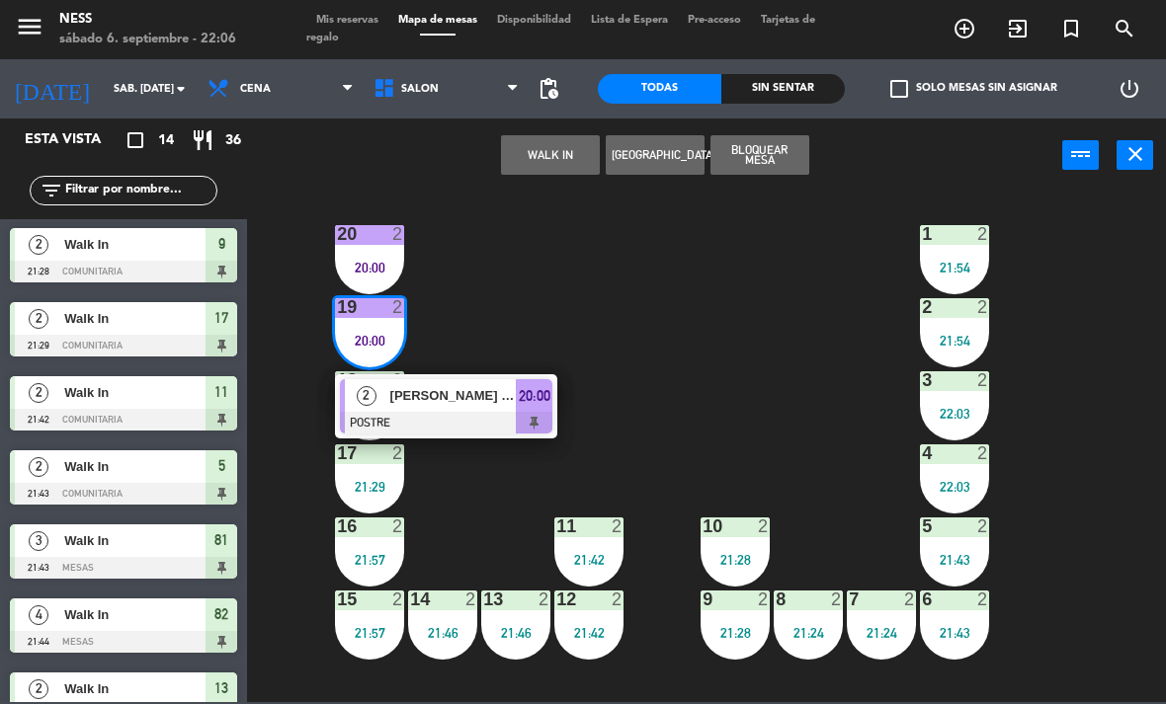
click at [453, 425] on div at bounding box center [446, 423] width 212 height 22
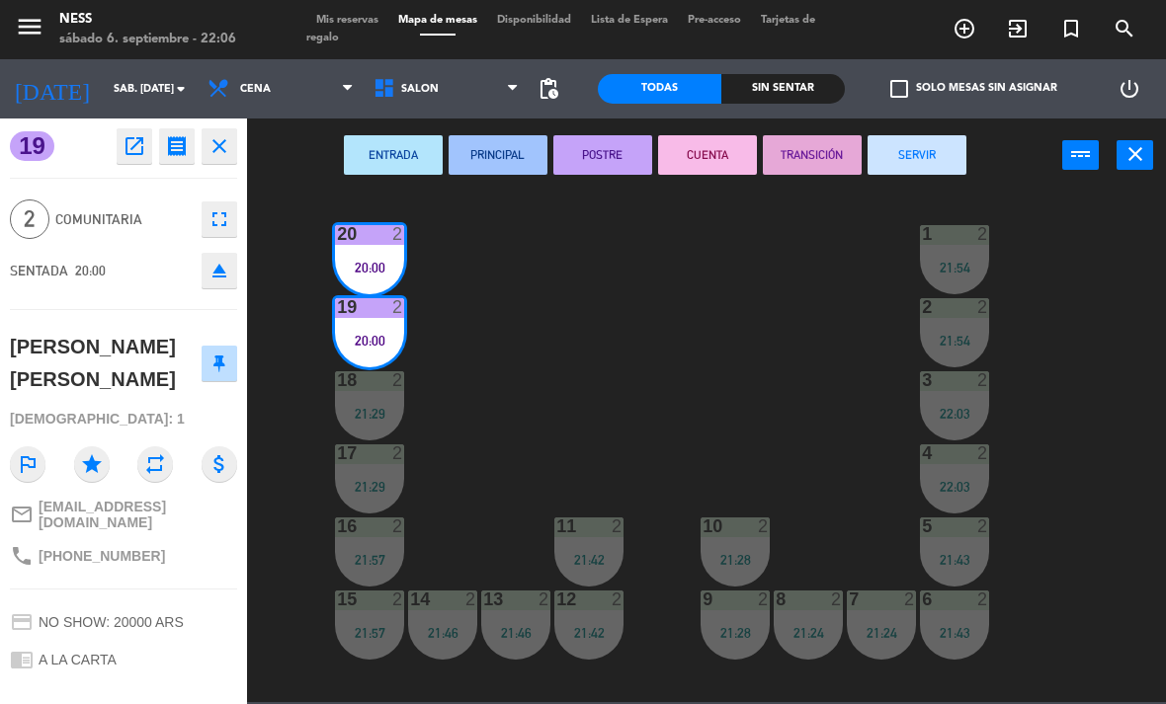
click at [703, 142] on button "CUENTA" at bounding box center [707, 155] width 99 height 40
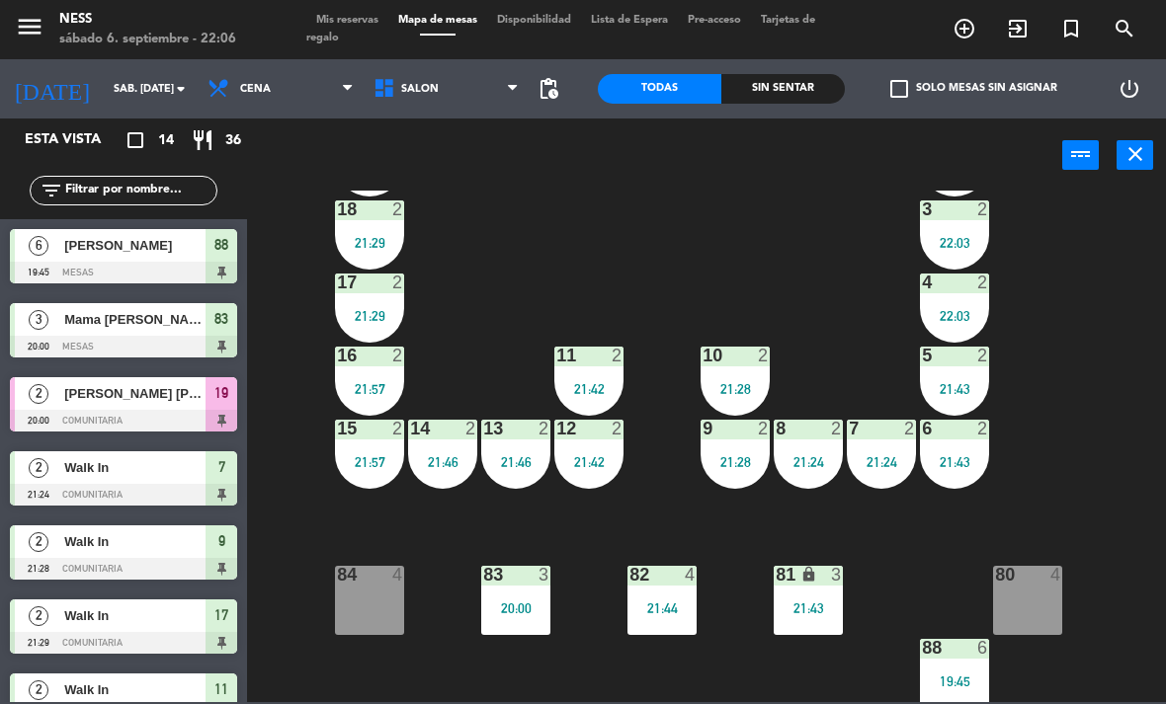
scroll to position [170, 0]
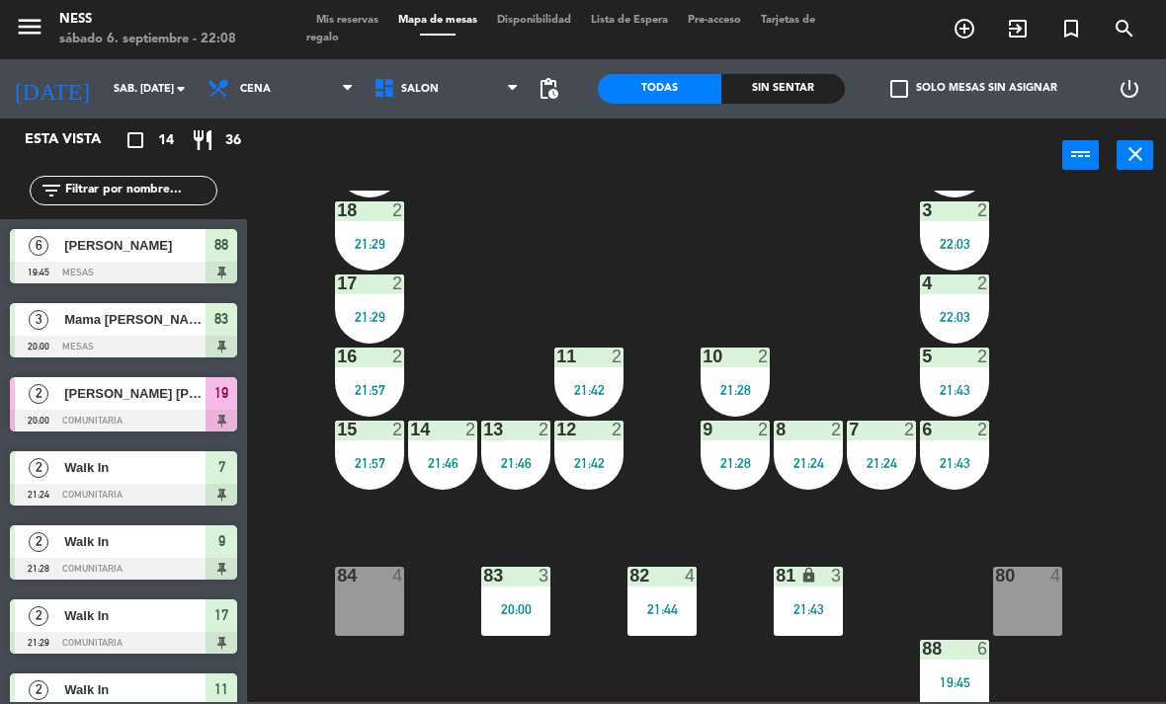
click at [376, 611] on div "84 4" at bounding box center [369, 601] width 69 height 69
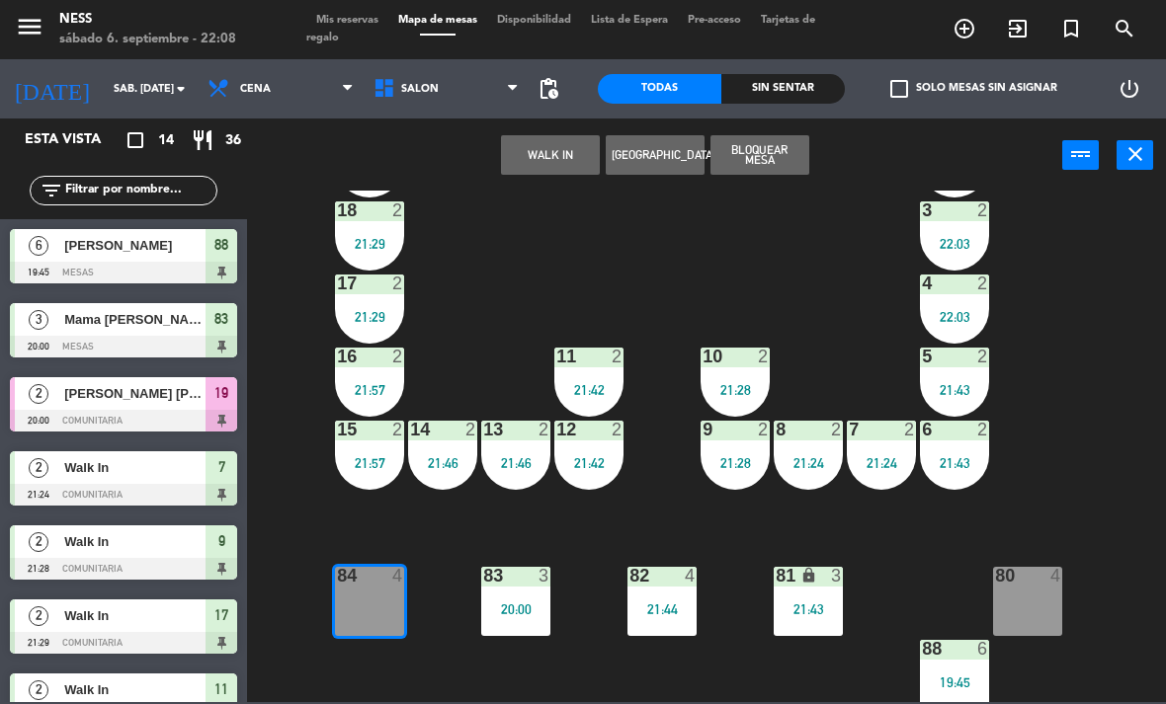
click at [584, 167] on button "WALK IN" at bounding box center [550, 155] width 99 height 40
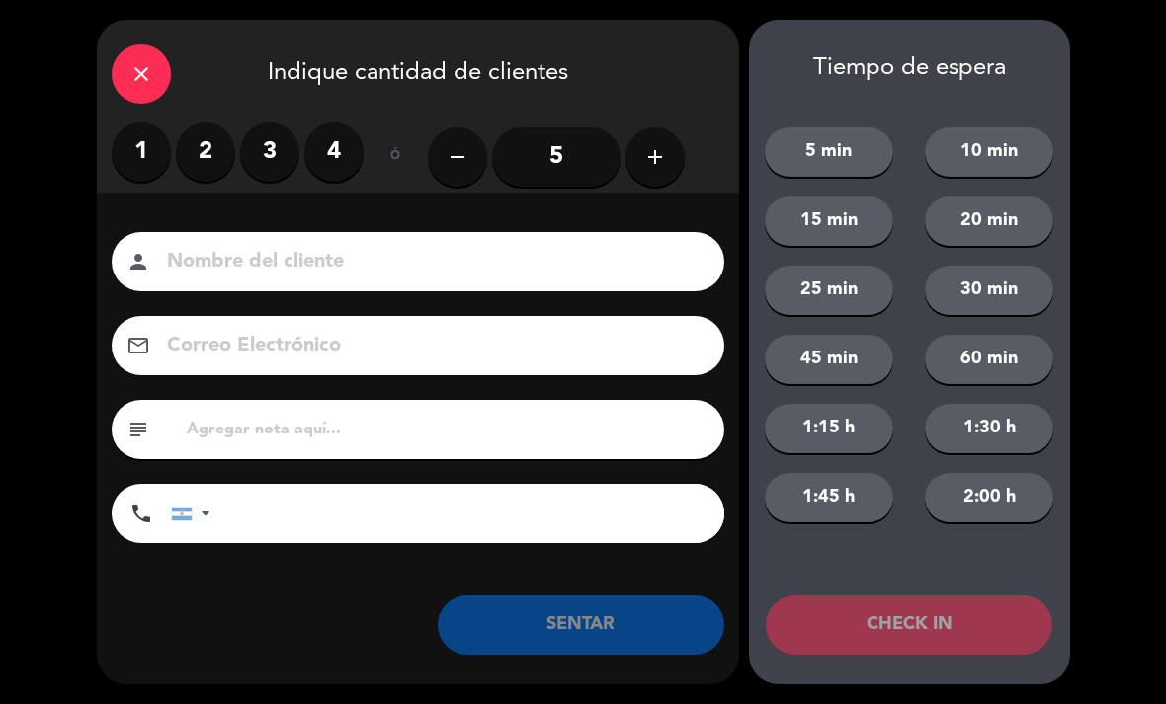
click at [312, 146] on label "4" at bounding box center [333, 151] width 59 height 59
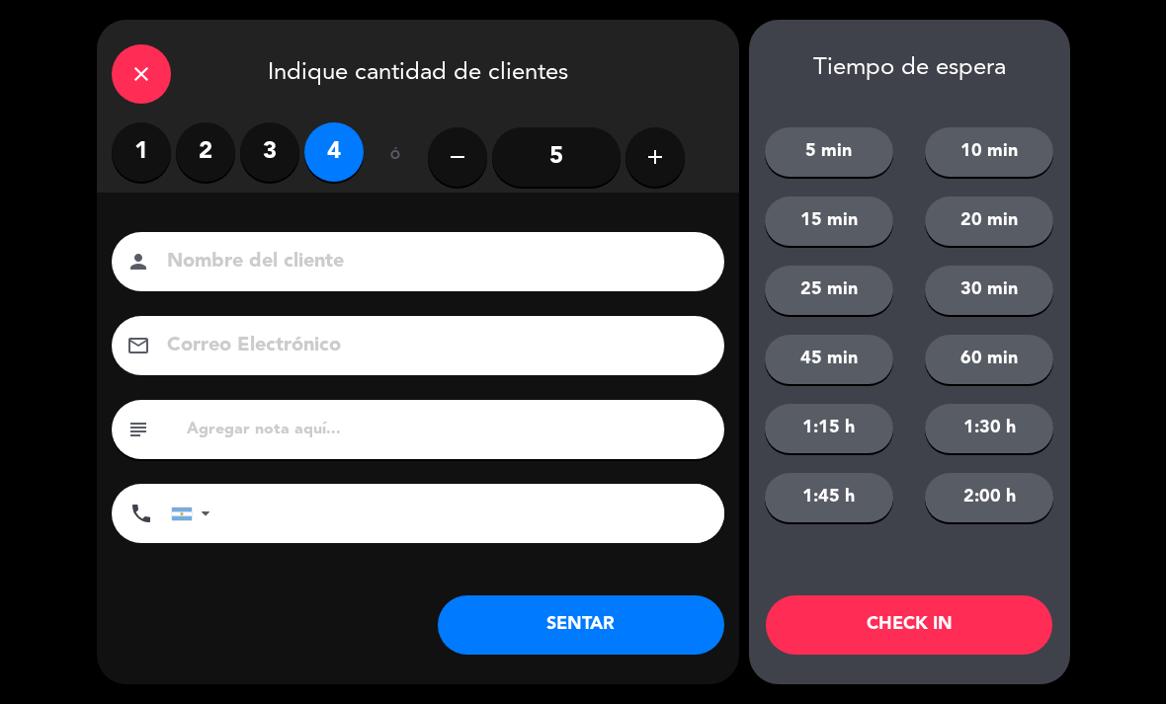
click at [590, 630] on button "SENTAR" at bounding box center [581, 625] width 286 height 59
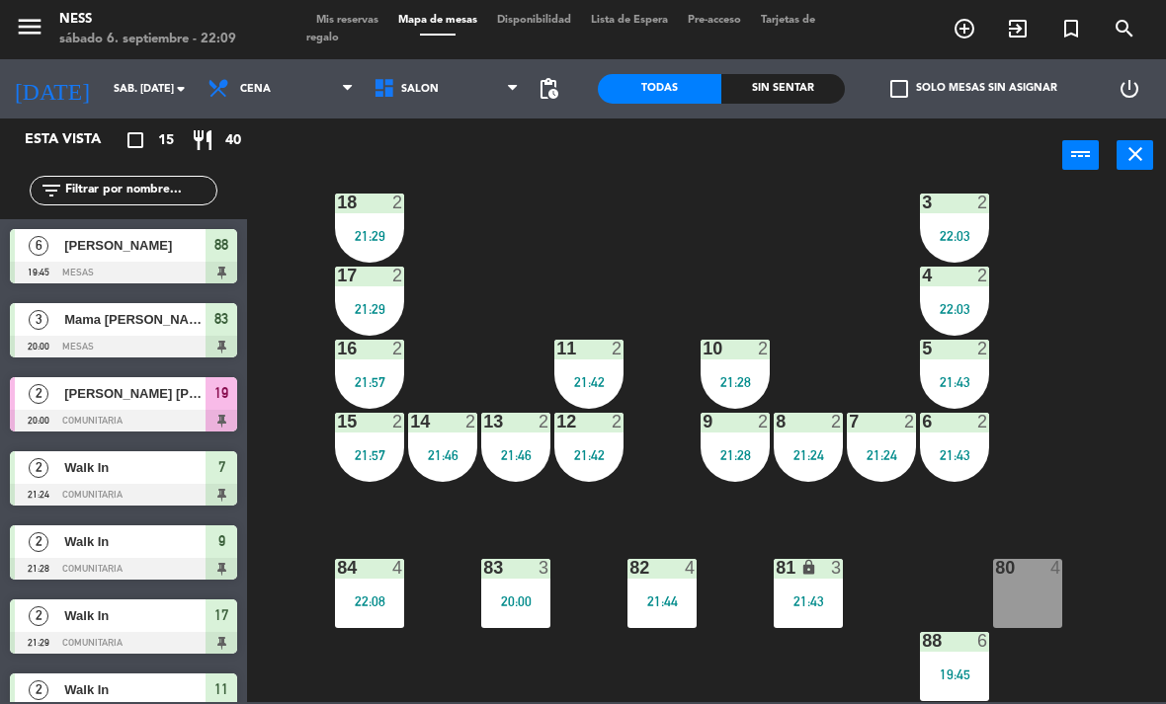
scroll to position [178, 0]
click at [344, 25] on span "Mis reservas" at bounding box center [347, 20] width 82 height 11
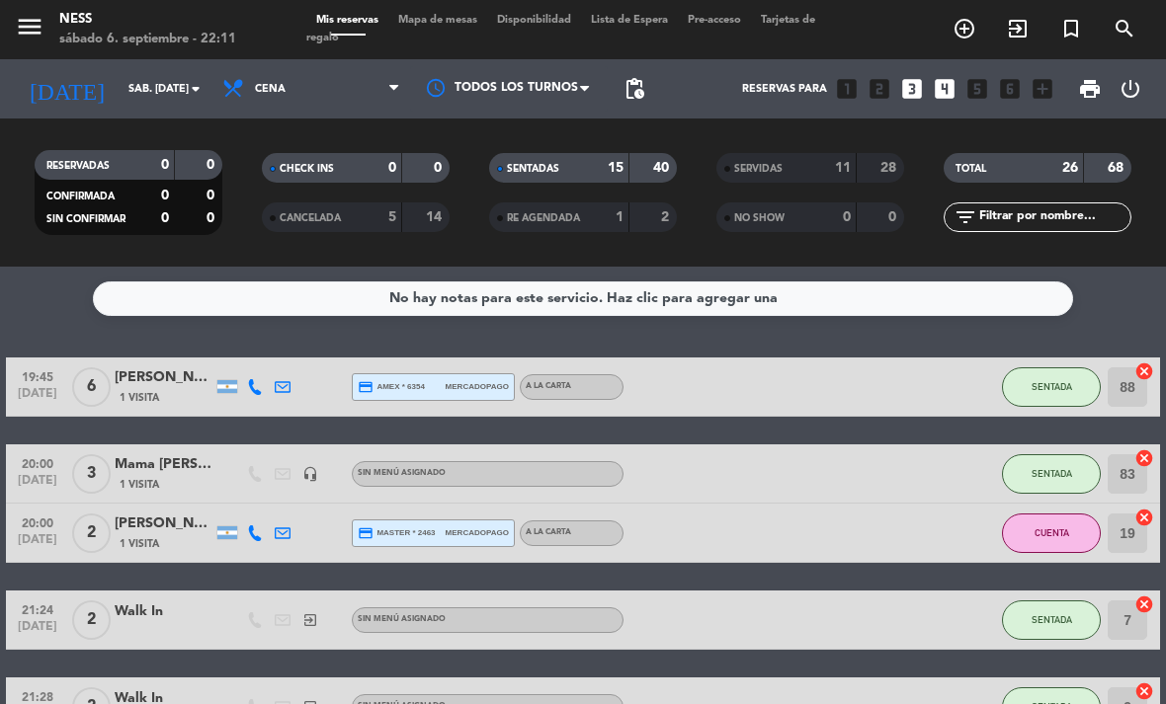
click at [446, 26] on span "Mapa de mesas" at bounding box center [437, 20] width 99 height 11
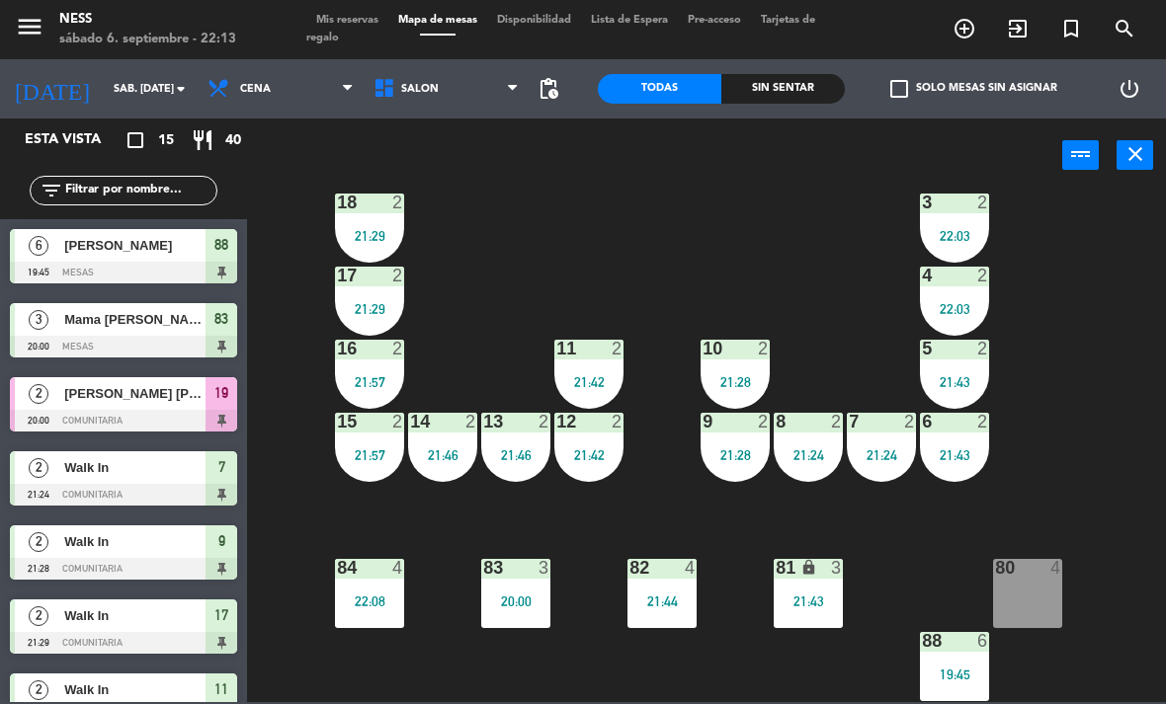
scroll to position [178, 0]
click at [1056, 618] on div "80 4" at bounding box center [1027, 593] width 69 height 69
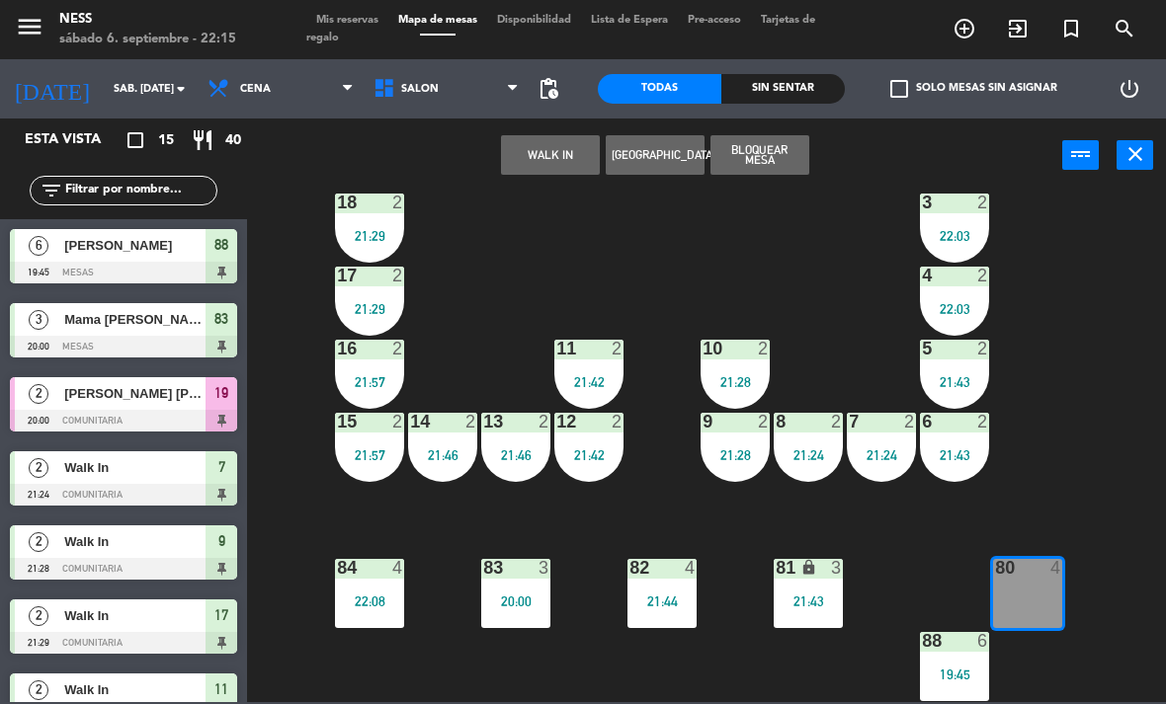
click at [572, 174] on button "WALK IN" at bounding box center [550, 155] width 99 height 40
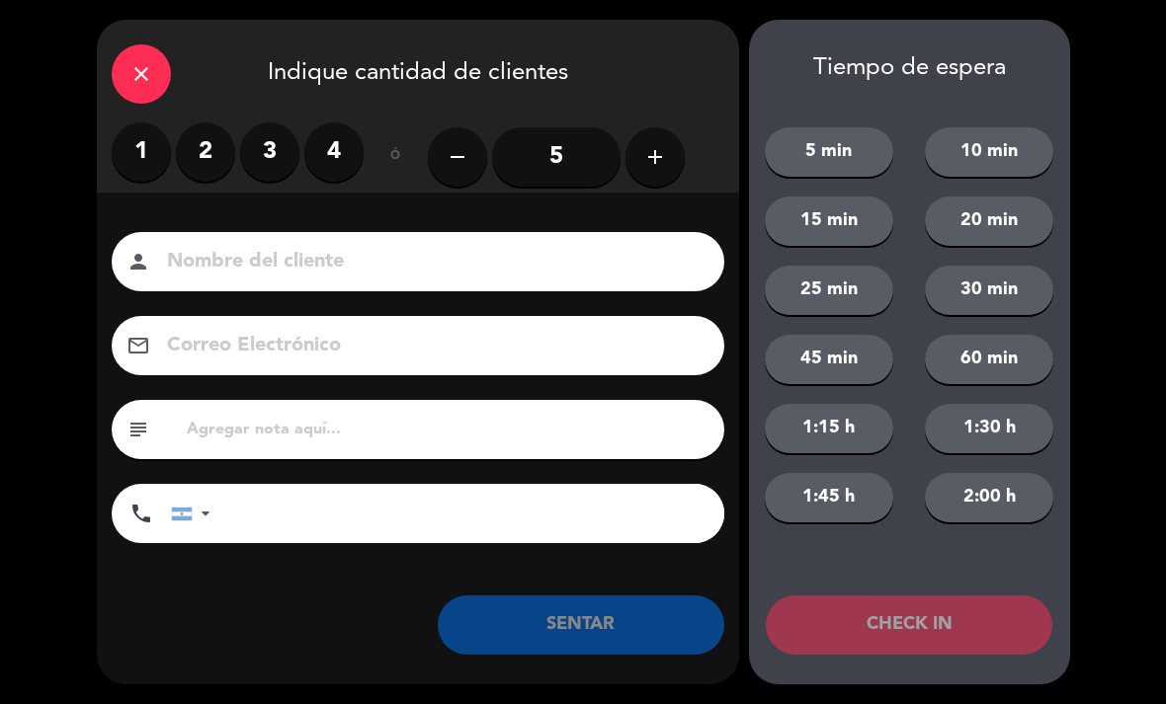
click at [280, 153] on label "3" at bounding box center [269, 151] width 59 height 59
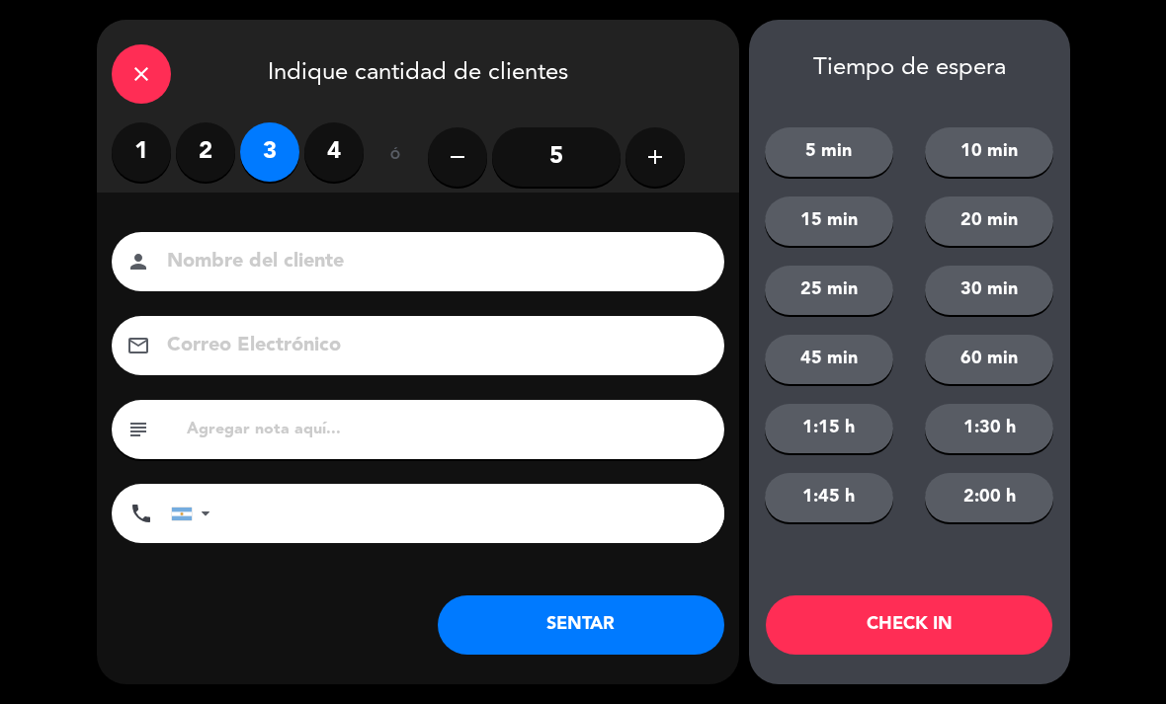
click at [622, 627] on button "SENTAR" at bounding box center [581, 625] width 286 height 59
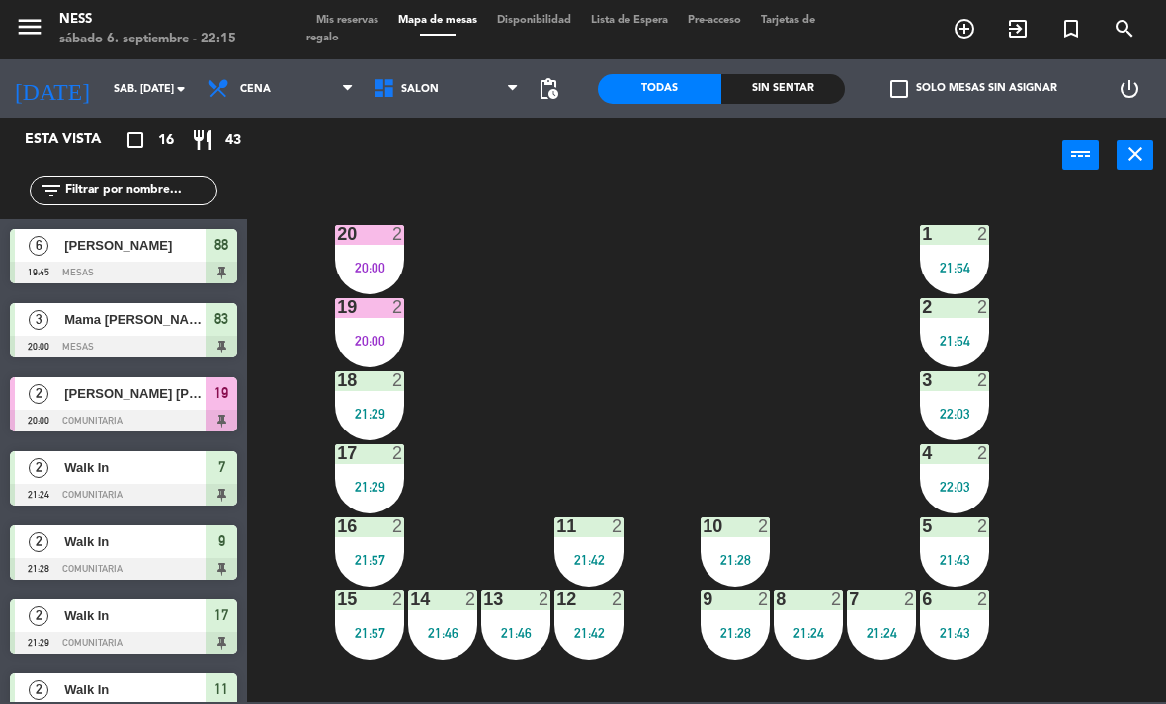
scroll to position [0, 0]
click at [356, 252] on div "20 2 20:00" at bounding box center [369, 259] width 69 height 69
click at [689, 401] on div "20 2 20:00 1 2 21:54 19 2 20:00 2 2 21:54 18 2 21:29 3 2 22:03 17 2 21:29 4 2 2…" at bounding box center [712, 447] width 907 height 512
click at [399, 278] on div "20 2 20:00" at bounding box center [369, 259] width 69 height 69
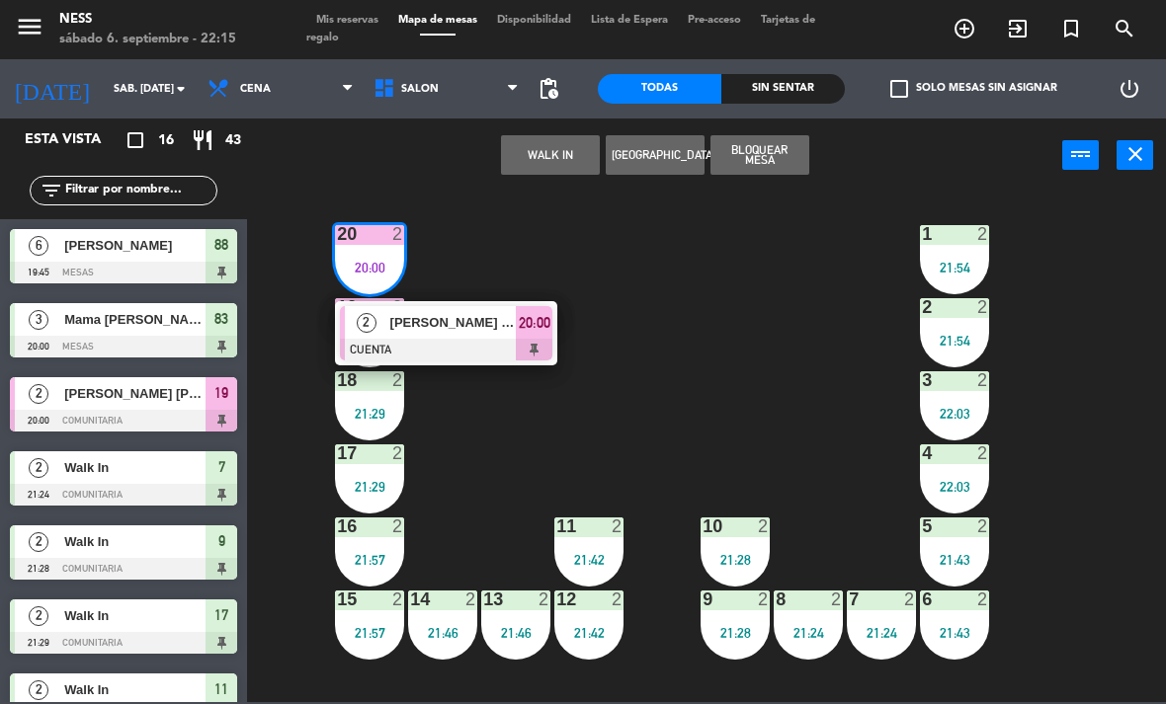
click at [492, 357] on div at bounding box center [446, 350] width 212 height 22
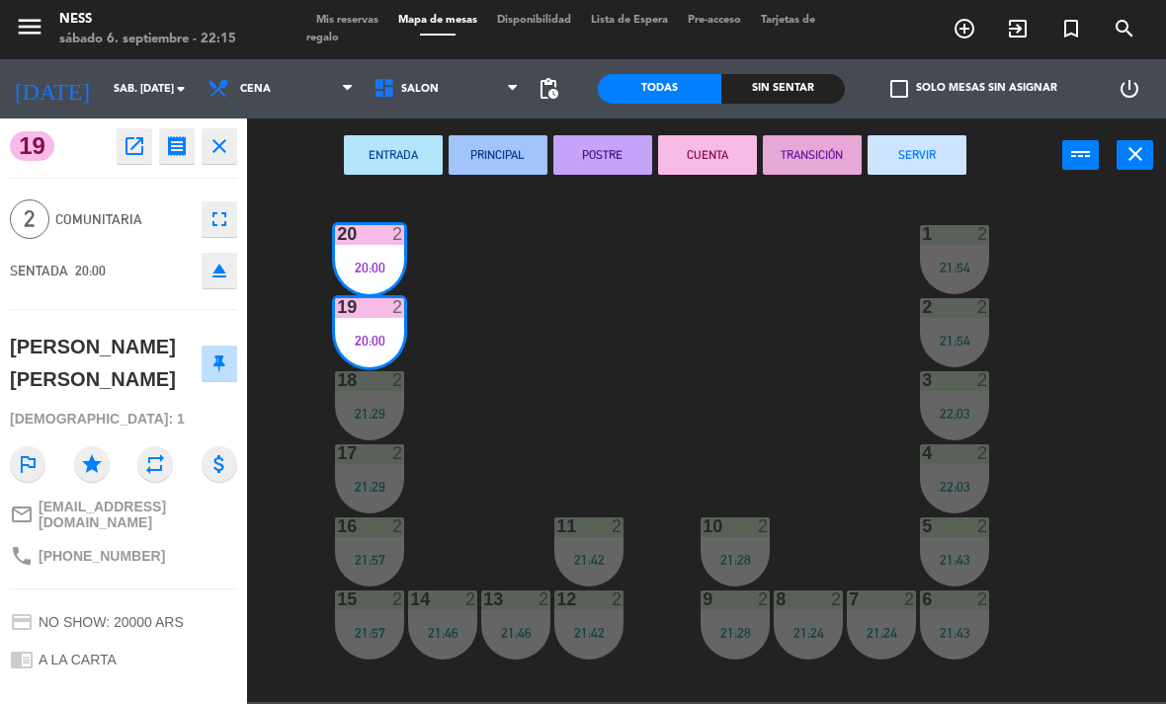
click at [930, 165] on button "SERVIR" at bounding box center [916, 155] width 99 height 40
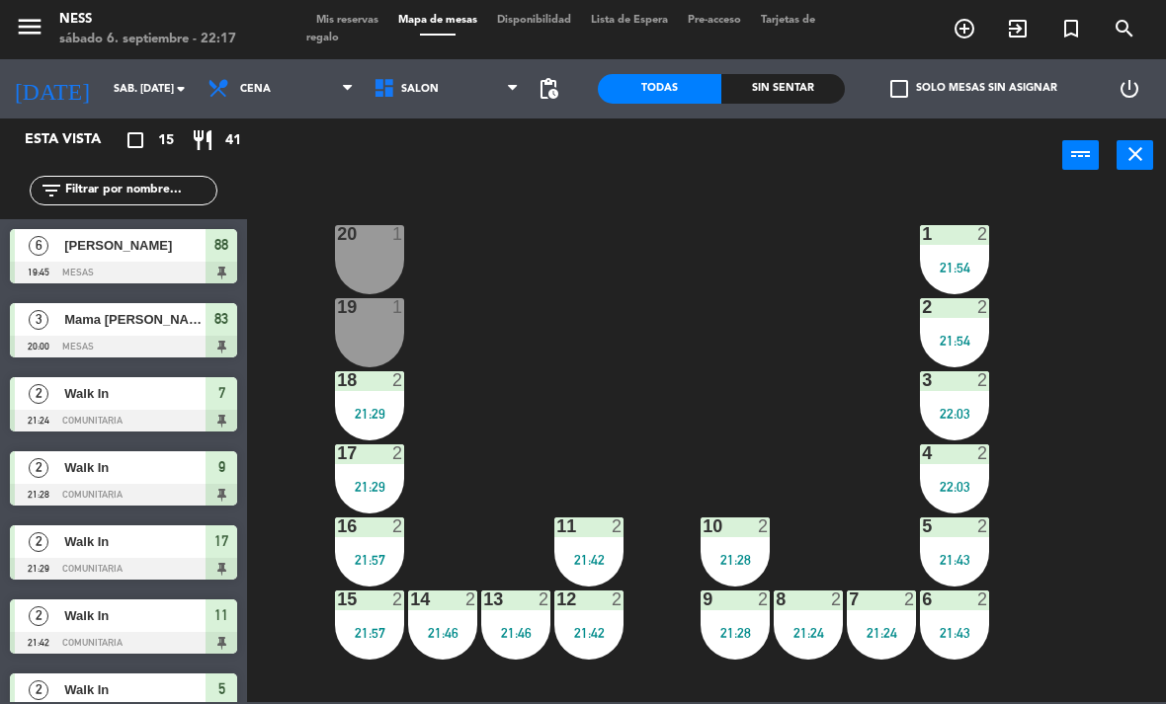
click at [350, 264] on div "20 1" at bounding box center [369, 259] width 69 height 69
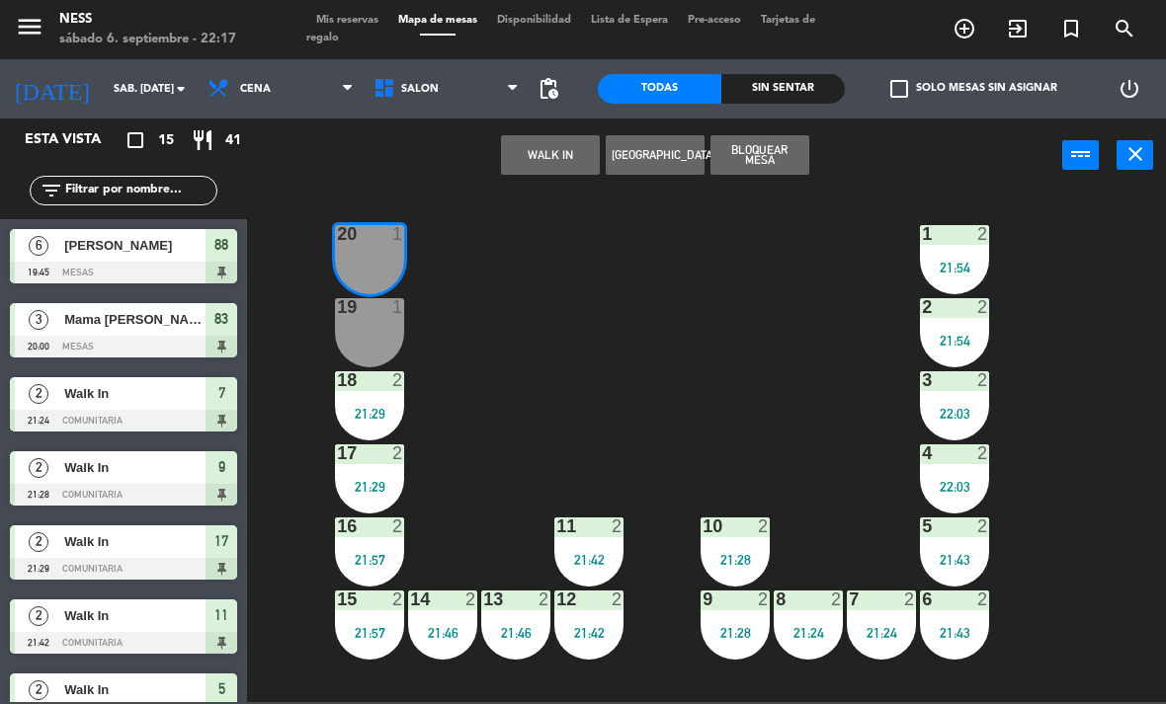
click at [529, 160] on button "WALK IN" at bounding box center [550, 155] width 99 height 40
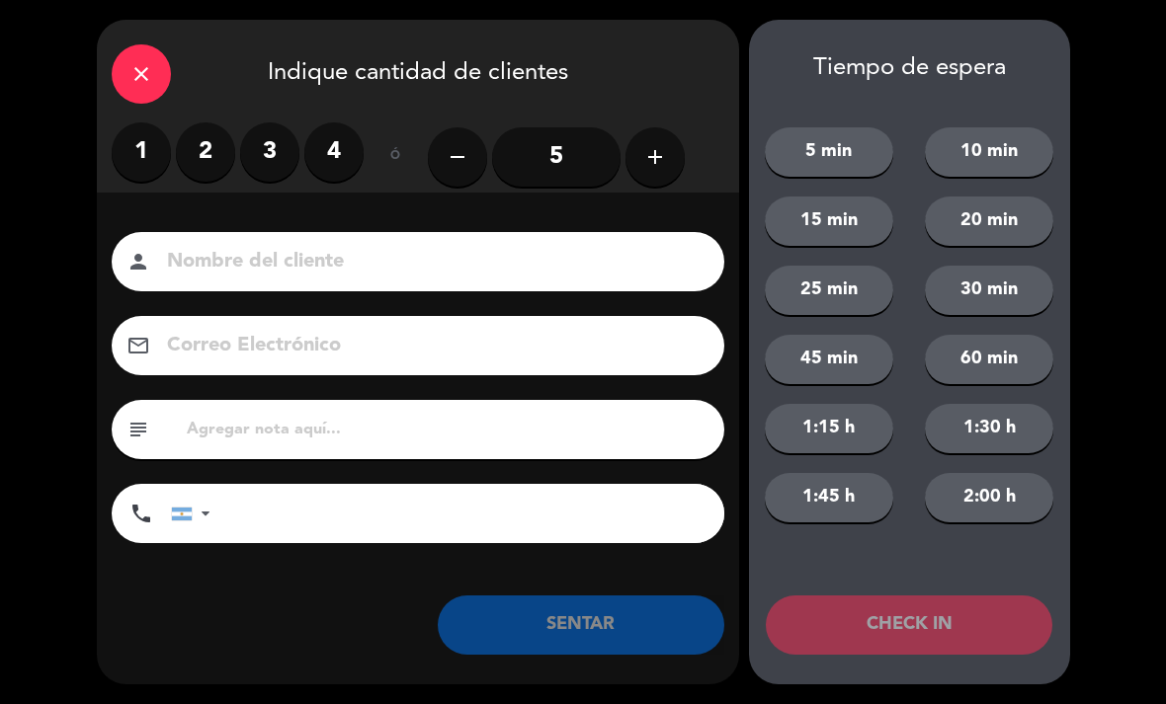
click at [223, 157] on label "2" at bounding box center [205, 151] width 59 height 59
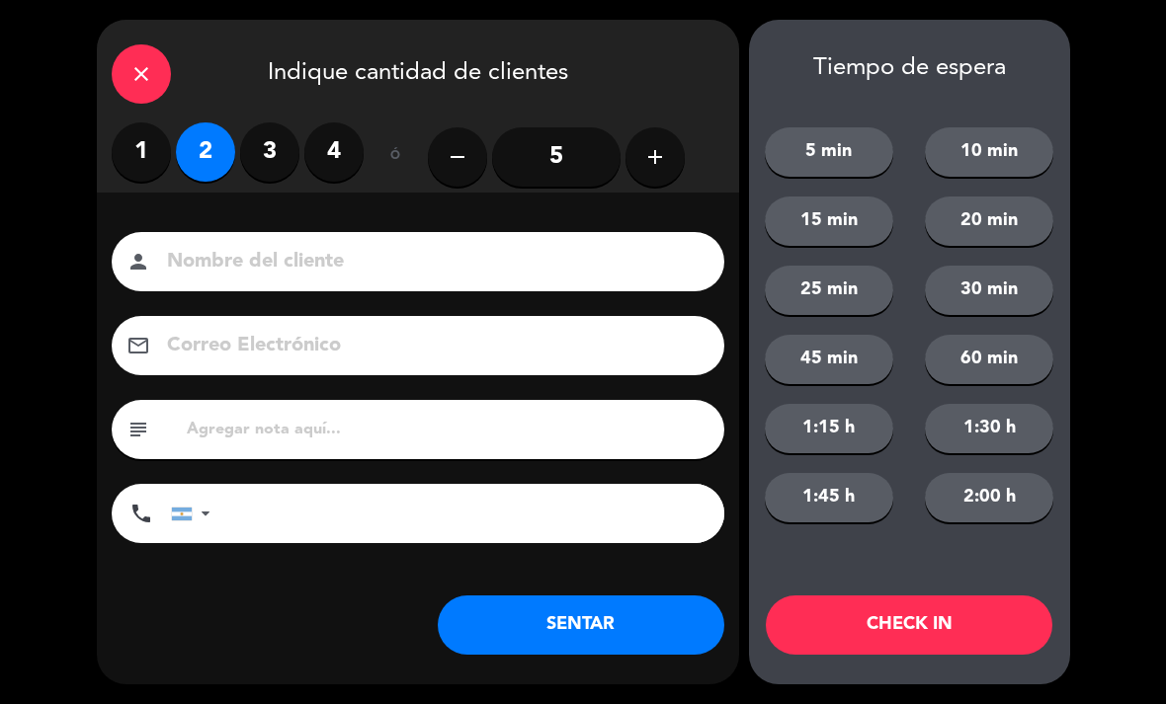
click at [591, 666] on div "close Indique cantidad de clientes 1 2 3 4 ó remove 5 add Nombre del cliente pe…" at bounding box center [418, 352] width 642 height 665
click at [650, 613] on button "SENTAR" at bounding box center [581, 625] width 286 height 59
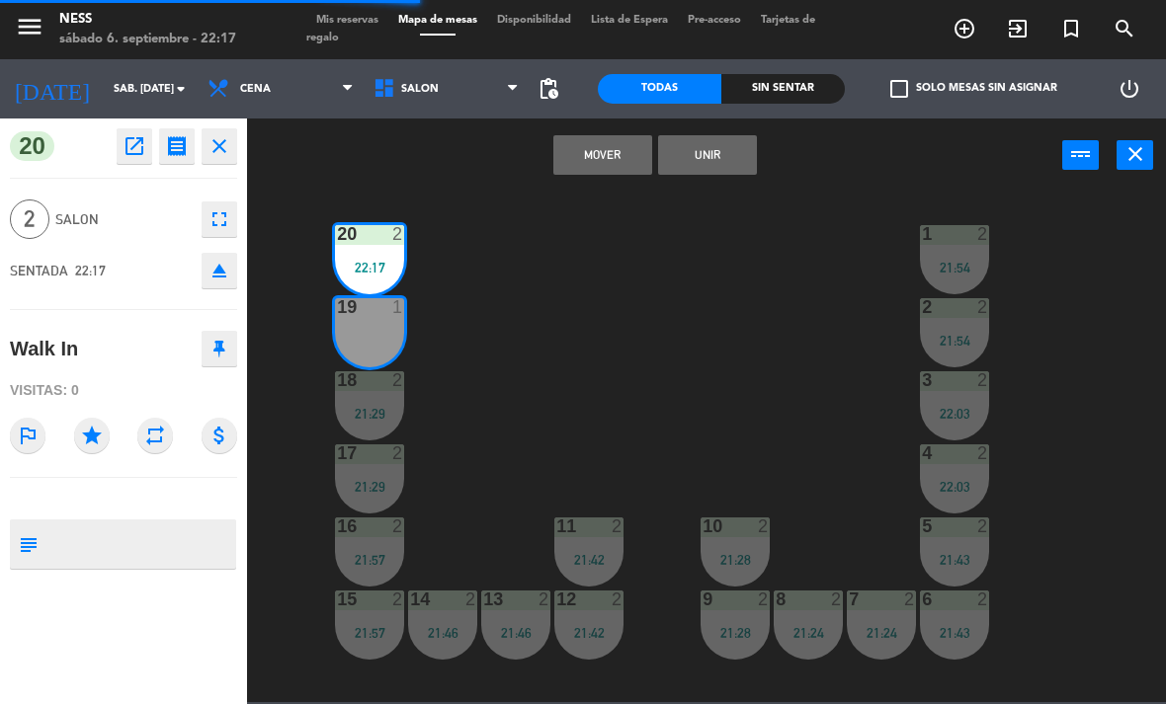
click at [731, 160] on button "Unir" at bounding box center [707, 155] width 99 height 40
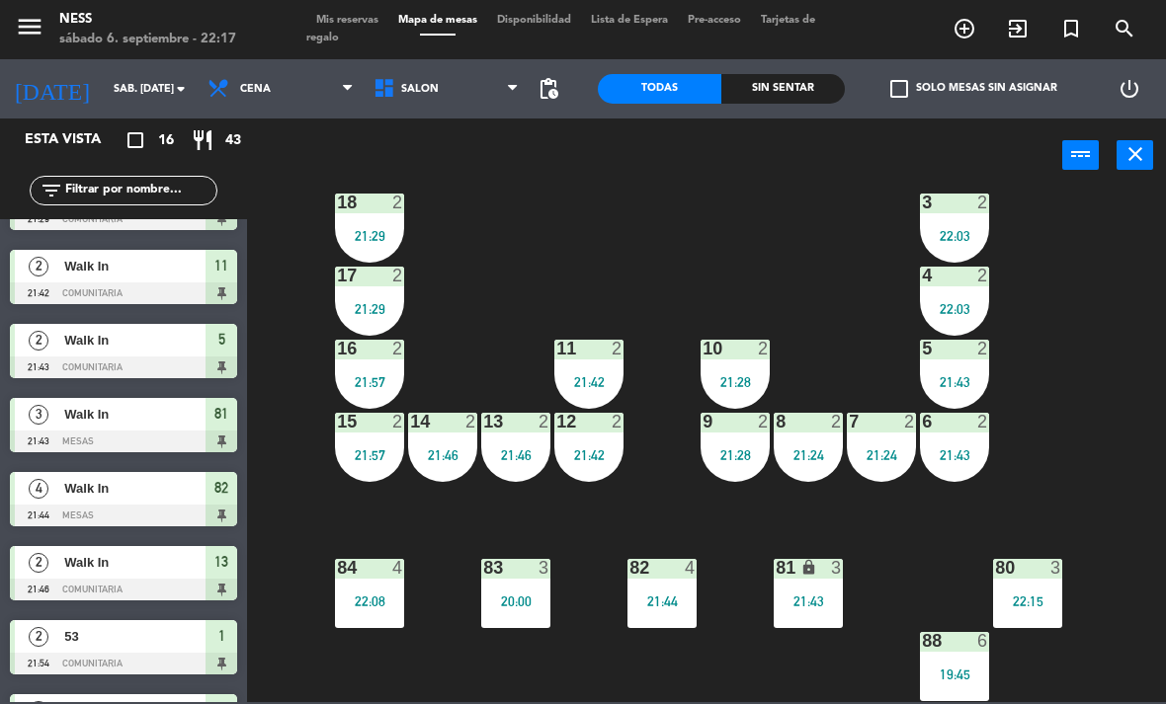
scroll to position [178, 0]
click at [523, 619] on div "83 3 20:00" at bounding box center [515, 593] width 69 height 69
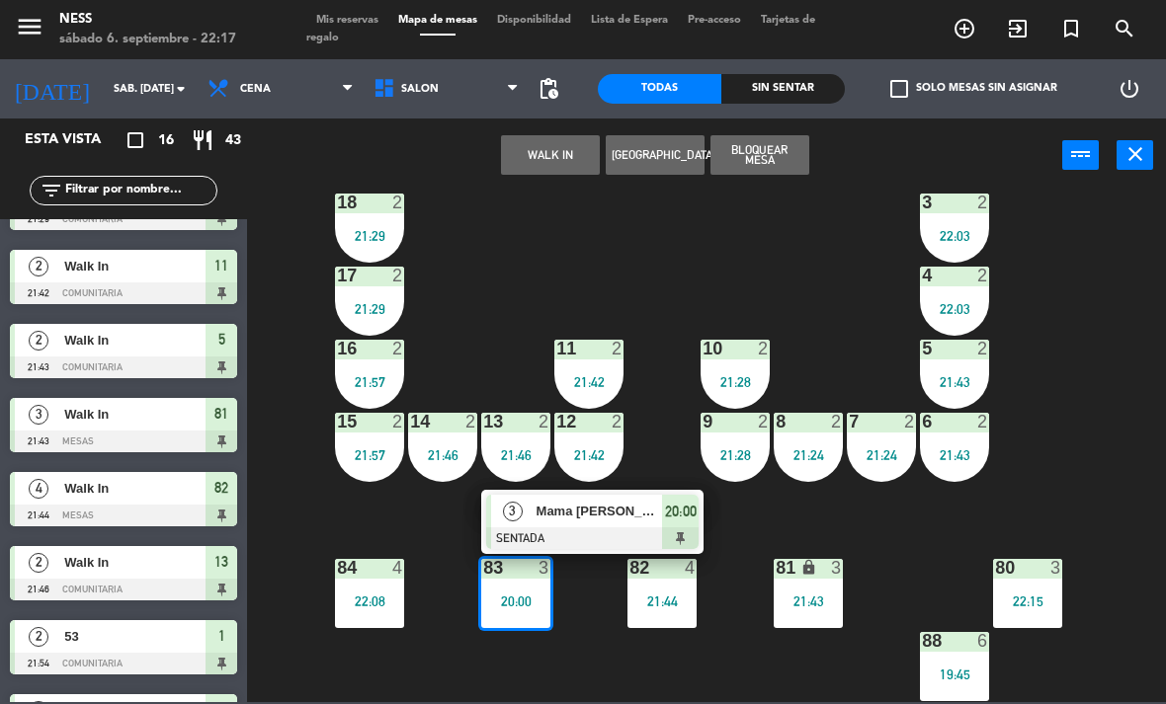
click at [611, 517] on span "Mama [PERSON_NAME]" at bounding box center [599, 511] width 126 height 21
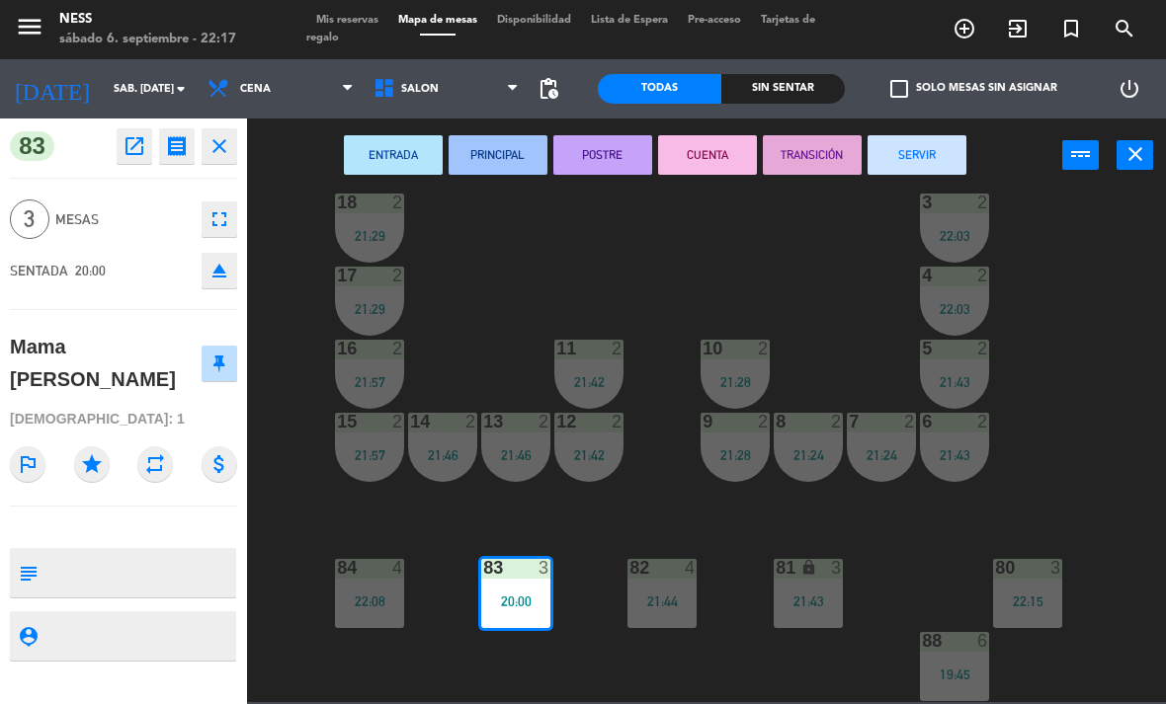
click at [606, 148] on button "POSTRE" at bounding box center [602, 155] width 99 height 40
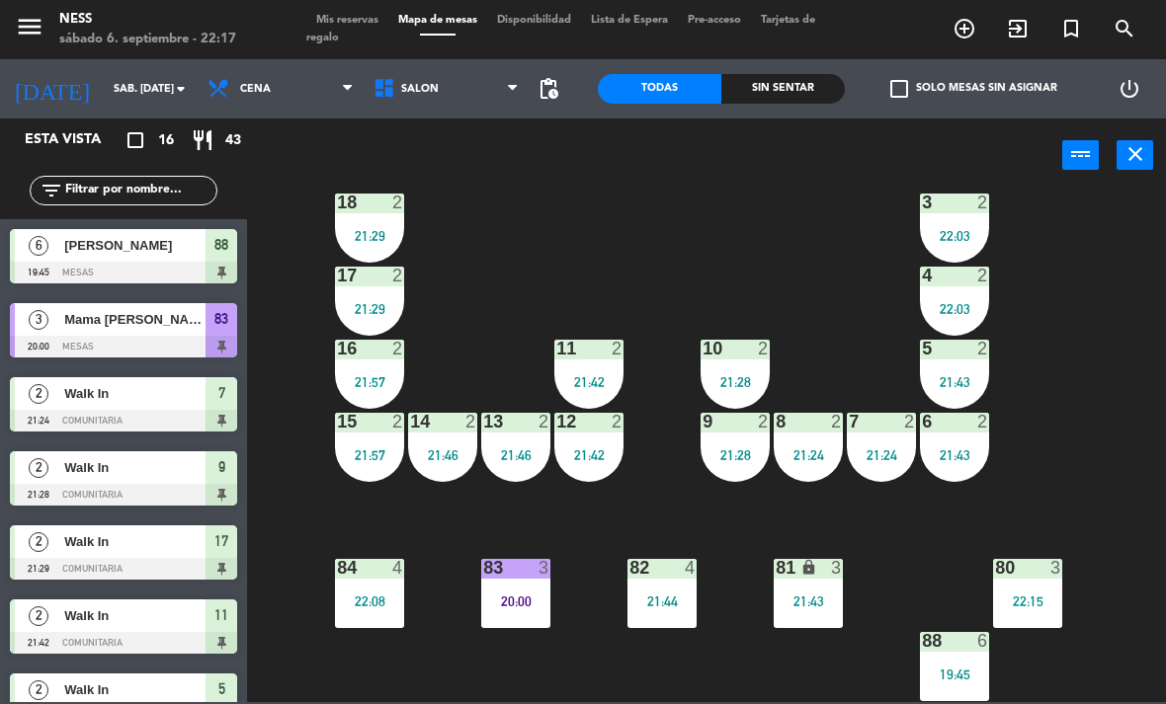
click at [956, 656] on div "88 6 19:45" at bounding box center [954, 666] width 69 height 69
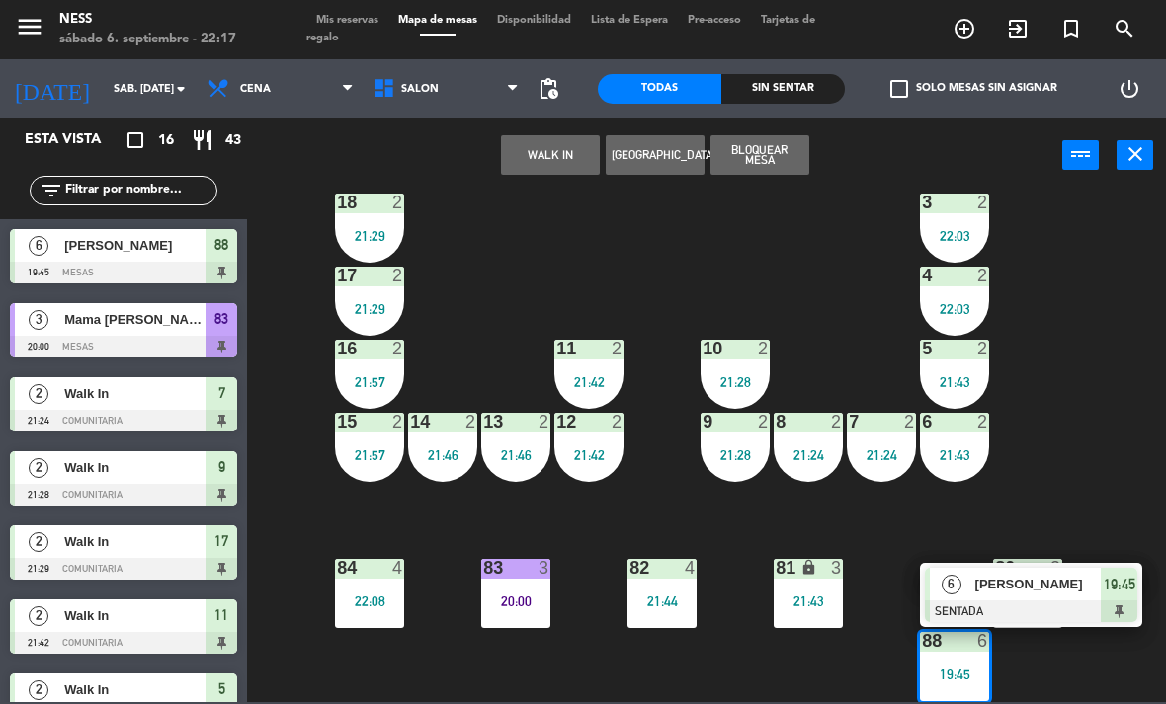
click at [1041, 596] on div "[PERSON_NAME]" at bounding box center [1037, 584] width 128 height 33
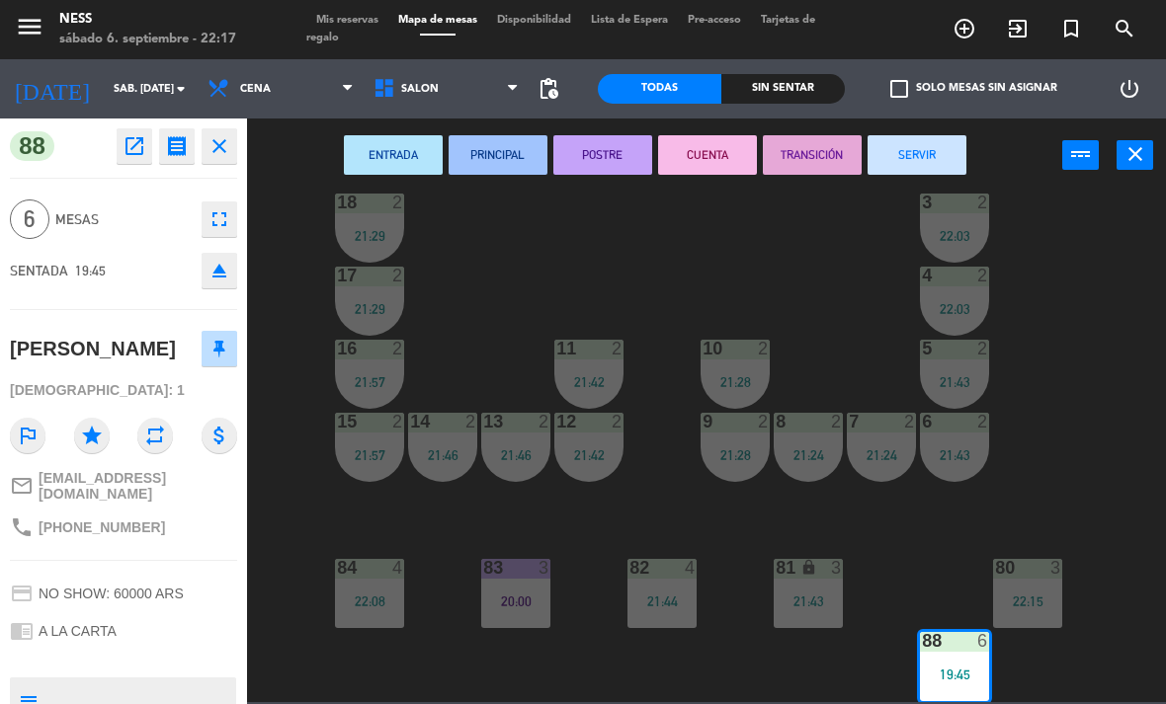
click at [627, 174] on button "POSTRE" at bounding box center [602, 155] width 99 height 40
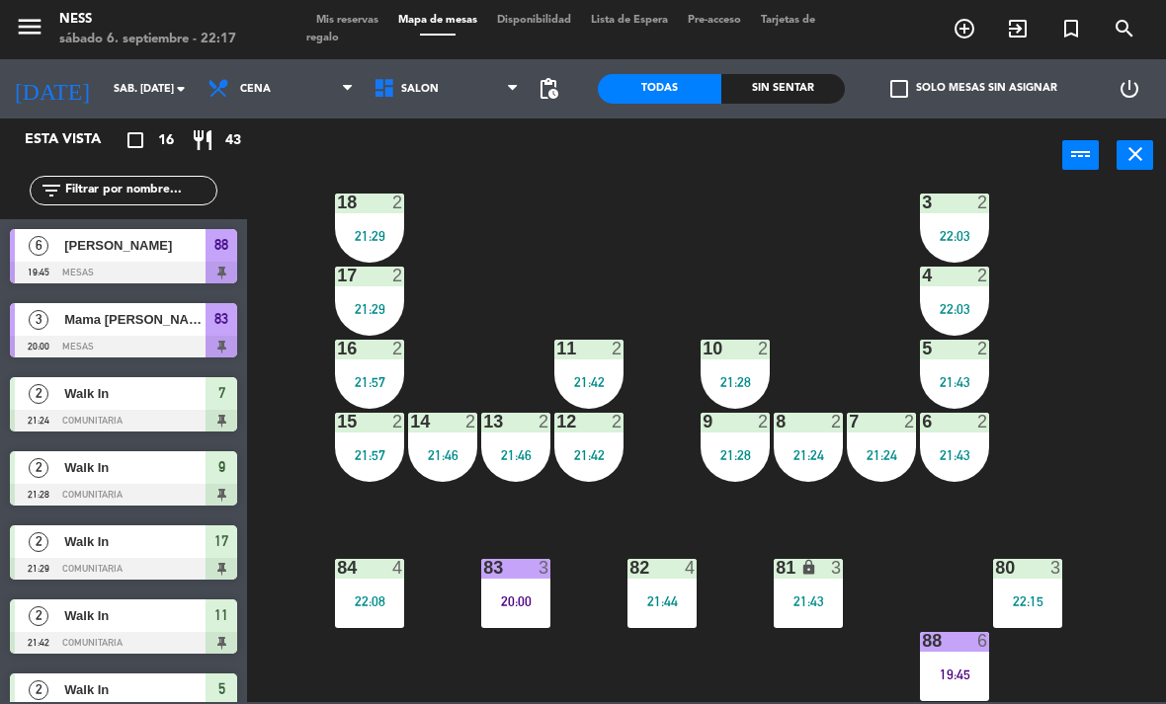
click at [1057, 568] on div "3" at bounding box center [1056, 568] width 12 height 18
click at [1104, 696] on div "20 2 22:17 1 2 21:54 19 2 22:17 2 2 21:54 18 2 21:29 3 2 22:03 17 2 21:29 4 2 2…" at bounding box center [712, 447] width 907 height 512
click at [973, 687] on div "88 6 19:45" at bounding box center [954, 666] width 69 height 69
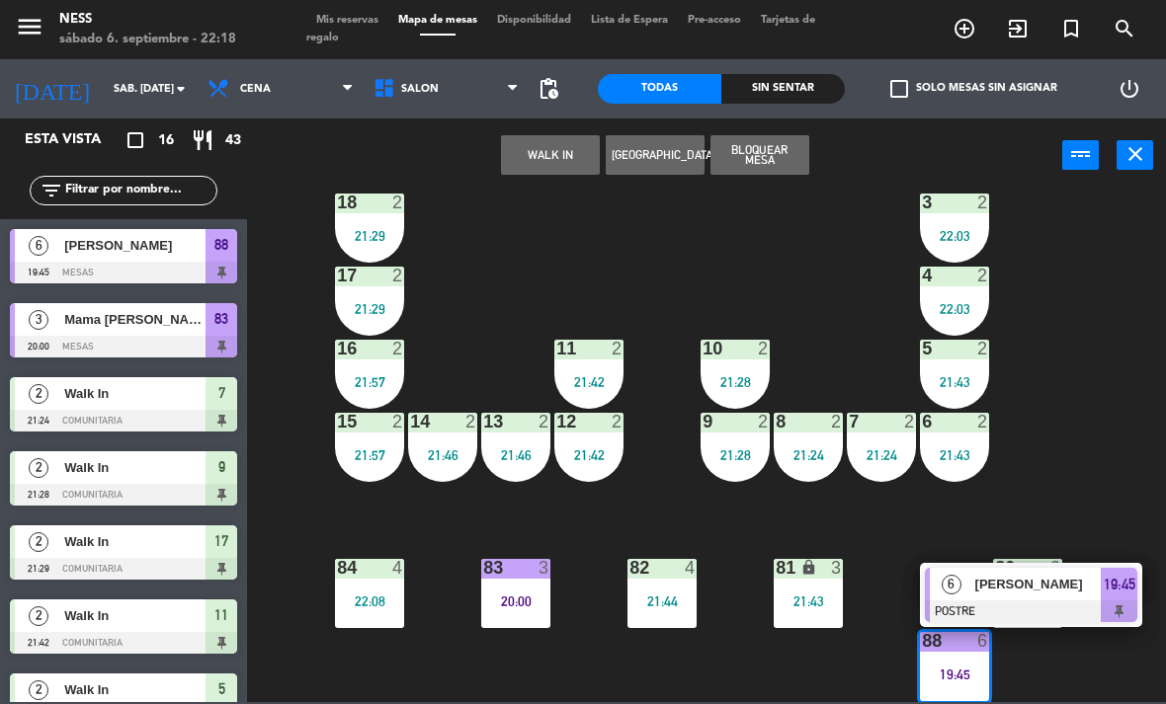
click at [989, 591] on span "[PERSON_NAME]" at bounding box center [1038, 584] width 126 height 21
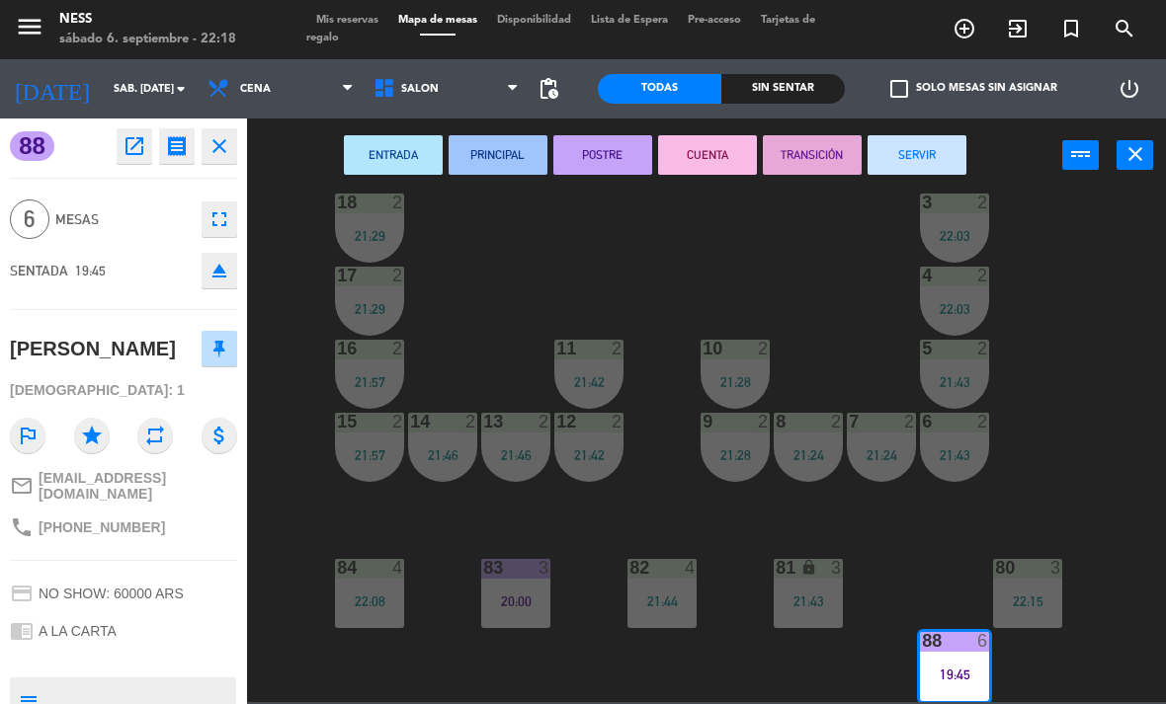
click at [728, 135] on button "CUENTA" at bounding box center [707, 155] width 99 height 40
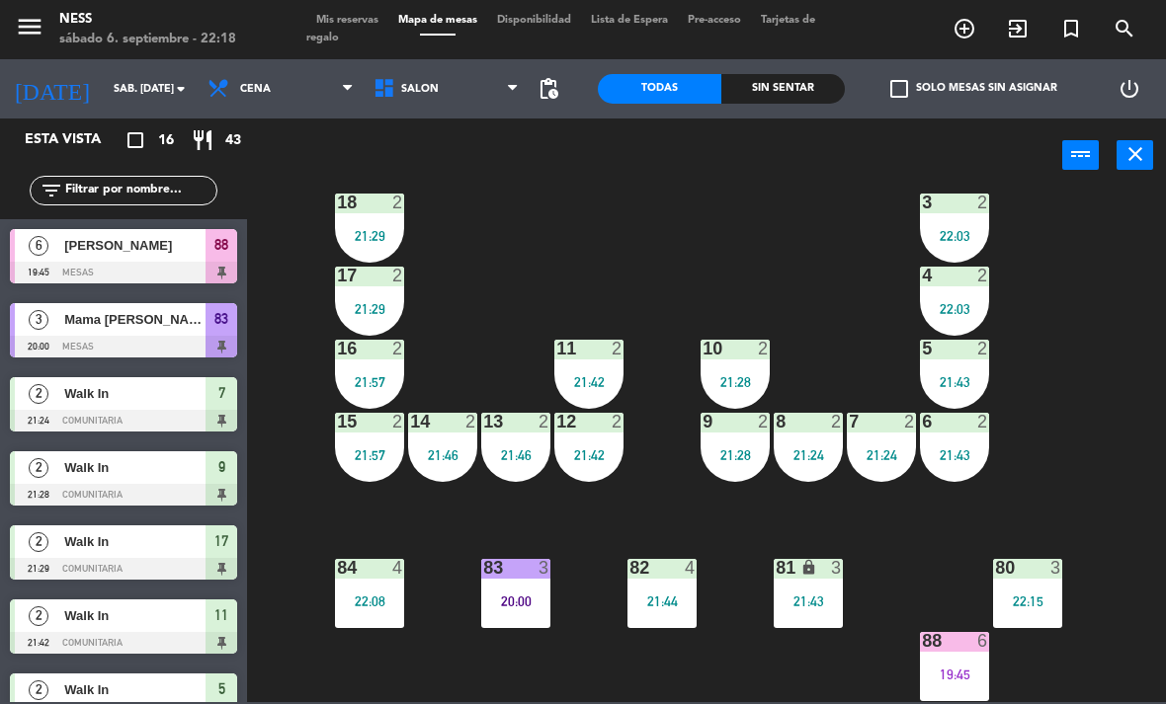
click at [358, 15] on span "Mis reservas" at bounding box center [347, 20] width 82 height 11
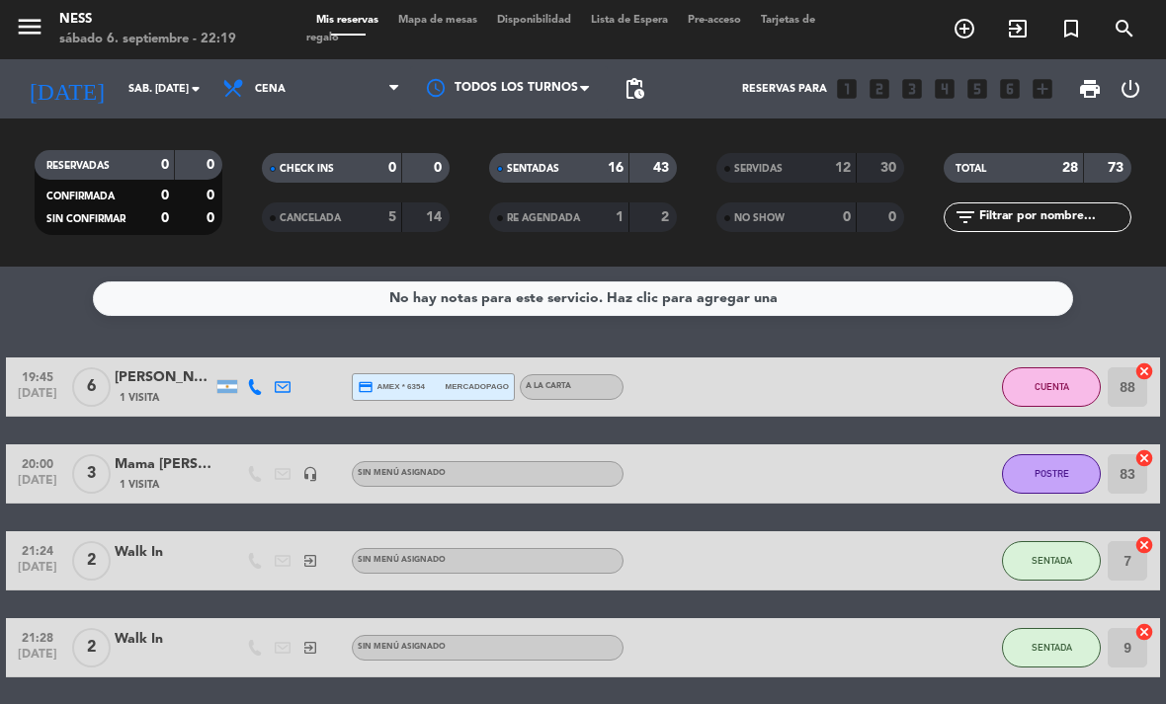
click at [473, 22] on span "Mapa de mesas" at bounding box center [437, 20] width 99 height 11
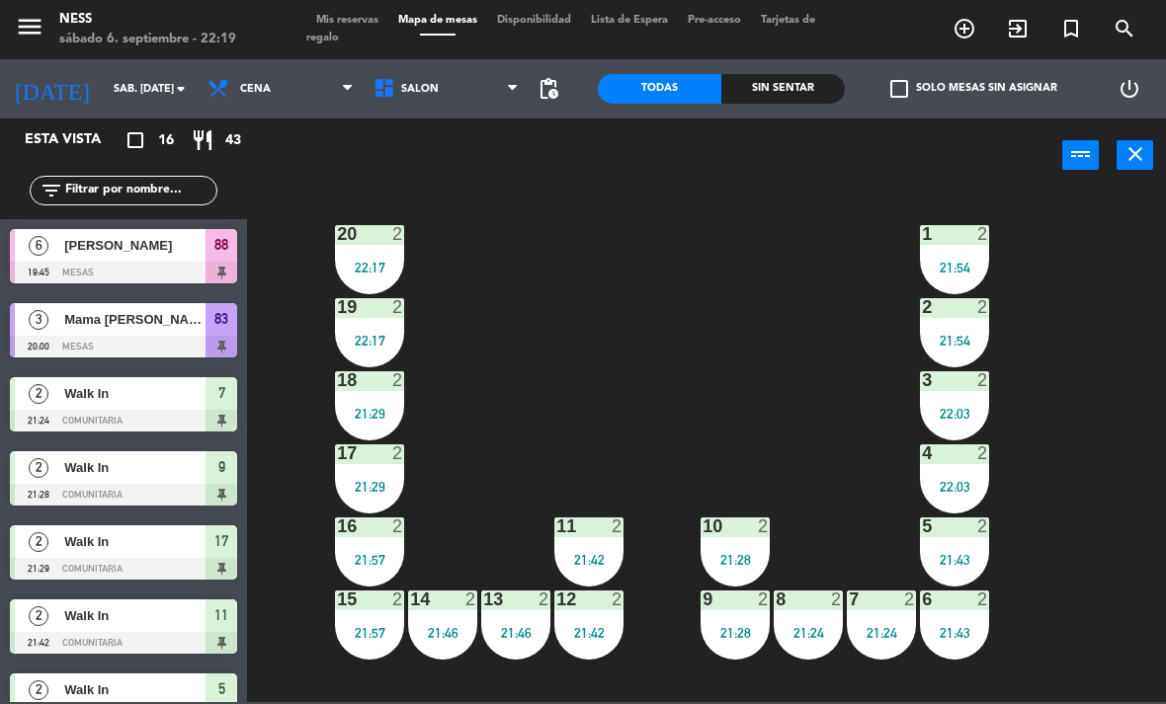
click at [379, 26] on span "Mis reservas" at bounding box center [347, 20] width 82 height 11
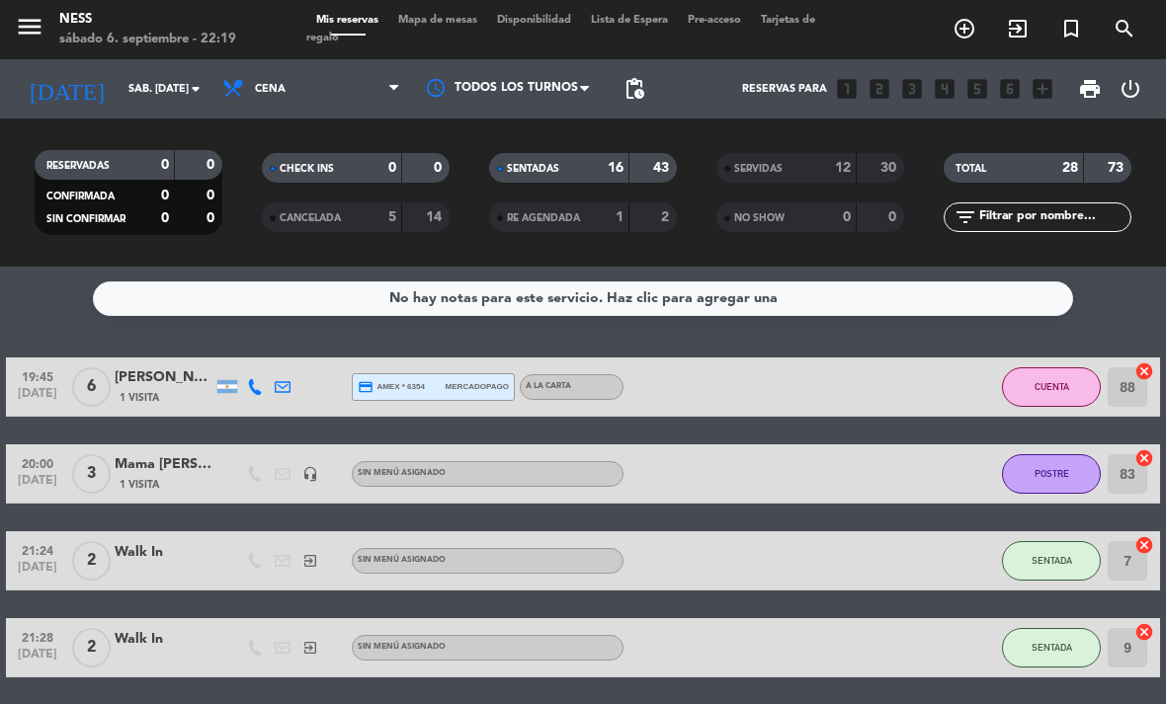
click at [449, 26] on span "Mapa de mesas" at bounding box center [437, 20] width 99 height 11
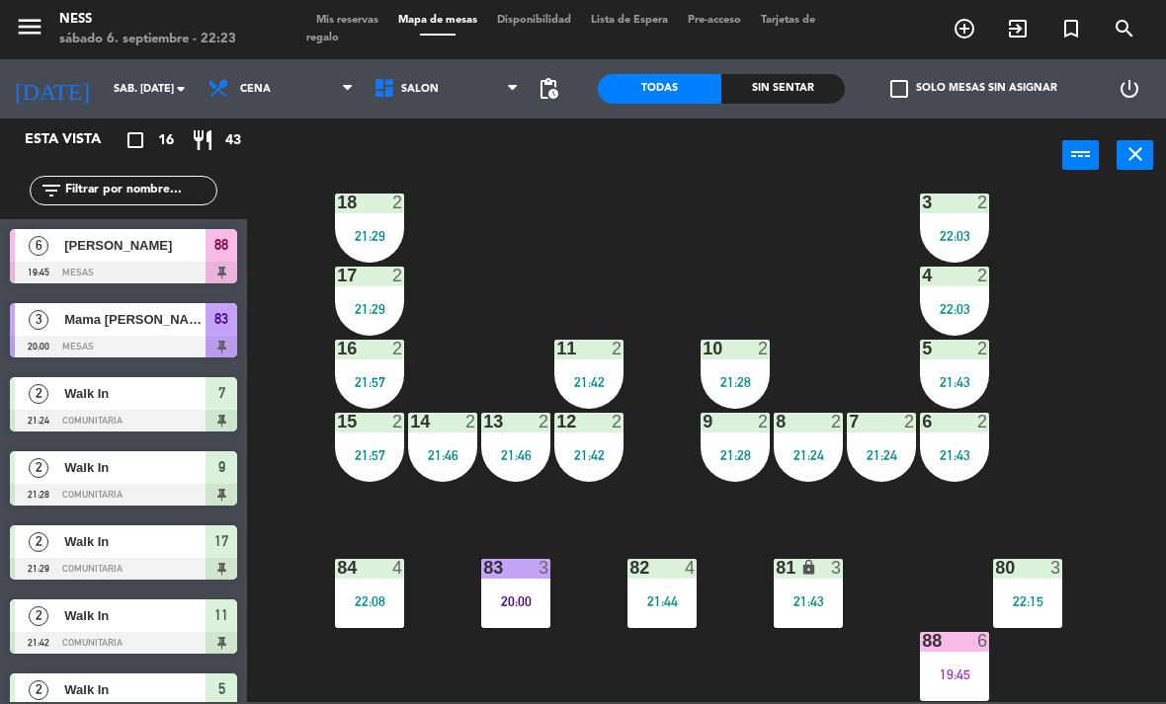
scroll to position [178, 0]
click at [542, 580] on div "83 3 20:00" at bounding box center [515, 593] width 69 height 69
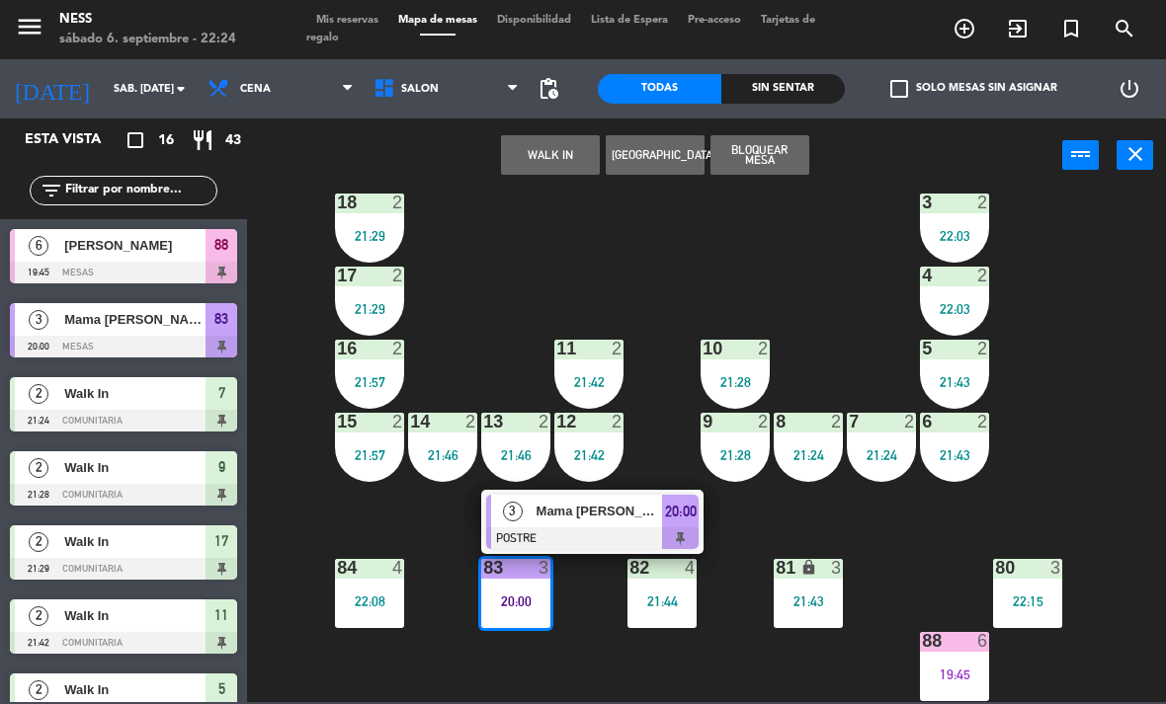
click at [620, 525] on div "Mama [PERSON_NAME]" at bounding box center [598, 511] width 128 height 33
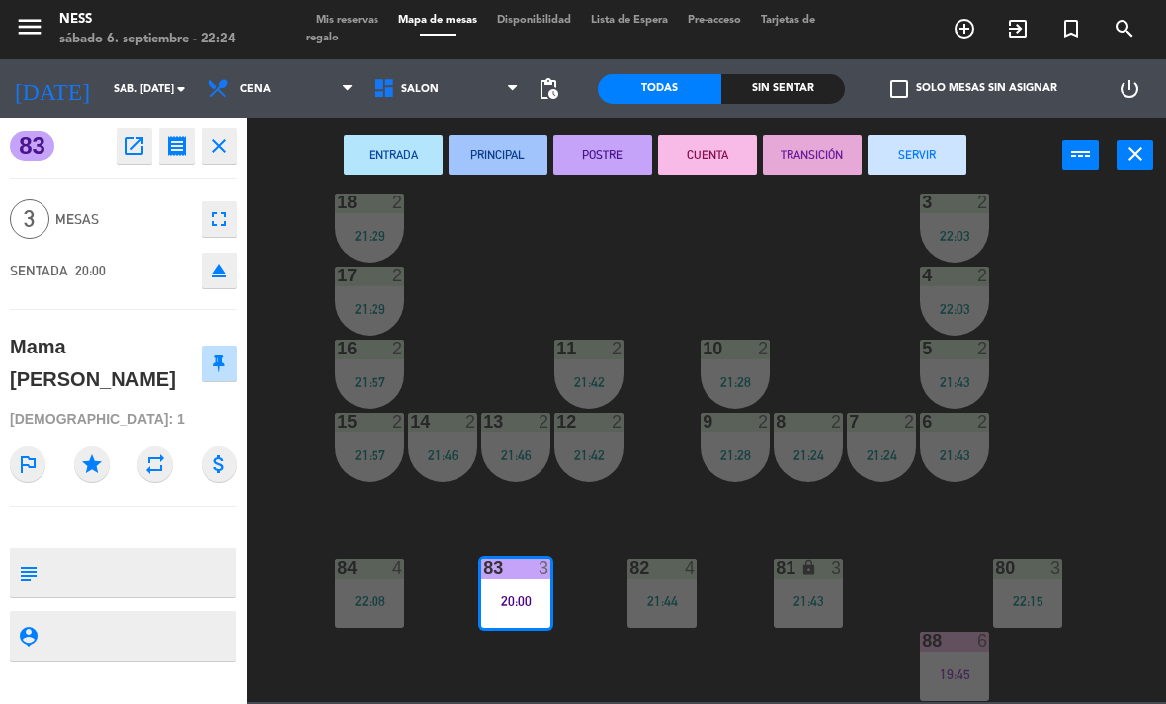
click at [704, 147] on button "CUENTA" at bounding box center [707, 155] width 99 height 40
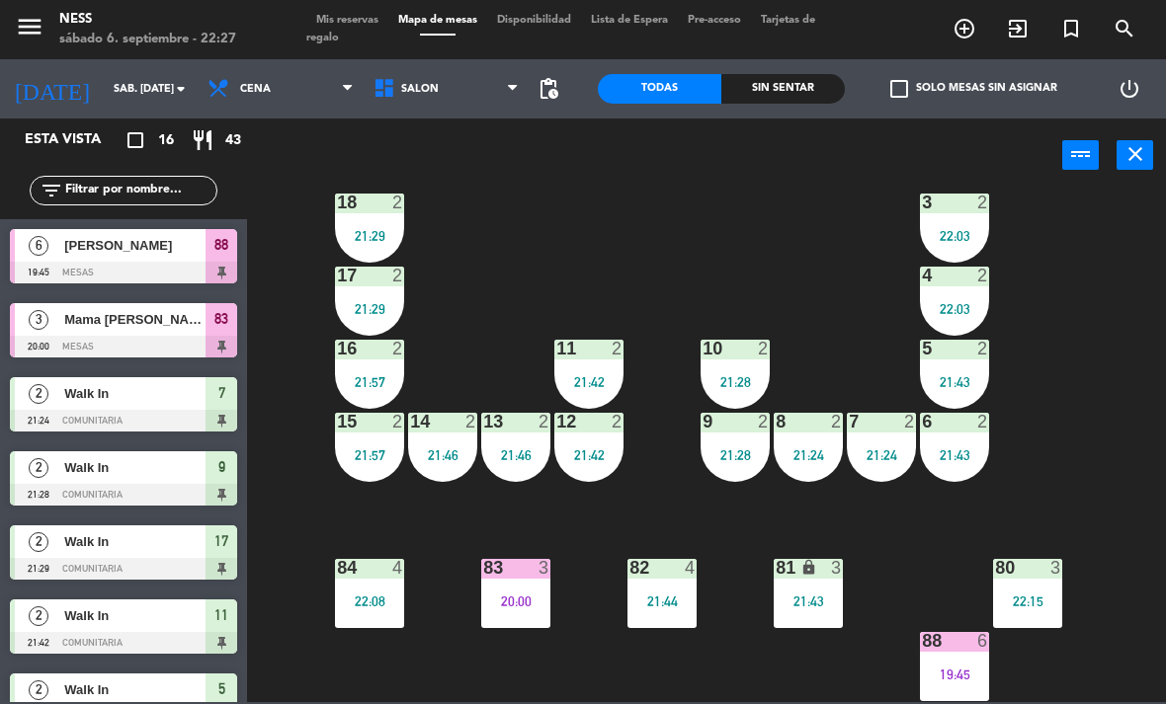
click at [975, 643] on div "6" at bounding box center [987, 641] width 33 height 18
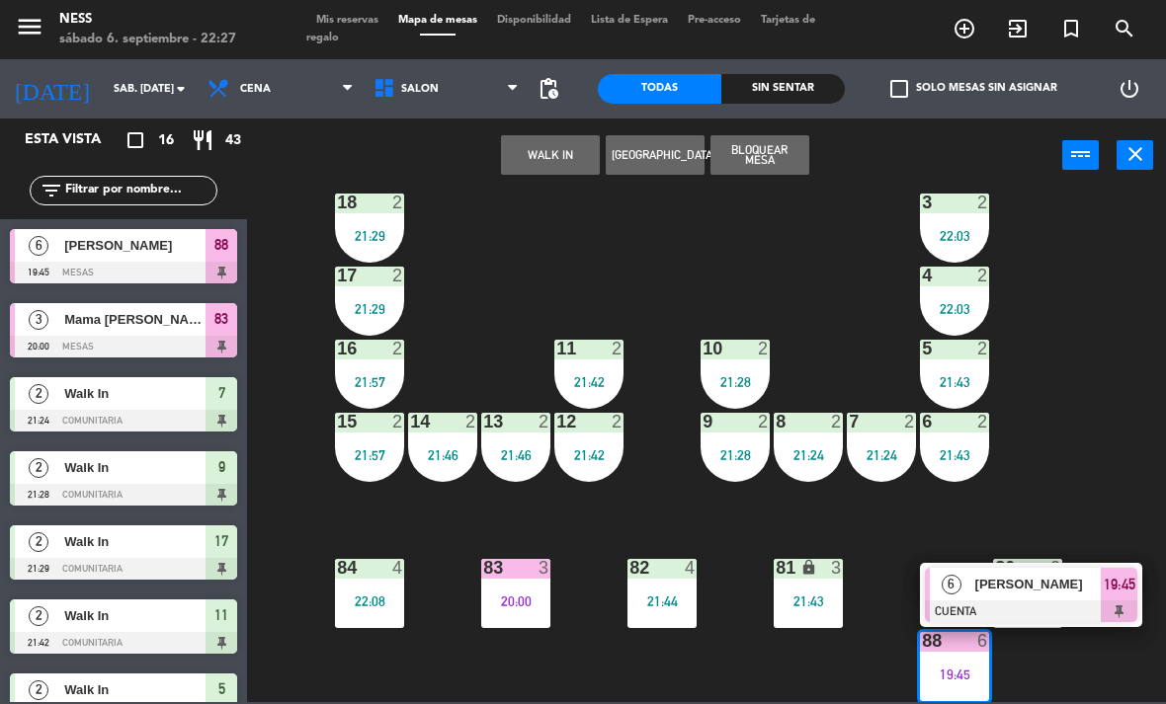
click at [1100, 607] on div at bounding box center [1031, 612] width 212 height 22
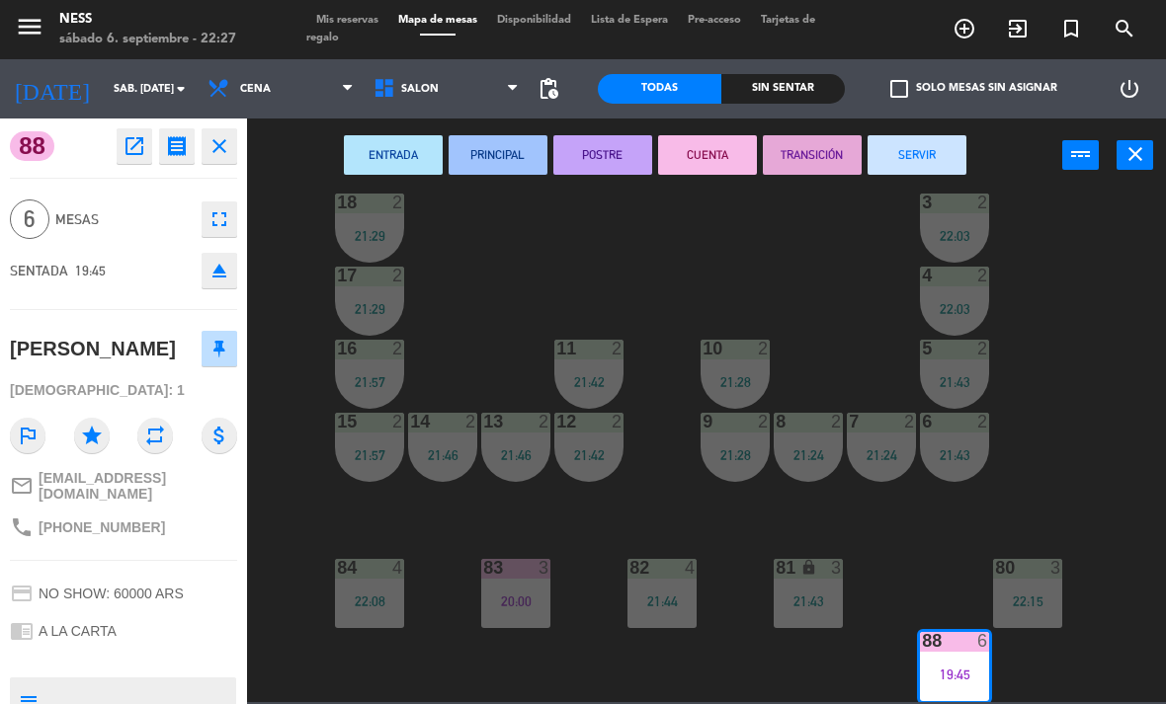
click at [906, 141] on button "SERVIR" at bounding box center [916, 155] width 99 height 40
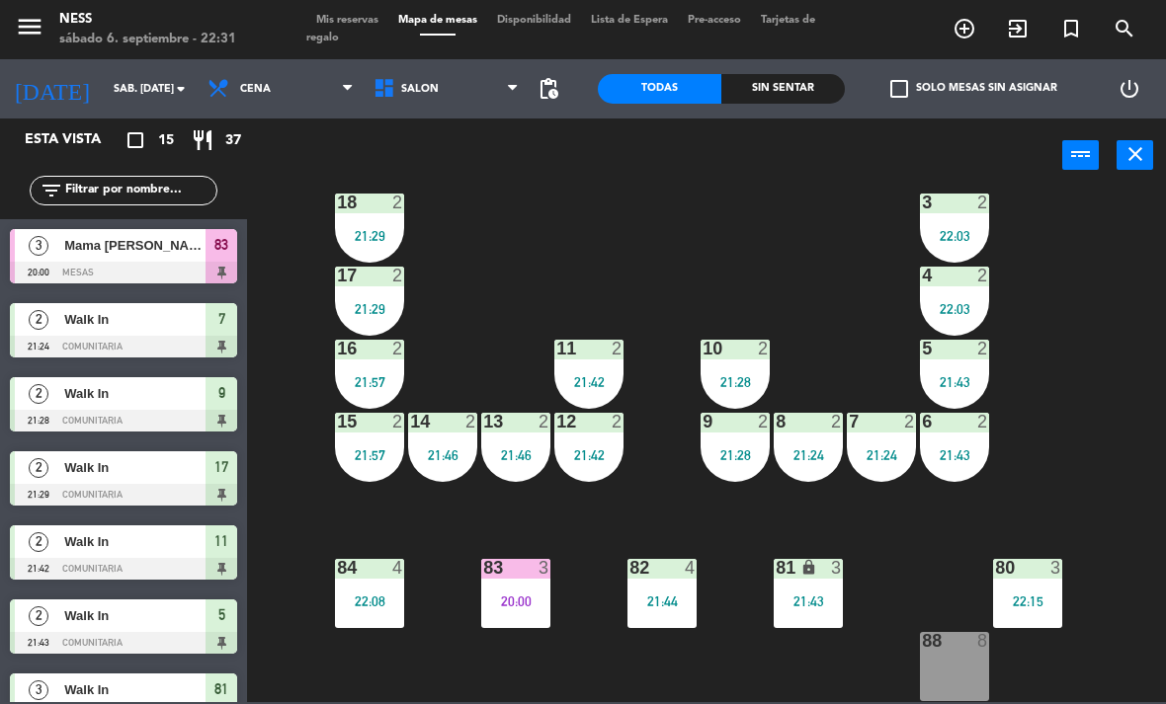
click at [365, 24] on span "Mis reservas" at bounding box center [347, 20] width 82 height 11
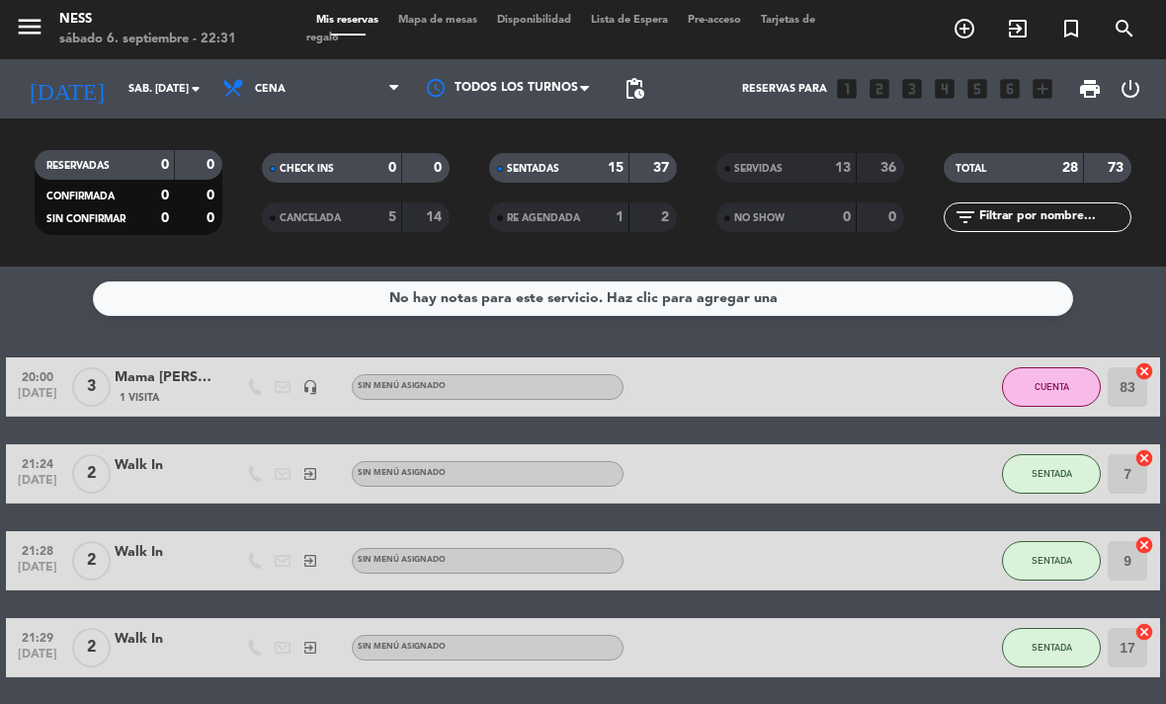
click at [444, 22] on span "Mapa de mesas" at bounding box center [437, 20] width 99 height 11
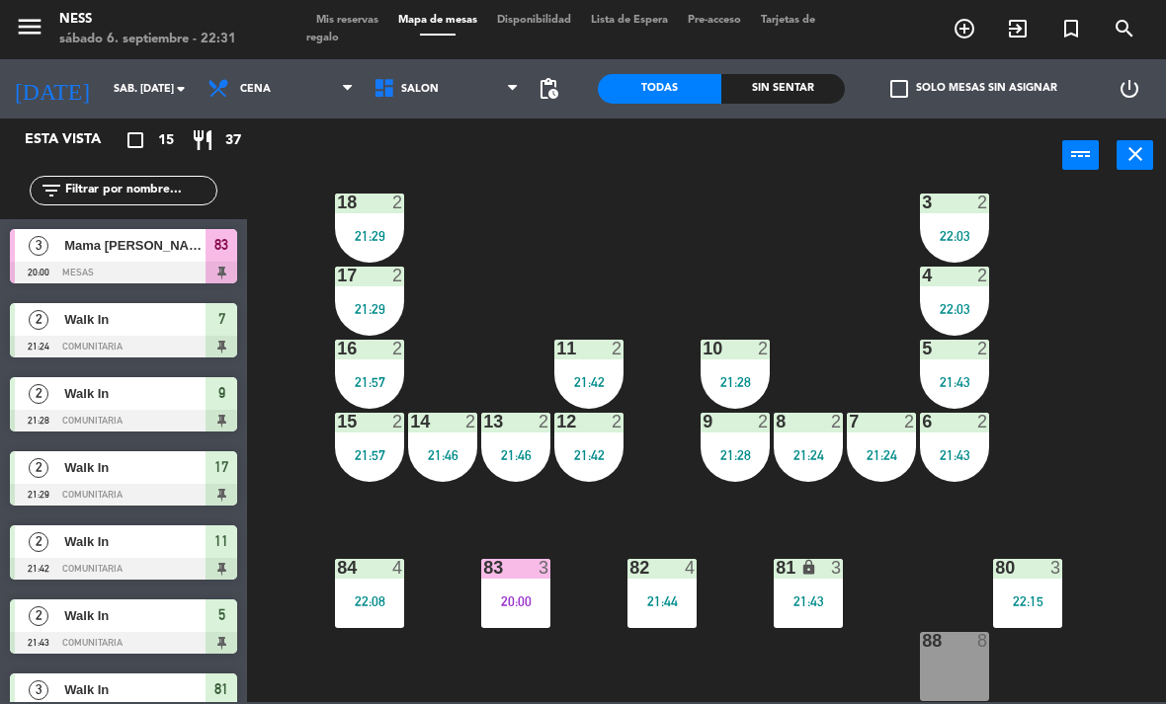
scroll to position [178, 0]
click at [956, 674] on div "88 8" at bounding box center [954, 666] width 69 height 69
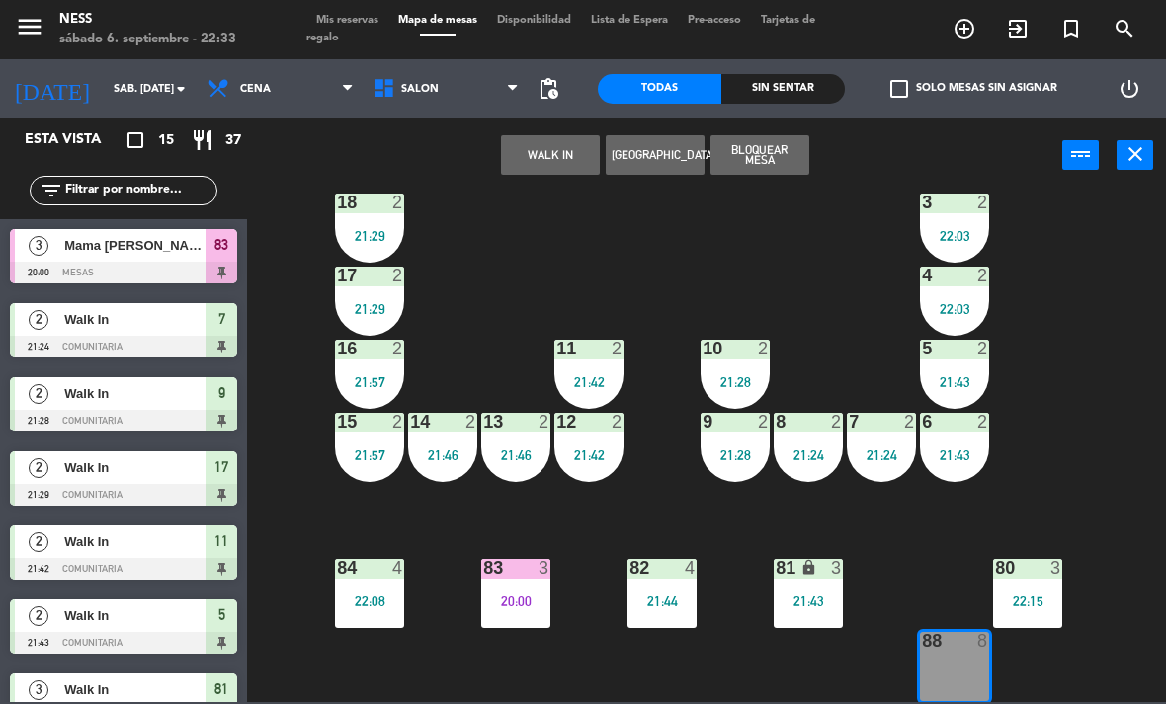
click at [560, 152] on button "WALK IN" at bounding box center [550, 155] width 99 height 40
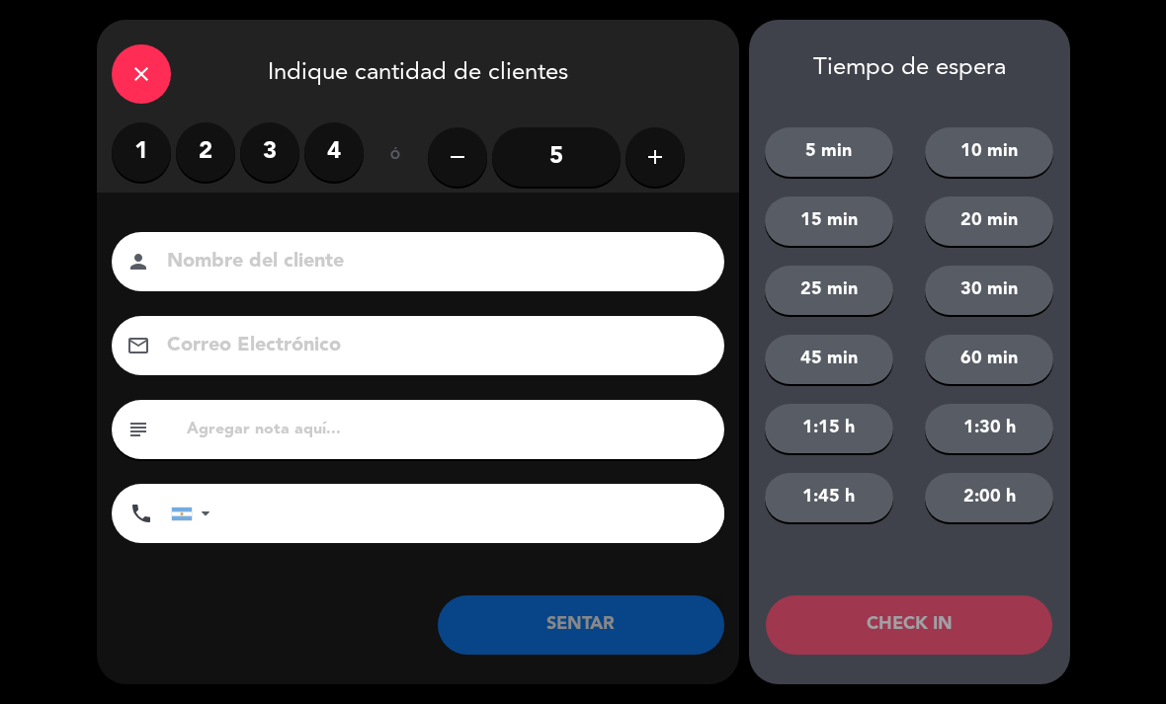
click at [657, 141] on button "add" at bounding box center [654, 156] width 59 height 59
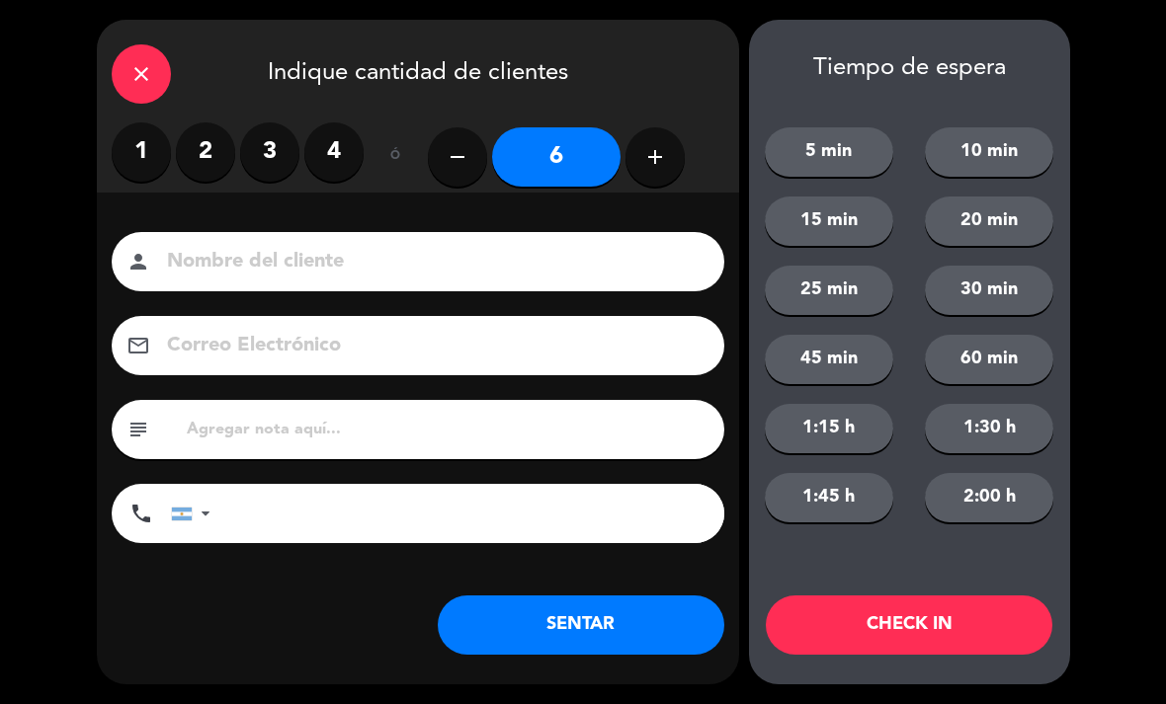
click at [645, 627] on button "SENTAR" at bounding box center [581, 625] width 286 height 59
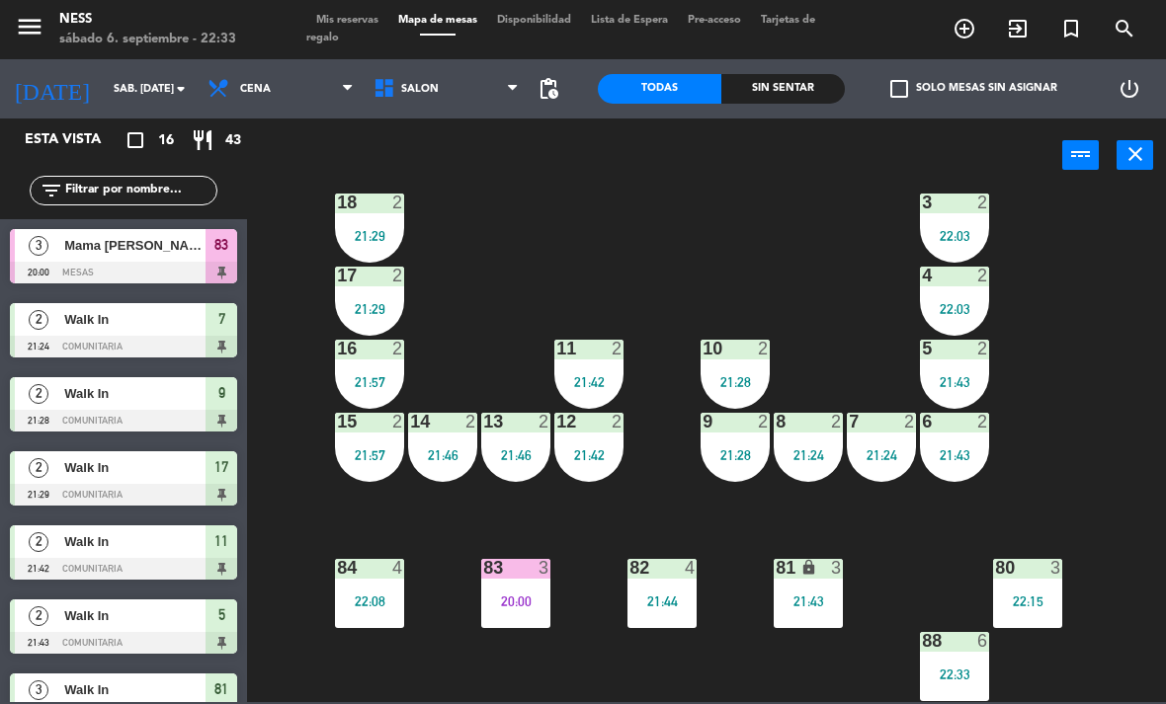
click at [388, 26] on span "Mis reservas" at bounding box center [347, 20] width 82 height 11
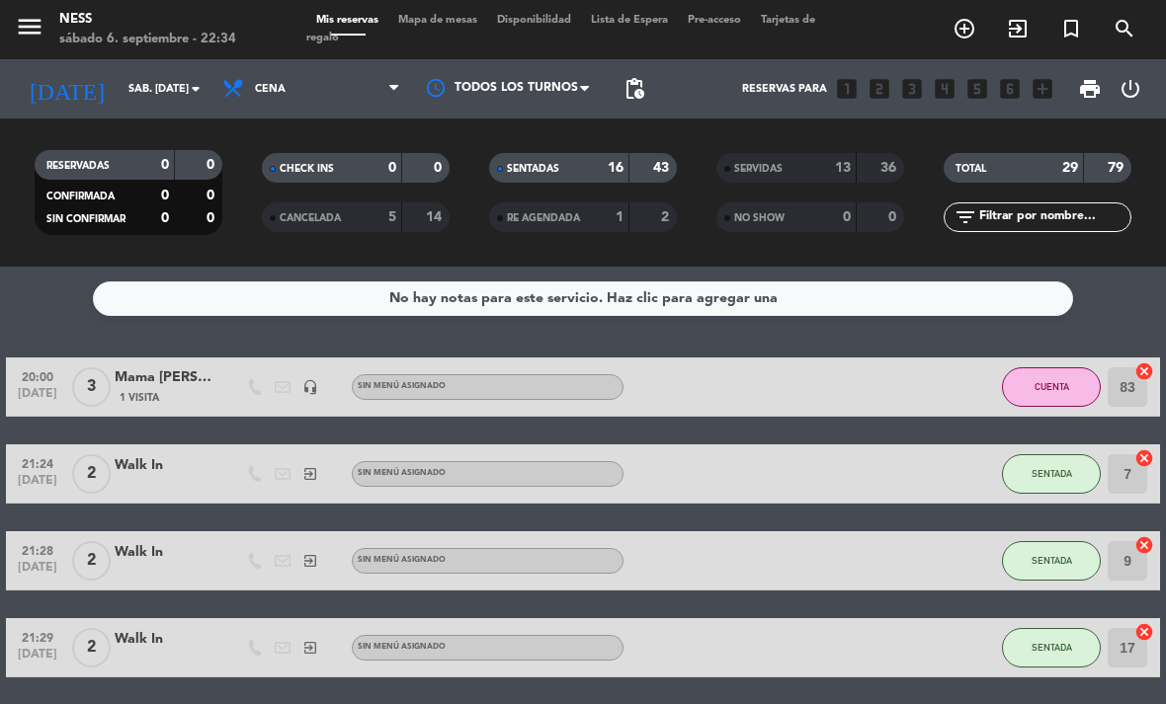
click at [449, 17] on span "Mapa de mesas" at bounding box center [437, 20] width 99 height 11
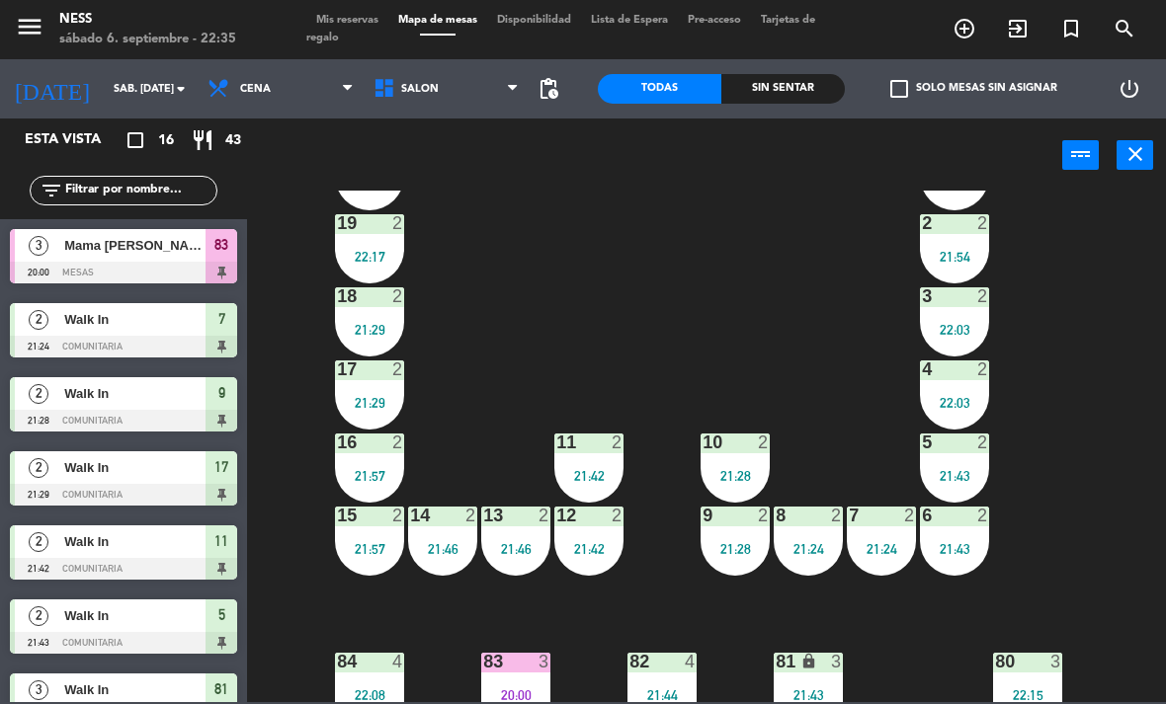
scroll to position [86, 0]
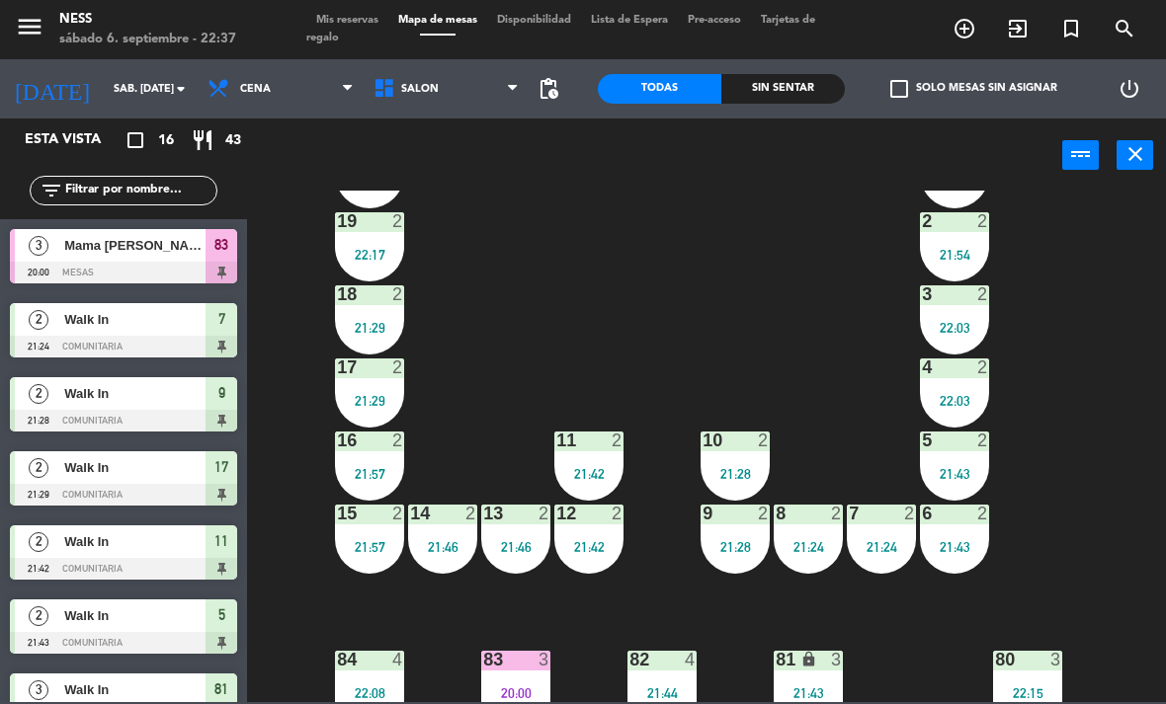
click at [349, 15] on span "Mis reservas" at bounding box center [347, 20] width 82 height 11
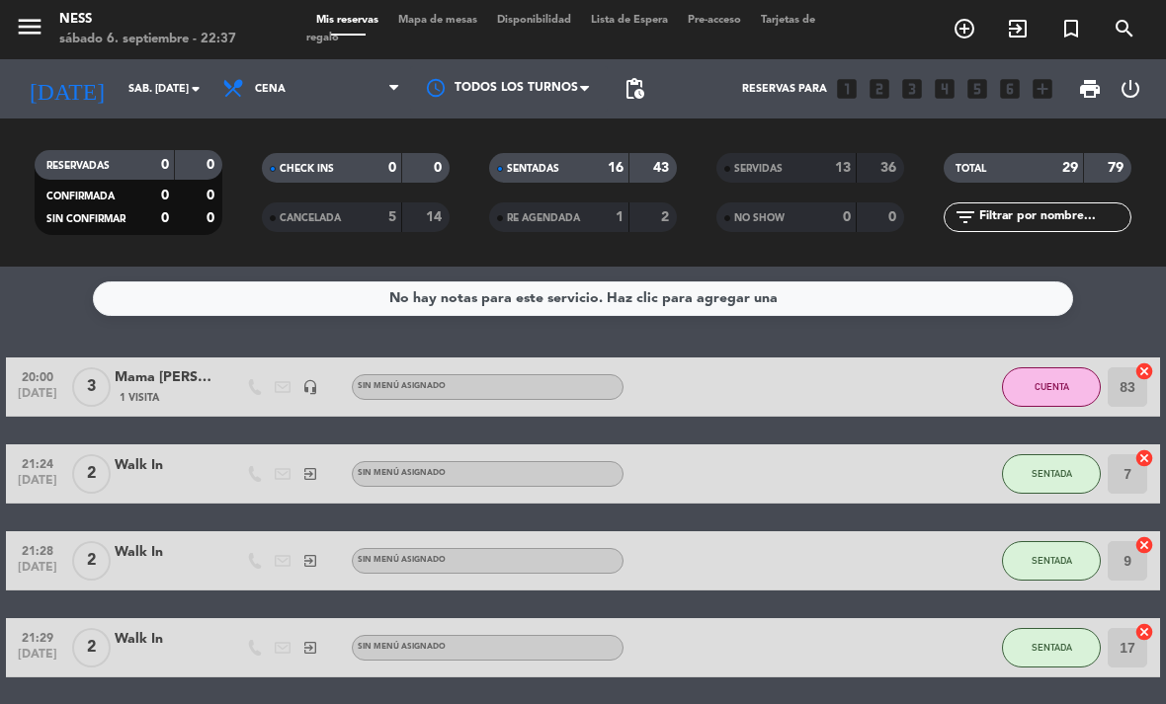
click at [437, 26] on span "Mapa de mesas" at bounding box center [437, 20] width 99 height 11
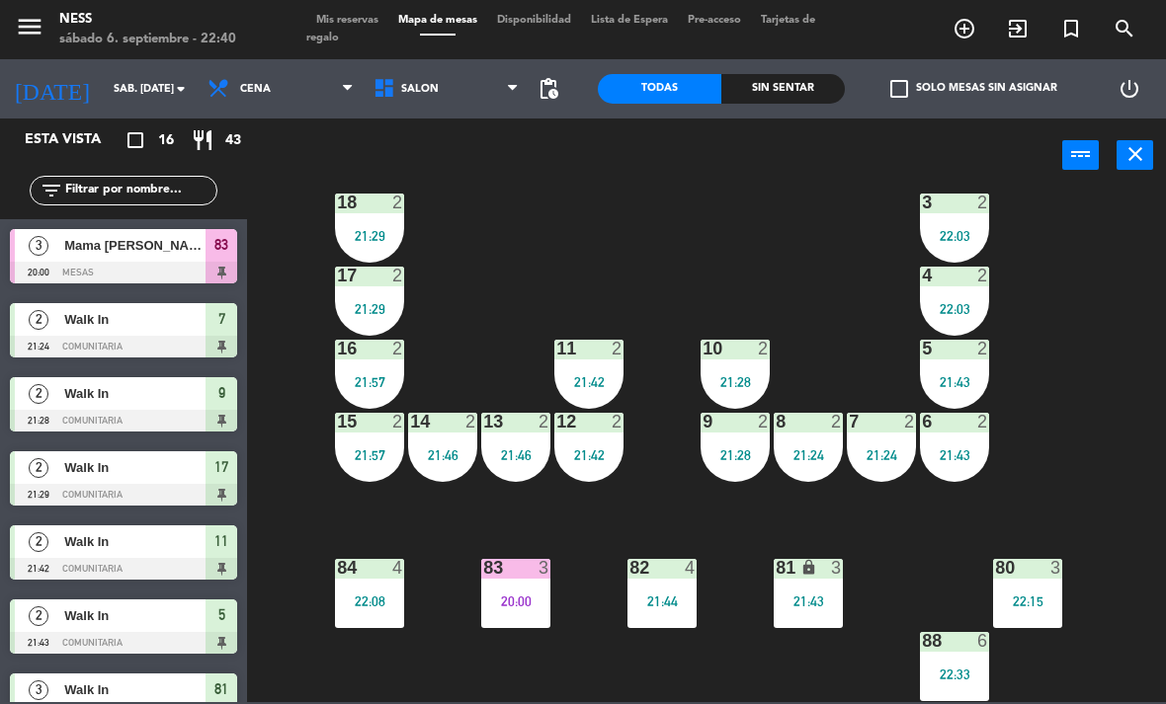
scroll to position [178, 0]
click at [743, 467] on div "9 2 21:28" at bounding box center [734, 447] width 69 height 69
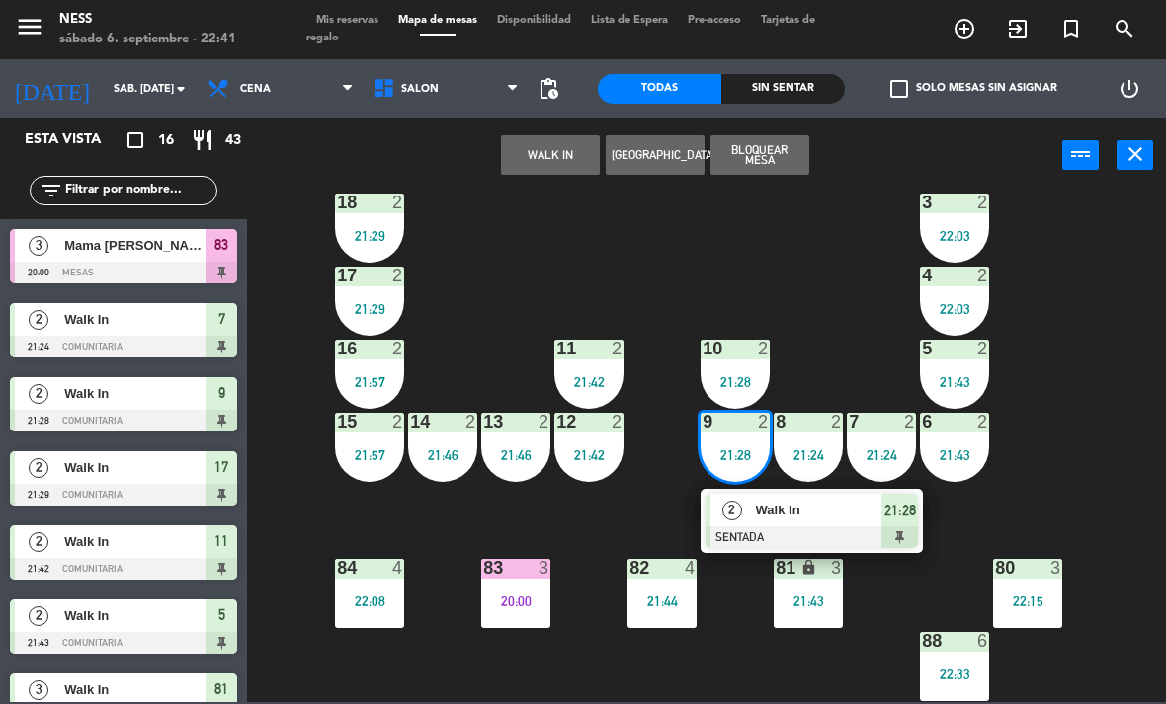
click at [789, 523] on div "Walk In" at bounding box center [818, 510] width 128 height 33
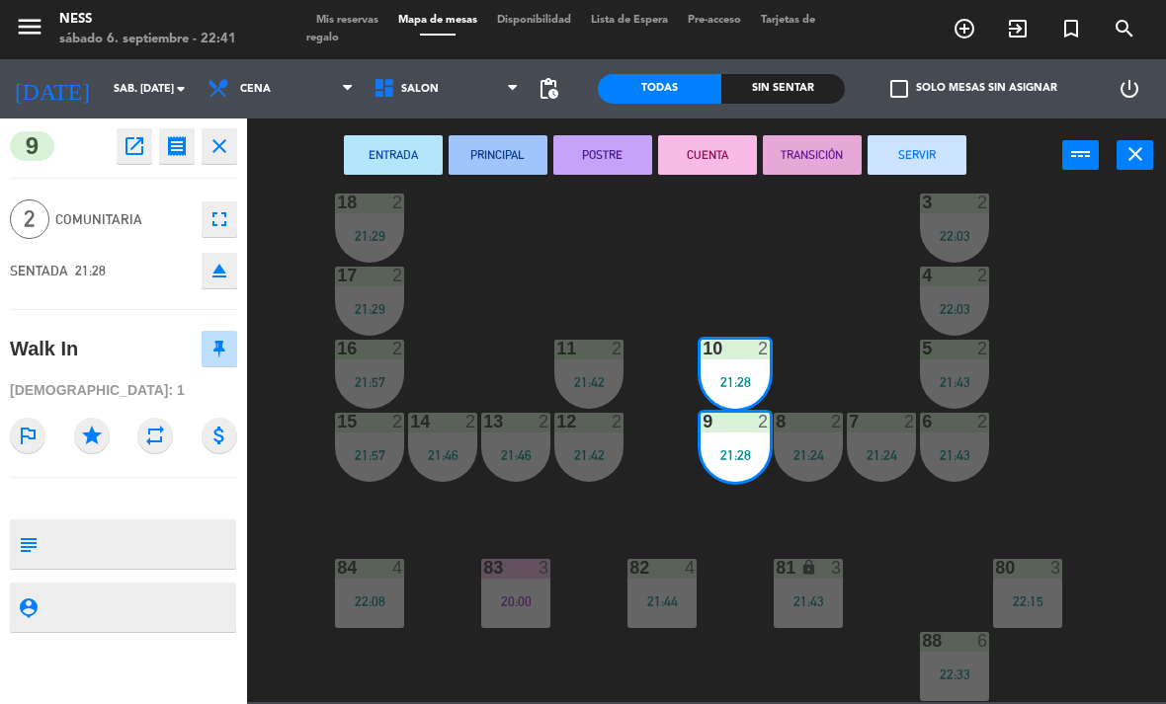
click at [593, 149] on button "POSTRE" at bounding box center [602, 155] width 99 height 40
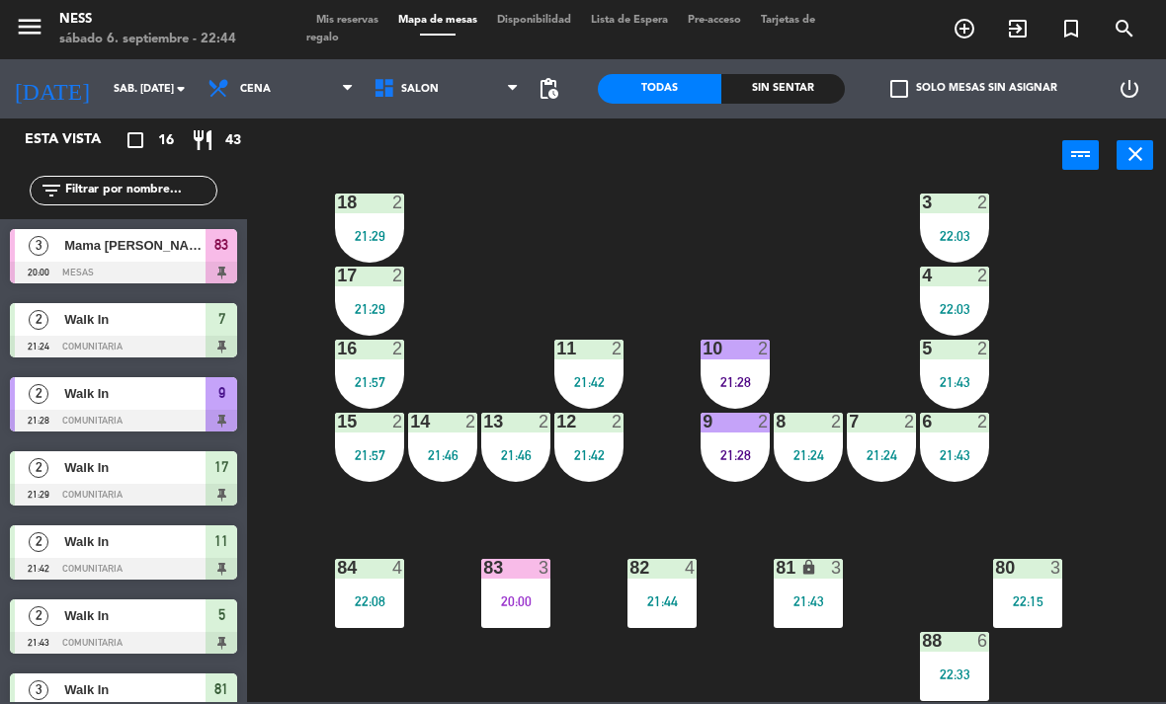
click at [555, 688] on div "20 2 22:17 1 2 21:54 19 2 22:17 2 2 21:54 18 2 21:29 3 2 22:03 17 2 21:29 4 2 2…" at bounding box center [712, 447] width 907 height 512
click at [742, 267] on div "20 2 22:17 1 2 21:54 19 2 22:17 2 2 21:54 18 2 21:29 3 2 22:03 17 2 21:29 4 2 2…" at bounding box center [712, 447] width 907 height 512
click at [373, 26] on span "Mis reservas" at bounding box center [347, 20] width 82 height 11
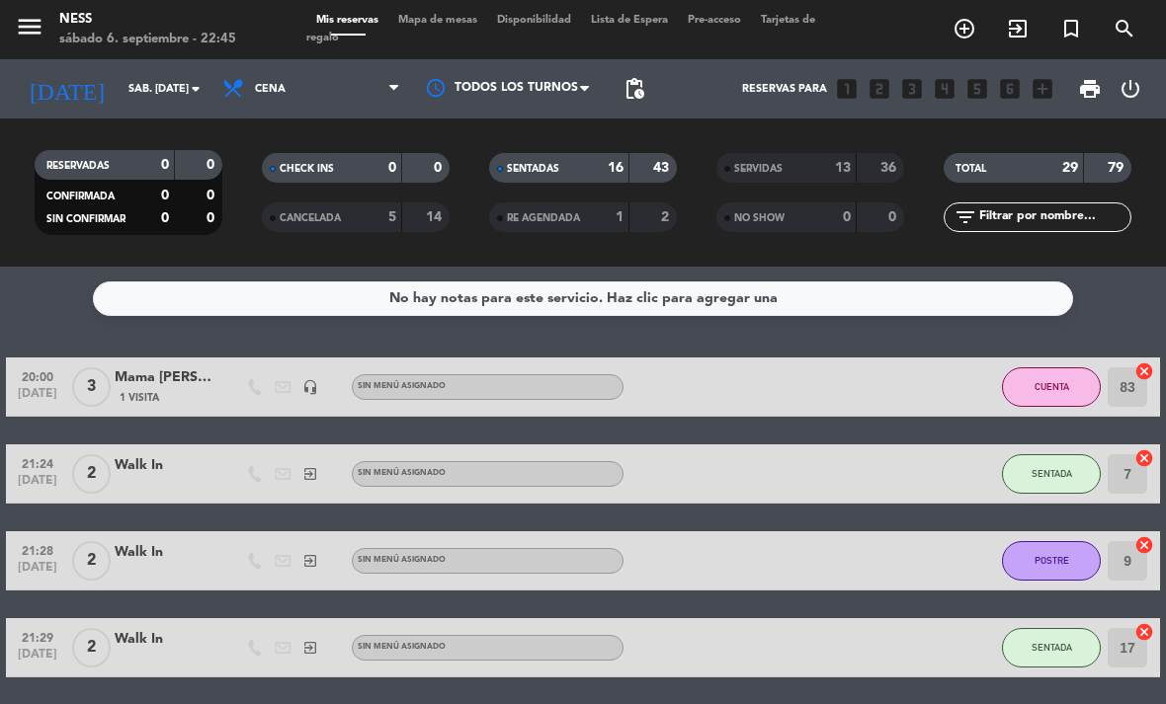
click at [537, 164] on span "SENTADAS" at bounding box center [533, 169] width 52 height 10
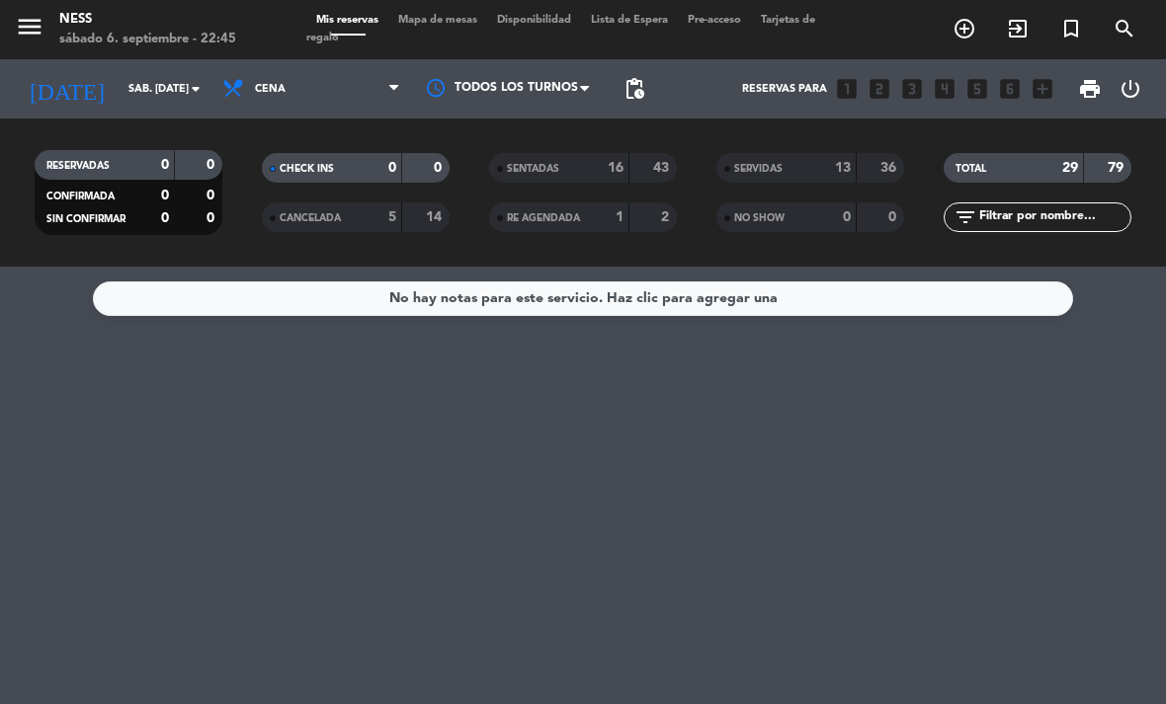
click at [672, 165] on div "SENTADAS 16 43" at bounding box center [583, 168] width 188 height 30
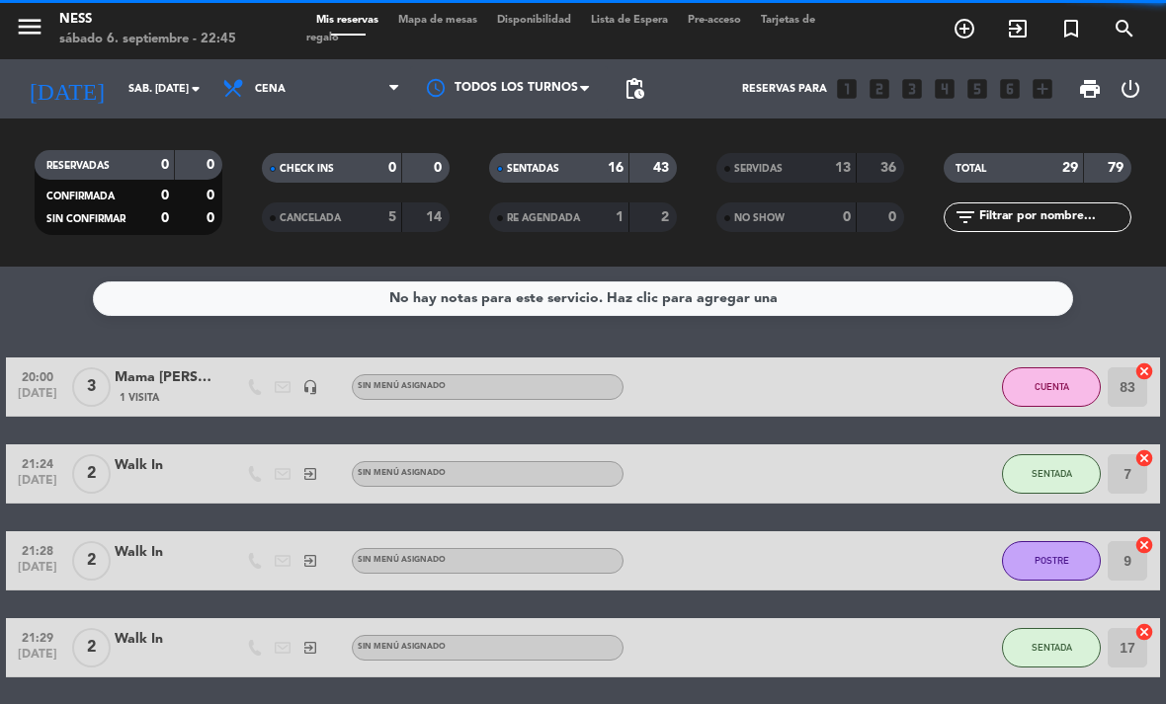
click at [660, 155] on div "SENTADAS 16 43" at bounding box center [583, 168] width 188 height 30
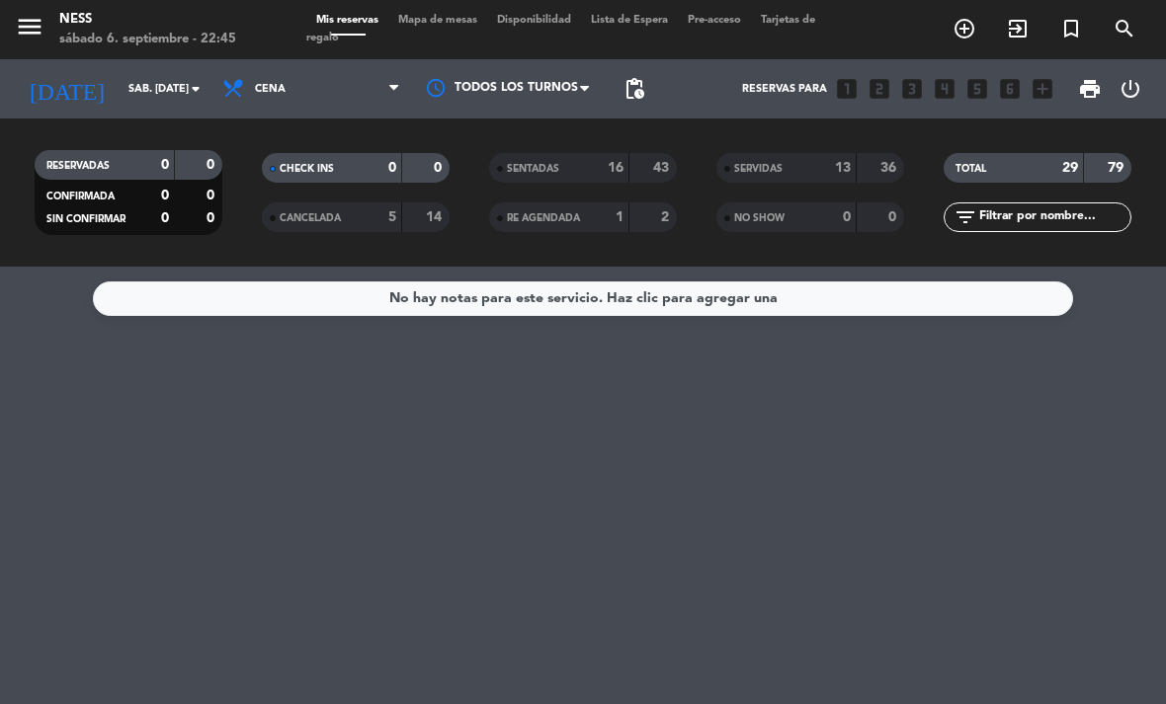
click at [815, 168] on div "13" at bounding box center [832, 168] width 40 height 23
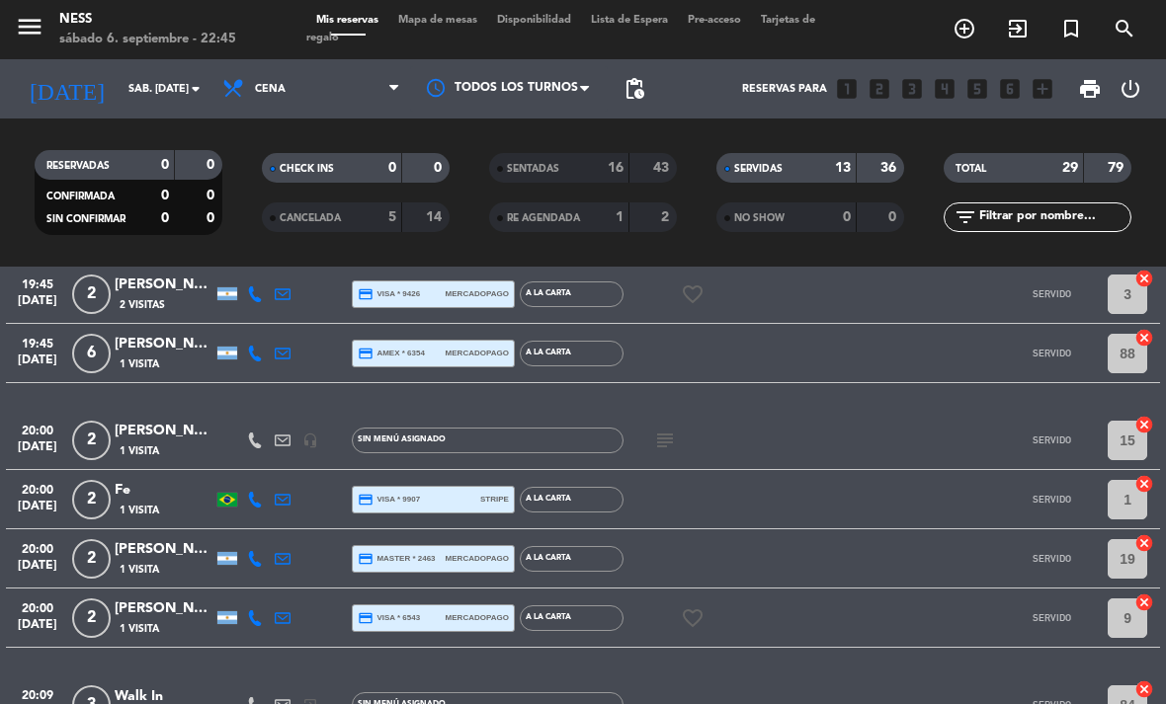
scroll to position [444, 0]
click at [166, 435] on div "[PERSON_NAME]" at bounding box center [164, 432] width 99 height 23
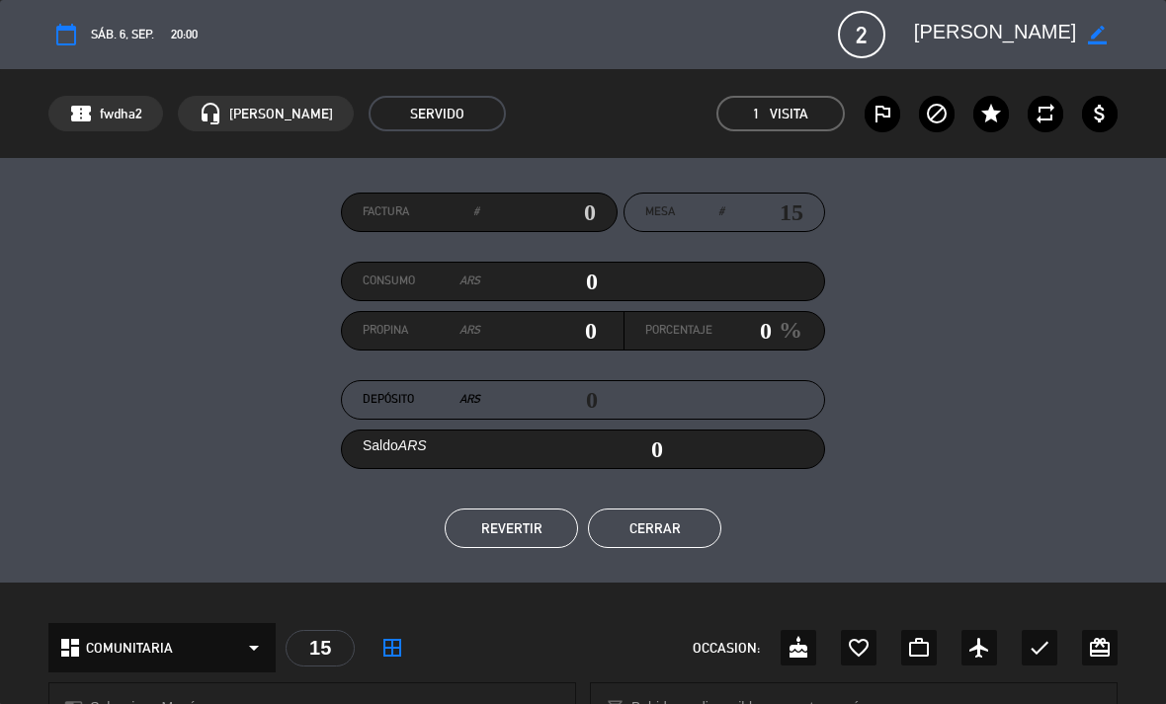
click at [676, 527] on button "Cerrar" at bounding box center [654, 529] width 133 height 40
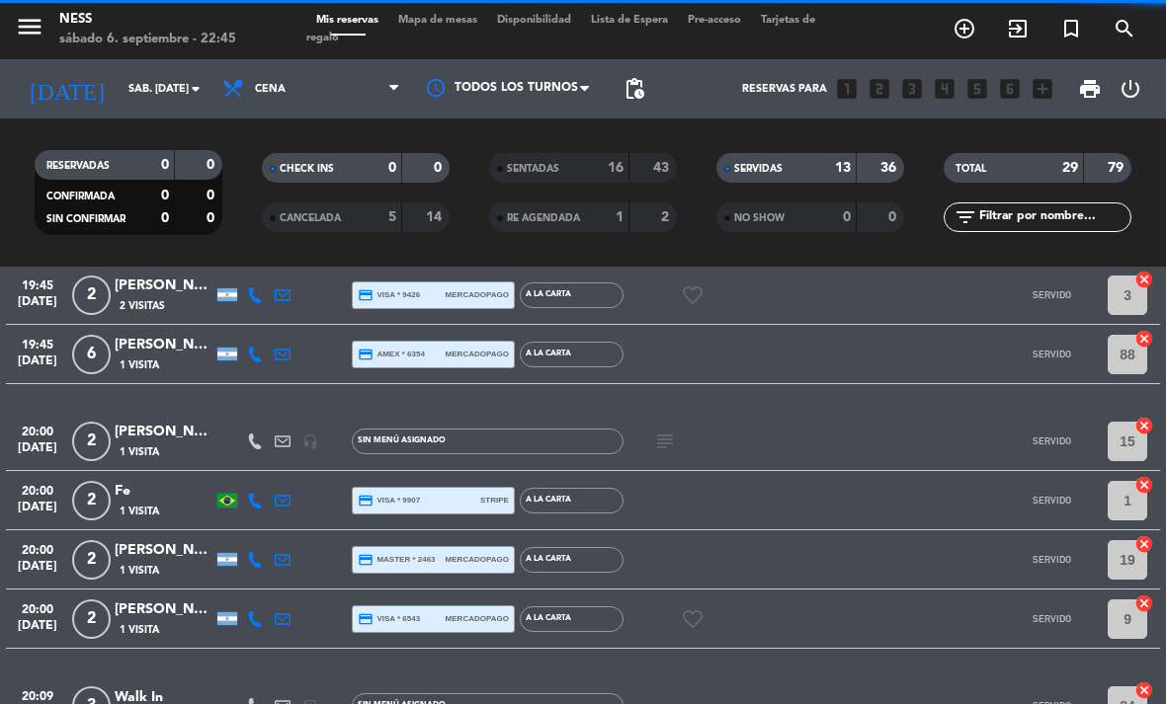
click at [461, 26] on span "Mapa de mesas" at bounding box center [437, 20] width 99 height 11
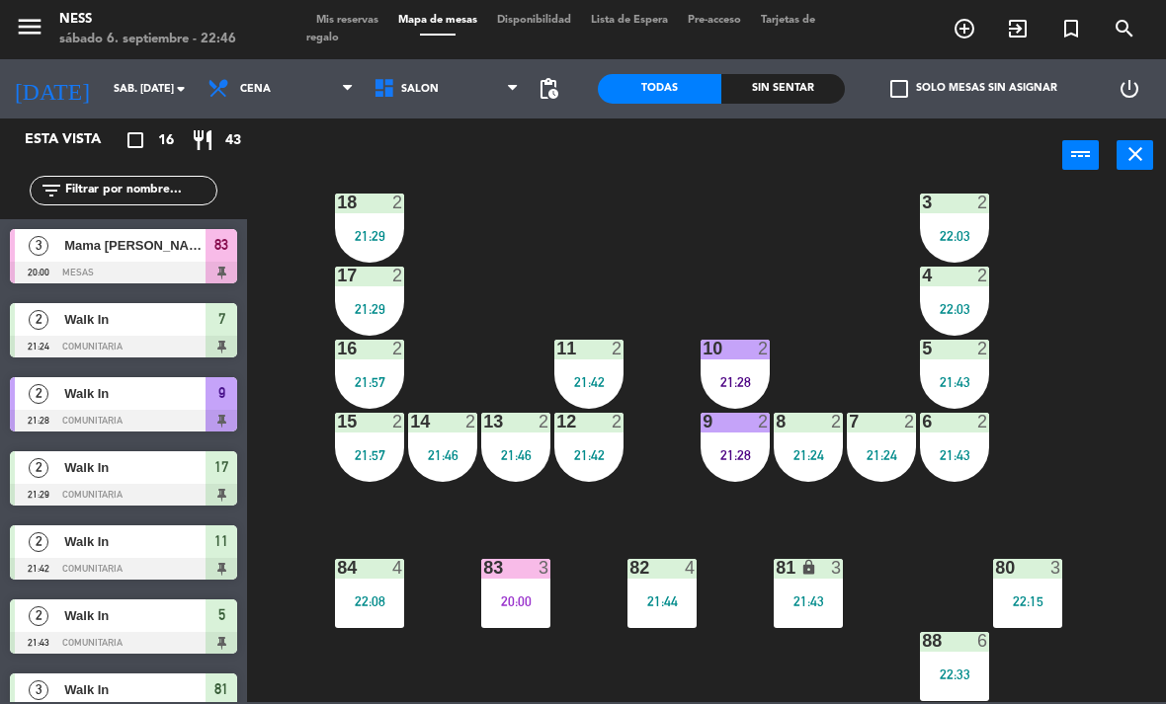
scroll to position [178, 0]
click at [491, 594] on div "20:00" at bounding box center [515, 601] width 69 height 15
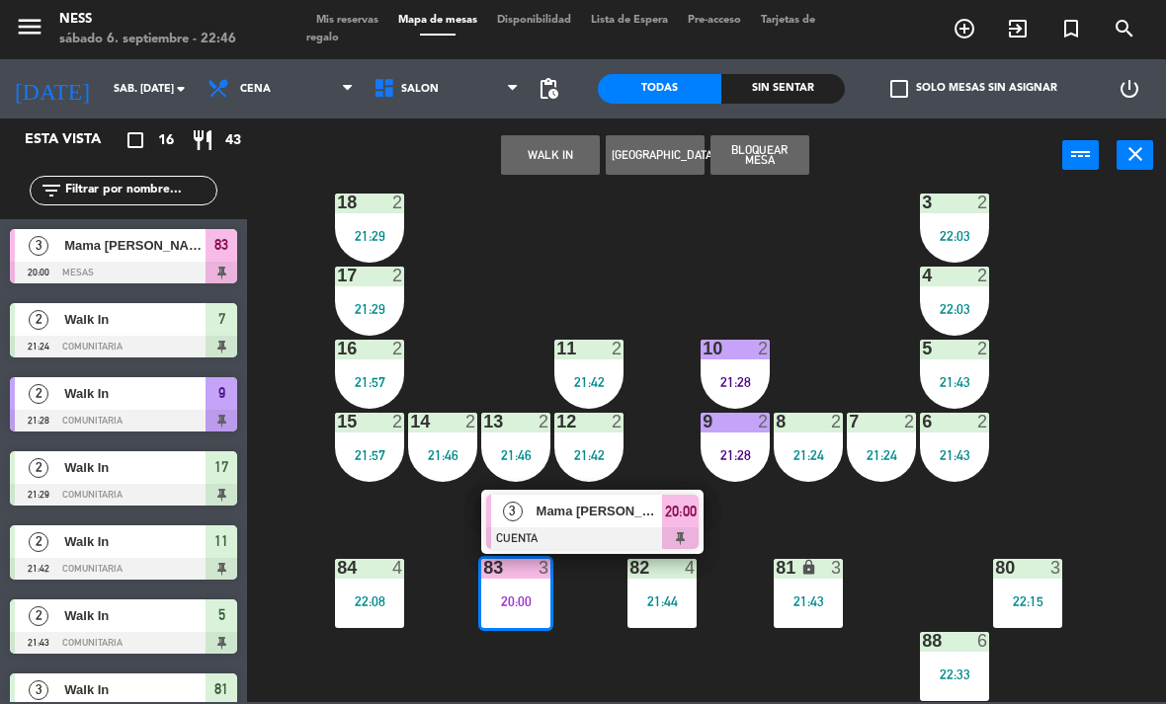
click at [526, 614] on div "83 3 20:00" at bounding box center [515, 593] width 69 height 69
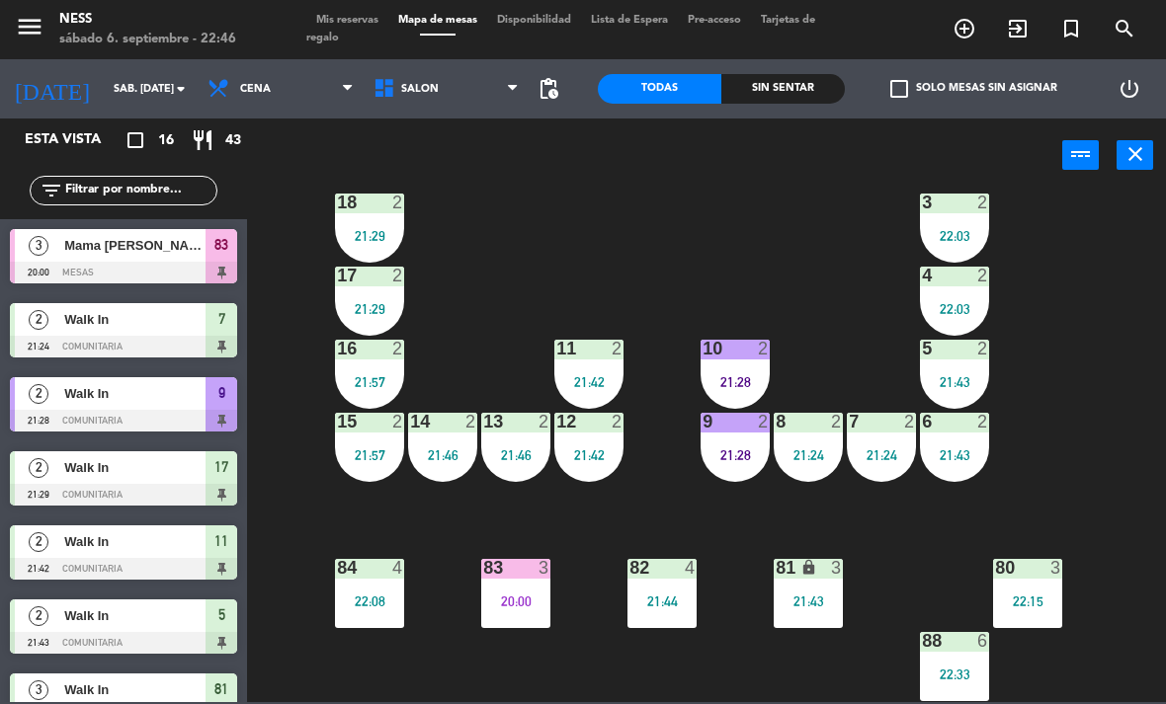
click at [542, 596] on div "20:00" at bounding box center [515, 602] width 69 height 14
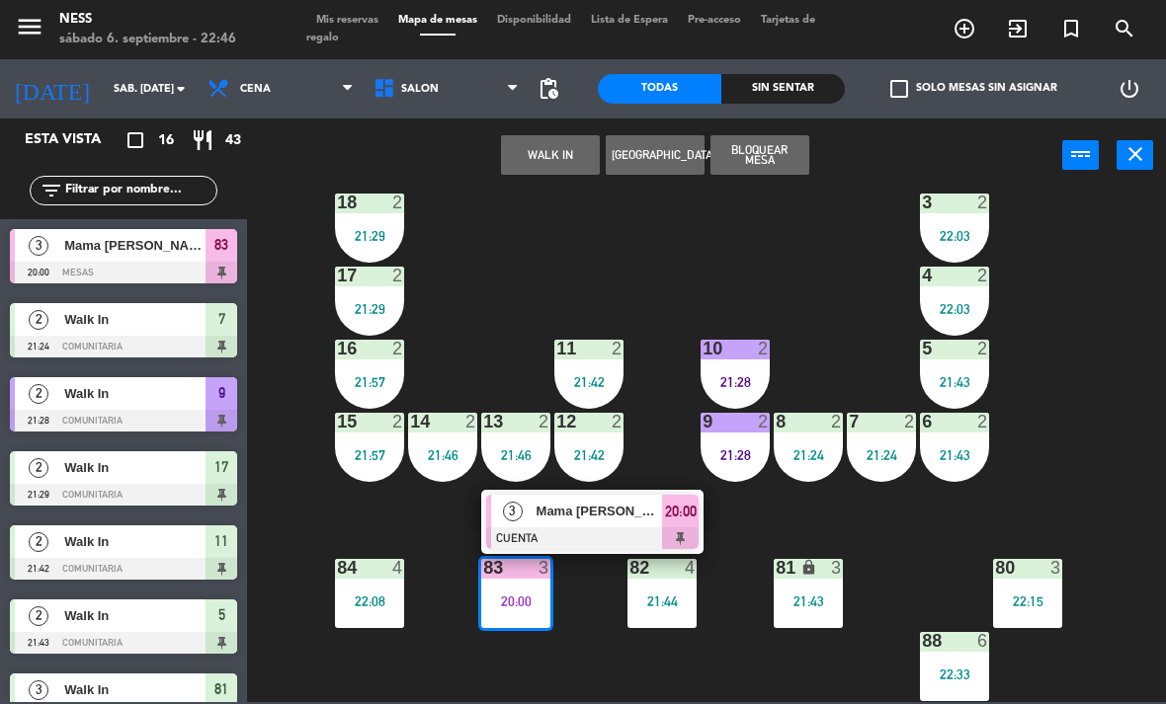
click at [618, 516] on span "Mama [PERSON_NAME]" at bounding box center [599, 511] width 126 height 21
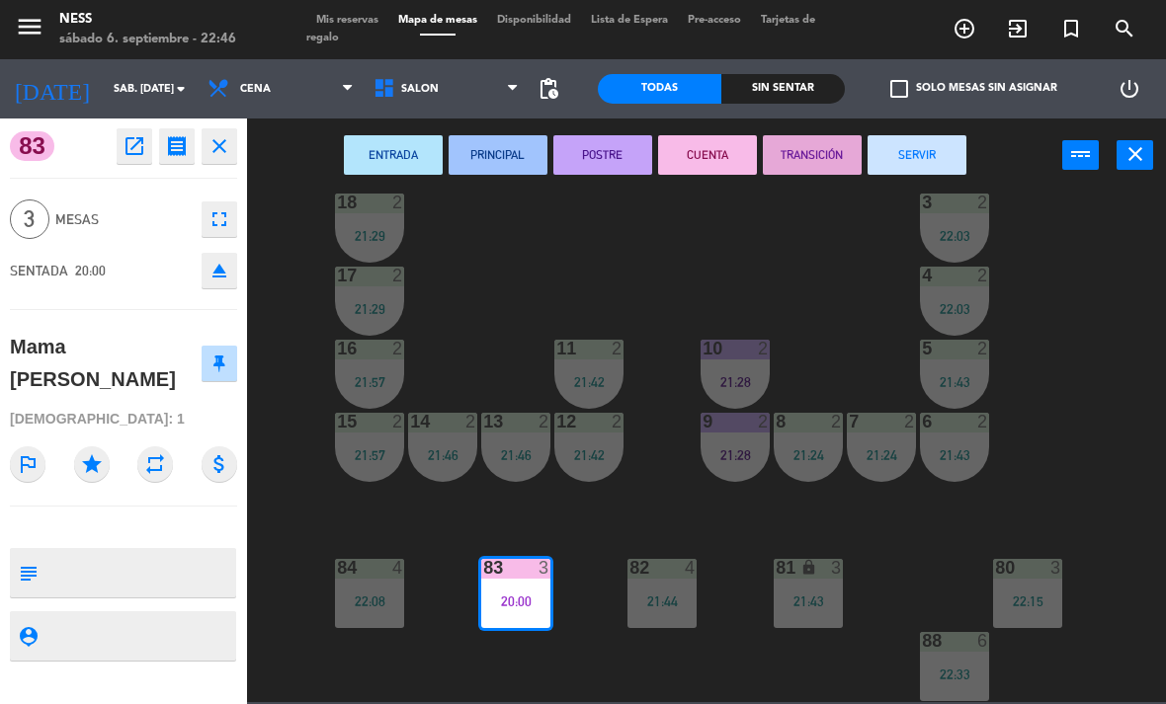
click at [915, 160] on button "SERVIR" at bounding box center [916, 155] width 99 height 40
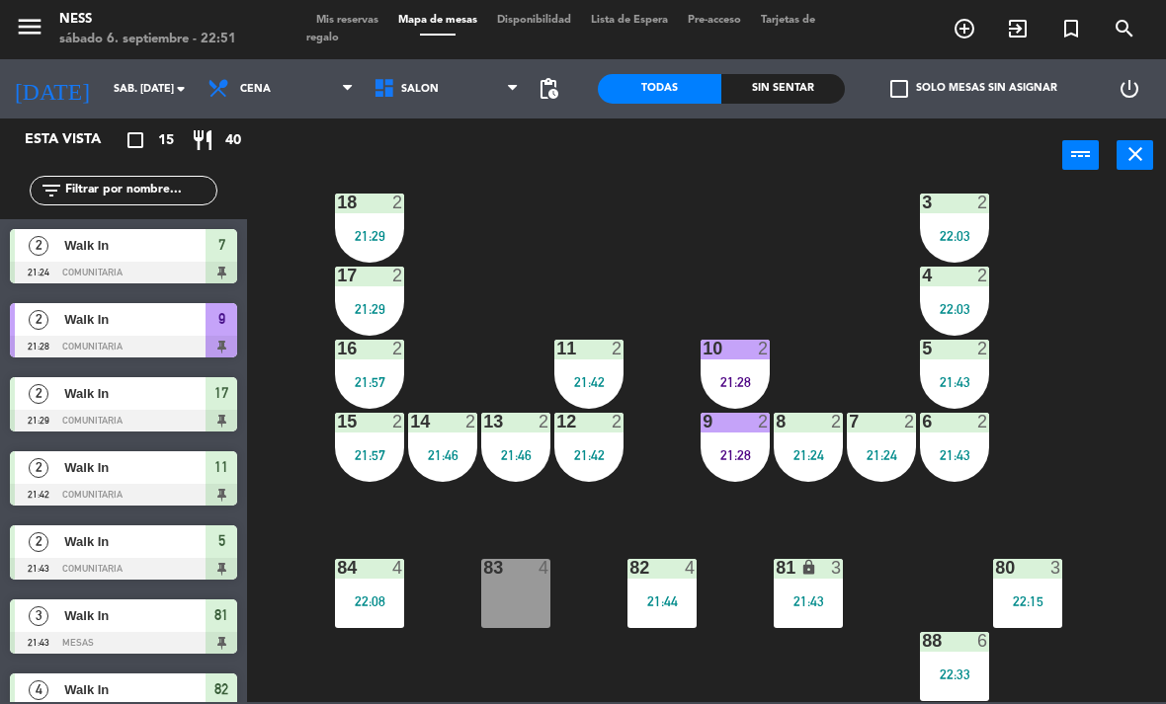
click at [510, 604] on div "83 4" at bounding box center [515, 593] width 69 height 69
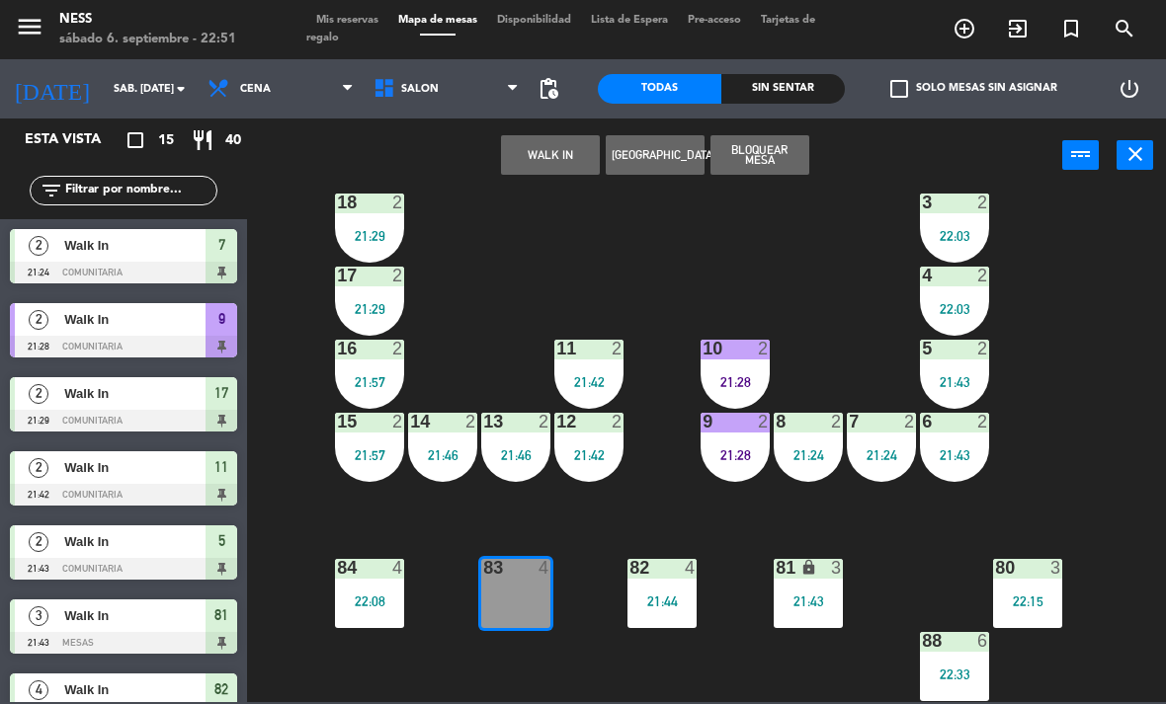
click at [576, 146] on button "WALK IN" at bounding box center [550, 155] width 99 height 40
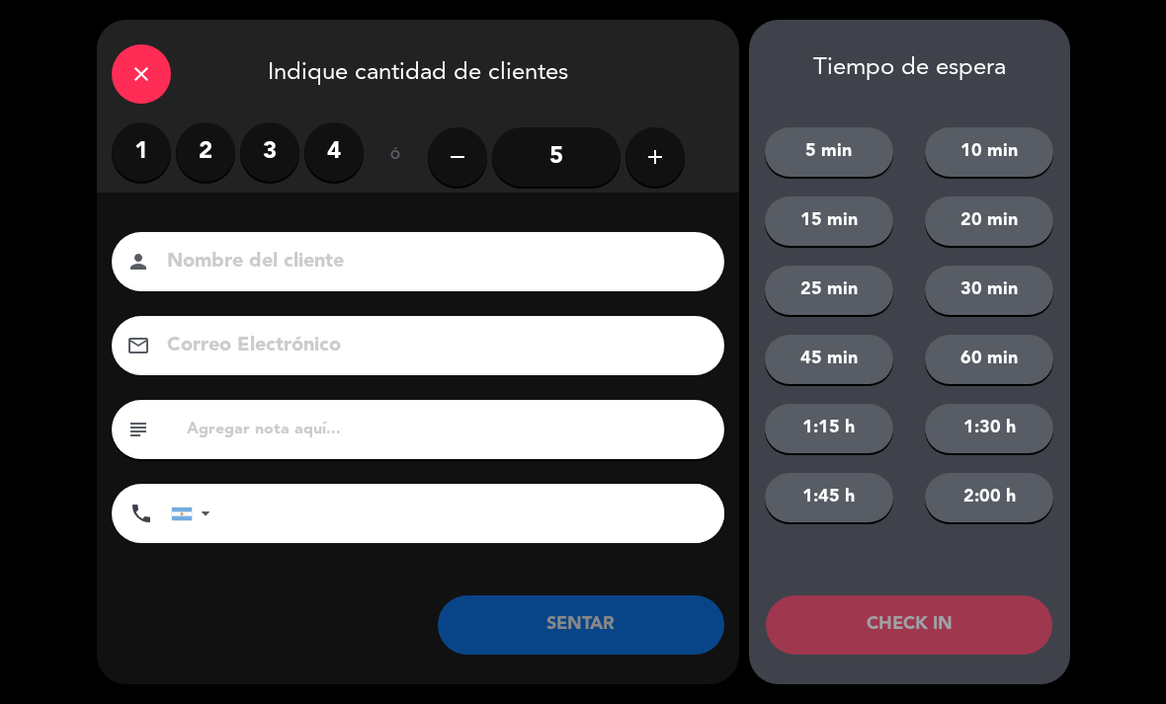
click at [270, 158] on label "3" at bounding box center [269, 151] width 59 height 59
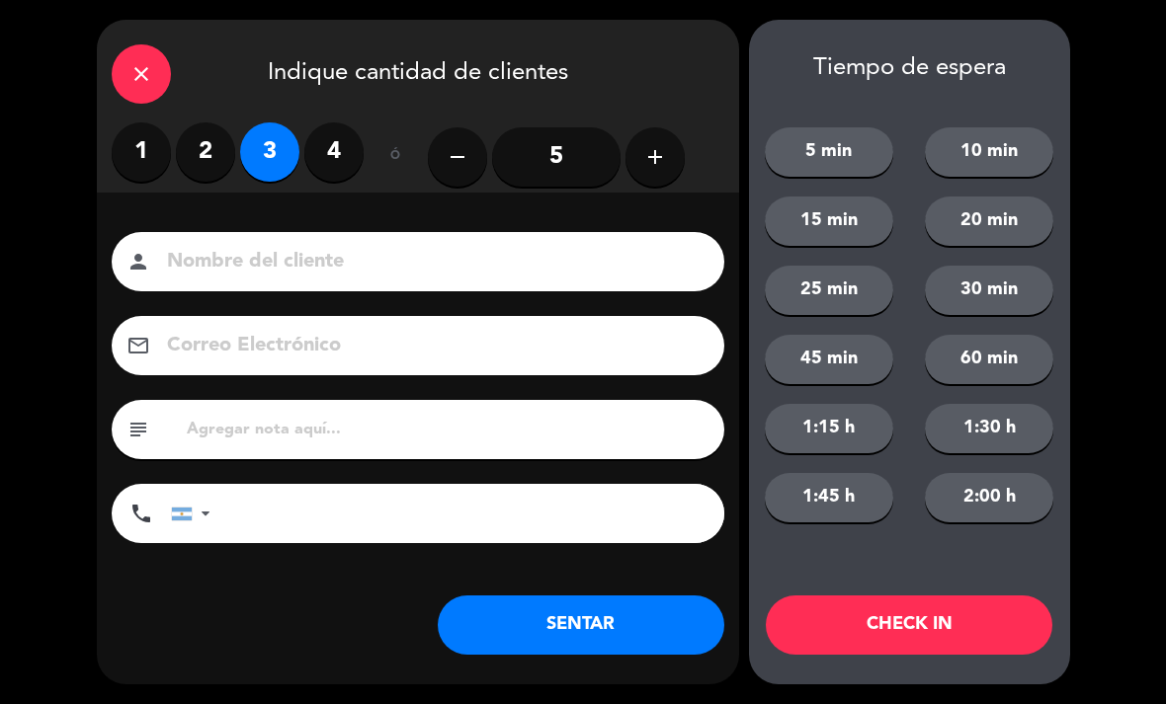
click at [669, 620] on button "SENTAR" at bounding box center [581, 625] width 286 height 59
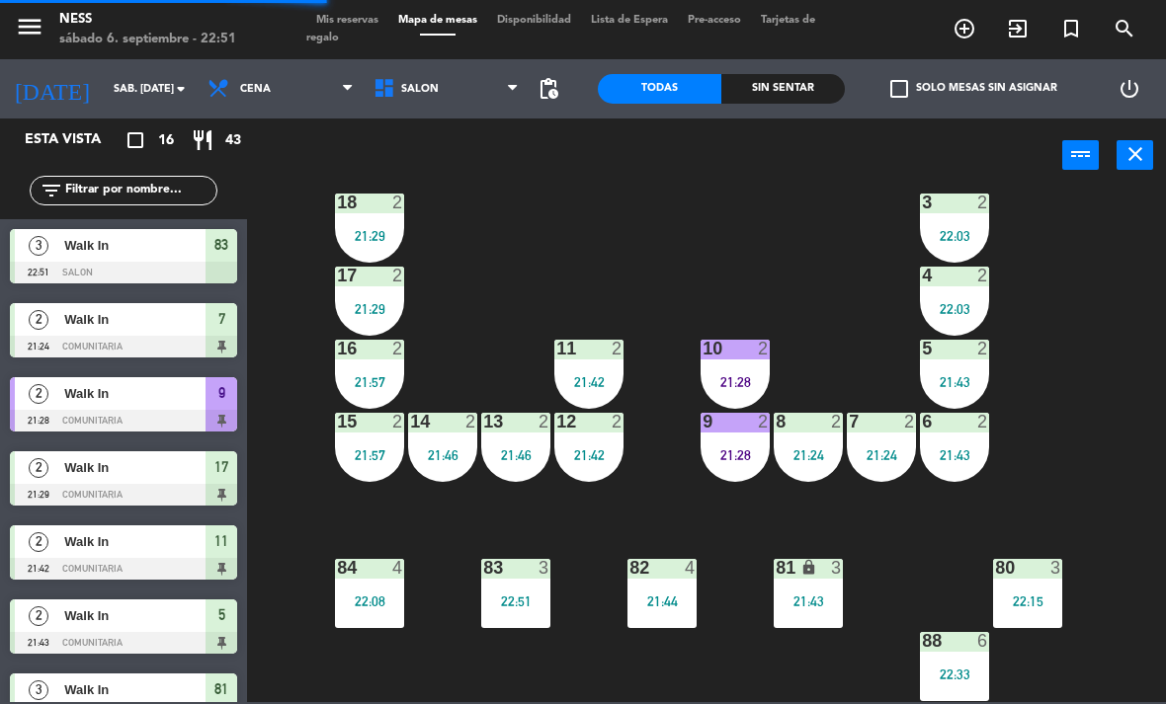
click at [367, 7] on div "menu Ness sábado 6. septiembre - 22:51 Mis reservas Mapa de mesas Disponibilida…" at bounding box center [583, 29] width 1166 height 59
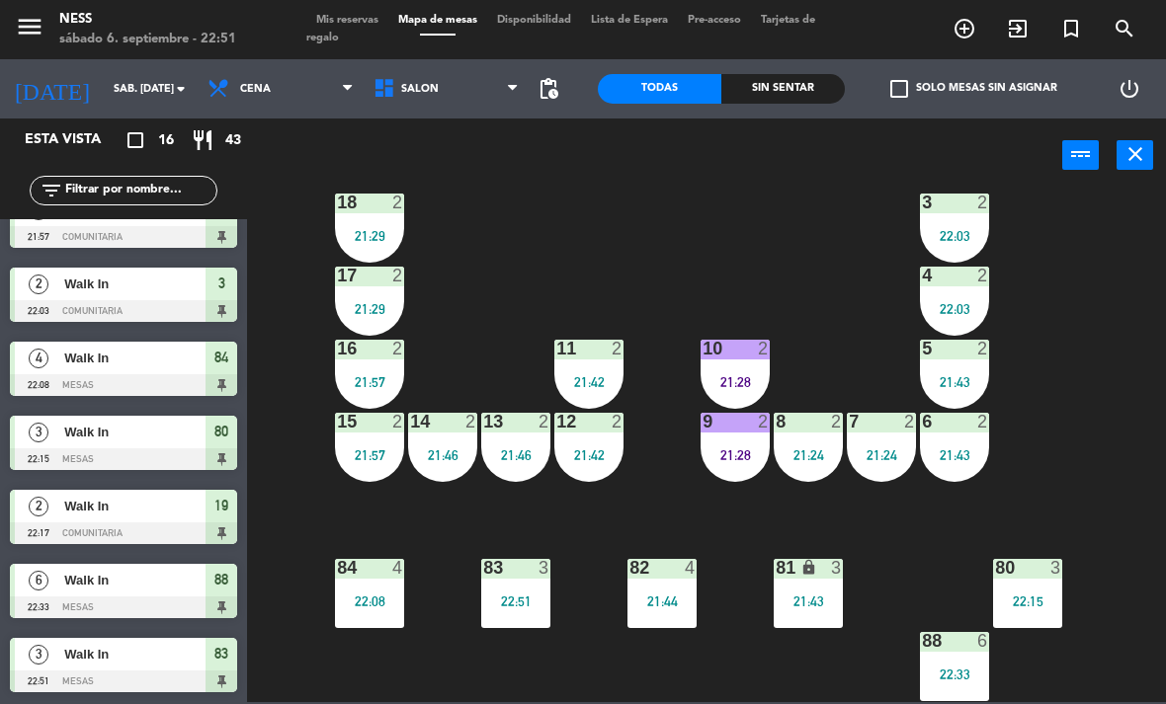
scroll to position [702, 0]
click at [376, 26] on span "Mis reservas" at bounding box center [347, 20] width 82 height 11
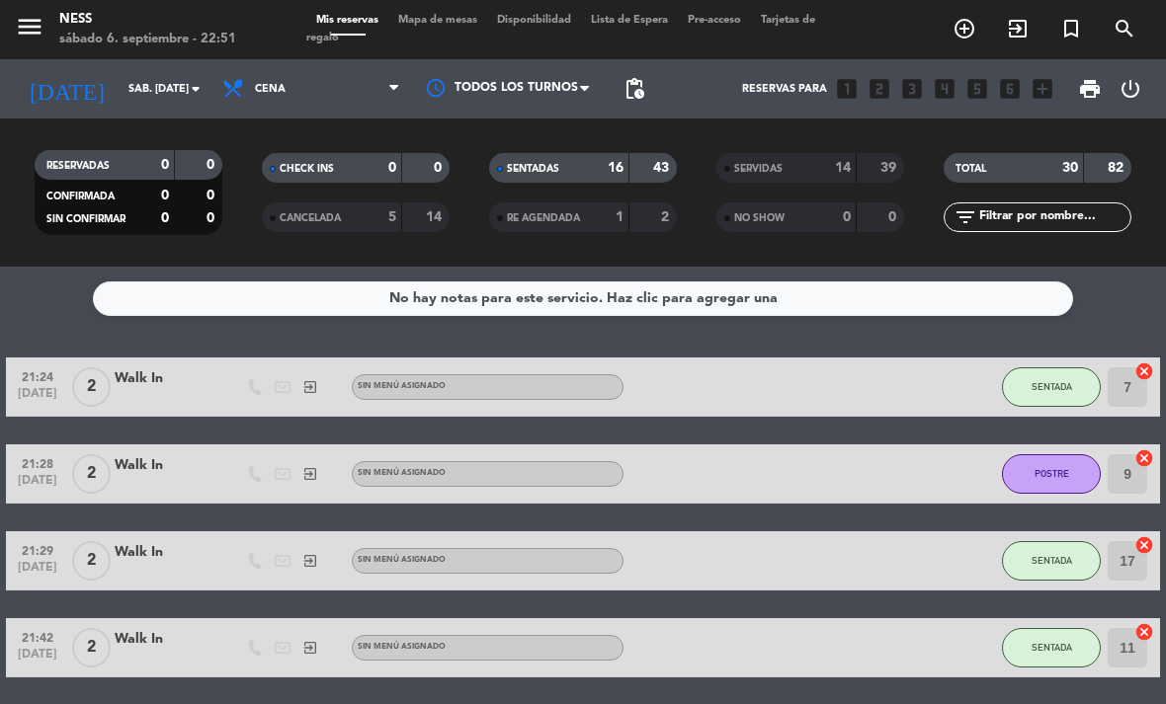
click at [458, 26] on span "Mapa de mesas" at bounding box center [437, 20] width 99 height 11
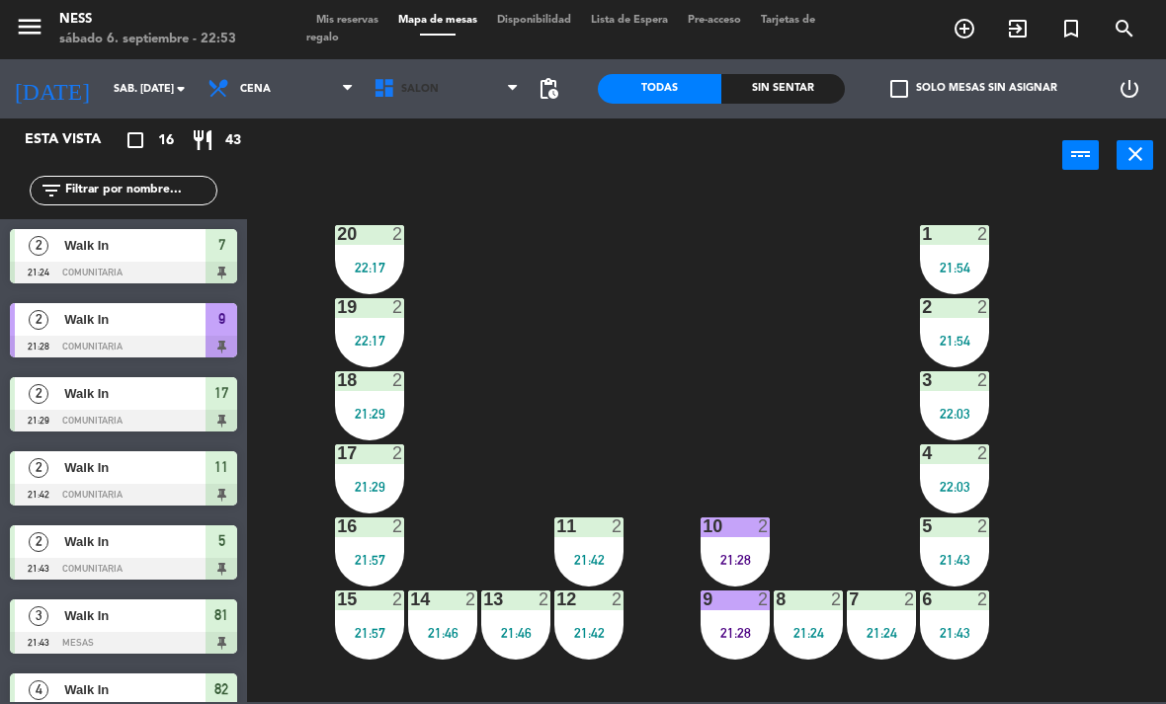
click at [414, 104] on span "SALON" at bounding box center [447, 88] width 166 height 43
click at [500, 242] on div "20 2 22:17 1 2 21:54 19 2 22:17 2 2 21:54 18 2 21:29 3 2 22:03 17 2 21:29 4 2 2…" at bounding box center [712, 447] width 907 height 512
click at [262, 83] on span "Cena" at bounding box center [255, 89] width 31 height 13
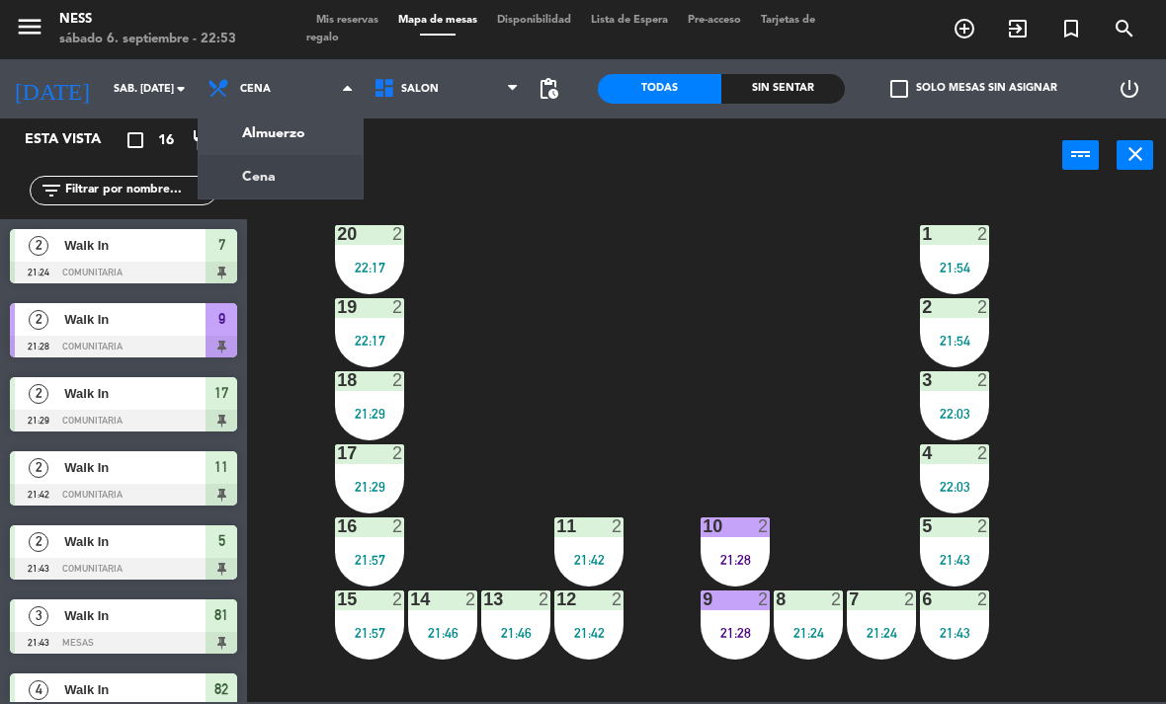
click at [470, 203] on div "20 2 22:17 1 2 21:54 19 2 22:17 2 2 21:54 18 2 21:29 3 2 22:03 17 2 21:29 4 2 2…" at bounding box center [712, 447] width 907 height 512
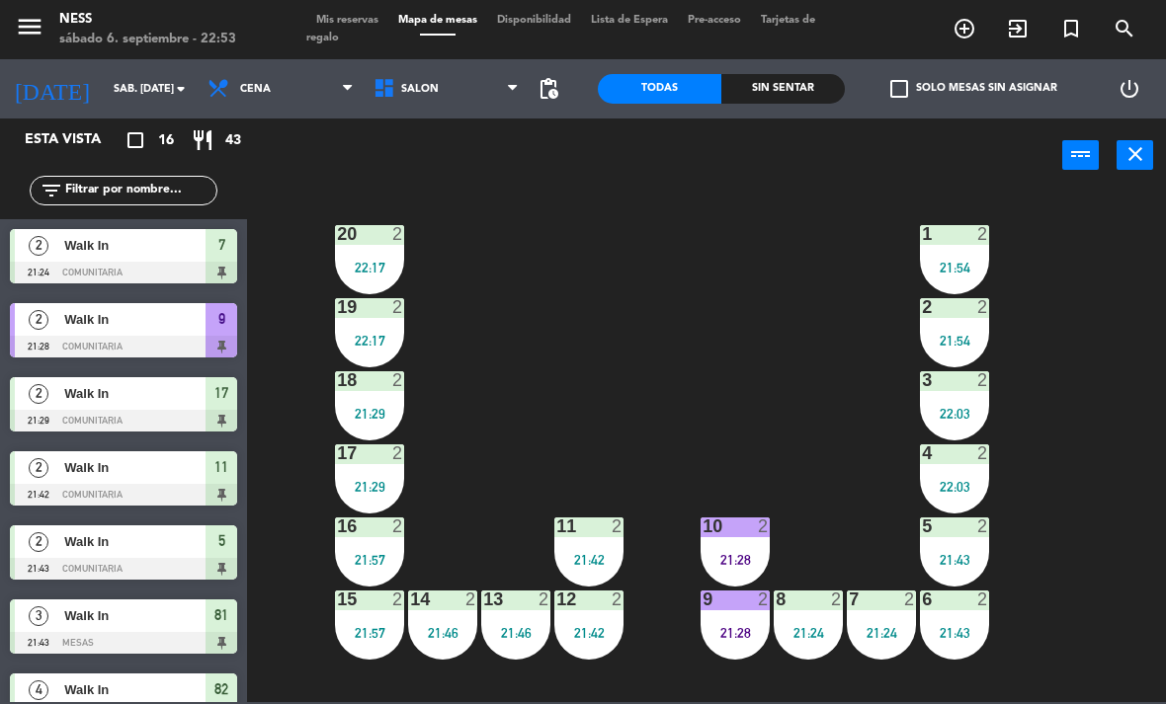
click at [508, 97] on icon at bounding box center [512, 89] width 9 height 16
click at [368, 18] on span "Mis reservas" at bounding box center [347, 20] width 82 height 11
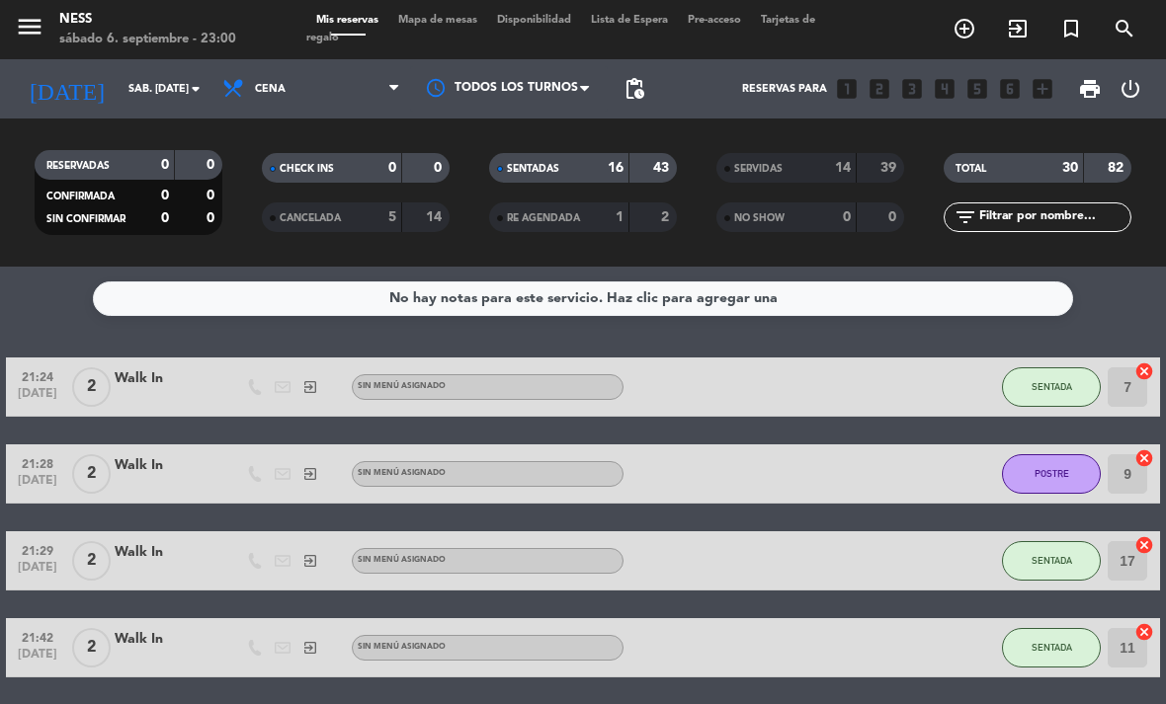
click at [468, 19] on span "Mapa de mesas" at bounding box center [437, 20] width 99 height 11
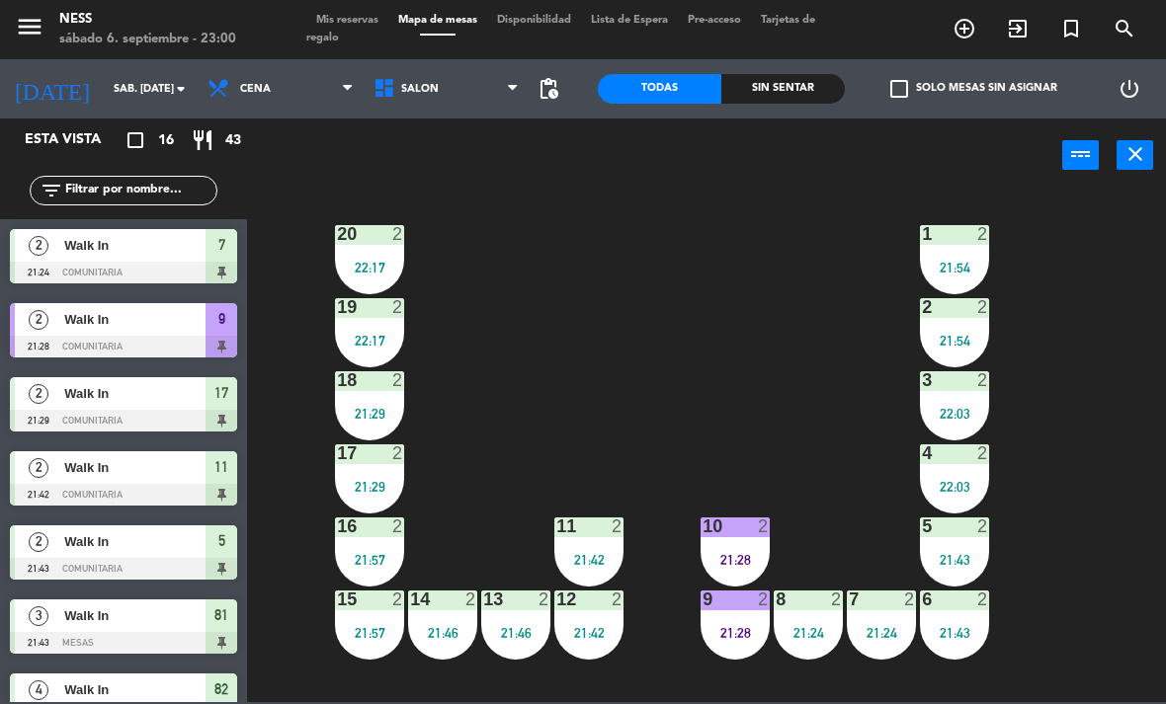
click at [598, 561] on div "21:42" at bounding box center [588, 560] width 69 height 14
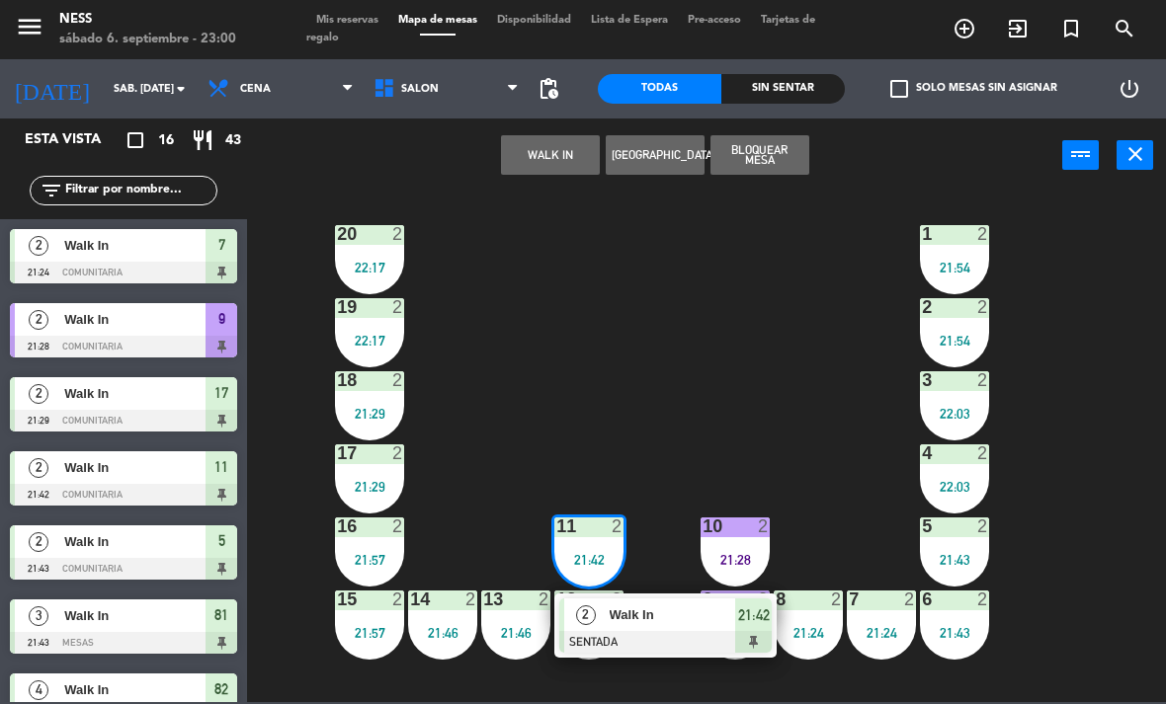
click at [674, 628] on div "Walk In" at bounding box center [672, 615] width 128 height 33
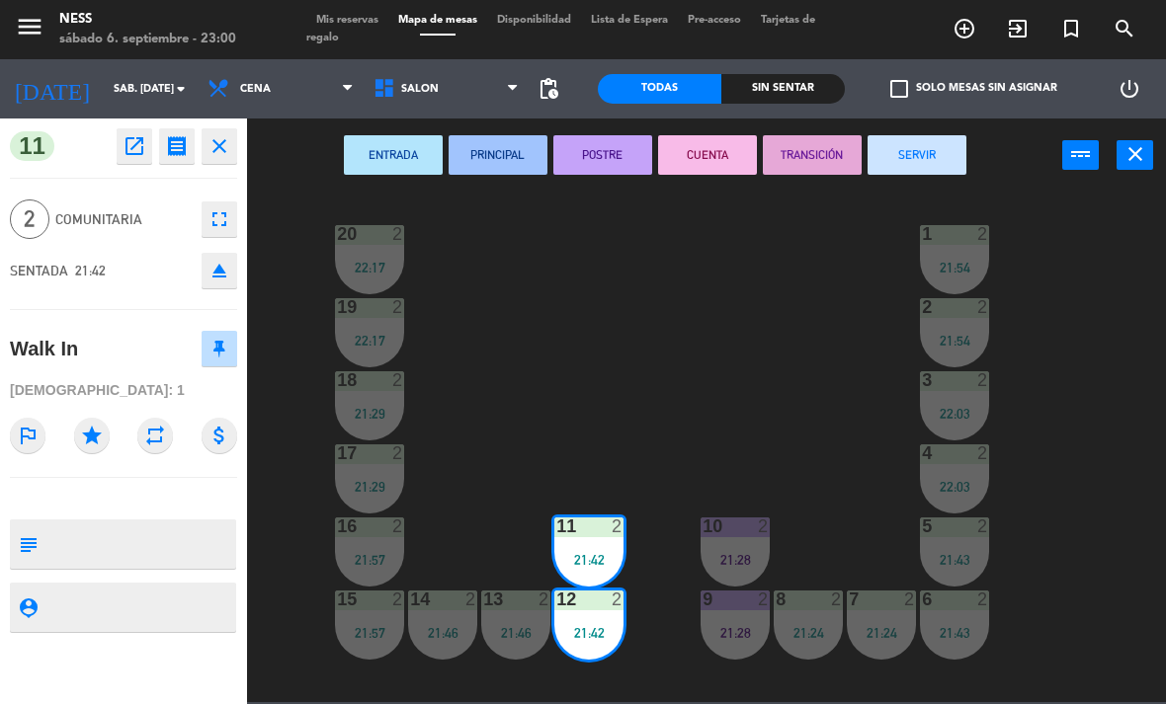
click at [632, 148] on button "POSTRE" at bounding box center [602, 155] width 99 height 40
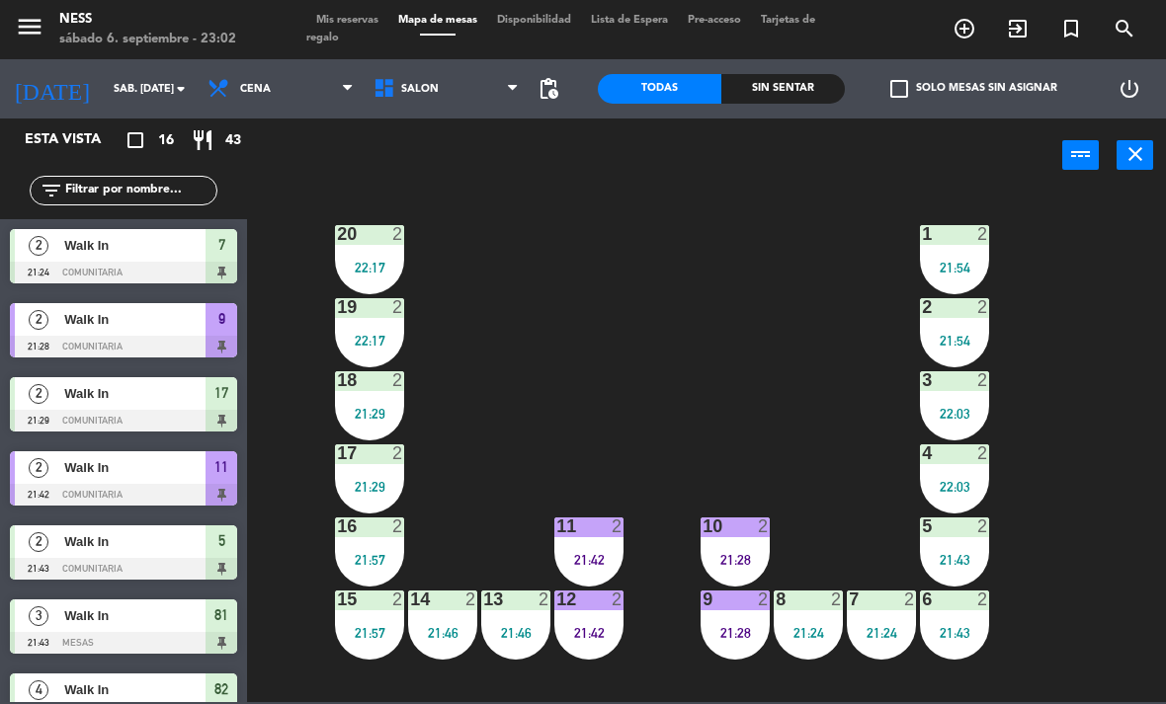
click at [386, 335] on div "22:17" at bounding box center [369, 341] width 69 height 14
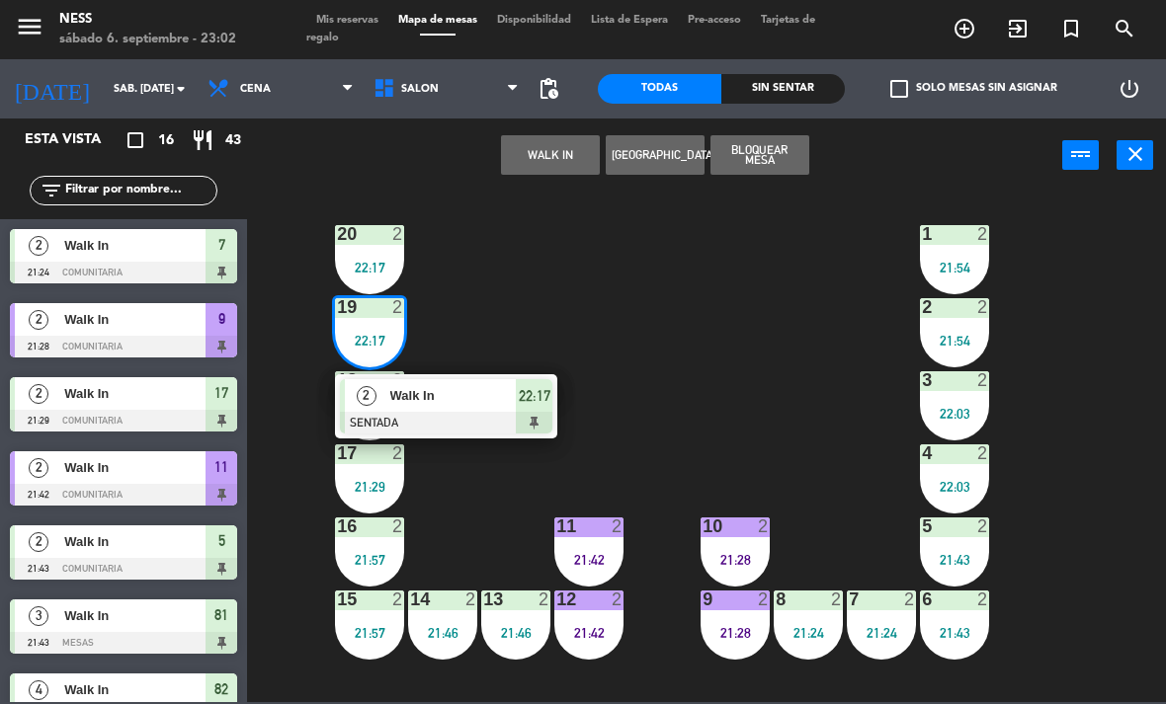
click at [466, 397] on span "Walk In" at bounding box center [453, 395] width 126 height 21
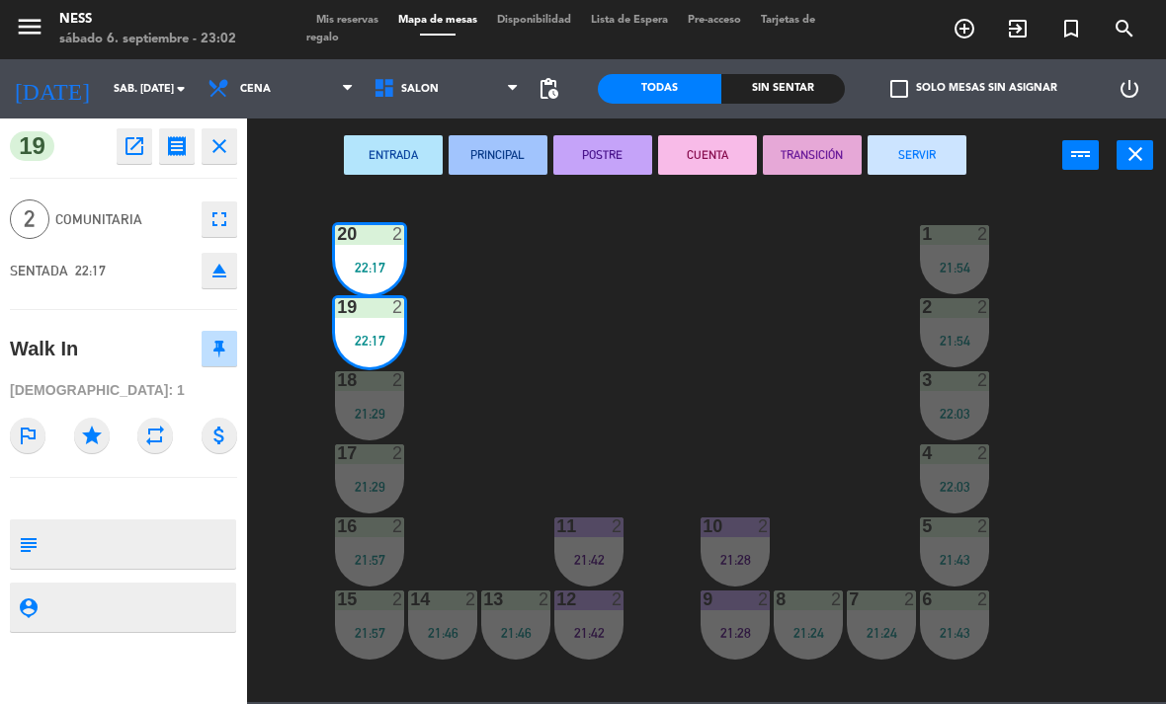
click at [618, 166] on button "POSTRE" at bounding box center [602, 155] width 99 height 40
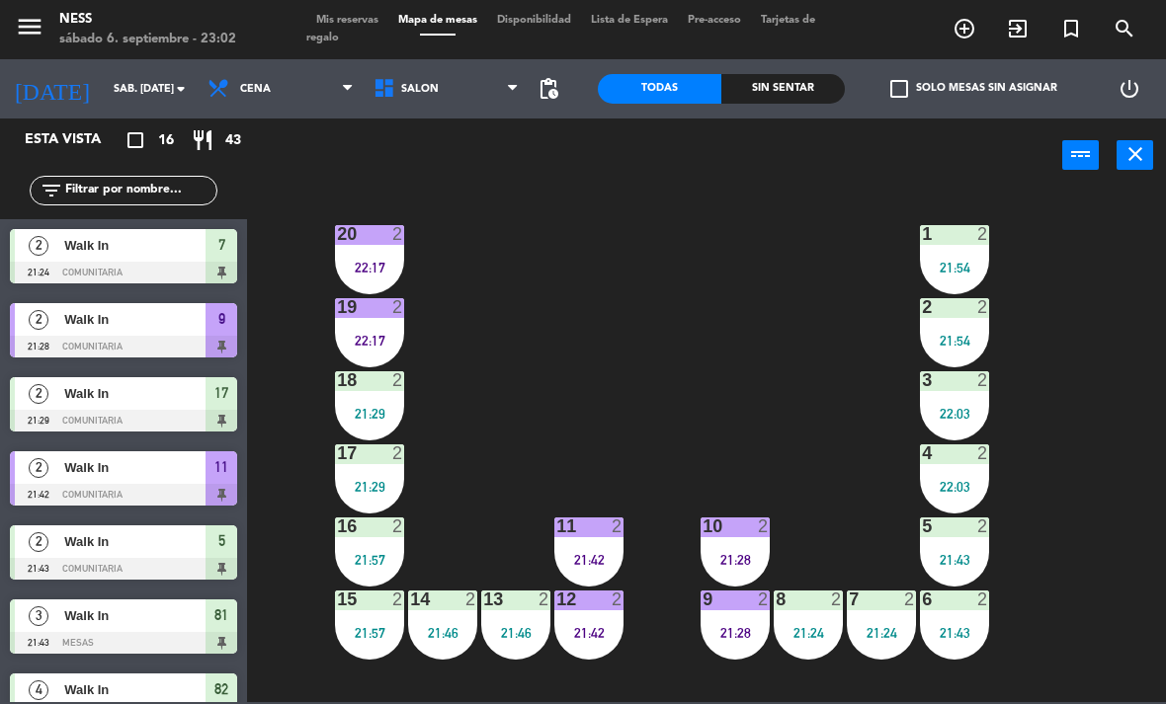
scroll to position [202, 0]
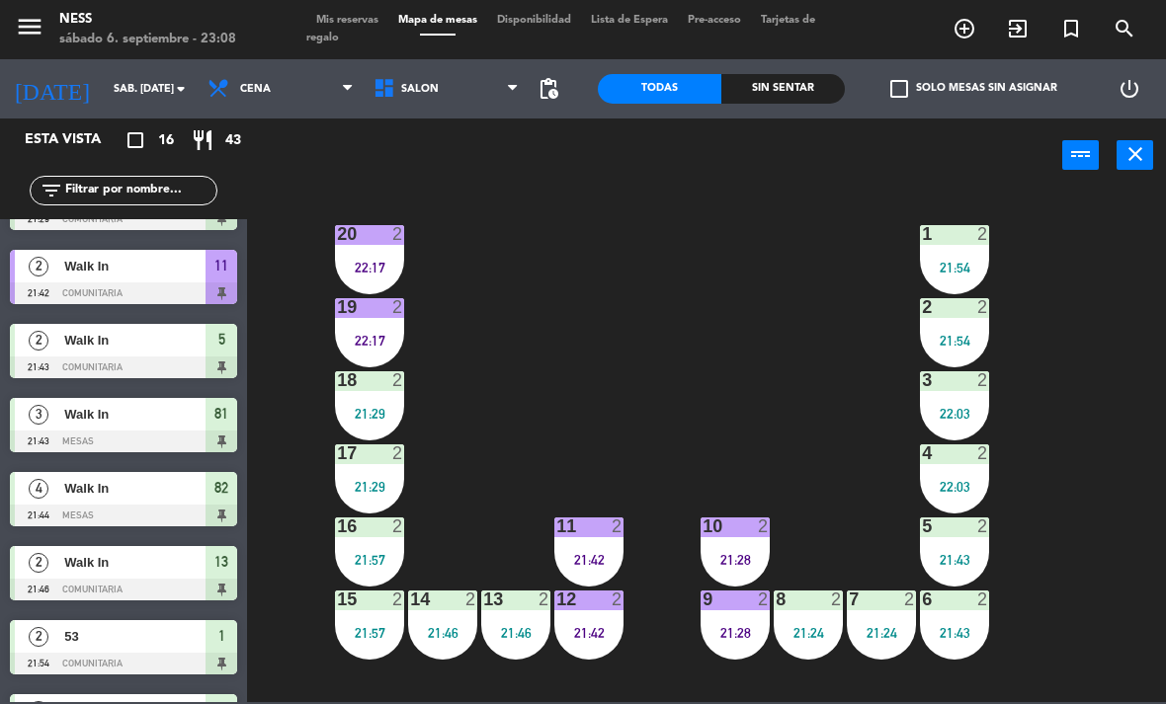
click at [963, 273] on div "21:54" at bounding box center [954, 268] width 69 height 14
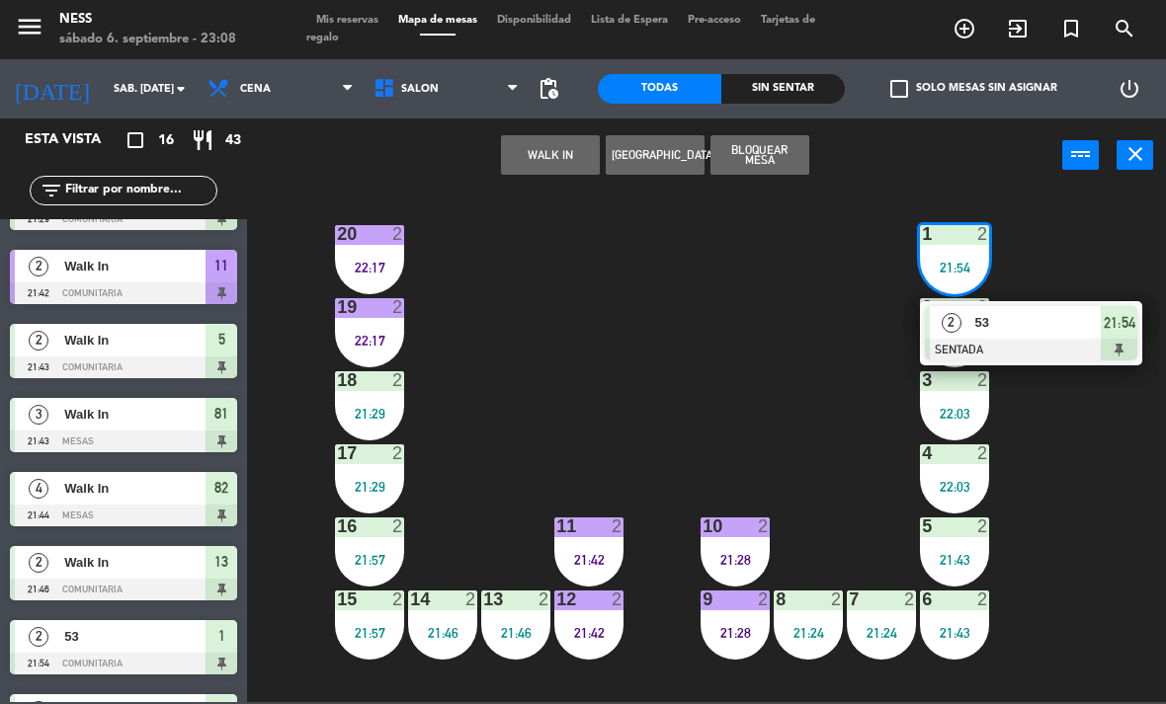
click at [1033, 334] on div "53" at bounding box center [1037, 322] width 128 height 33
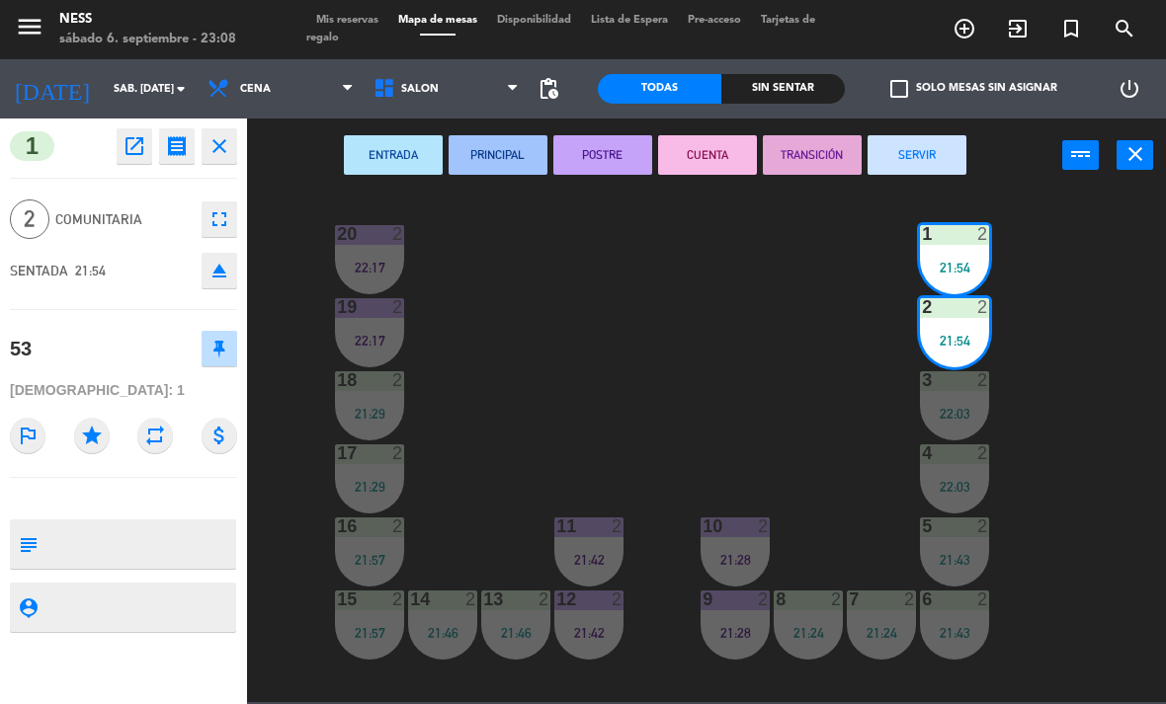
click at [612, 151] on button "POSTRE" at bounding box center [602, 155] width 99 height 40
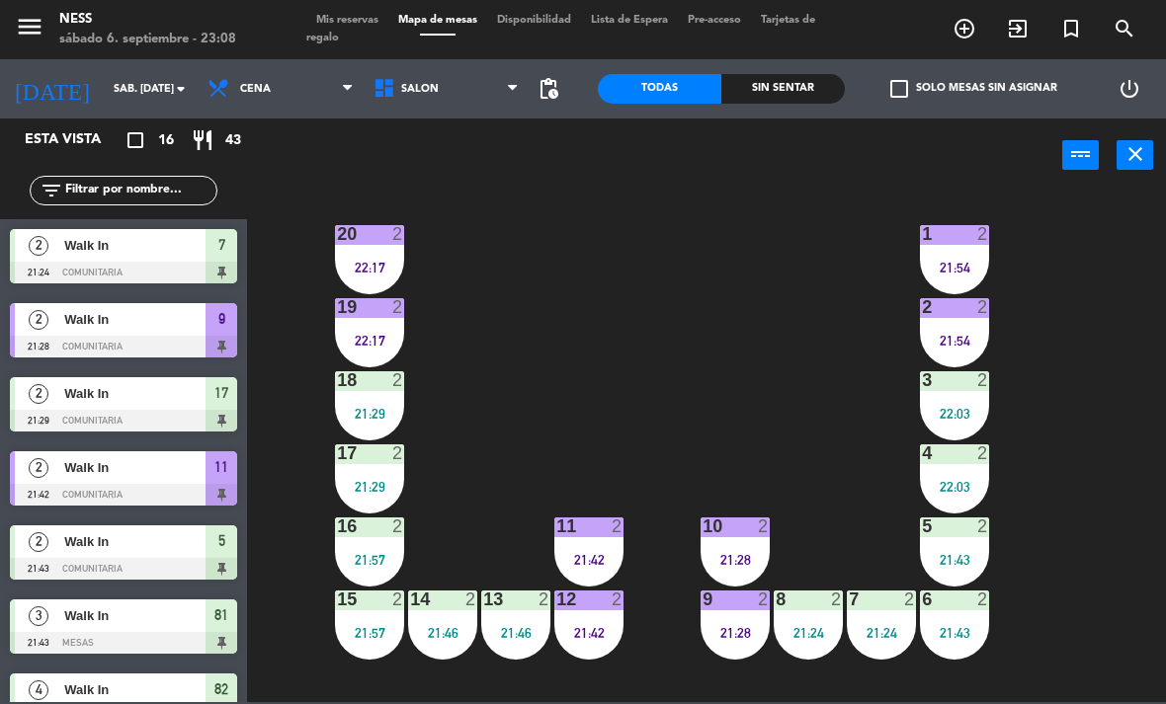
scroll to position [0, 0]
click at [961, 565] on div "21:43" at bounding box center [954, 560] width 69 height 14
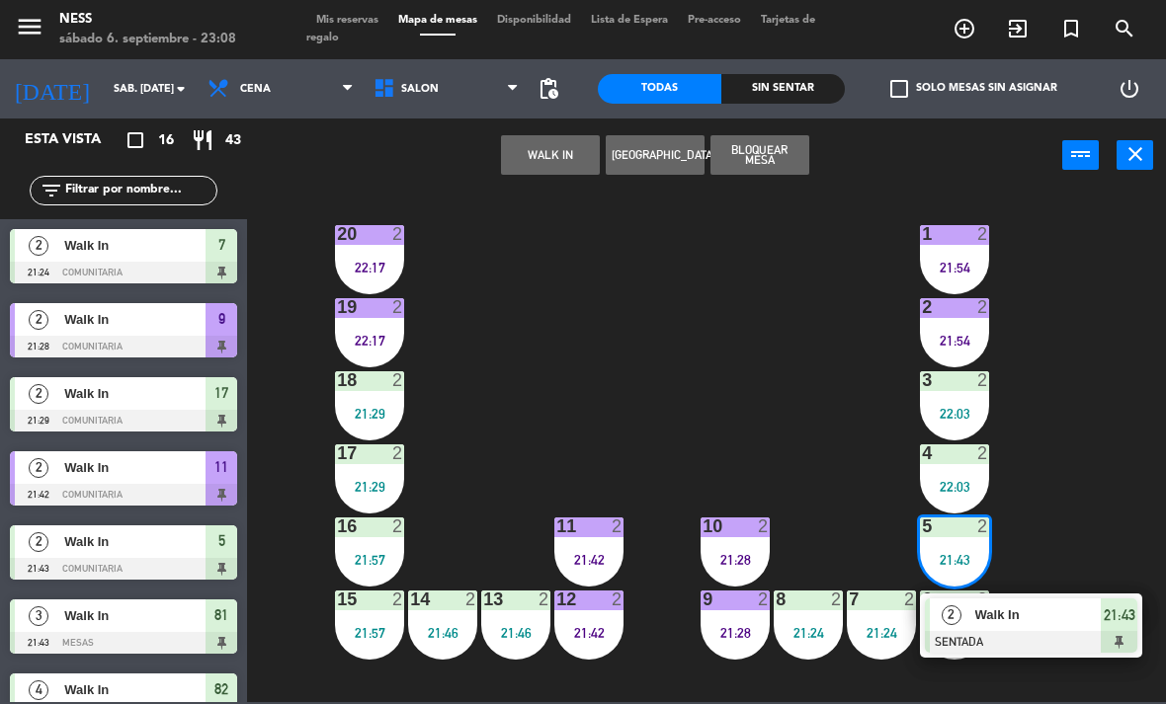
click at [1042, 637] on div at bounding box center [1031, 642] width 212 height 22
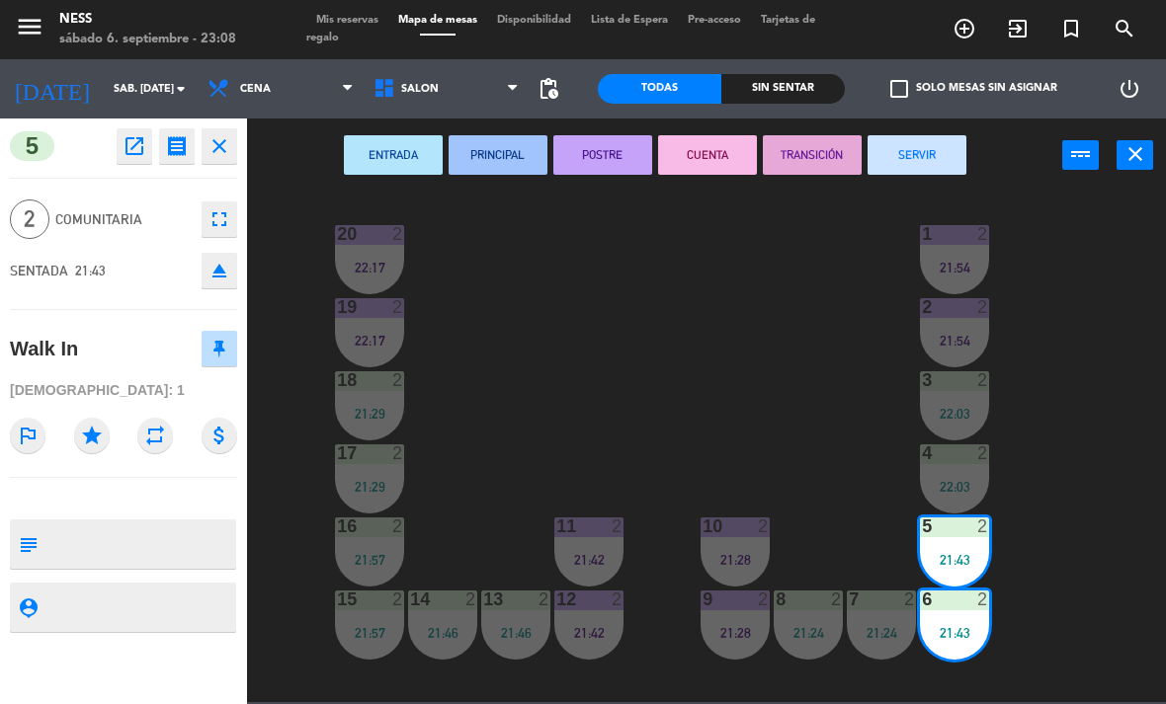
click at [605, 153] on button "POSTRE" at bounding box center [602, 155] width 99 height 40
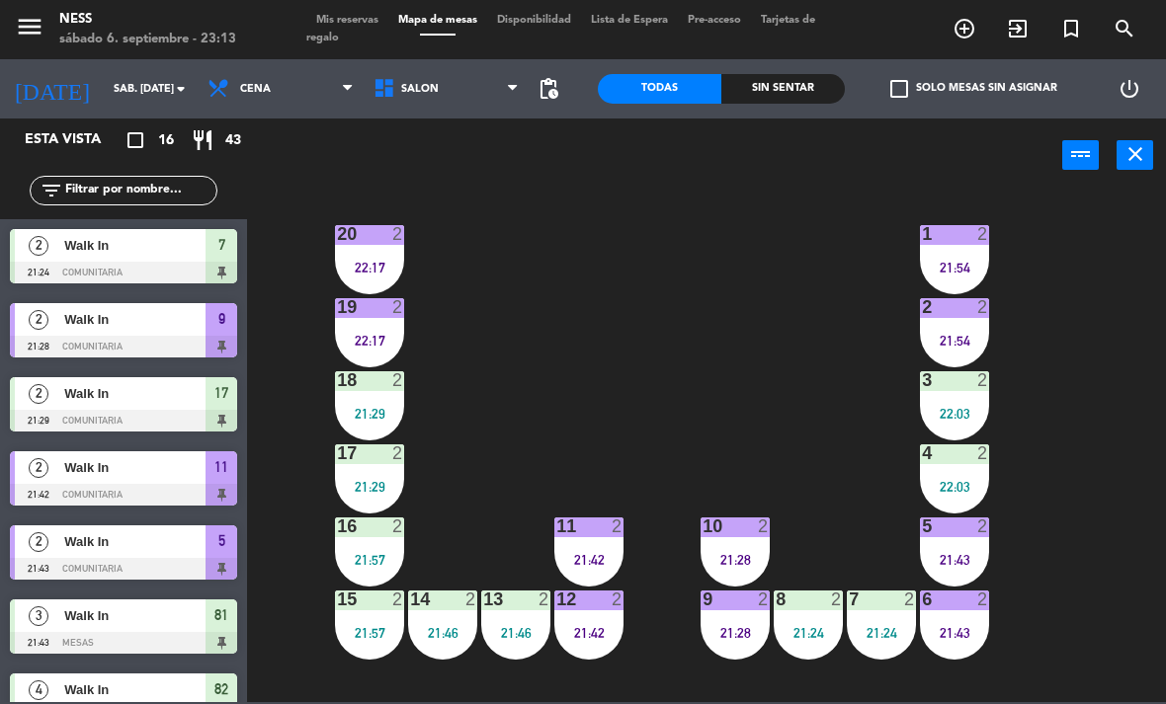
click at [973, 567] on div "5 2 21:43" at bounding box center [954, 552] width 69 height 69
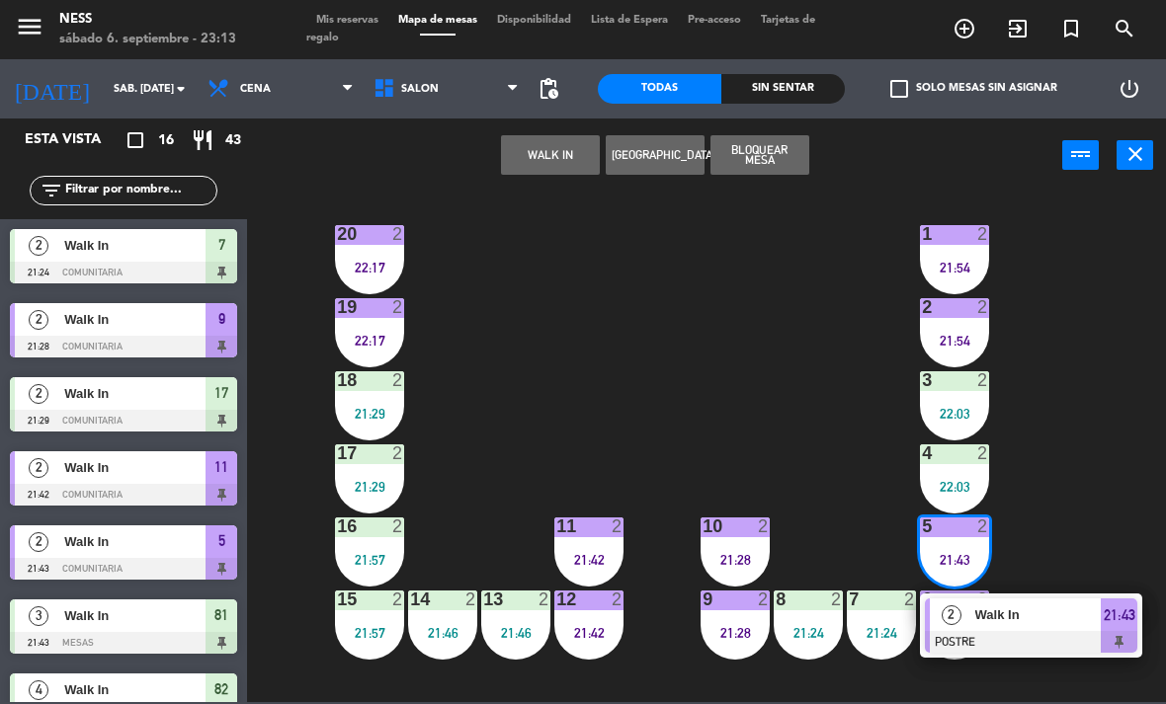
click at [1054, 632] on div at bounding box center [1031, 642] width 212 height 22
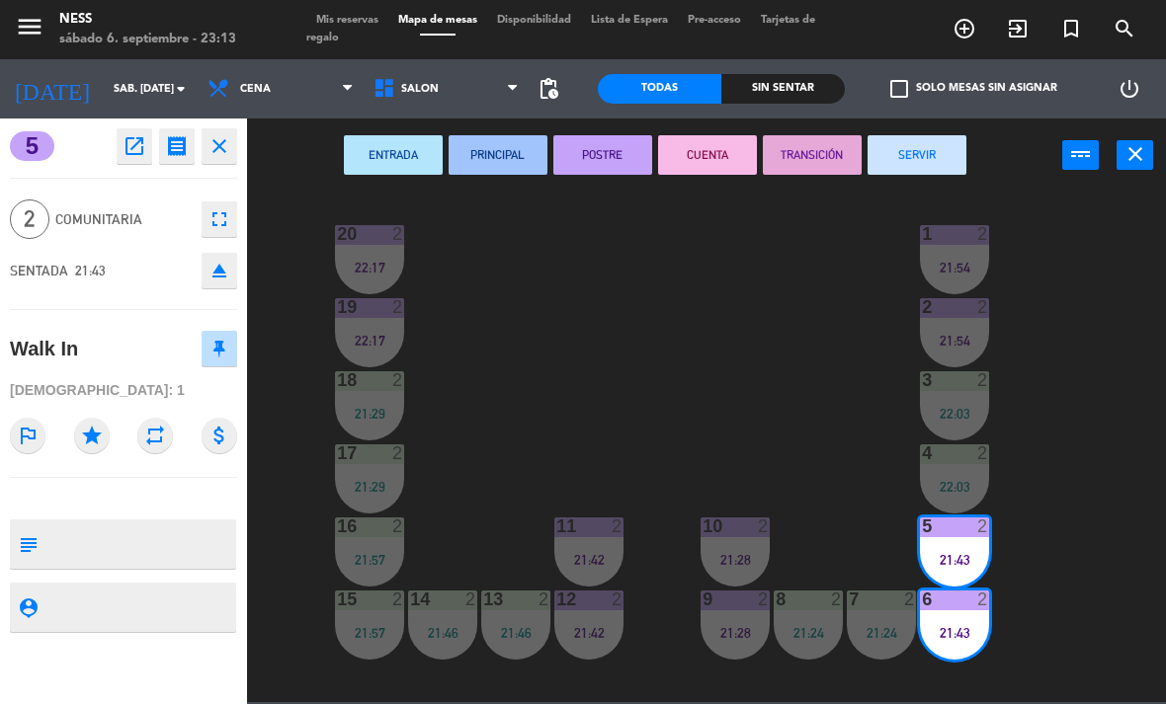
click at [706, 165] on button "CUENTA" at bounding box center [707, 155] width 99 height 40
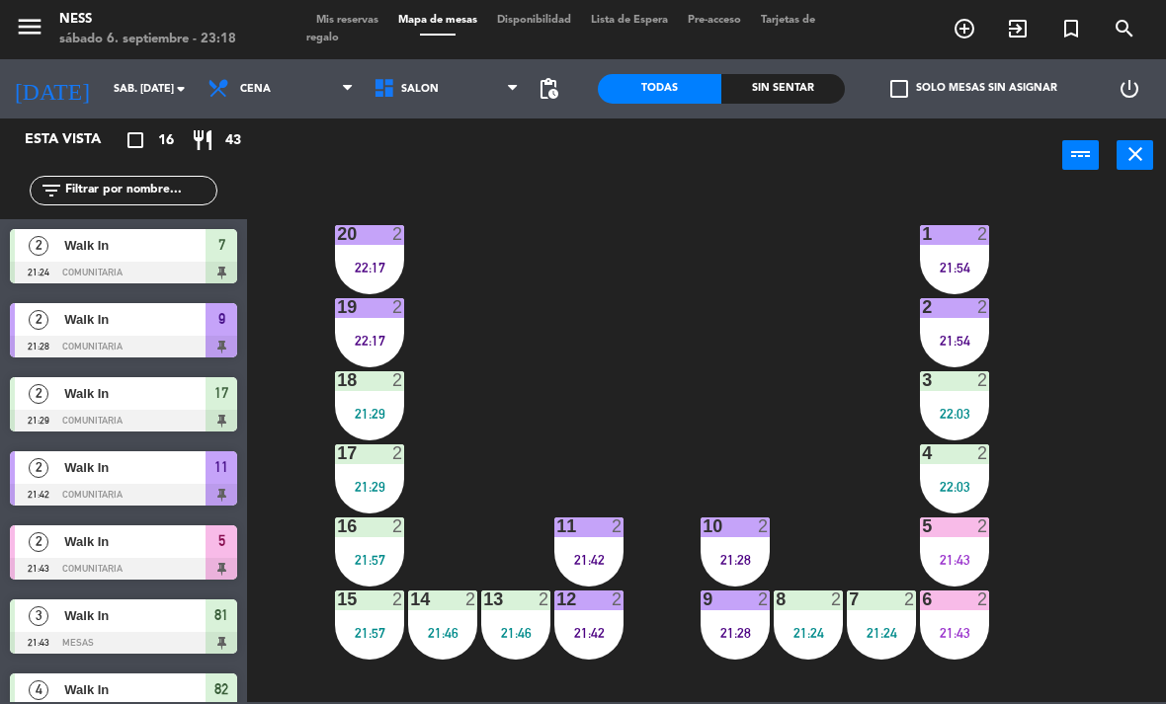
click at [980, 263] on div "21:54" at bounding box center [954, 268] width 69 height 14
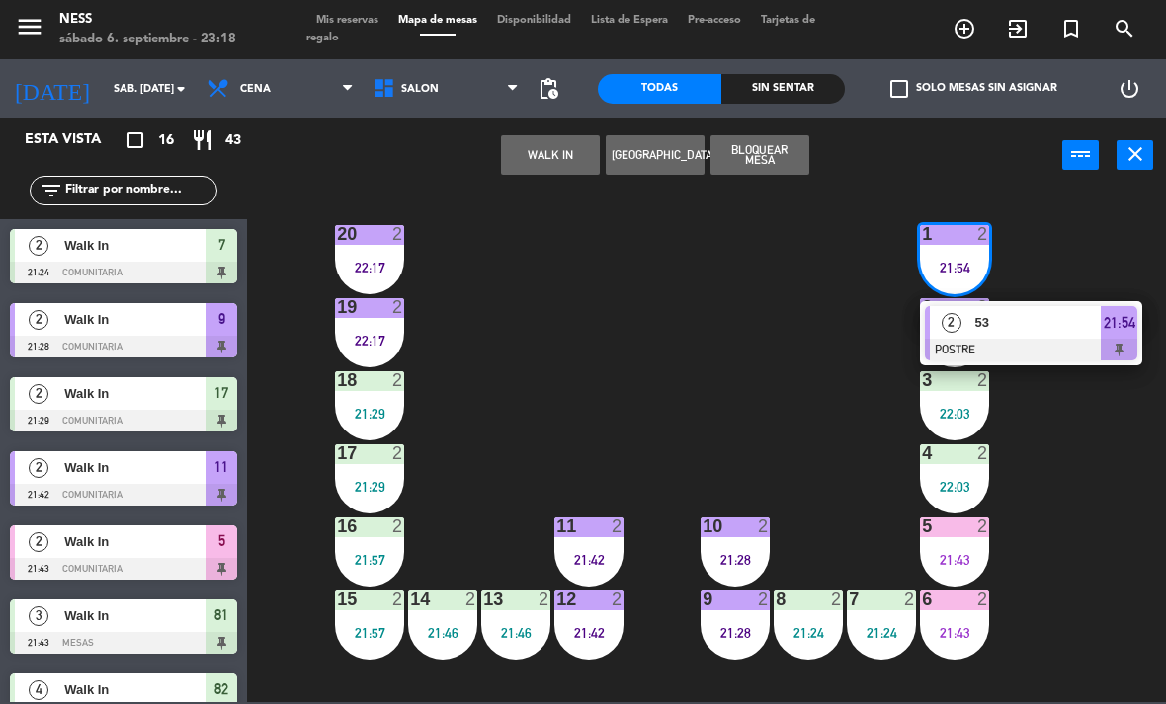
click at [1030, 333] on span "53" at bounding box center [1038, 322] width 126 height 21
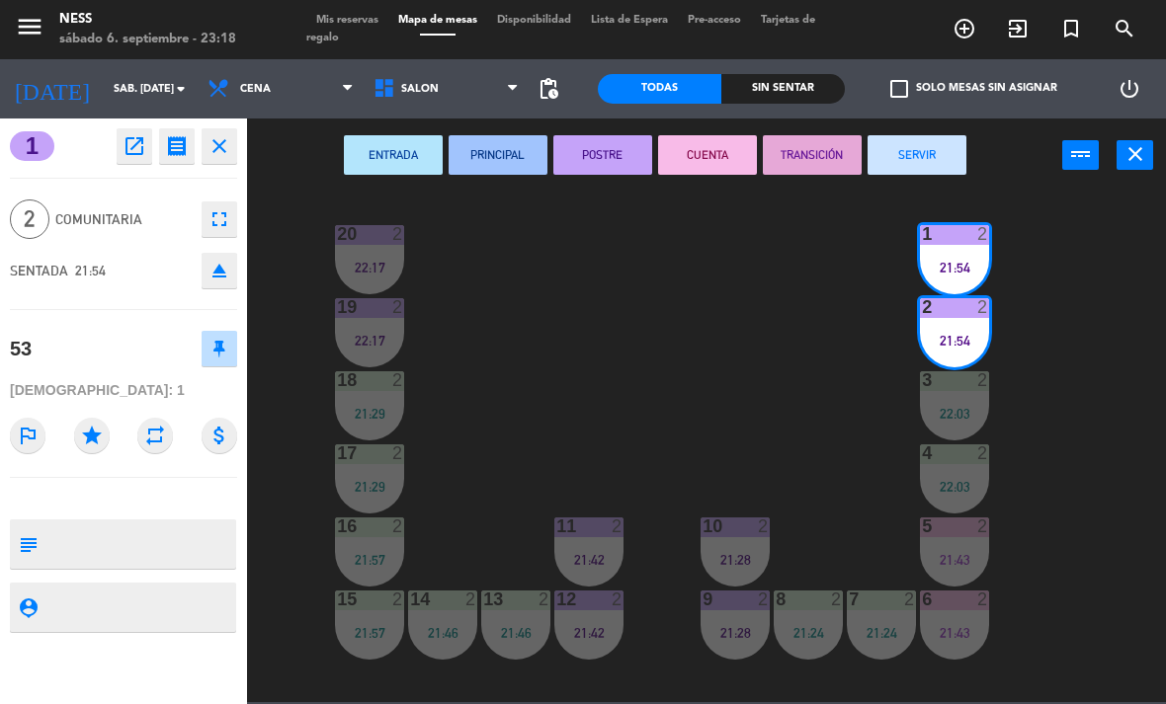
click at [702, 152] on button "CUENTA" at bounding box center [707, 155] width 99 height 40
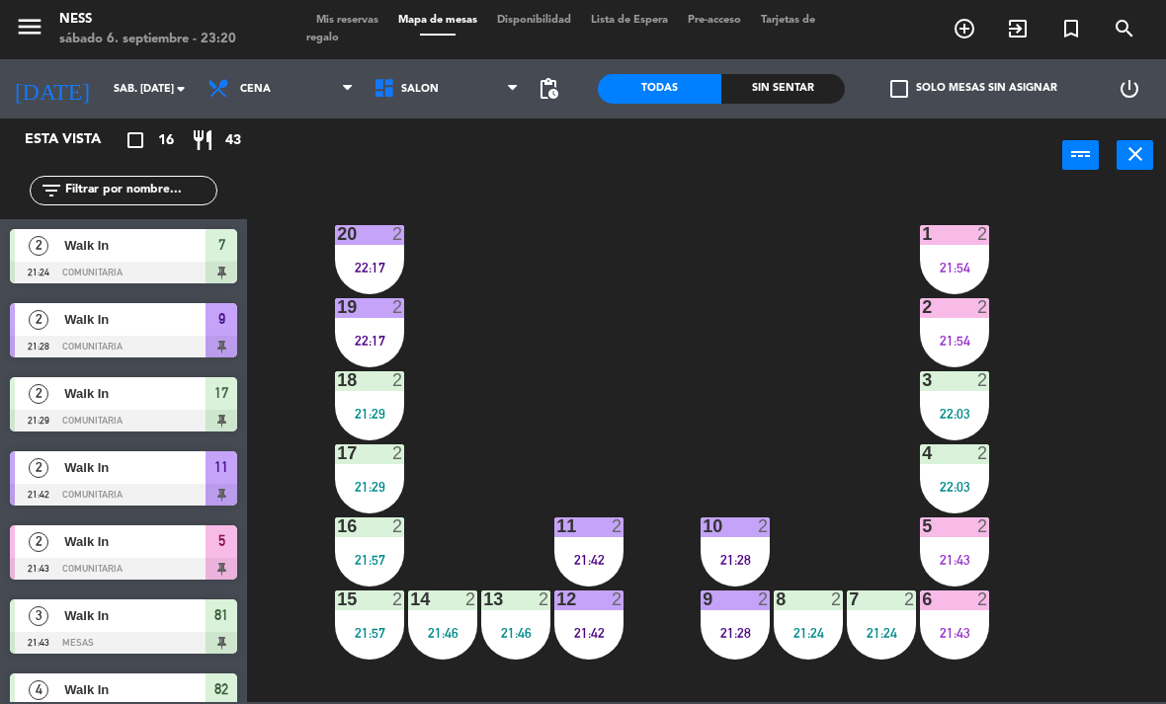
click at [951, 261] on div "21:54" at bounding box center [954, 268] width 69 height 14
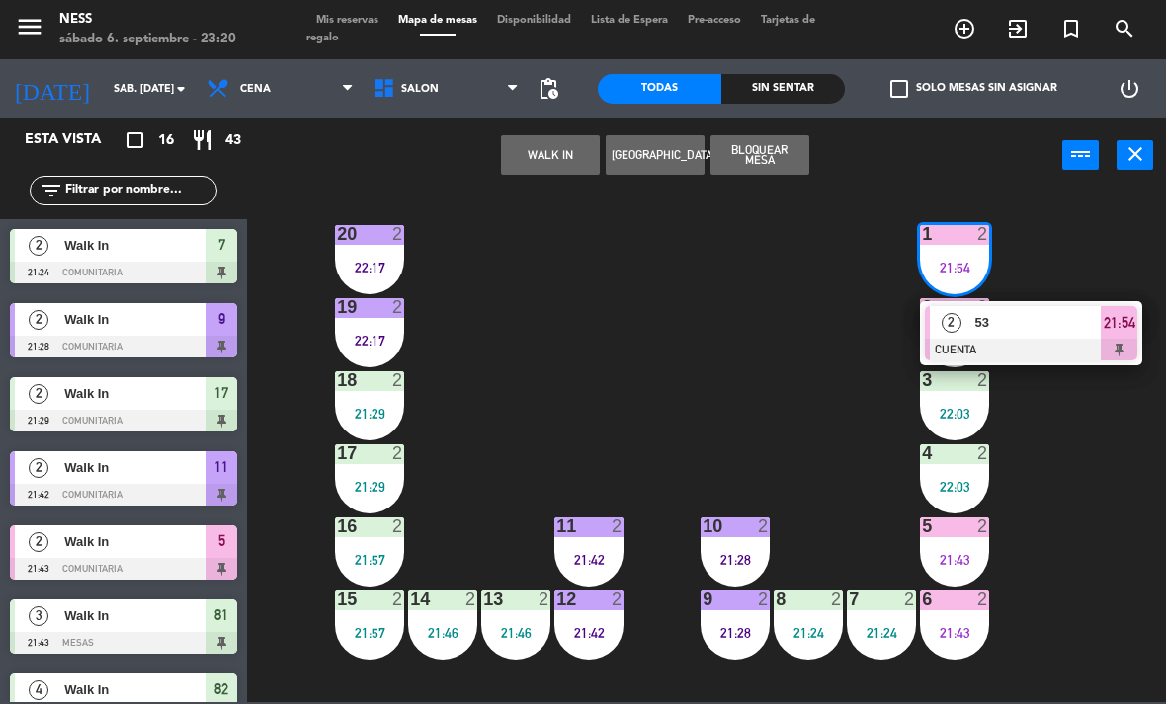
click at [999, 343] on div at bounding box center [1031, 350] width 212 height 22
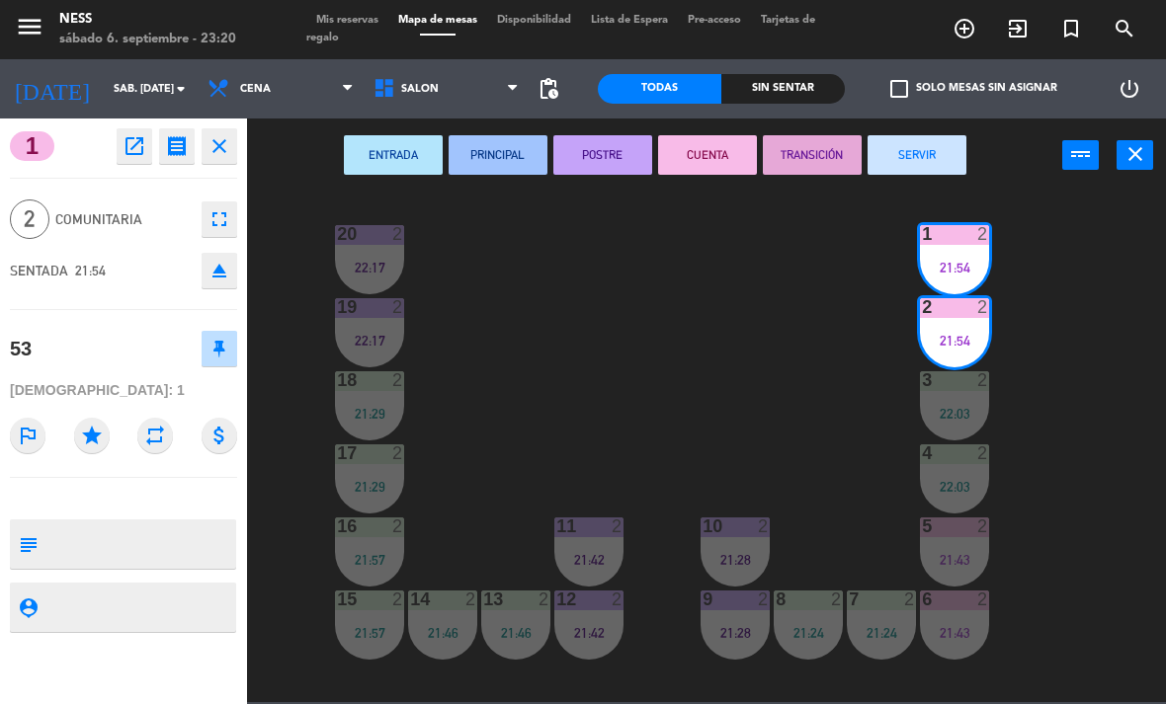
click at [900, 159] on button "SERVIR" at bounding box center [916, 155] width 99 height 40
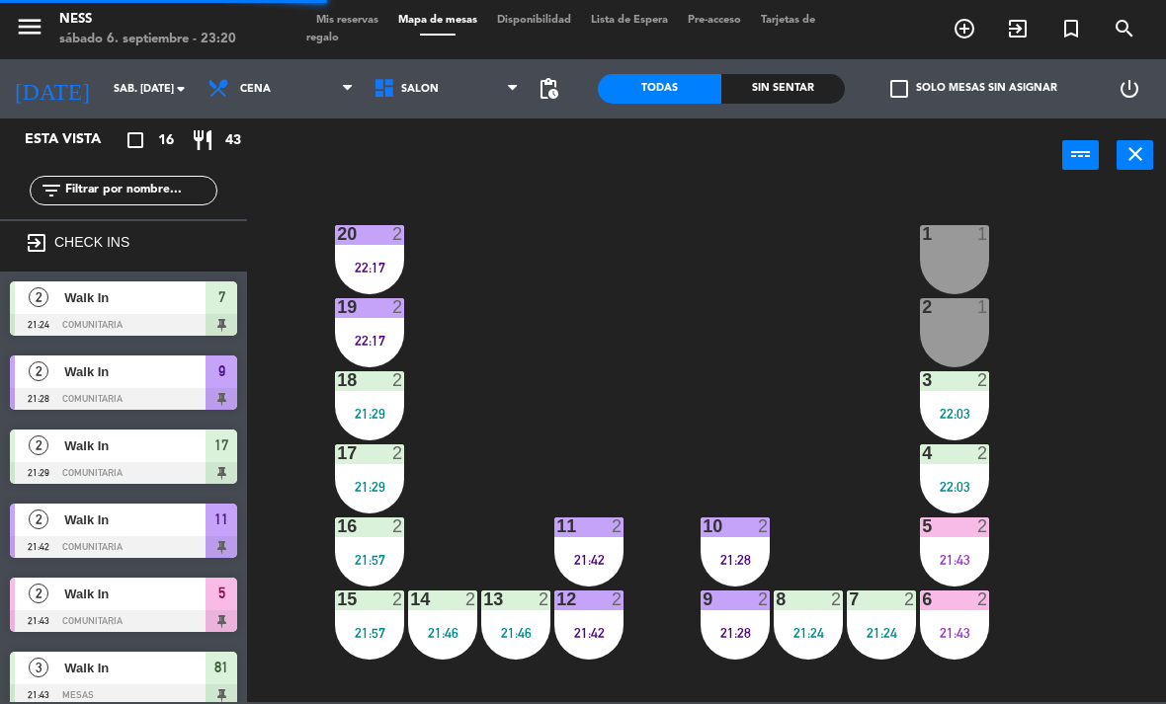
click at [958, 261] on div "1 1" at bounding box center [954, 259] width 69 height 69
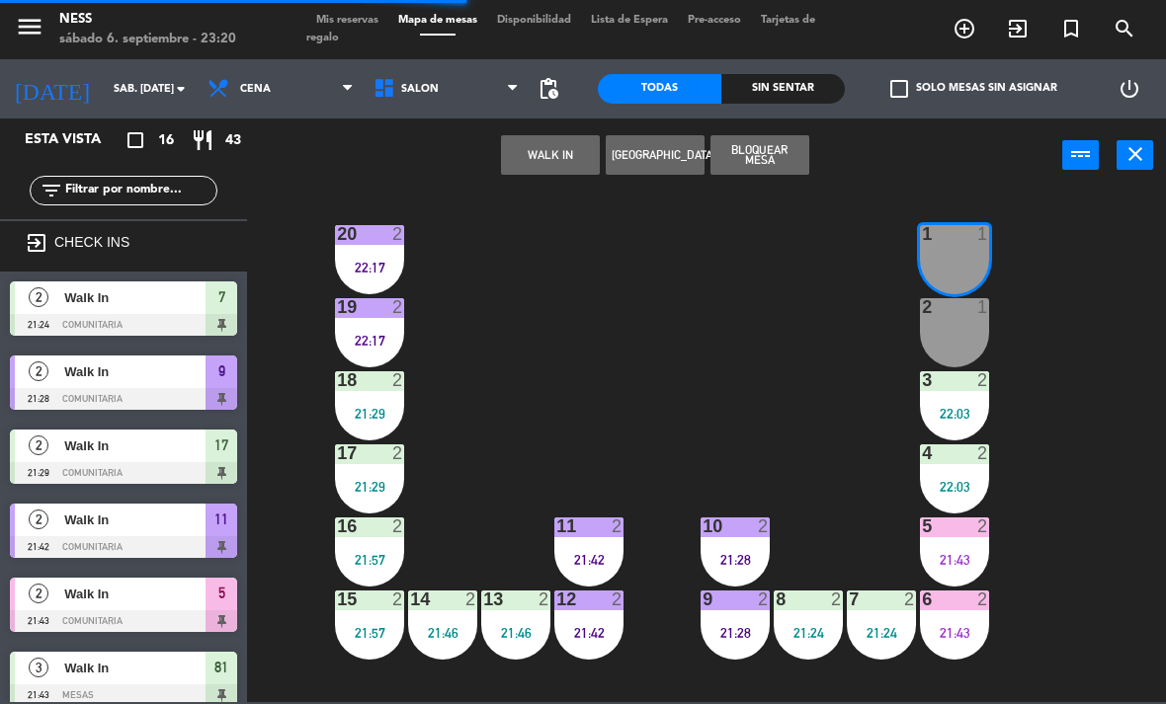
click at [524, 159] on button "WALK IN" at bounding box center [550, 155] width 99 height 40
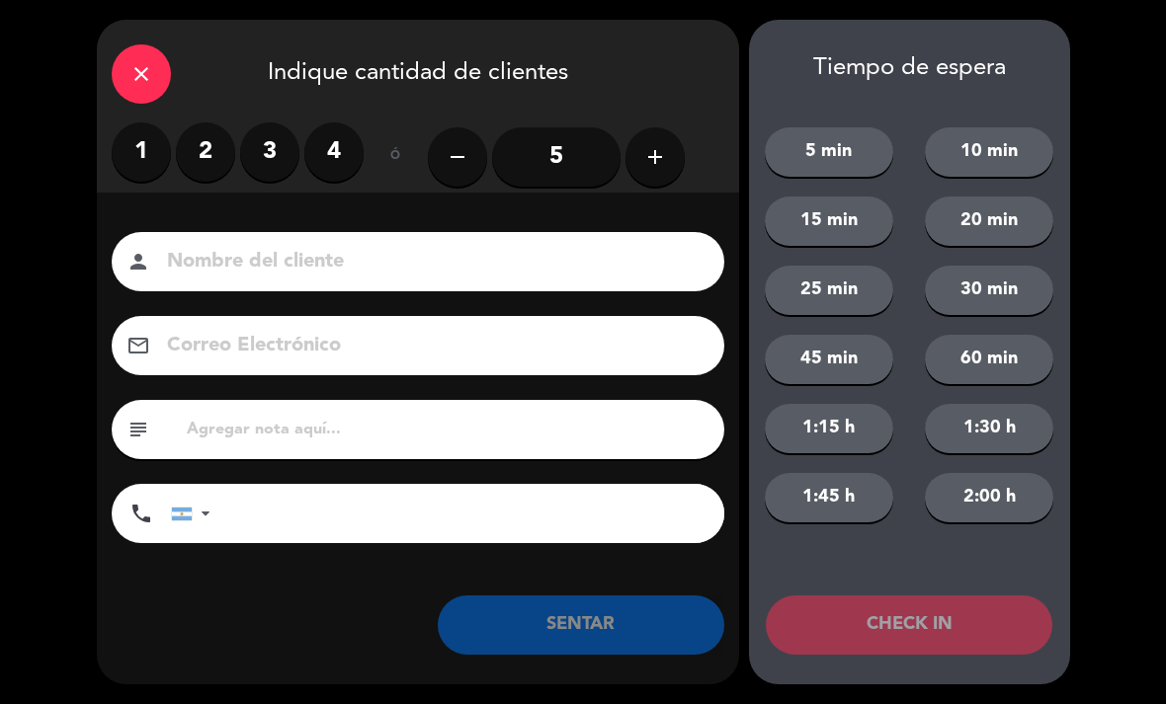
click at [205, 159] on label "2" at bounding box center [205, 151] width 59 height 59
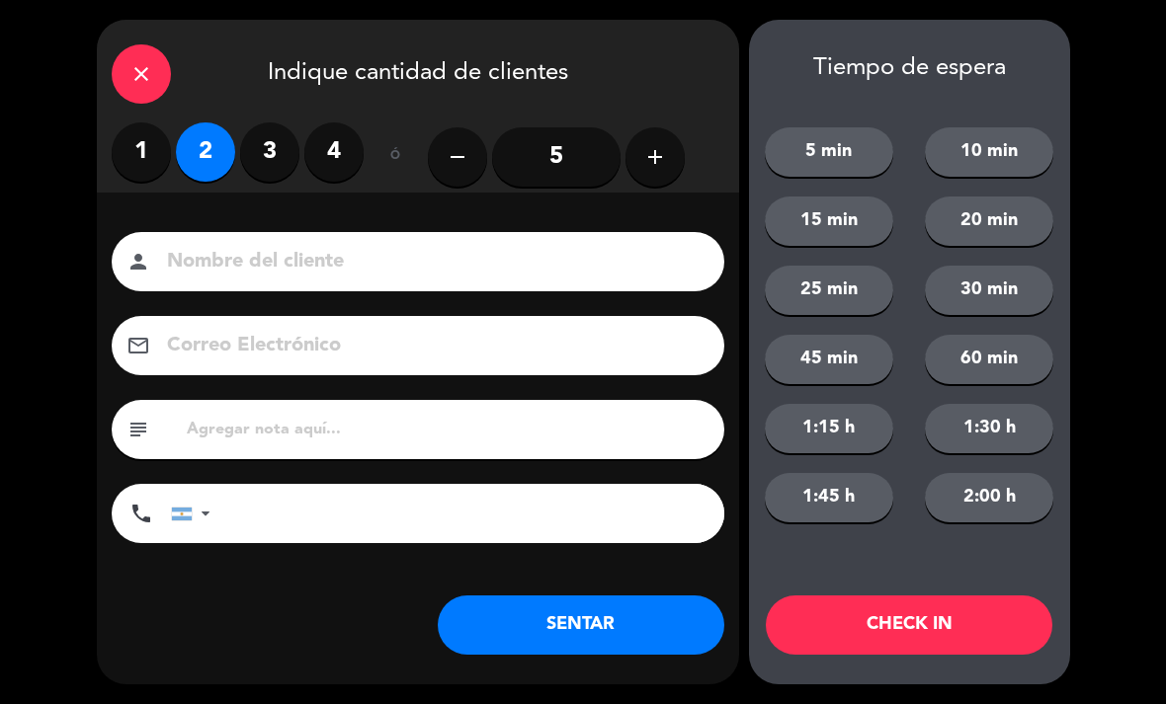
click at [666, 608] on button "SENTAR" at bounding box center [581, 625] width 286 height 59
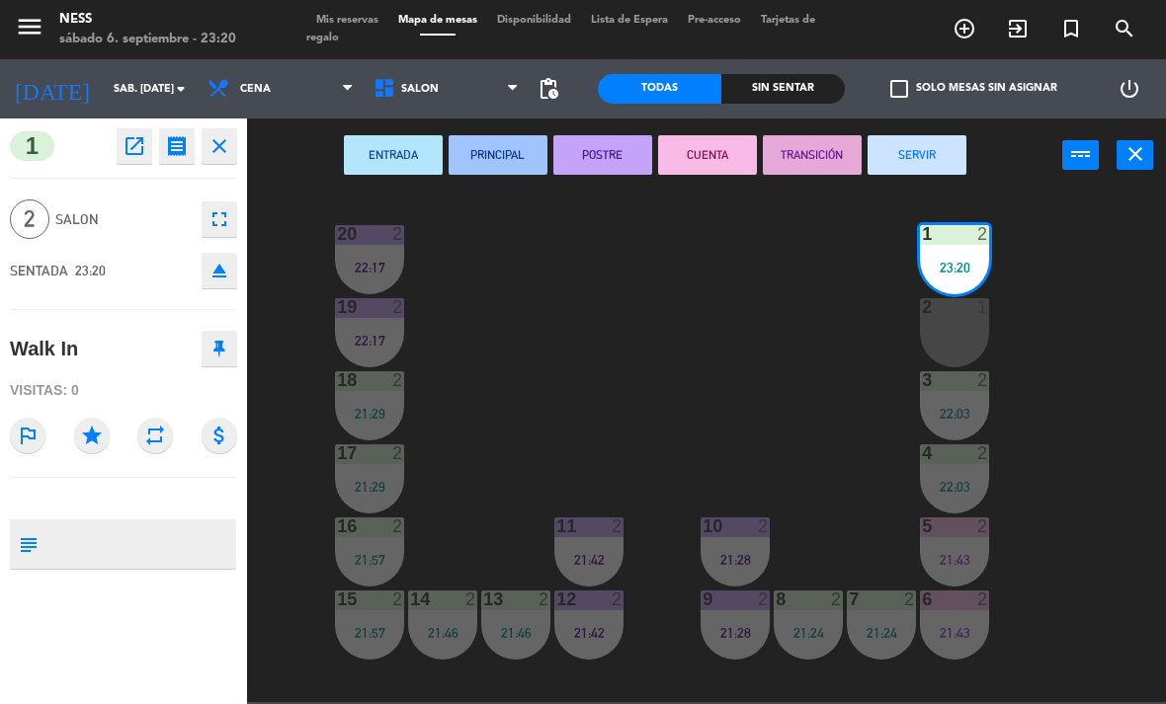
click at [957, 360] on div "2 1" at bounding box center [954, 332] width 69 height 69
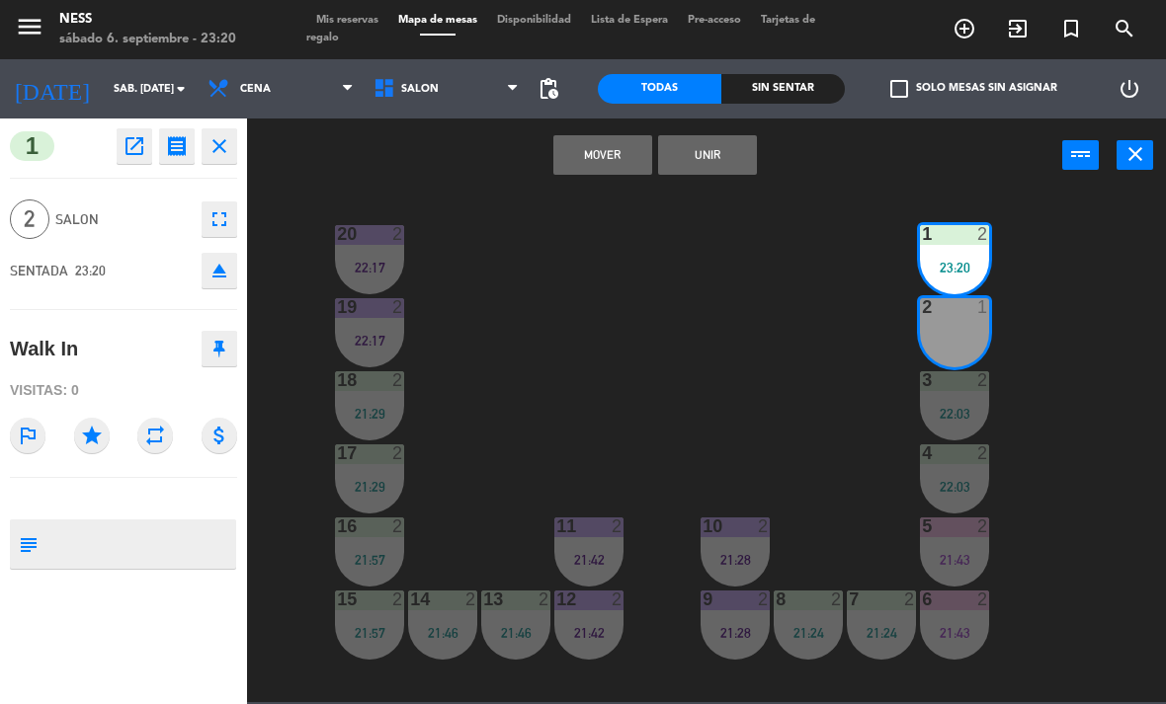
click at [701, 185] on div "Mover Unir power_input close" at bounding box center [654, 156] width 815 height 75
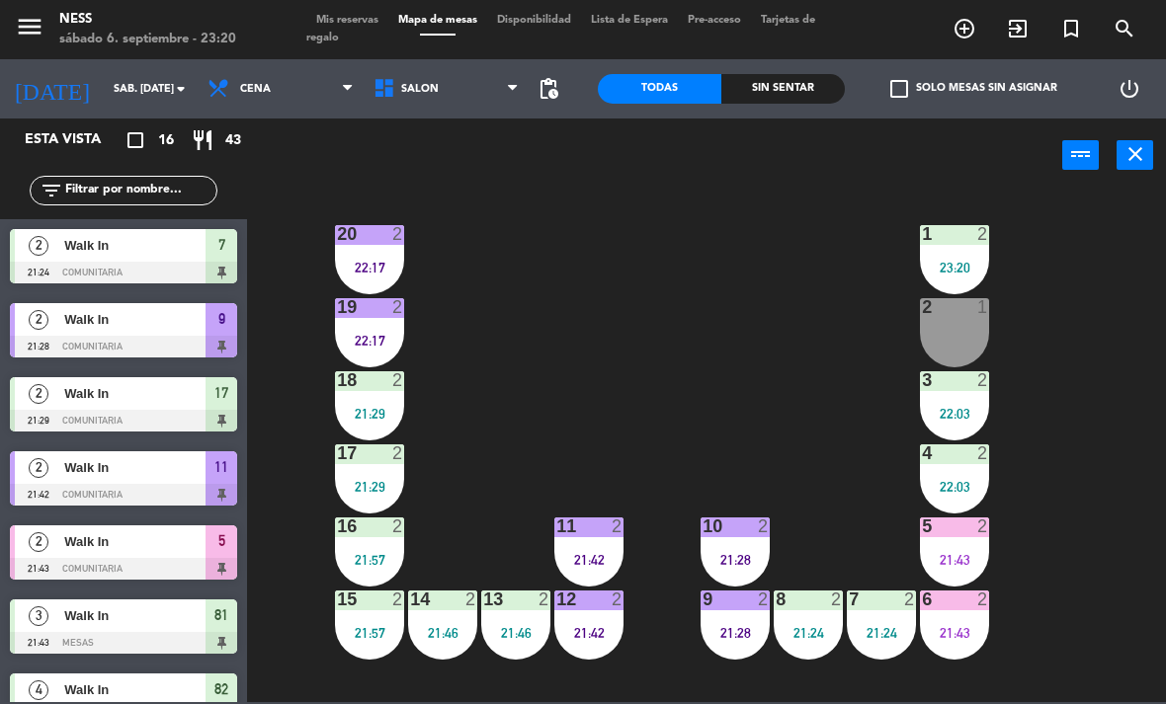
scroll to position [350, 0]
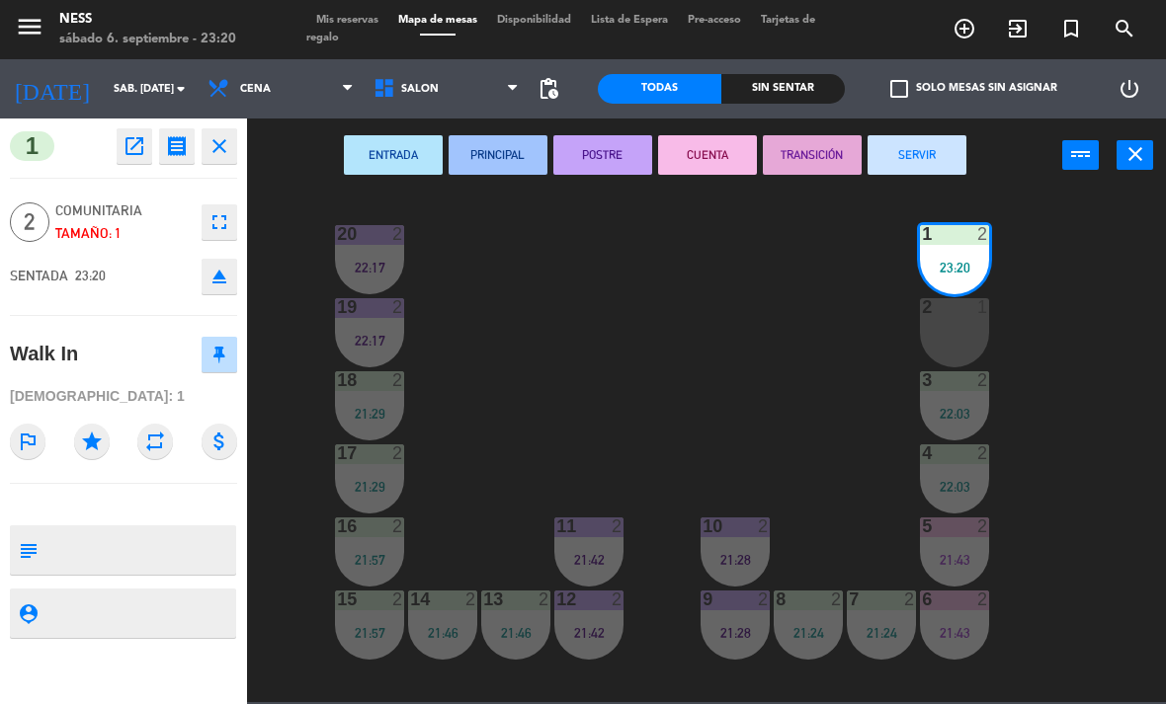
click at [955, 328] on div "2 1" at bounding box center [954, 332] width 69 height 69
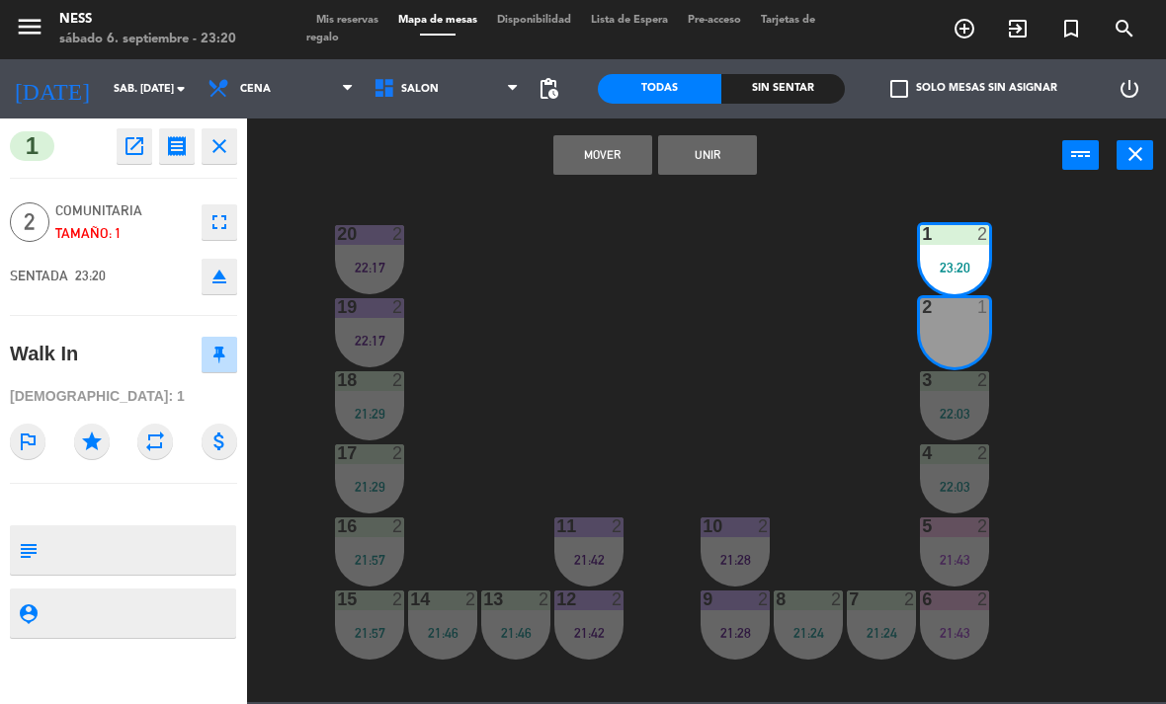
click at [734, 142] on button "Unir" at bounding box center [707, 155] width 99 height 40
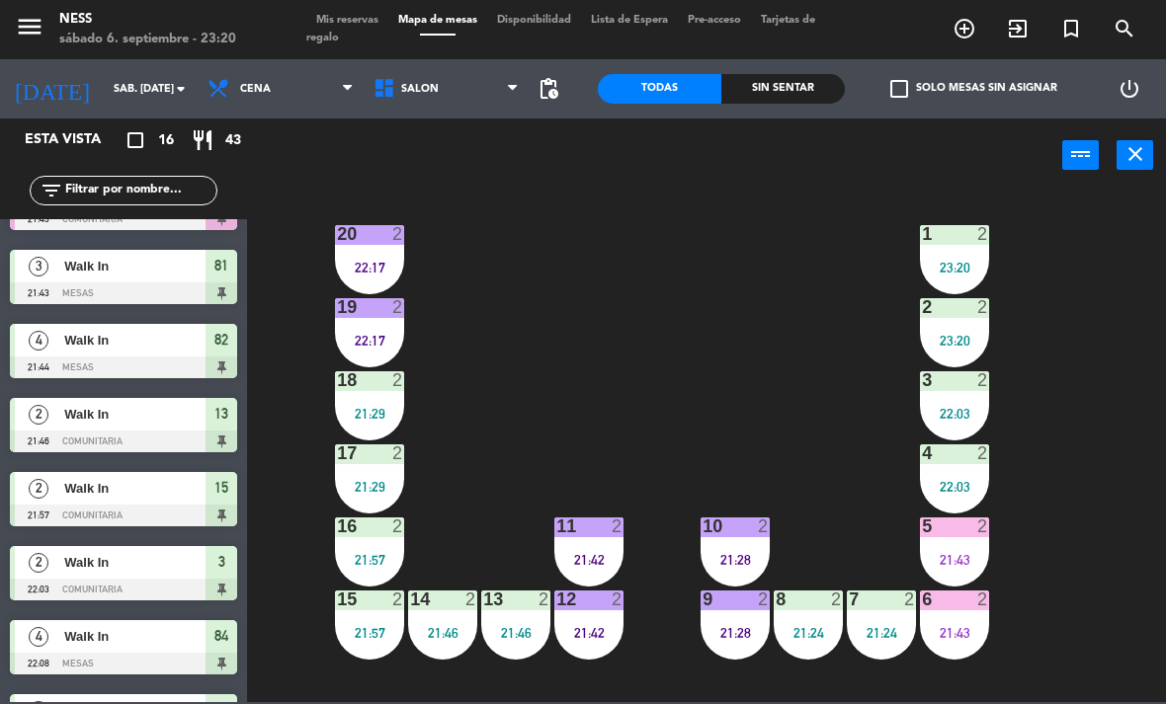
click at [378, 26] on span "Mis reservas" at bounding box center [347, 20] width 82 height 11
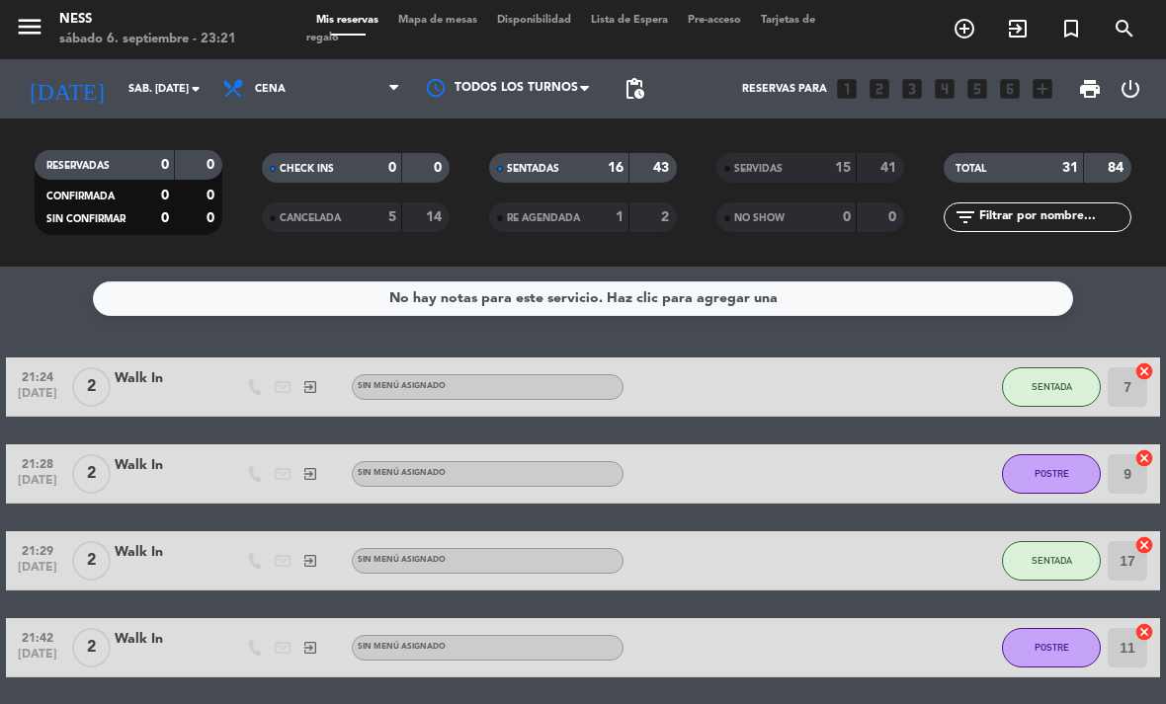
click at [453, 26] on span "Mapa de mesas" at bounding box center [437, 20] width 99 height 11
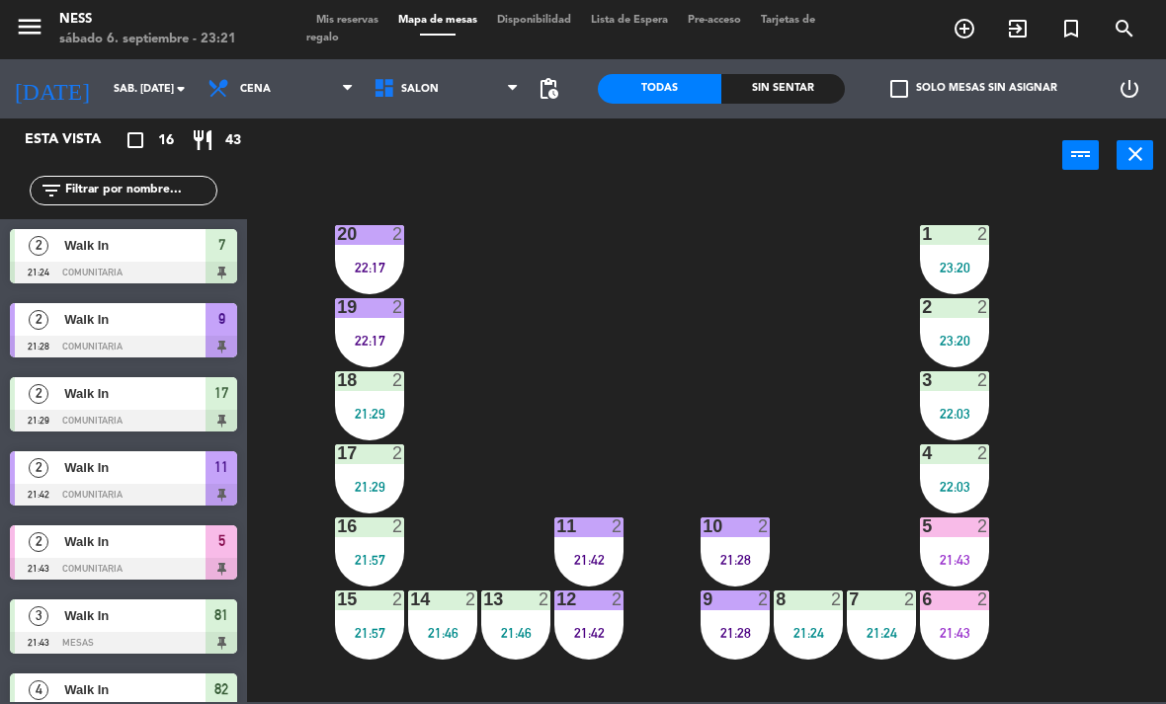
click at [978, 535] on div "2" at bounding box center [983, 527] width 12 height 18
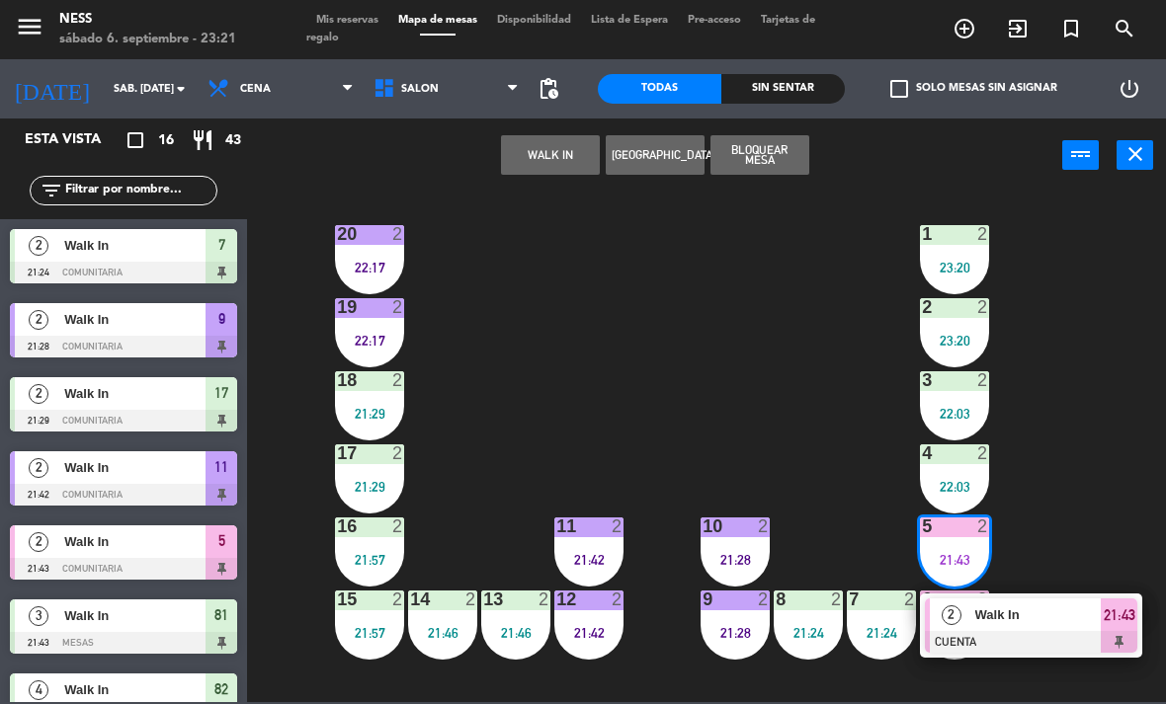
click at [1068, 630] on div "Walk In" at bounding box center [1037, 615] width 128 height 33
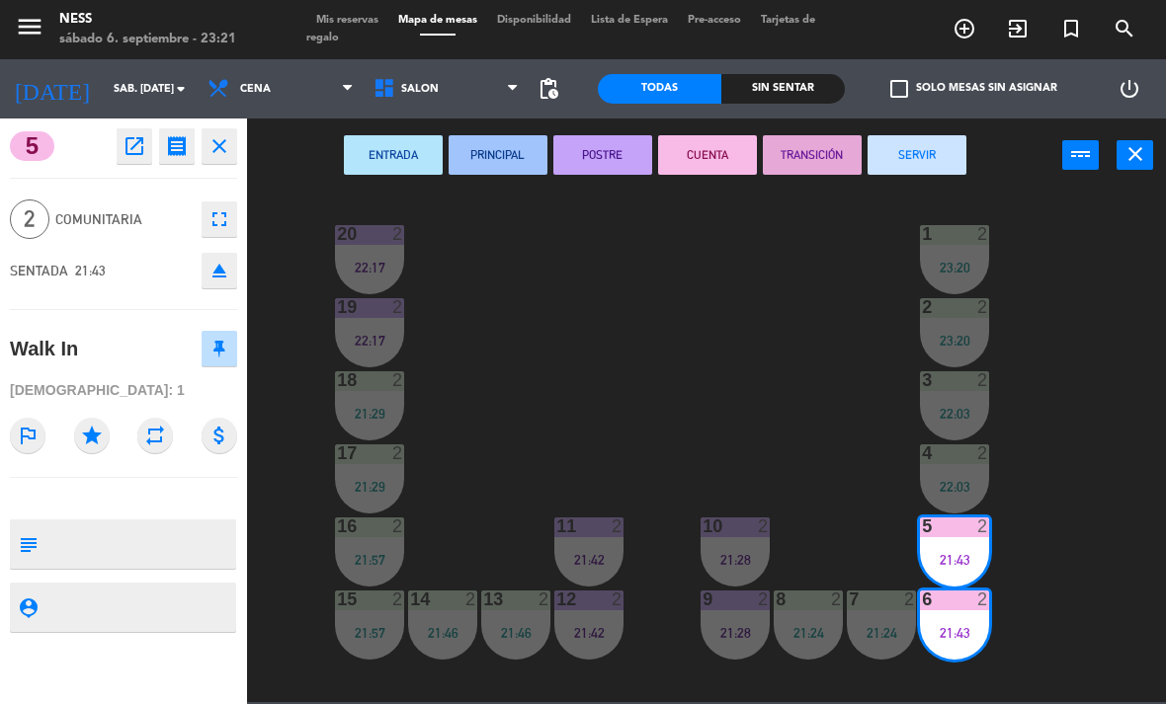
click at [919, 160] on button "SERVIR" at bounding box center [916, 155] width 99 height 40
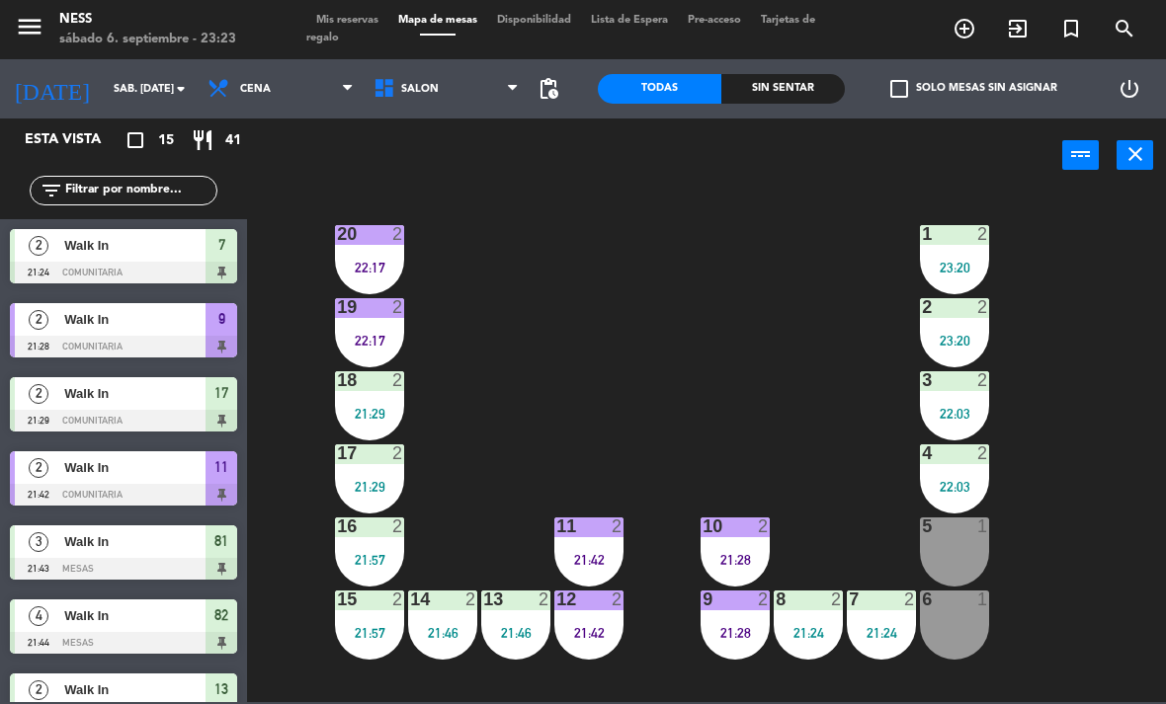
click at [363, 24] on span "Mis reservas" at bounding box center [347, 20] width 82 height 11
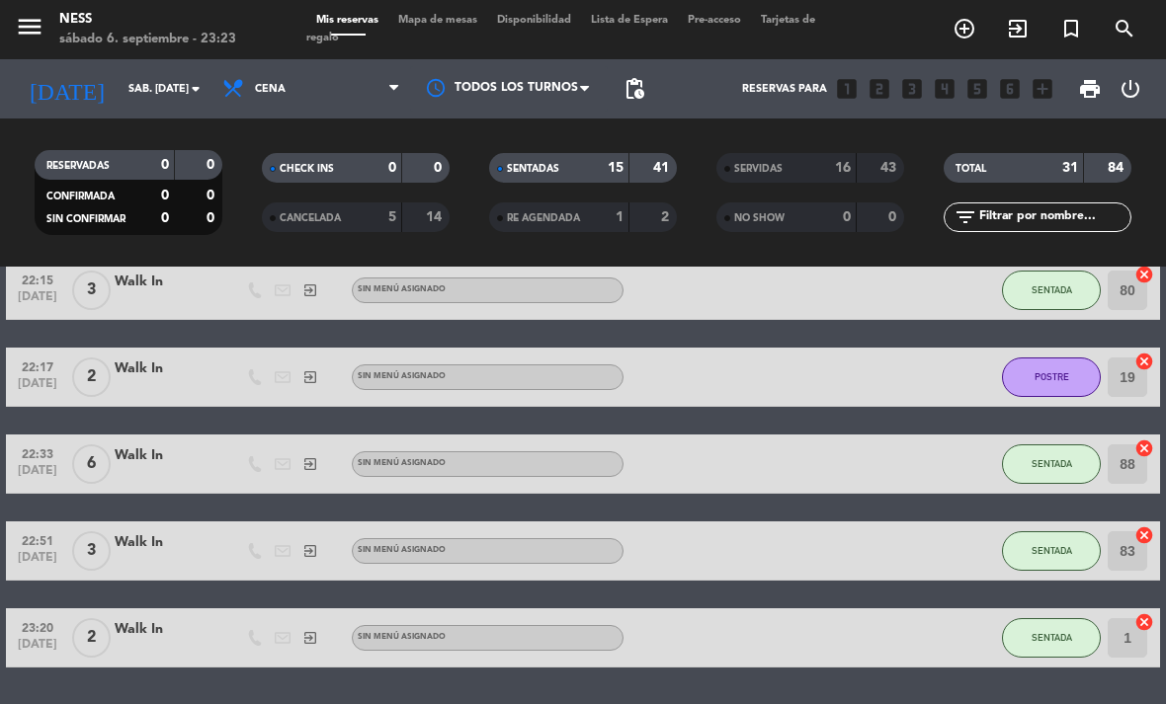
scroll to position [965, 0]
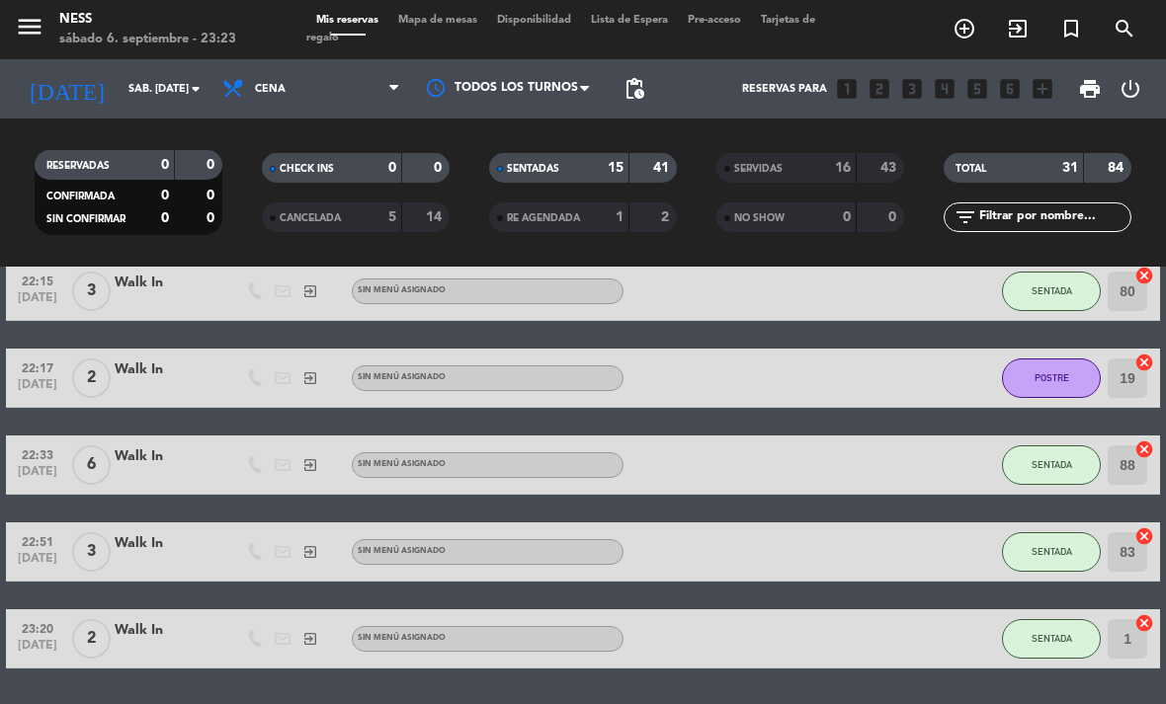
click at [473, 17] on span "Mapa de mesas" at bounding box center [437, 20] width 99 height 11
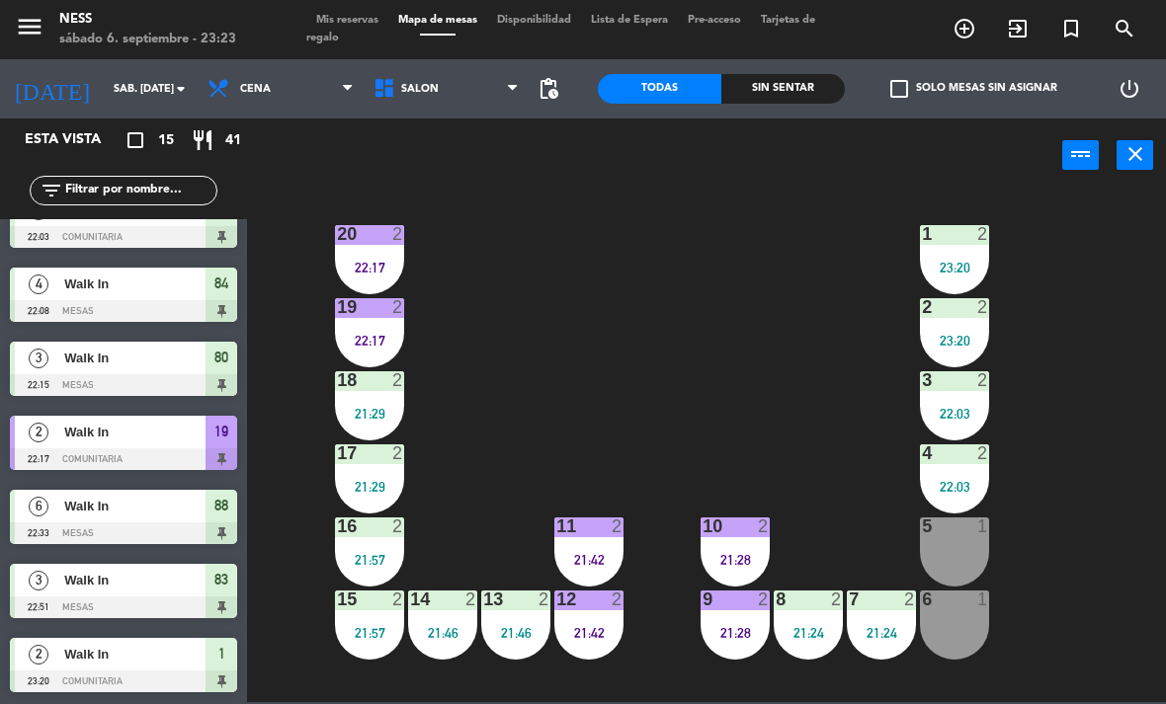
scroll to position [628, 0]
